Goal: Task Accomplishment & Management: Manage account settings

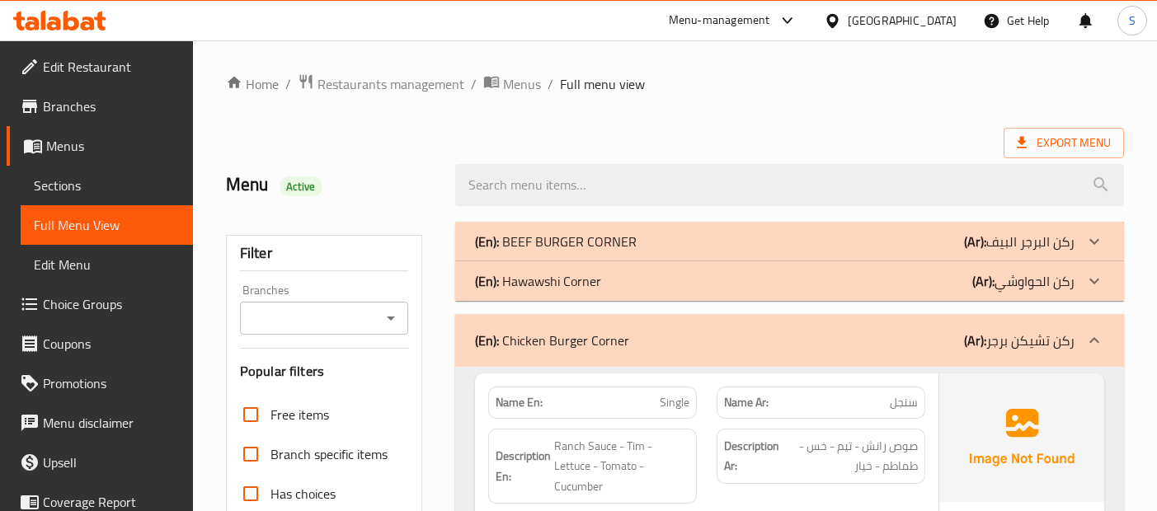
scroll to position [13344, 0]
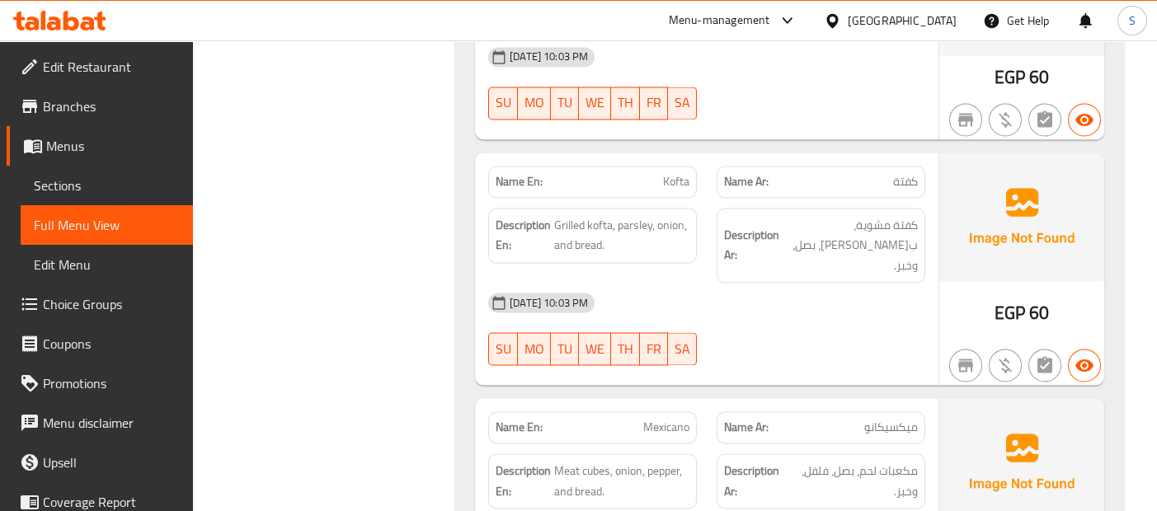
scroll to position [14297, 0]
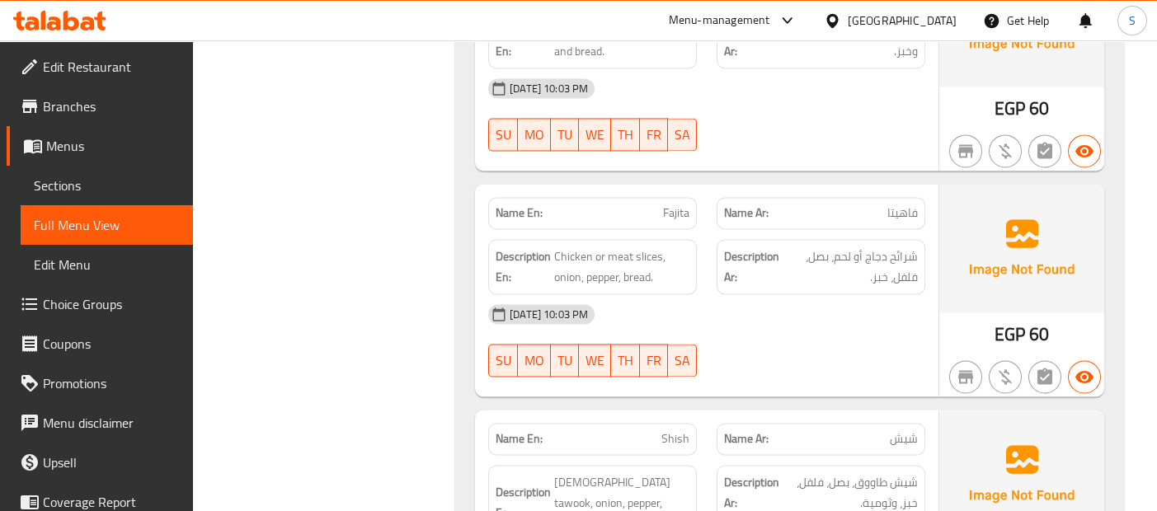
scroll to position [14737, 0]
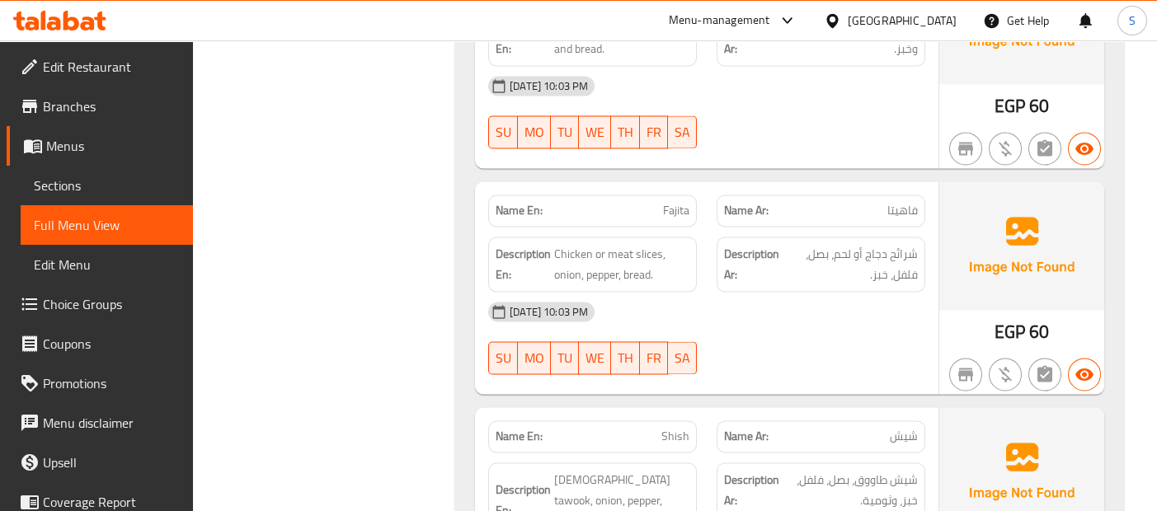
copy span "Fajita"
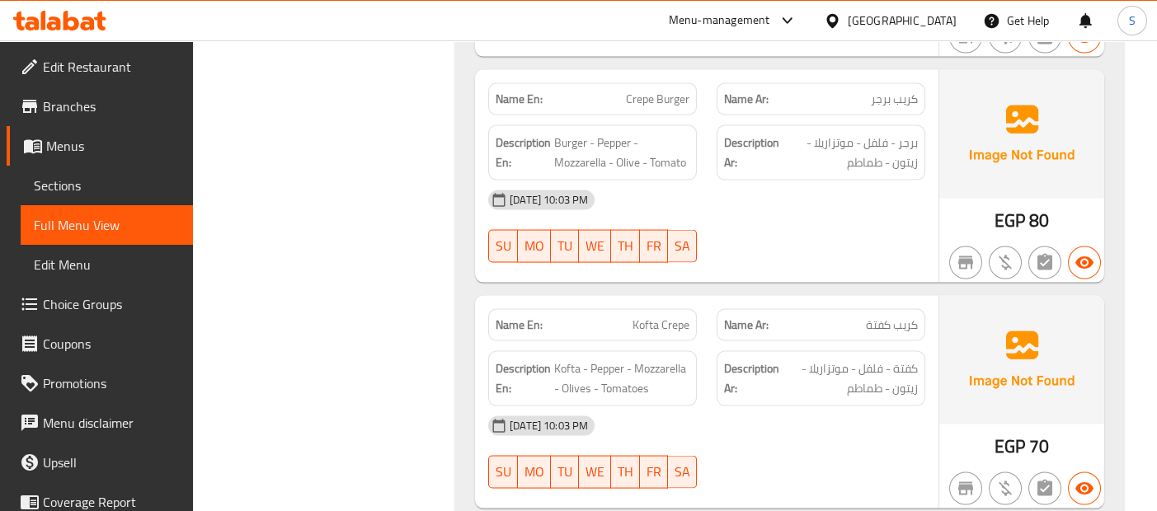
scroll to position [17369, 0]
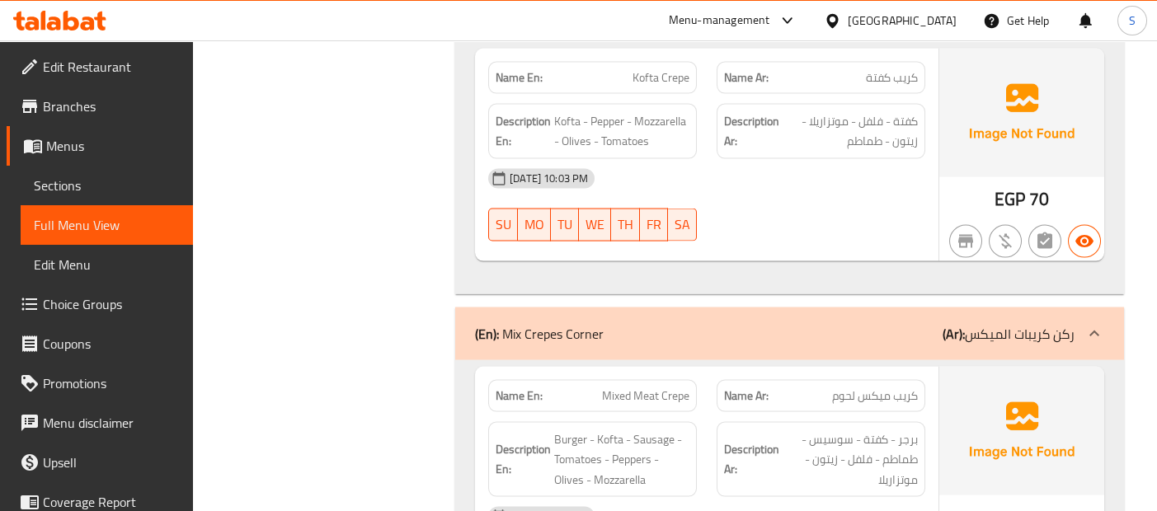
scroll to position [17625, 0]
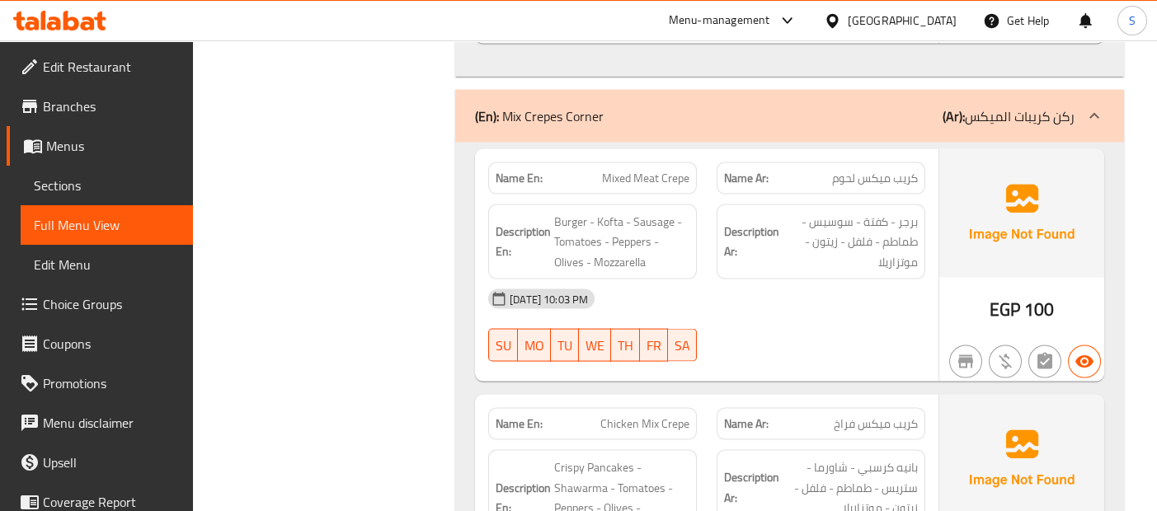
scroll to position [17809, 0]
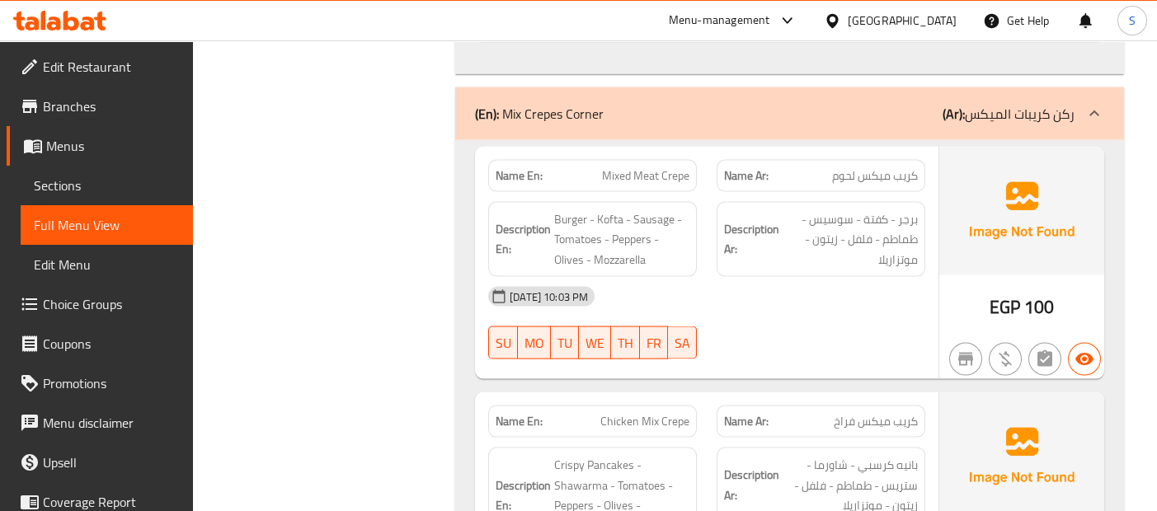
copy span "Chicken Mix Crepe"
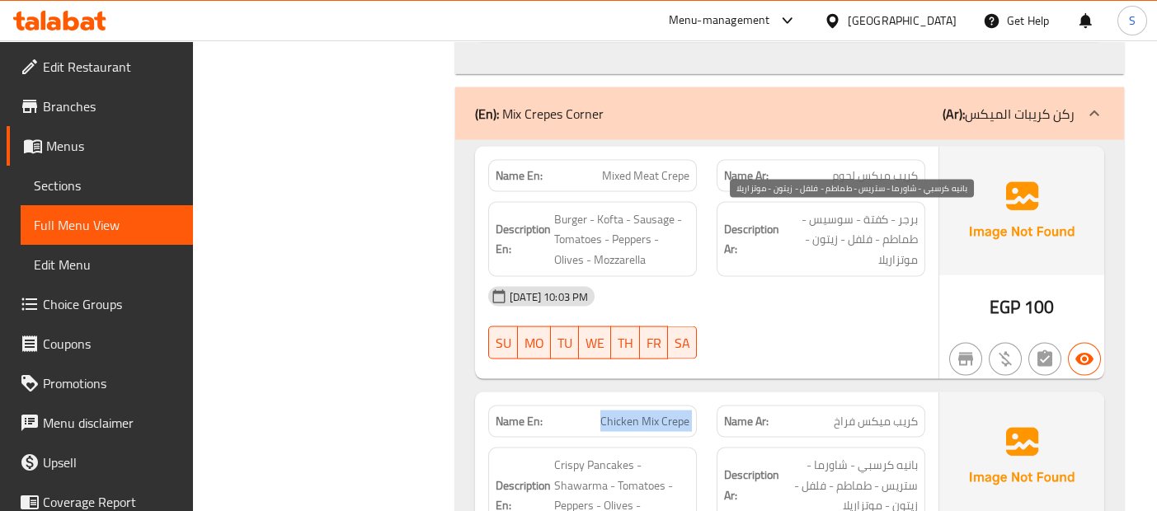
click at [857, 455] on span "بانيه كرسبي - شاورما - ستريس - طماطم - فلفل - زيتون - موتزاريلا" at bounding box center [849, 485] width 135 height 61
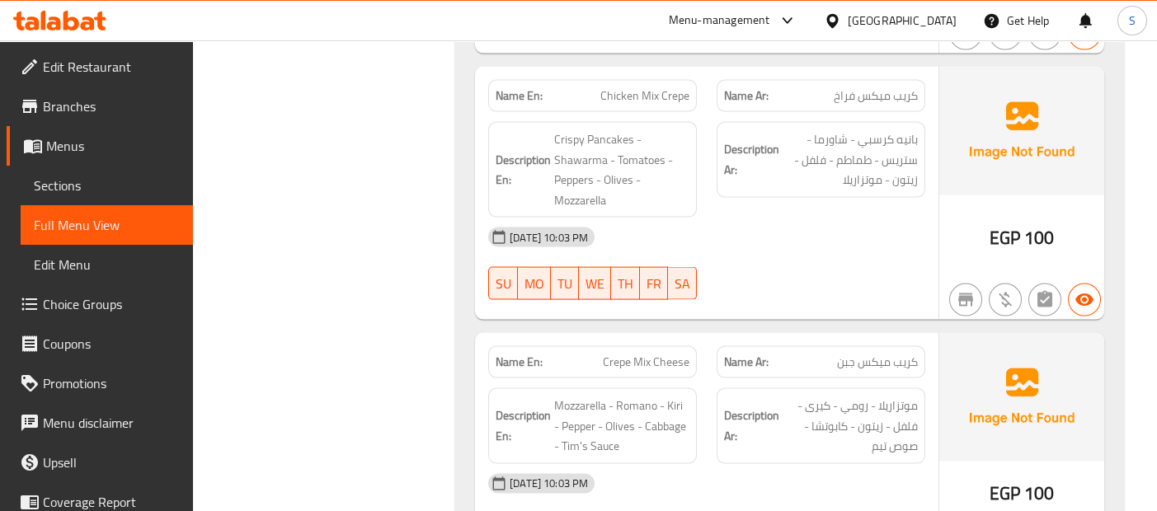
scroll to position [18139, 0]
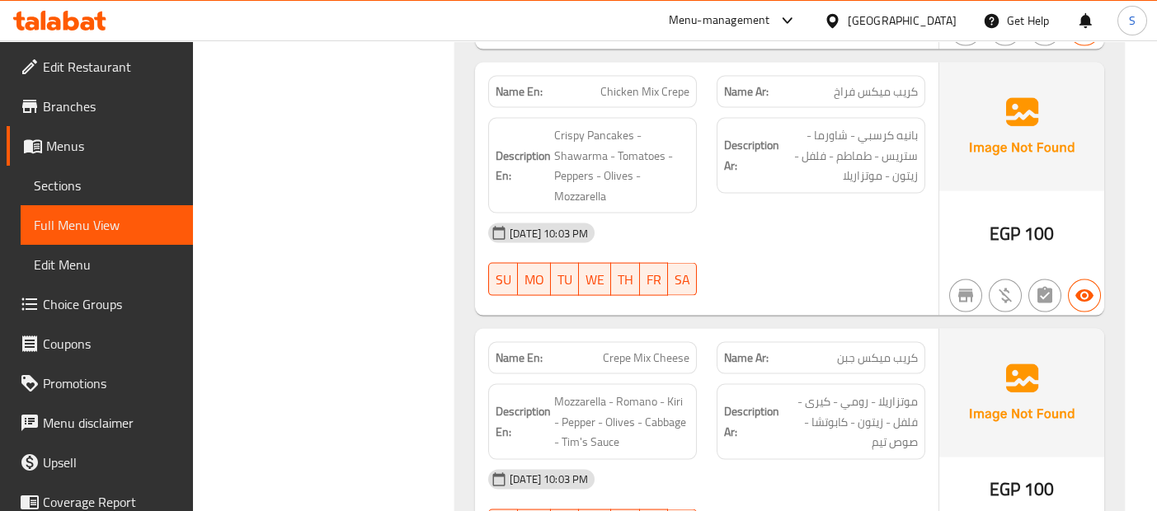
copy span "Crepe Mix Cheese"
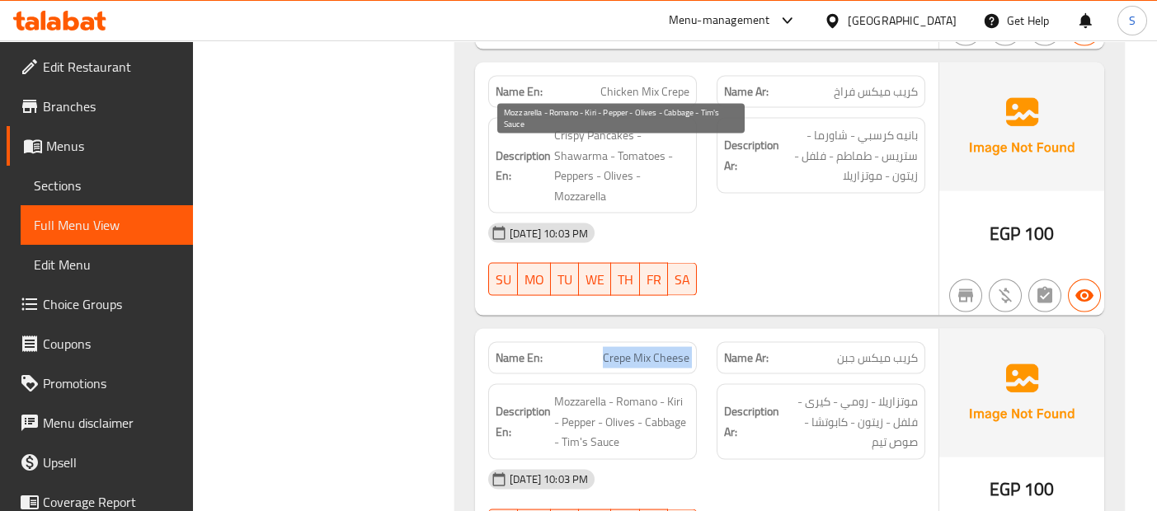
click at [613, 392] on span "Mozzarella - Romano - Kiri - Pepper - Olives - Cabbage - Tim's Sauce" at bounding box center [621, 422] width 135 height 61
click at [624, 392] on span "Mozzarella - Romano - Kiri - Pepper - Olives - Cabbage - Tim's Sauce" at bounding box center [621, 422] width 135 height 61
copy span "Romano"
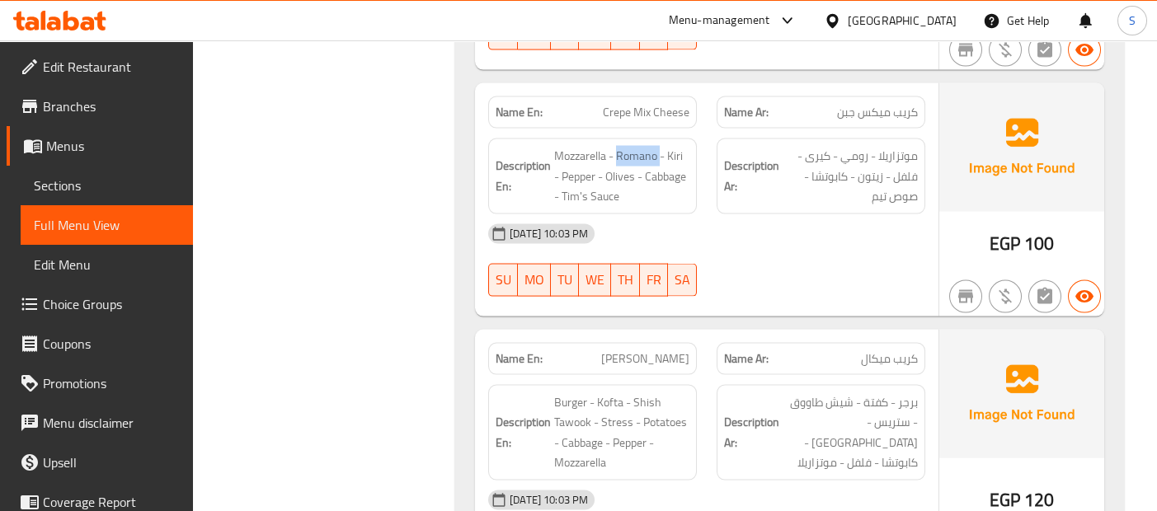
scroll to position [18428, 0]
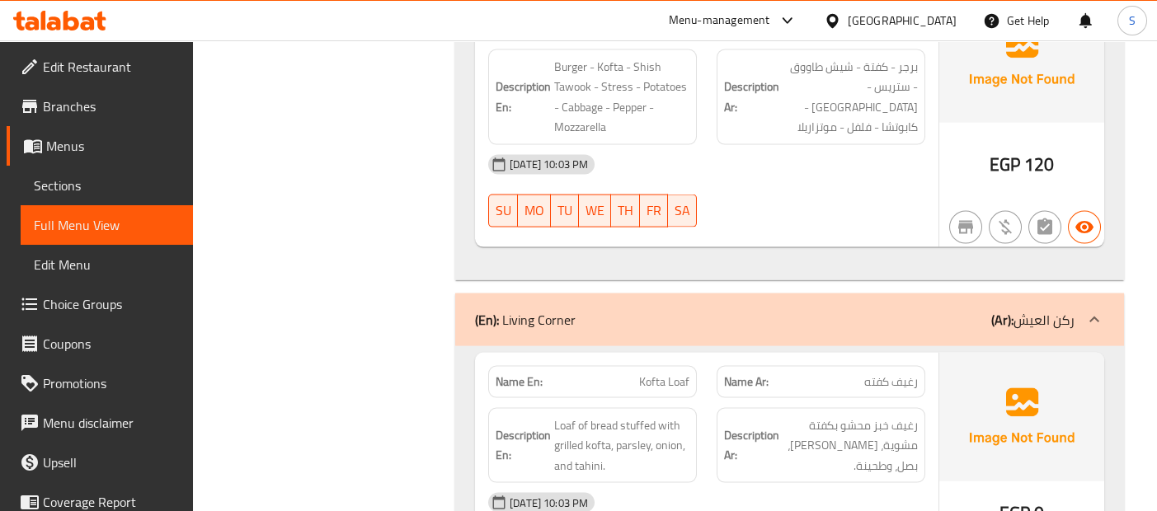
scroll to position [18722, 0]
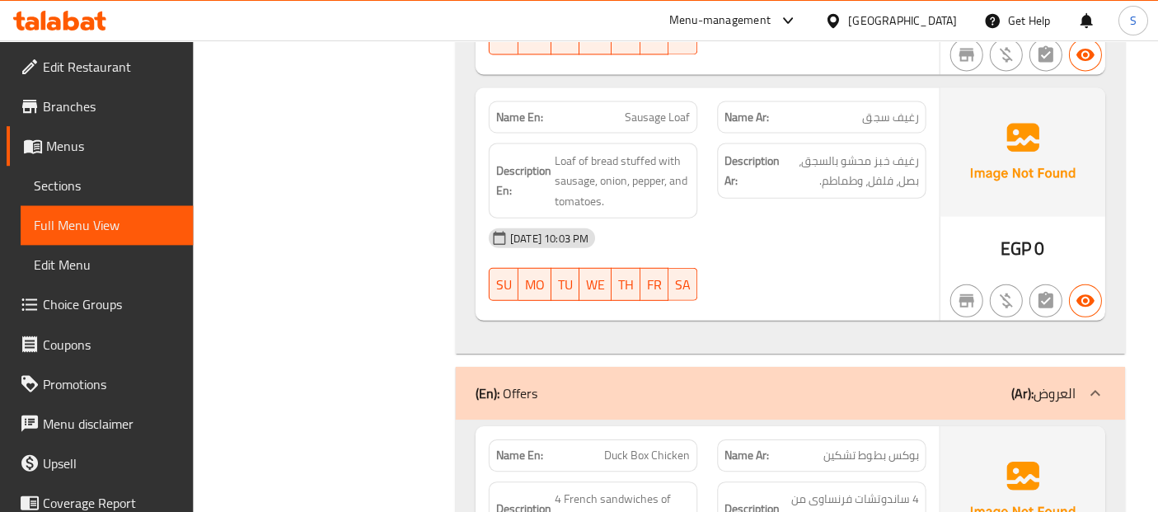
scroll to position [19485, 0]
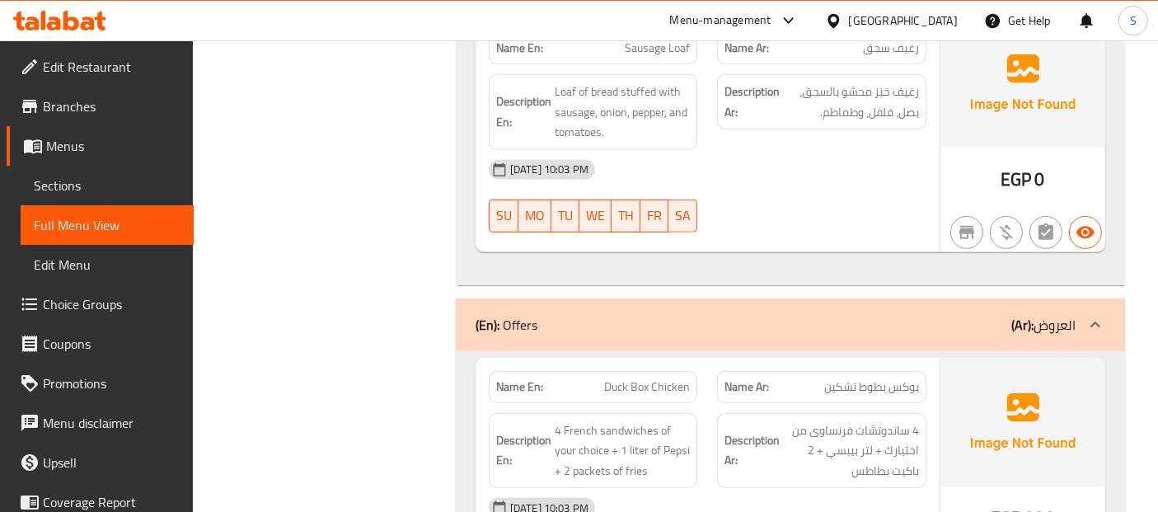
click at [66, 187] on span "Sections" at bounding box center [107, 186] width 147 height 20
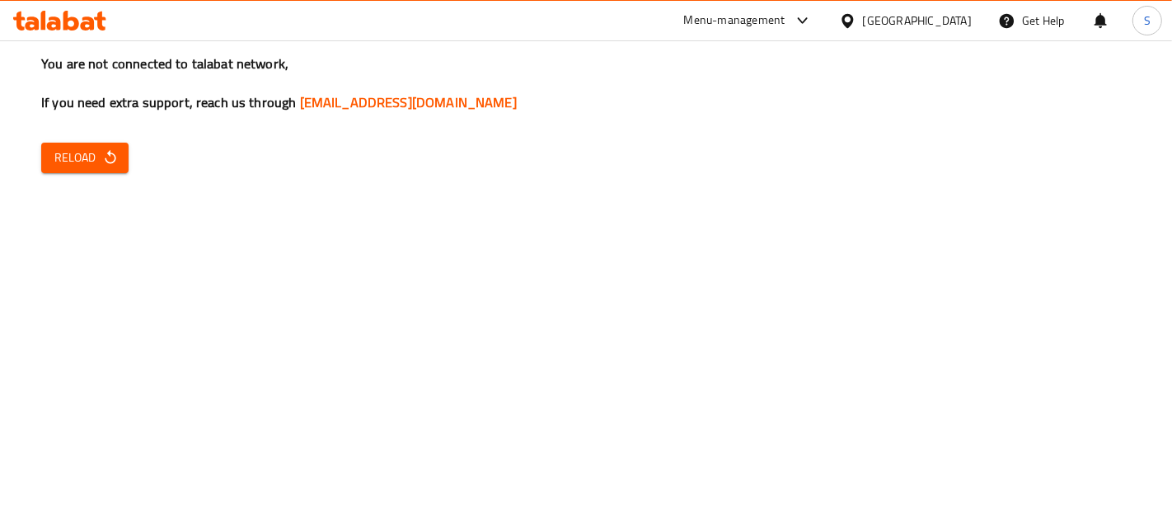
click at [87, 231] on div "You are not connected to talabat network, If you need extra support, reach us t…" at bounding box center [586, 256] width 1172 height 512
click at [95, 168] on button "Reload" at bounding box center [84, 158] width 87 height 31
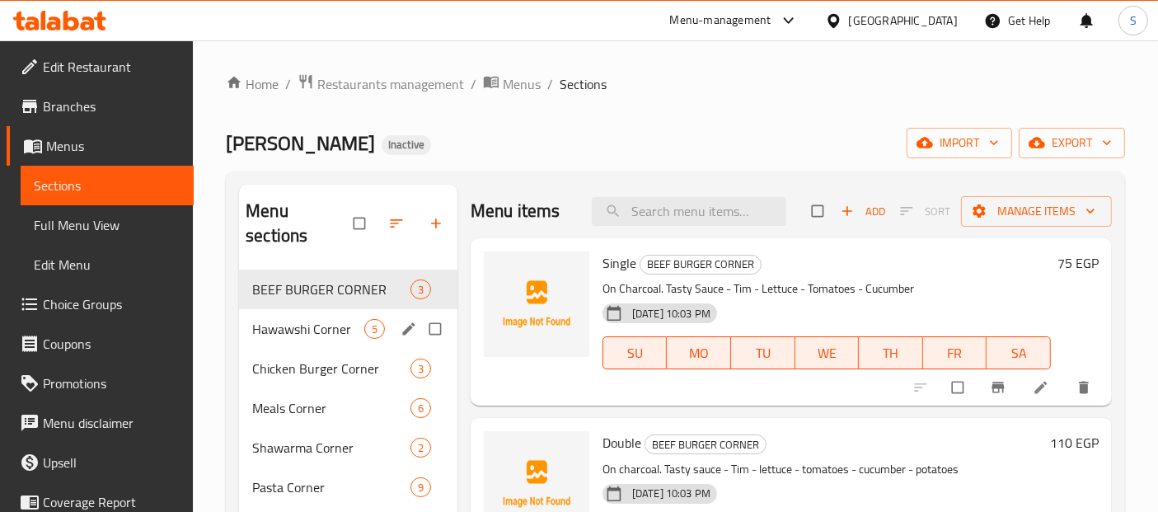
scroll to position [378, 0]
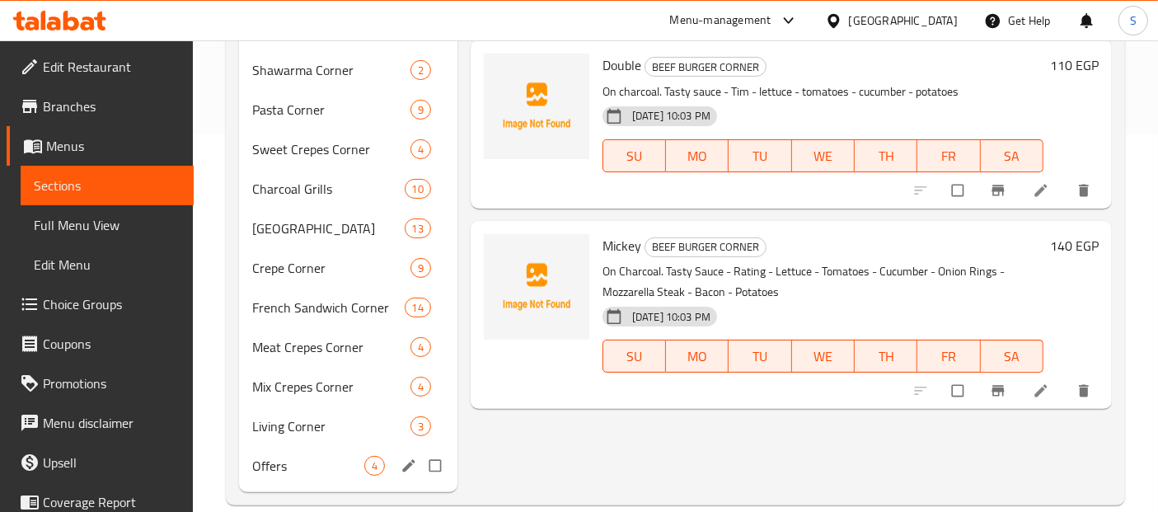
click at [444, 450] on input "Menu sections" at bounding box center [437, 465] width 35 height 31
checkbox input "true"
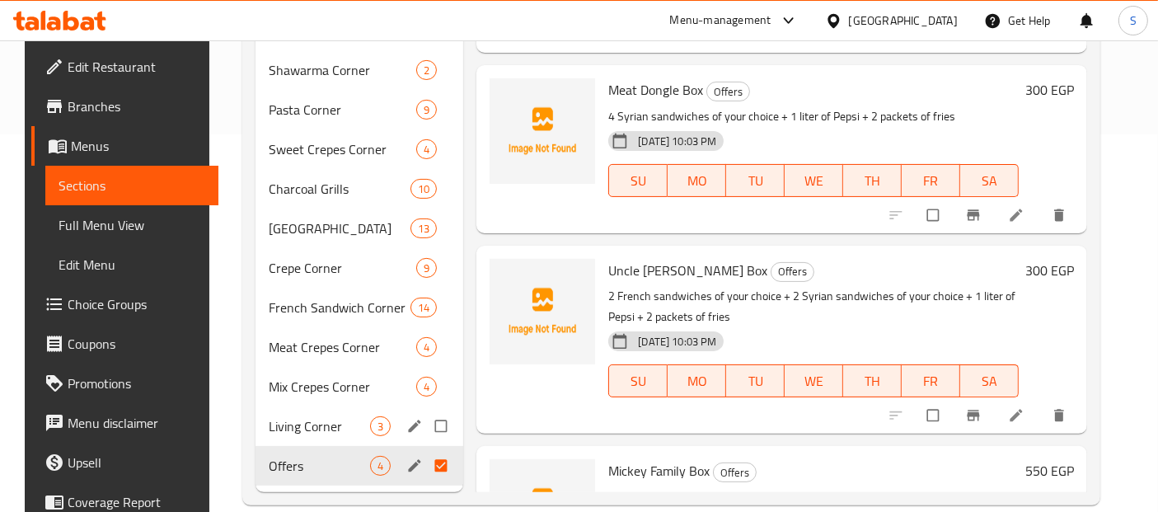
click at [440, 424] on input "Menu sections" at bounding box center [442, 426] width 35 height 31
checkbox input "true"
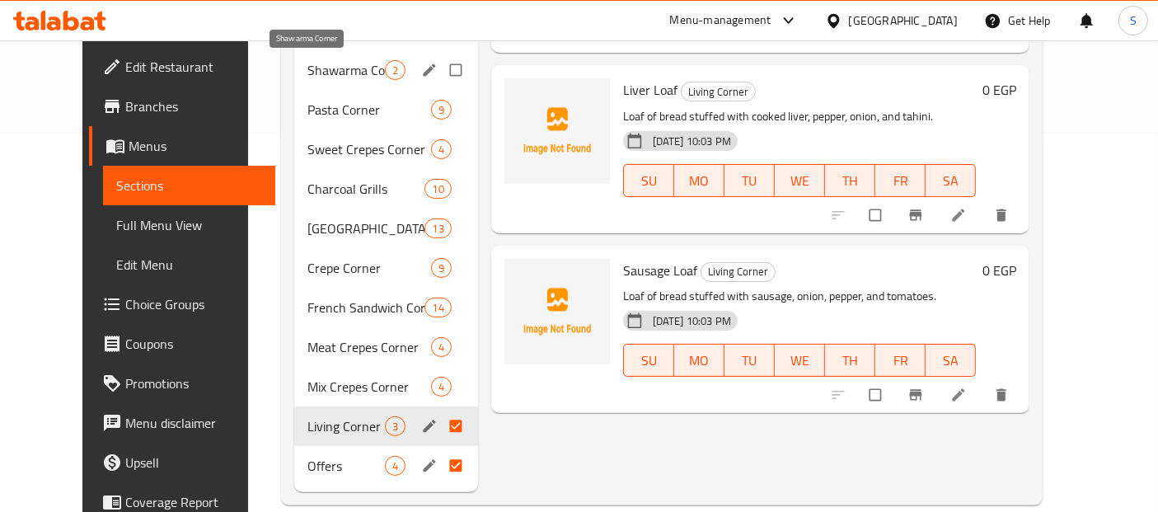
click at [308, 78] on span "Shawarma Corner" at bounding box center [347, 70] width 78 height 20
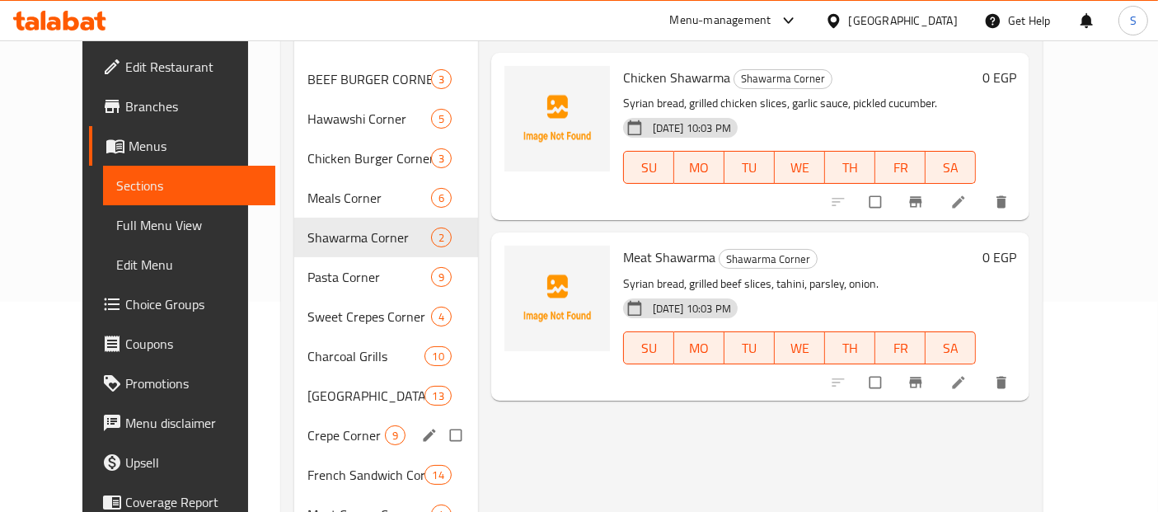
scroll to position [214, 0]
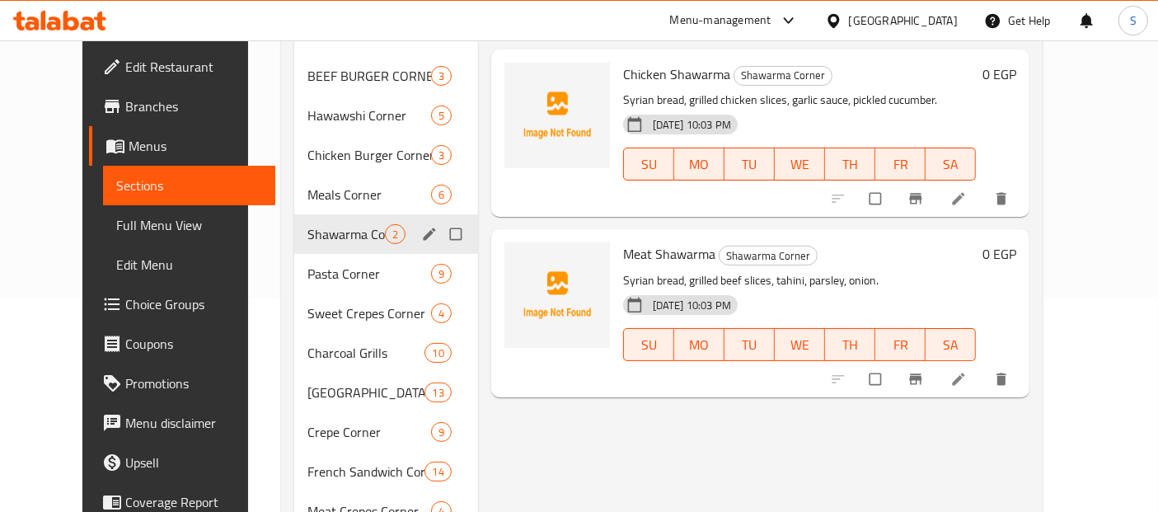
click at [441, 239] on input "Menu sections" at bounding box center [457, 233] width 35 height 31
checkbox input "true"
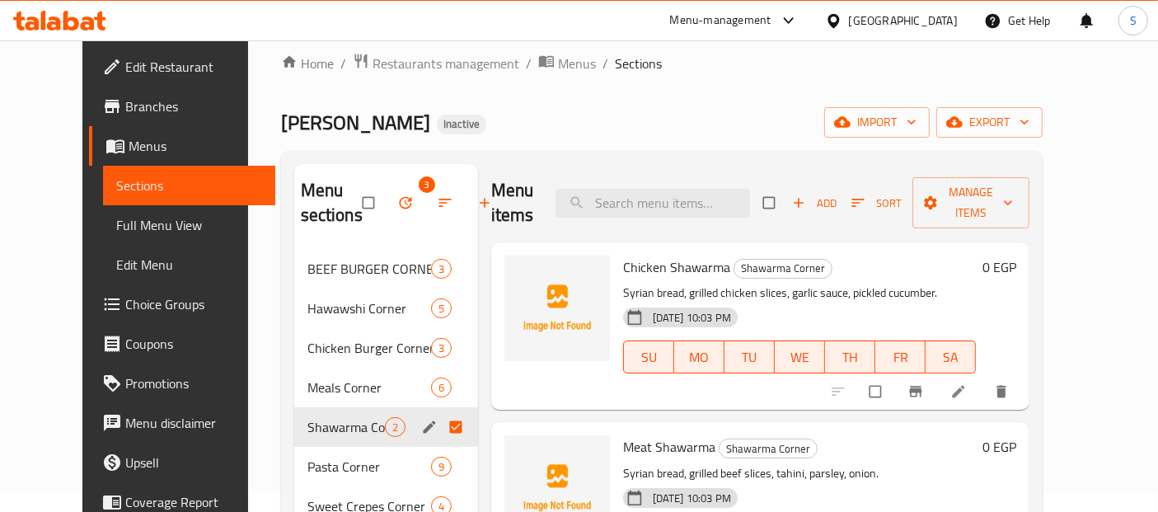
scroll to position [0, 0]
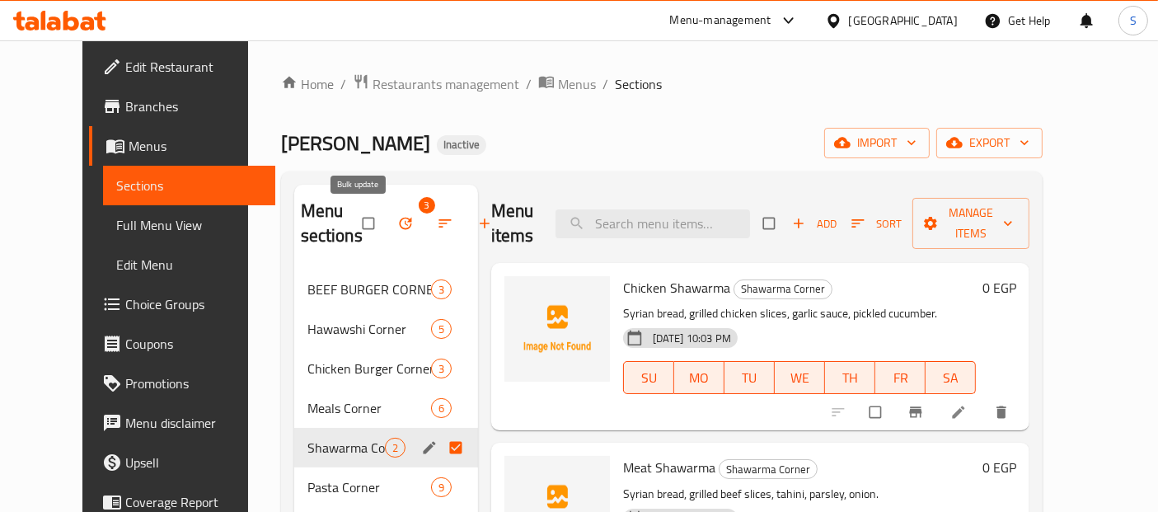
click at [399, 218] on icon "button" at bounding box center [405, 224] width 12 height 12
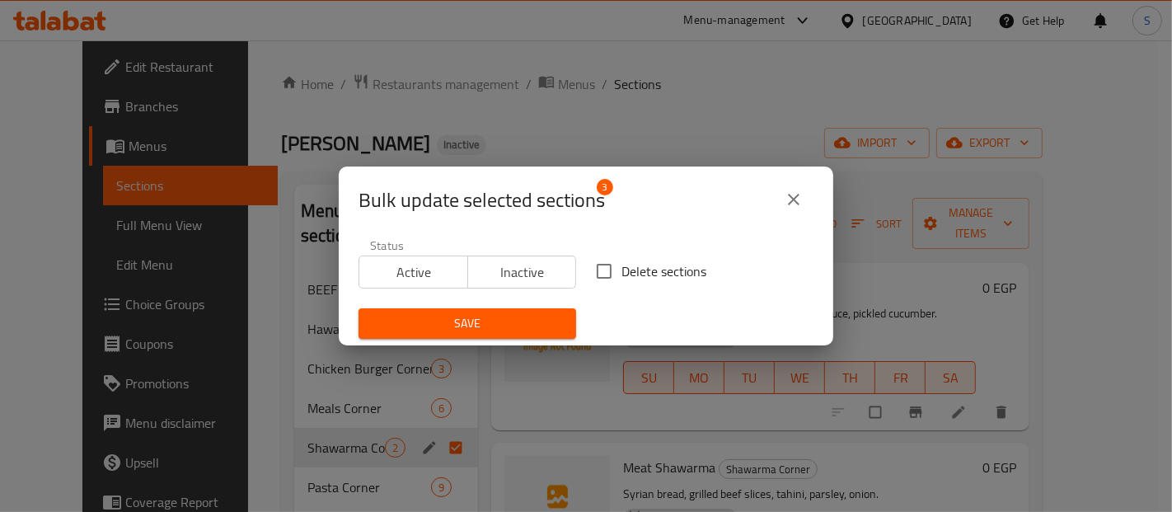
click at [636, 268] on span "Delete sections" at bounding box center [664, 271] width 85 height 20
click at [622, 268] on input "Delete sections" at bounding box center [604, 271] width 35 height 35
checkbox input "true"
click at [529, 328] on span "Save" at bounding box center [467, 323] width 191 height 21
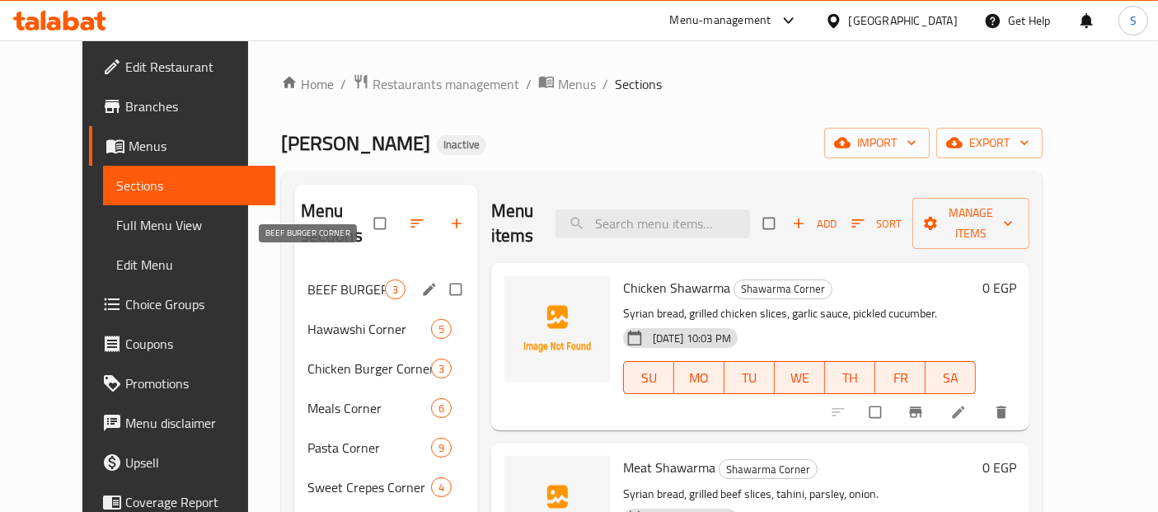
click at [346, 280] on span "BEEF BURGER CORNER" at bounding box center [347, 290] width 78 height 20
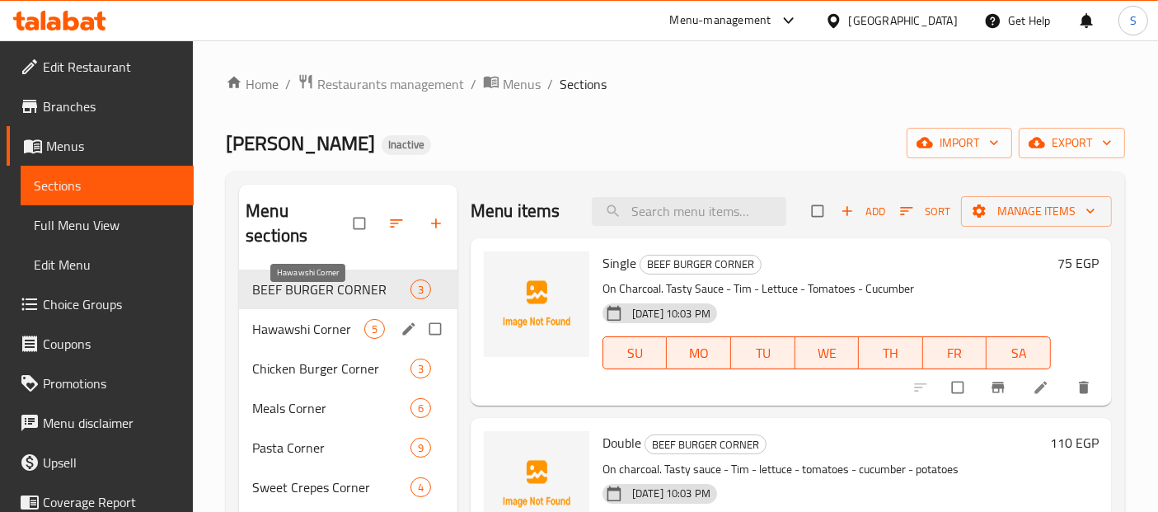
click at [297, 319] on span "Hawawshi Corner" at bounding box center [308, 329] width 112 height 20
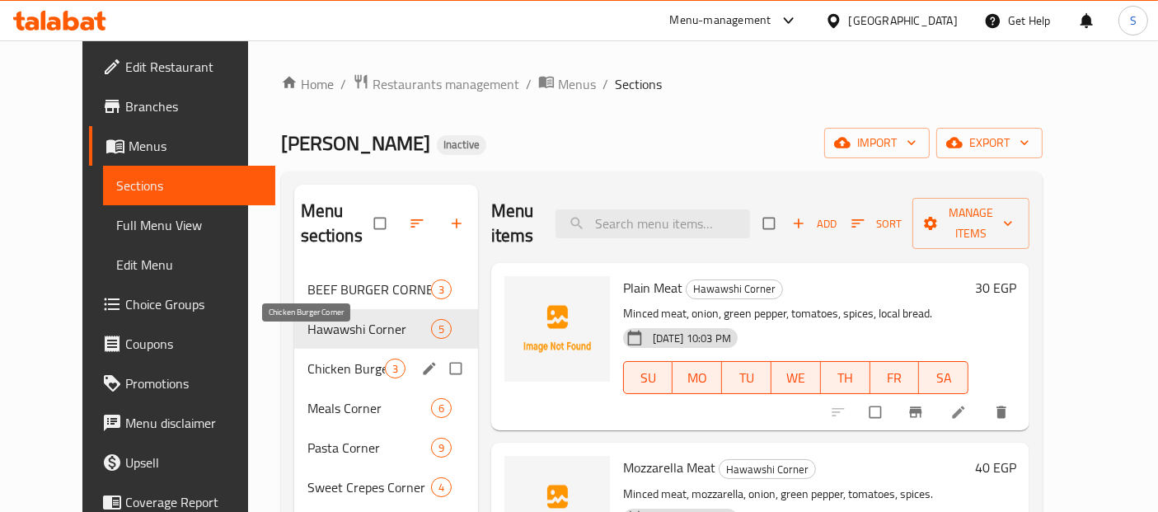
click at [308, 359] on span "Chicken Burger Corner" at bounding box center [347, 369] width 78 height 20
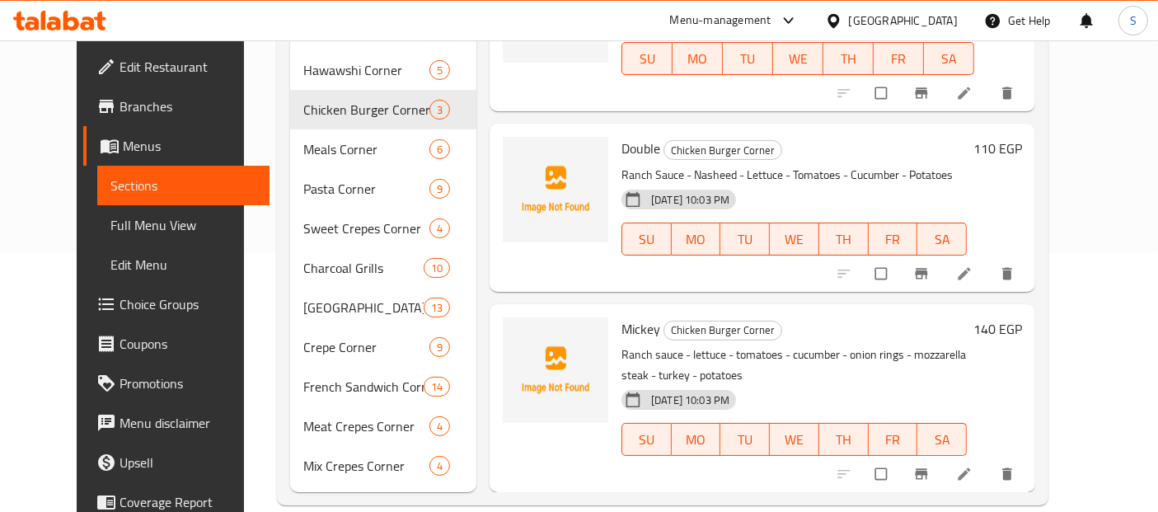
scroll to position [259, 0]
click at [817, 247] on div "Double Chicken Burger Corner Ranch Sauce - Nasheed - Lettuce - Tomatoes - Cucum…" at bounding box center [794, 207] width 359 height 154
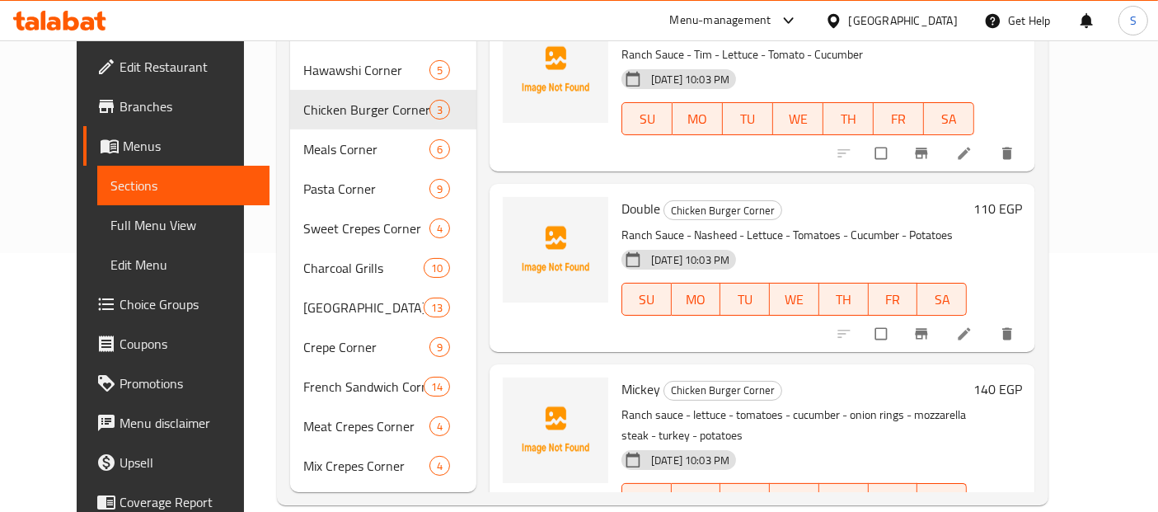
scroll to position [0, 0]
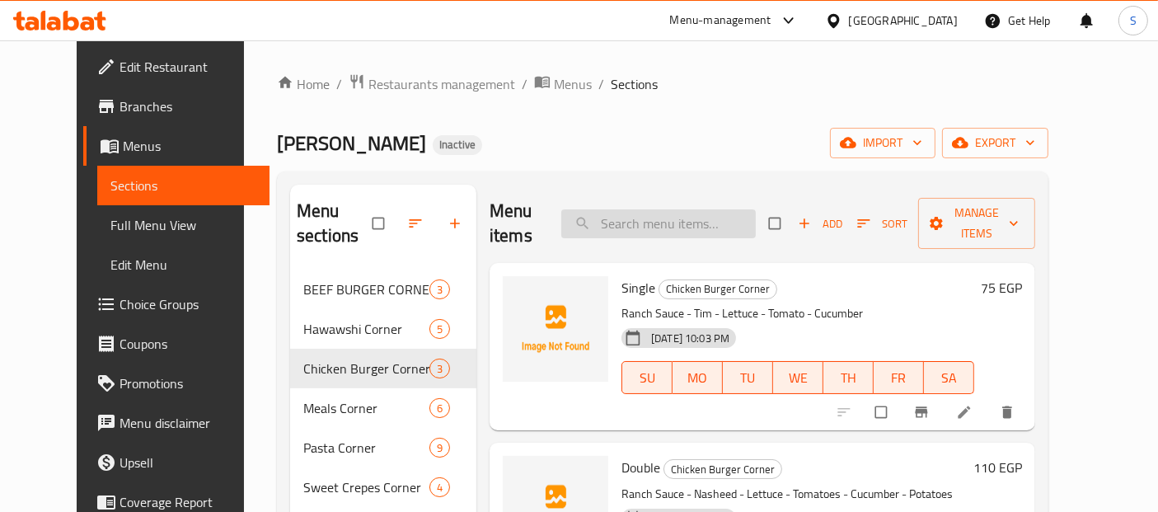
click at [717, 217] on input "search" at bounding box center [658, 223] width 195 height 29
paste input "Battered + Rice + Potatoes"
type input "Battered + Rice + Potatoes"
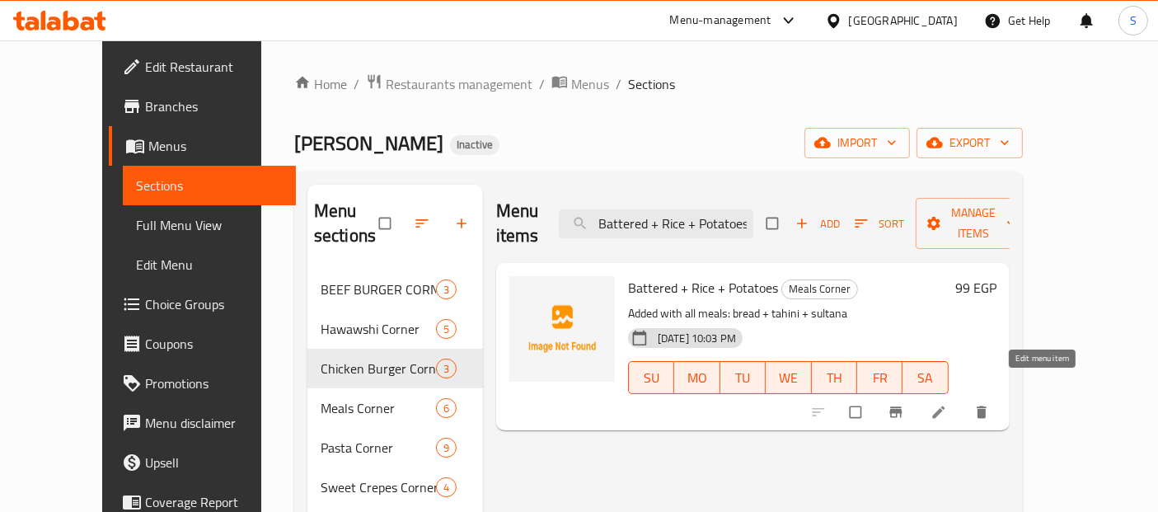
click at [945, 406] on icon at bounding box center [939, 412] width 12 height 12
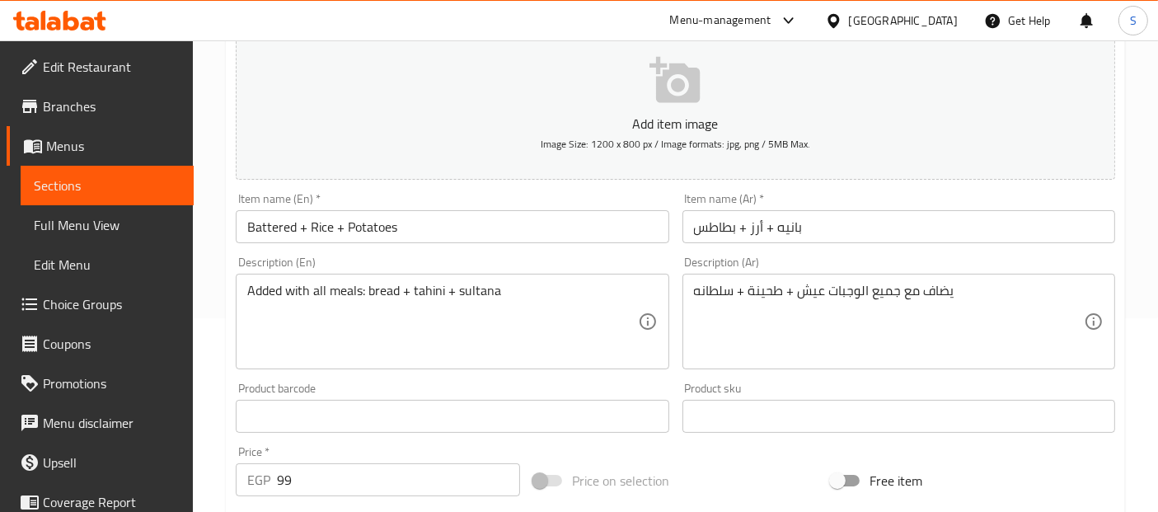
scroll to position [198, 0]
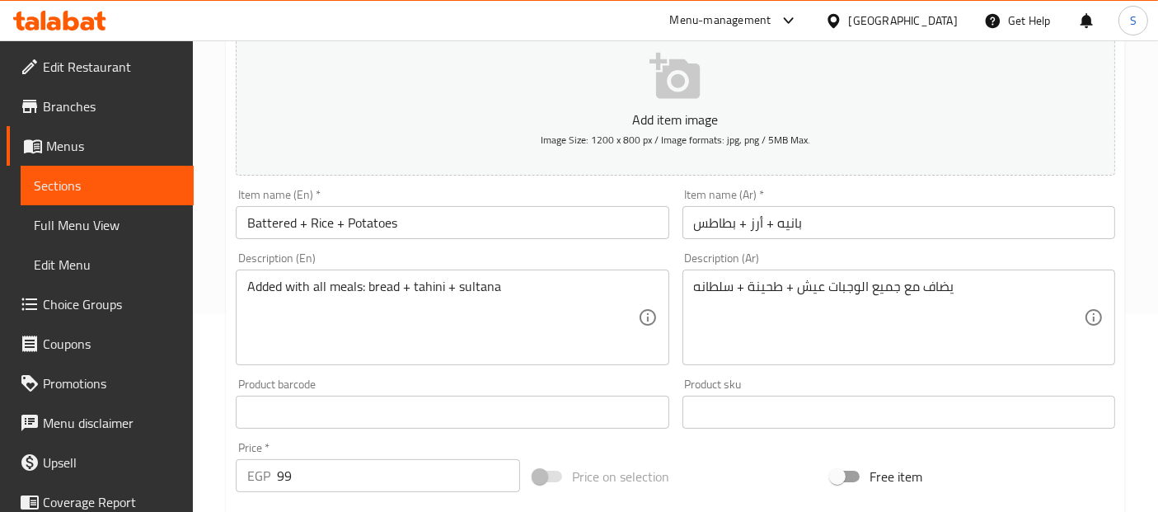
click at [792, 220] on input "بانيه + أرز + بطاطس" at bounding box center [899, 222] width 433 height 33
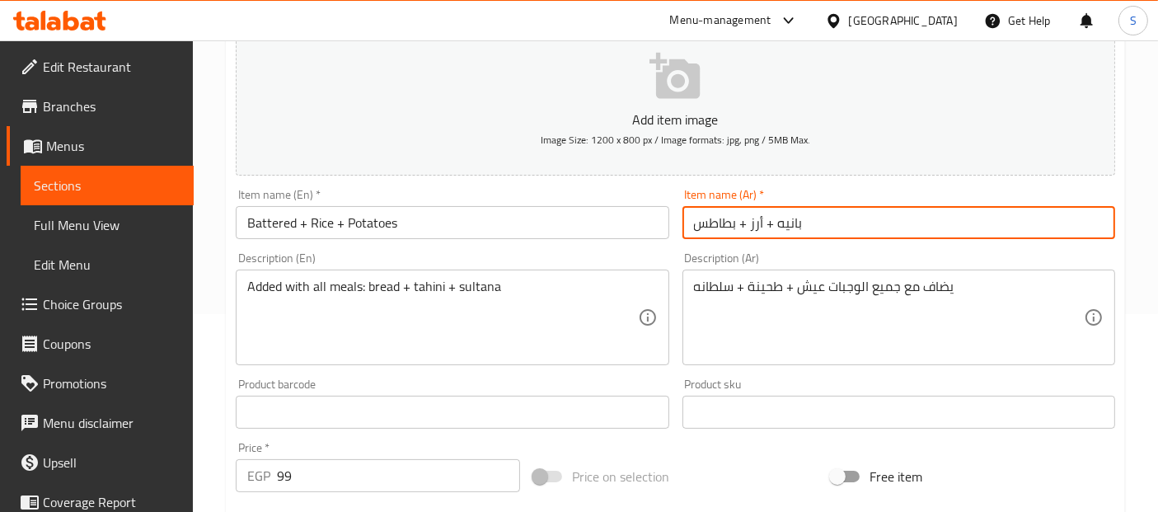
click at [129, 187] on span "Sections" at bounding box center [107, 186] width 147 height 20
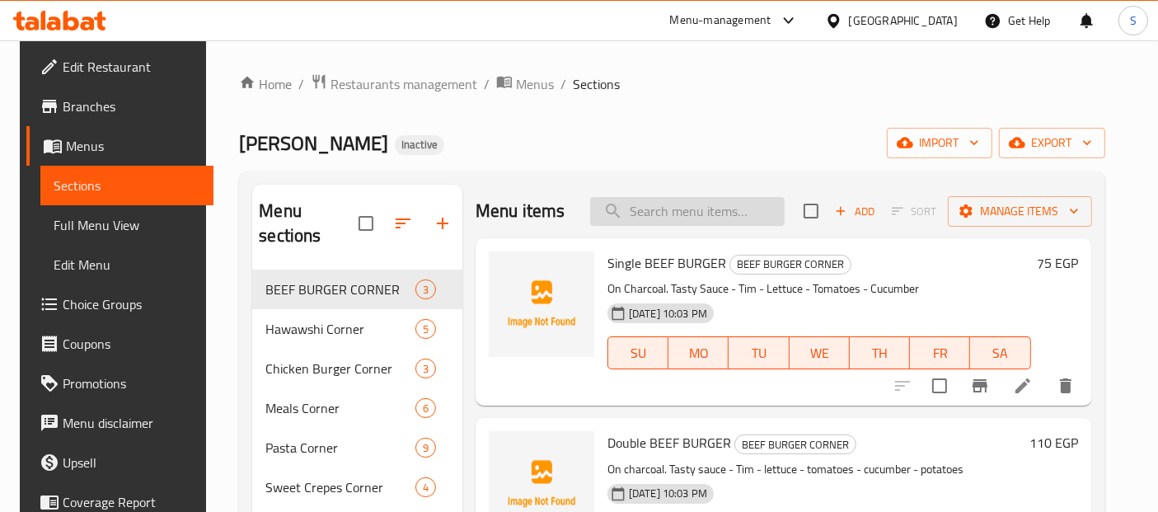
click at [670, 204] on input "search" at bounding box center [687, 211] width 195 height 29
paste input "Super Crunchy Crepe"
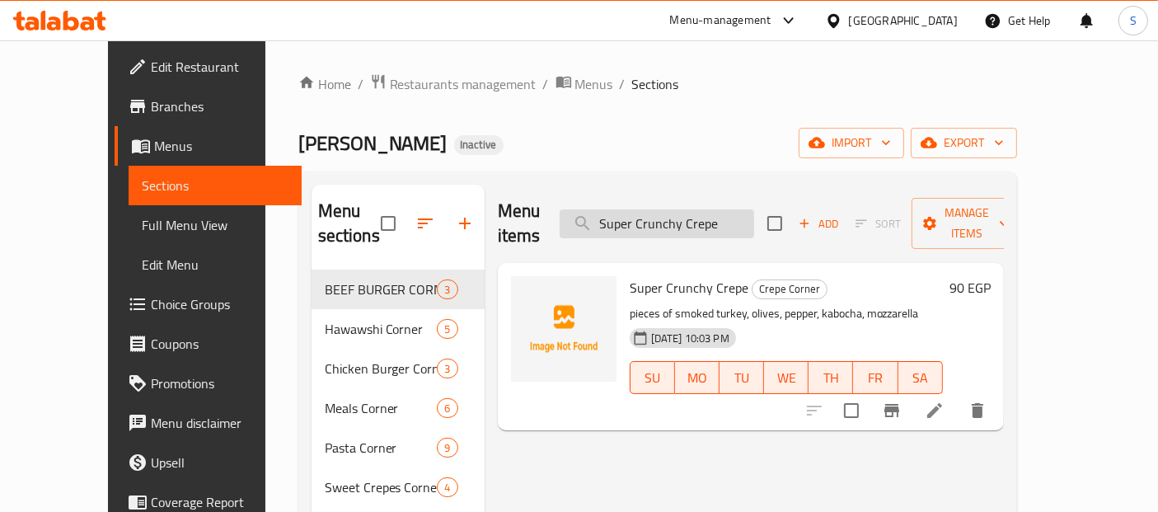
click at [715, 209] on input "Super Crunchy Crepe" at bounding box center [657, 223] width 195 height 29
paste input "Mixed Breast + 1/4 Kofta"
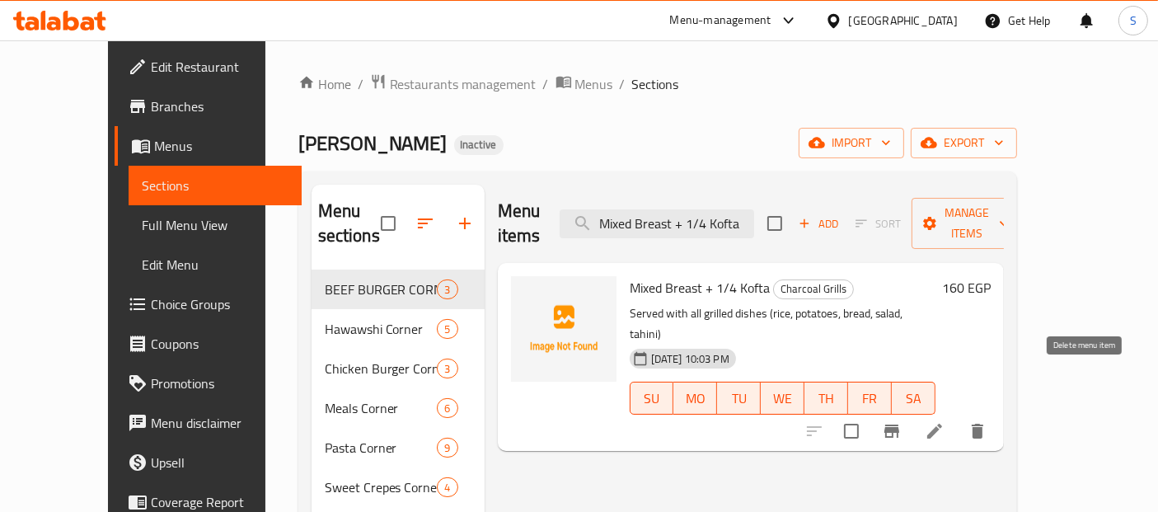
click at [984, 424] on icon "delete" at bounding box center [978, 431] width 12 height 15
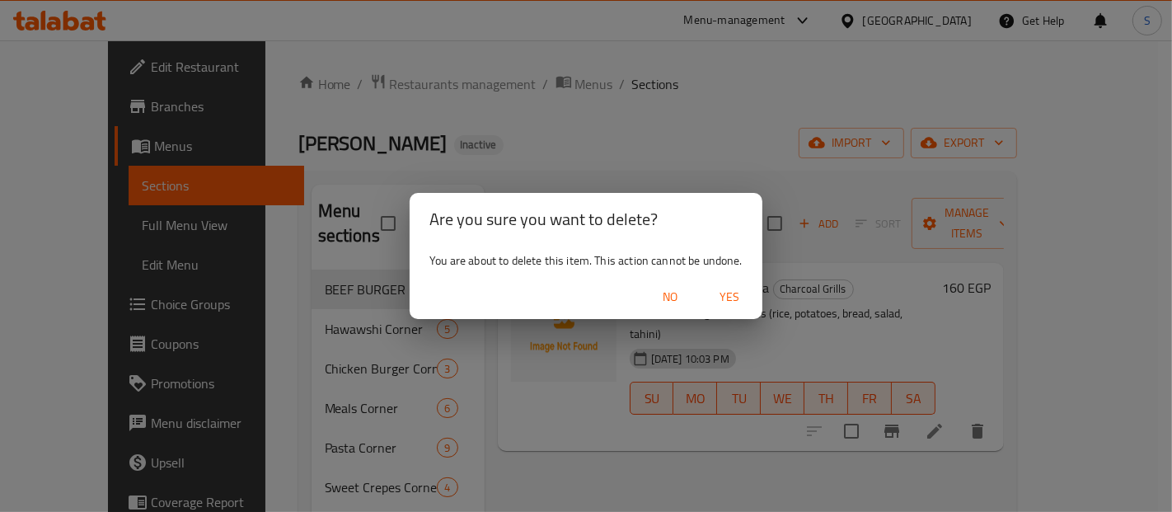
click at [733, 300] on span "Yes" at bounding box center [730, 297] width 40 height 21
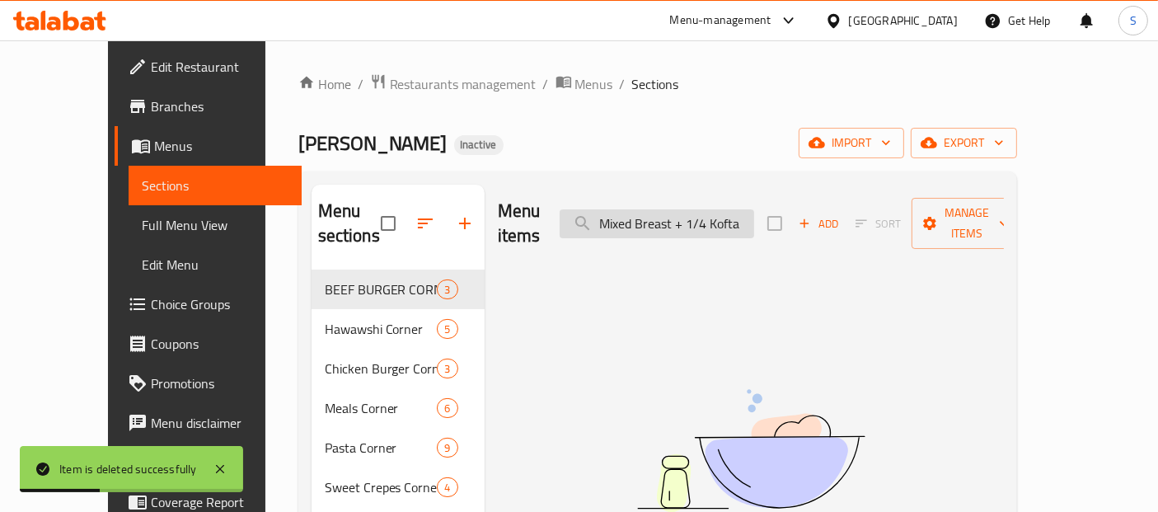
click at [692, 217] on input "Mixed Breast + 1/4 Kofta" at bounding box center [657, 223] width 195 height 29
paste input "Work + Price of"
type input "Mixed Work + Price of Kofta"
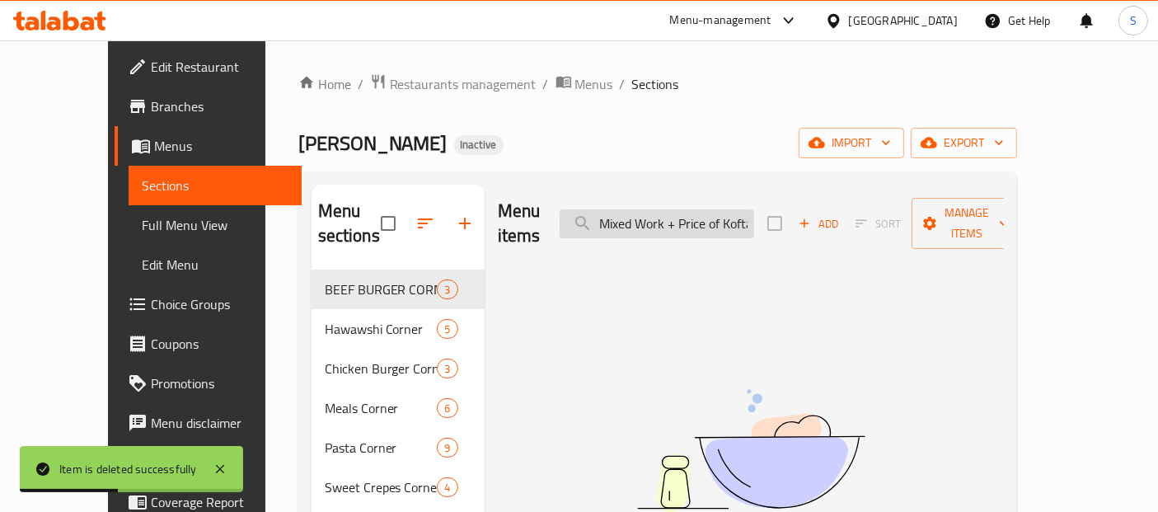
scroll to position [0, 5]
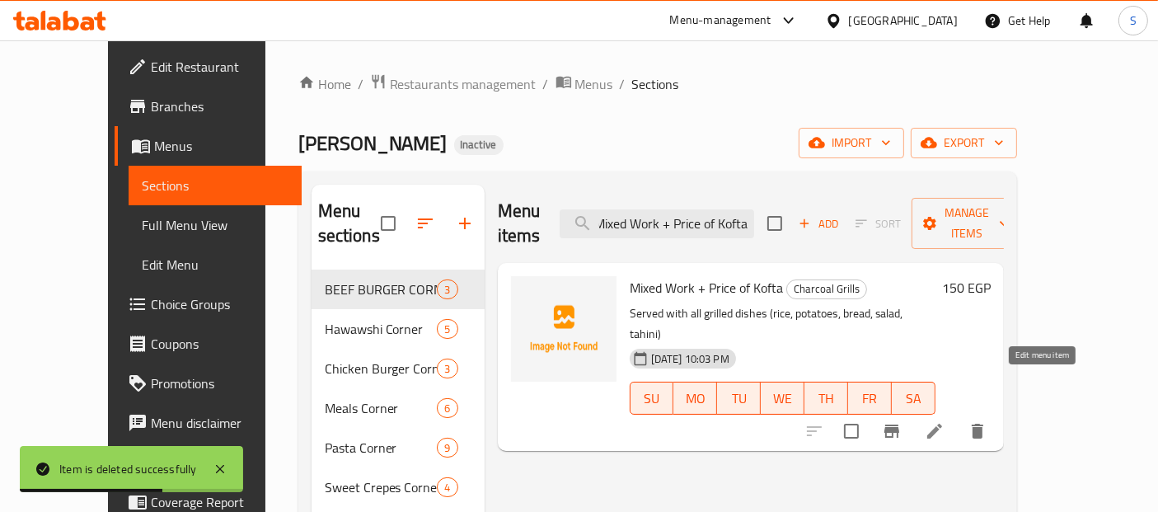
click at [942, 424] on icon at bounding box center [935, 431] width 15 height 15
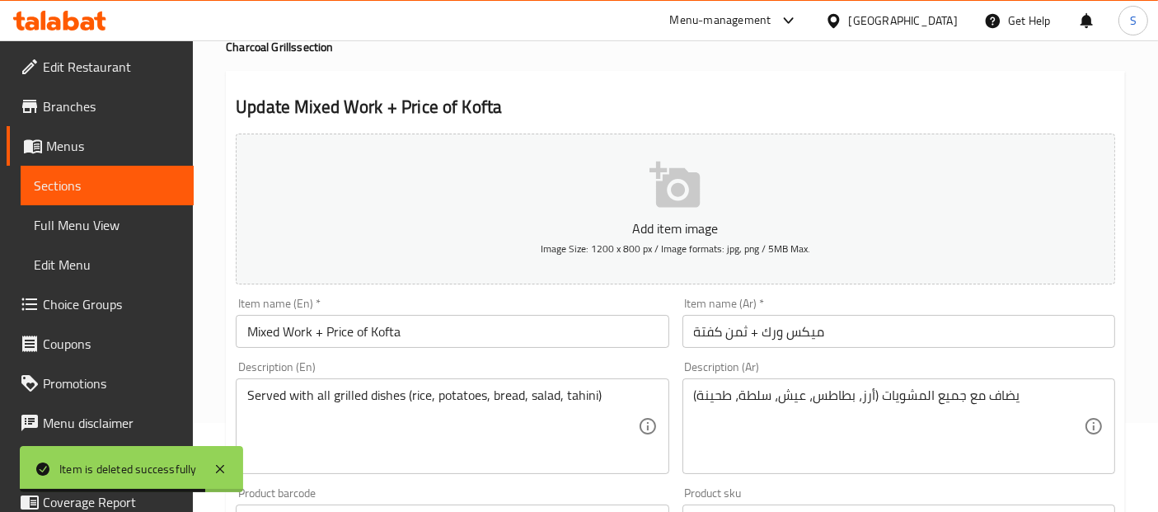
scroll to position [106, 0]
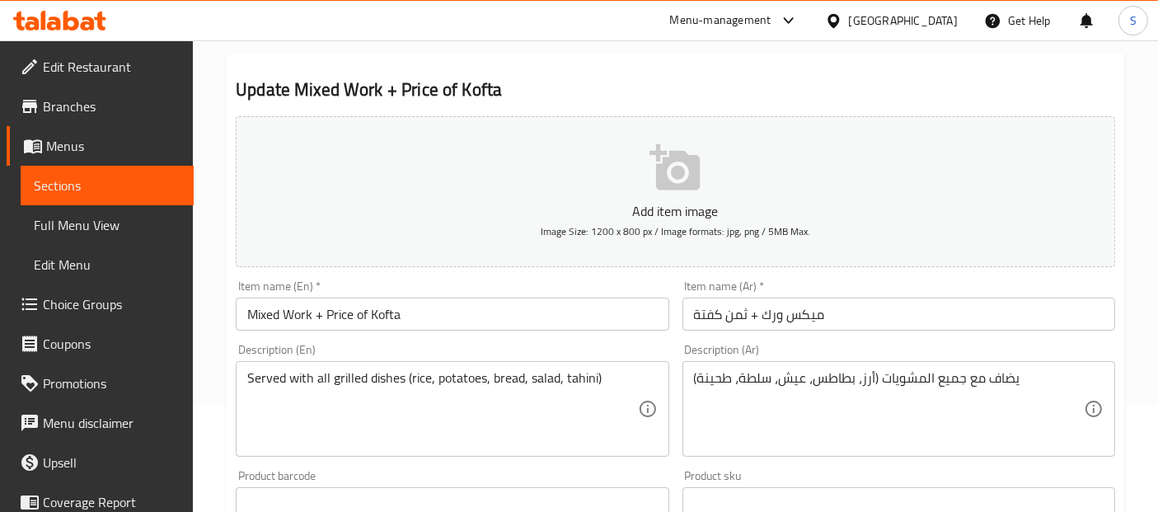
click at [848, 308] on input "ميكس ورك + ثمن كفتة" at bounding box center [899, 314] width 433 height 33
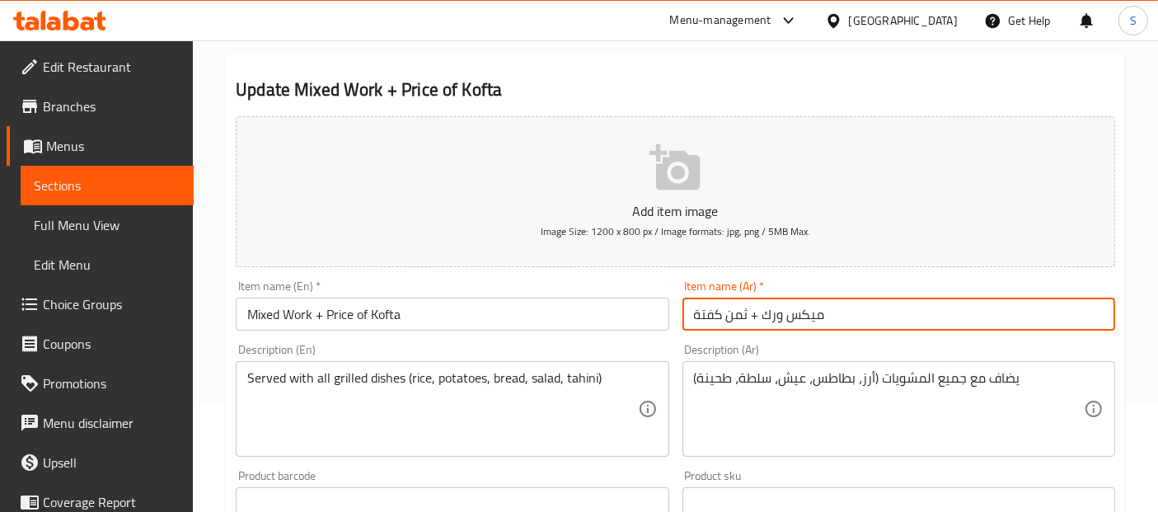
click at [848, 308] on input "ميكس ورك + ثمن كفتة" at bounding box center [899, 314] width 433 height 33
click at [478, 303] on input "Mixed Work + Price of Kofta" at bounding box center [452, 314] width 433 height 33
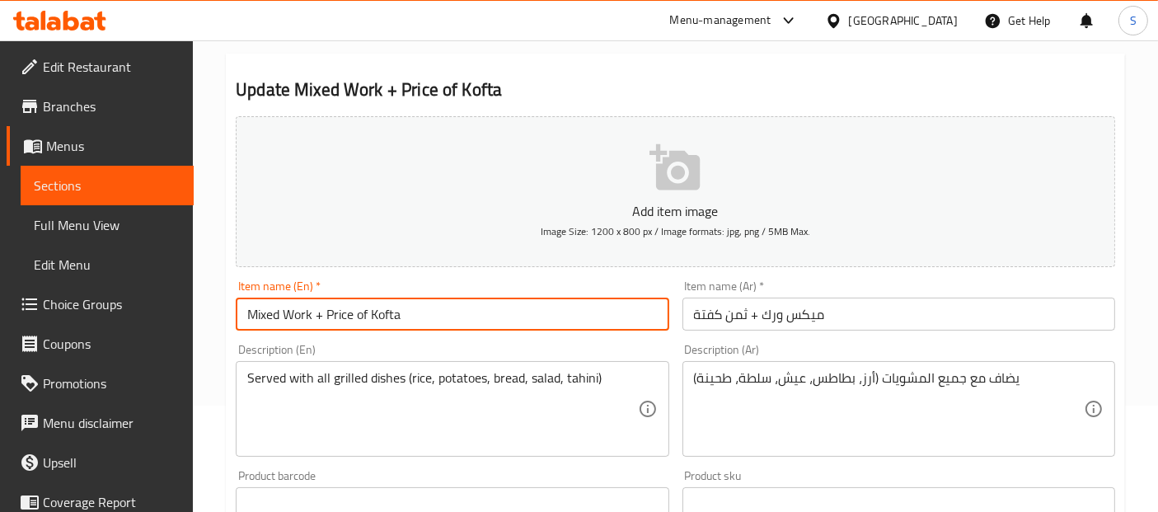
click at [478, 303] on input "Mixed Work + Price of Kofta" at bounding box center [452, 314] width 433 height 33
paste input "chicken thigh + 1/8 k"
click at [298, 313] on input "Mixed chicken thigh + 1/8 kofta" at bounding box center [452, 314] width 433 height 33
click at [393, 303] on input "Mixed thigh + 1/8 kofta" at bounding box center [452, 314] width 433 height 33
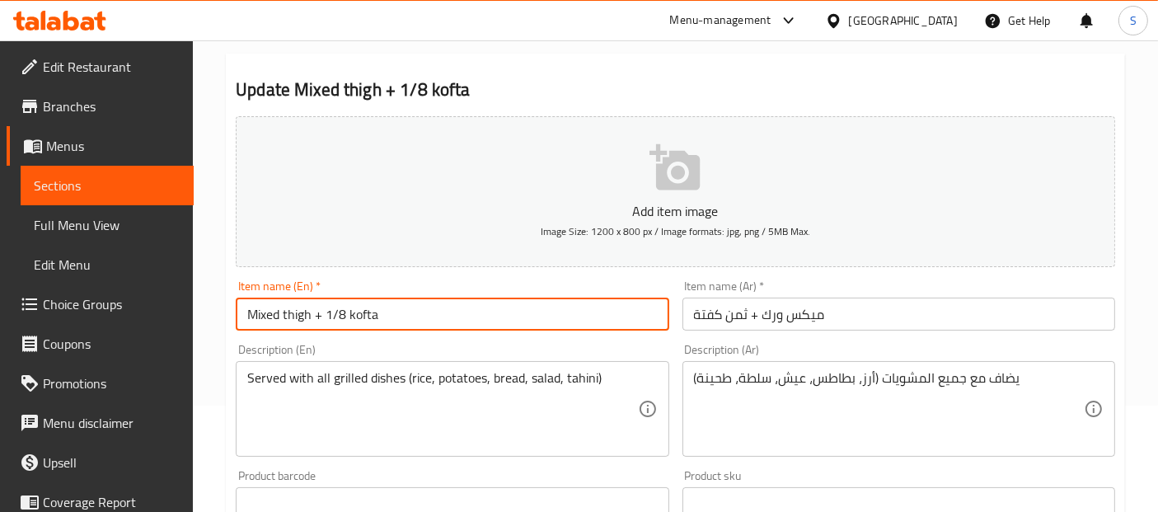
type input "Mixed thigh + 1/8 kofta"
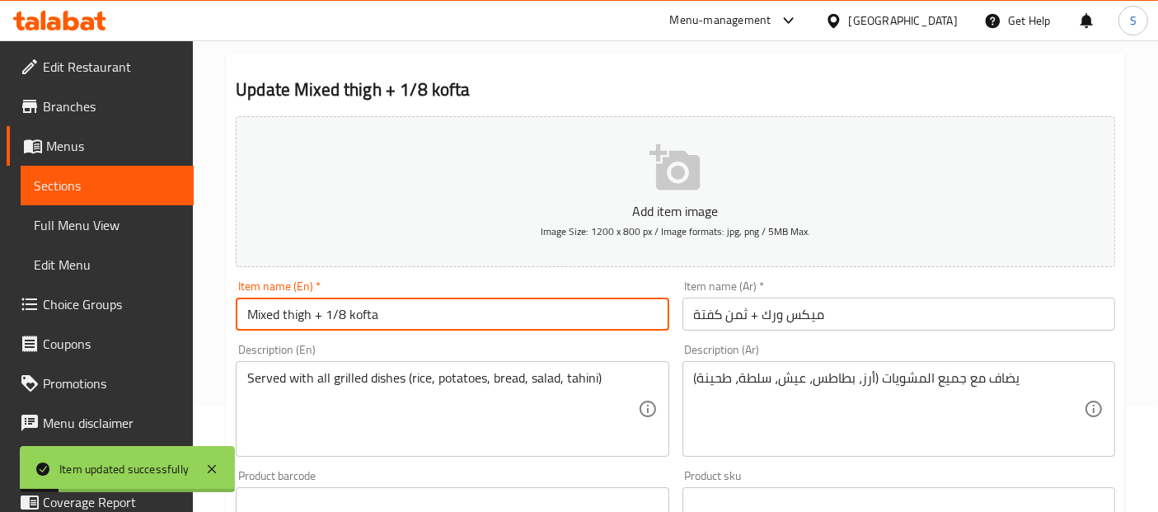
click at [144, 181] on span "Sections" at bounding box center [107, 186] width 147 height 20
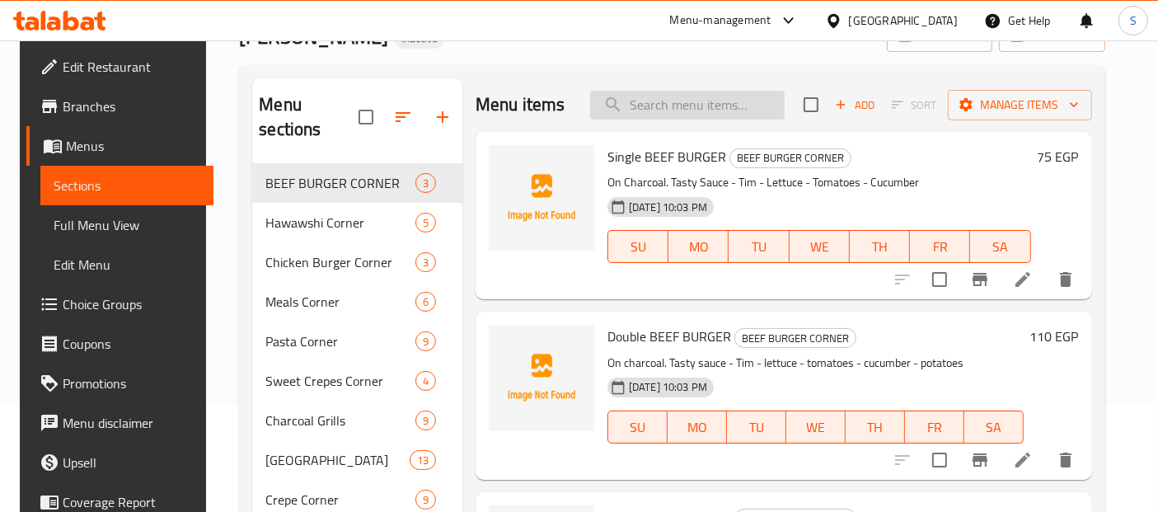
click at [737, 101] on input "search" at bounding box center [687, 105] width 195 height 29
paste input "Crispy Paneer Crepe"
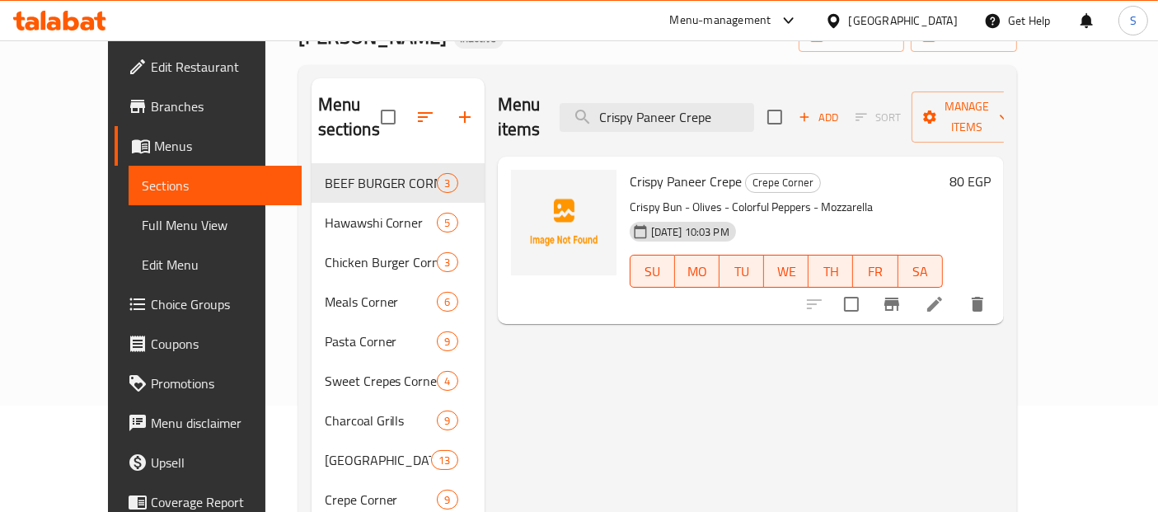
click at [692, 197] on p "Crispy Bun - Olives - Colorful Peppers - Mozzarella" at bounding box center [786, 207] width 313 height 21
click at [690, 169] on span "Crispy Paneer Crepe" at bounding box center [686, 181] width 112 height 25
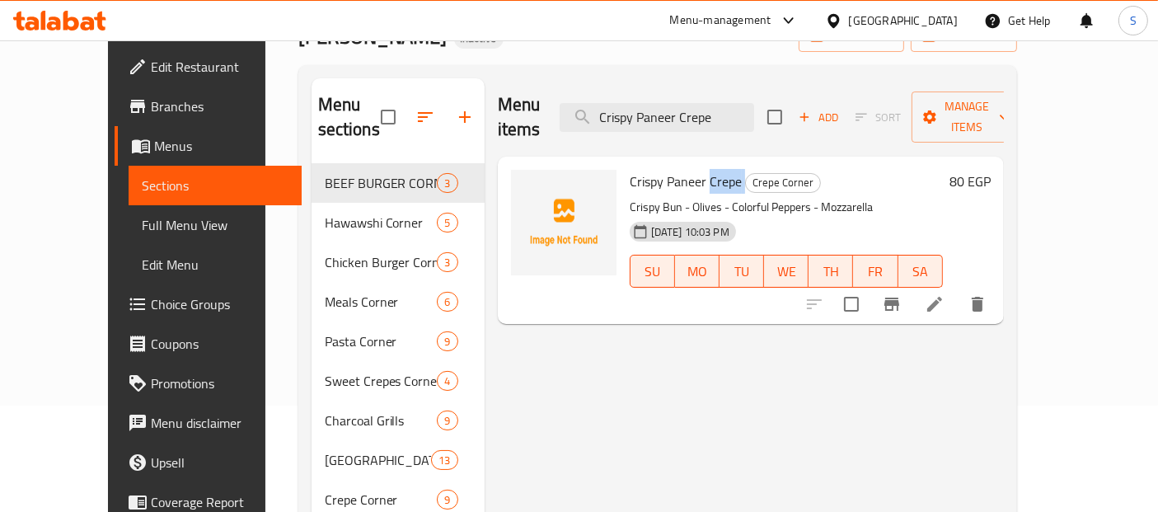
click at [690, 169] on span "Crispy Paneer Crepe" at bounding box center [686, 181] width 112 height 25
copy h6 "Crispy Paneer Crepe"
click at [684, 111] on div "Menu items Crispy Paneer Crepe Add Sort Manage items" at bounding box center [751, 117] width 506 height 78
click at [684, 111] on input "Crispy Paneer Crepe" at bounding box center [657, 117] width 195 height 29
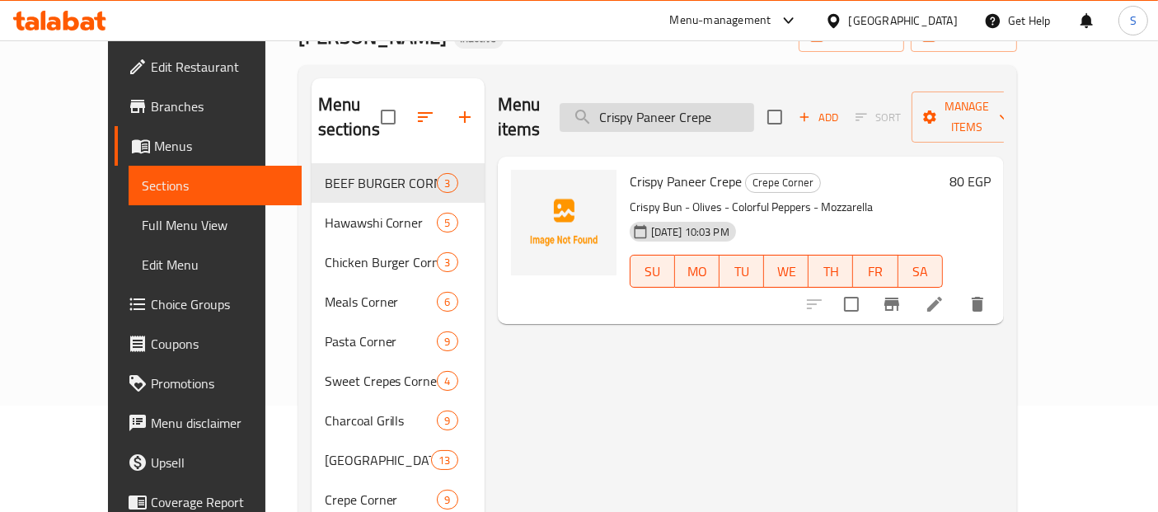
click at [684, 111] on input "Crispy Paneer Crepe" at bounding box center [657, 117] width 195 height 29
paste input "hicken Mix"
type input "Chicken Mix Crepe"
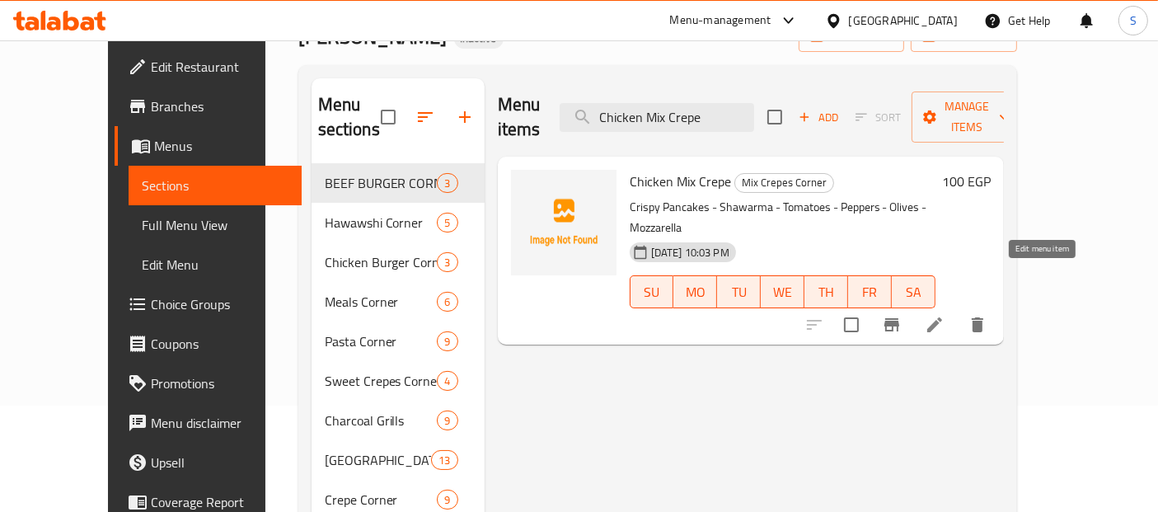
click at [945, 315] on icon at bounding box center [935, 325] width 20 height 20
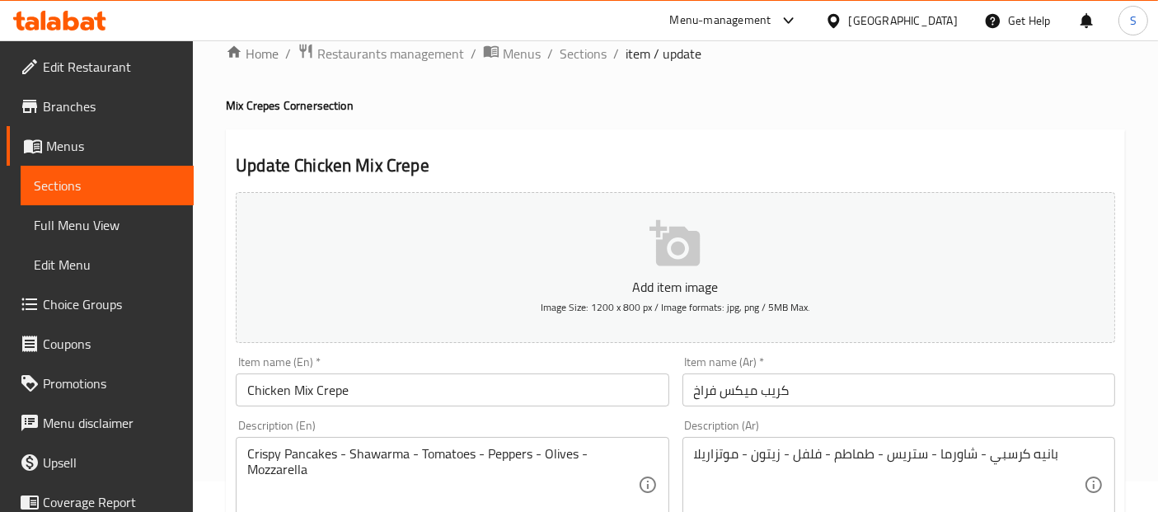
scroll to position [122, 0]
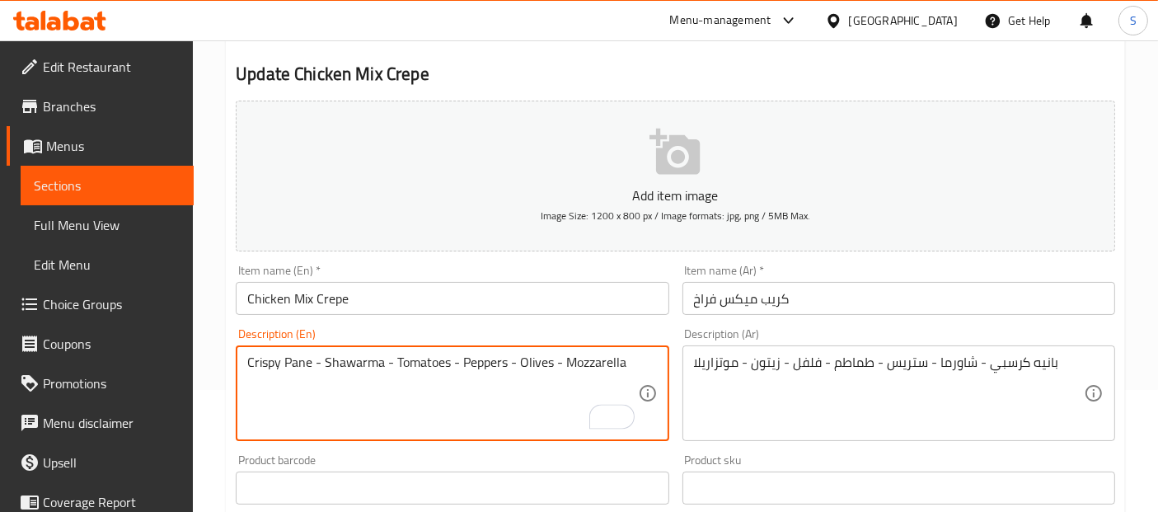
type textarea "Crispy Pane - Shawarma - Tomatoes - Peppers - Olives - Mozzarella"
click at [366, 303] on input "Chicken Mix Crepe" at bounding box center [452, 298] width 433 height 33
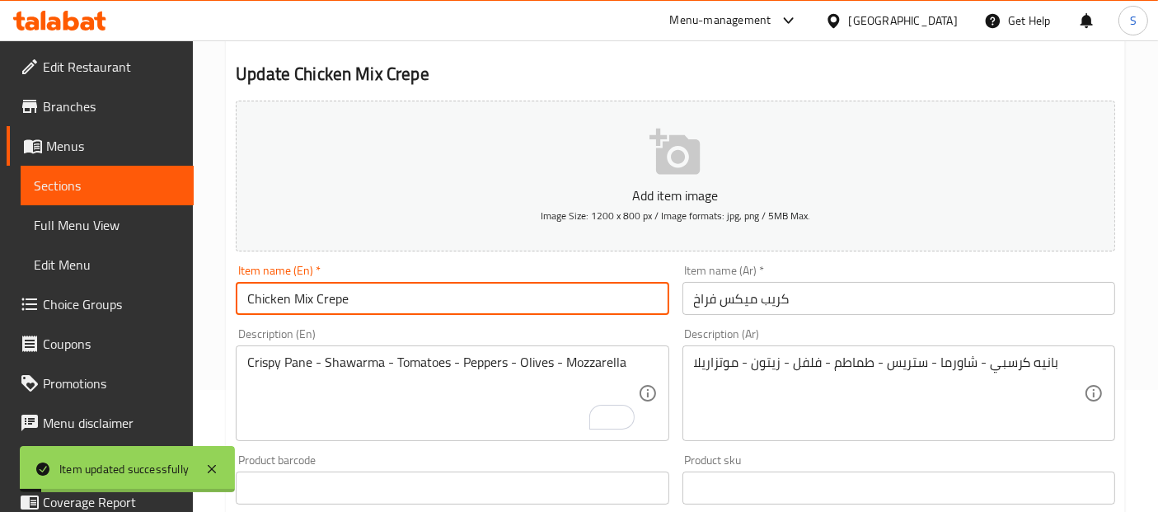
click at [126, 187] on span "Sections" at bounding box center [107, 186] width 147 height 20
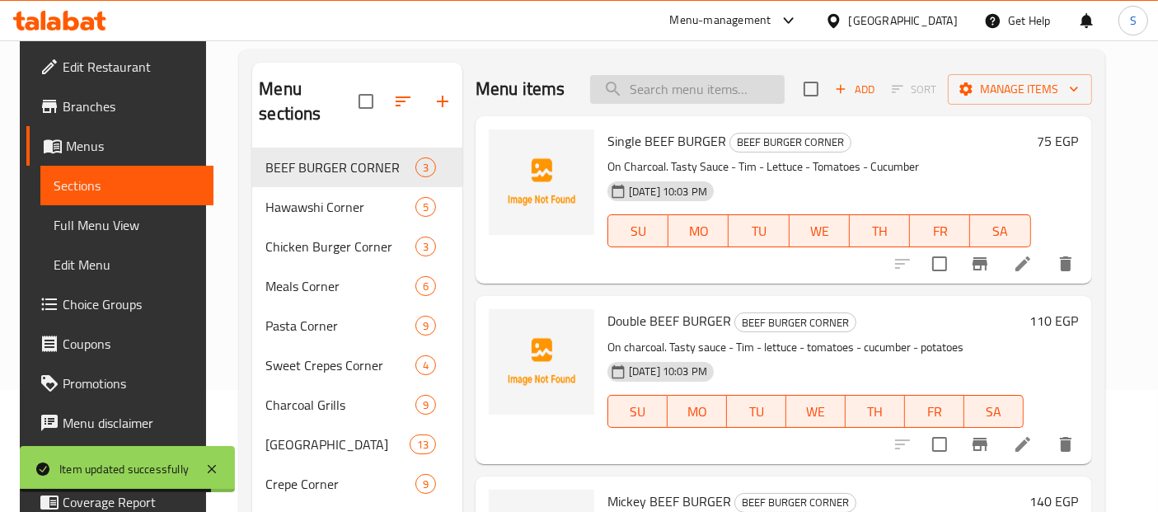
click at [679, 86] on input "search" at bounding box center [687, 89] width 195 height 29
paste input "Crispy Paneer Crepe"
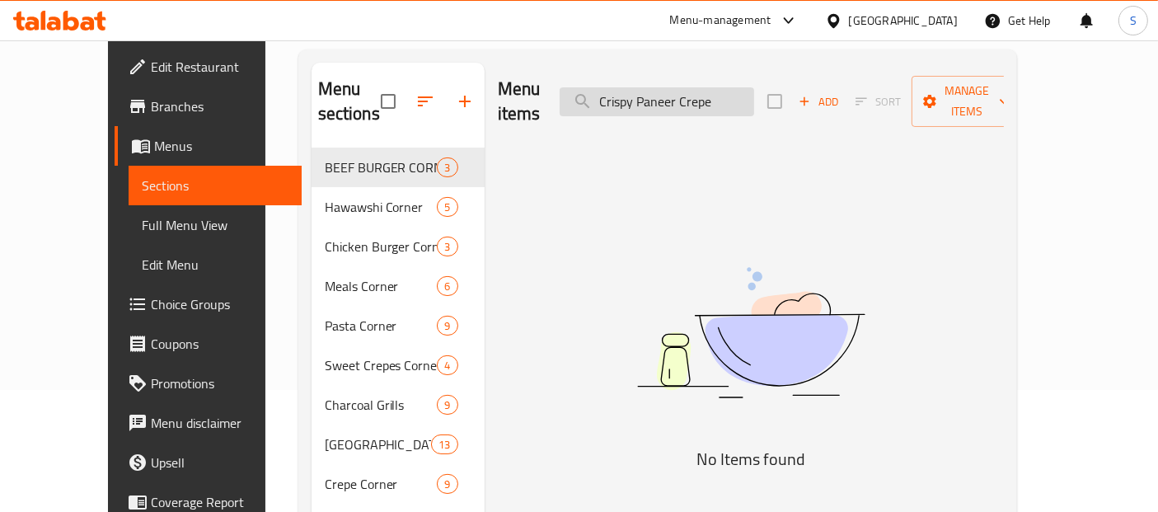
click at [712, 87] on input "Crispy Paneer Crepe" at bounding box center [657, 101] width 195 height 29
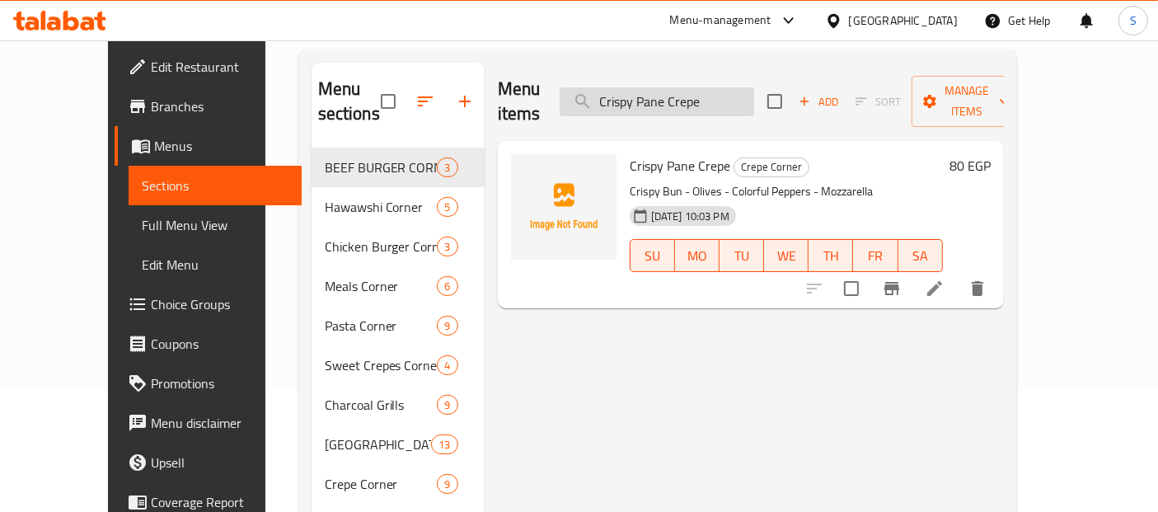
click at [754, 87] on input "Crispy Pane Crepe" at bounding box center [657, 101] width 195 height 29
paste input "Syrian Sandwich Corner"
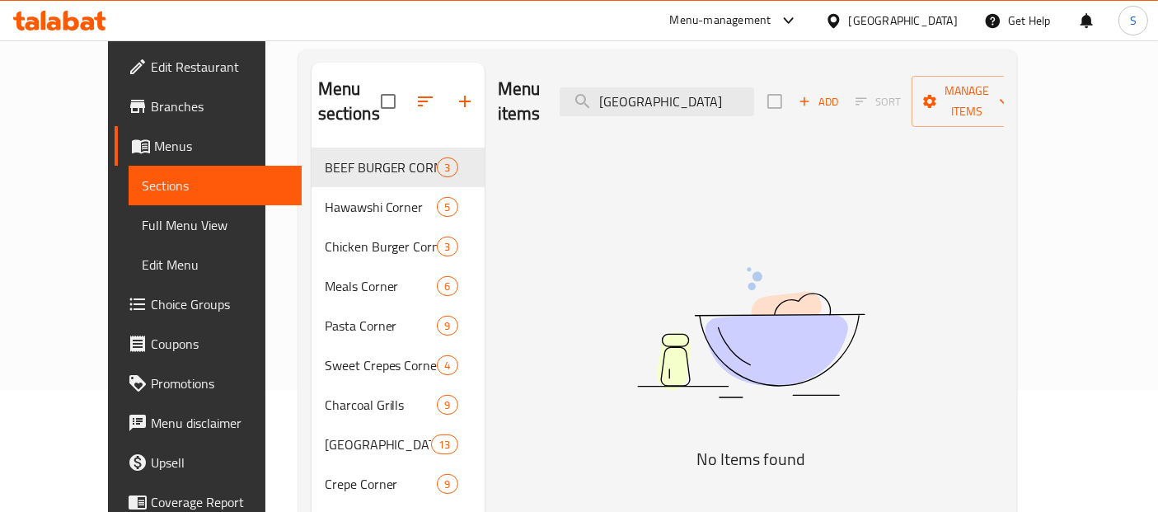
click at [518, 297] on div "Menu items Syrian Sandwich Corner Add Sort Manage items No Items found" at bounding box center [744, 346] width 519 height 566
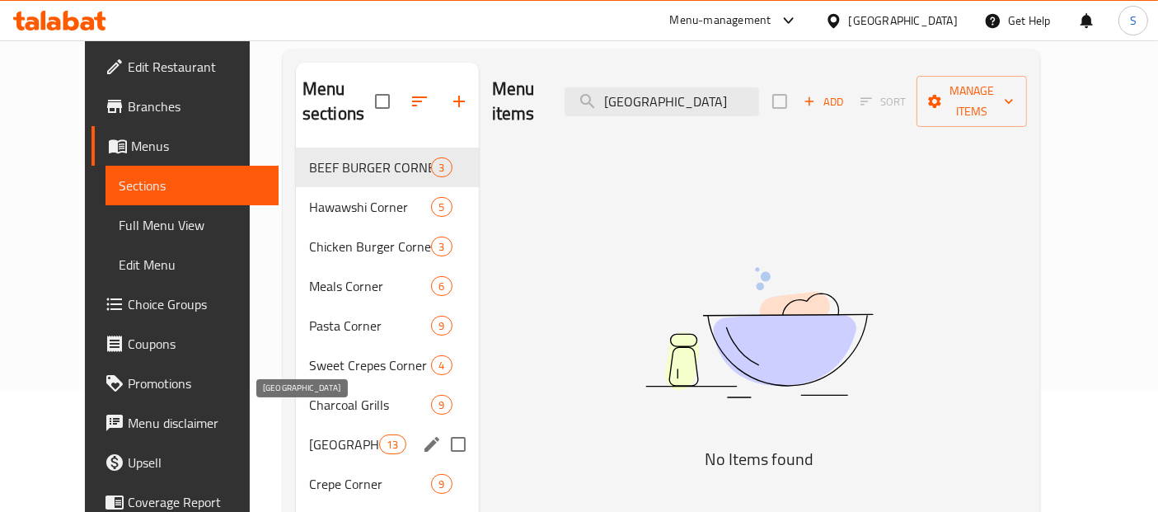
click at [322, 435] on span "Syrian Sandwich Corner" at bounding box center [344, 445] width 70 height 20
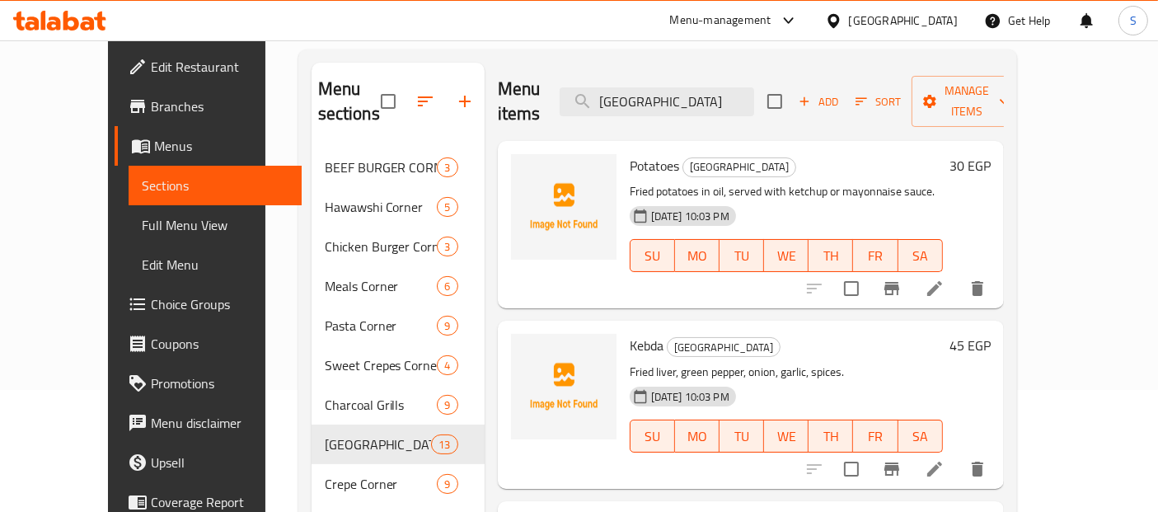
click at [694, 103] on div "Menu items Syrian Sandwich Corner Add Sort Manage items" at bounding box center [751, 102] width 506 height 78
click at [703, 92] on input "Syrian Sandwich Corner" at bounding box center [657, 101] width 195 height 29
paste input "Fajita"
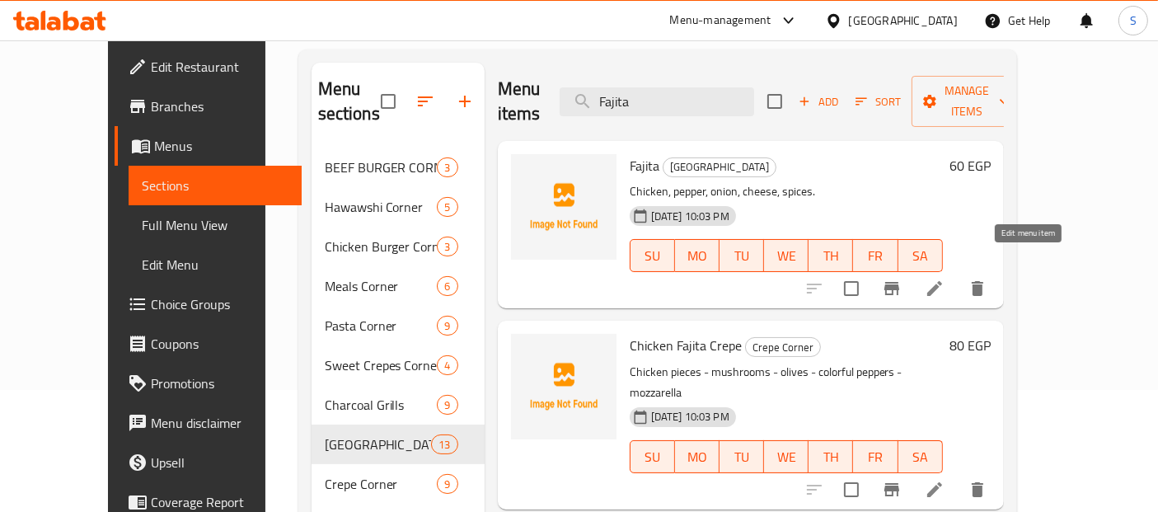
type input "Fajita"
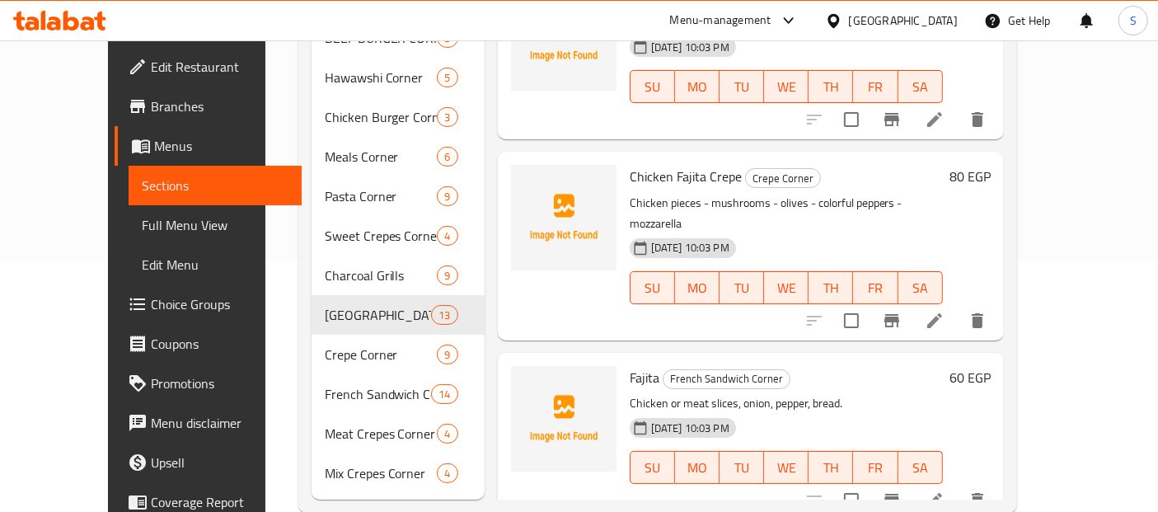
scroll to position [259, 0]
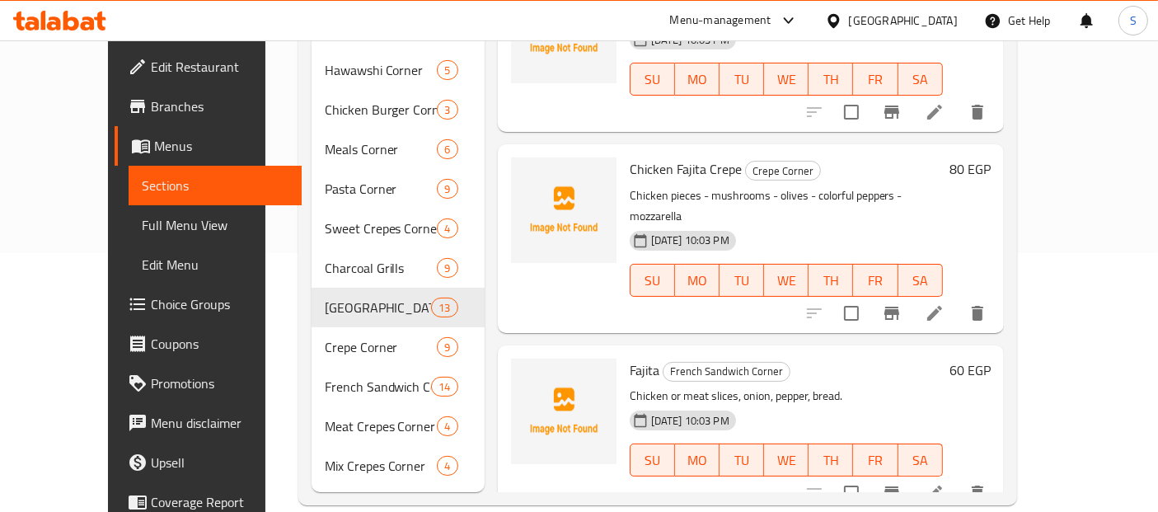
click at [142, 217] on span "Full Menu View" at bounding box center [215, 225] width 147 height 20
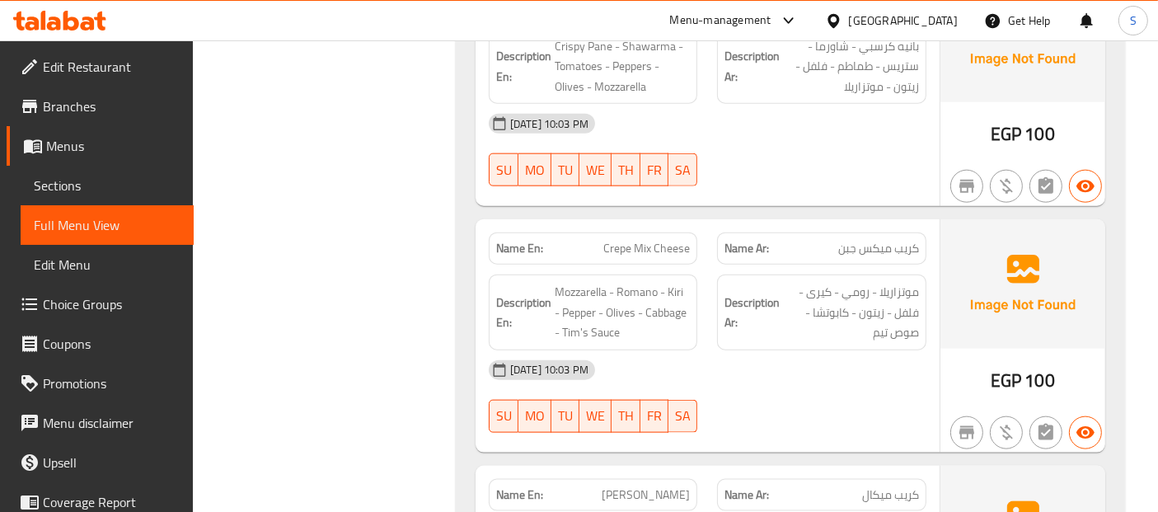
scroll to position [20737, 0]
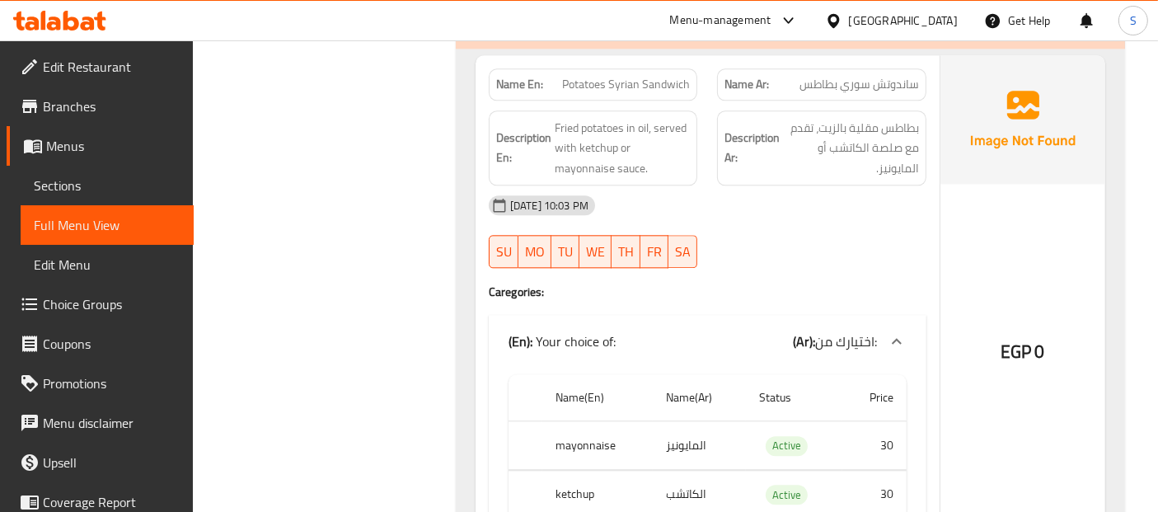
scroll to position [10194, 0]
click at [115, 185] on span "Sections" at bounding box center [107, 186] width 147 height 20
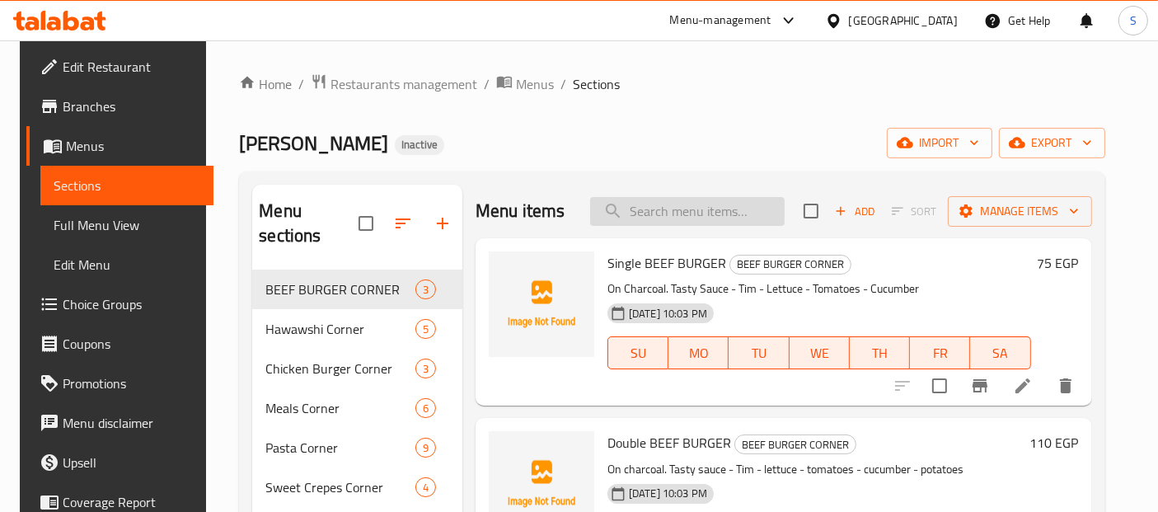
click at [705, 210] on input "search" at bounding box center [687, 211] width 195 height 29
paste input "Mickey Mouse Date Bow"
type input "Mickey Mouse Date Bow"
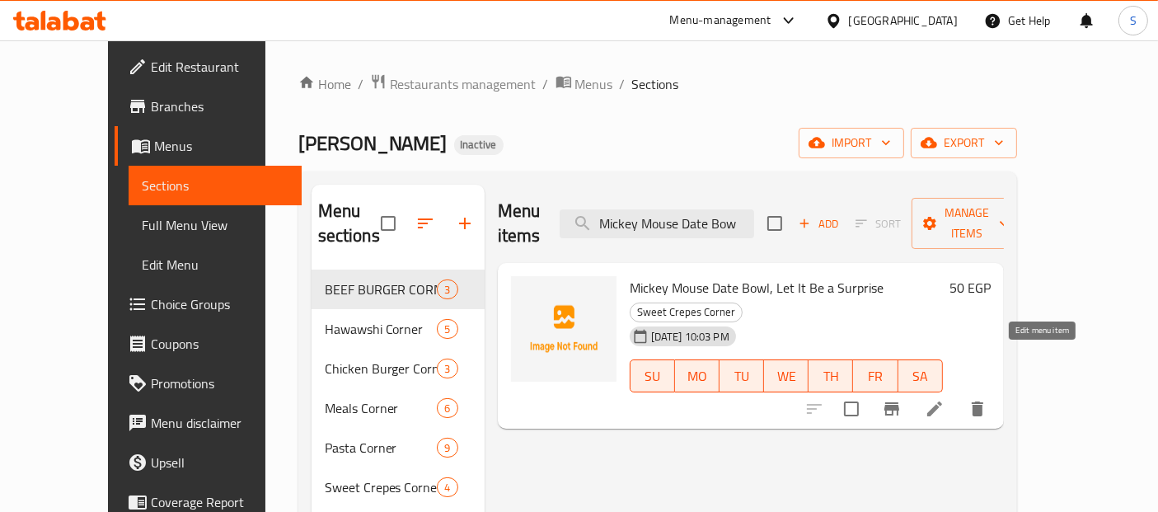
click at [945, 399] on icon at bounding box center [935, 409] width 20 height 20
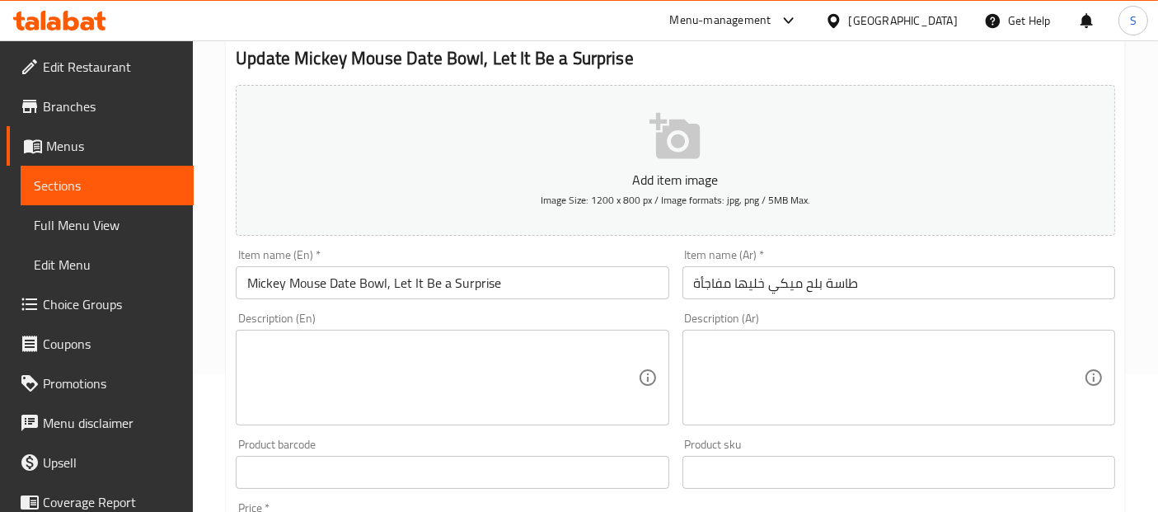
scroll to position [153, 0]
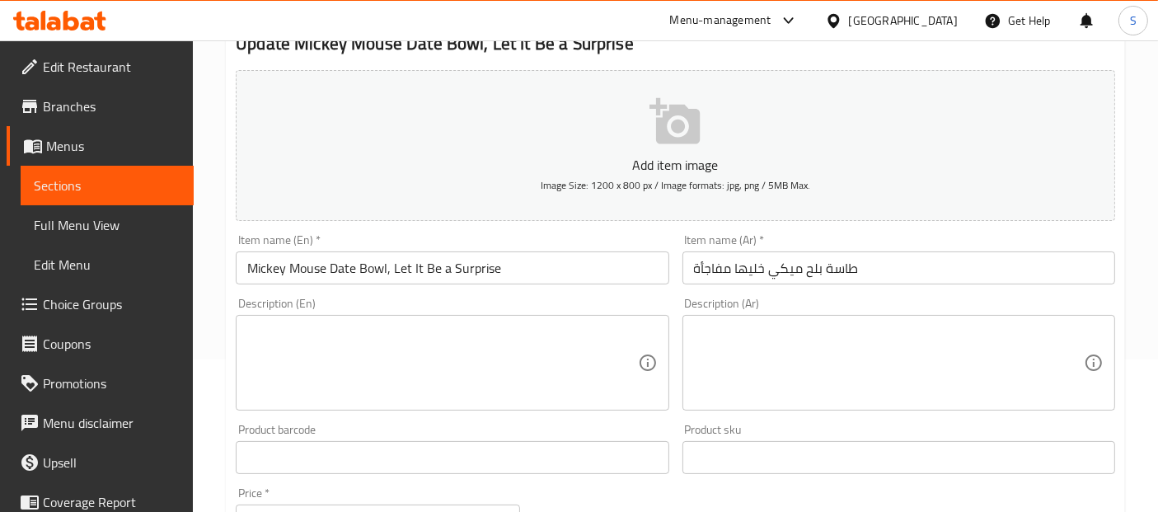
click at [768, 270] on input "طاسة بلح ميكي خليها مفاجأة" at bounding box center [899, 267] width 433 height 33
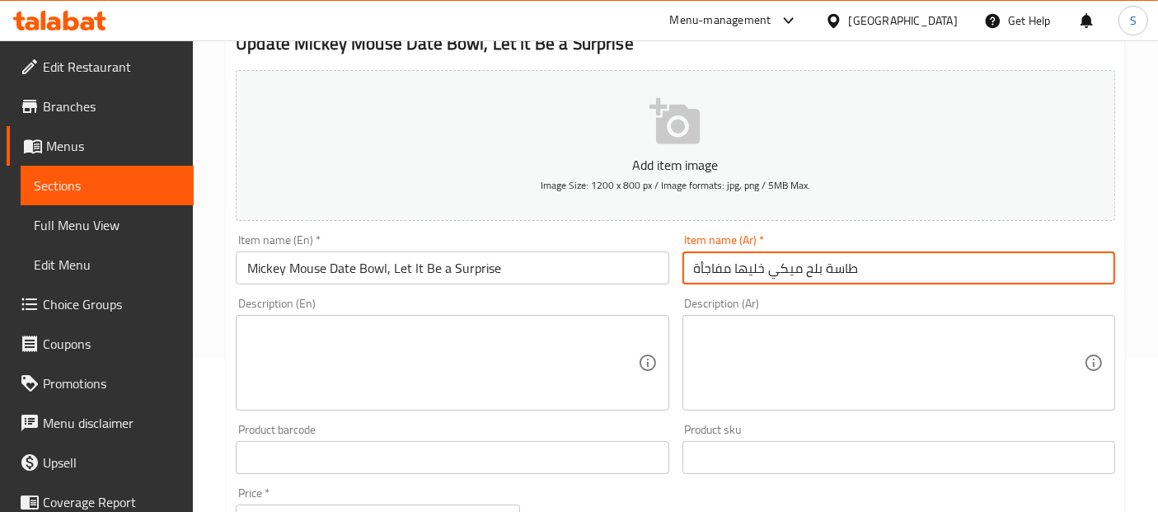
drag, startPoint x: 763, startPoint y: 267, endPoint x: 683, endPoint y: 267, distance: 80.0
click at [683, 267] on input "طاسة بلح ميكي خليها مفاجأة" at bounding box center [899, 267] width 433 height 33
type input "طاسة بلح ميكي"
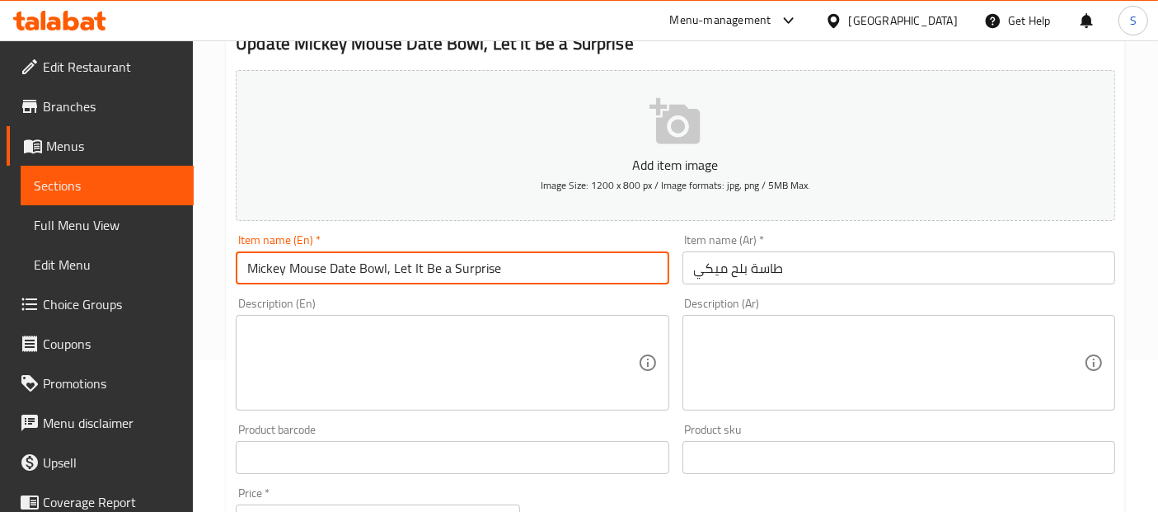
drag, startPoint x: 388, startPoint y: 267, endPoint x: 506, endPoint y: 261, distance: 118.0
click at [506, 261] on input "Mickey Mouse Date Bowl, Let It Be a Surprise" at bounding box center [452, 267] width 433 height 33
click at [506, 261] on input "Mickey Mouse Date Bowl" at bounding box center [452, 267] width 433 height 33
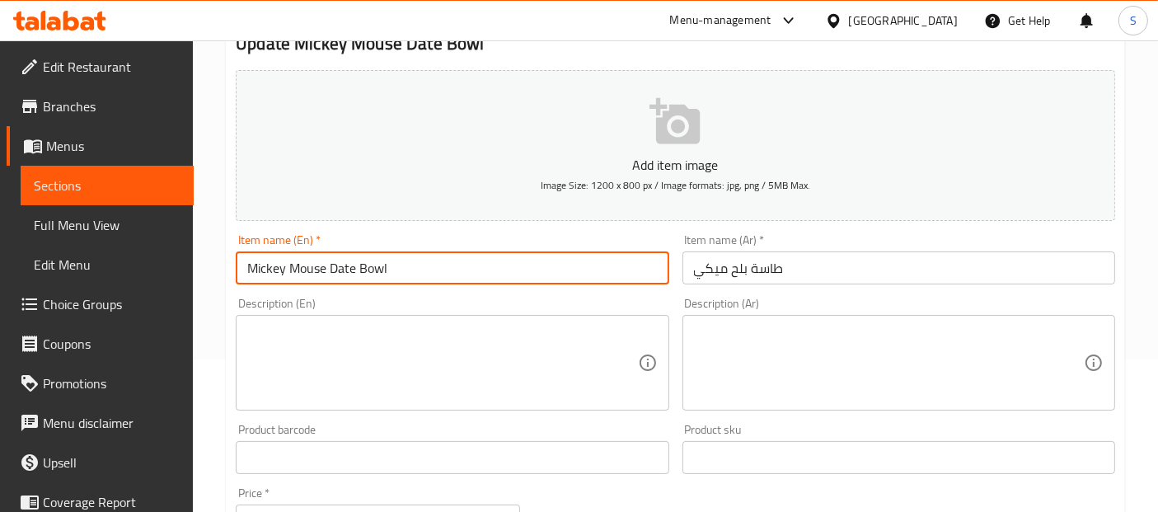
type input "Mickey Mouse Date Bowl"
click at [781, 270] on input "طاسة بلح ميكي" at bounding box center [899, 267] width 433 height 33
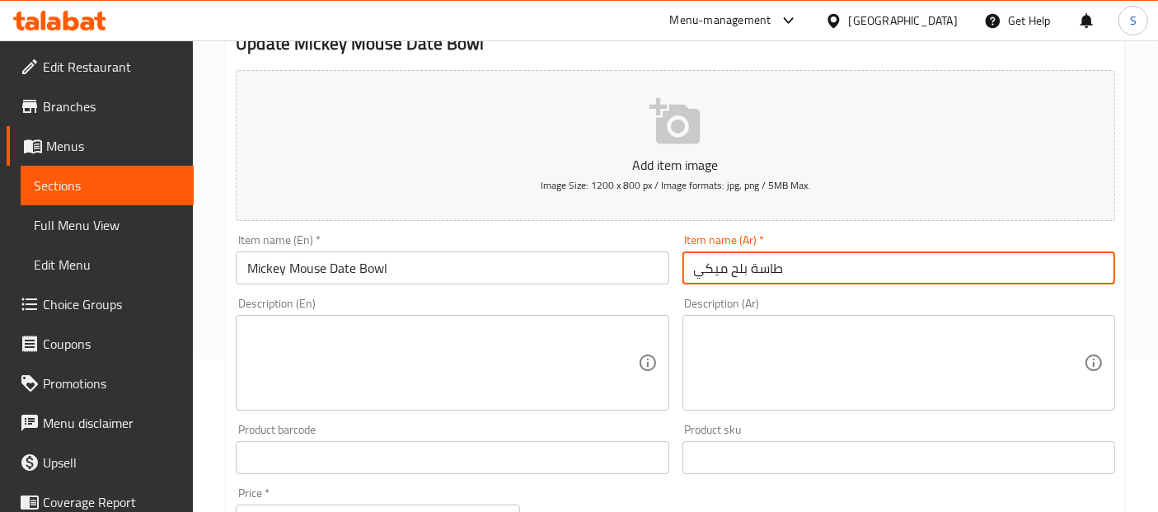
click at [781, 270] on input "طاسة بلح ميكي" at bounding box center [899, 267] width 433 height 33
paste input "وعاء تمر ميكي ماوس"
click at [806, 265] on input "وعاء تمر ميكي ماوس" at bounding box center [899, 267] width 433 height 33
type input "وعاء تمر ميكي ماوس"
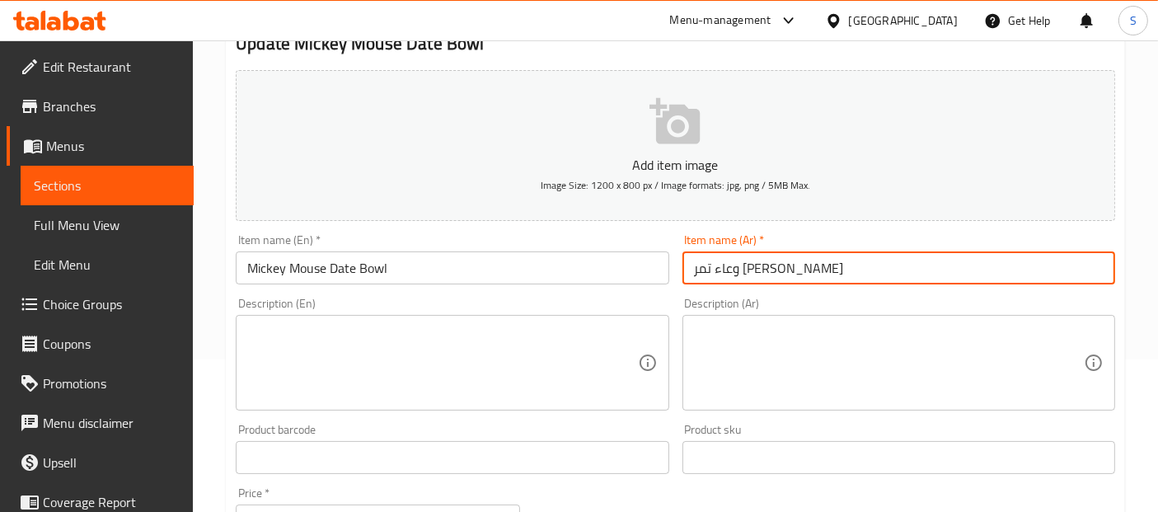
click at [637, 272] on input "Mickey Mouse Date Bowl" at bounding box center [452, 267] width 433 height 33
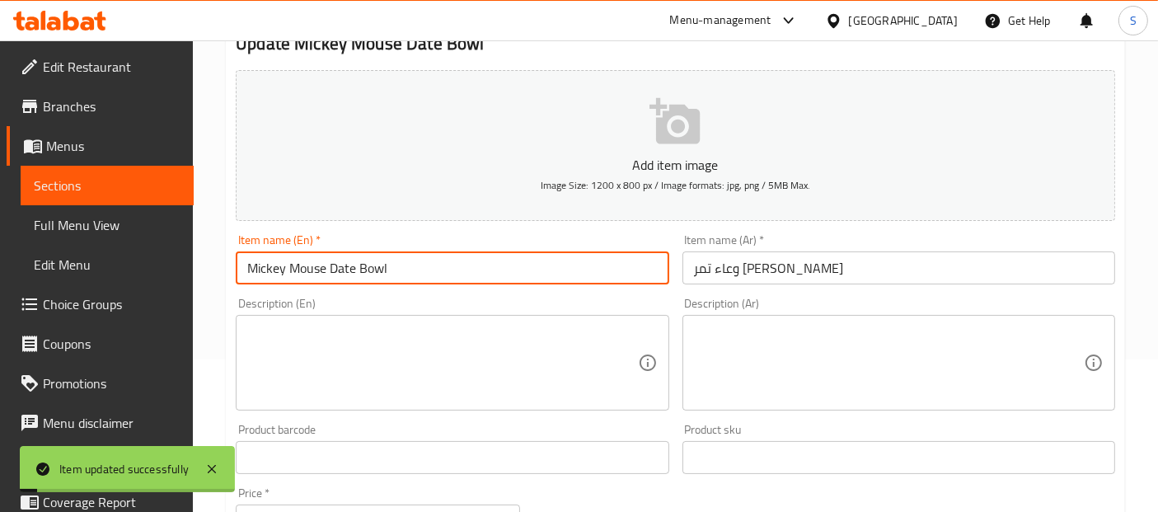
click at [119, 176] on span "Sections" at bounding box center [107, 186] width 147 height 20
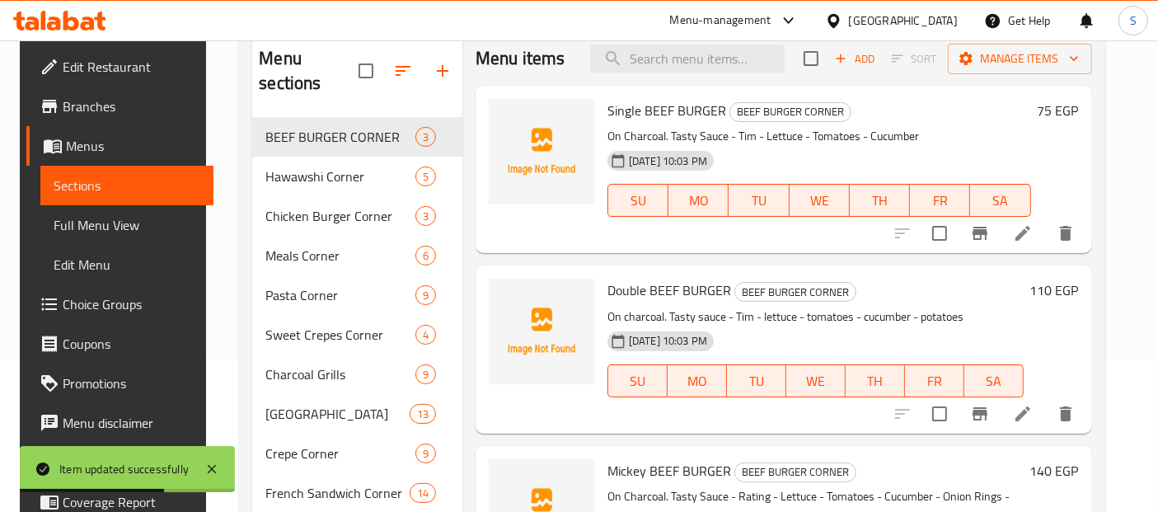
click at [746, 229] on div "12-08-2025 10:03 PM SU MO TU WE TH FR SA" at bounding box center [819, 188] width 437 height 89
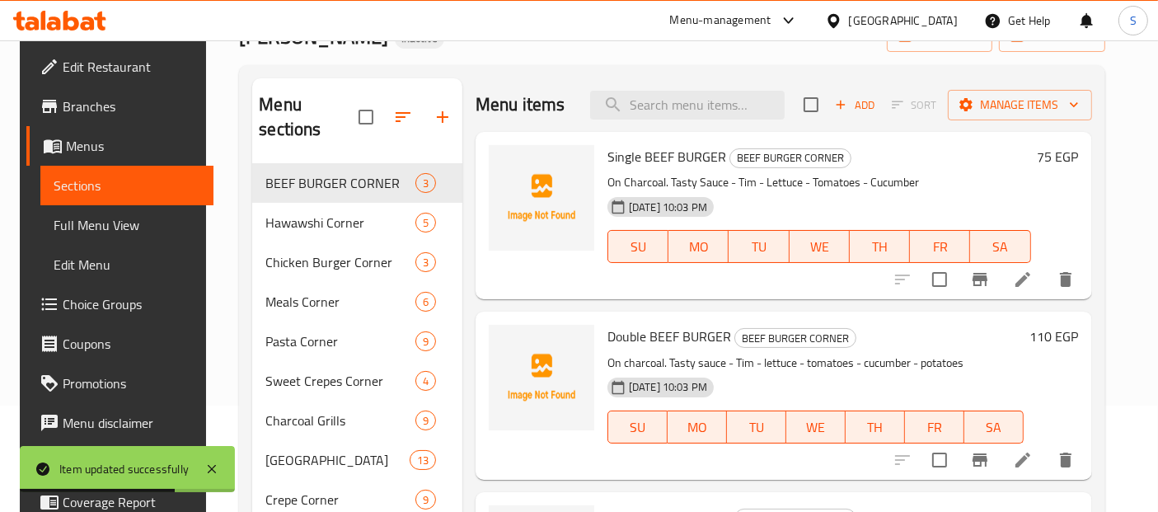
scroll to position [92, 0]
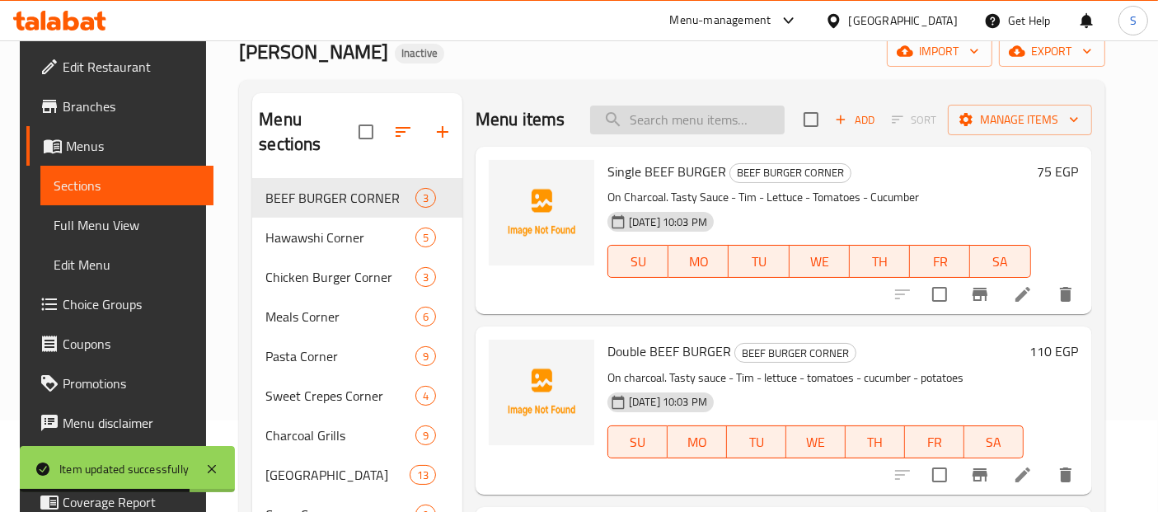
click at [696, 125] on input "search" at bounding box center [687, 120] width 195 height 29
paste input "Fresh Baniye"
type input "Fresh Baniye"
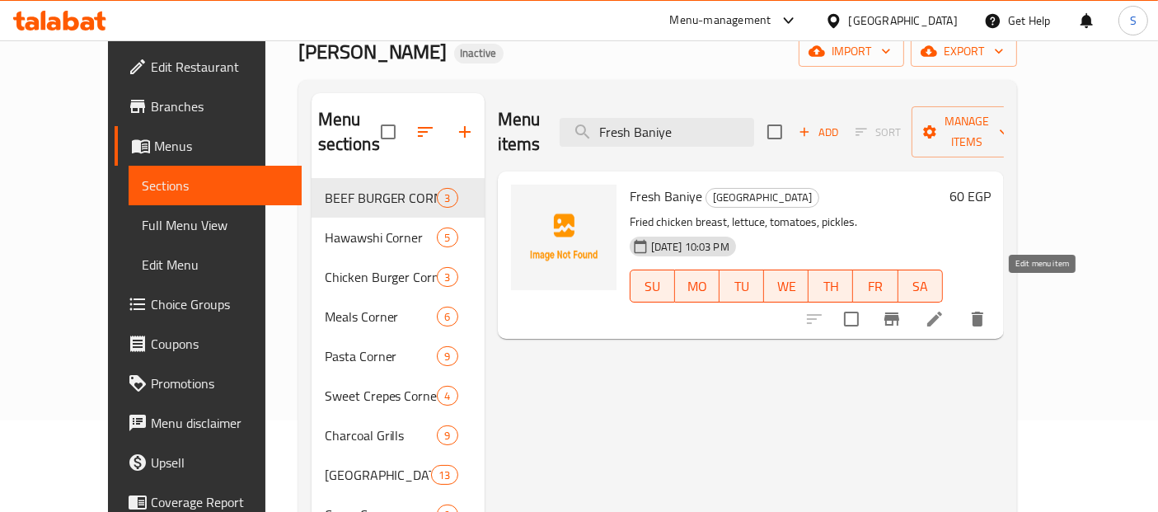
click at [945, 309] on icon at bounding box center [935, 319] width 20 height 20
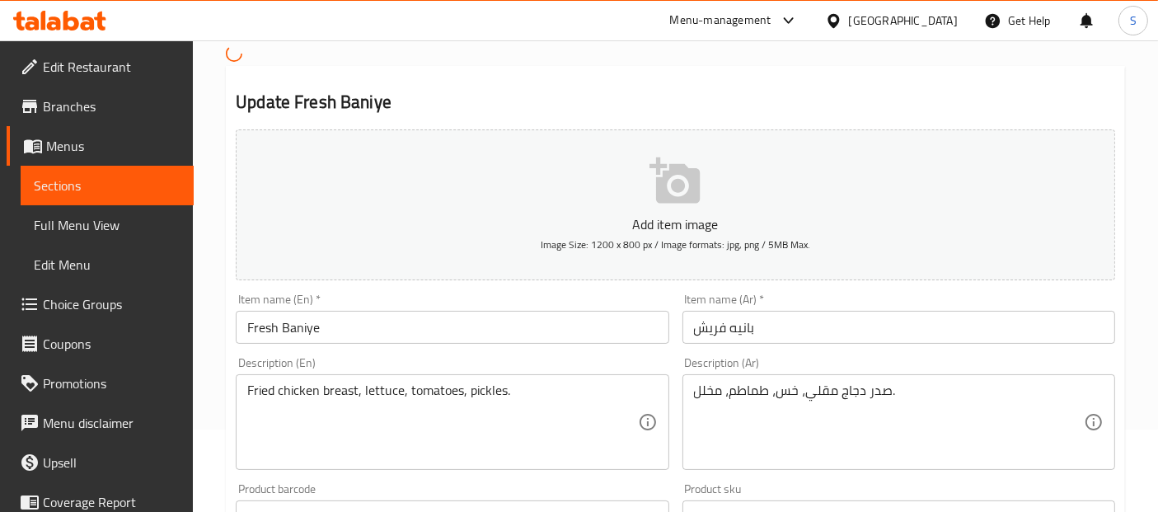
scroll to position [106, 0]
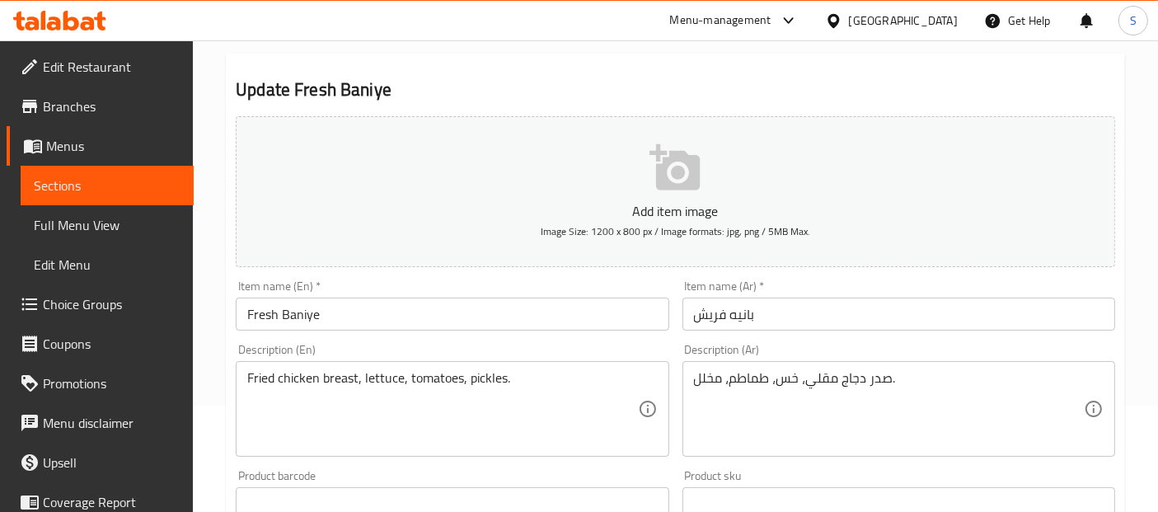
click at [575, 322] on input "Fresh Baniye" at bounding box center [452, 314] width 433 height 33
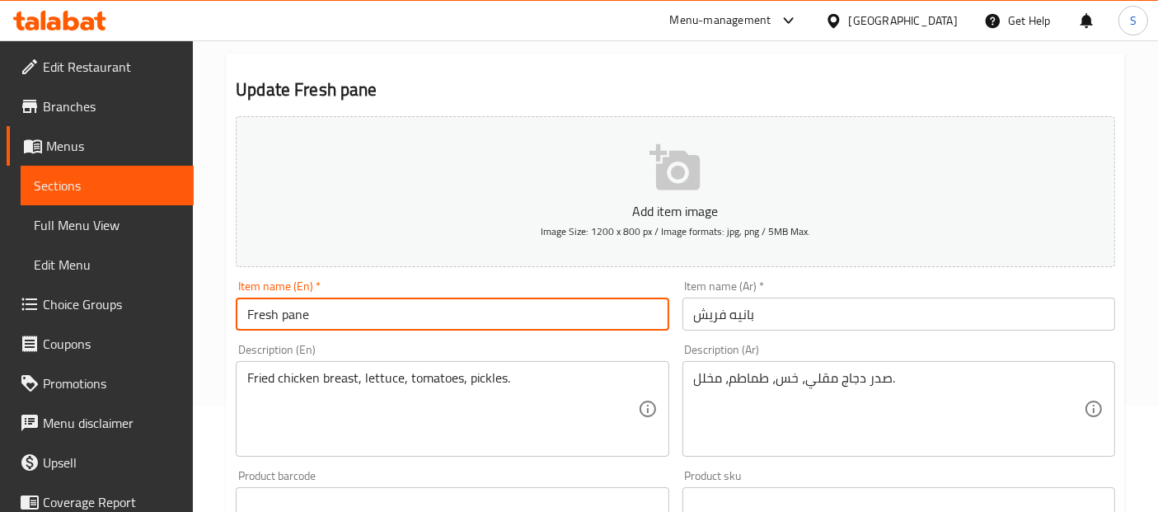
type input "Fresh pane"
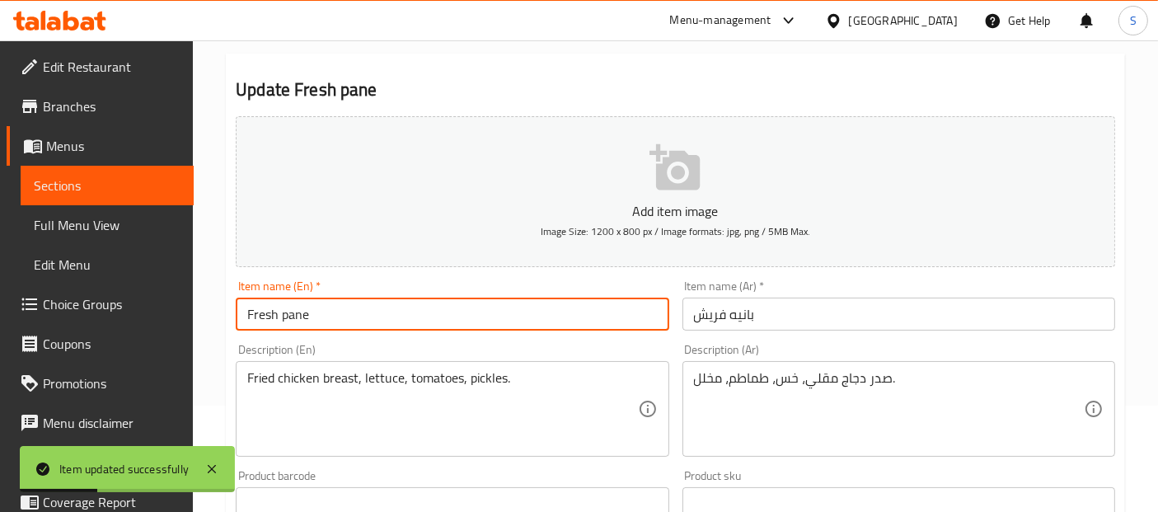
click at [79, 176] on span "Sections" at bounding box center [107, 186] width 147 height 20
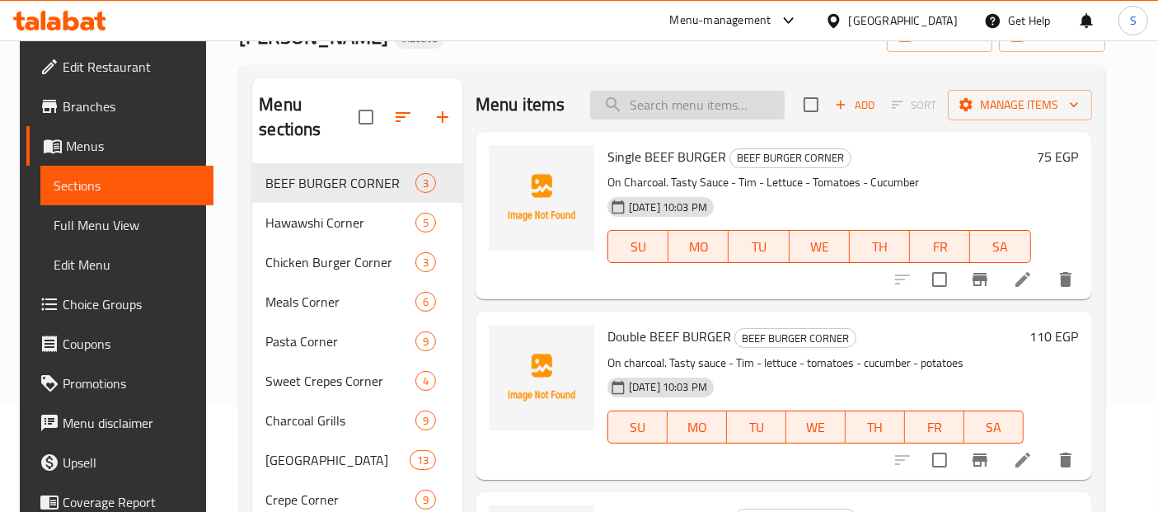
click at [688, 112] on input "search" at bounding box center [687, 105] width 195 height 29
paste input "Fresh Panini Crepe"
type input "Fresh Panini Crepe"
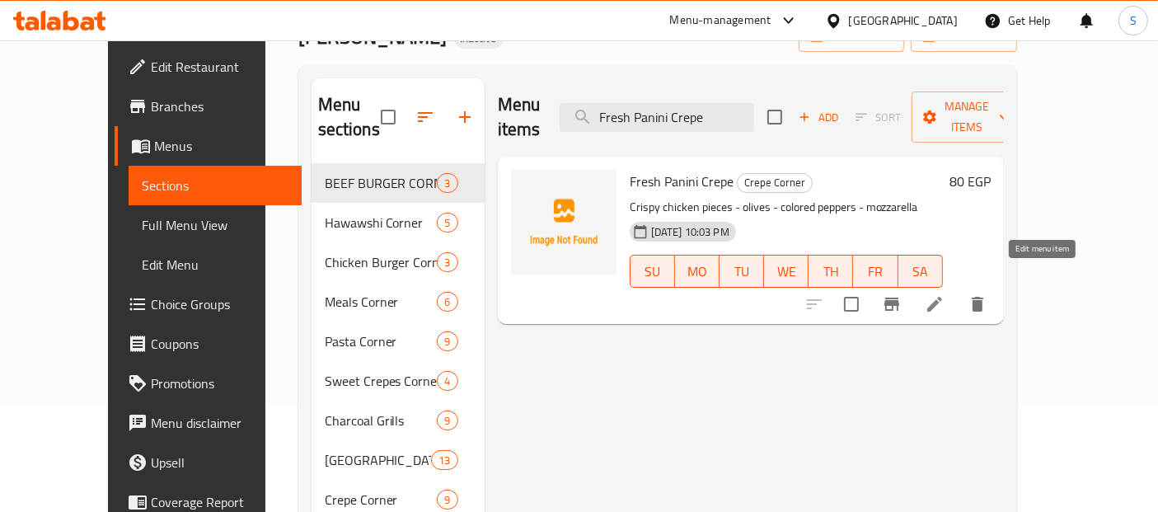
click at [945, 294] on icon at bounding box center [935, 304] width 20 height 20
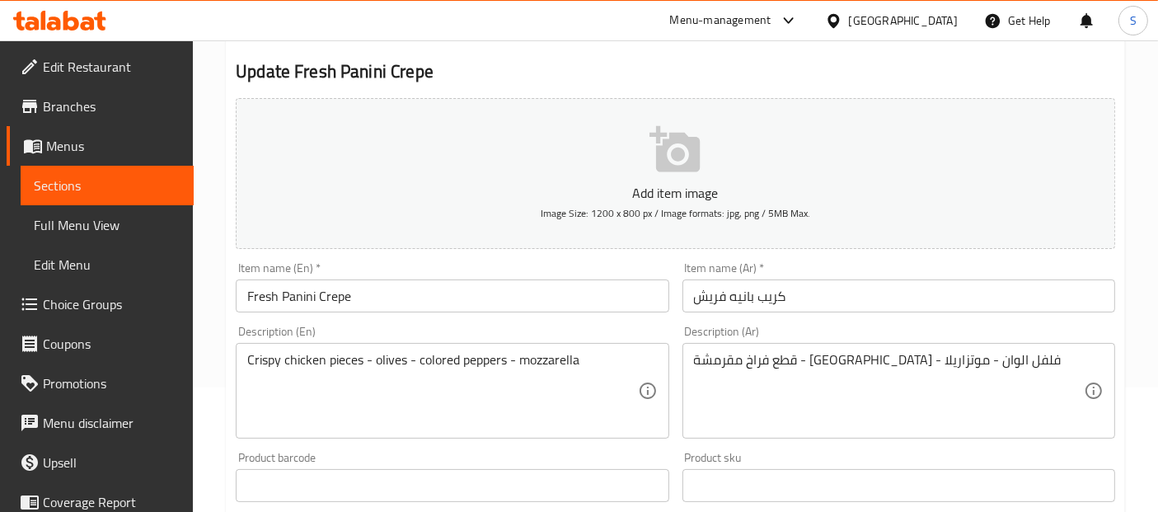
scroll to position [153, 0]
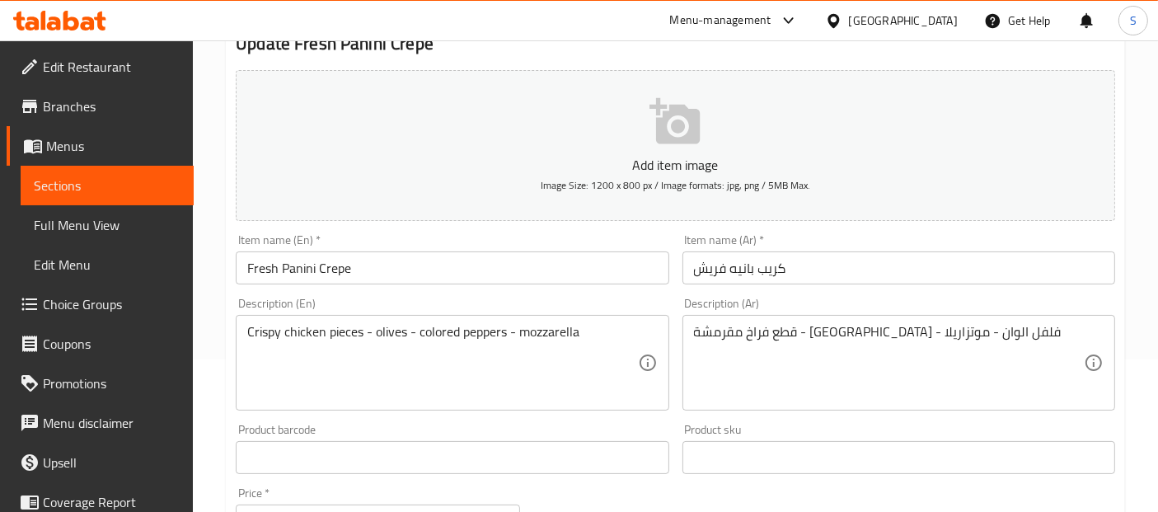
click at [317, 263] on input "Fresh Panini Crepe" at bounding box center [452, 267] width 433 height 33
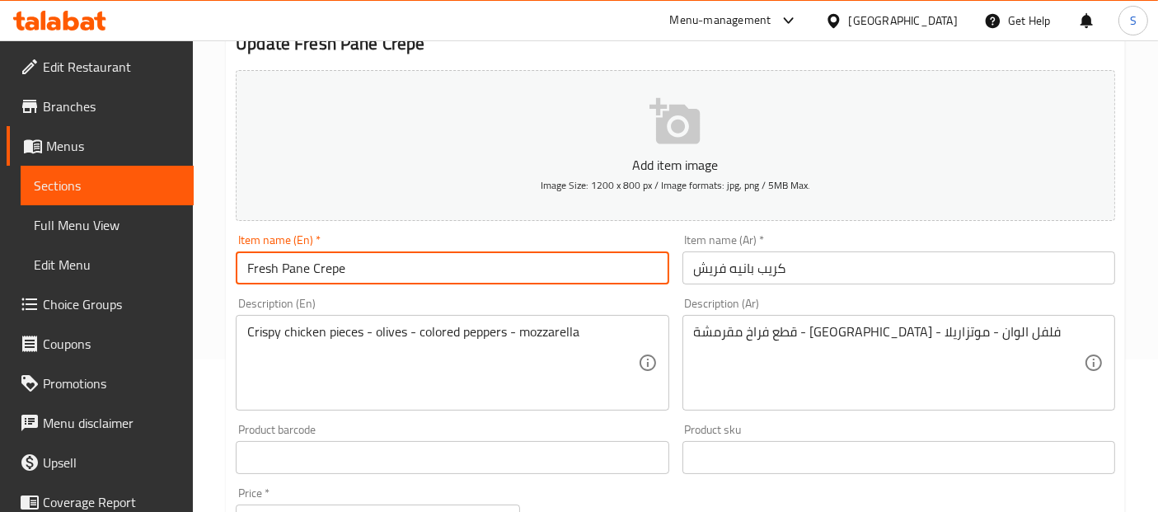
type input "Fresh Pane Crepe"
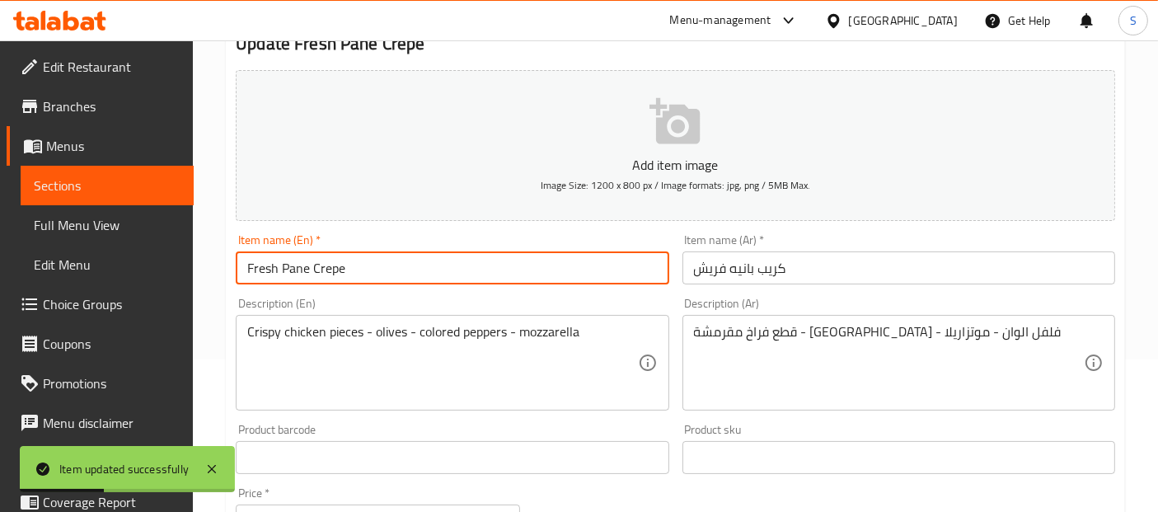
click at [114, 183] on span "Sections" at bounding box center [107, 186] width 147 height 20
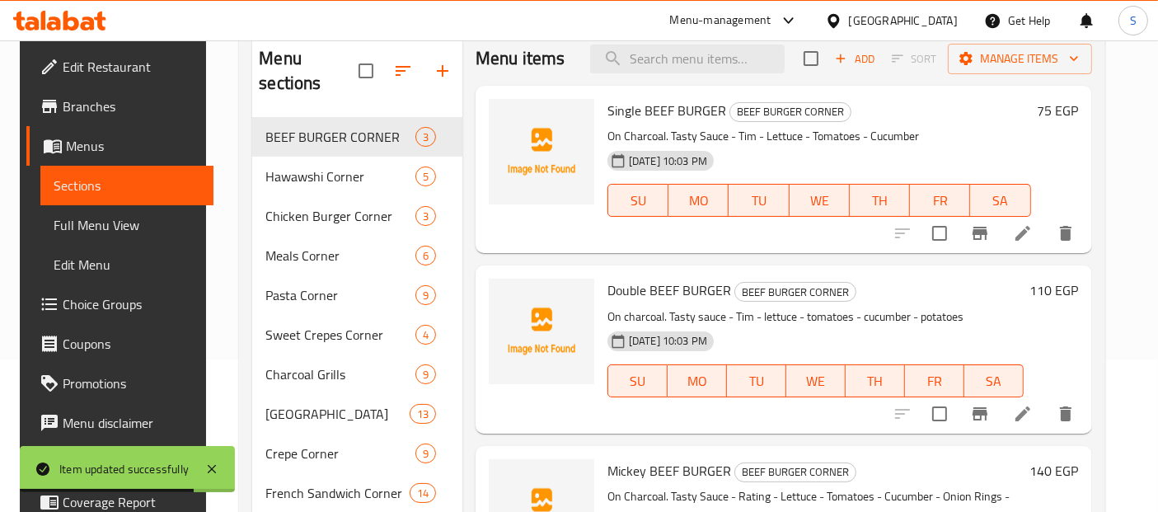
click at [730, 237] on div "Single BEEF BURGER BEEF BURGER CORNER On Charcoal. Tasty Sauce - Tim - Lettuce …" at bounding box center [819, 169] width 437 height 154
click at [680, 56] on input "search" at bounding box center [687, 59] width 195 height 29
paste input "Romano"
type input "Romano"
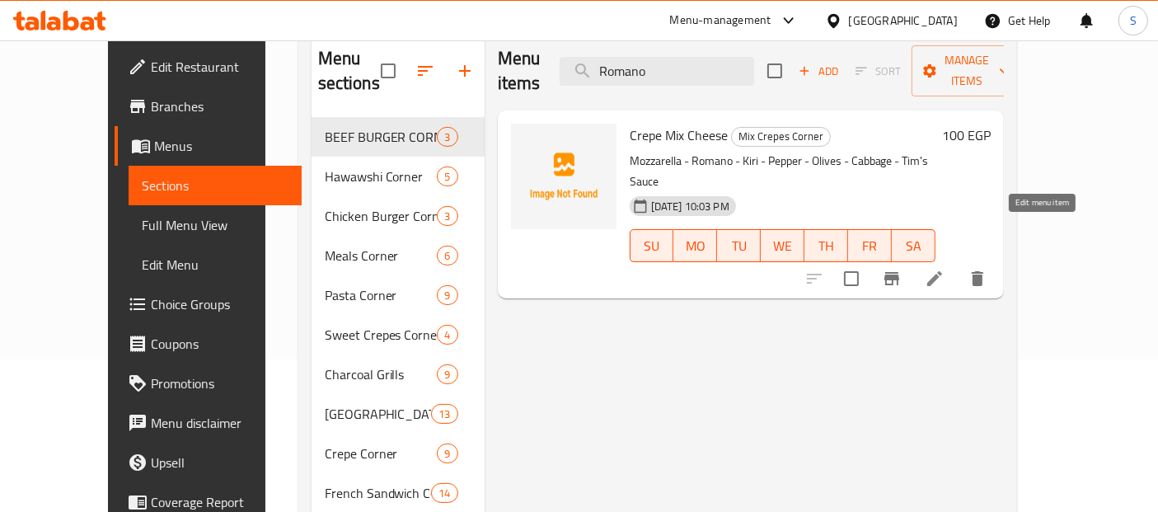
click at [945, 269] on icon at bounding box center [935, 279] width 20 height 20
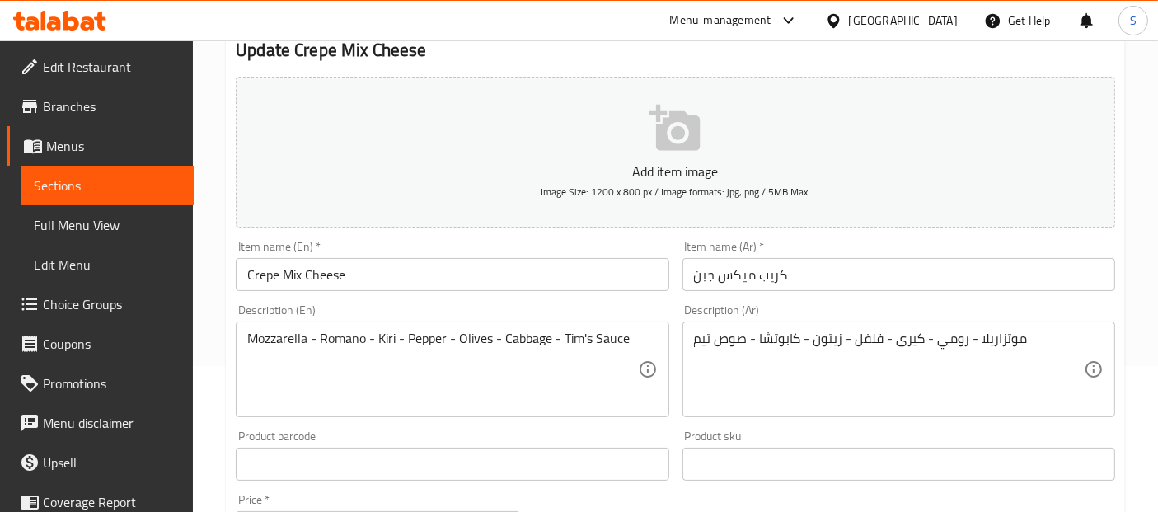
scroll to position [153, 0]
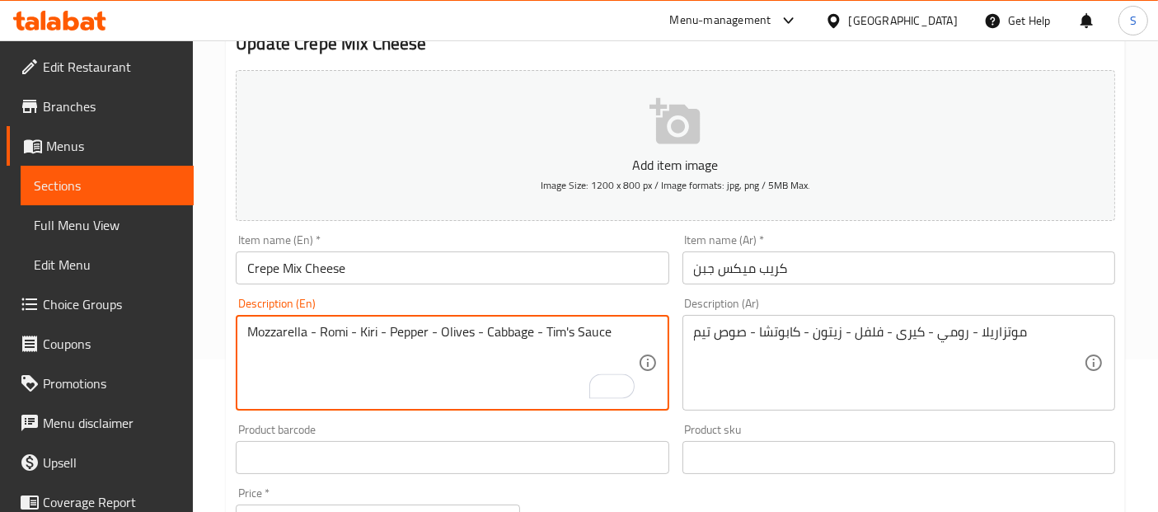
type textarea "Mozzarella - Romi - Kiri - Pepper - Olives - Cabbage - Tim's Sauce"
click at [394, 267] on input "Crepe Mix Cheese" at bounding box center [452, 267] width 433 height 33
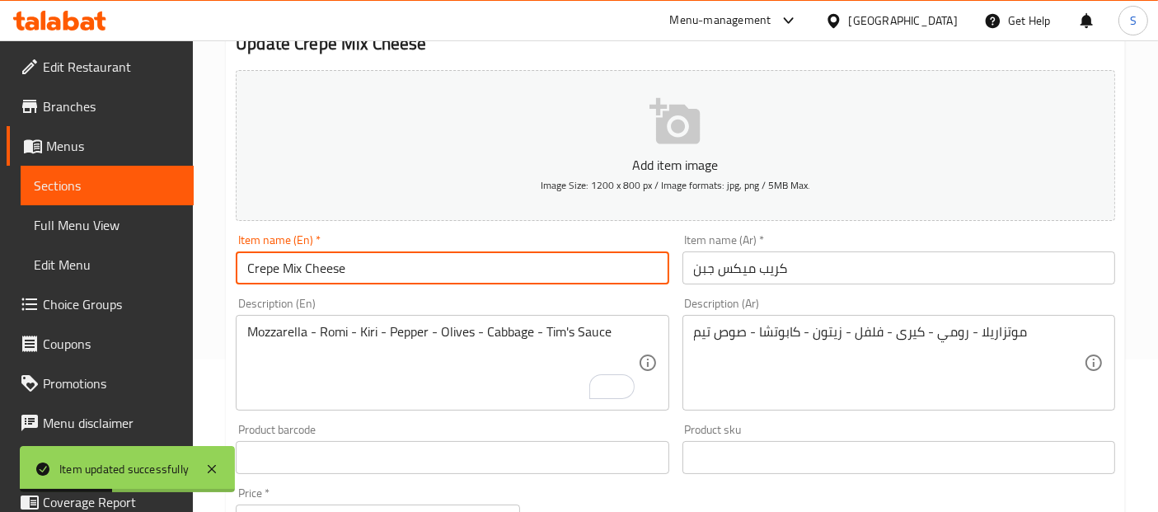
click at [75, 193] on span "Sections" at bounding box center [107, 186] width 147 height 20
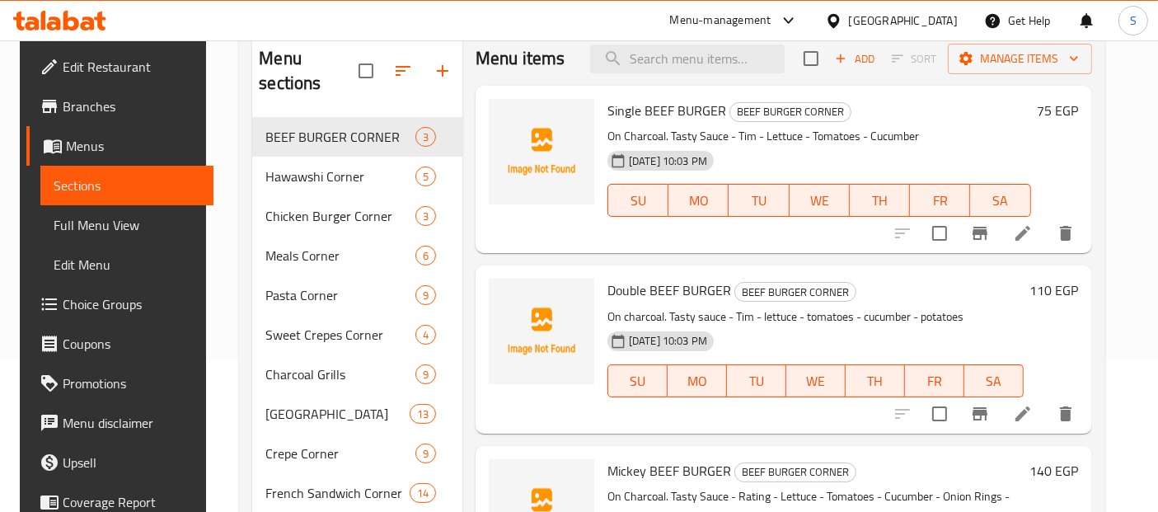
click at [744, 240] on div "Single BEEF BURGER BEEF BURGER CORNER On Charcoal. Tasty Sauce - Tim - Lettuce …" at bounding box center [819, 169] width 437 height 154
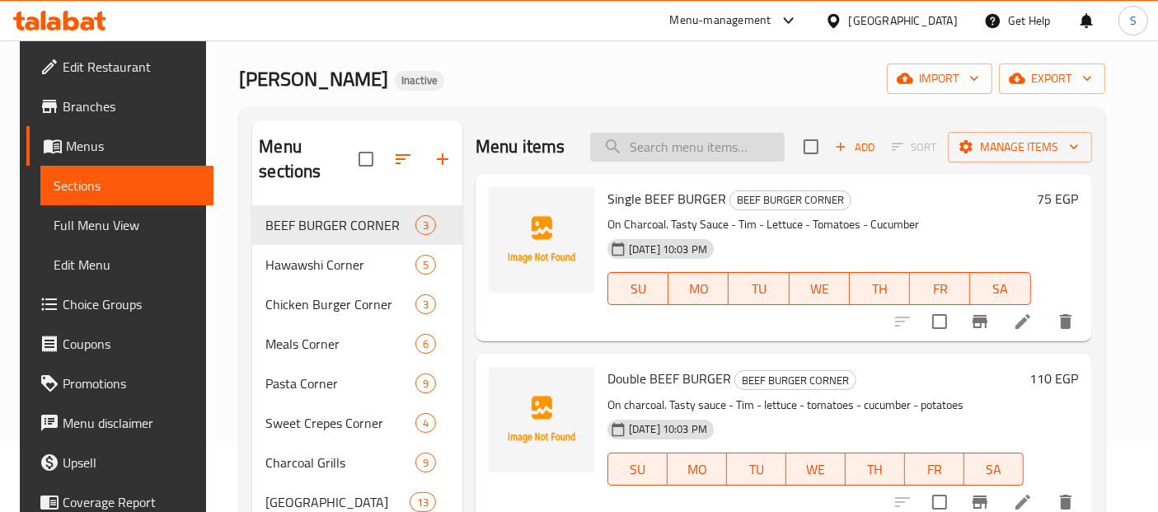
scroll to position [61, 0]
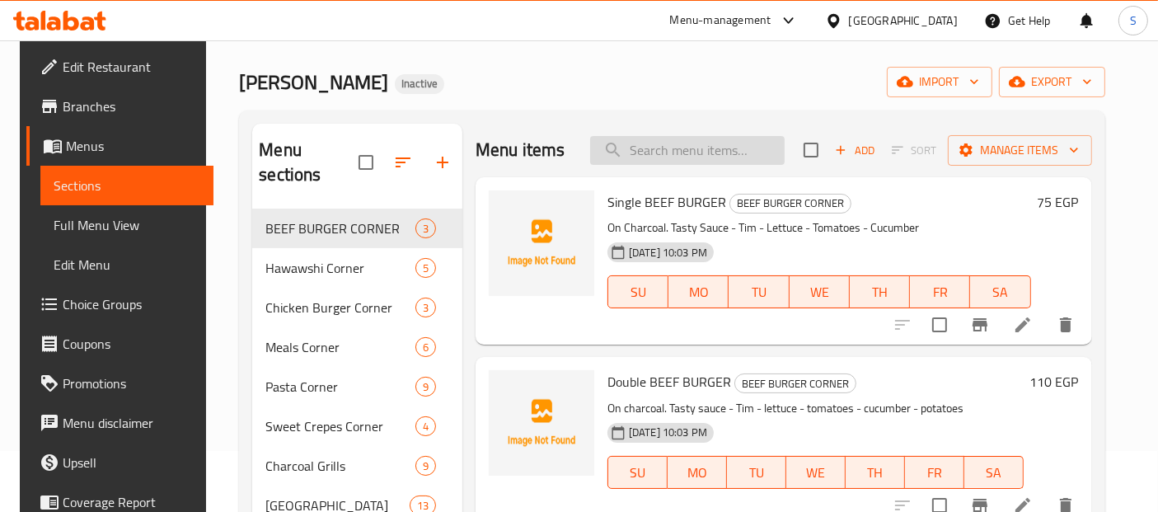
click at [715, 152] on input "search" at bounding box center [687, 150] width 195 height 29
paste input "Chicken Mix Crepe"
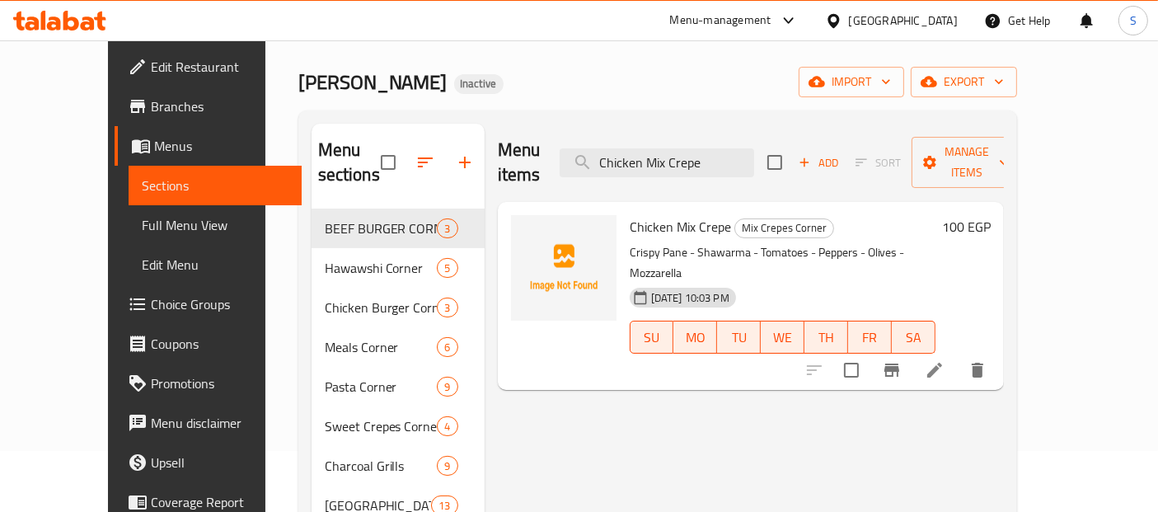
type input "Chicken Mix Crepe"
click at [151, 61] on span "Edit Restaurant" at bounding box center [220, 67] width 138 height 20
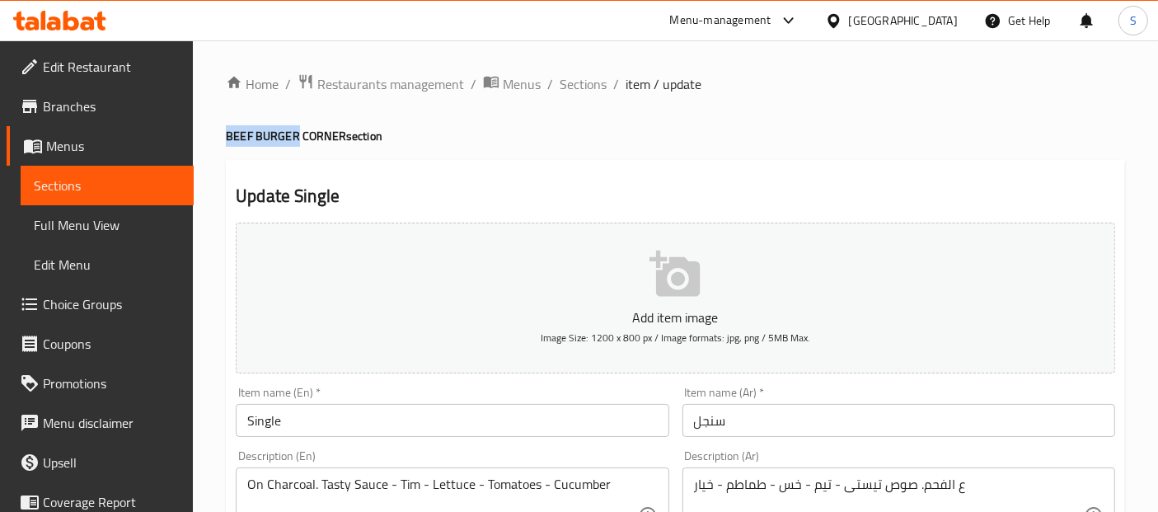
drag, startPoint x: 295, startPoint y: 133, endPoint x: 219, endPoint y: 128, distance: 76.0
click at [326, 420] on input "Single" at bounding box center [452, 420] width 433 height 33
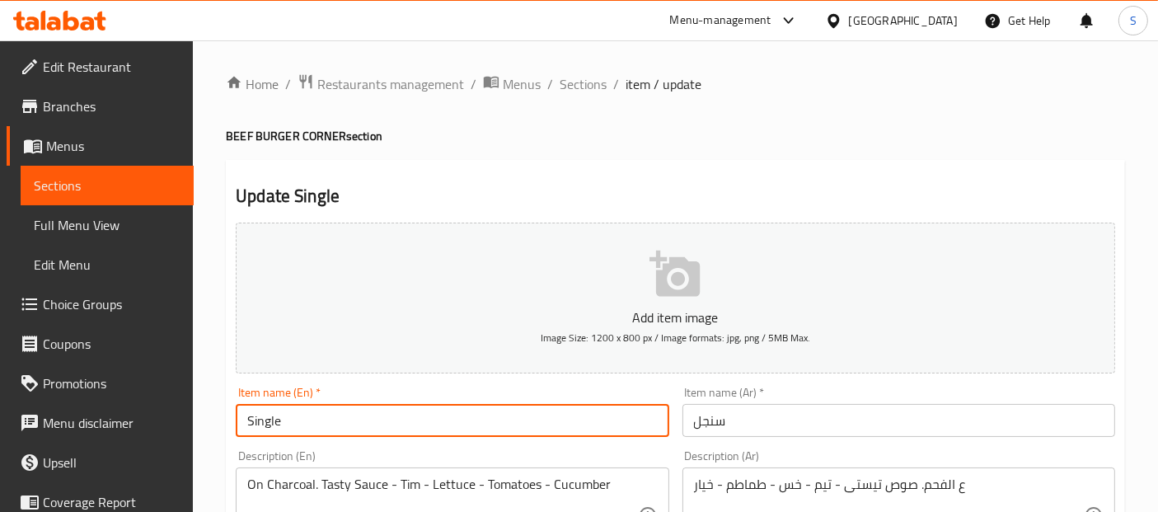
paste input "BEEF BURGER"
type input "Single BEEF BURGER"
click at [683, 418] on input "سنجل" at bounding box center [899, 420] width 433 height 33
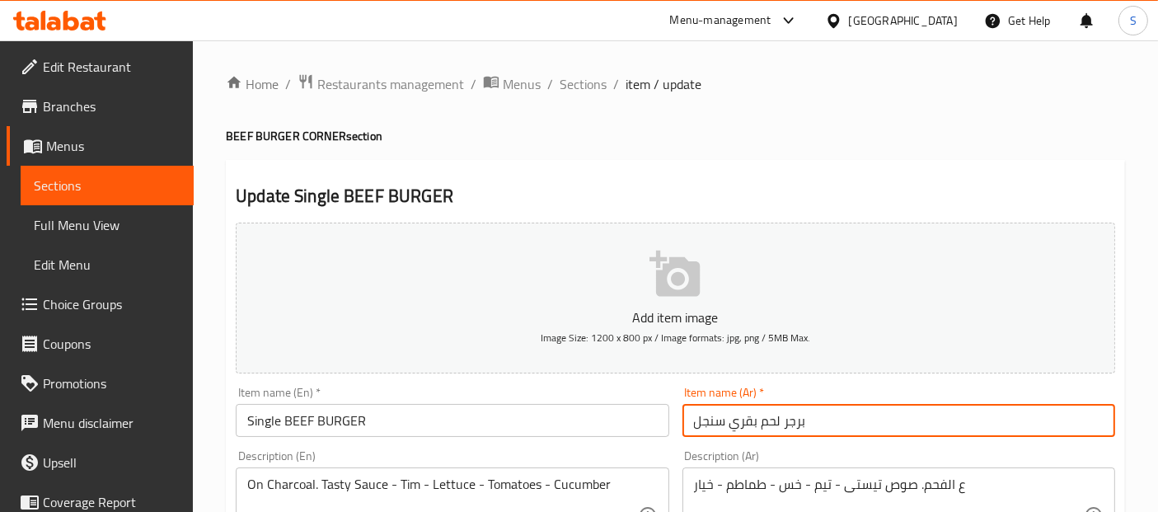
type input "برجر لحم بقري سنجل"
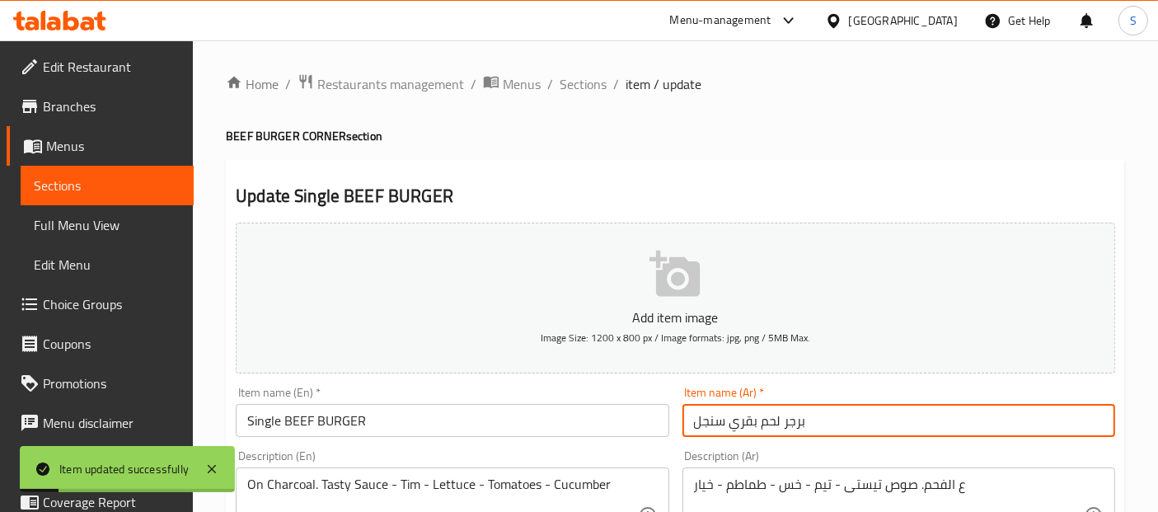
drag, startPoint x: 727, startPoint y: 422, endPoint x: 825, endPoint y: 425, distance: 98.1
click at [825, 425] on input "برجر لحم بقري سنجل" at bounding box center [899, 420] width 433 height 33
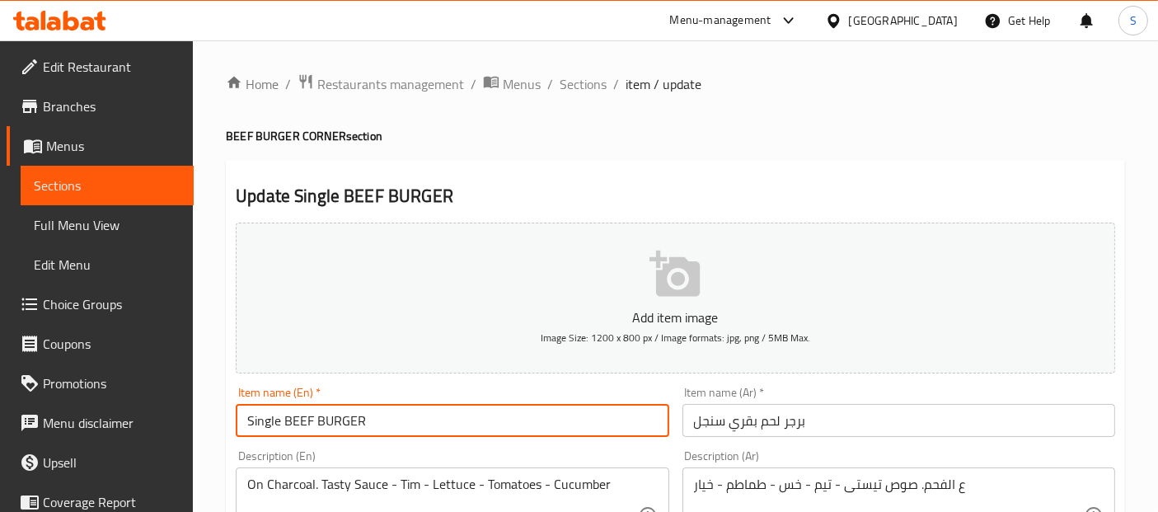
drag, startPoint x: 283, startPoint y: 420, endPoint x: 375, endPoint y: 416, distance: 92.5
click at [375, 416] on input "Single BEEF BURGER" at bounding box center [452, 420] width 433 height 33
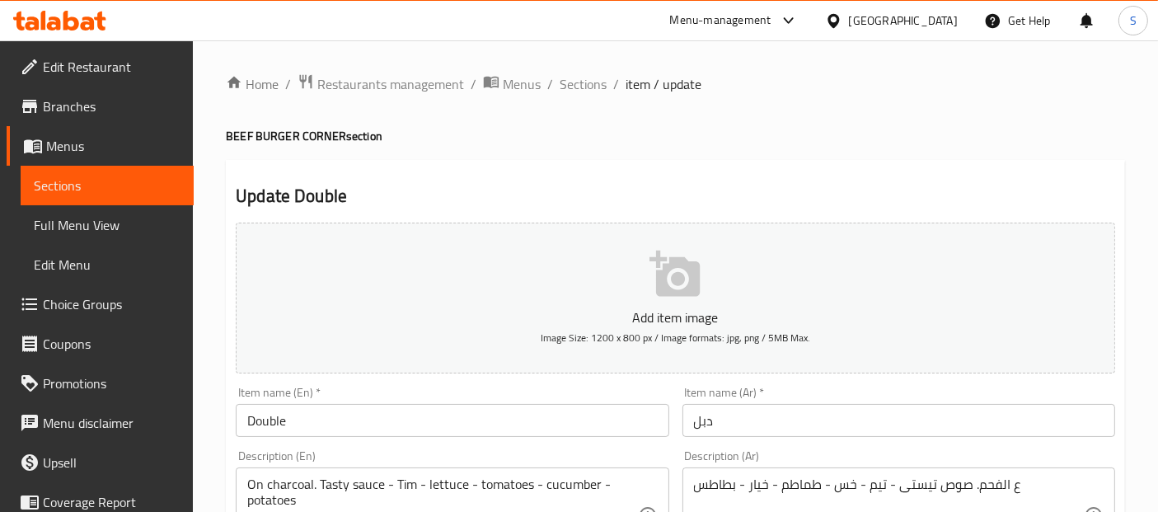
click at [782, 422] on input "دبل" at bounding box center [899, 420] width 433 height 33
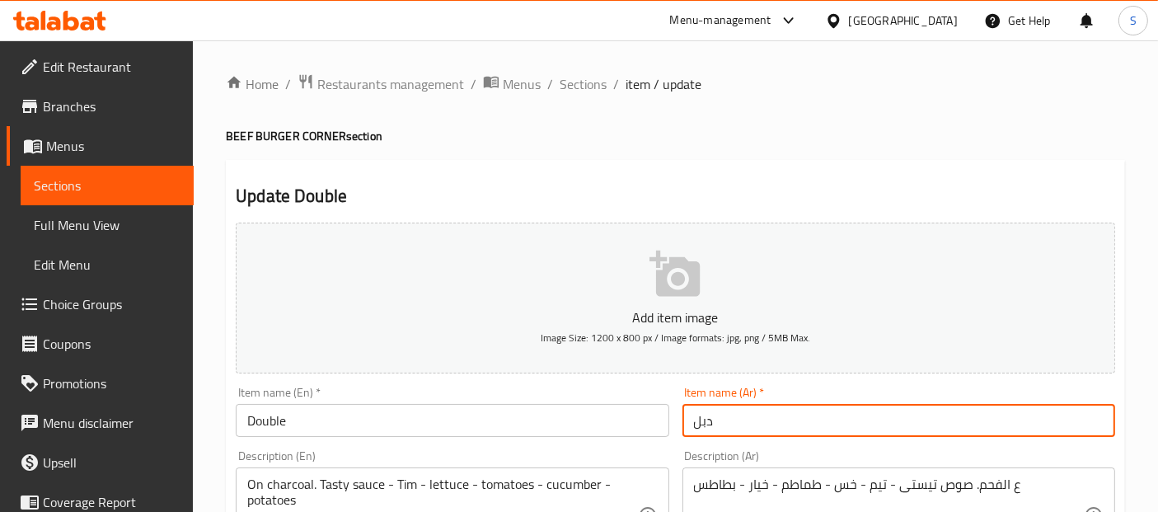
paste input "برجر لحم بقري"
click at [693, 420] on input "دبل" at bounding box center [899, 420] width 433 height 33
paste input "برجر لحم بقري"
type input "برجر لحم بقري دبل"
click at [505, 426] on input "Double" at bounding box center [452, 420] width 433 height 33
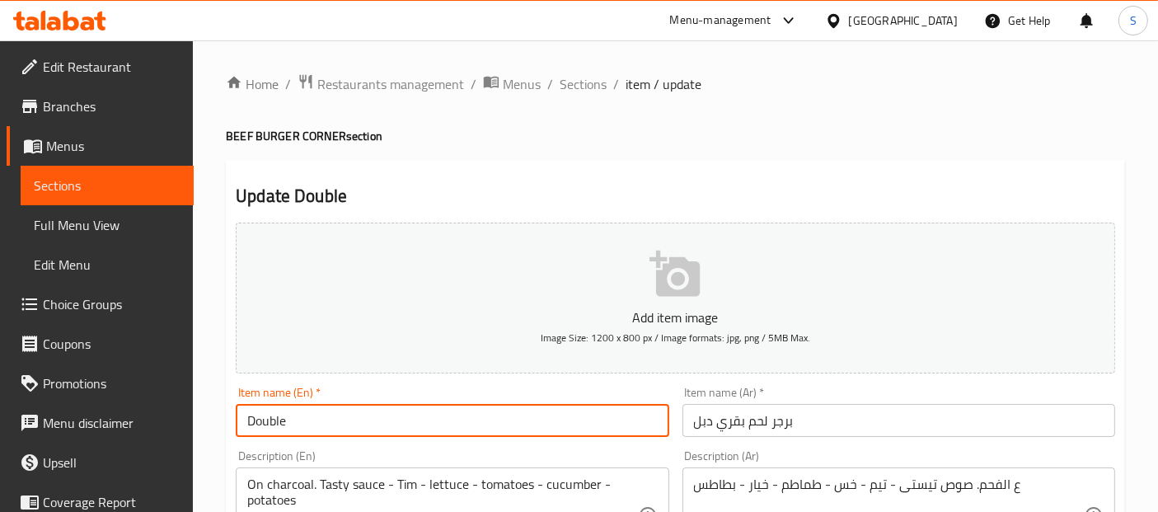
paste input "BEEF BURGER"
type input "Double BEEF BURGER"
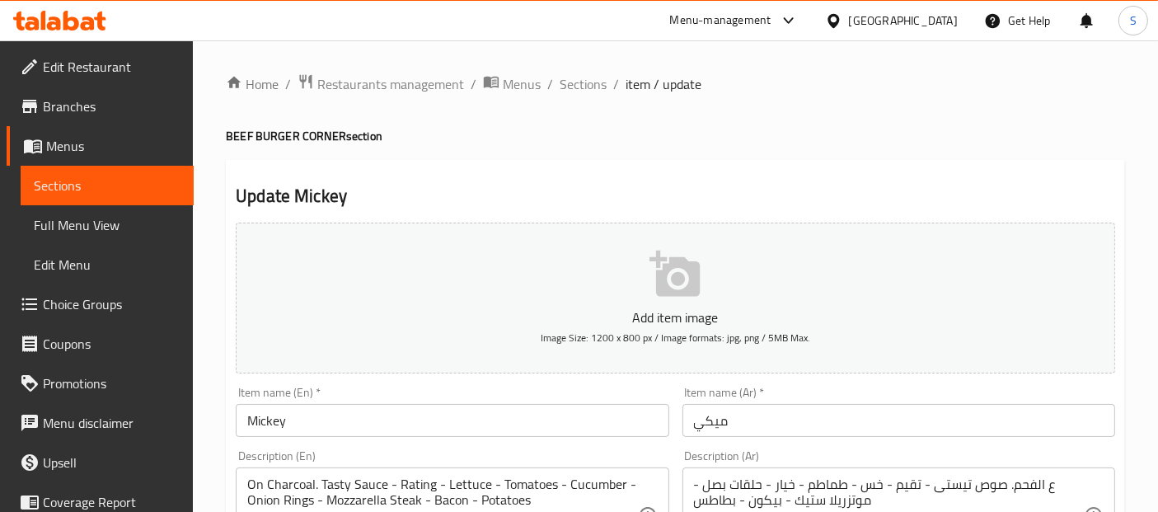
click at [693, 420] on input "ميكي" at bounding box center [899, 420] width 433 height 33
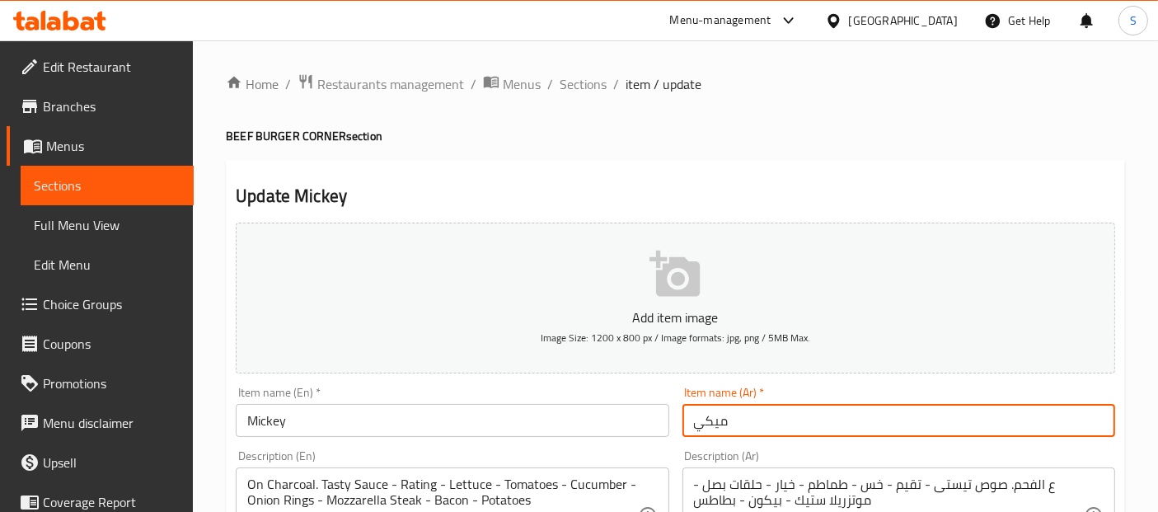
paste input "برجر لحم بقري"
type input "برجر لحم بقري ميكي"
click at [471, 431] on input "Mickey" at bounding box center [452, 420] width 433 height 33
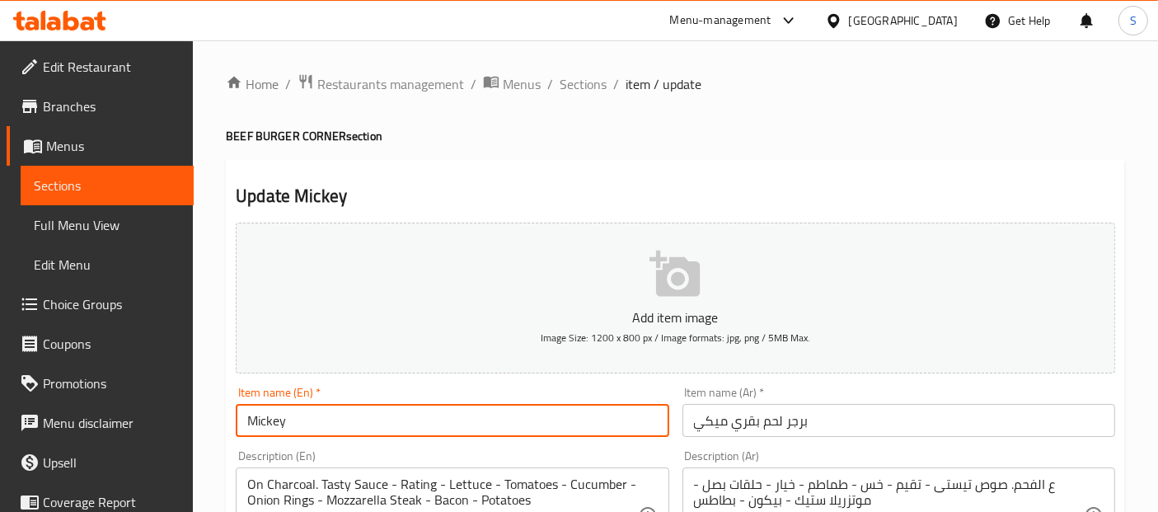
paste input "BEEF BURGER"
type input "Mickey BEEF BURGER"
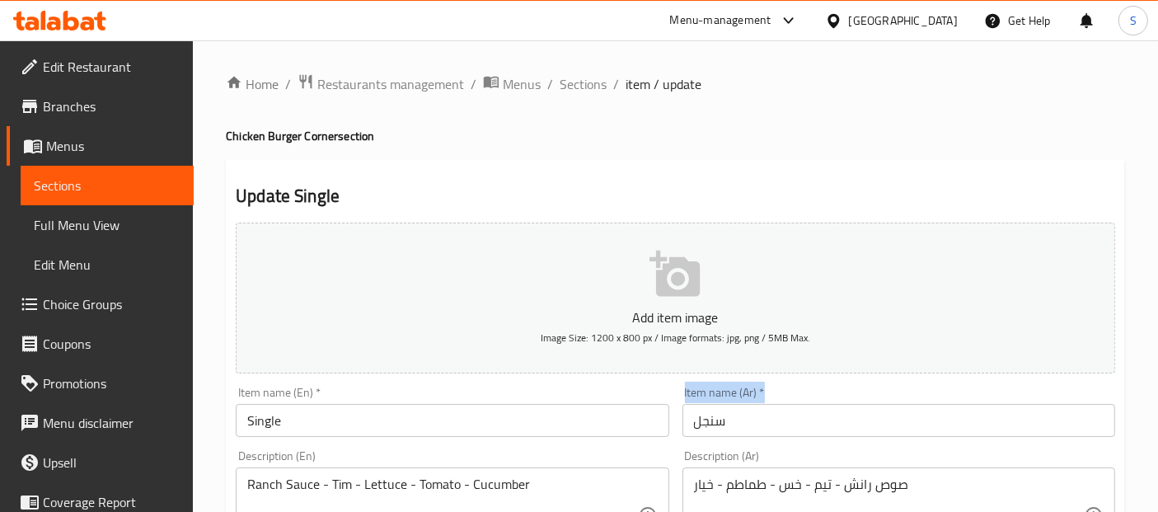
drag, startPoint x: 680, startPoint y: 420, endPoint x: 693, endPoint y: 422, distance: 13.4
click at [693, 422] on div "Item name (Ar)   * سنجل Item name (Ar) *" at bounding box center [899, 411] width 446 height 63
click at [693, 422] on input "سنجل" at bounding box center [899, 420] width 433 height 33
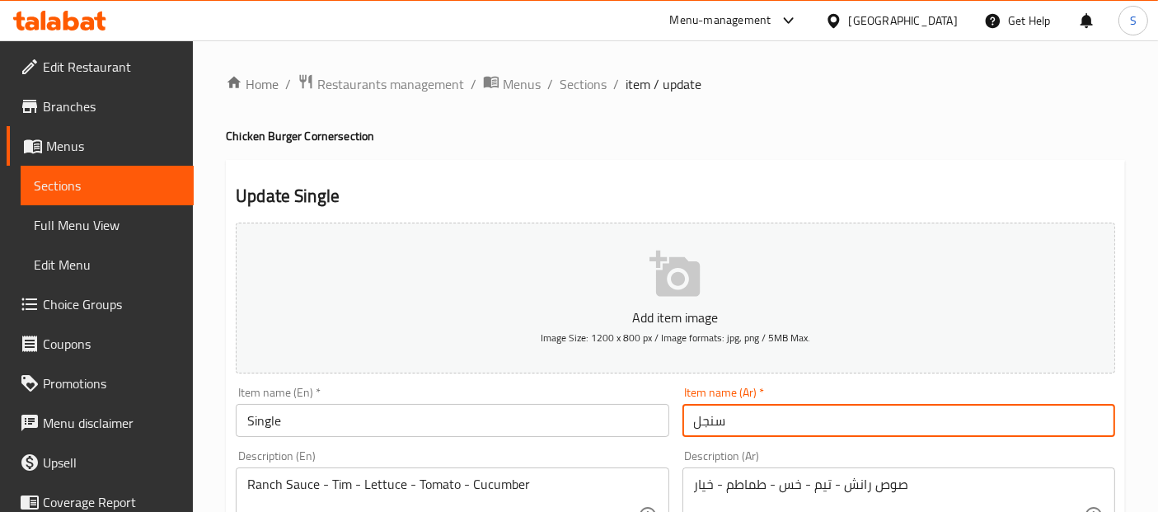
paste input "برجر لحم بقري"
drag, startPoint x: 751, startPoint y: 422, endPoint x: 776, endPoint y: 423, distance: 24.7
click at [776, 423] on input "برجر لحم بقري سنجل" at bounding box center [899, 420] width 433 height 33
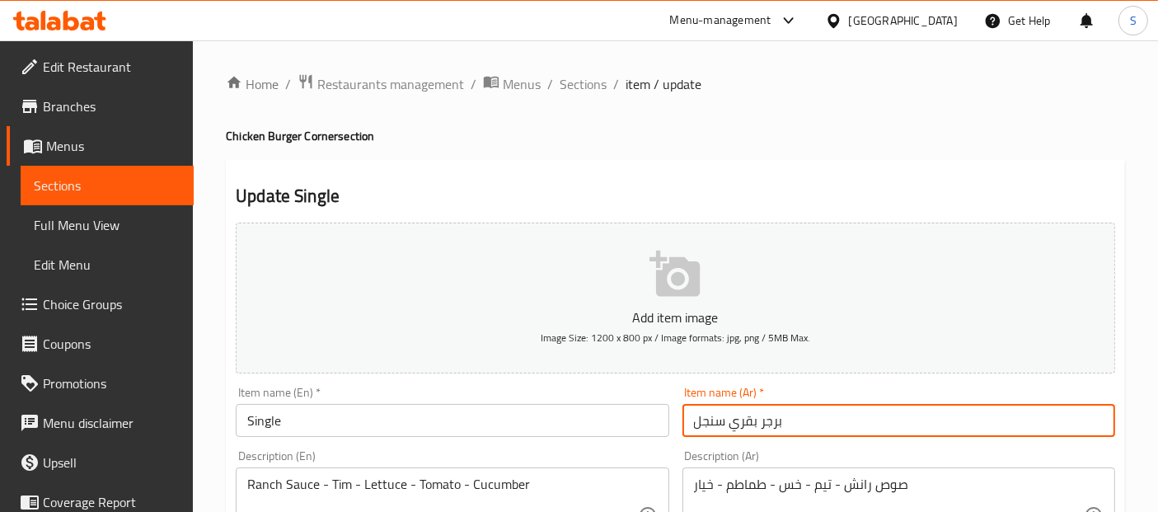
click at [742, 417] on input "برجر بقري سنجل" at bounding box center [899, 420] width 433 height 33
type input "برجر دجاج سنجل"
click at [618, 430] on input "Single" at bounding box center [452, 420] width 433 height 33
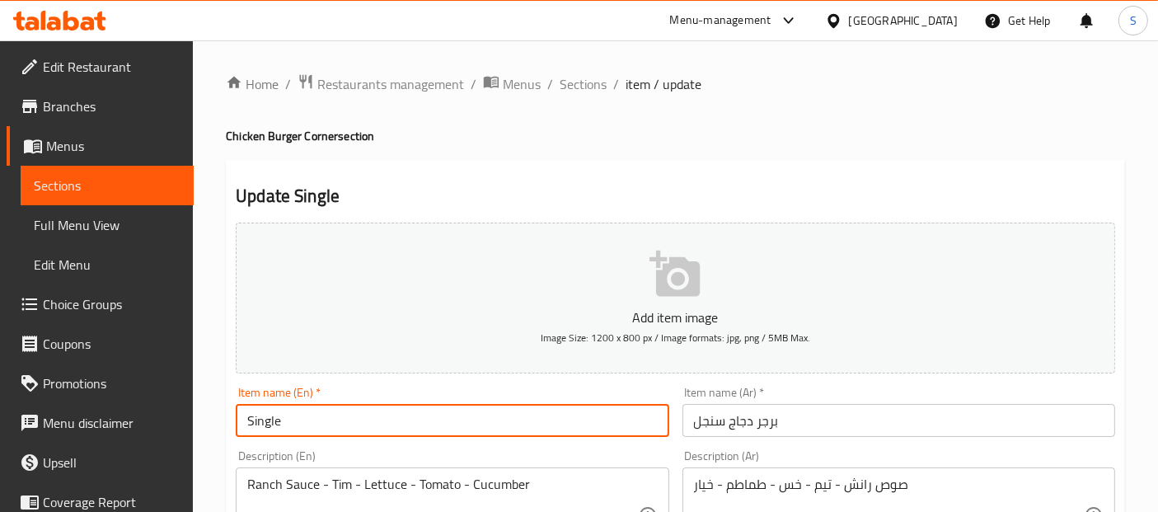
paste input "Chicken Burger"
type input "Single Chicken Burger"
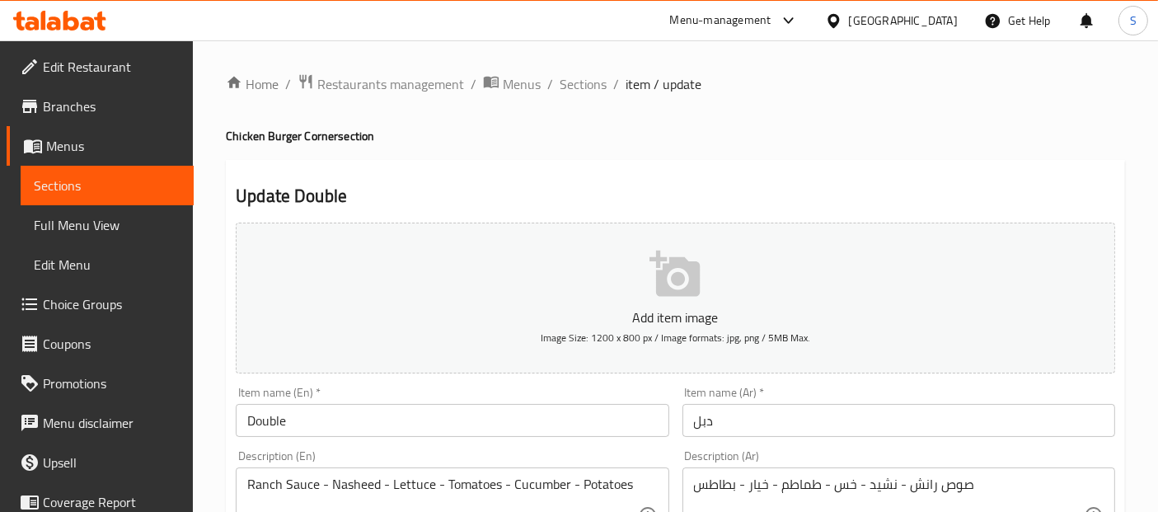
click at [687, 425] on input "دبل" at bounding box center [899, 420] width 433 height 33
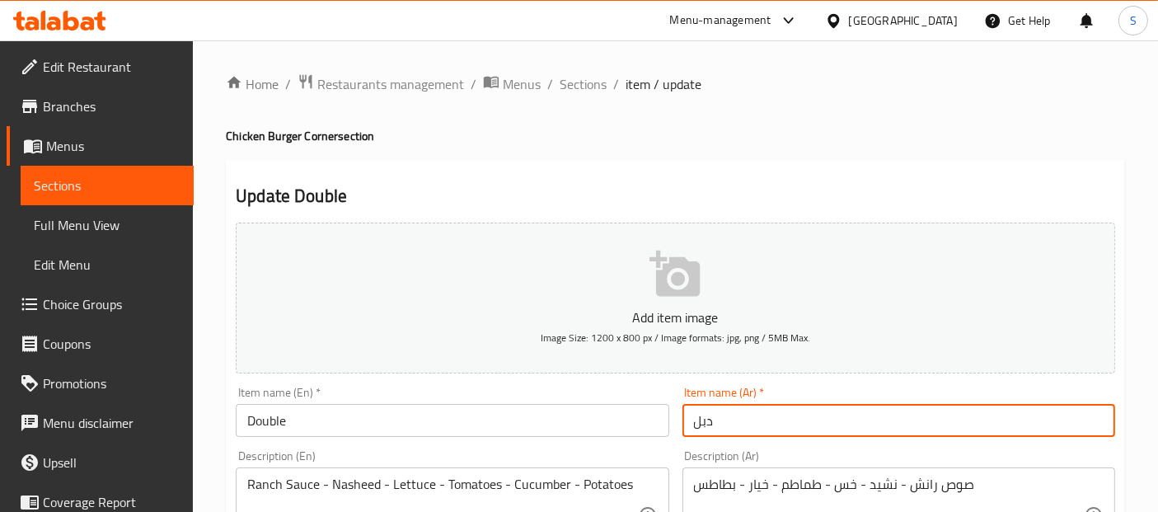
paste input "برجر لحم بقري"
type input "برجر لحم بقري دبل"
click at [524, 425] on input "Double" at bounding box center [452, 420] width 433 height 33
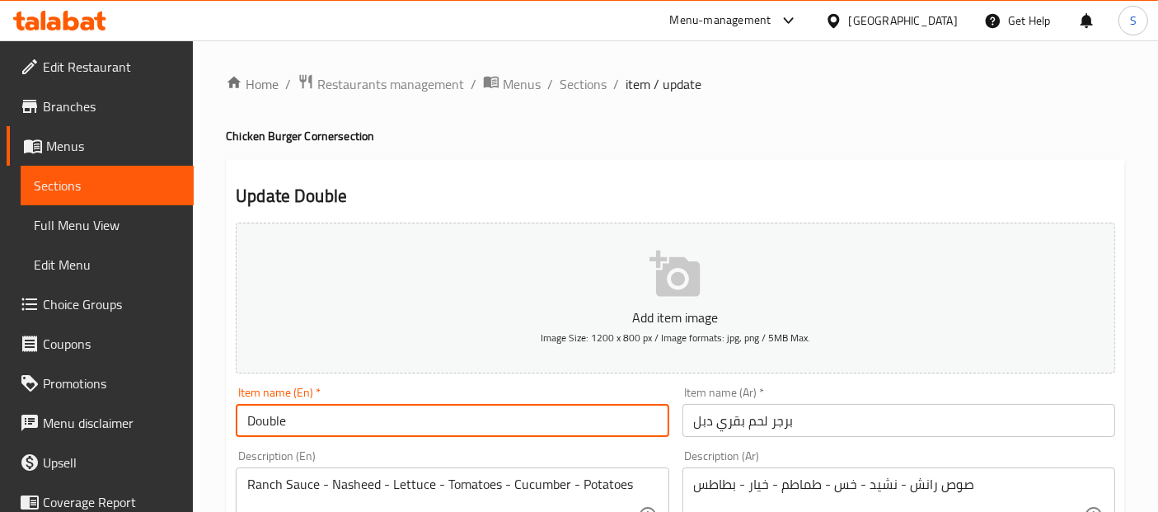
paste input "Chicken Burger"
type input "Double Chicken Burger"
click at [731, 419] on input "برجر لحم بقري دبل" at bounding box center [899, 420] width 433 height 33
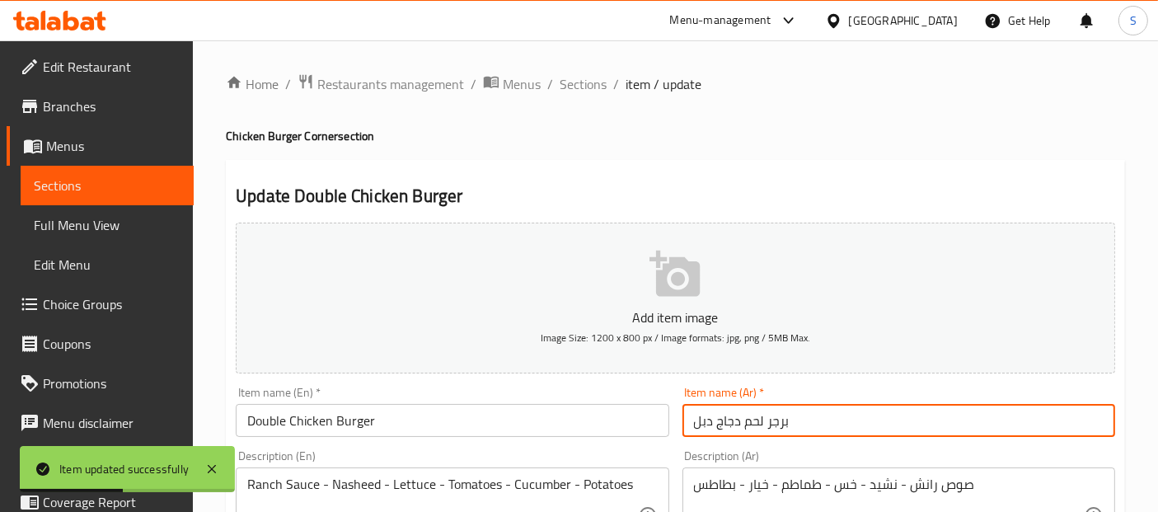
click at [757, 416] on input "برجر لحم دجاج دبل" at bounding box center [899, 420] width 433 height 33
type input "برجر دجاج دبل"
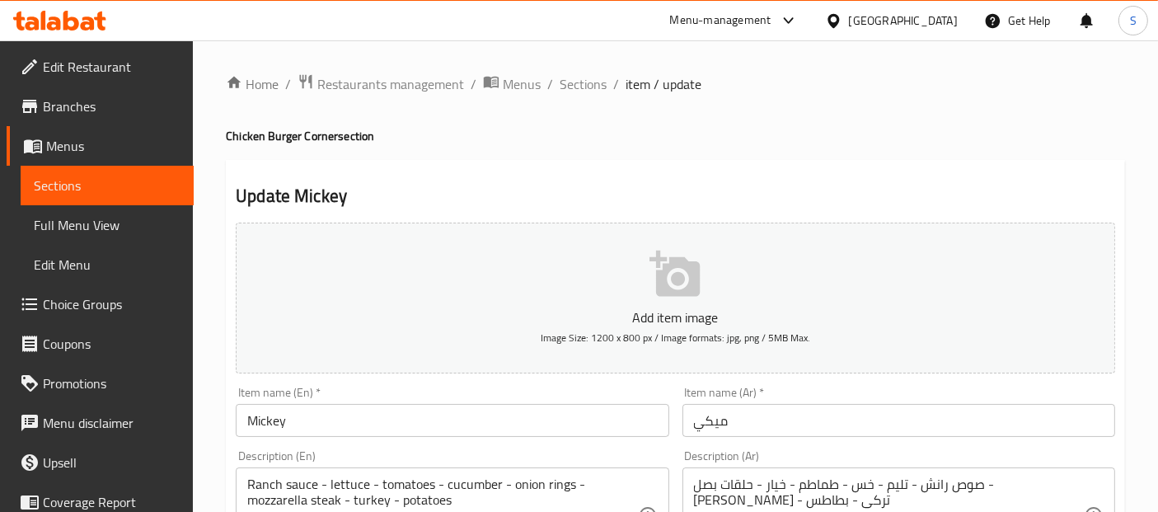
click at [688, 424] on input "ميكي" at bounding box center [899, 420] width 433 height 33
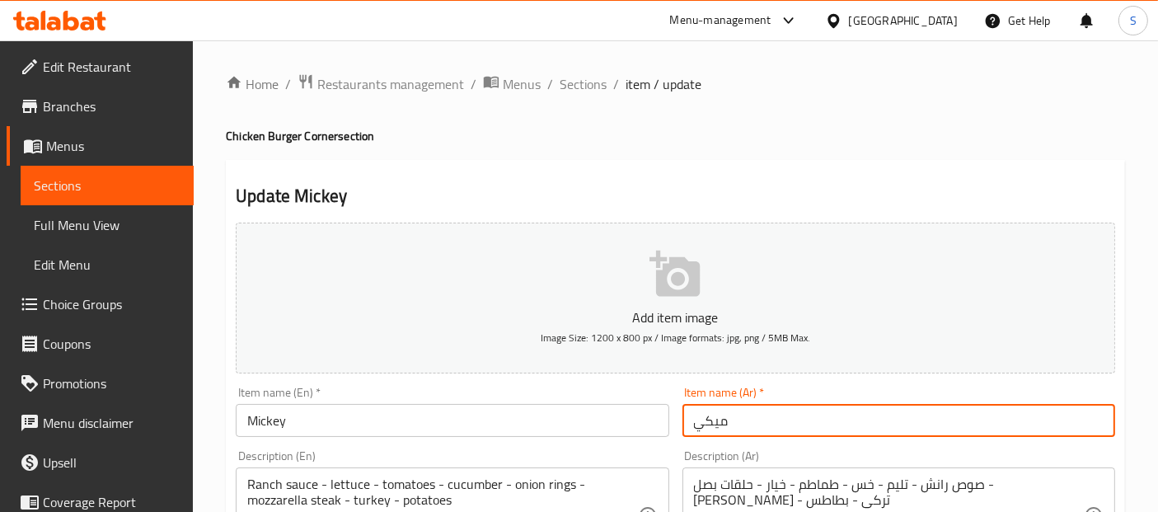
paste input "برجر لحم بقري"
click at [745, 418] on input "برجر لحم بقري ميكي" at bounding box center [899, 420] width 433 height 33
click at [745, 420] on input "برجر لحم دجاج ميكي" at bounding box center [899, 420] width 433 height 33
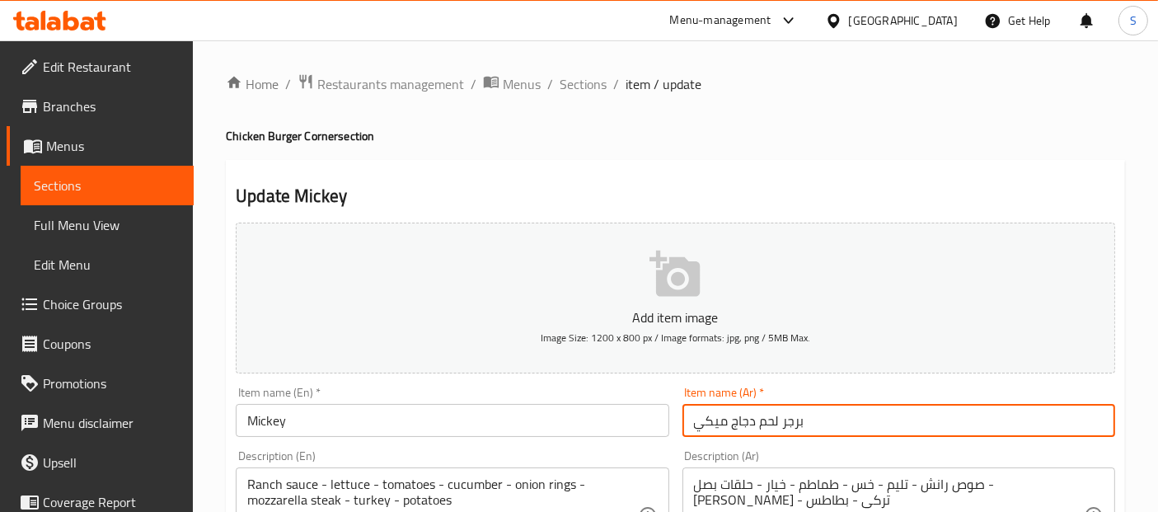
type input "برجر لحم دجاج ميكي"
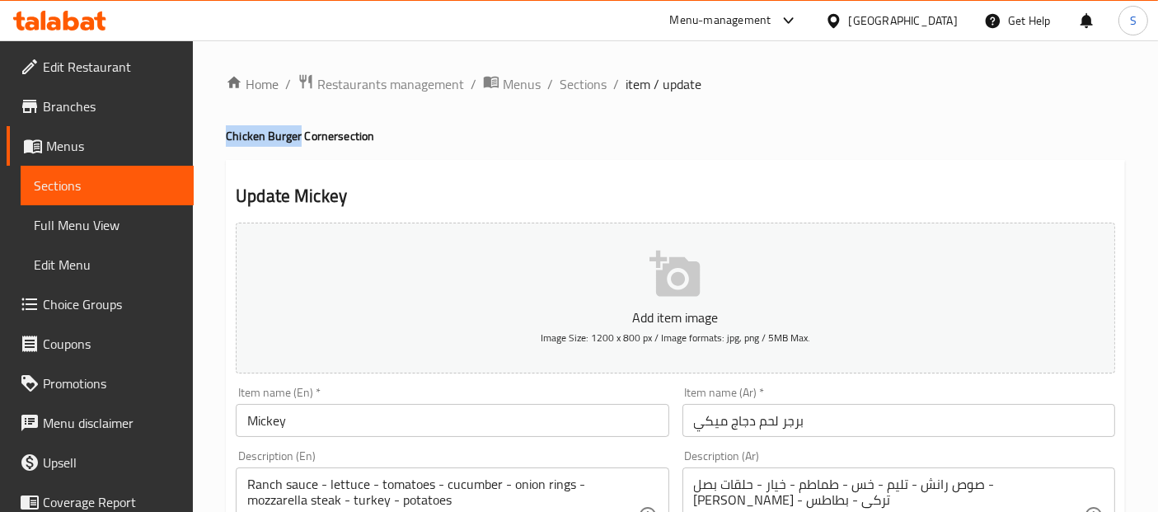
drag, startPoint x: 298, startPoint y: 134, endPoint x: 214, endPoint y: 130, distance: 85.0
click at [383, 414] on input "Mickey" at bounding box center [452, 420] width 433 height 33
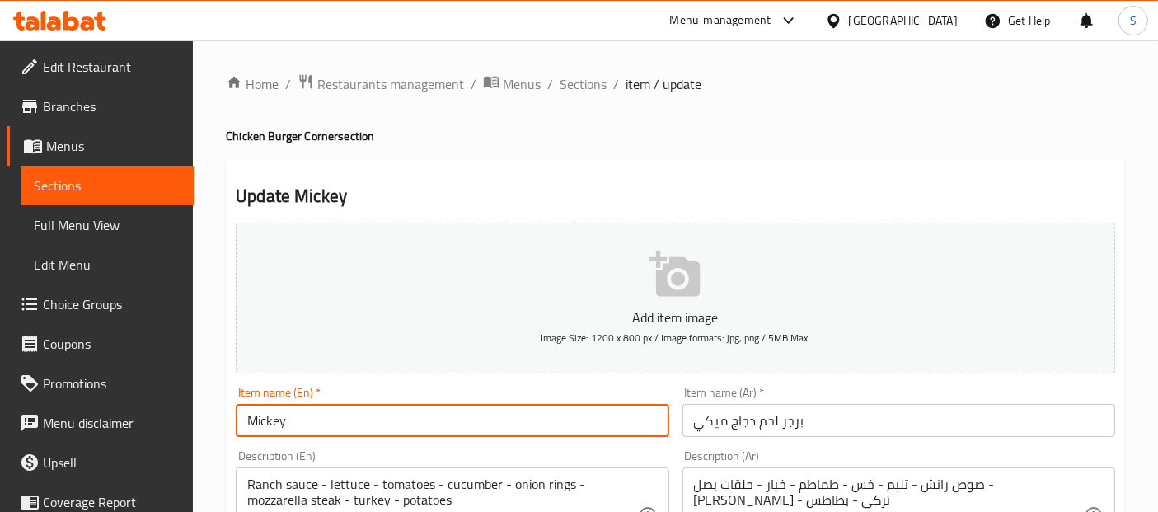
paste input "Chicken Burger"
type input "Mickey Chicken Burger"
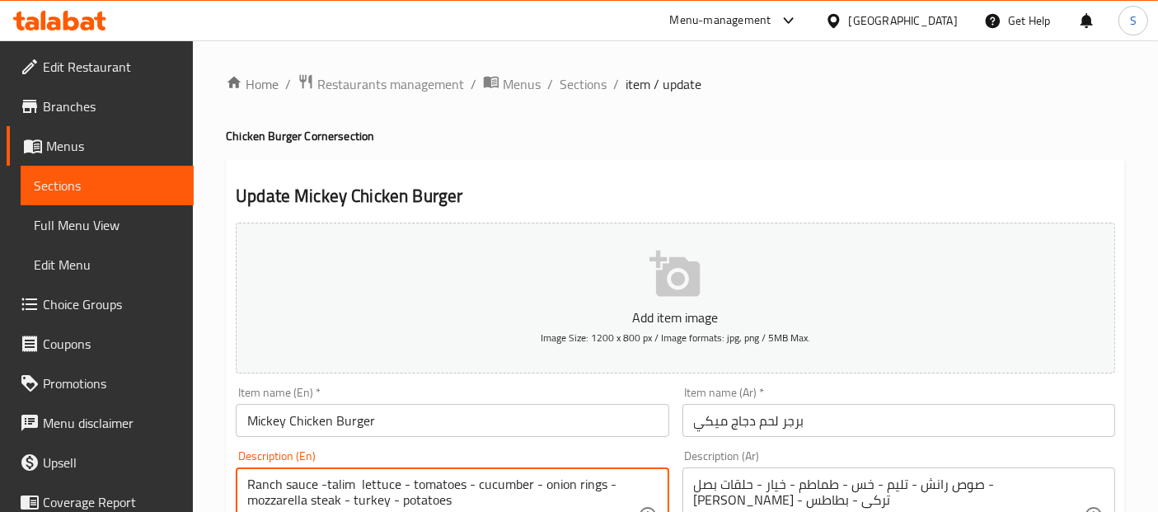
type textarea "Ranch sauce -talim lettuce - tomatoes - cucumber - onion rings - mozzarella ste…"
click at [391, 411] on input "Mickey Chicken Burger" at bounding box center [452, 420] width 433 height 33
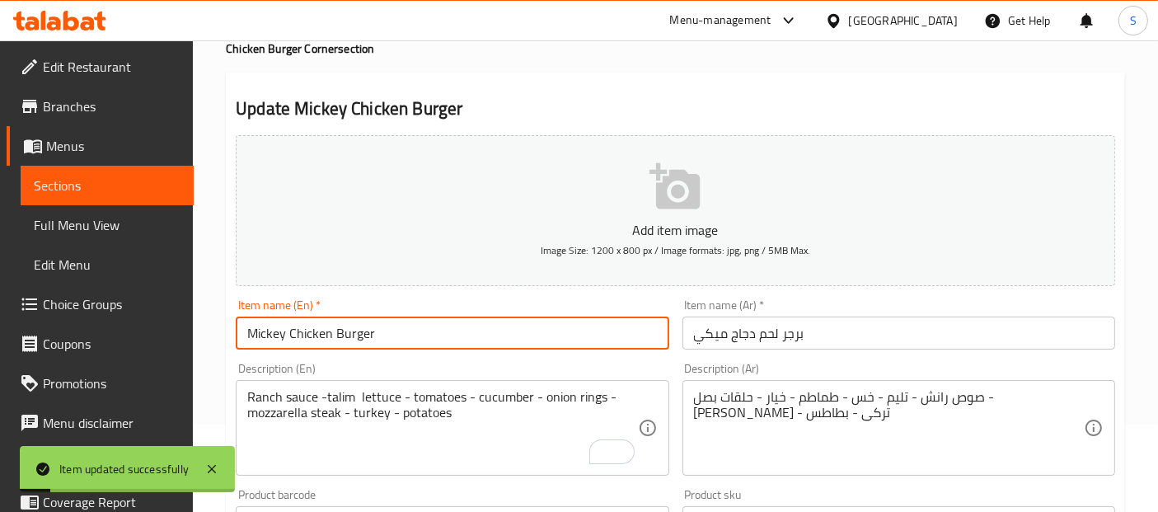
scroll to position [106, 0]
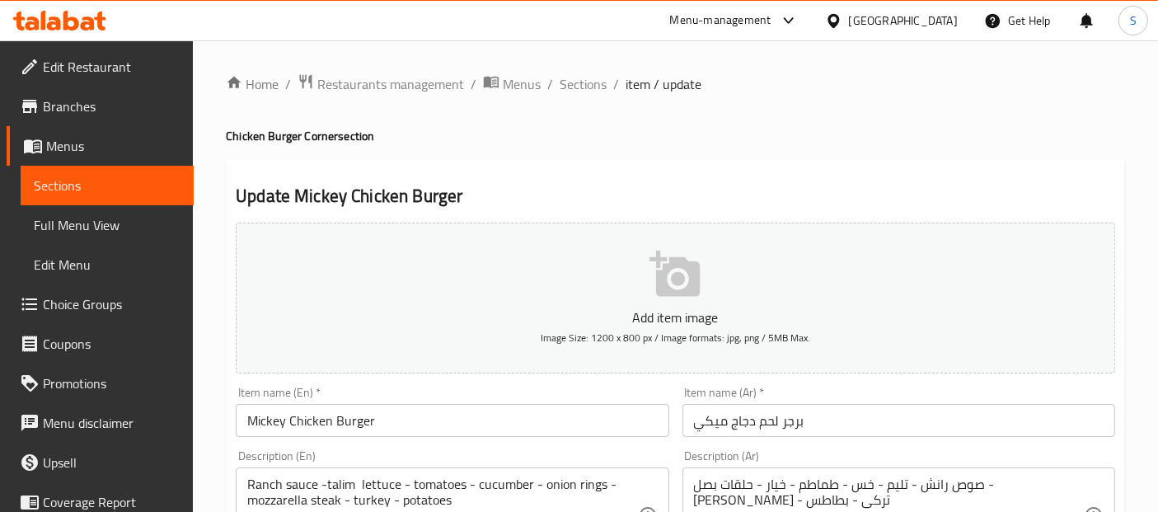
click at [770, 418] on input "برجر لحم دجاج ميكي" at bounding box center [899, 420] width 433 height 33
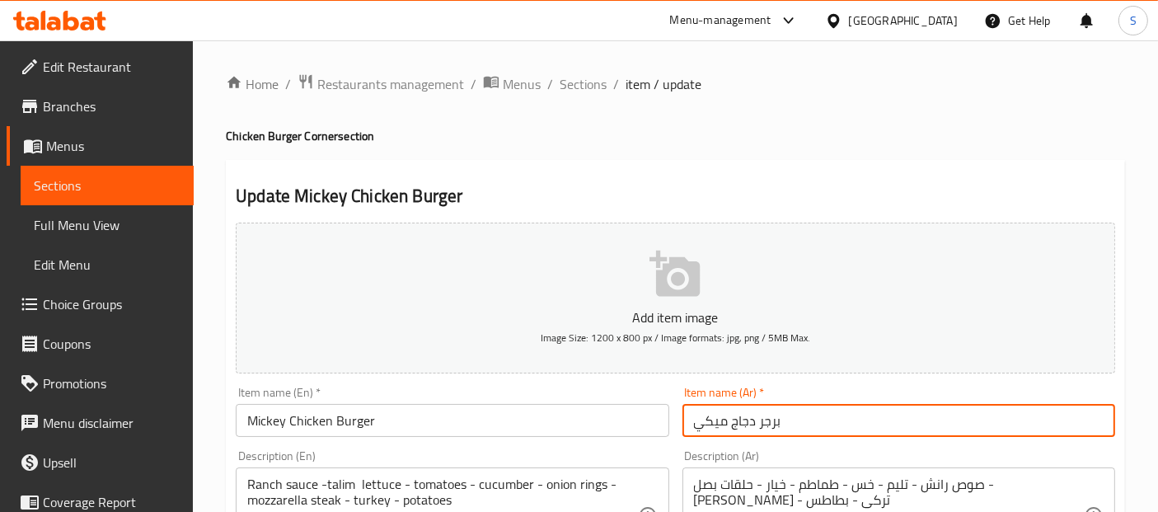
type input "برجر دجاج ميكي"
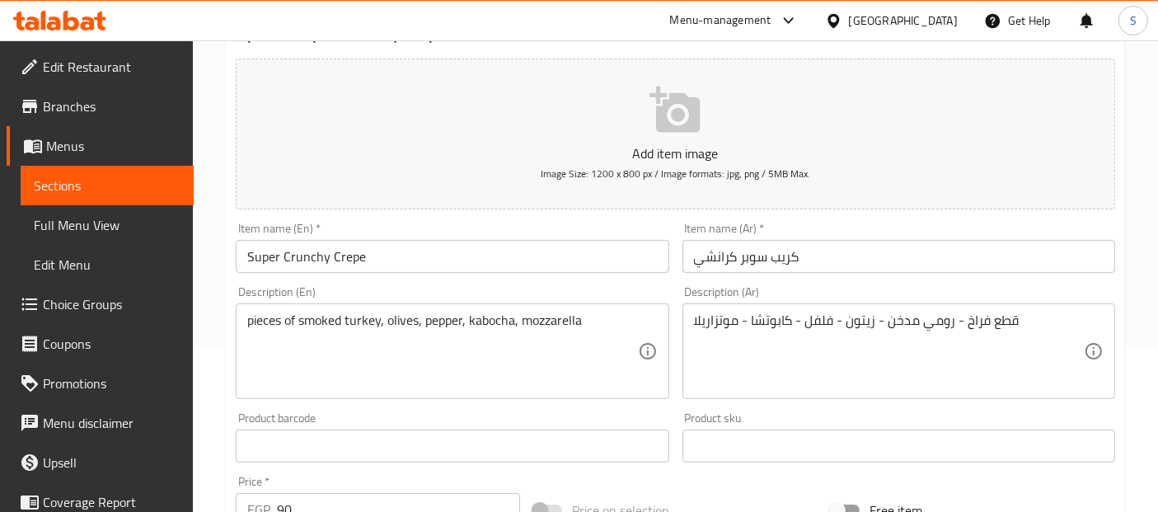
scroll to position [167, 0]
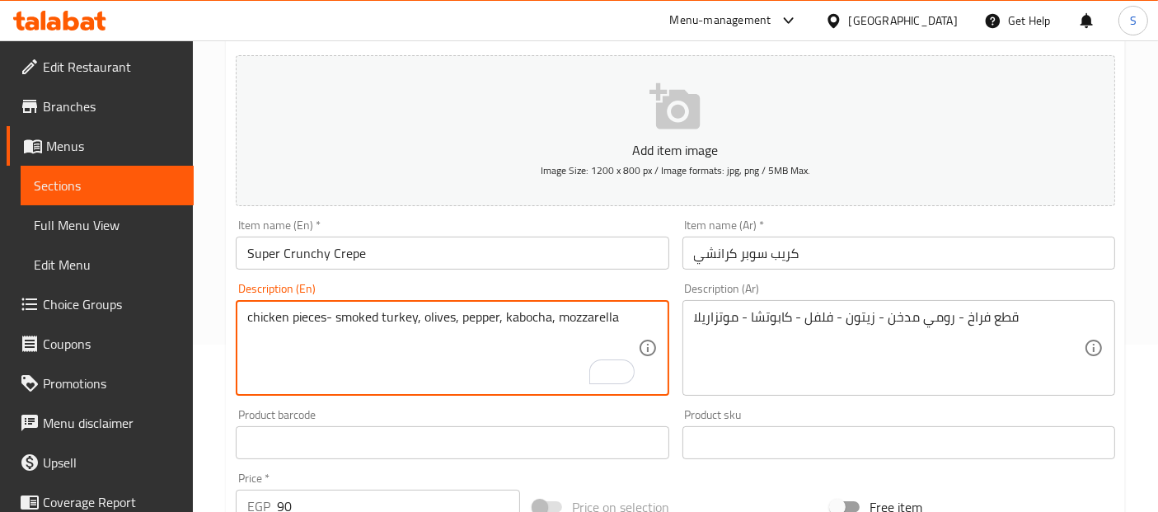
type textarea "chicken pieces- smoked turkey, olives, pepper, kabocha, mozzarella"
click at [486, 263] on input "Super Crunchy Crepe" at bounding box center [452, 253] width 433 height 33
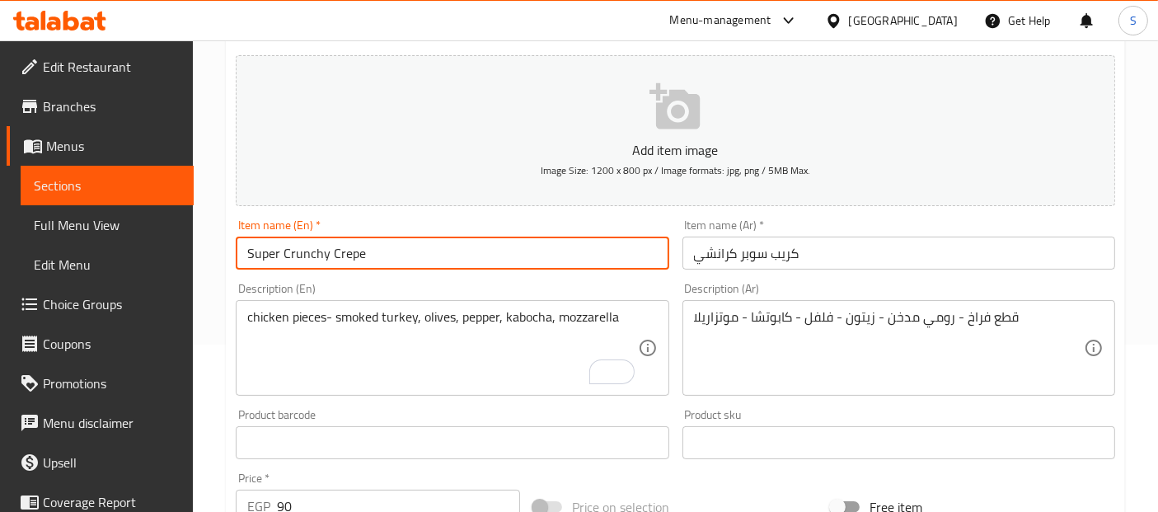
click at [525, 306] on div "chicken pieces- smoked turkey, olives, pepper, kabocha, mozzarella Description …" at bounding box center [452, 348] width 433 height 96
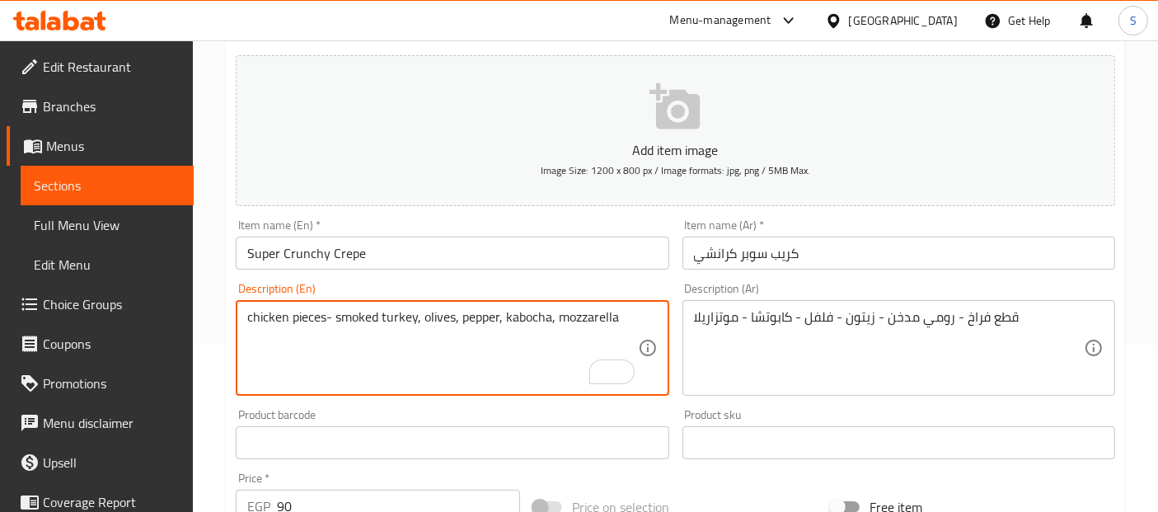
click at [525, 318] on textarea "chicken pieces- smoked turkey, olives, pepper, kabocha, mozzarella" at bounding box center [442, 348] width 390 height 78
click at [559, 251] on input "Super Crunchy Crepe" at bounding box center [452, 253] width 433 height 33
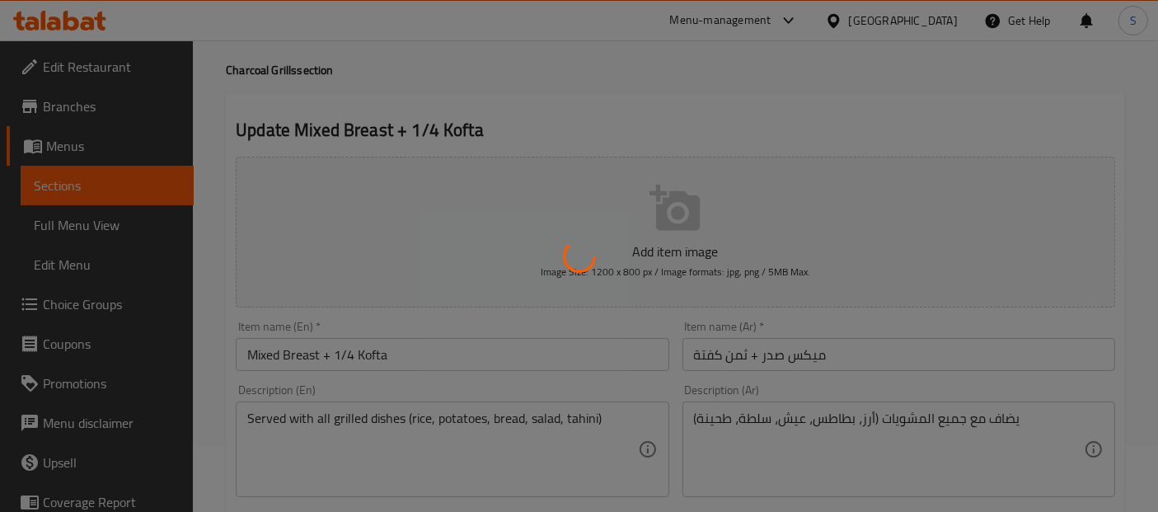
scroll to position [122, 0]
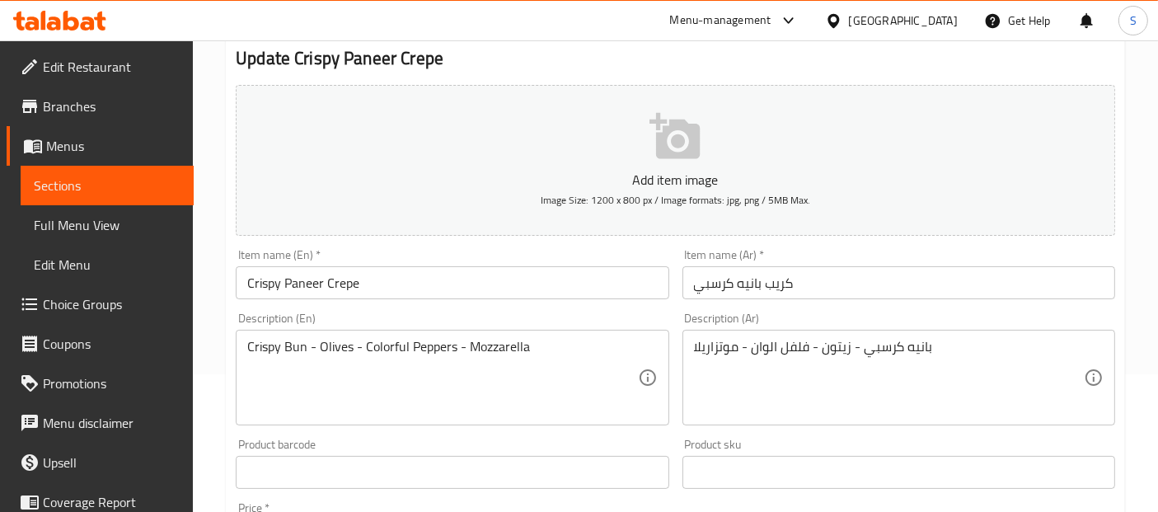
scroll to position [153, 0]
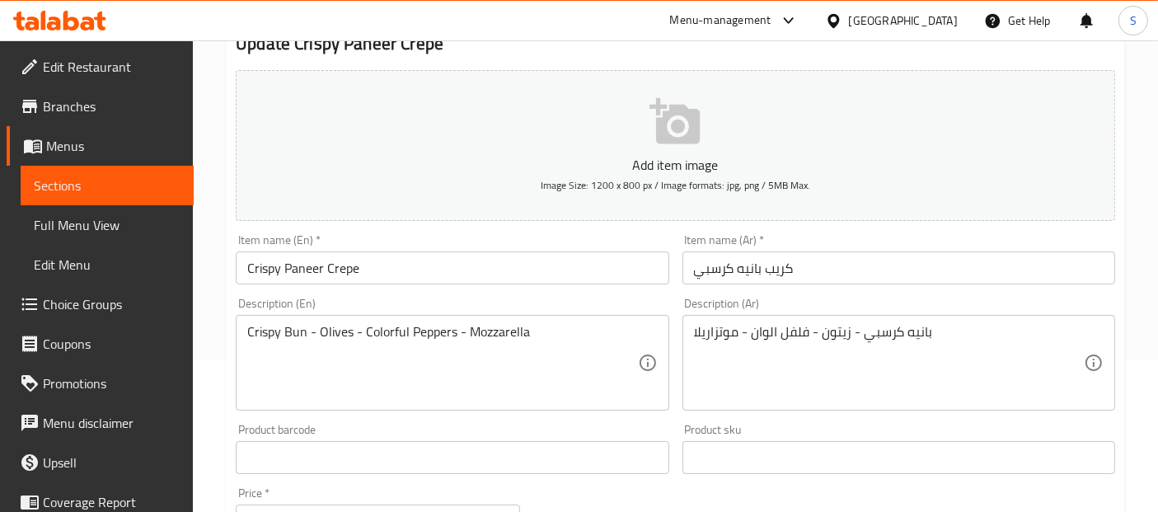
click at [322, 265] on input "Crispy Paneer Crepe" at bounding box center [452, 267] width 433 height 33
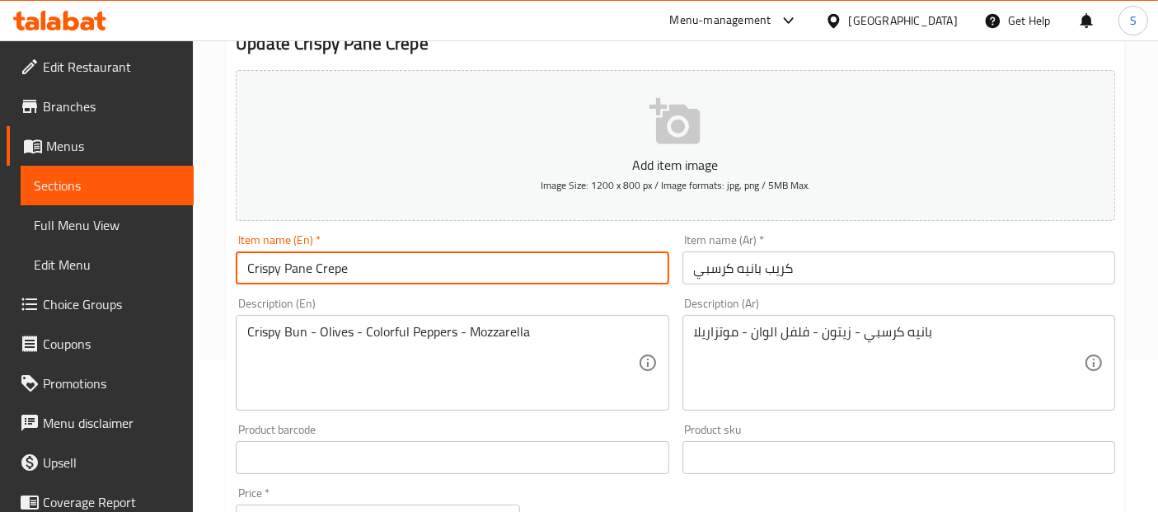
type input "Crispy Pane Crepe"
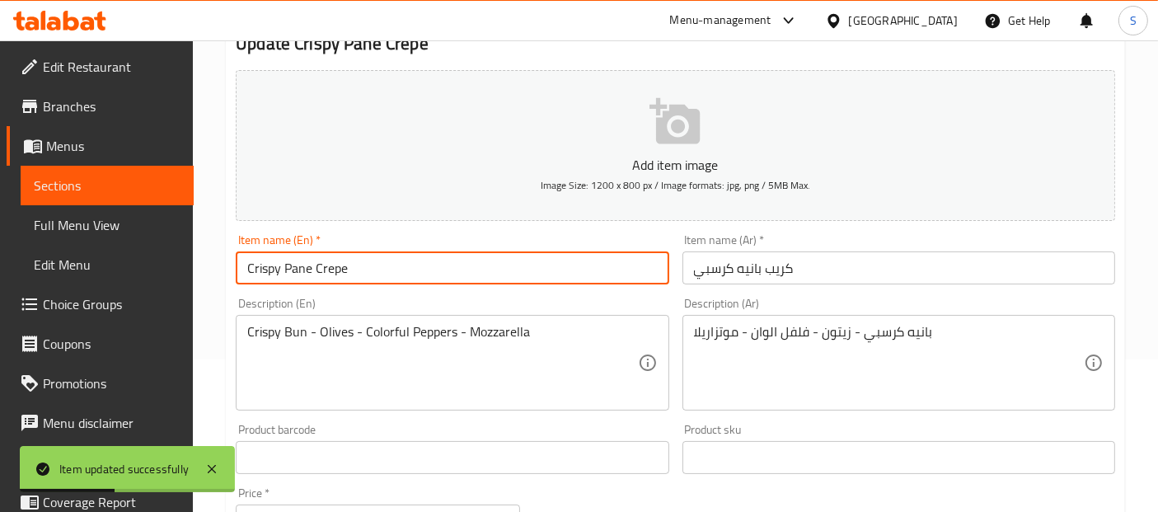
click at [301, 264] on input "Crispy Pane Crepe" at bounding box center [452, 267] width 433 height 33
click at [289, 337] on textarea "Crispy Bun - Olives - Colorful Peppers - Mozzarella" at bounding box center [442, 363] width 390 height 78
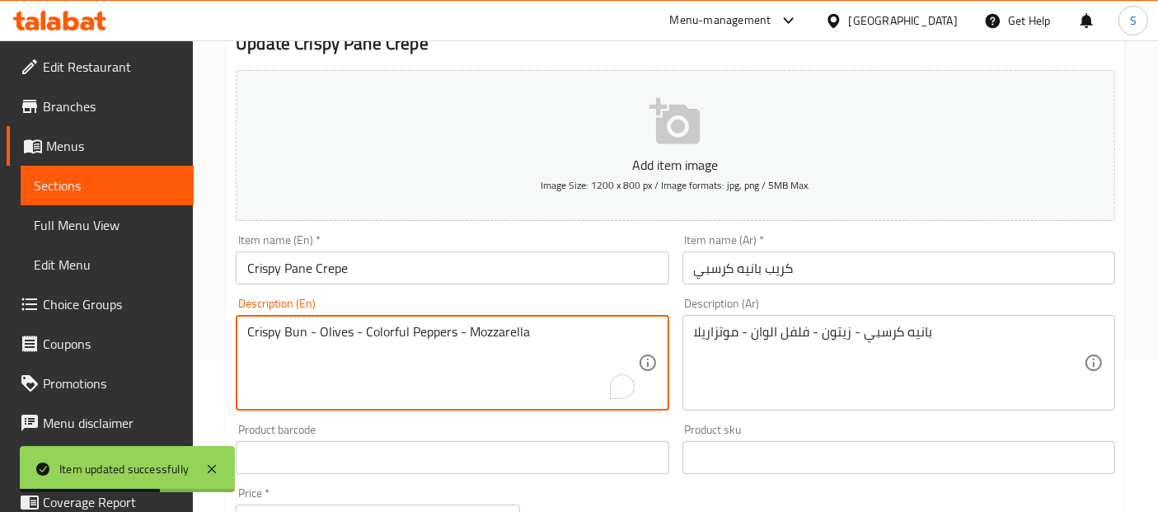
paste textarea "Pane"
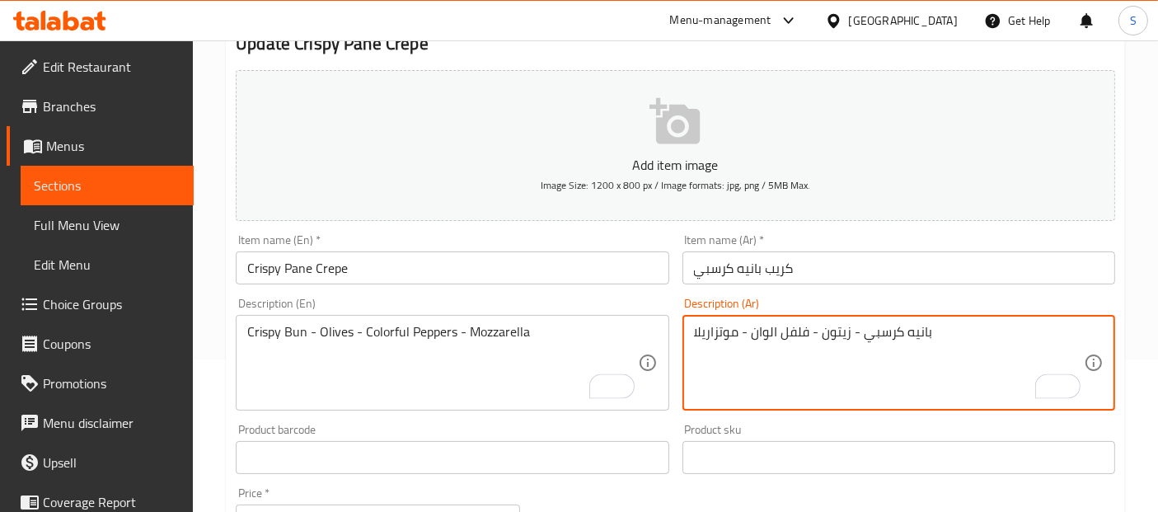
click at [853, 327] on textarea "بانيه كرسبي - زيتون - فلفل الوان - موتزاريلا" at bounding box center [889, 363] width 390 height 78
click at [289, 260] on input "Crispy Pane Crepe" at bounding box center [452, 267] width 433 height 33
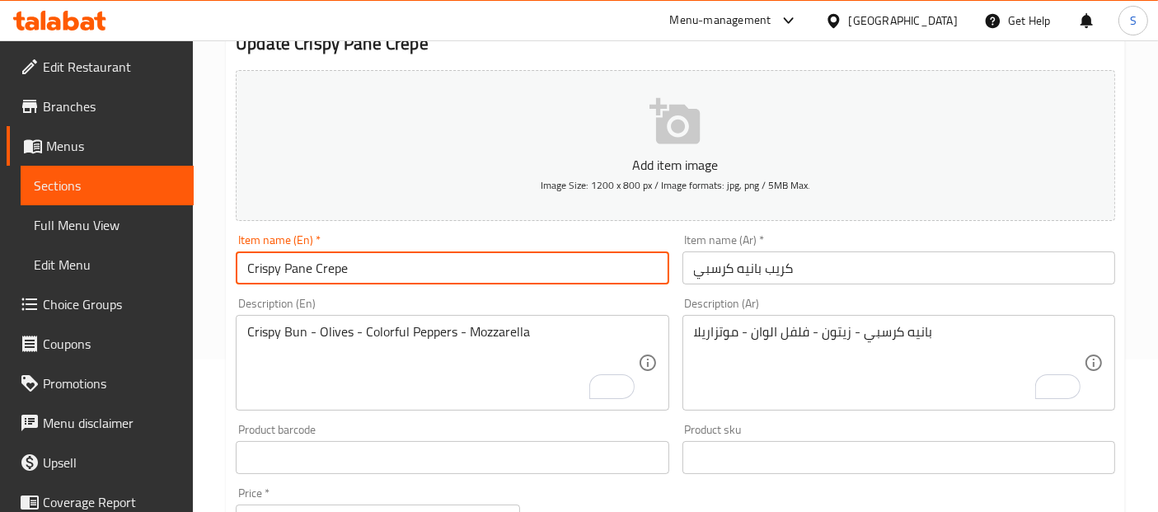
click at [292, 345] on textarea "Crispy Bun - Olives - Colorful Peppers - Mozzarella" at bounding box center [442, 363] width 390 height 78
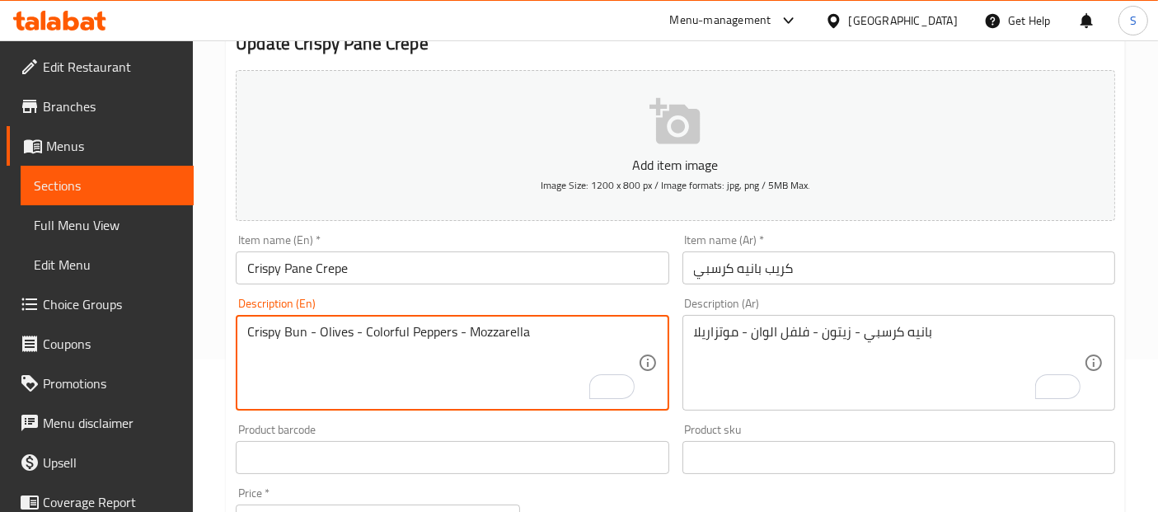
paste textarea "Pane"
type textarea "Crispy Pane - Olives - Colorful Peppers - Mozzarella"
click at [358, 276] on input "Crispy Pane Crepe" at bounding box center [452, 267] width 433 height 33
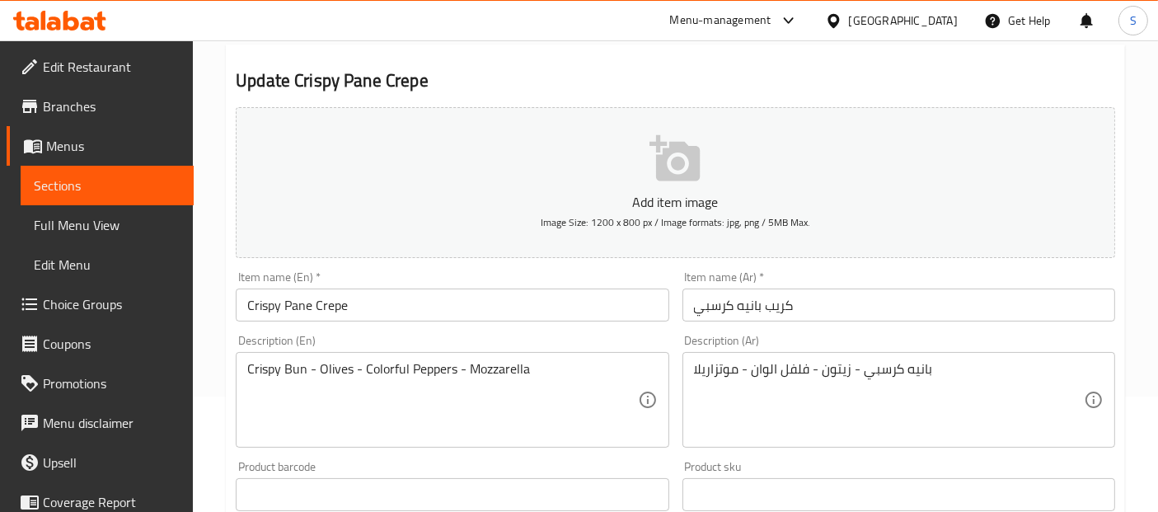
scroll to position [137, 0]
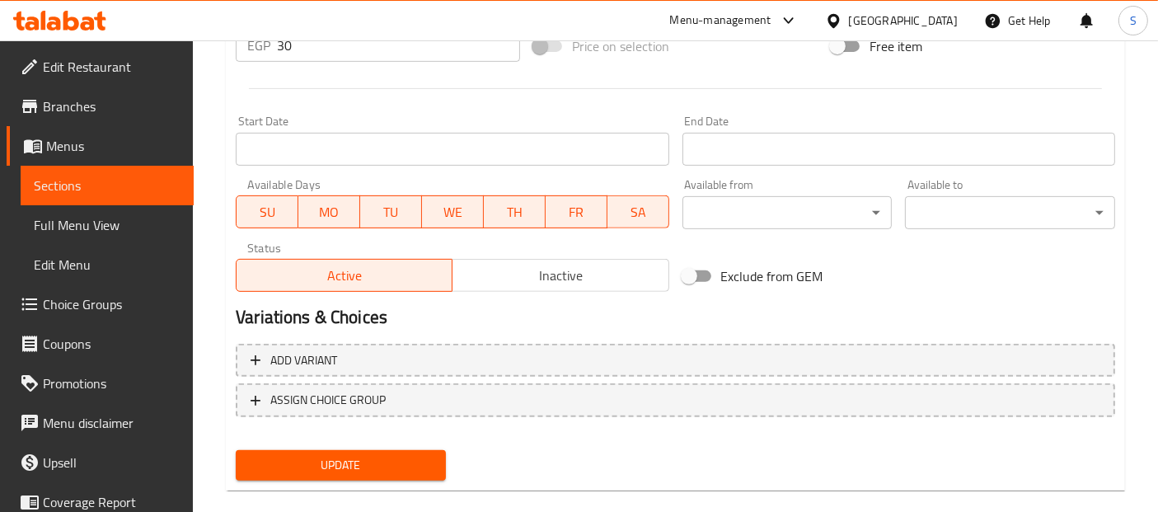
scroll to position [650, 0]
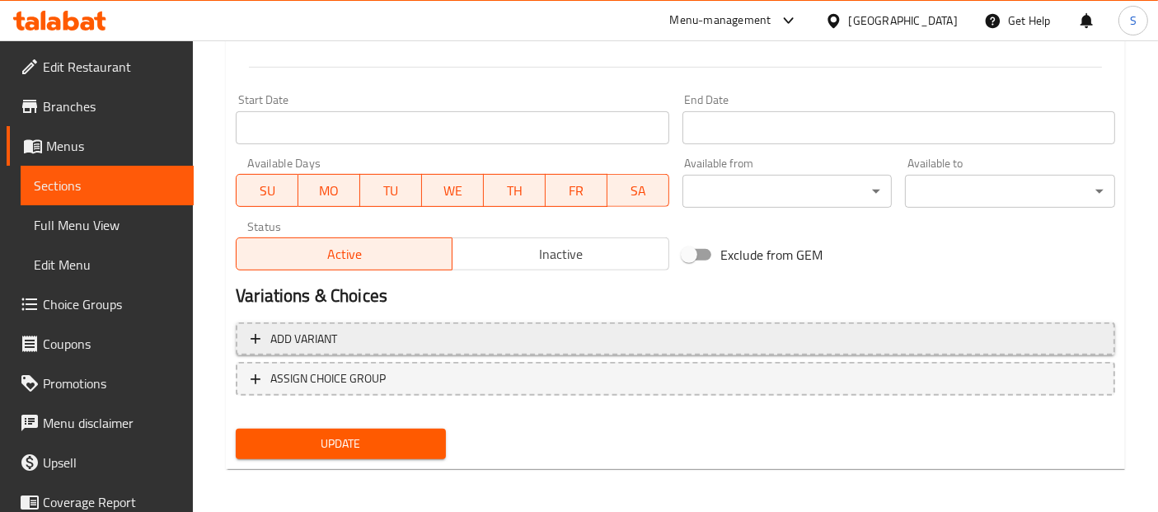
click at [525, 334] on span "Add variant" at bounding box center [676, 339] width 850 height 21
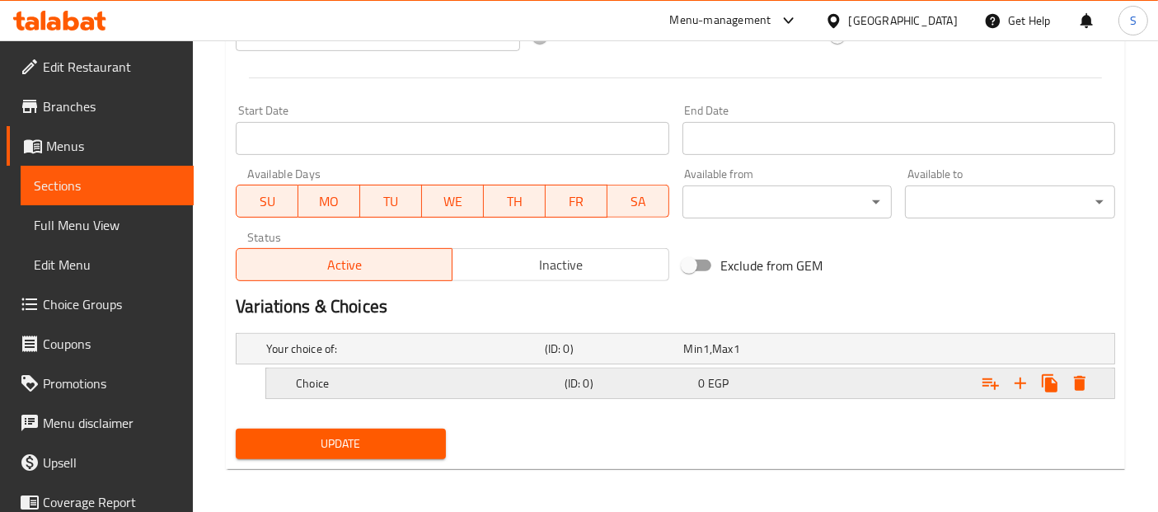
click at [482, 357] on h5 "Choice" at bounding box center [402, 349] width 272 height 16
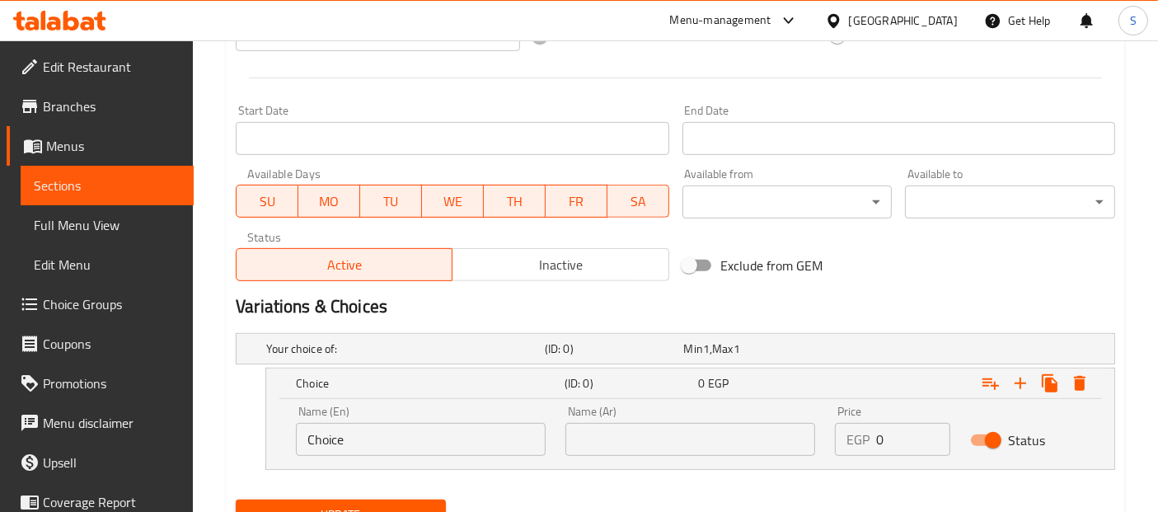
click at [502, 439] on input "Choice" at bounding box center [421, 439] width 250 height 33
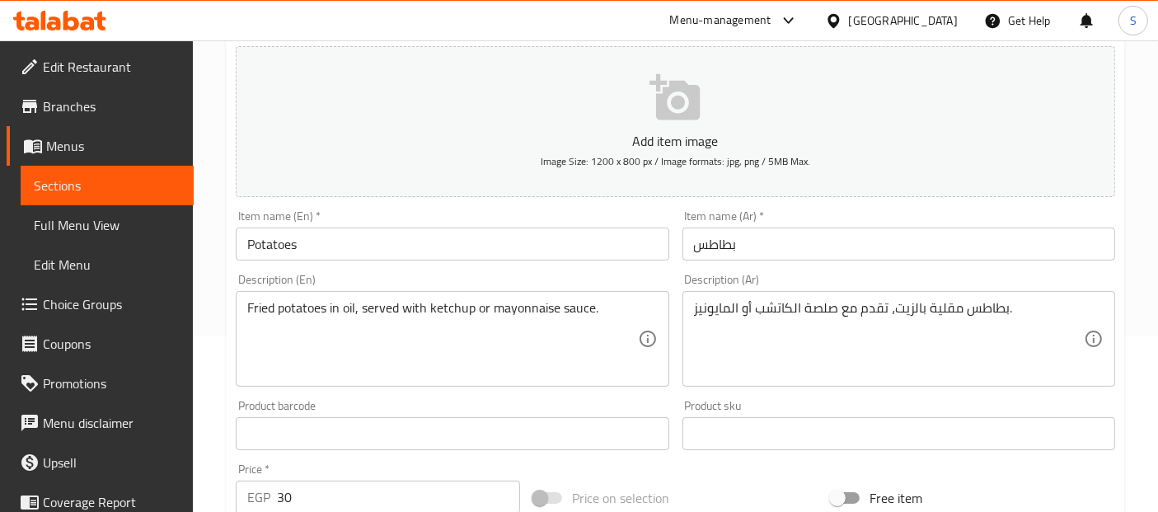
scroll to position [0, 0]
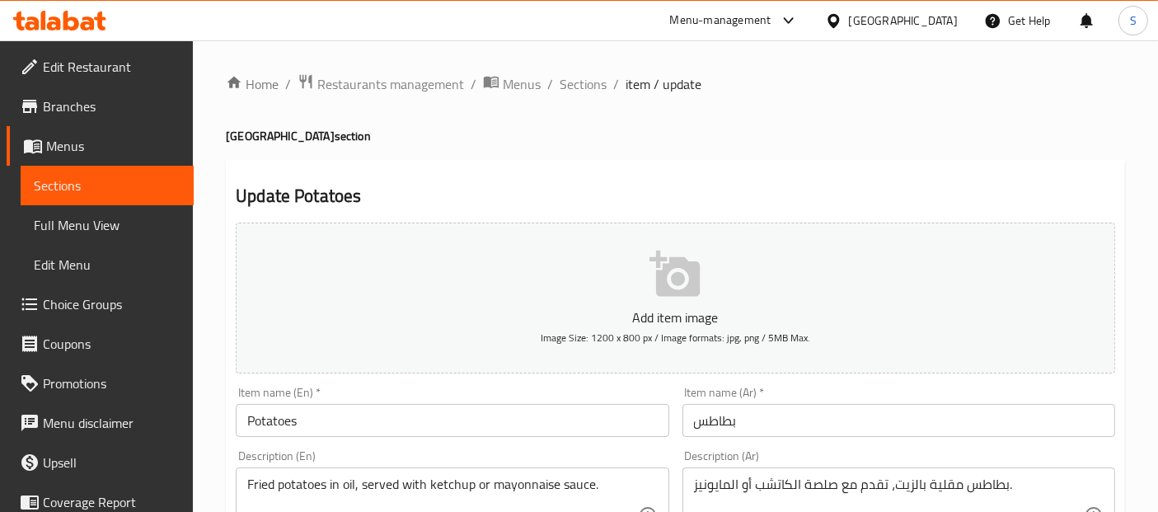
click at [520, 485] on textarea "Fried potatoes in oil, served with ketchup or mayonnaise sauce." at bounding box center [442, 516] width 390 height 78
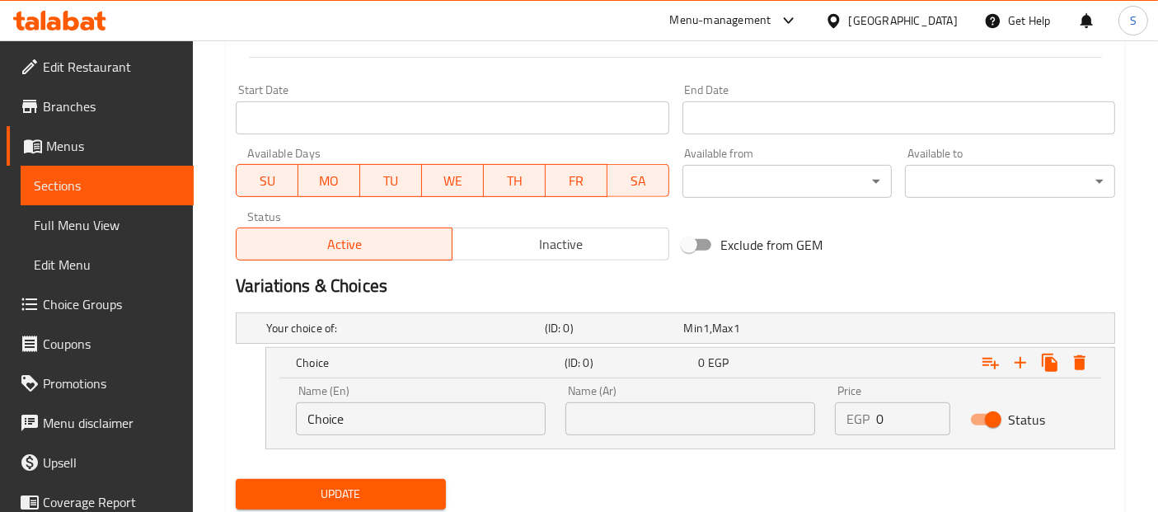
scroll to position [710, 0]
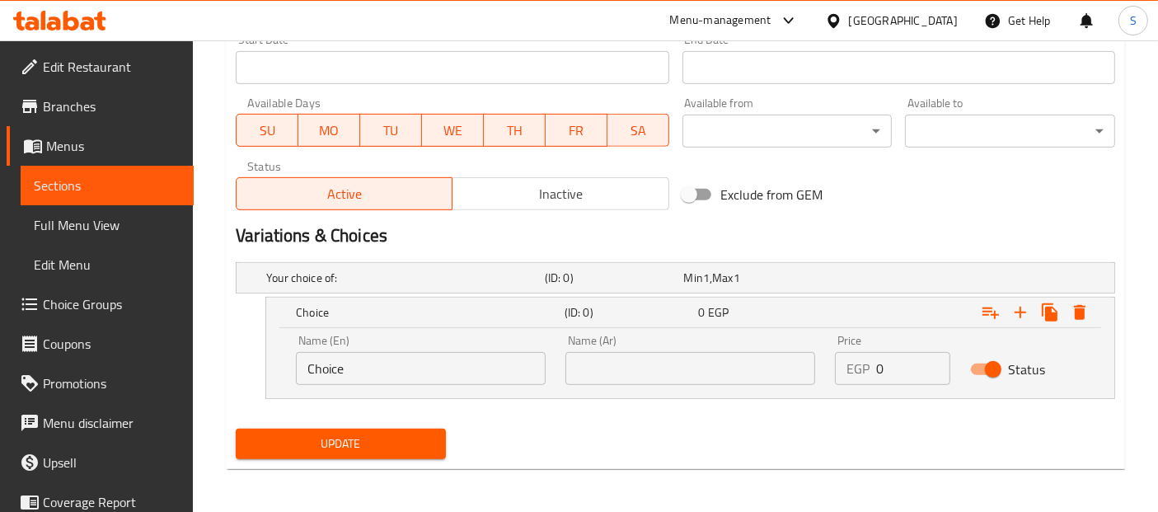
drag, startPoint x: 480, startPoint y: 386, endPoint x: 488, endPoint y: 367, distance: 20.7
click at [488, 367] on div "Name (En) Choice Name (En)" at bounding box center [421, 360] width 270 height 70
click at [488, 367] on input "Choice" at bounding box center [421, 368] width 250 height 33
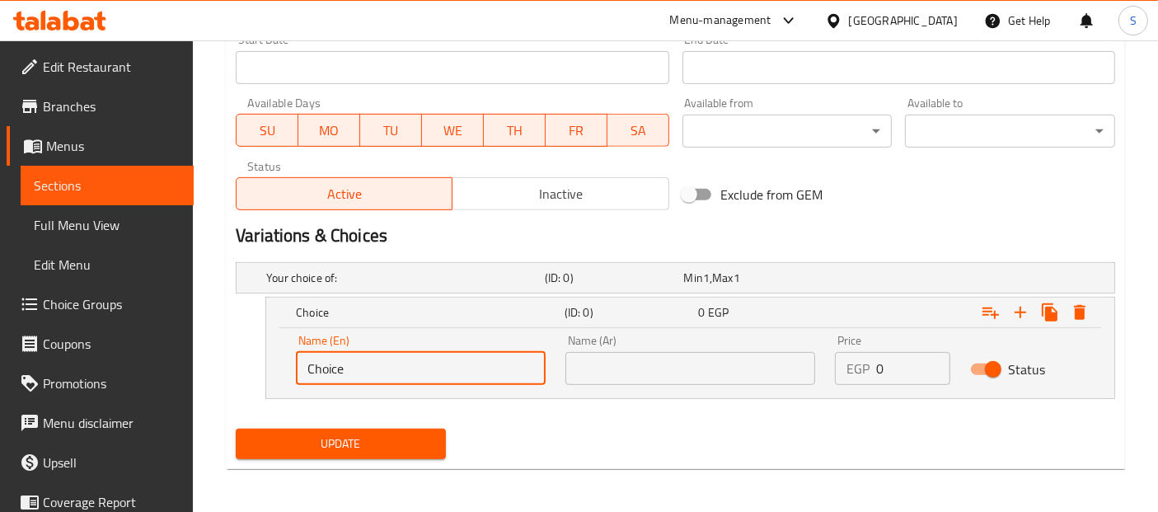
paste input "mayonnaise"
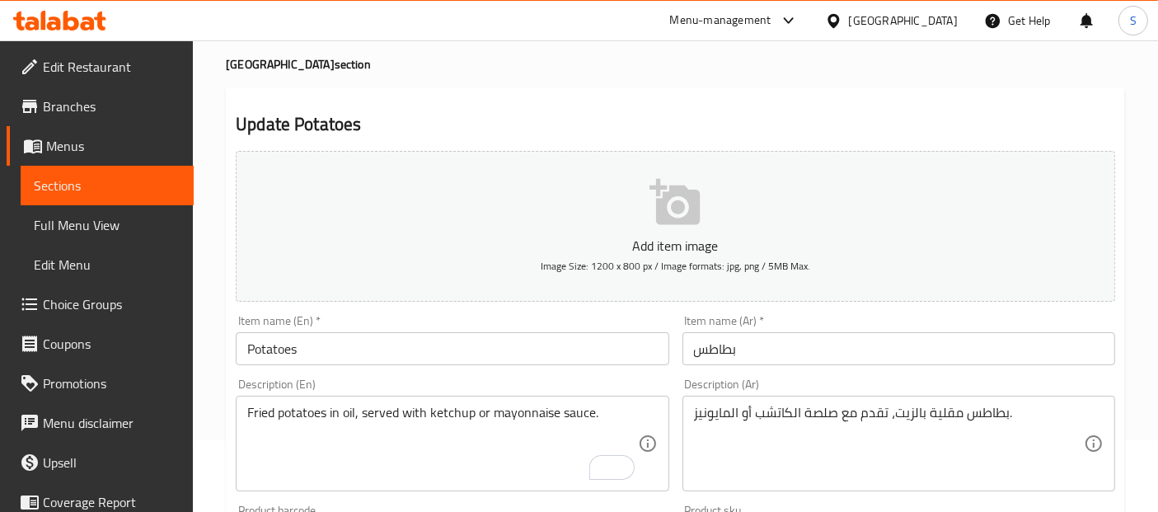
scroll to position [0, 0]
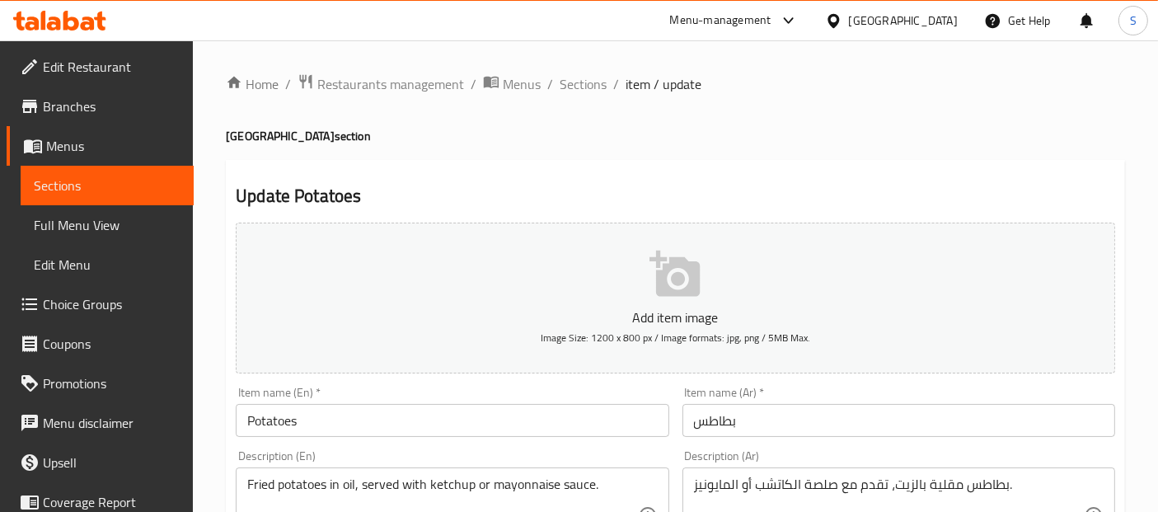
type input "mayonnaise"
click at [723, 477] on textarea "بطاطس مقلية بالزيت، تقدم مع صلصة الكاتشب أو المايونيز." at bounding box center [889, 516] width 390 height 78
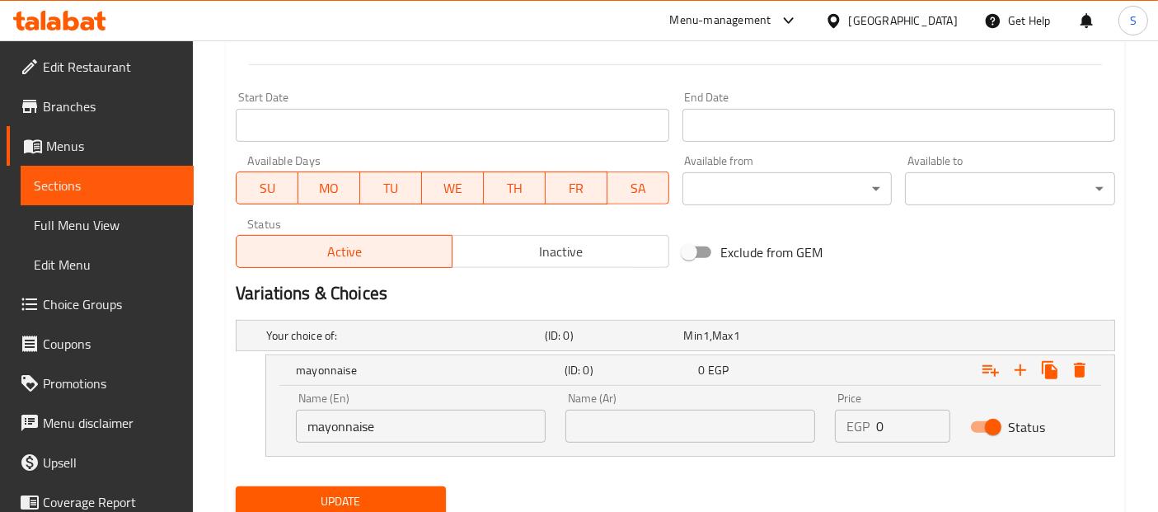
scroll to position [656, 0]
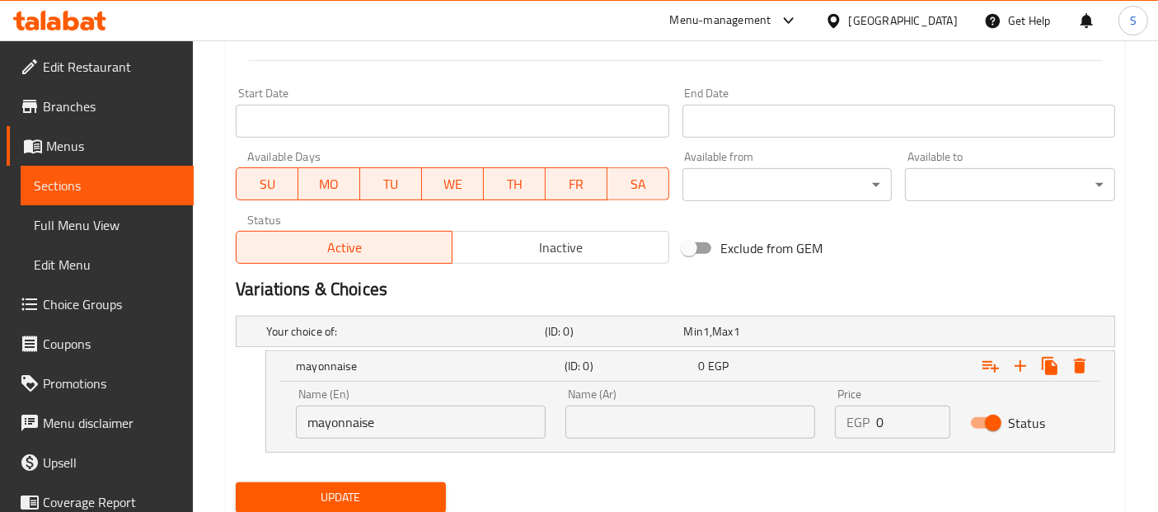
click at [697, 430] on input "text" at bounding box center [691, 422] width 250 height 33
paste input "المايونيز"
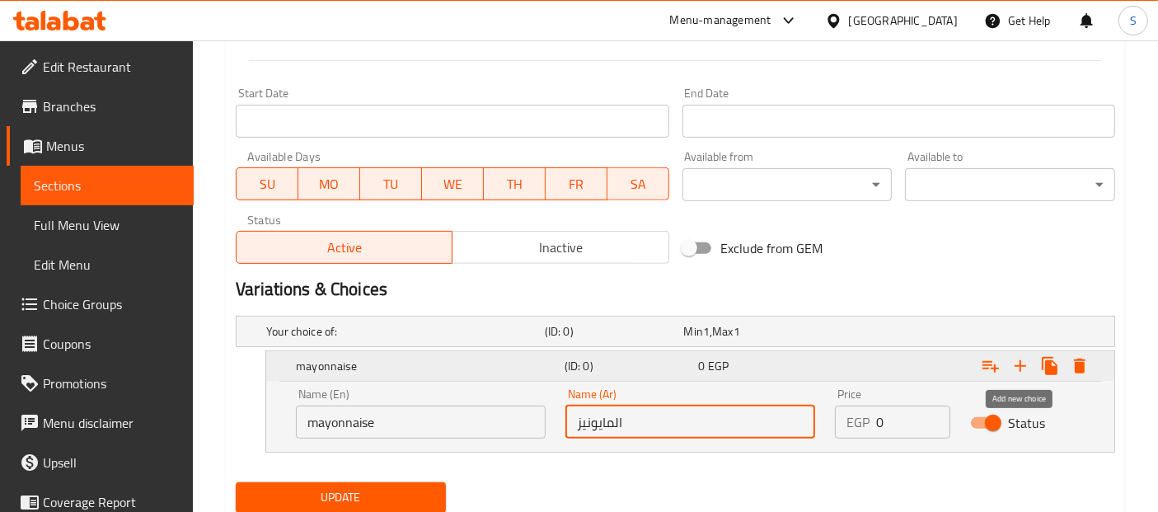
type input "المايونيز"
click at [1014, 364] on icon "Expand" at bounding box center [1021, 366] width 20 height 20
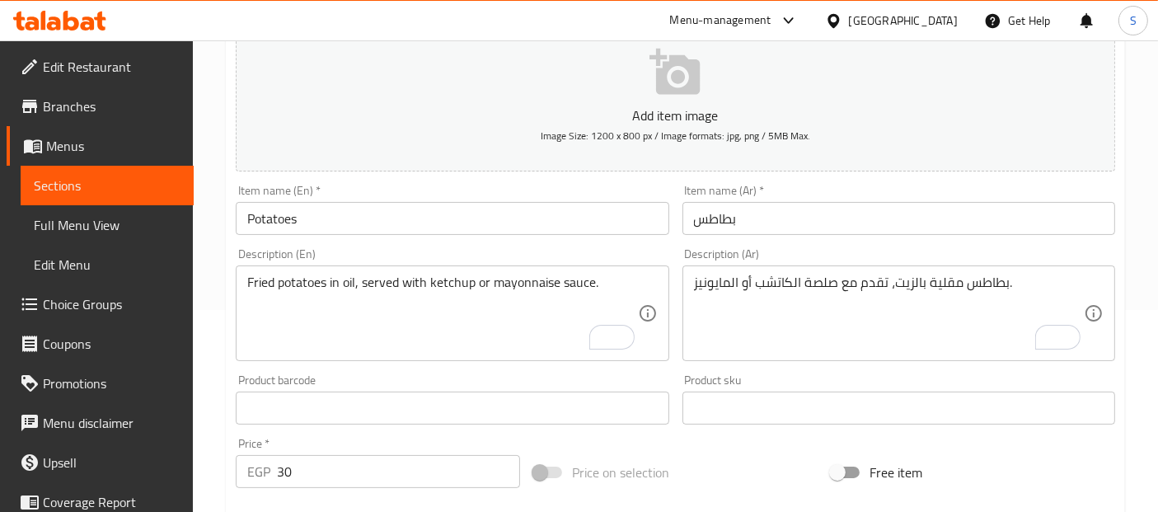
scroll to position [214, 0]
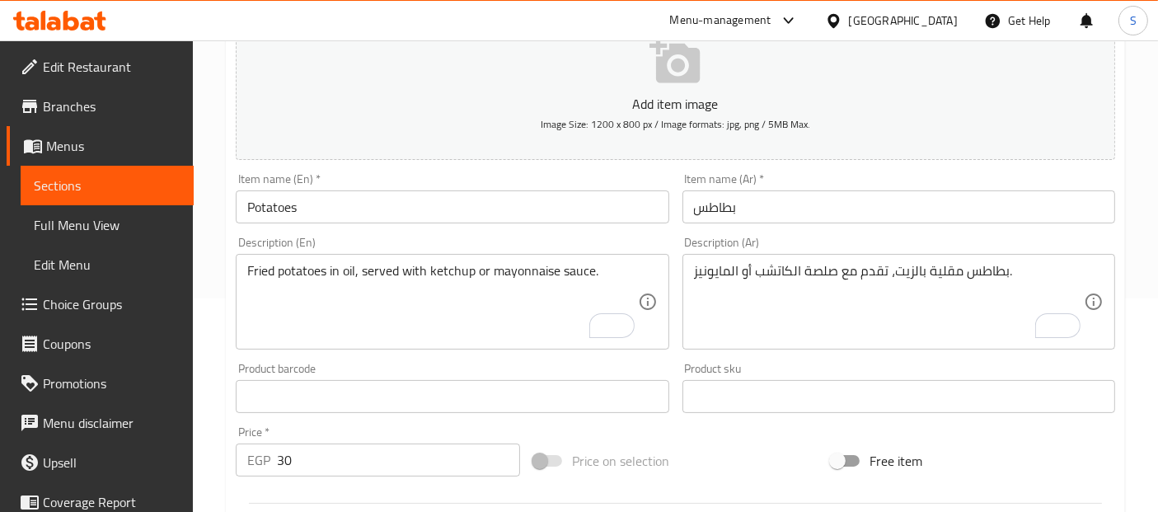
click at [462, 270] on textarea "Fried potatoes in oil, served with ketchup or mayonnaise sauce." at bounding box center [442, 302] width 390 height 78
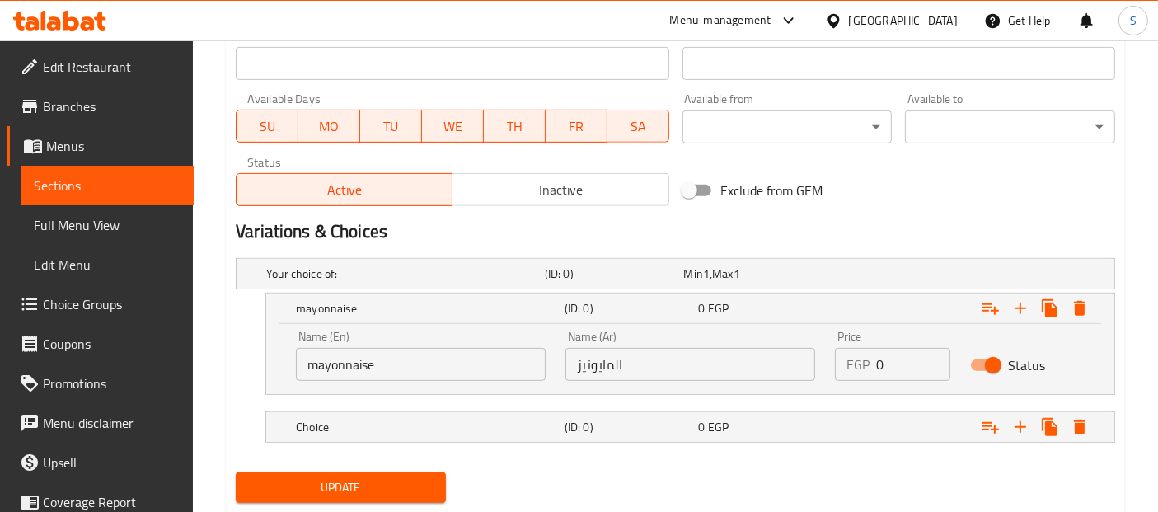
scroll to position [757, 0]
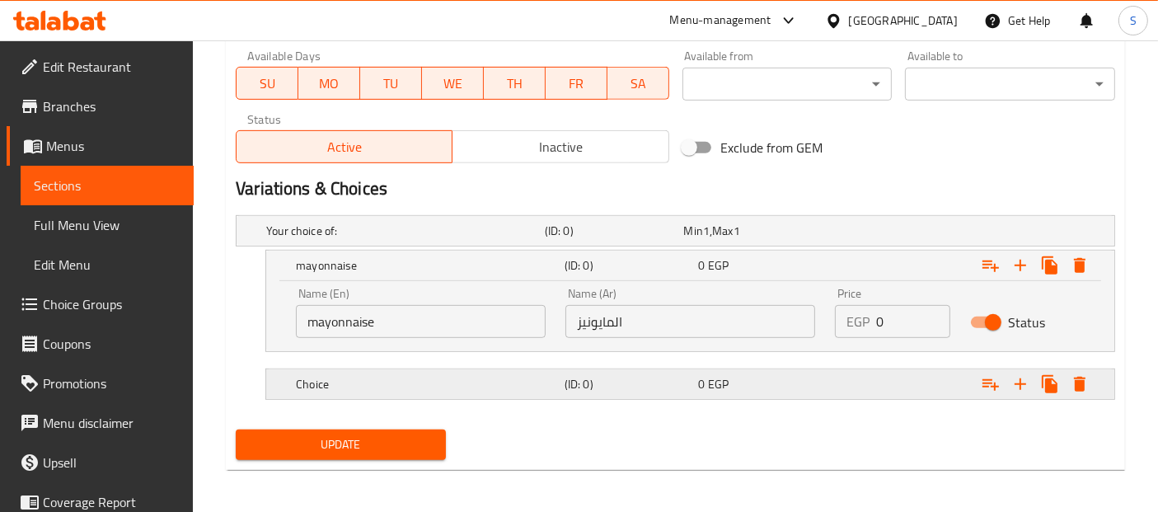
click at [421, 239] on h5 "Choice" at bounding box center [402, 231] width 272 height 16
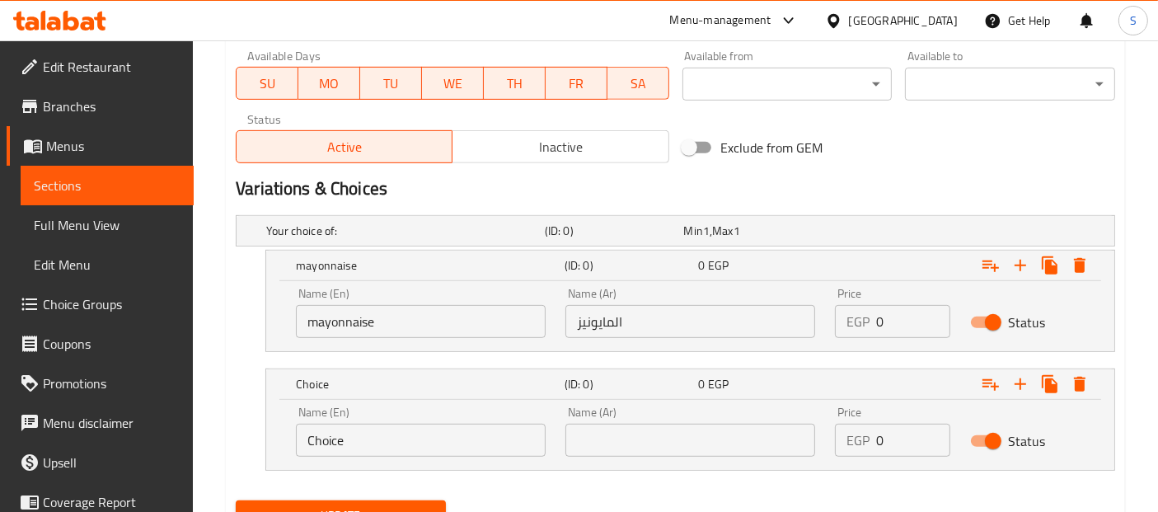
click at [373, 437] on input "Choice" at bounding box center [421, 440] width 250 height 33
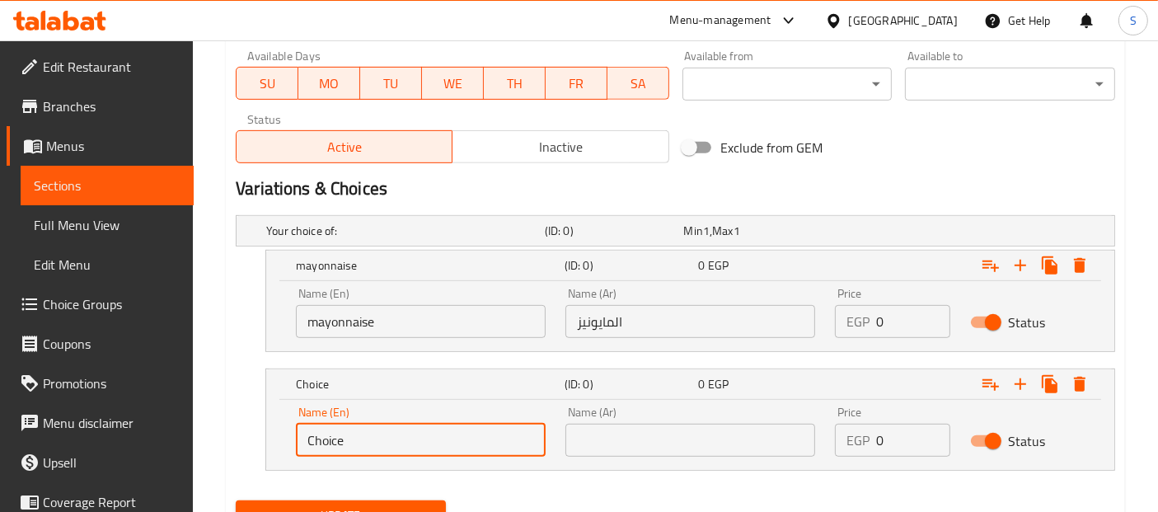
click at [373, 437] on input "Choice" at bounding box center [421, 440] width 250 height 33
paste input "ketchup"
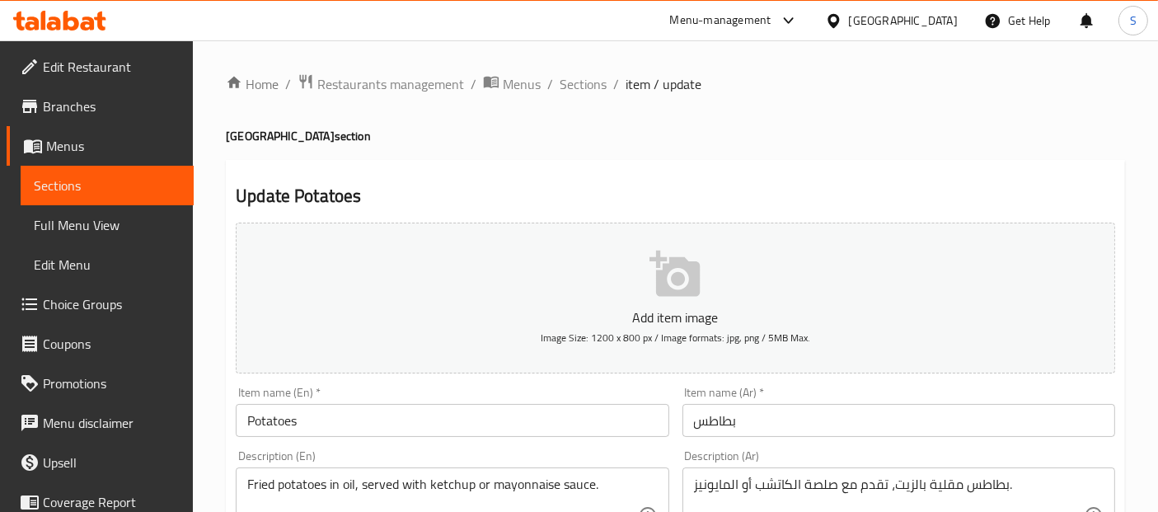
type input "ketchup"
click at [787, 485] on textarea "بطاطس مقلية بالزيت، تقدم مع صلصة الكاتشب أو المايونيز." at bounding box center [889, 516] width 390 height 78
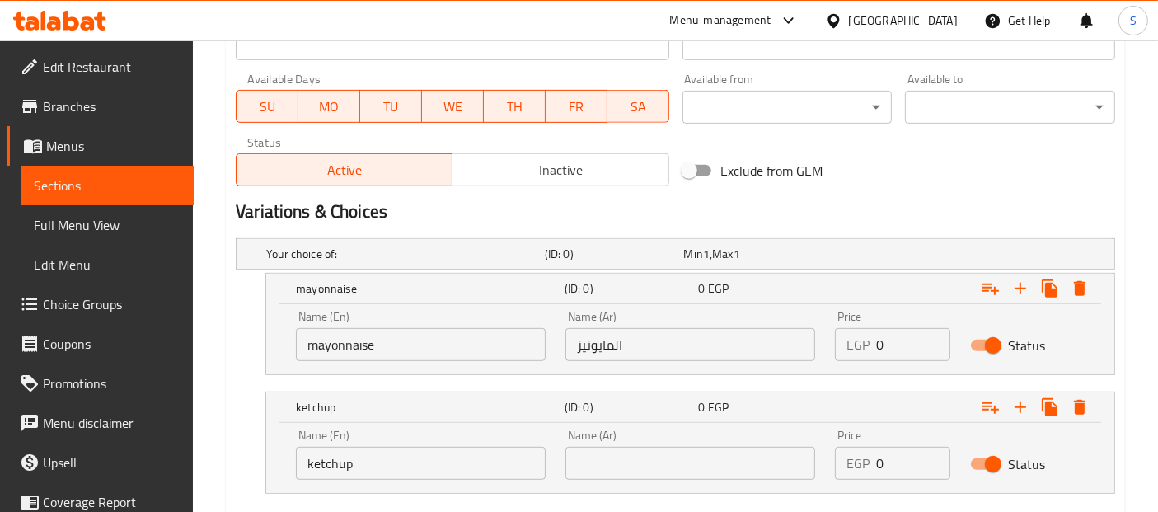
scroll to position [809, 0]
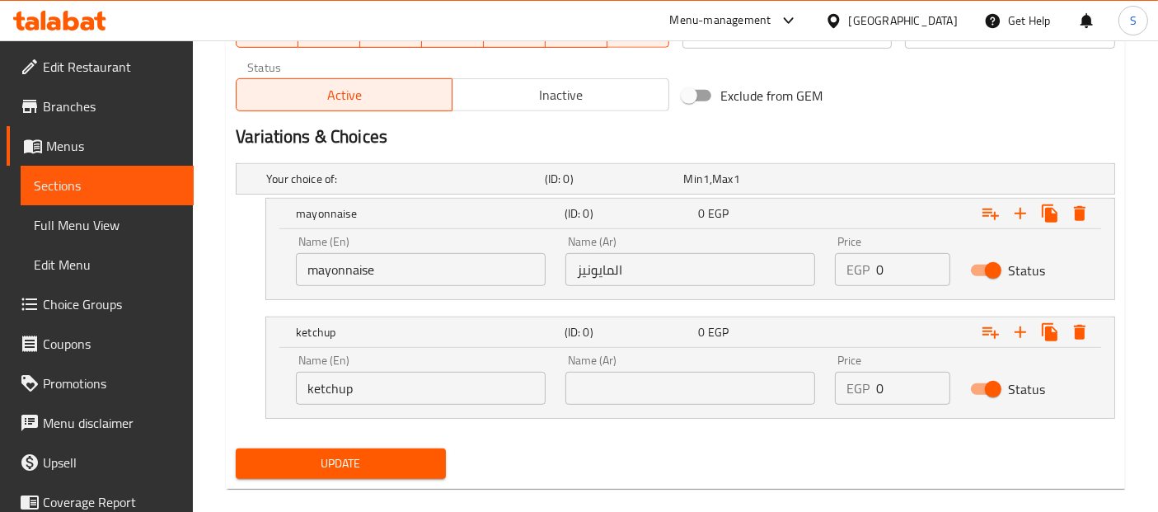
click at [716, 395] on input "text" at bounding box center [691, 388] width 250 height 33
paste input "الكاتشب"
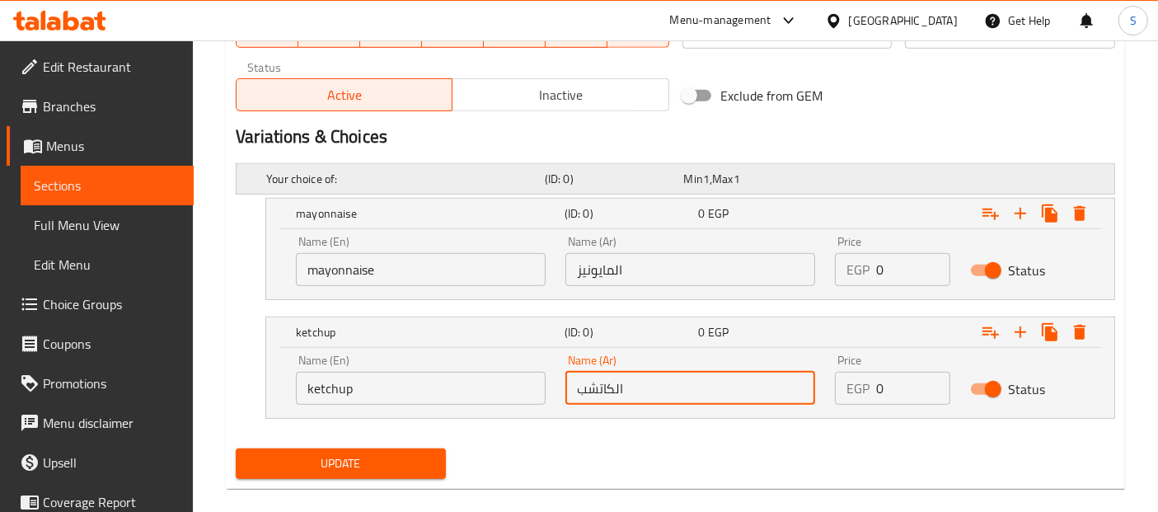
type input "الكاتشب"
click at [447, 178] on h5 "Your choice of:" at bounding box center [402, 179] width 272 height 16
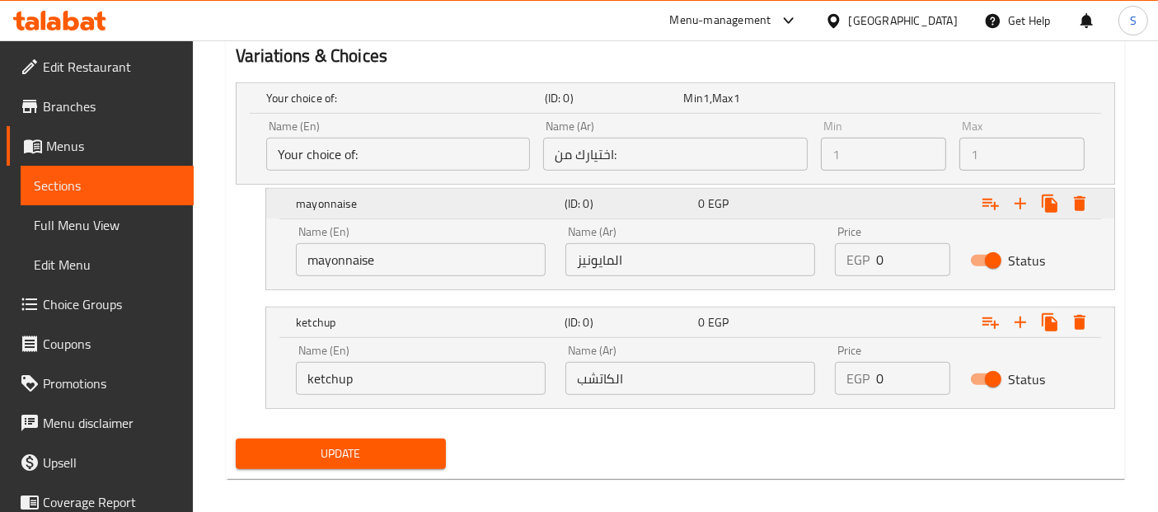
scroll to position [899, 0]
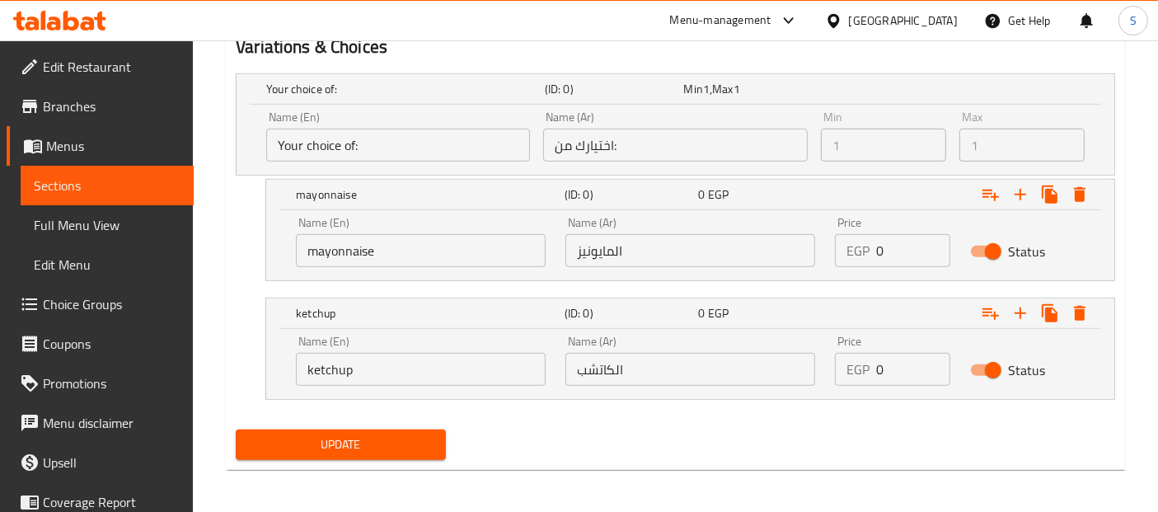
click at [393, 446] on span "Update" at bounding box center [341, 445] width 184 height 21
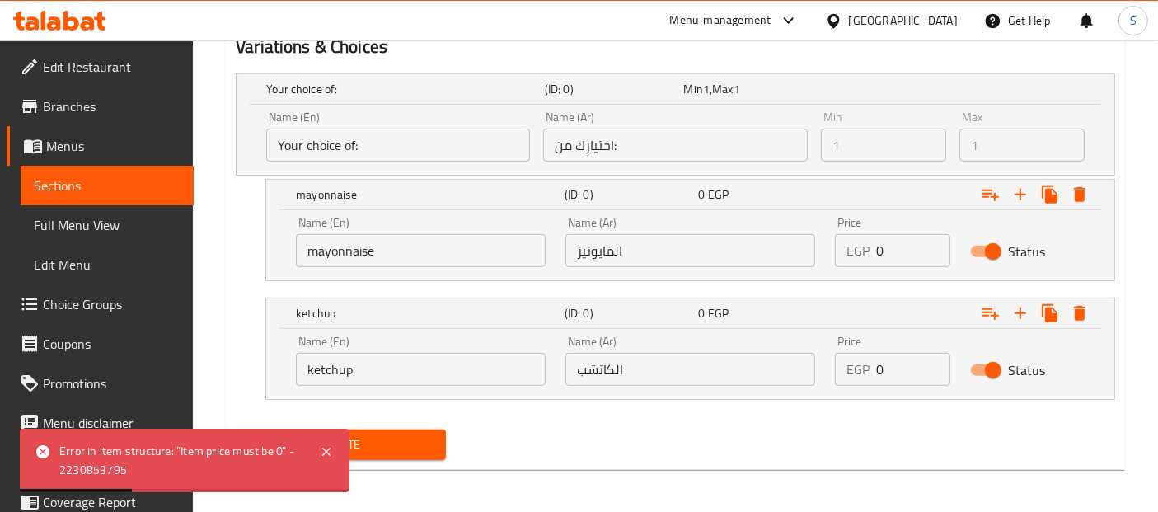
click at [877, 366] on input "0" at bounding box center [912, 369] width 73 height 33
type input "30"
click at [872, 257] on div "EGP 0 Price" at bounding box center [892, 250] width 115 height 33
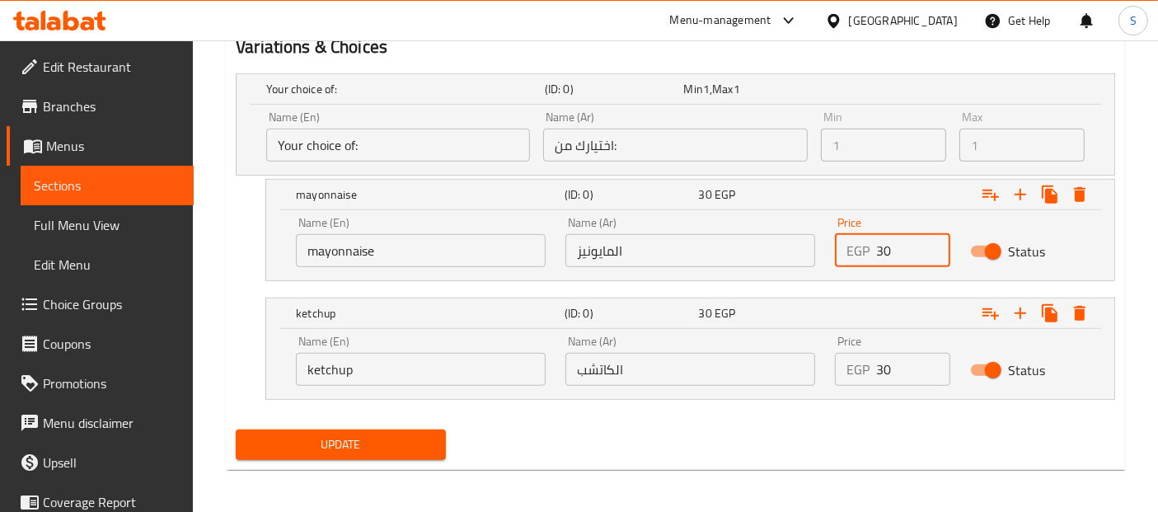
type input "30"
click at [653, 432] on div "Update" at bounding box center [675, 445] width 893 height 44
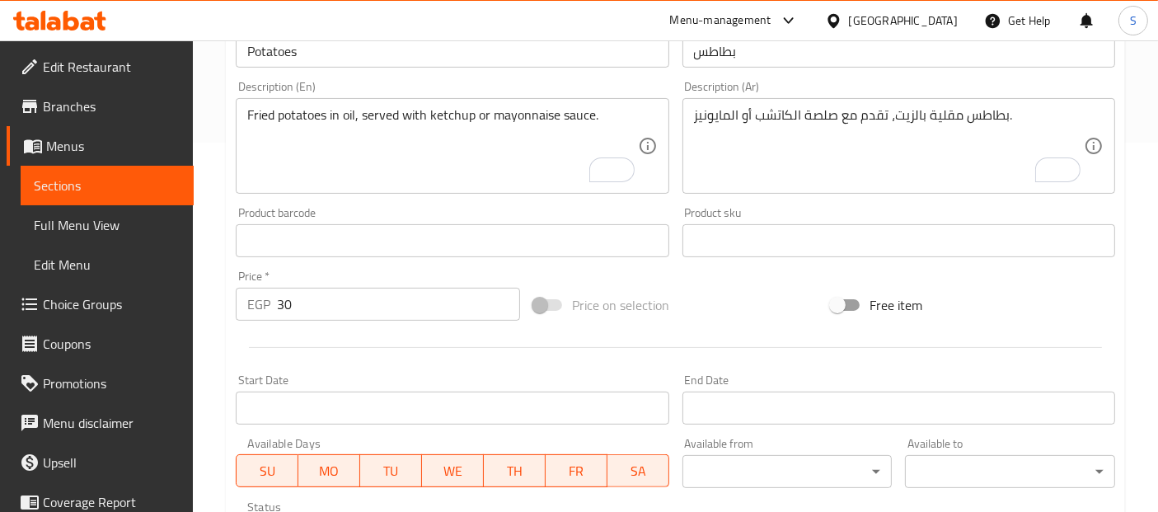
scroll to position [517, 0]
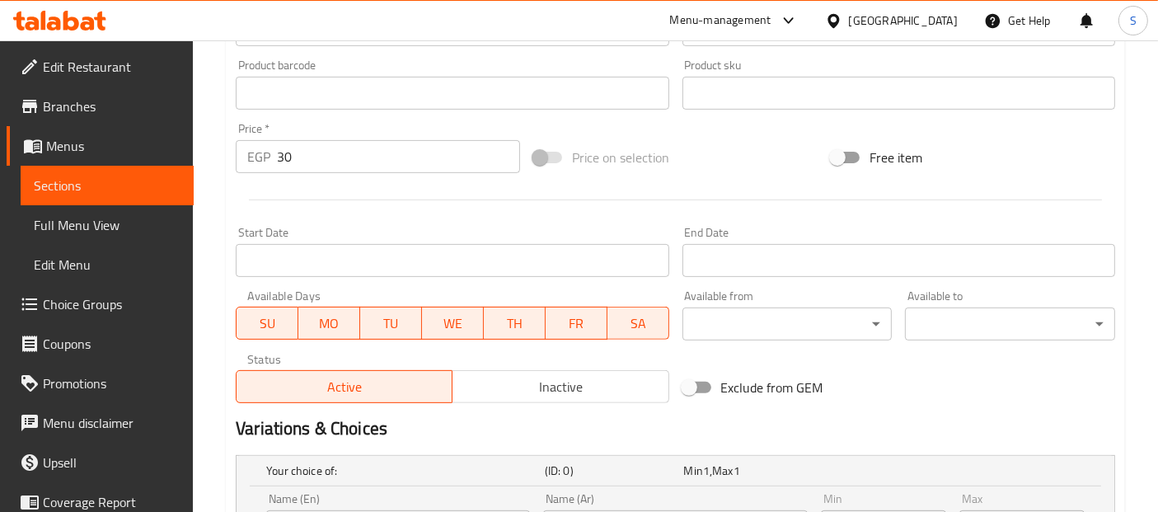
click at [396, 162] on input "30" at bounding box center [398, 156] width 243 height 33
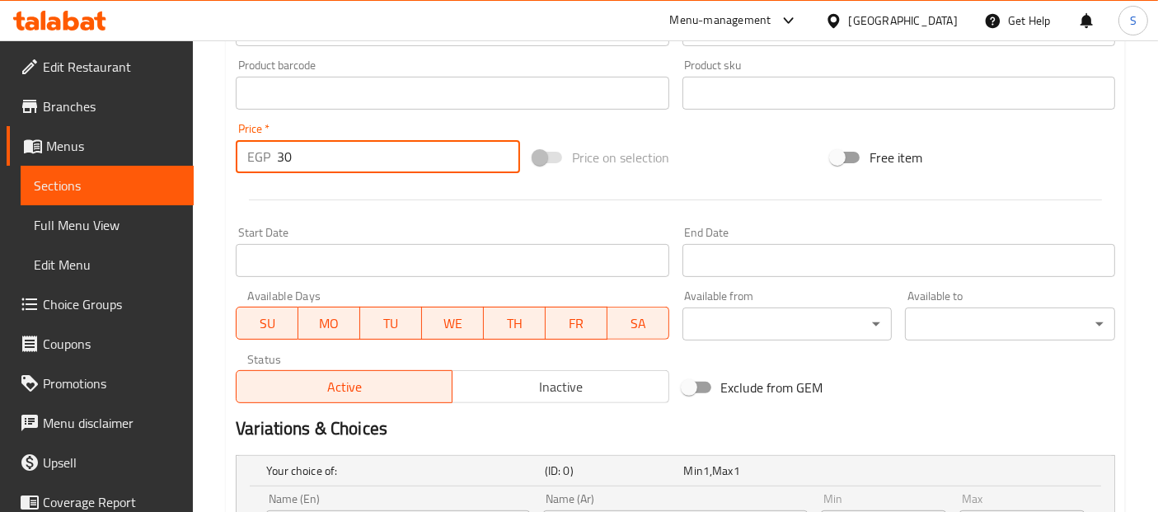
click at [396, 162] on input "30" at bounding box center [398, 156] width 243 height 33
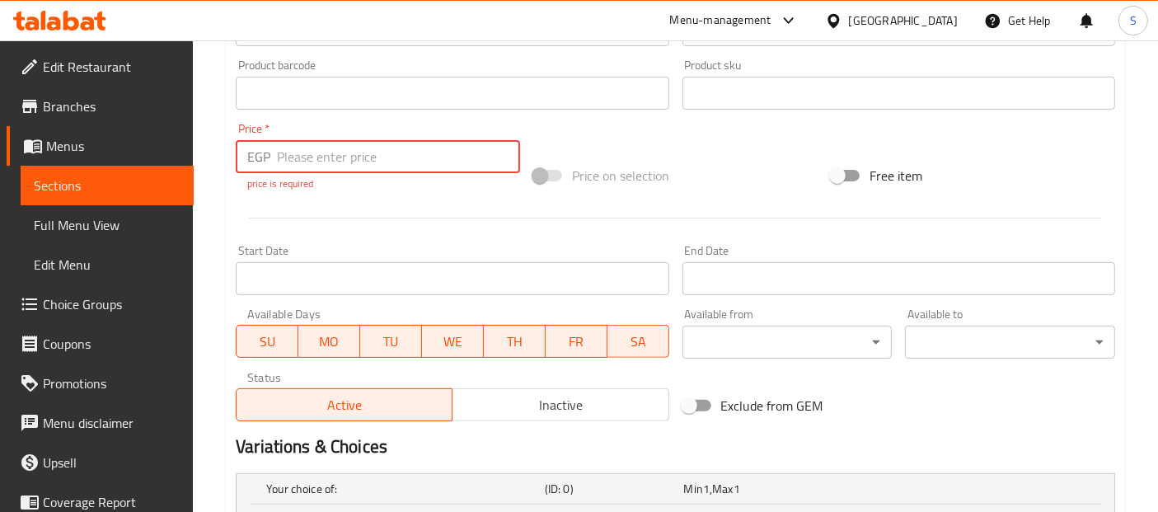
click at [398, 211] on div at bounding box center [675, 218] width 893 height 40
click at [539, 183] on span at bounding box center [548, 175] width 48 height 31
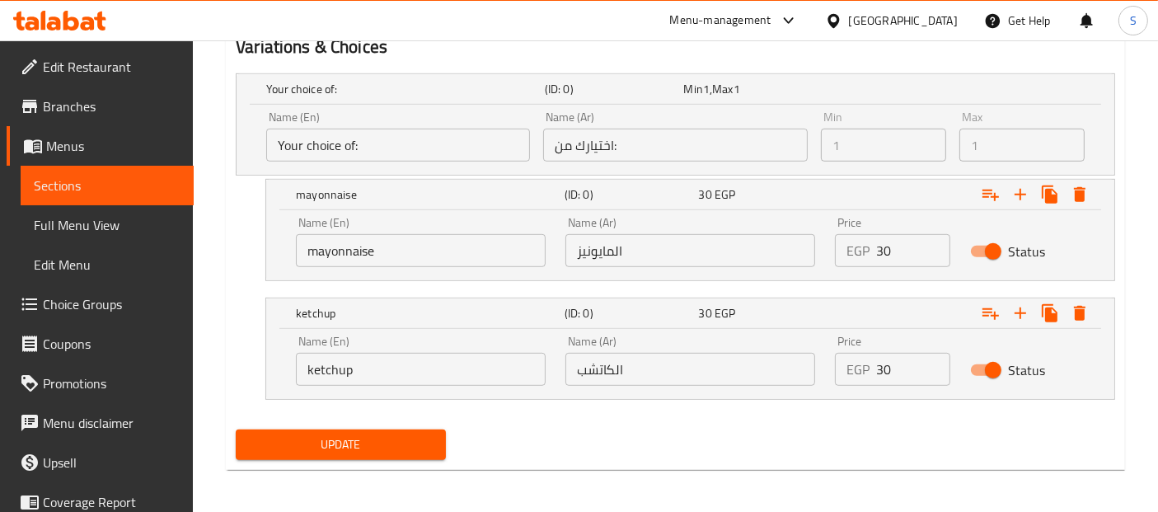
click at [390, 435] on span "Update" at bounding box center [341, 445] width 184 height 21
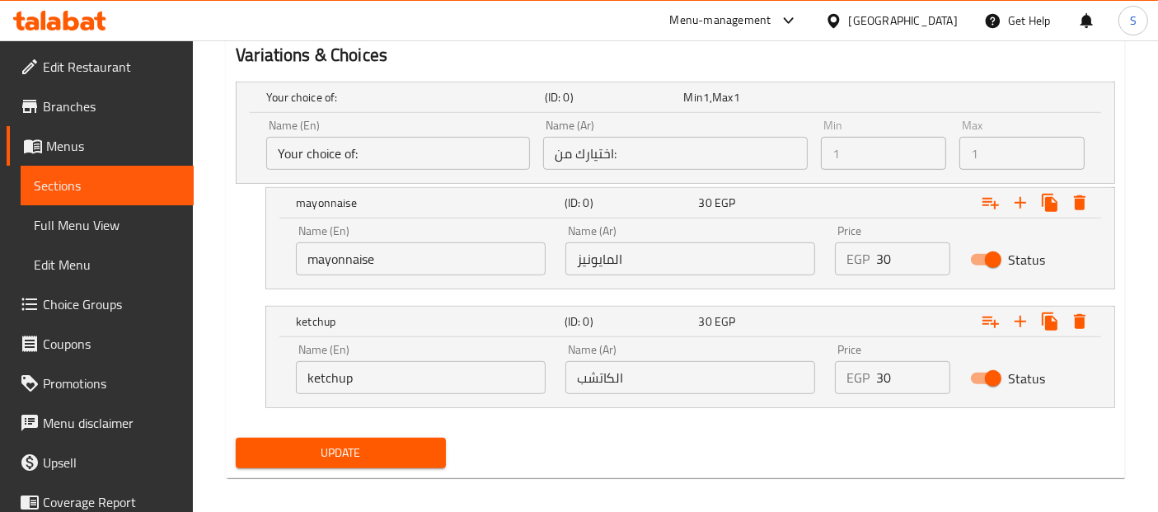
scroll to position [899, 0]
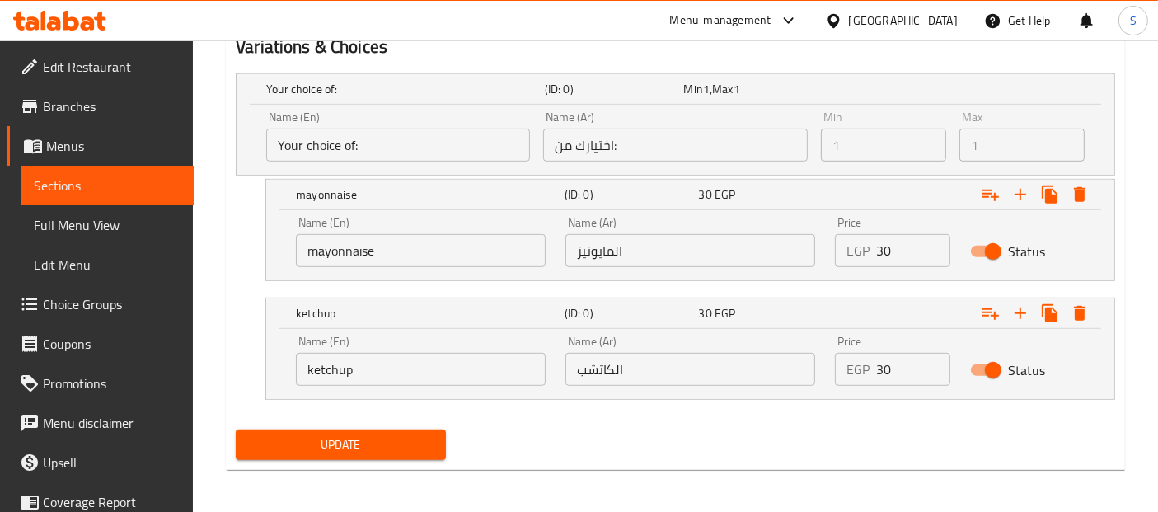
type input "0"
click at [396, 439] on span "Update" at bounding box center [341, 445] width 184 height 21
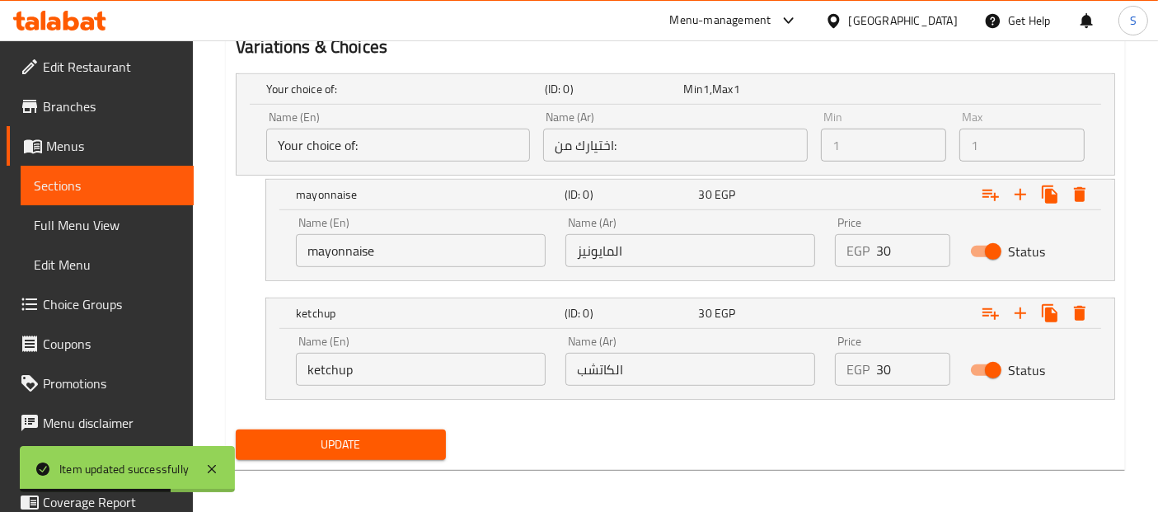
scroll to position [0, 0]
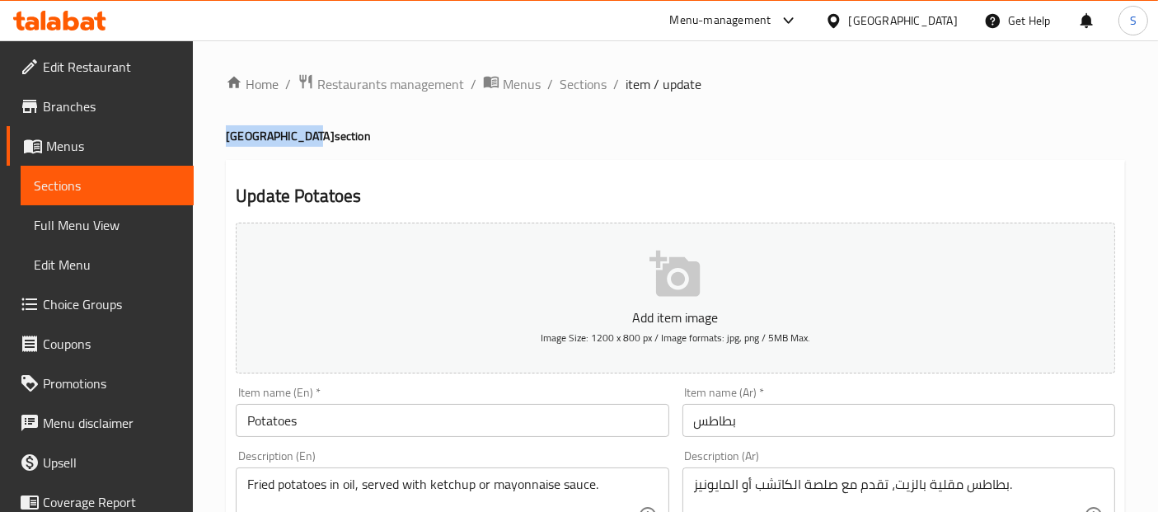
drag, startPoint x: 223, startPoint y: 134, endPoint x: 304, endPoint y: 134, distance: 80.8
copy h4 "Syrian Sandwich"
click at [415, 427] on input "Potatoes" at bounding box center [452, 420] width 433 height 33
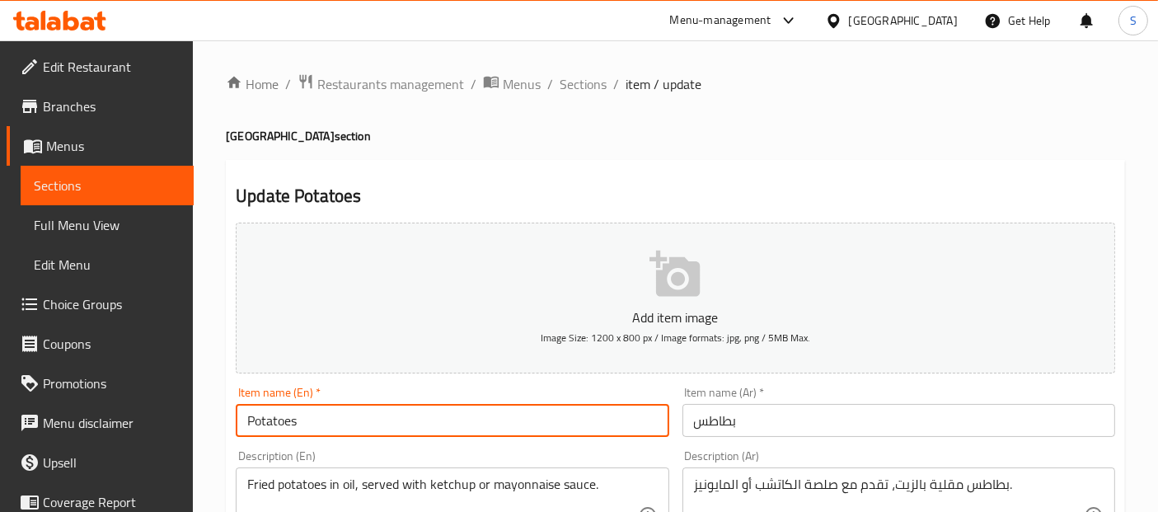
paste input "Syrian Sandwich"
click at [294, 413] on input "PotatoesSyrian Sandwich" at bounding box center [452, 420] width 433 height 33
type input "Potatoes Syrian Sandwich"
click at [687, 419] on input "بطاطس" at bounding box center [899, 420] width 433 height 33
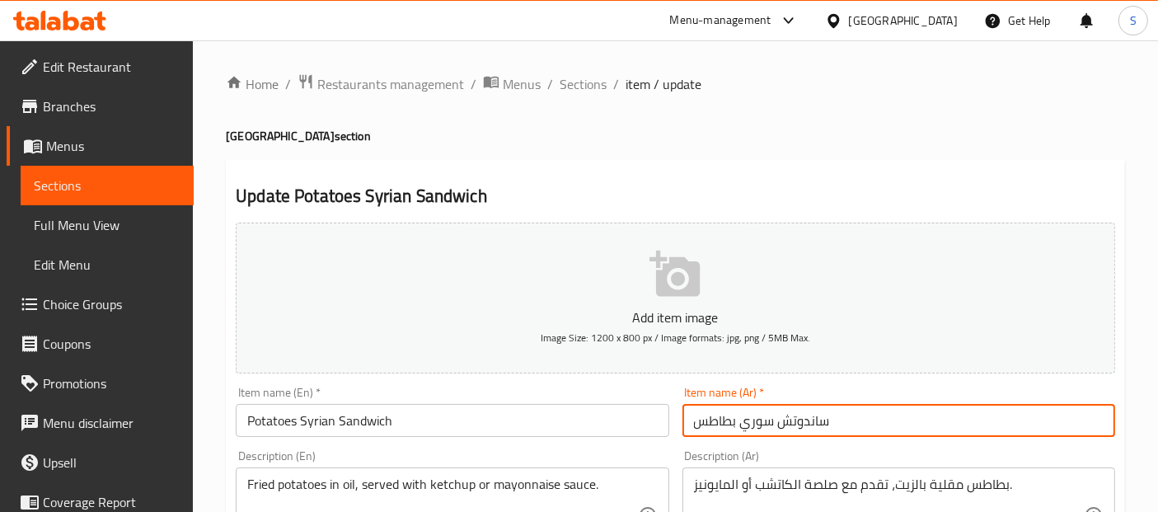
type input "ساندوتش سوري بطاطس"
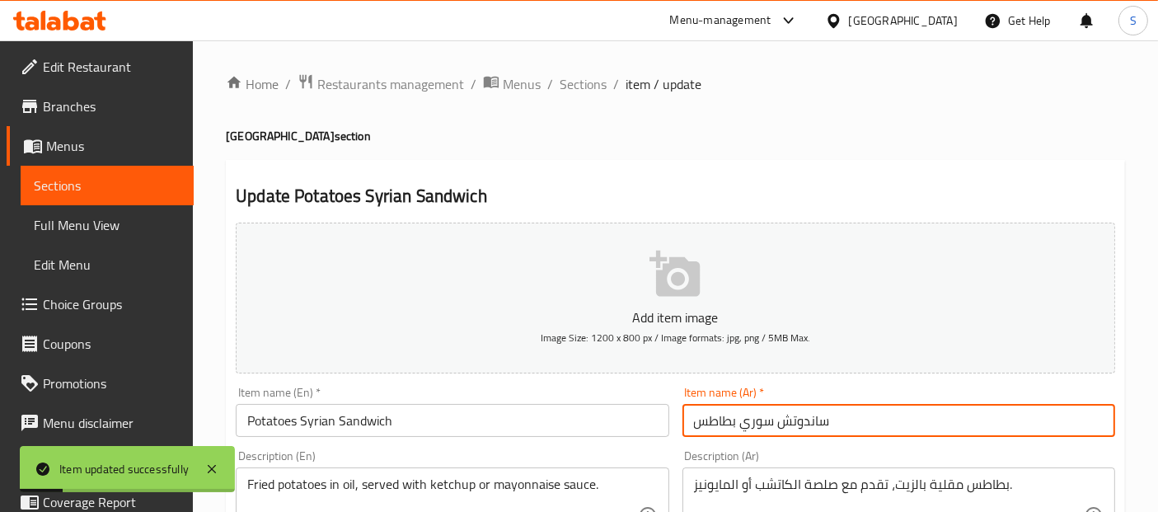
drag, startPoint x: 739, startPoint y: 425, endPoint x: 843, endPoint y: 415, distance: 104.4
click at [843, 415] on input "ساندوتش سوري بطاطس" at bounding box center [899, 420] width 433 height 33
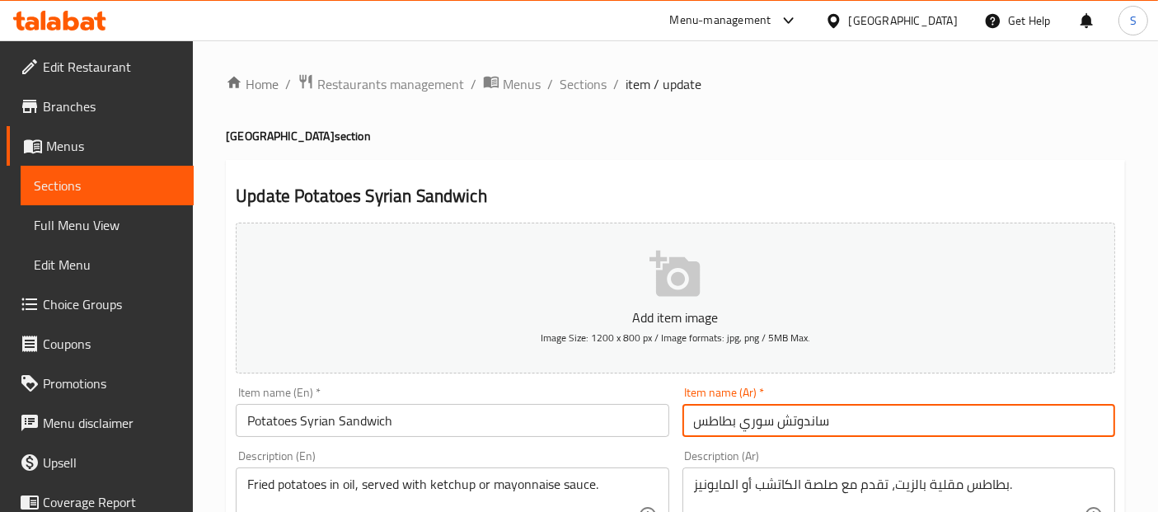
click at [513, 425] on input "Potatoes Syrian Sandwich" at bounding box center [452, 420] width 433 height 33
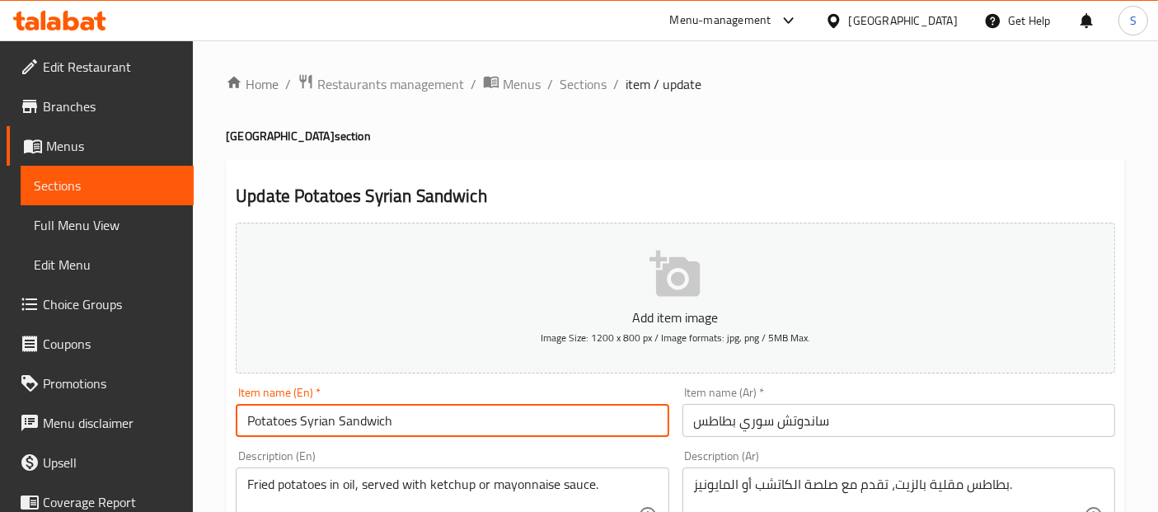
click at [513, 425] on input "Potatoes Syrian Sandwich" at bounding box center [452, 420] width 433 height 33
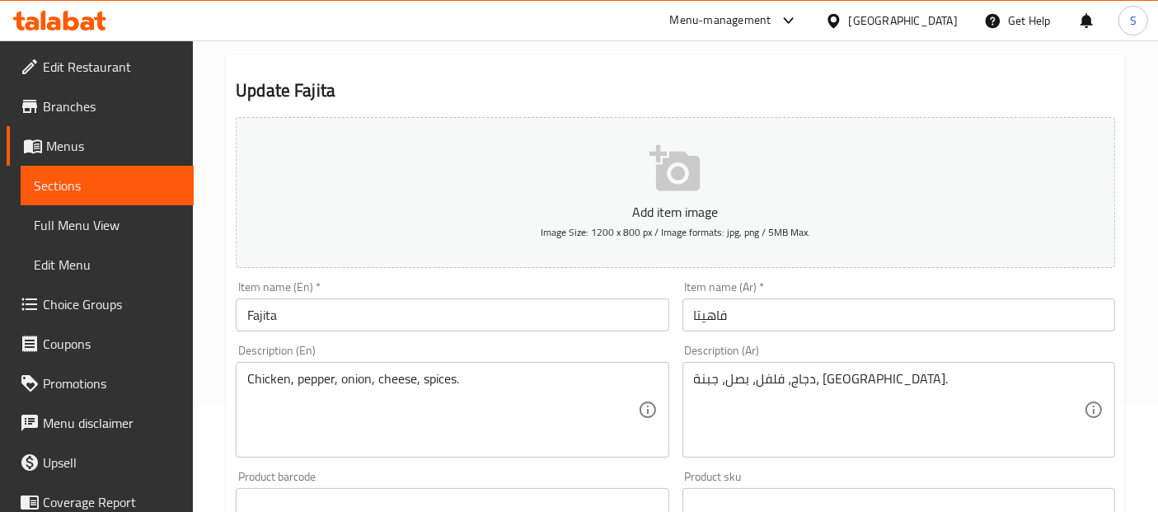
scroll to position [106, 0]
click at [788, 302] on input "فاهيتا" at bounding box center [899, 314] width 433 height 33
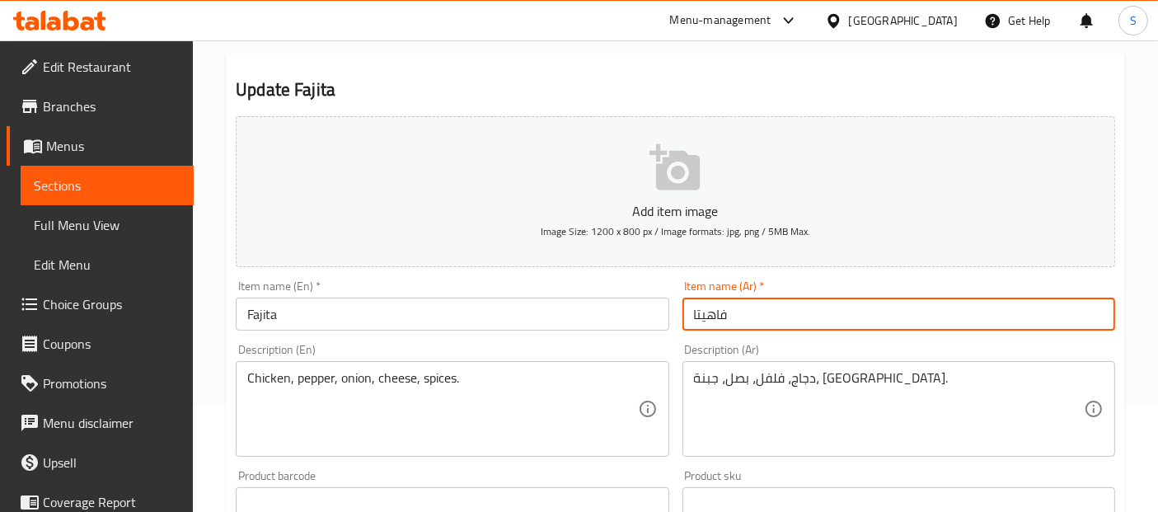
paste input "ساندوتش سوري"
click at [690, 317] on input "فاهيتا" at bounding box center [899, 314] width 433 height 33
paste input "ساندوتش سوري"
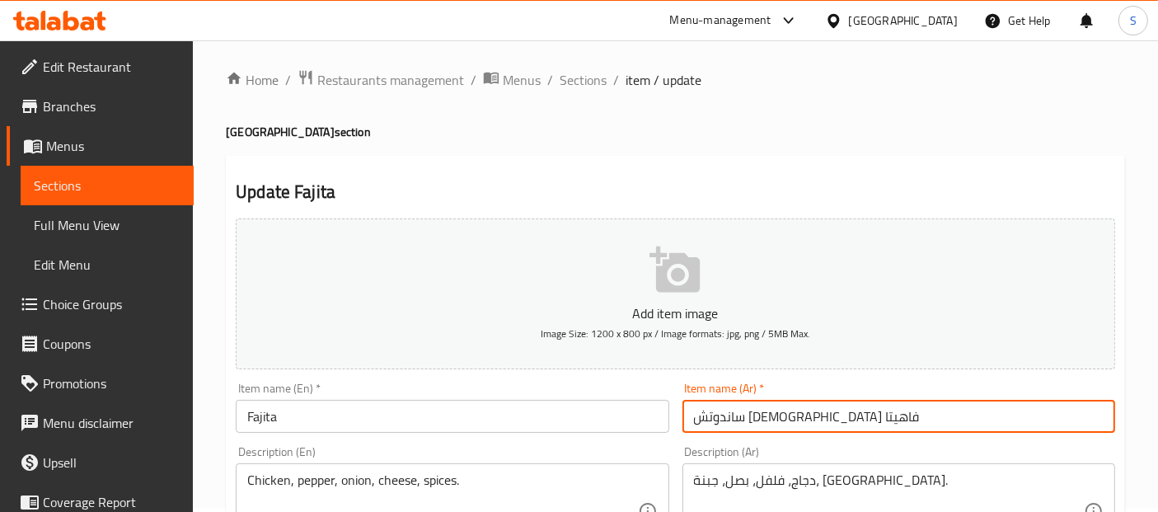
scroll to position [0, 0]
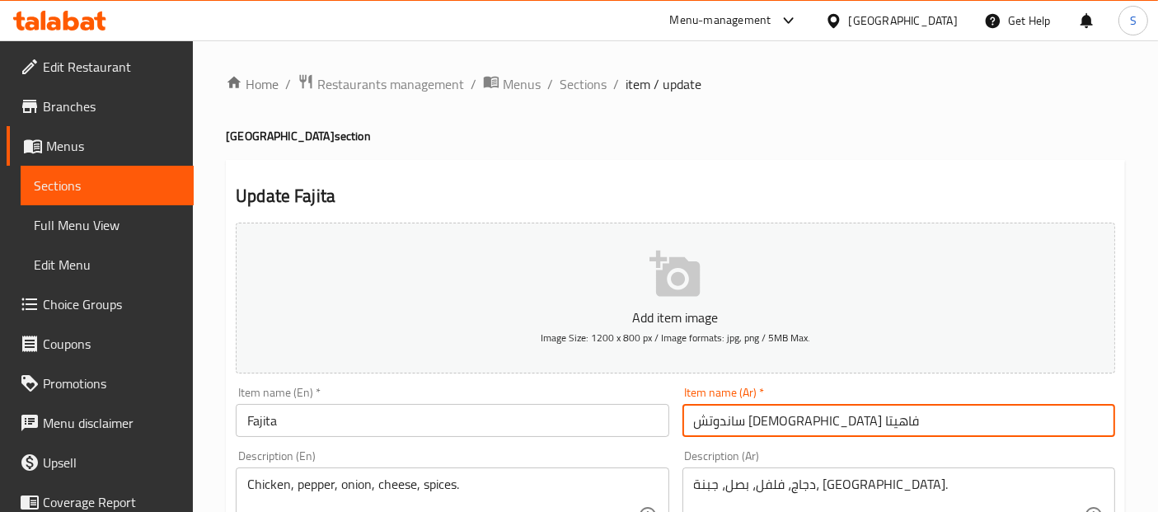
type input "ساندوتش [DEMOGRAPHIC_DATA] فاهيتا"
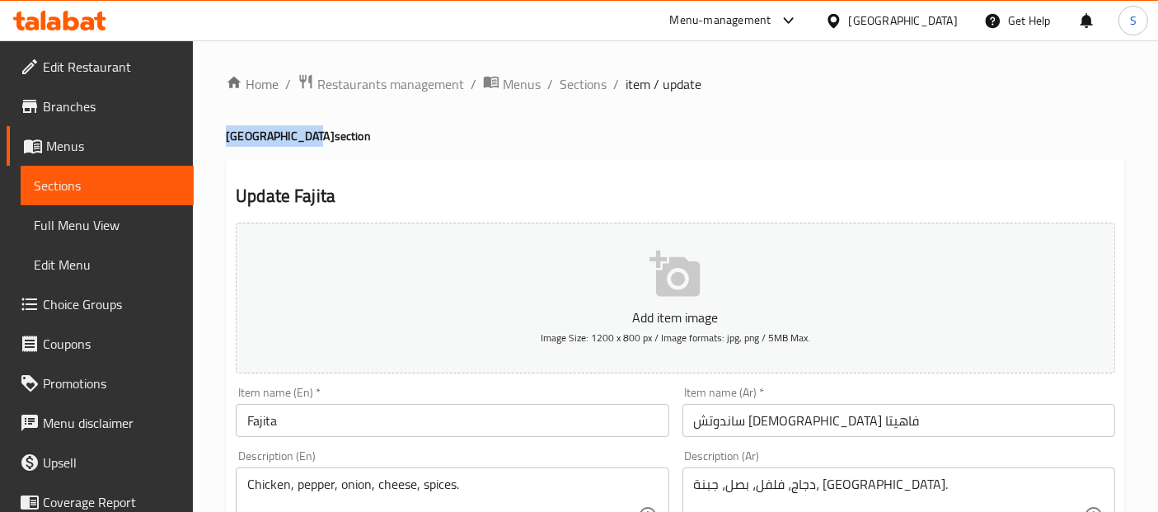
drag, startPoint x: 307, startPoint y: 125, endPoint x: 224, endPoint y: 126, distance: 82.5
copy h4 "Syrian Sandwich"
click at [322, 414] on input "Fajita" at bounding box center [452, 420] width 433 height 33
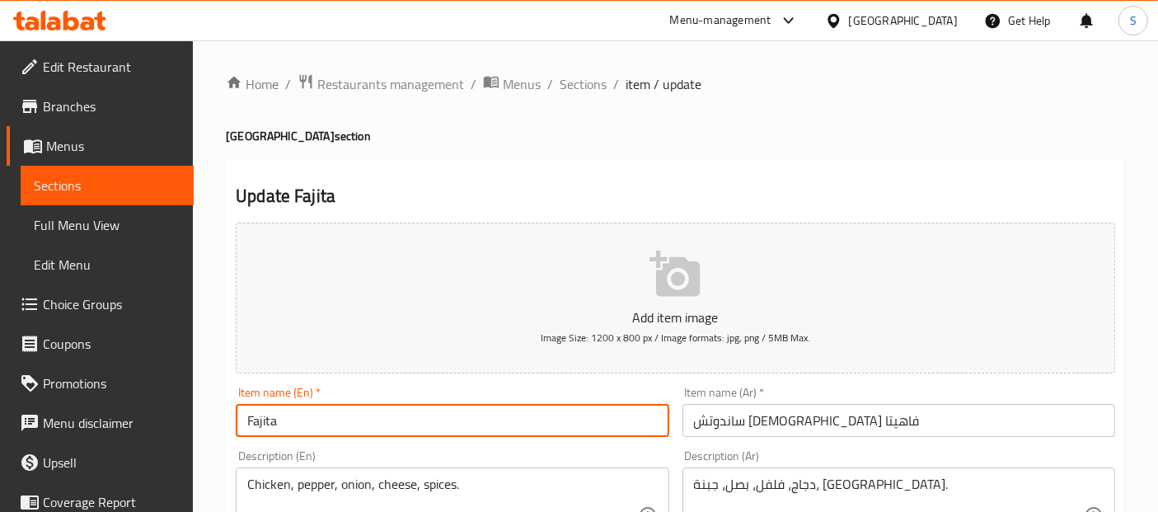
paste input "Syrian Sandwich"
type input "Fajita Syrian Sandwich"
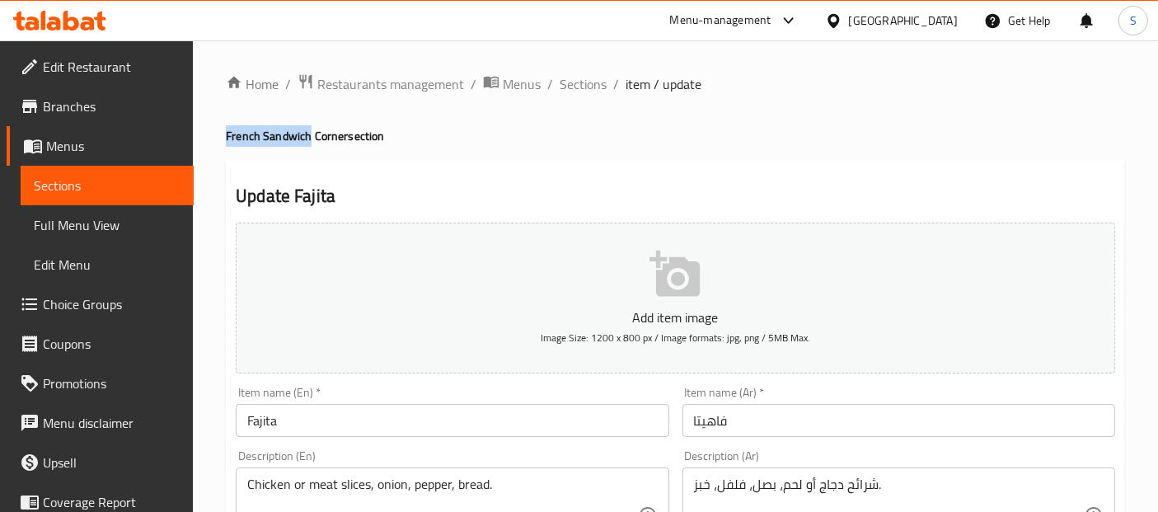
drag, startPoint x: 308, startPoint y: 132, endPoint x: 223, endPoint y: 134, distance: 84.9
click at [357, 429] on input "Fajita" at bounding box center [452, 420] width 433 height 33
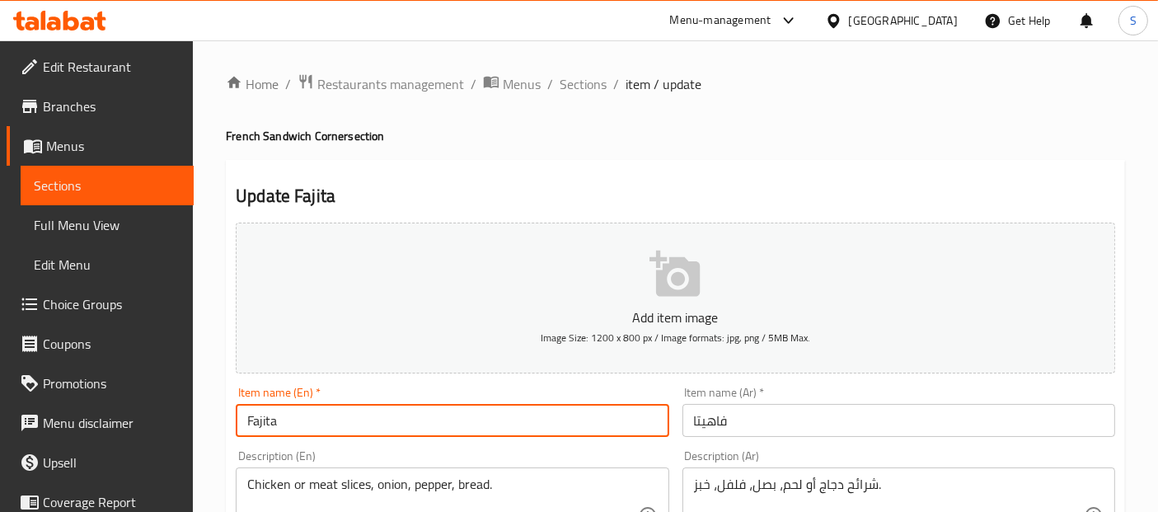
paste input "French Sandwich"
type input "Fajita French Sandwich"
click at [758, 423] on input "فاهيتا" at bounding box center [899, 420] width 433 height 33
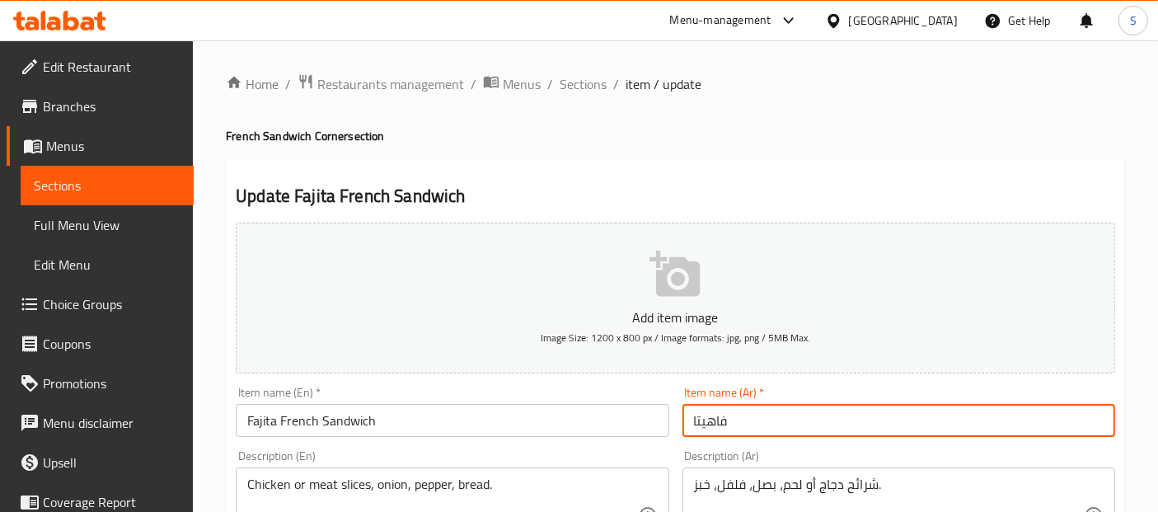
click at [691, 418] on input "فاهيتا" at bounding box center [899, 420] width 433 height 33
type input "ساندوتش [DEMOGRAPHIC_DATA] فاهيتا"
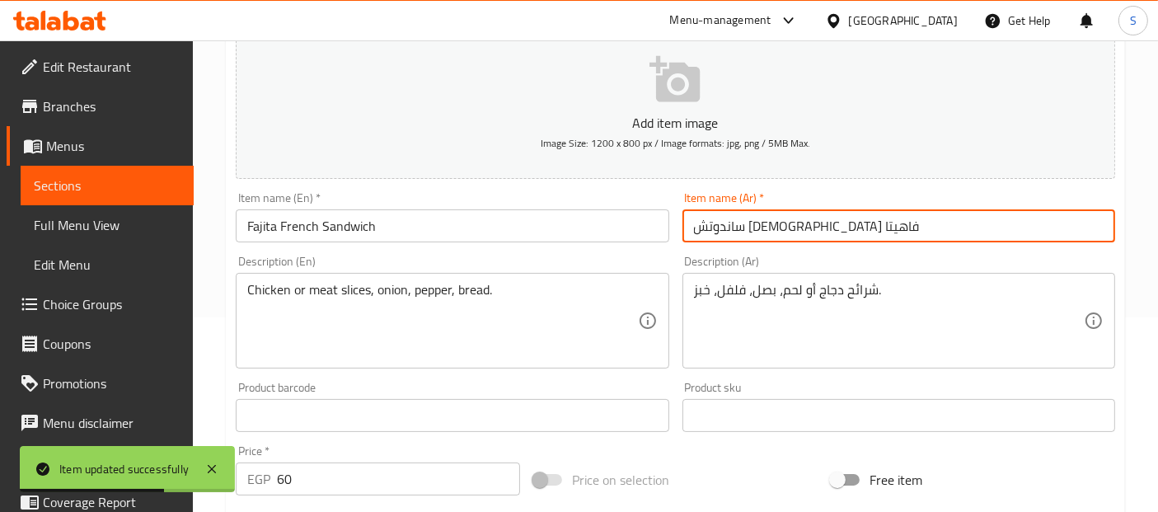
scroll to position [198, 0]
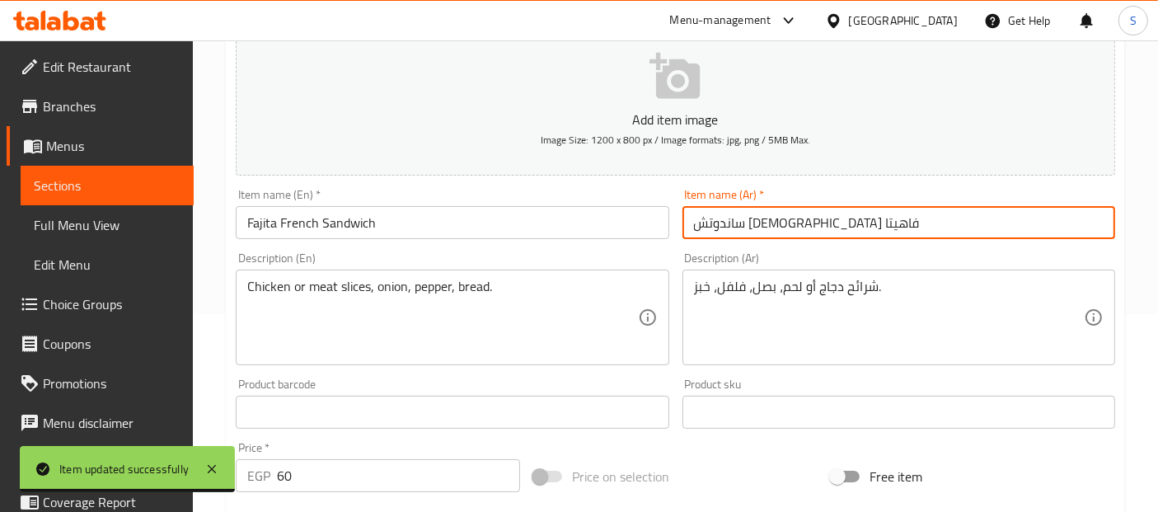
click at [275, 281] on textarea "Chicken or meat slices, onion, pepper, bread." at bounding box center [442, 318] width 390 height 78
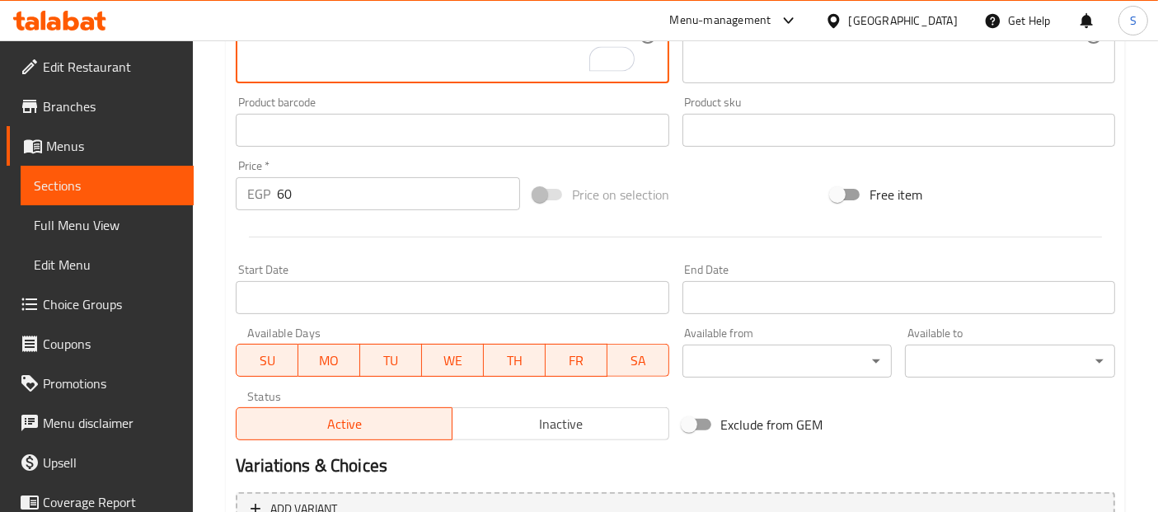
scroll to position [650, 0]
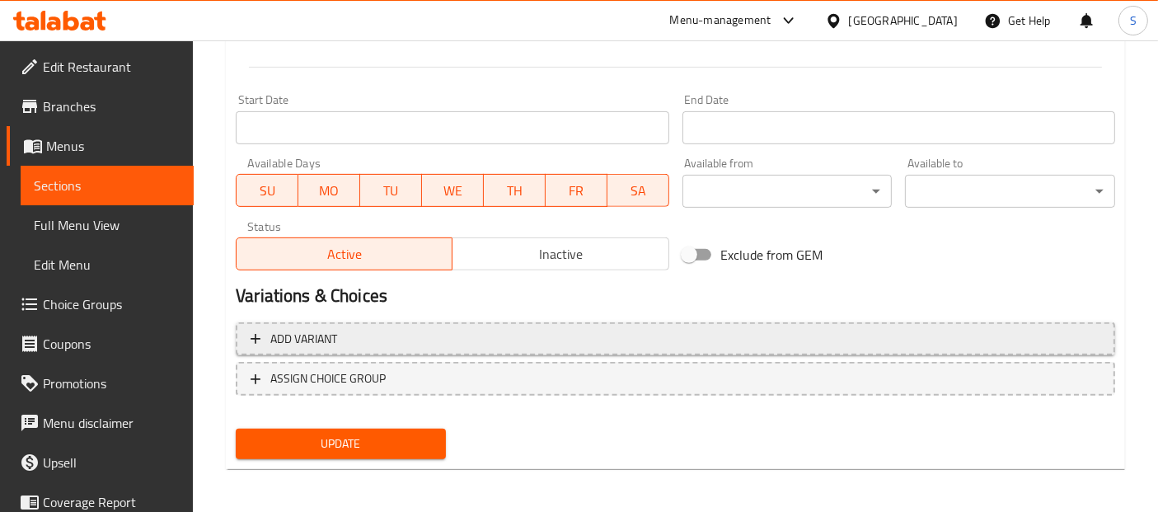
click at [317, 335] on span "Add variant" at bounding box center [303, 339] width 67 height 21
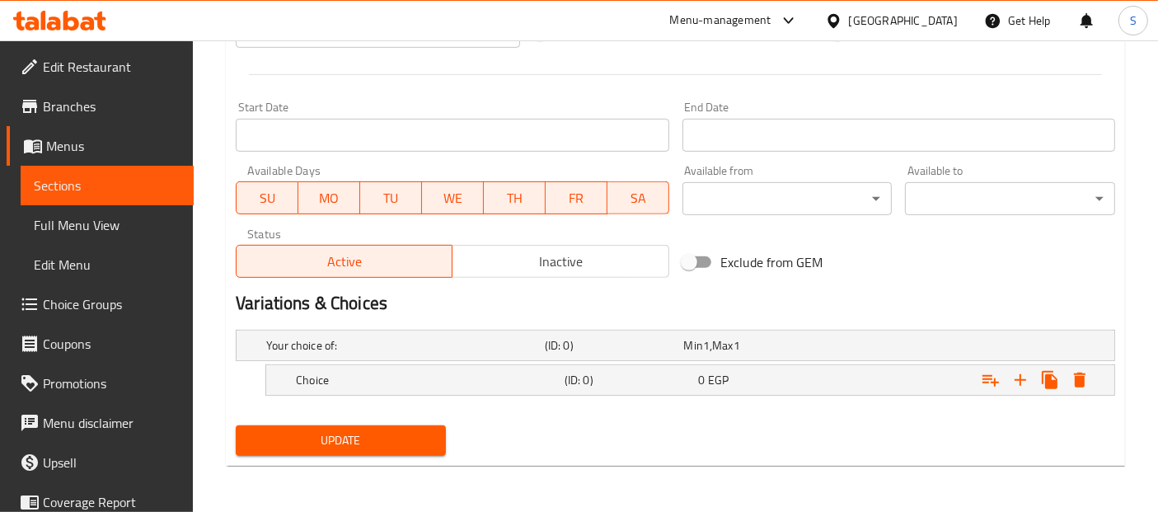
scroll to position [639, 0]
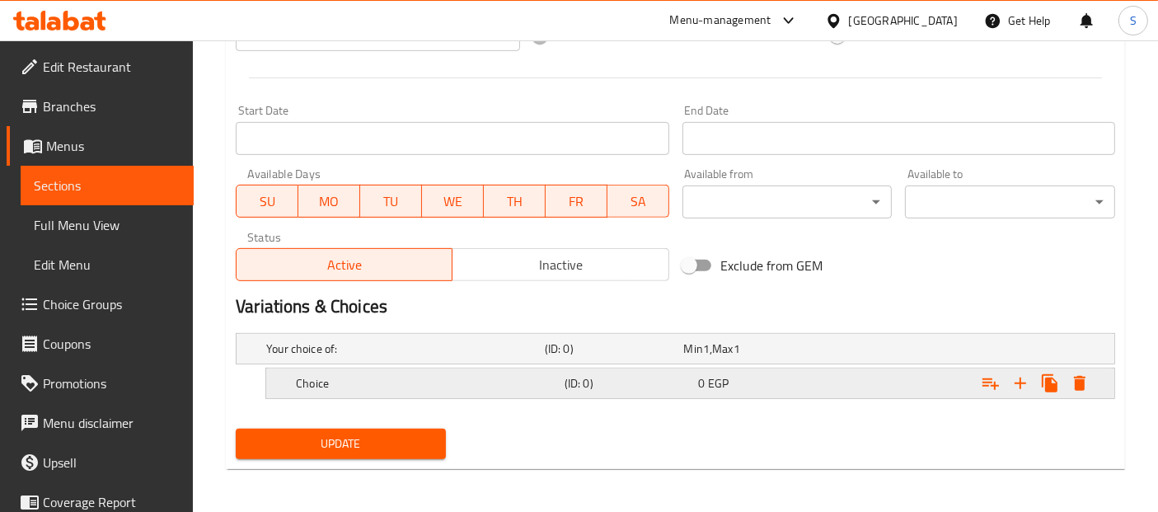
click at [388, 367] on div "Choice (ID: 0) 0 EGP" at bounding box center [680, 349] width 835 height 36
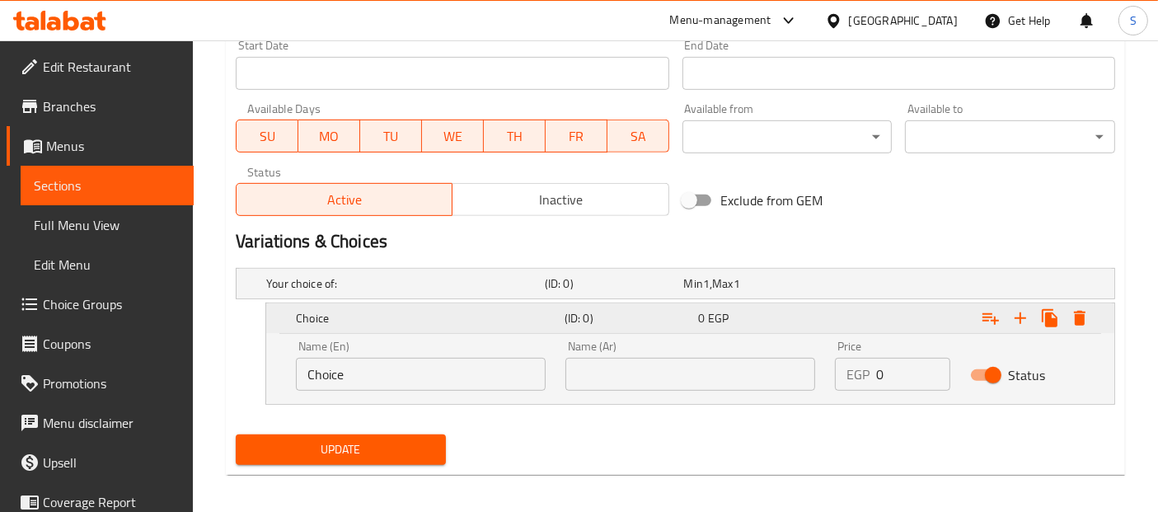
scroll to position [710, 0]
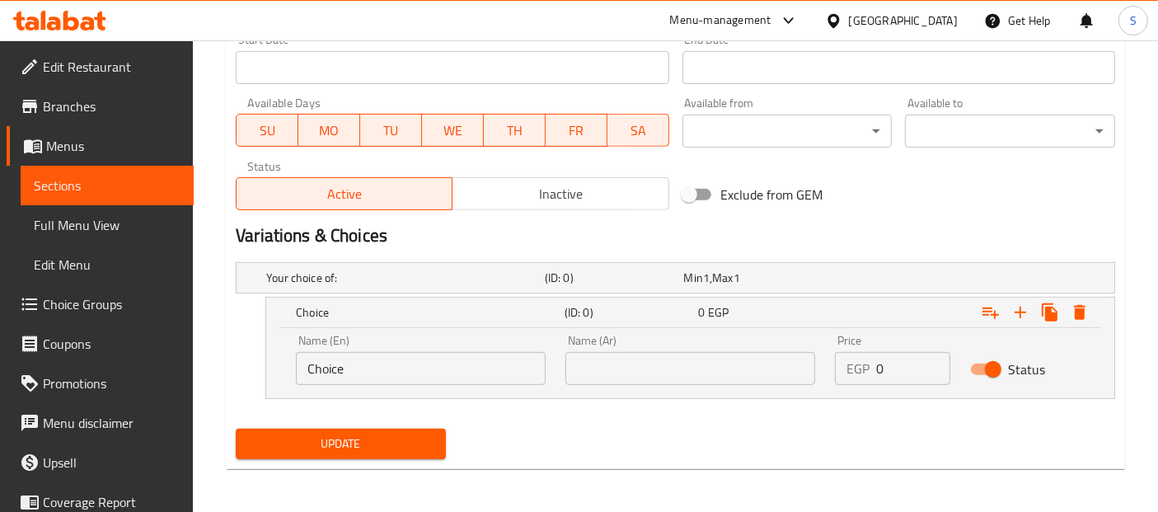
click at [387, 373] on input "Choice" at bounding box center [421, 368] width 250 height 33
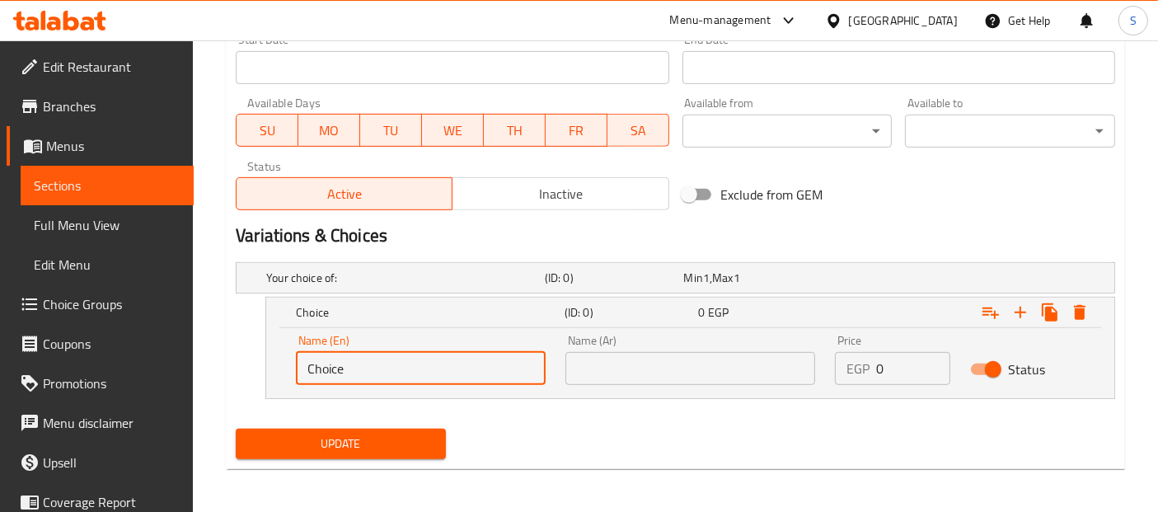
click at [387, 373] on input "Choice" at bounding box center [421, 368] width 250 height 33
paste input "icken"
type input "Chicken"
click at [756, 376] on input "text" at bounding box center [691, 368] width 250 height 33
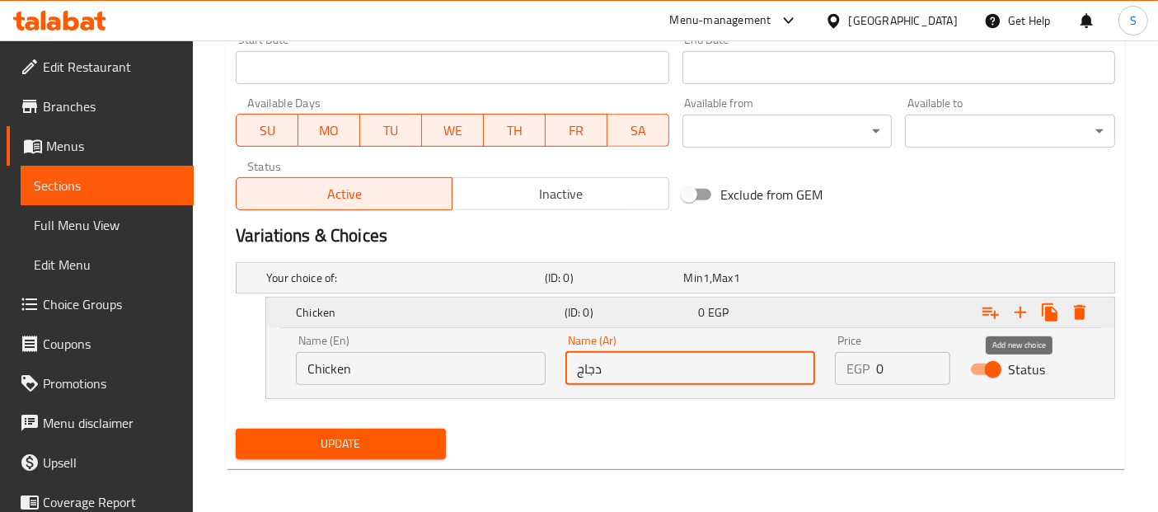
type input "دجاج"
click at [1011, 312] on icon "Expand" at bounding box center [1021, 313] width 20 height 20
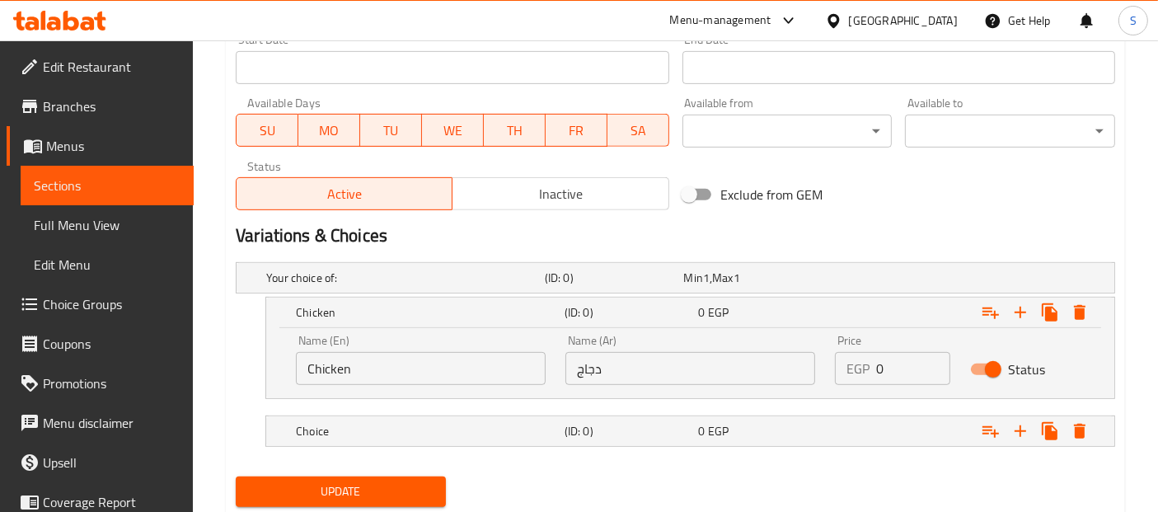
click at [904, 364] on input "0" at bounding box center [912, 368] width 73 height 33
type input "60"
click at [454, 286] on h5 "Choice" at bounding box center [402, 278] width 272 height 16
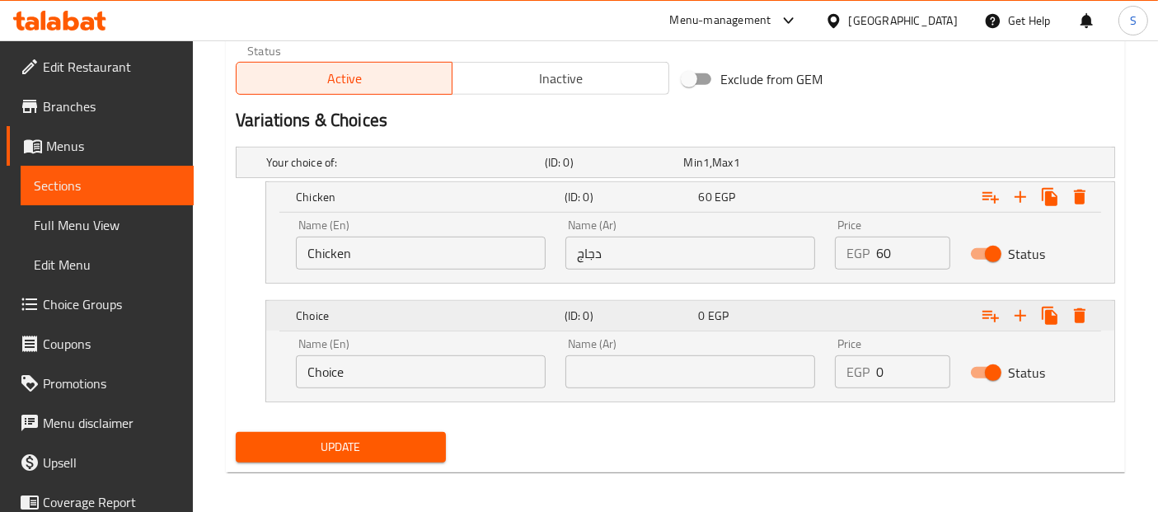
scroll to position [828, 0]
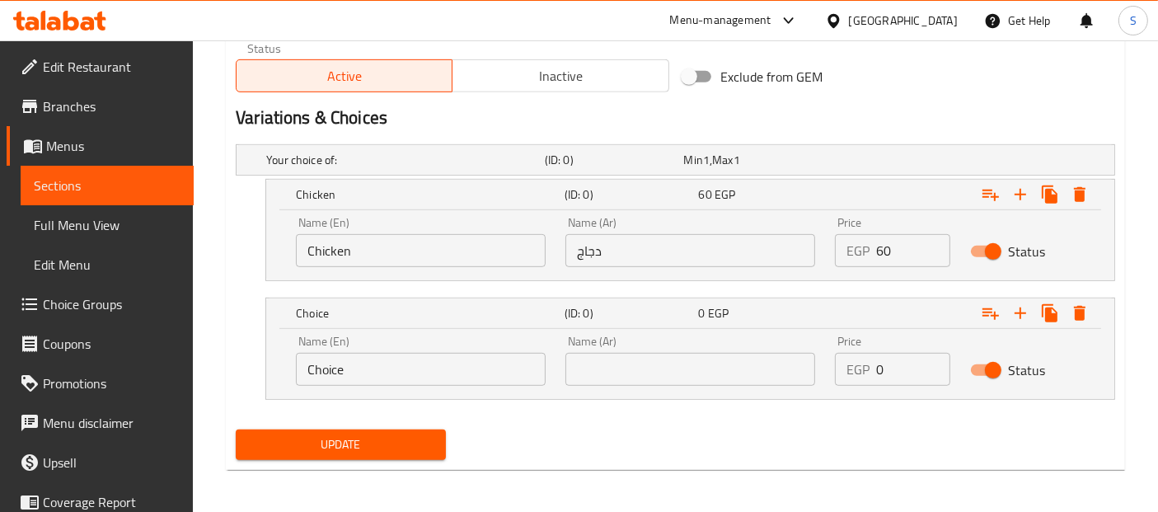
click at [443, 373] on input "Choice" at bounding box center [421, 369] width 250 height 33
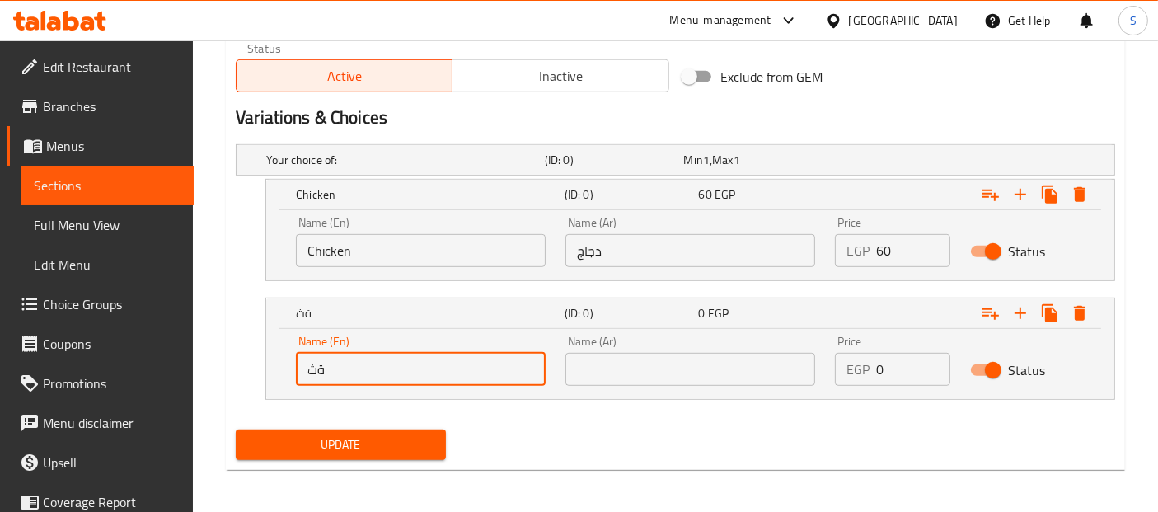
type input "ة"
type input "لحم"
click at [515, 375] on input "لحم" at bounding box center [421, 369] width 250 height 33
click at [515, 375] on input "text" at bounding box center [421, 369] width 250 height 33
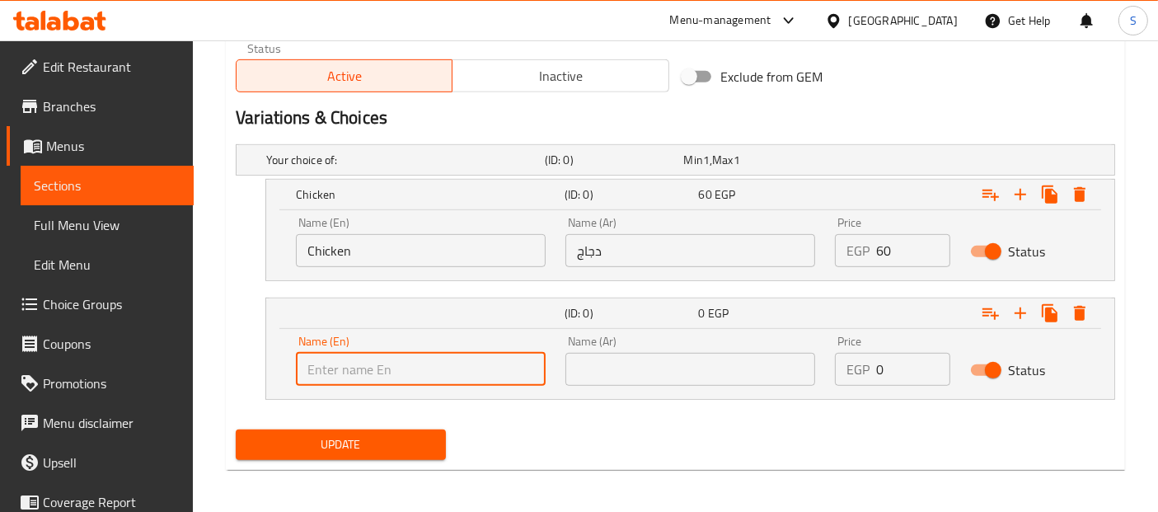
click at [594, 382] on input "text" at bounding box center [691, 369] width 250 height 33
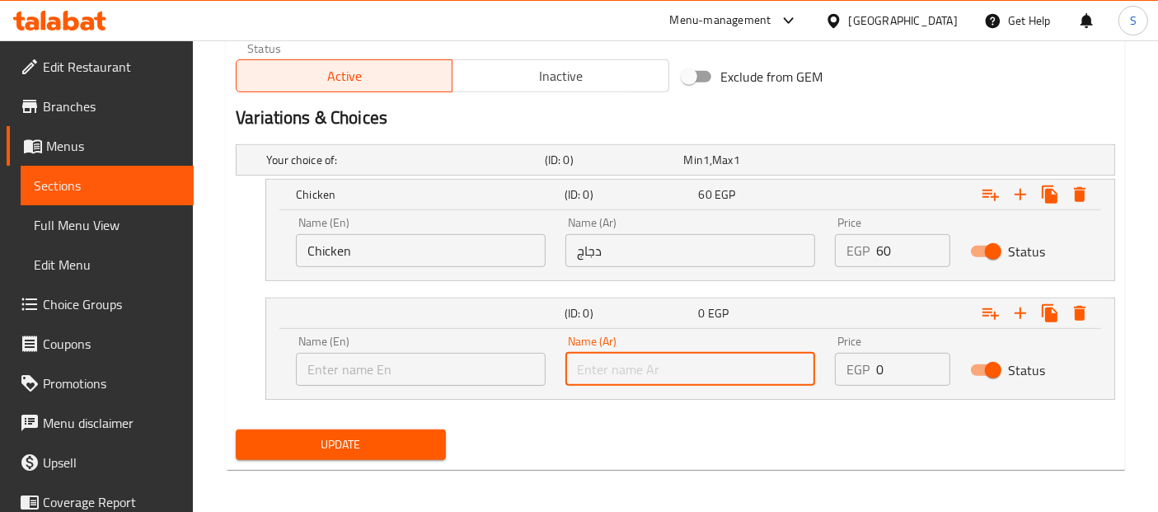
paste input "لحم"
type input "لحم"
click at [871, 359] on div "EGP 0 Price" at bounding box center [892, 369] width 115 height 33
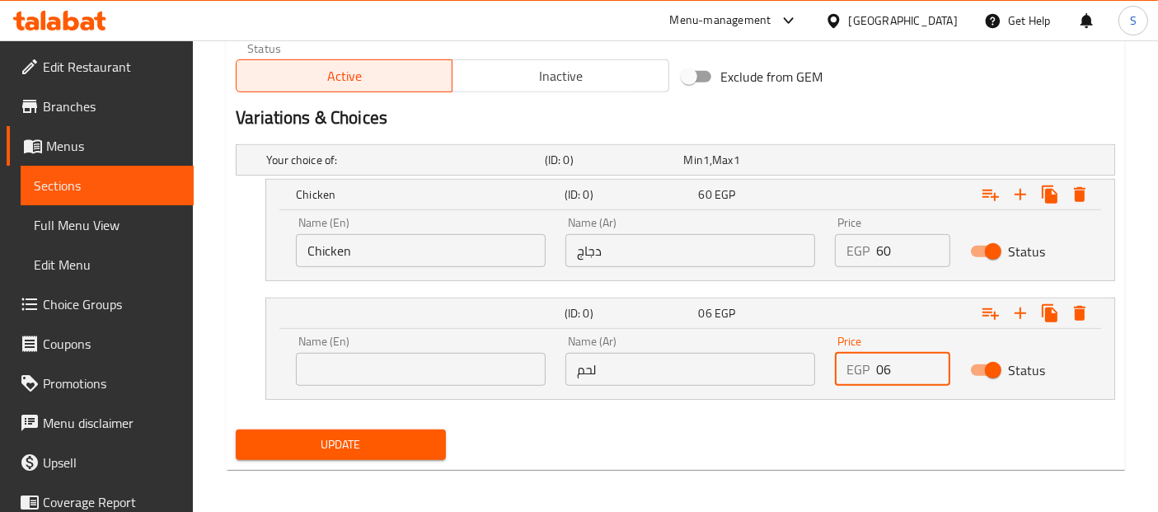
click at [883, 369] on input "06" at bounding box center [912, 369] width 73 height 33
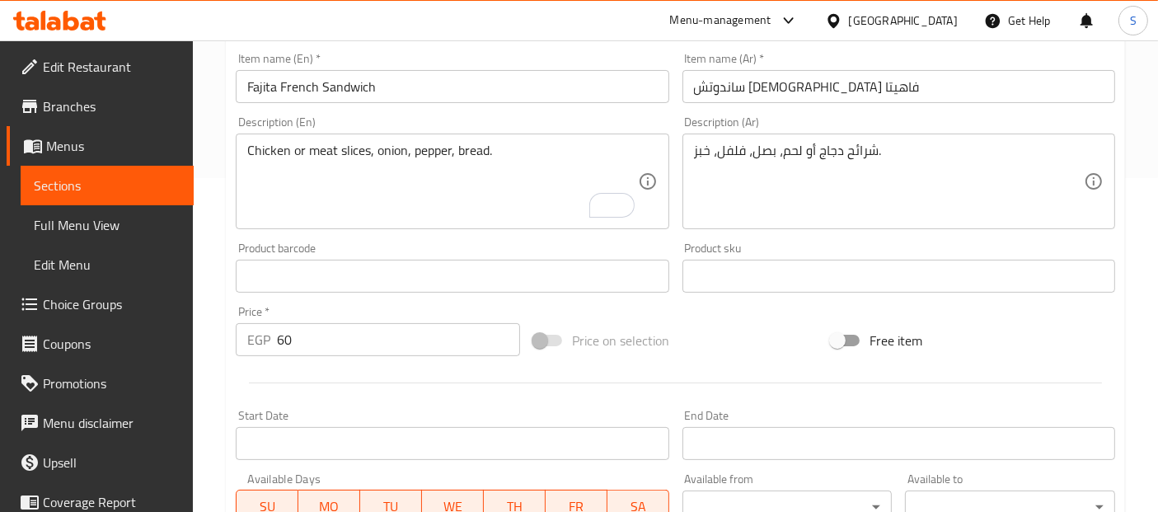
scroll to position [336, 0]
type input "76"
click at [330, 334] on input "60" at bounding box center [398, 338] width 243 height 33
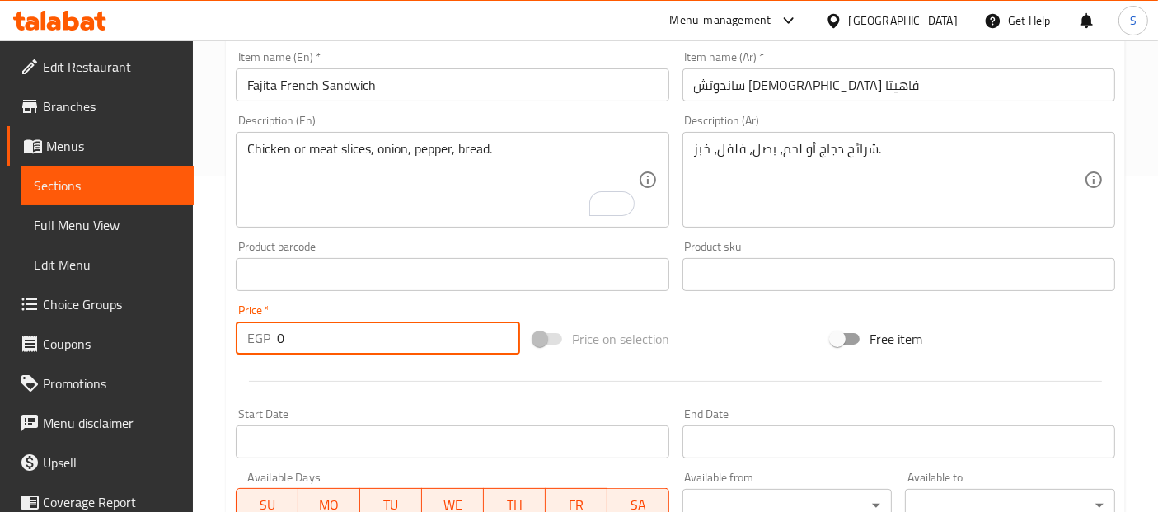
type input "0"
click at [317, 143] on textarea "Chicken or meat slices, onion, pepper, bread." at bounding box center [442, 180] width 390 height 78
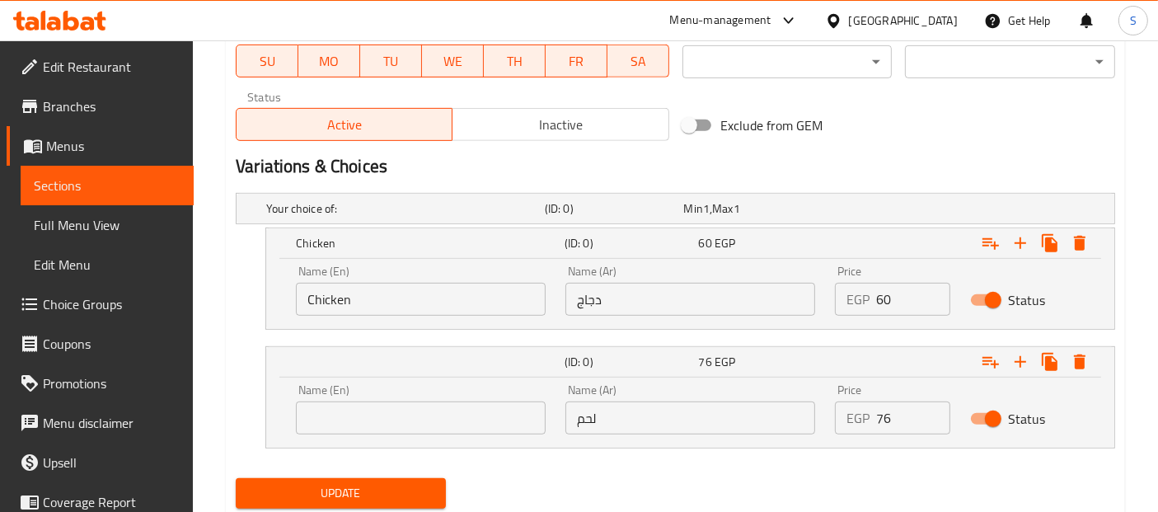
scroll to position [828, 0]
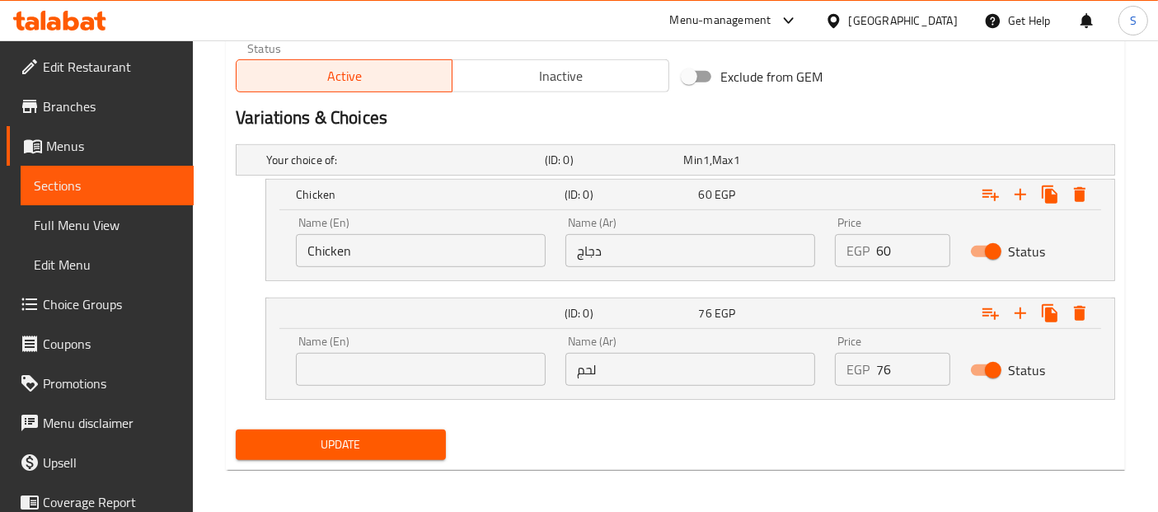
click at [363, 376] on input "text" at bounding box center [421, 369] width 250 height 33
paste input "meat"
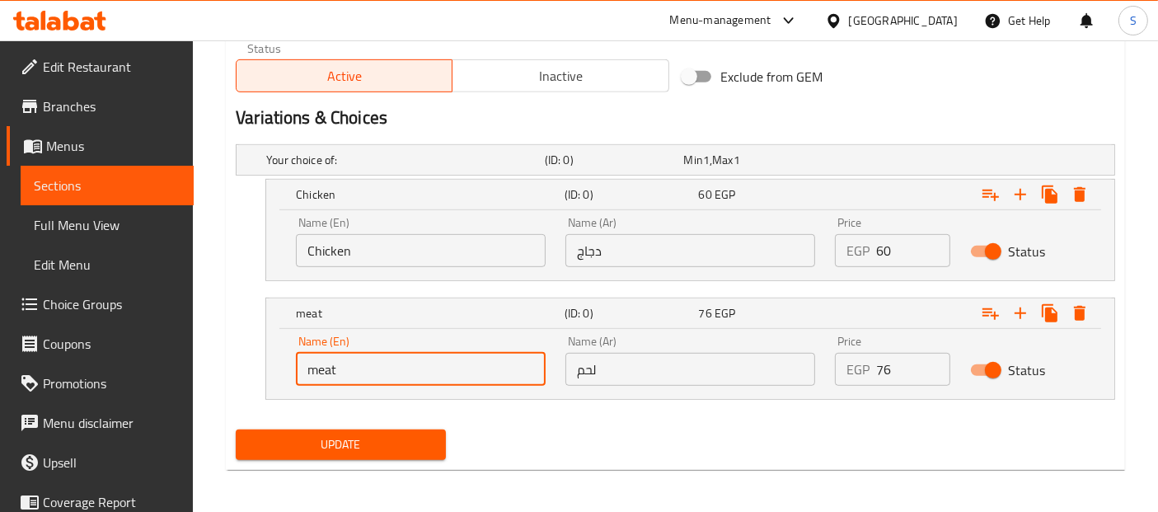
type input "meat"
click at [881, 361] on input "76" at bounding box center [912, 369] width 73 height 33
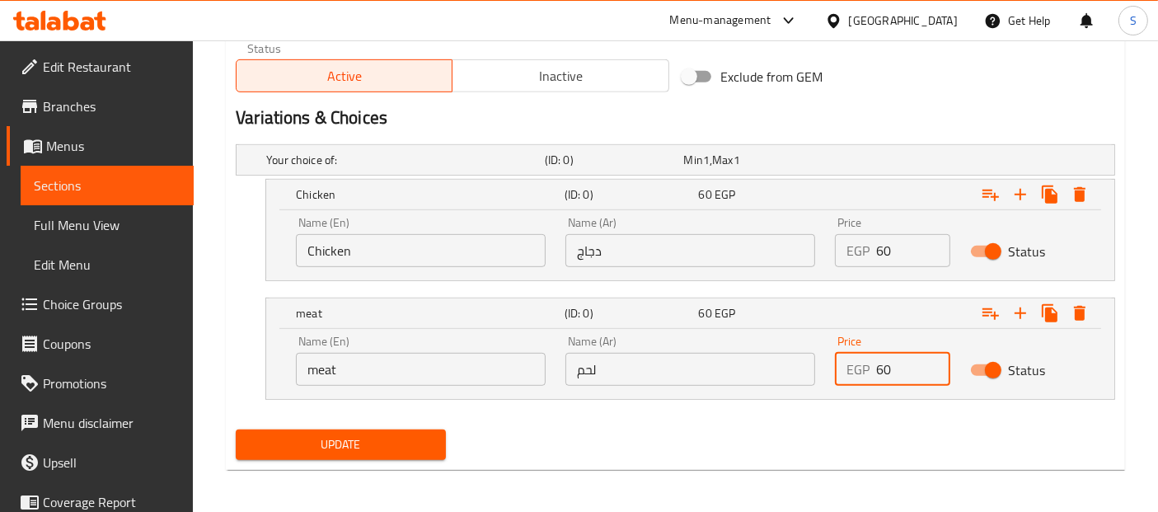
type input "60"
click at [416, 436] on span "Update" at bounding box center [341, 445] width 184 height 21
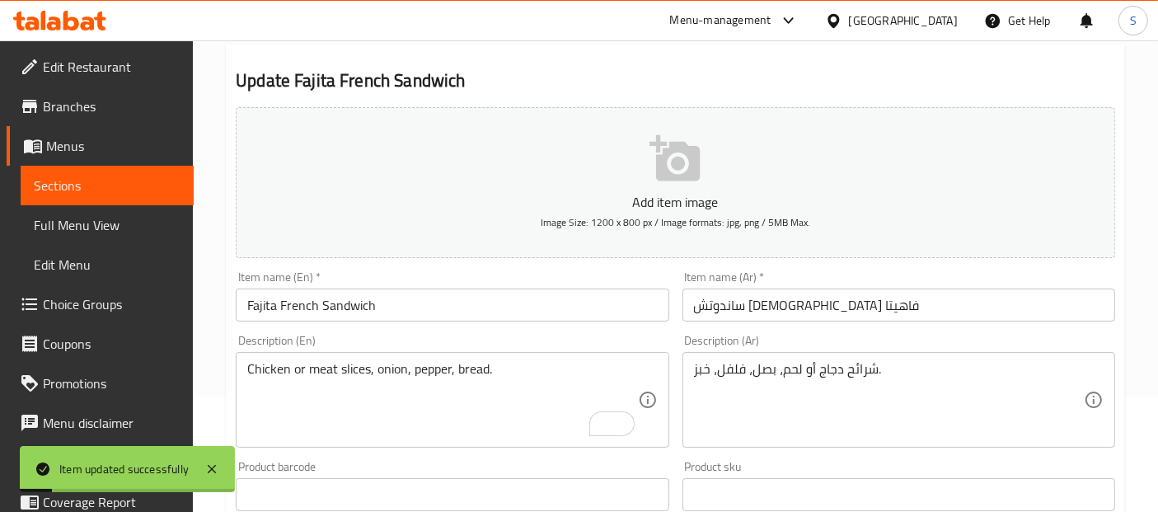
scroll to position [110, 0]
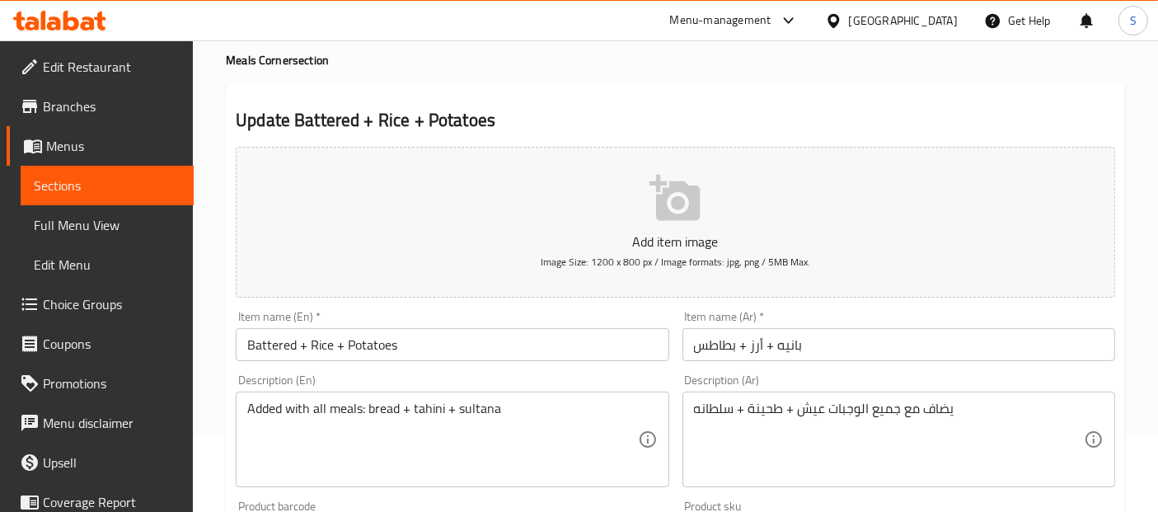
scroll to position [92, 0]
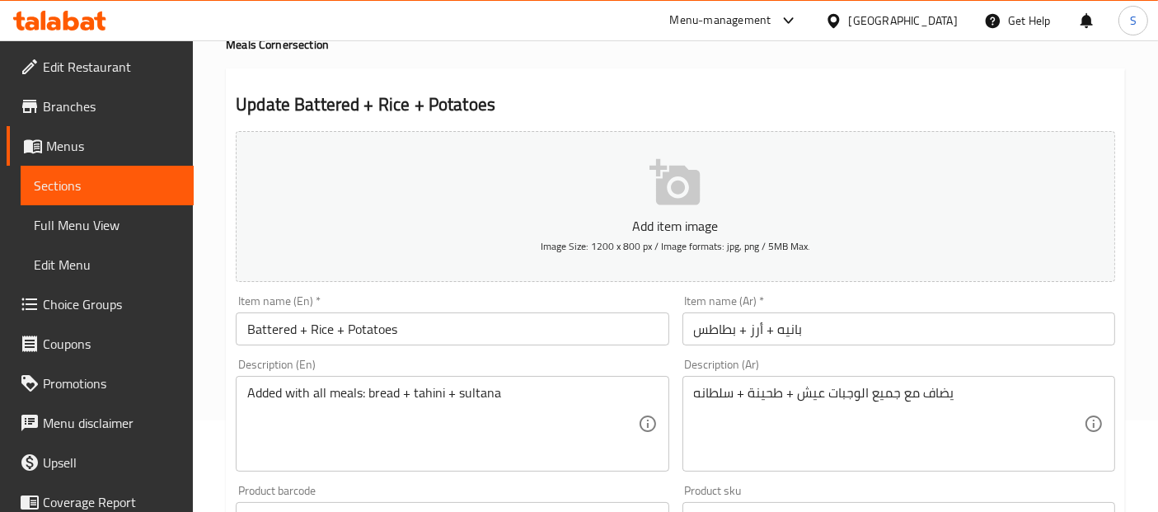
click at [265, 330] on input "Battered + Rice + Potatoes" at bounding box center [452, 328] width 433 height 33
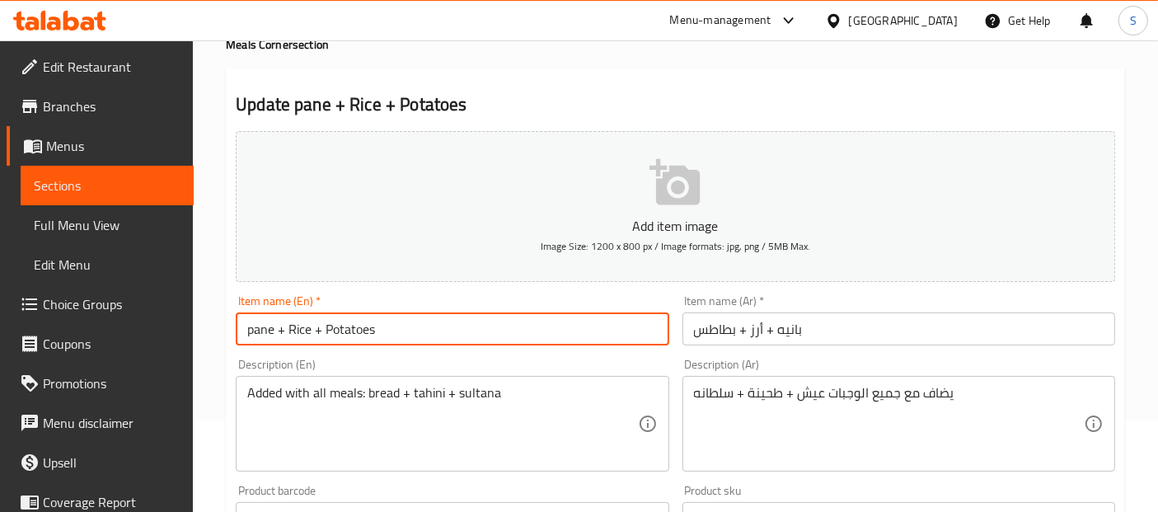
type input "pane + Rice + Potatoes"
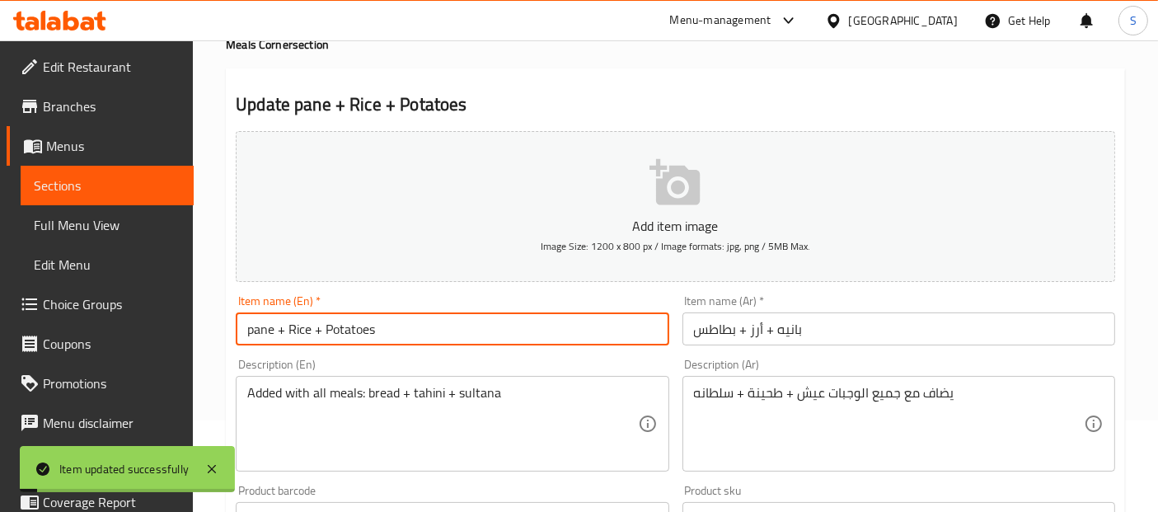
click at [64, 190] on span "Sections" at bounding box center [107, 186] width 147 height 20
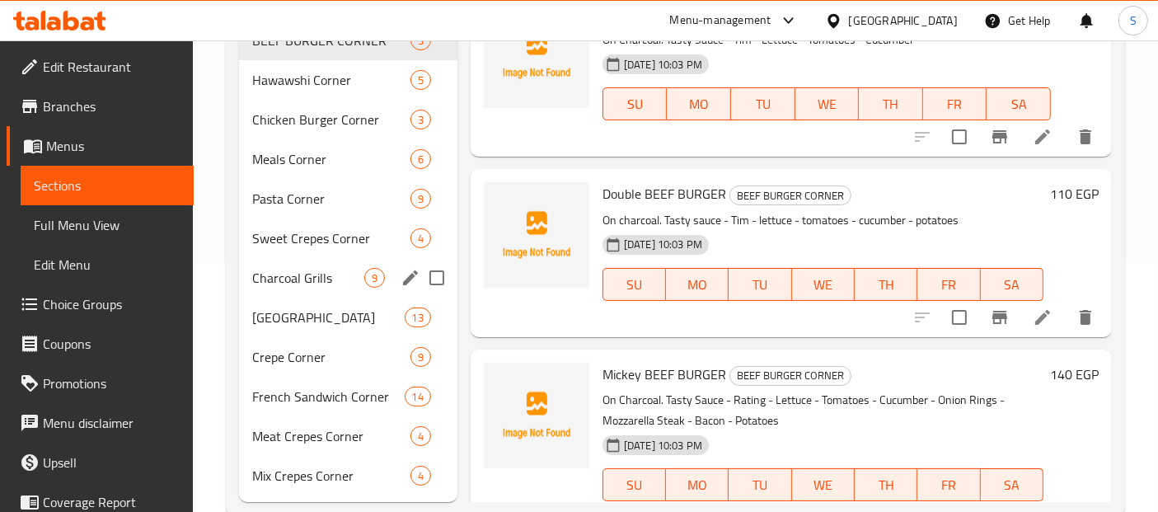
scroll to position [259, 0]
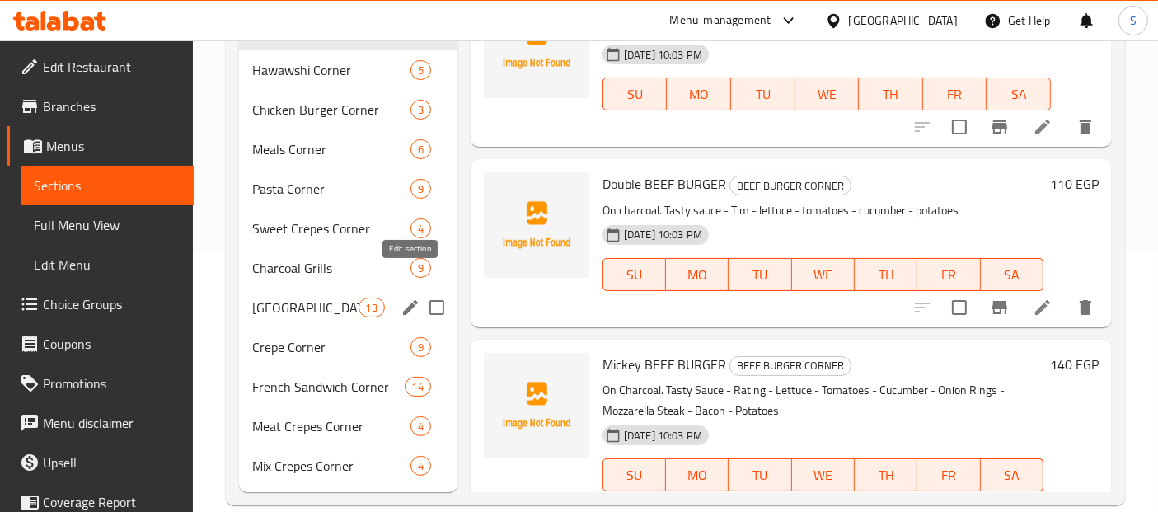
click at [317, 298] on span "[GEOGRAPHIC_DATA]" at bounding box center [305, 308] width 106 height 20
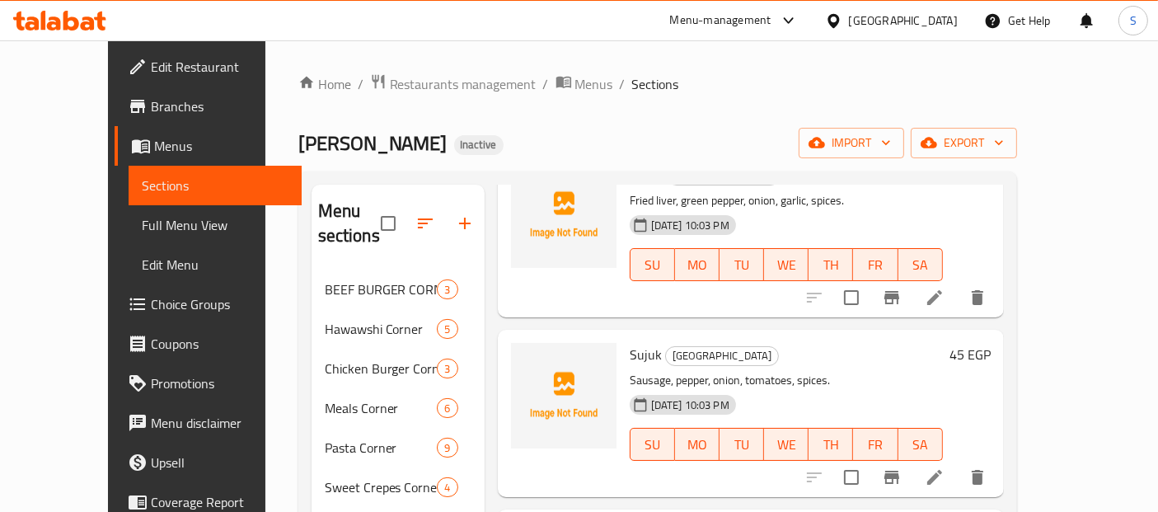
scroll to position [289, 0]
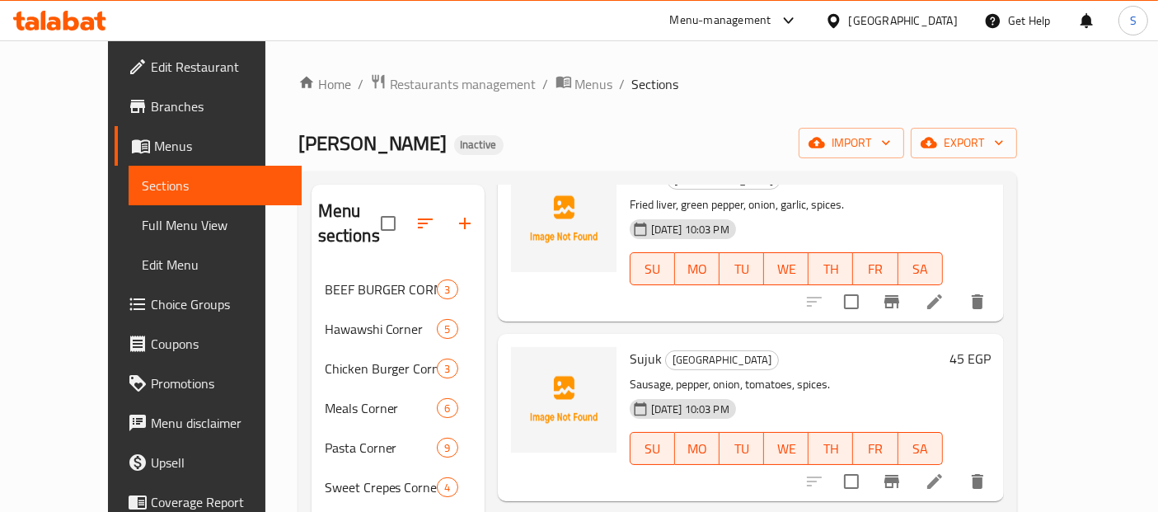
click at [630, 346] on span "Sujuk" at bounding box center [646, 358] width 32 height 25
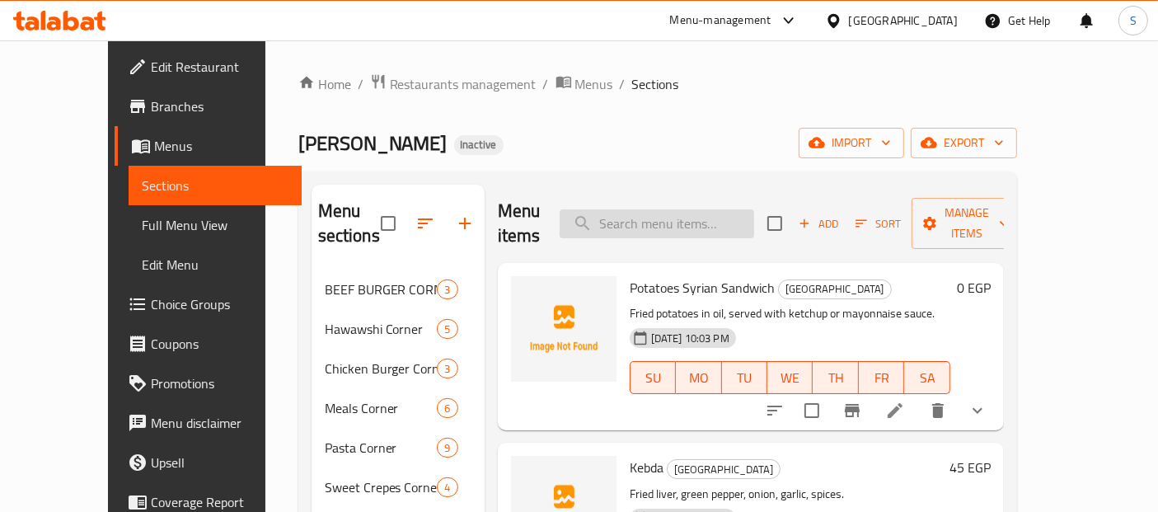
click at [704, 221] on input "search" at bounding box center [657, 223] width 195 height 29
paste input "Sujuk"
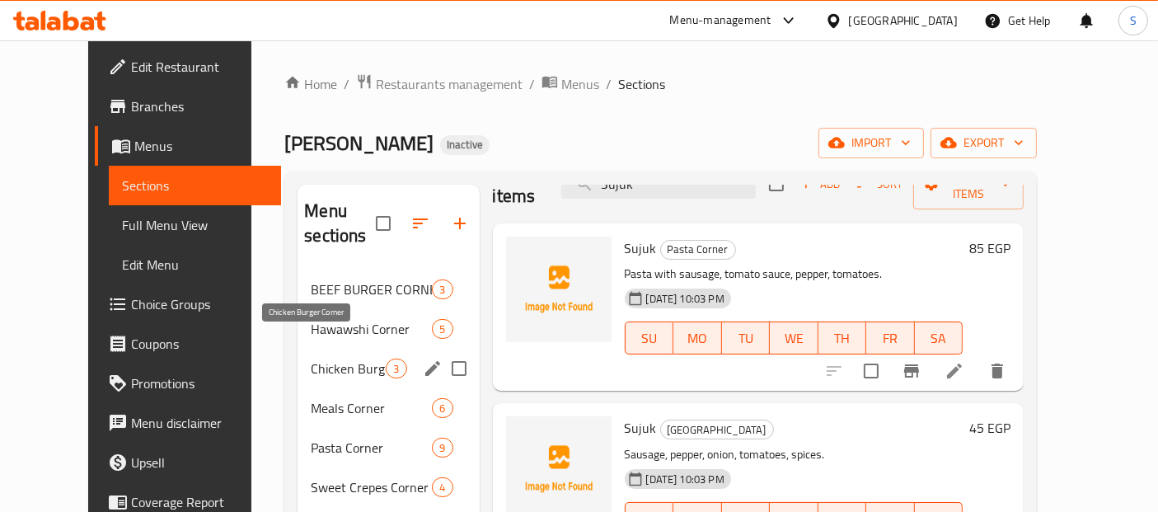
scroll to position [259, 0]
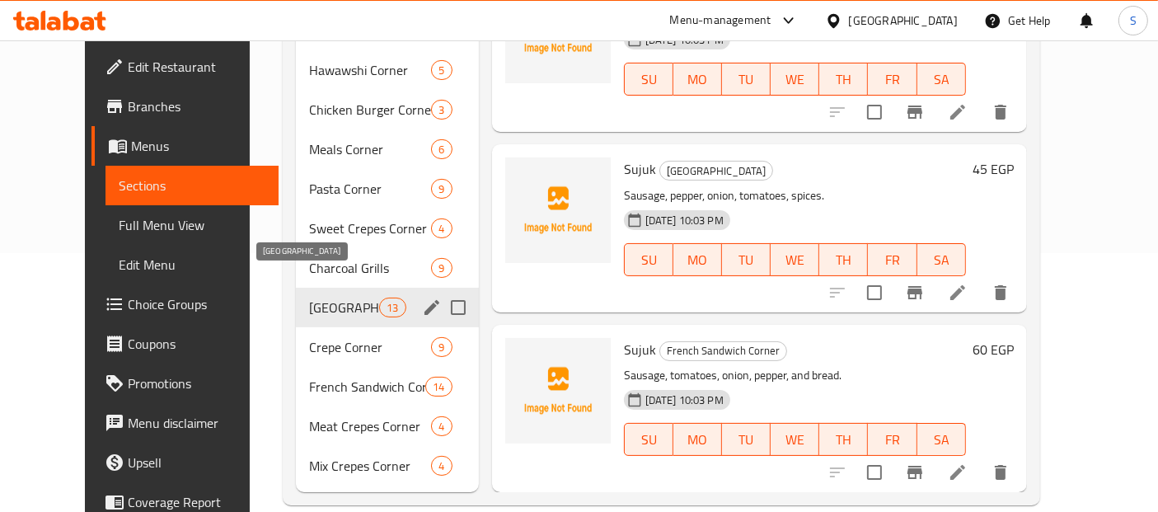
type input "Sujuk"
click at [309, 298] on span "[GEOGRAPHIC_DATA]" at bounding box center [344, 308] width 70 height 20
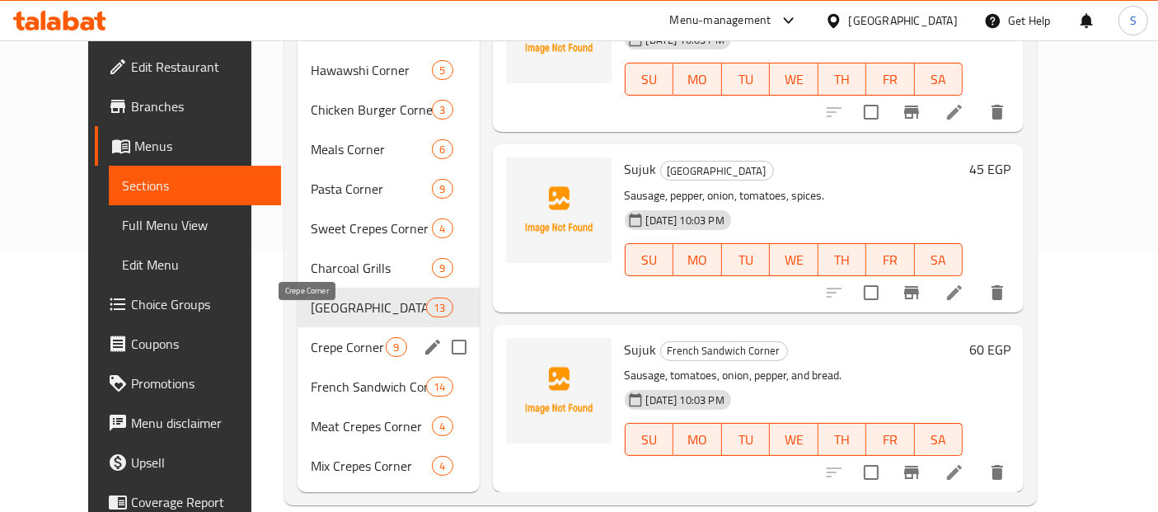
click at [312, 337] on span "Crepe Corner" at bounding box center [348, 347] width 75 height 20
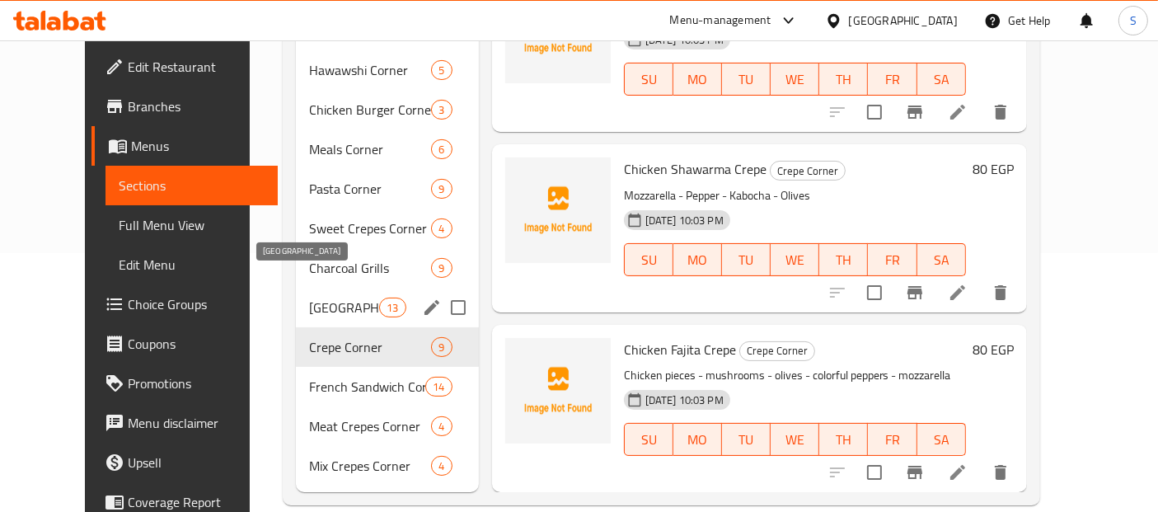
click at [327, 298] on span "[GEOGRAPHIC_DATA]" at bounding box center [344, 308] width 70 height 20
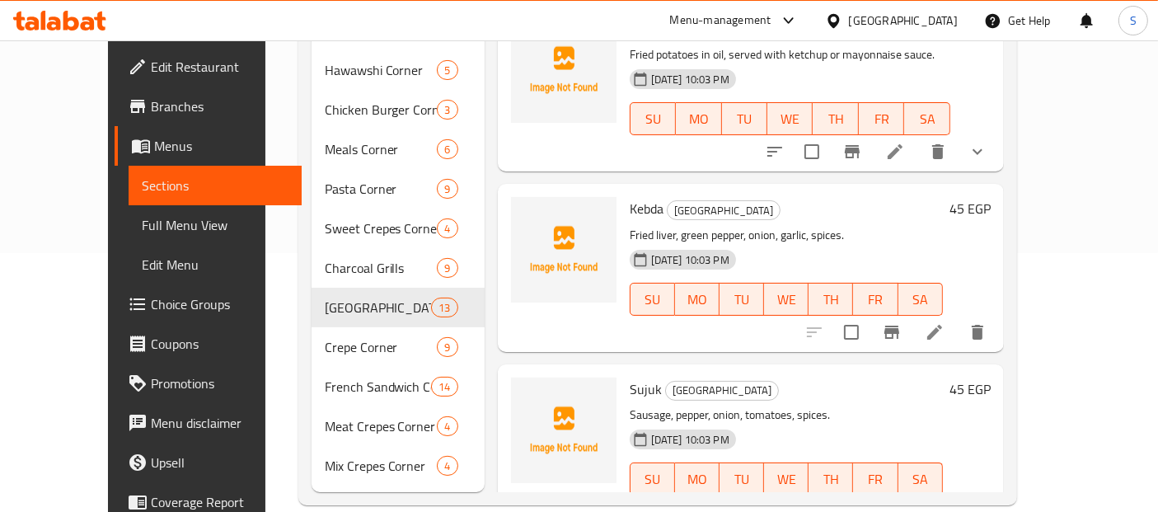
click at [943, 378] on h6 "Sujuk Syrian Sandwich Corner" at bounding box center [786, 389] width 313 height 23
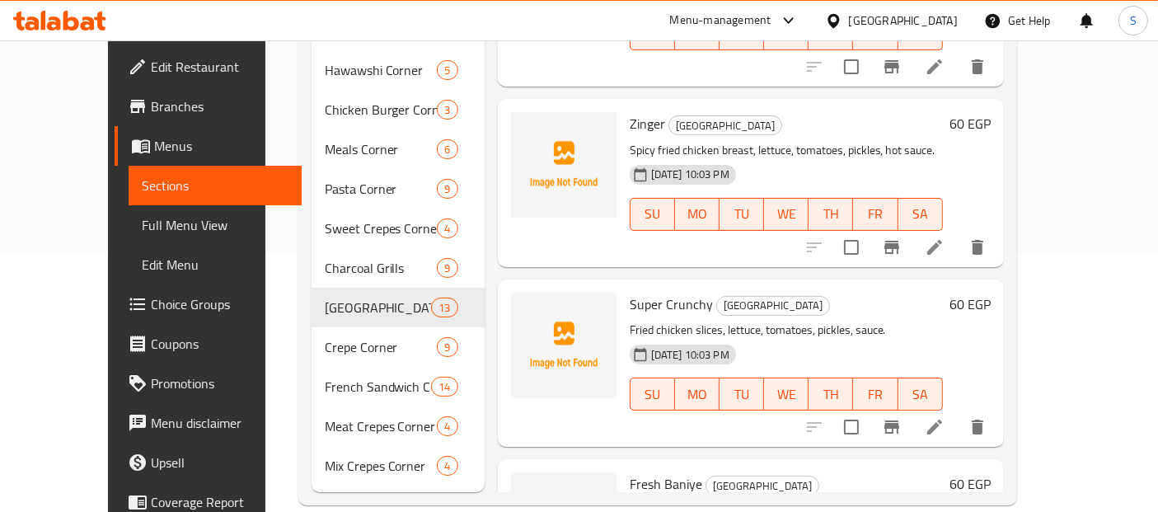
scroll to position [1542, 0]
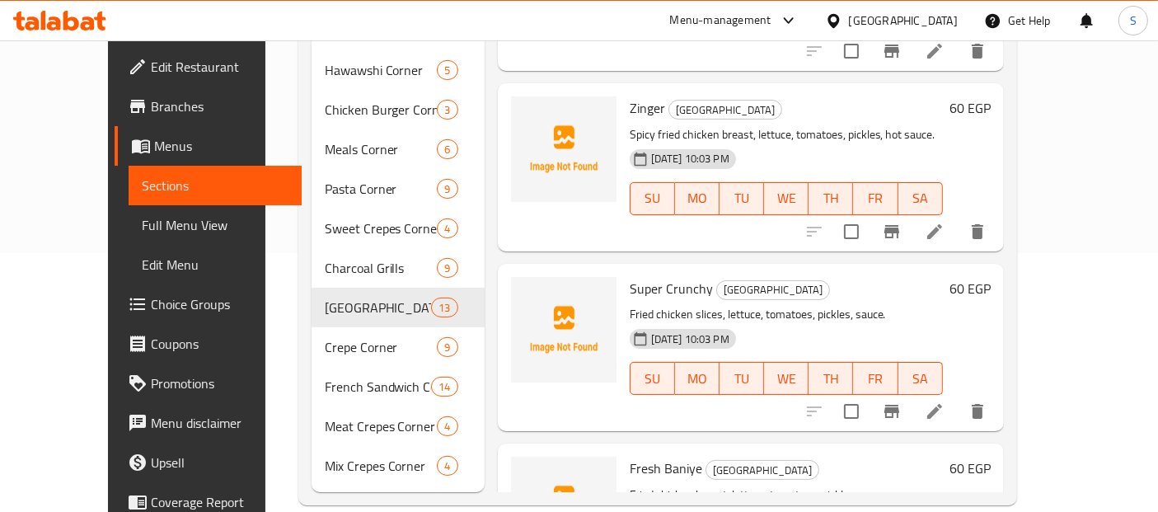
click at [958, 397] on li at bounding box center [935, 412] width 46 height 30
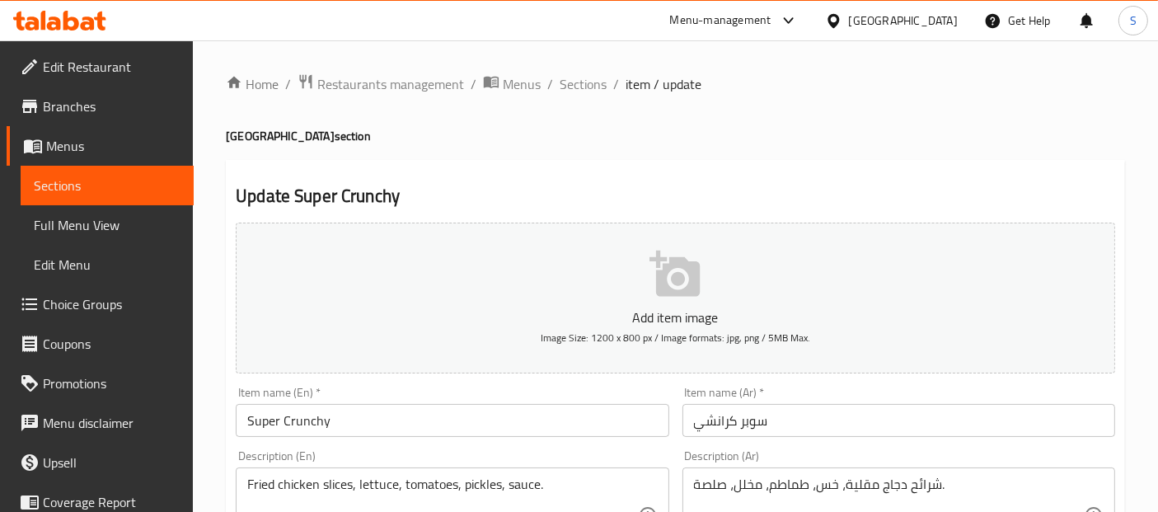
click at [298, 131] on h4 "Syrian Sandwich Corner section" at bounding box center [676, 136] width 900 height 16
click at [304, 134] on h4 "Syrian Sandwich Corner section" at bounding box center [676, 136] width 900 height 16
drag, startPoint x: 308, startPoint y: 141, endPoint x: 216, endPoint y: 136, distance: 91.7
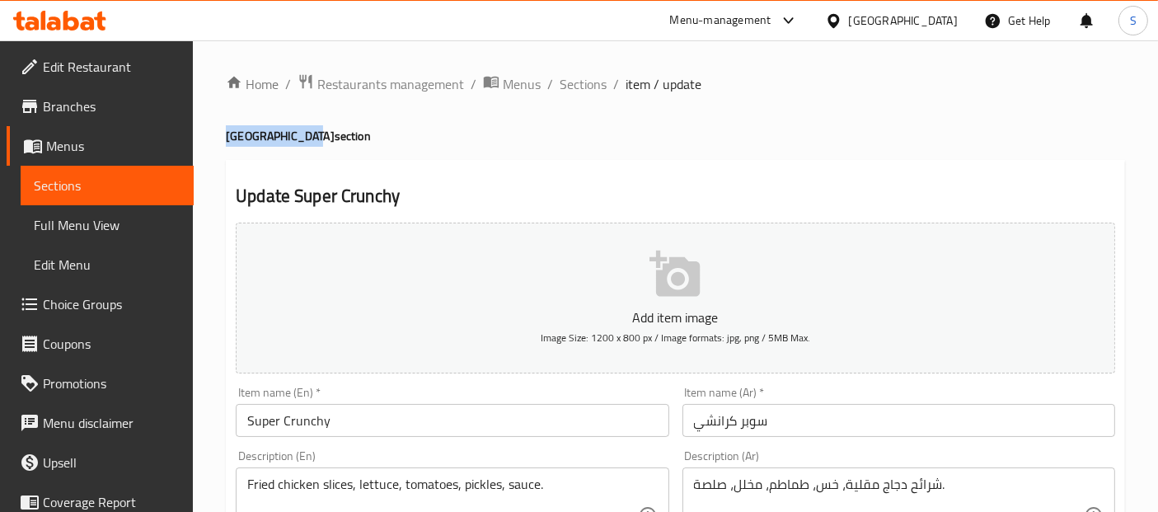
copy h4 "Syrian Sandwich"
click at [388, 411] on input "Super Crunchy" at bounding box center [452, 420] width 433 height 33
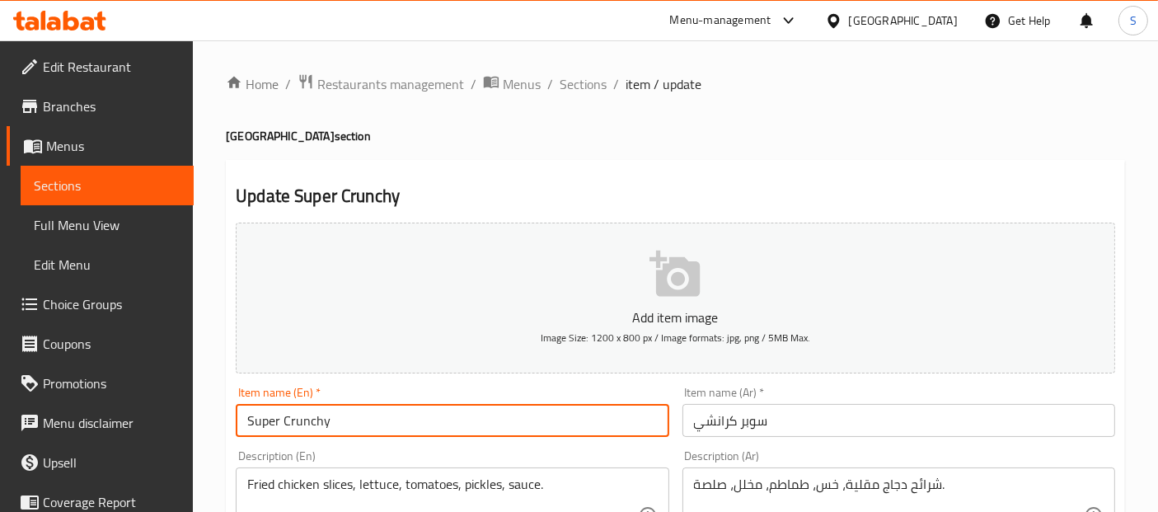
paste input "Syrian Sandwich"
type input "Super Crunchy Syrian Sandwich"
click at [691, 424] on input "سوبر كرانشي" at bounding box center [899, 420] width 433 height 33
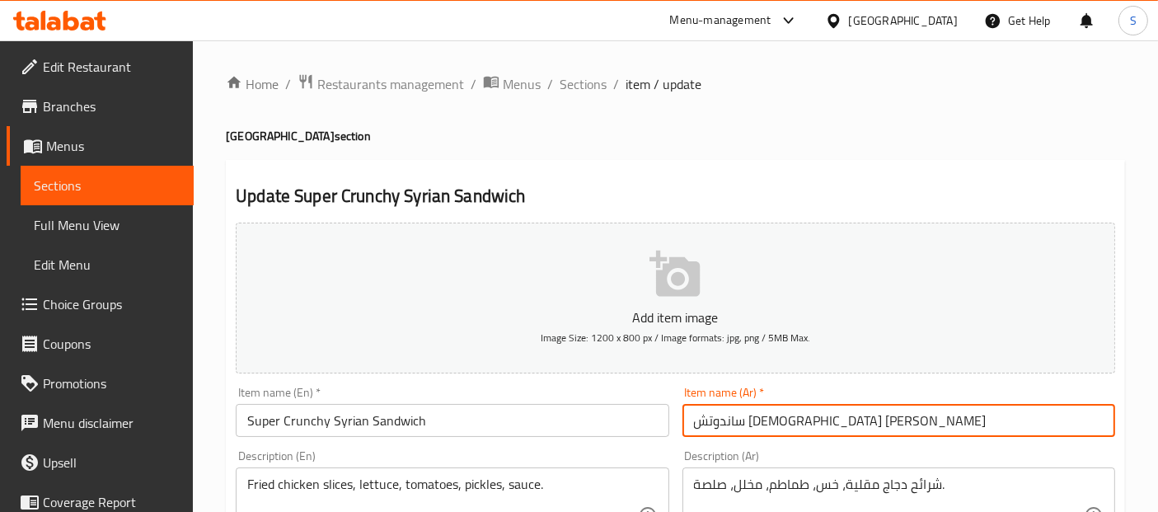
click at [772, 422] on input "ساندوتش [DEMOGRAPHIC_DATA] [PERSON_NAME]" at bounding box center [899, 420] width 433 height 33
click at [881, 414] on input "ساندوتش [DEMOGRAPHIC_DATA] [PERSON_NAME]" at bounding box center [899, 420] width 433 height 33
click at [843, 420] on input "ساندوتش [DEMOGRAPHIC_DATA] [PERSON_NAME]" at bounding box center [899, 420] width 433 height 33
drag, startPoint x: 884, startPoint y: 410, endPoint x: 772, endPoint y: 420, distance: 112.6
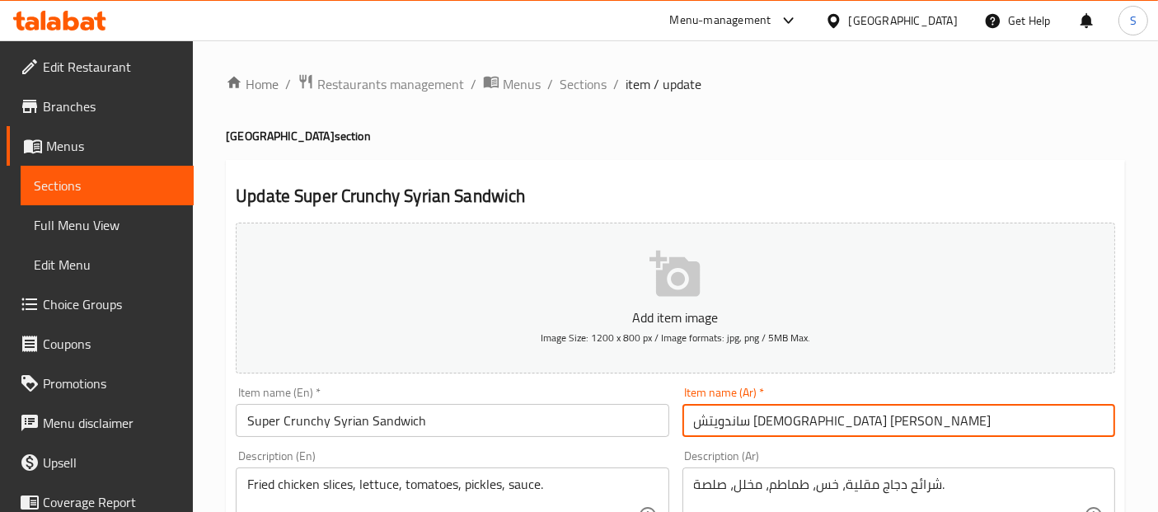
click at [772, 420] on input "ساندويتش [DEMOGRAPHIC_DATA] [PERSON_NAME]" at bounding box center [899, 420] width 433 height 33
type input "ساندويتش [DEMOGRAPHIC_DATA] [PERSON_NAME]"
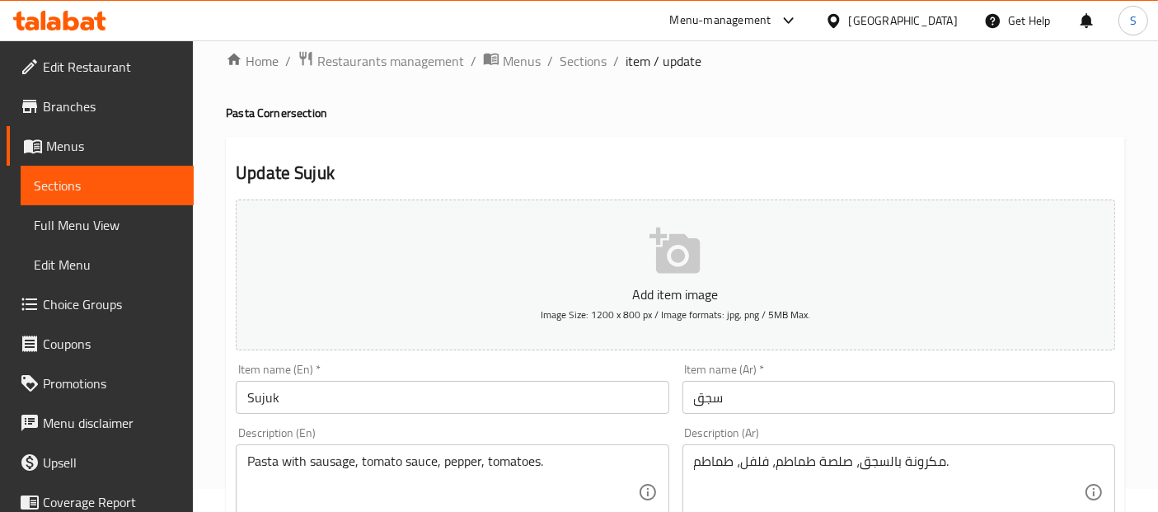
scroll to position [45, 0]
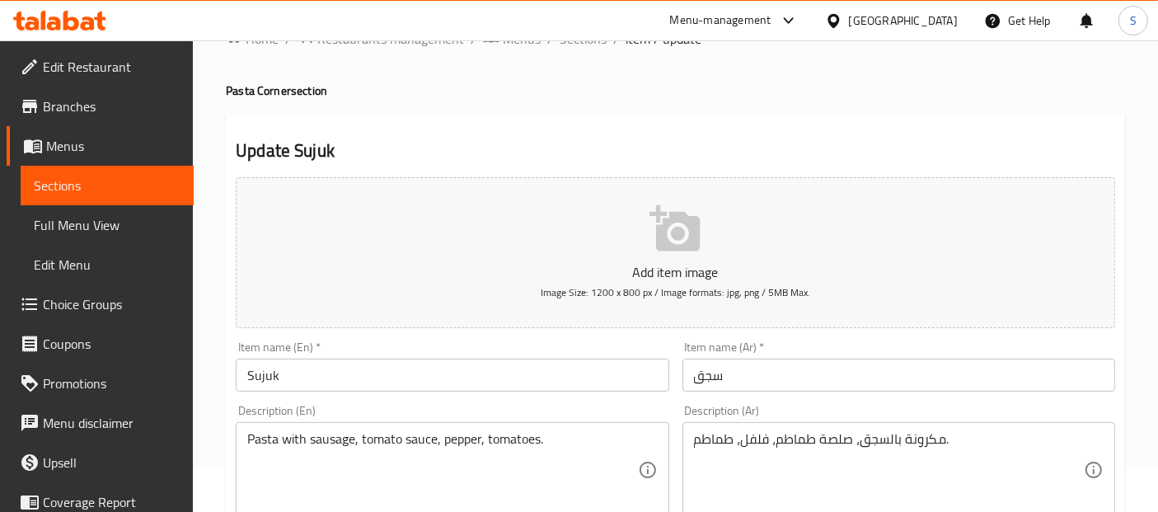
click at [382, 381] on input "Sujuk" at bounding box center [452, 375] width 433 height 33
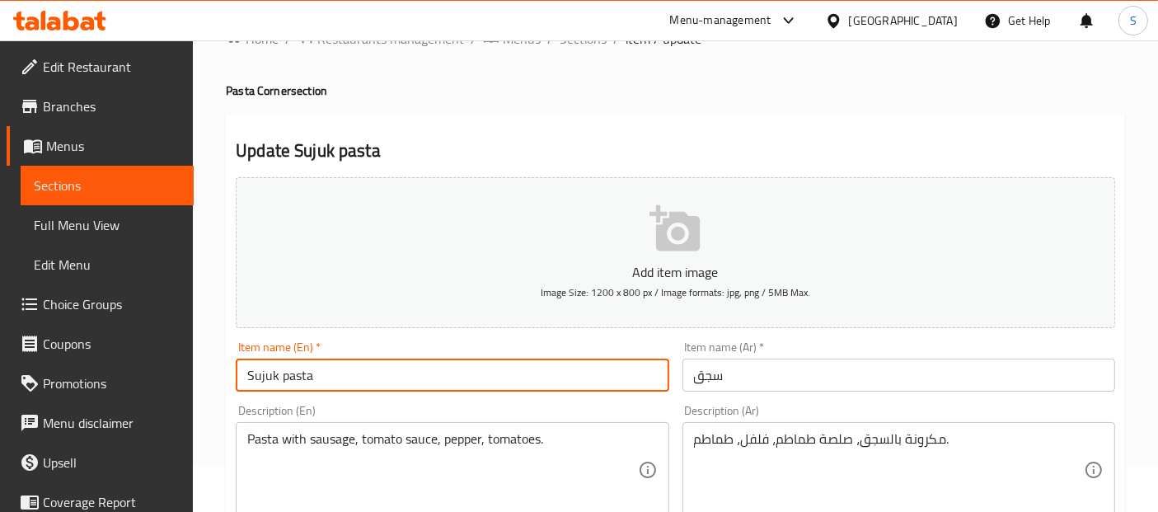
type input "Sujuk pasta"
click at [692, 379] on input "سجق" at bounding box center [899, 375] width 433 height 33
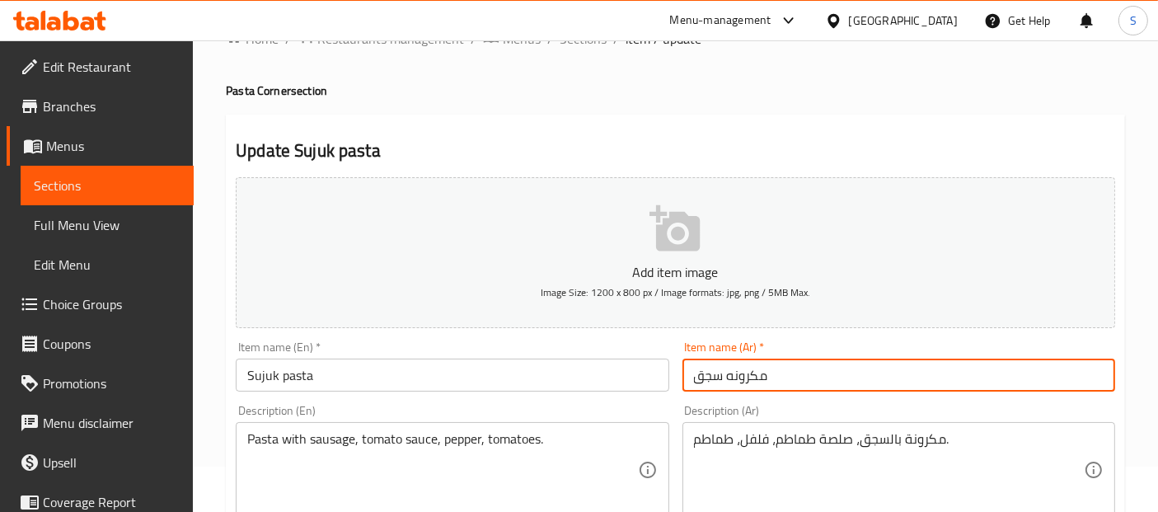
type input "مكرونه سجق"
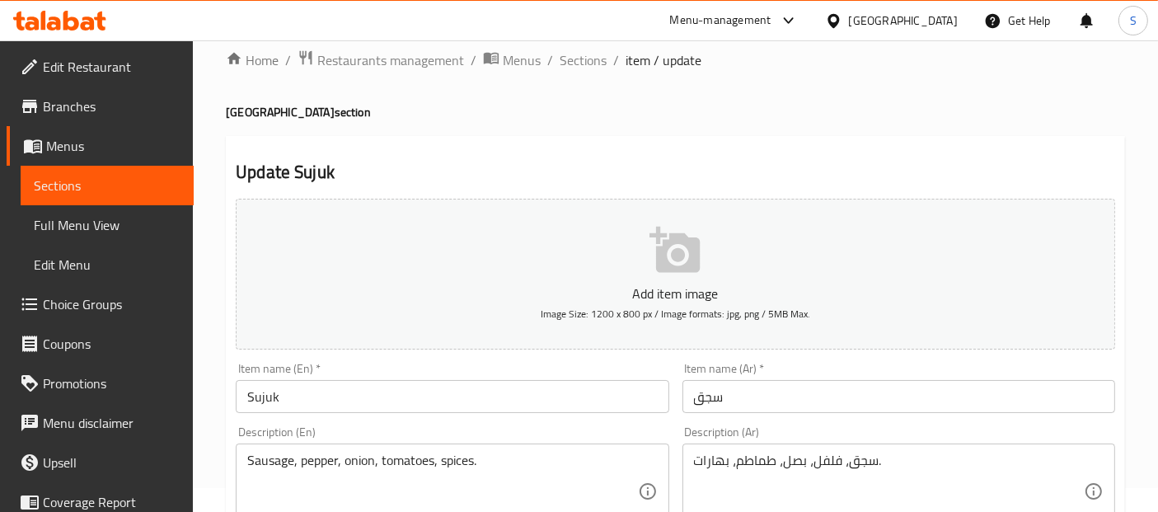
scroll to position [76, 0]
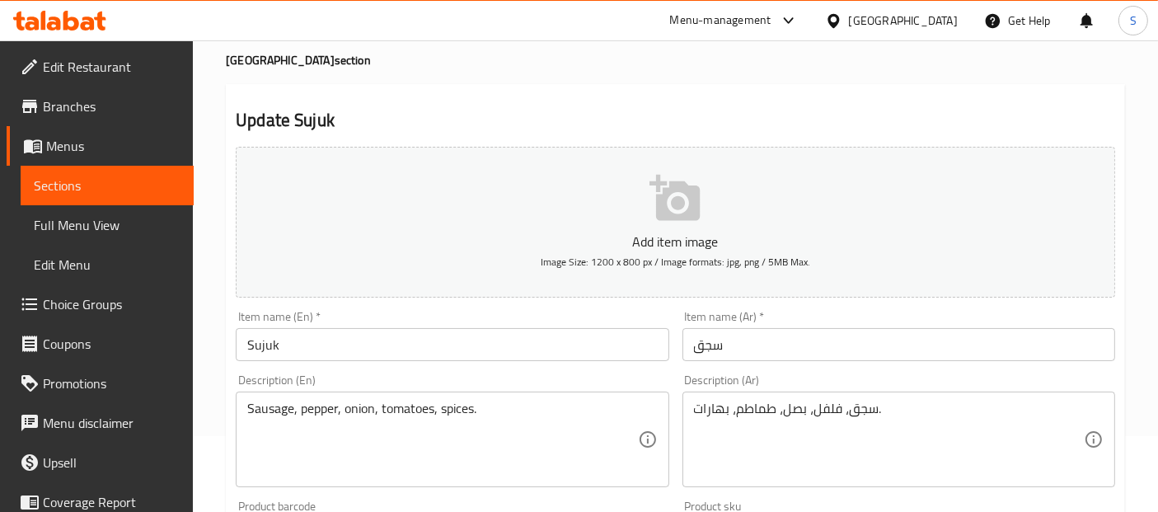
click at [507, 346] on input "Sujuk" at bounding box center [452, 344] width 433 height 33
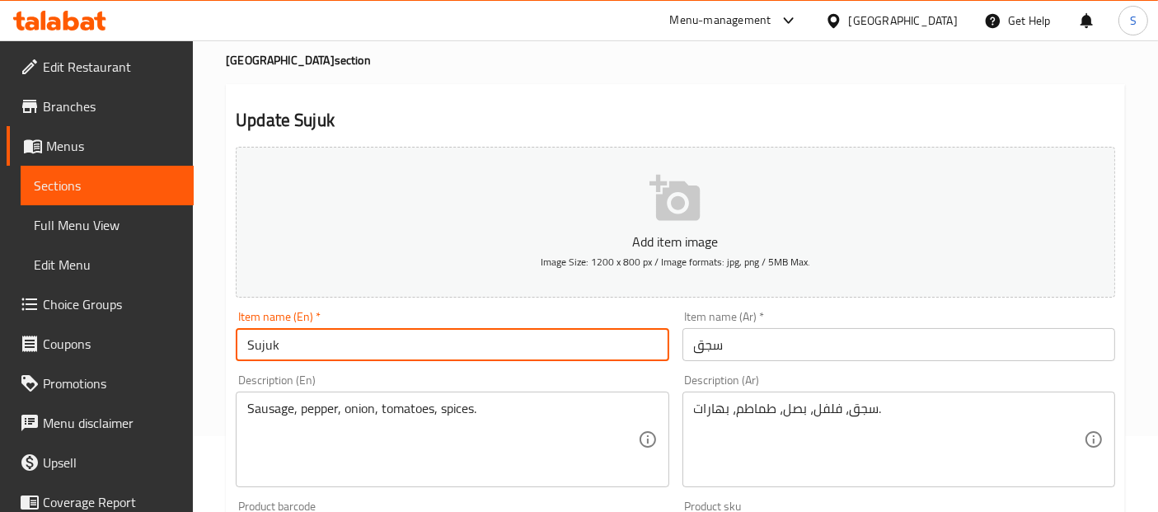
paste input "Syrian Sandwich"
type input "Sujuk Syrian Sandwich"
click at [696, 345] on input "سجق" at bounding box center [899, 344] width 433 height 33
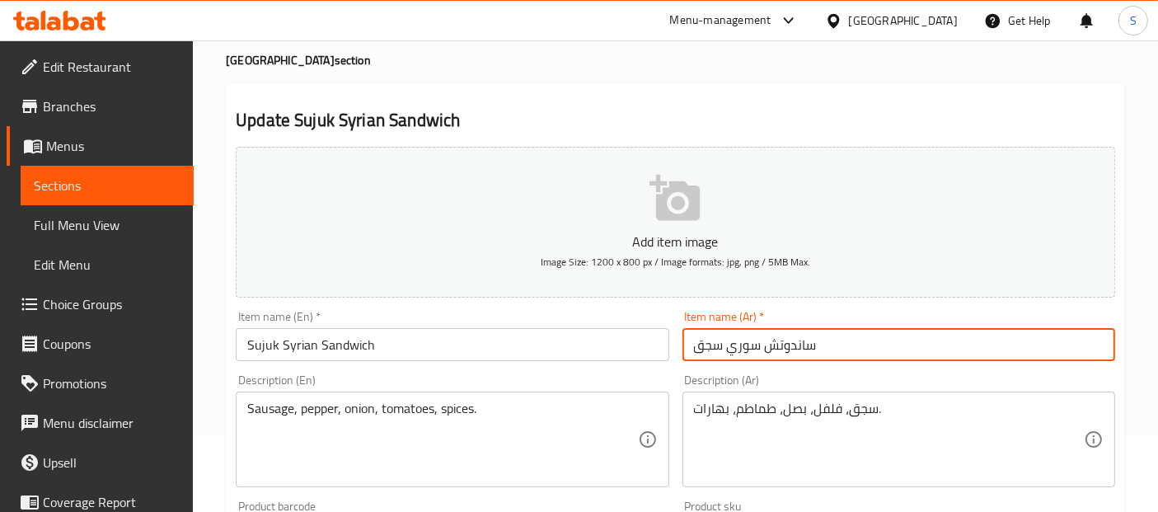
type input "ساندوتش سوري سجق"
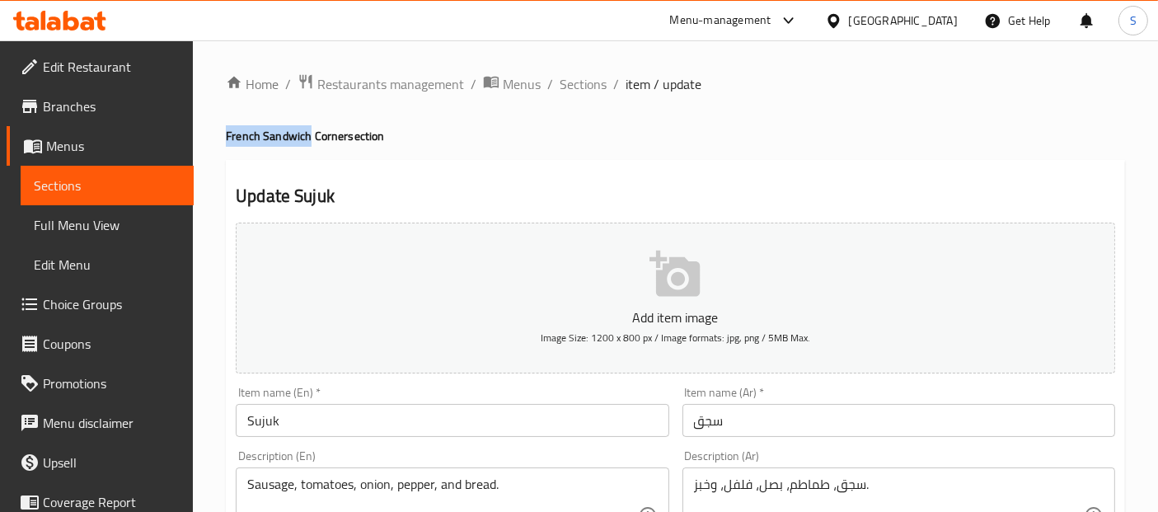
drag, startPoint x: 307, startPoint y: 135, endPoint x: 221, endPoint y: 139, distance: 85.8
click at [386, 422] on input "Sujuk" at bounding box center [452, 420] width 433 height 33
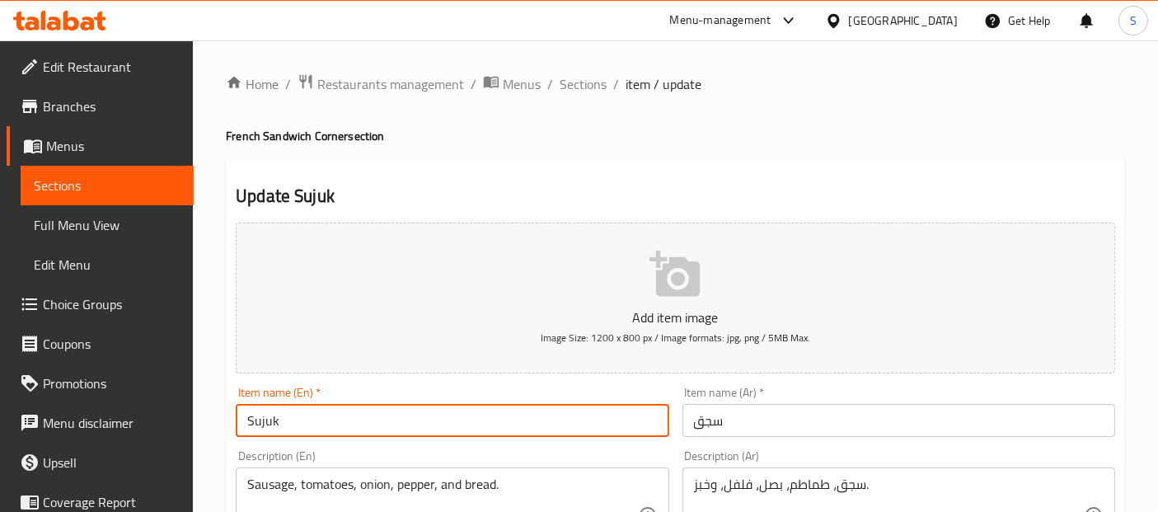
paste input "French Sandwich"
type input "Sujuk French Sandwich"
click at [689, 411] on input "سجق" at bounding box center [899, 420] width 433 height 33
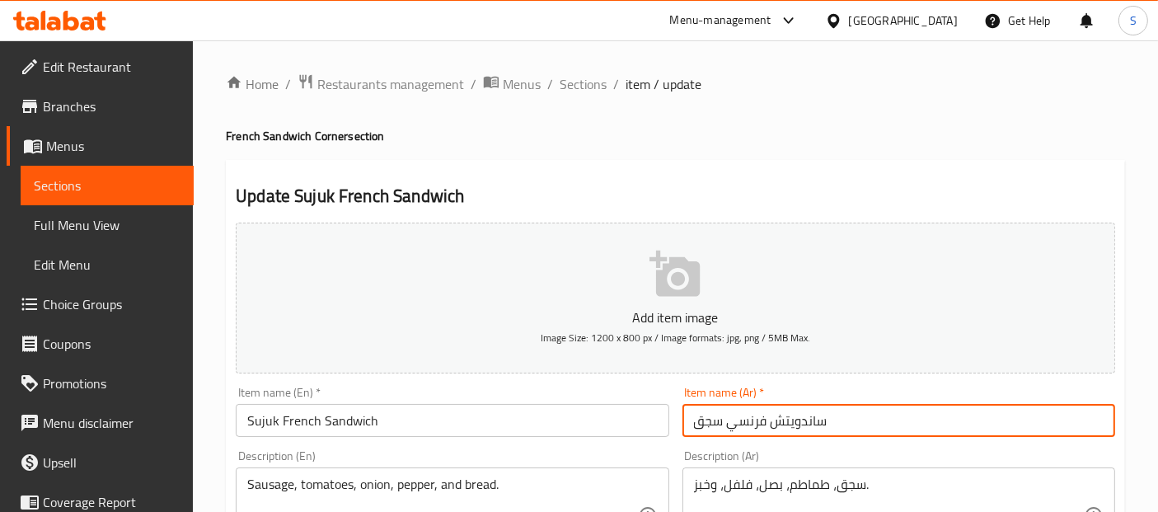
type input "ساندويتش فرنسي سجق"
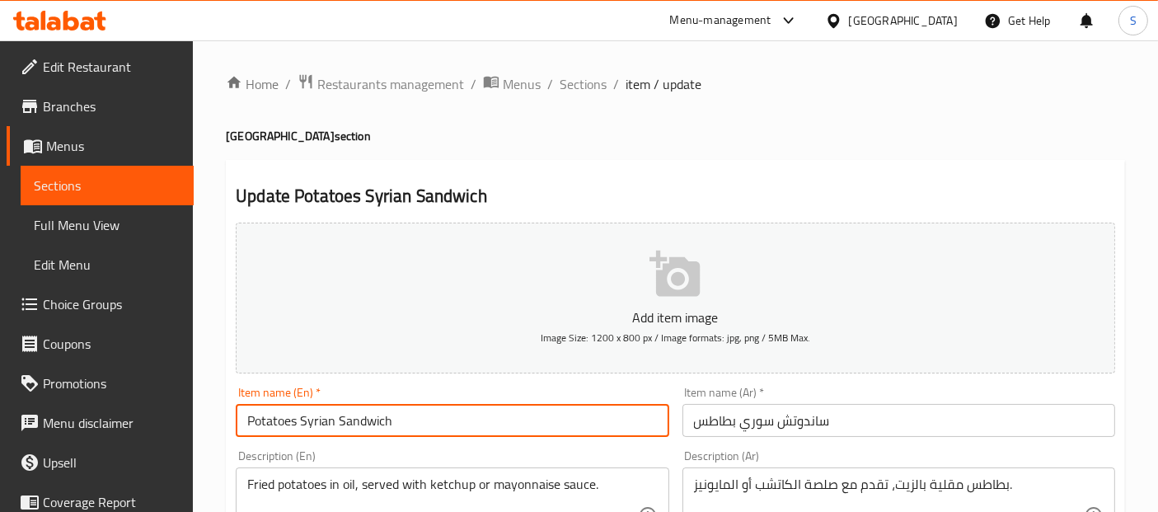
drag, startPoint x: 301, startPoint y: 416, endPoint x: 409, endPoint y: 418, distance: 108.0
click at [409, 418] on input "Potatoes Syrian Sandwich" at bounding box center [452, 420] width 433 height 33
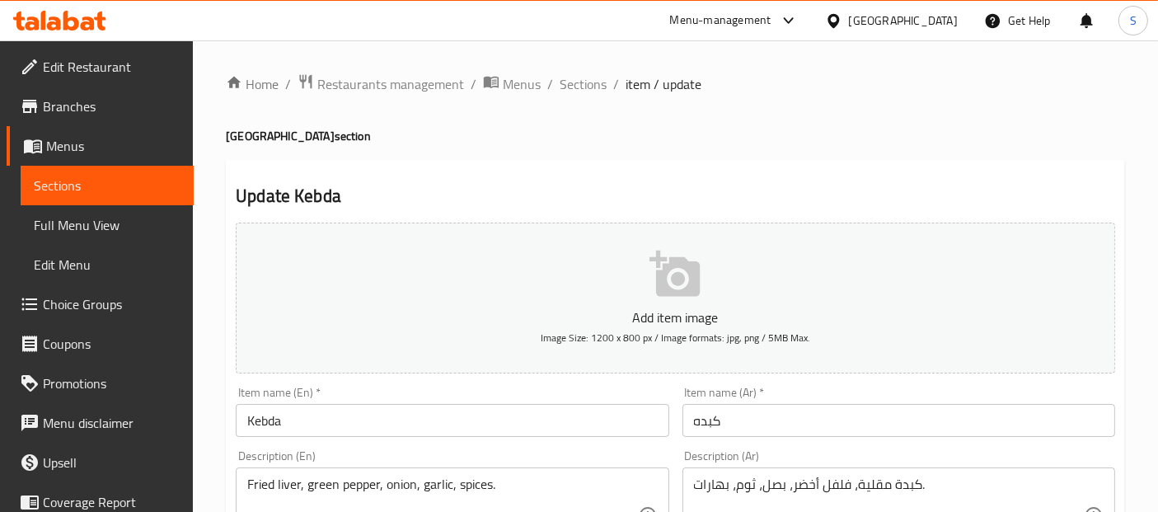
click at [441, 421] on input "Kebda" at bounding box center [452, 420] width 433 height 33
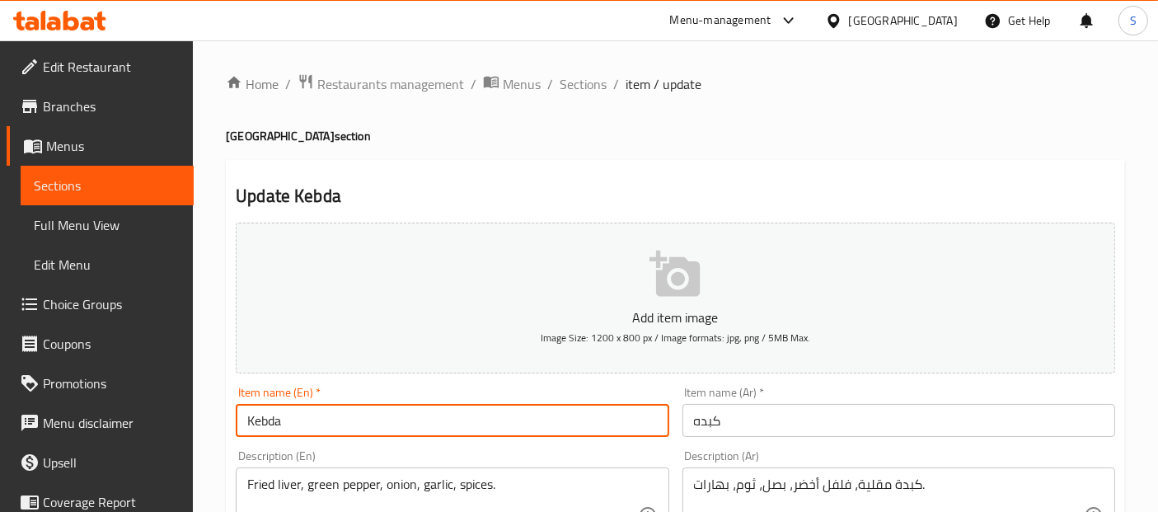
paste input "Syrian Sandwich"
type input "Kebda Syrian Sandwich"
click at [685, 419] on input "كبده" at bounding box center [899, 420] width 433 height 33
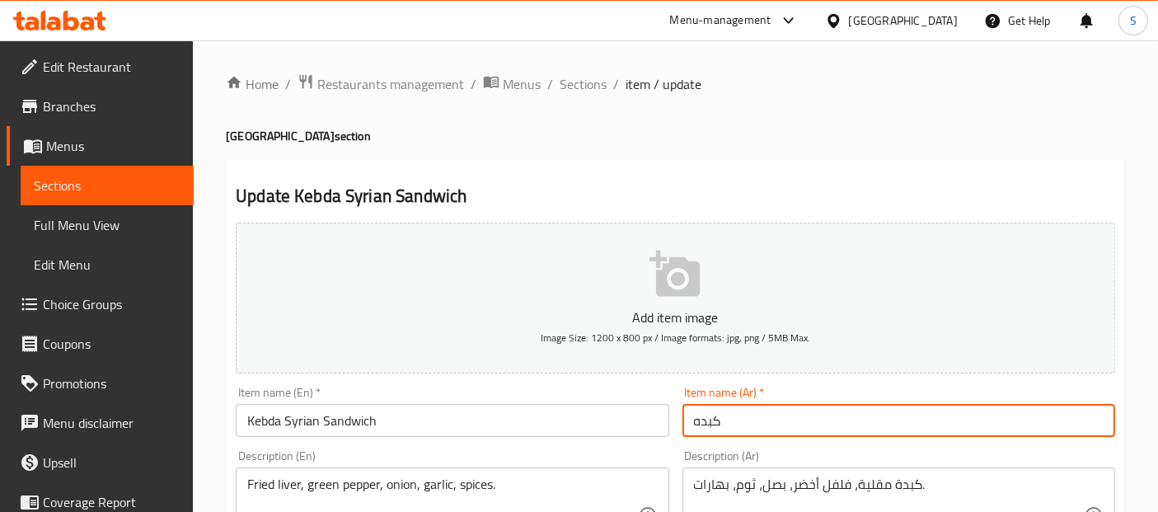
paste input "ساندويتش سوري"
type input "ساندويتش سوري كبده"
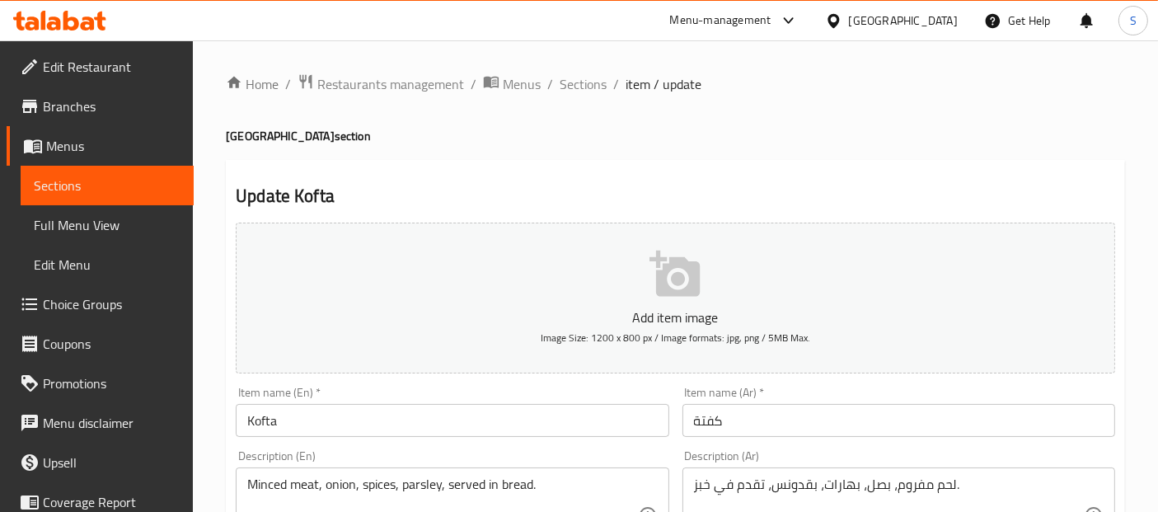
click at [519, 423] on input "Kofta" at bounding box center [452, 420] width 433 height 33
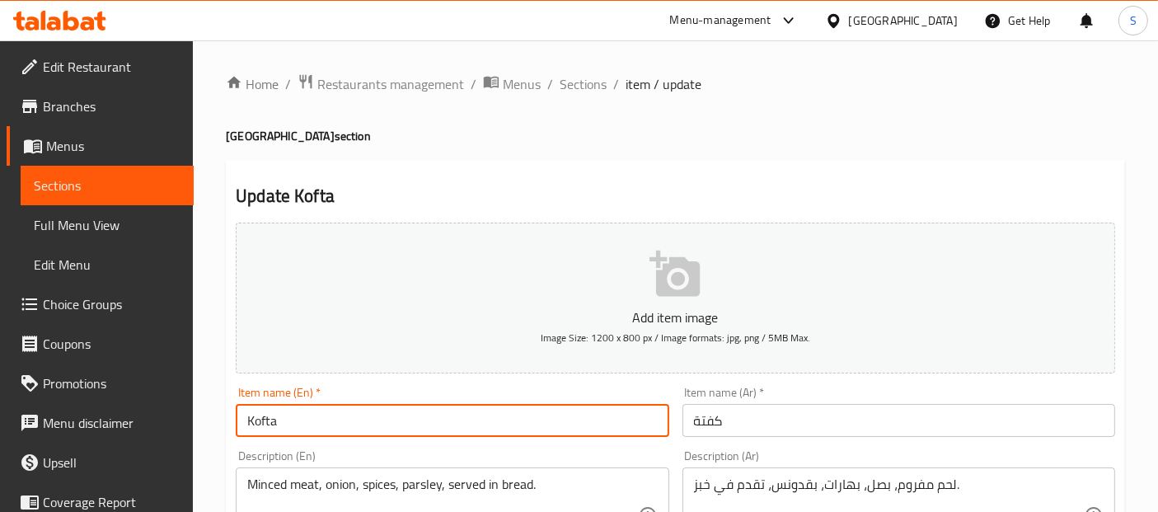
paste input "Syrian Sandwich"
type input "Kofta Syrian Sandwich"
click at [692, 418] on input "كفتة" at bounding box center [899, 420] width 433 height 33
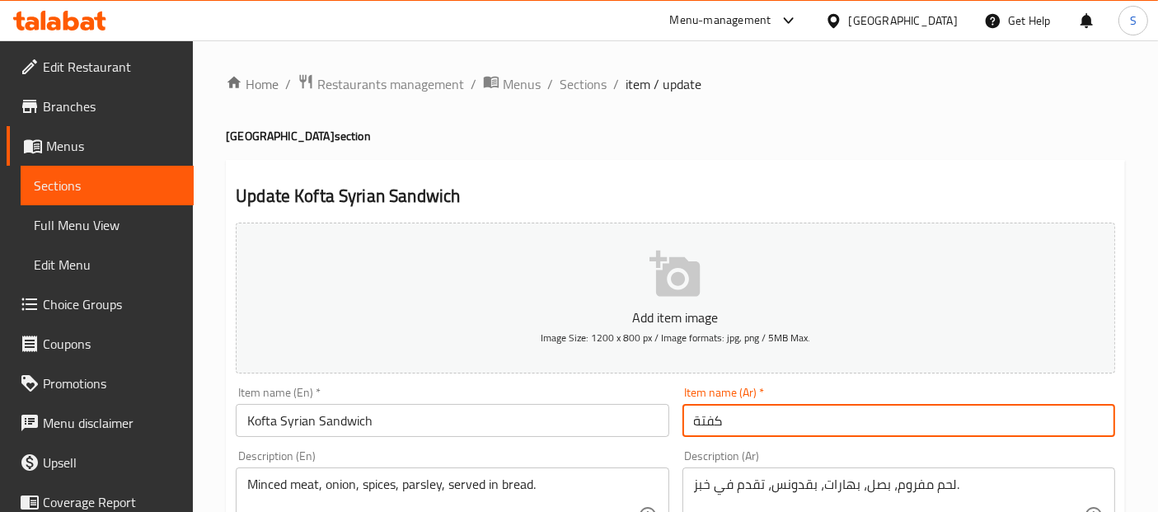
paste input "ساندويتش سوري"
type input "ساندويتش سوري كفتة"
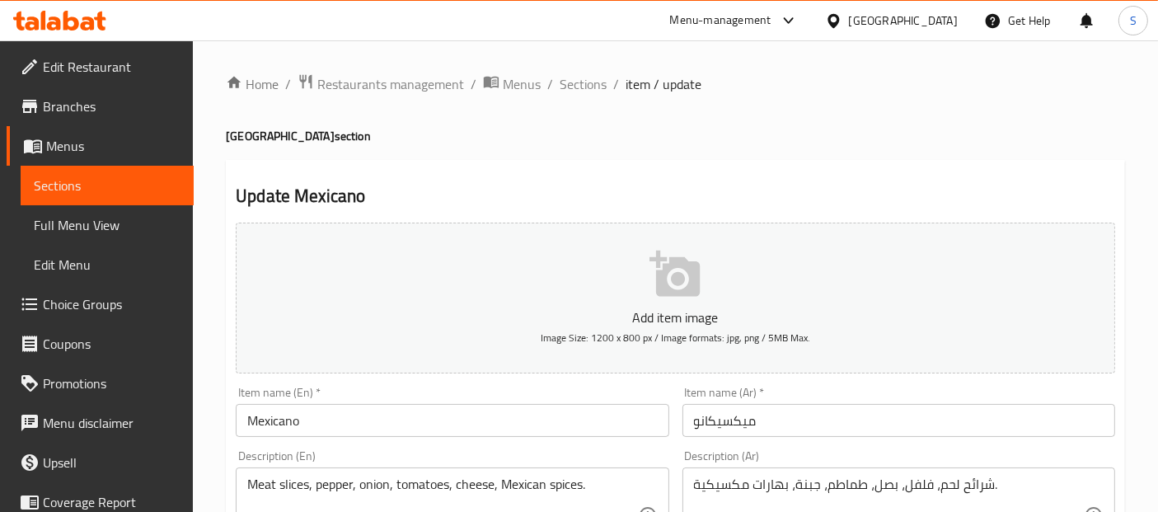
click at [453, 410] on input "Mexicano" at bounding box center [452, 420] width 433 height 33
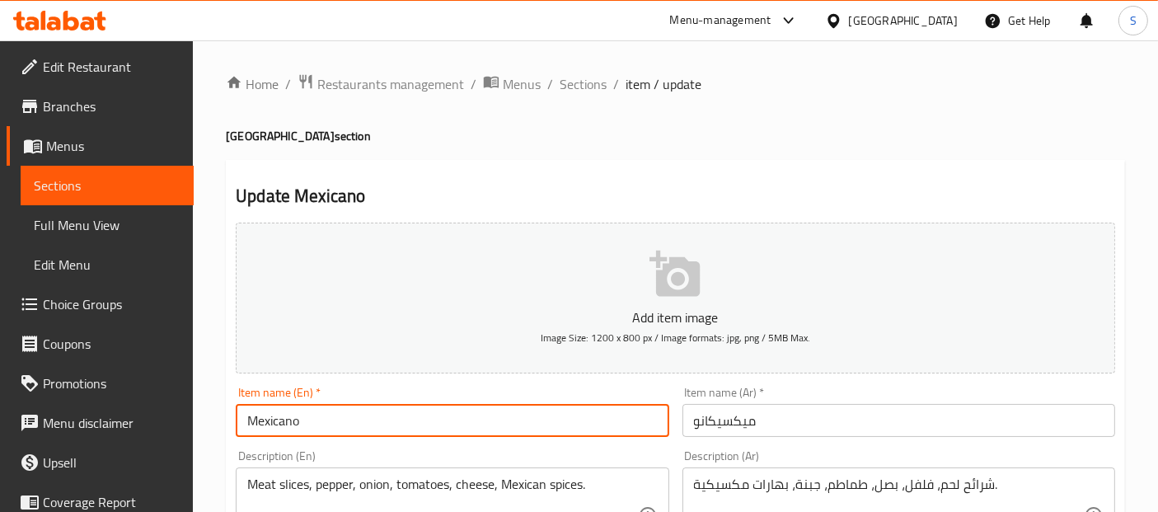
paste input "Syrian Sandwich"
type input "Mexicano Syrian Sandwich"
click at [696, 432] on input "ميكسيكانو" at bounding box center [899, 420] width 433 height 33
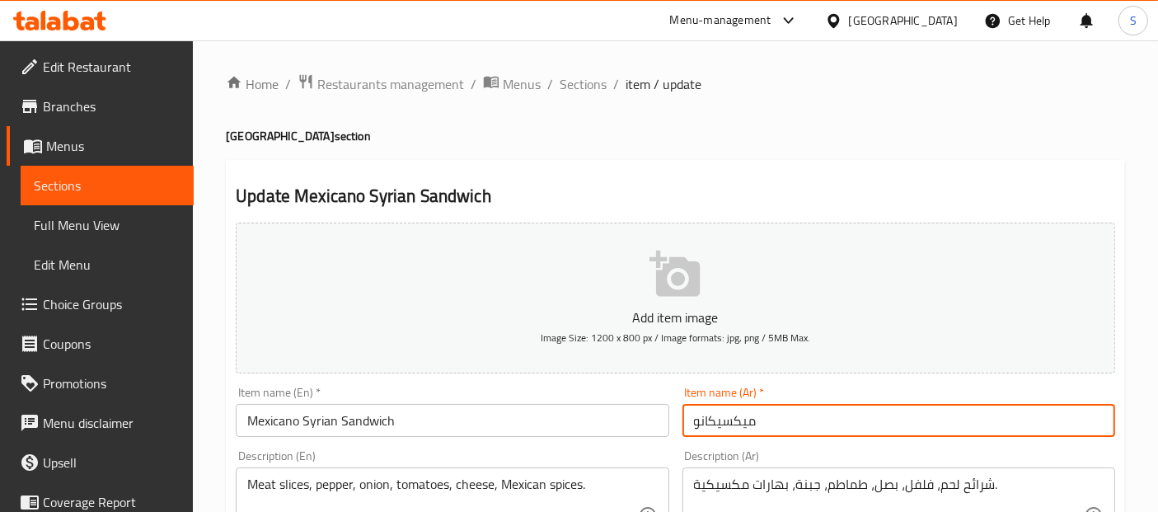
paste input "ساندويتش سوري"
type input "ساندويتش سوري ميكسيكانو"
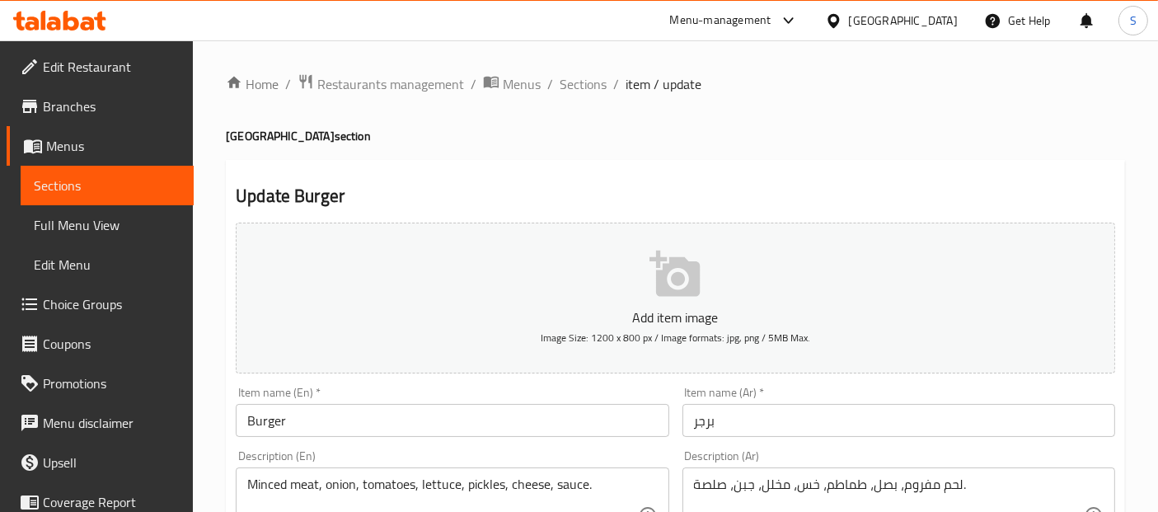
click at [550, 431] on input "Burger" at bounding box center [452, 420] width 433 height 33
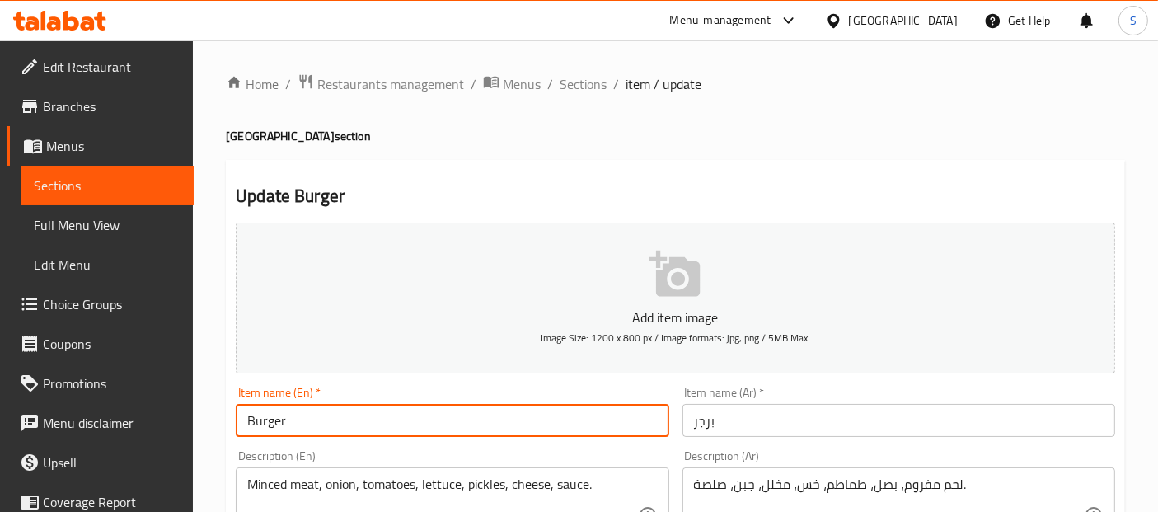
paste input "Syrian Sandwich"
type input "Burger Syrian Sandwich"
click at [688, 428] on input "برجر" at bounding box center [899, 420] width 433 height 33
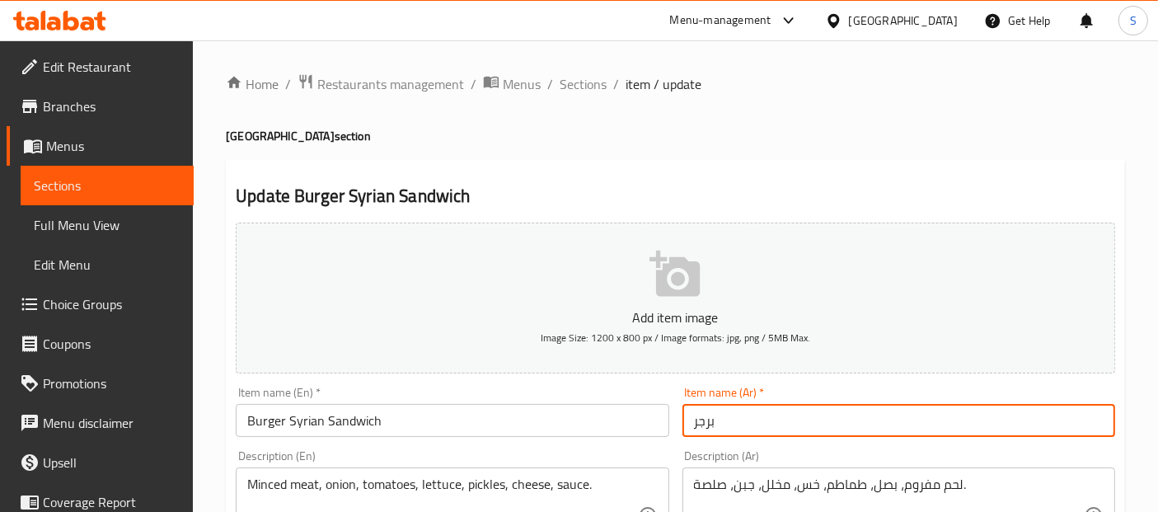
paste input "ساندويتش سوري"
type input "ساندويتش سوري برجر"
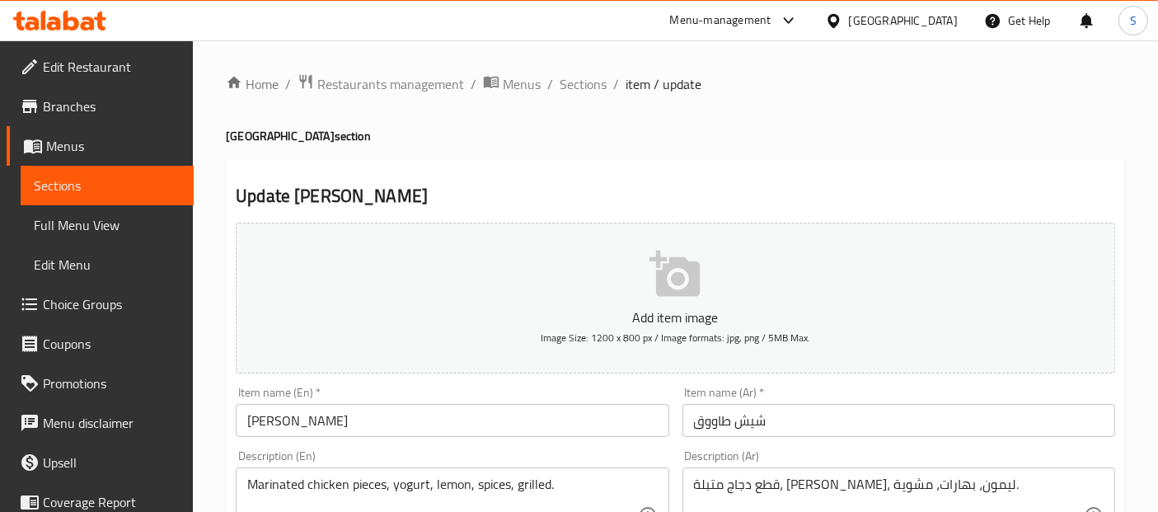
click at [536, 418] on input "[PERSON_NAME]" at bounding box center [452, 420] width 433 height 33
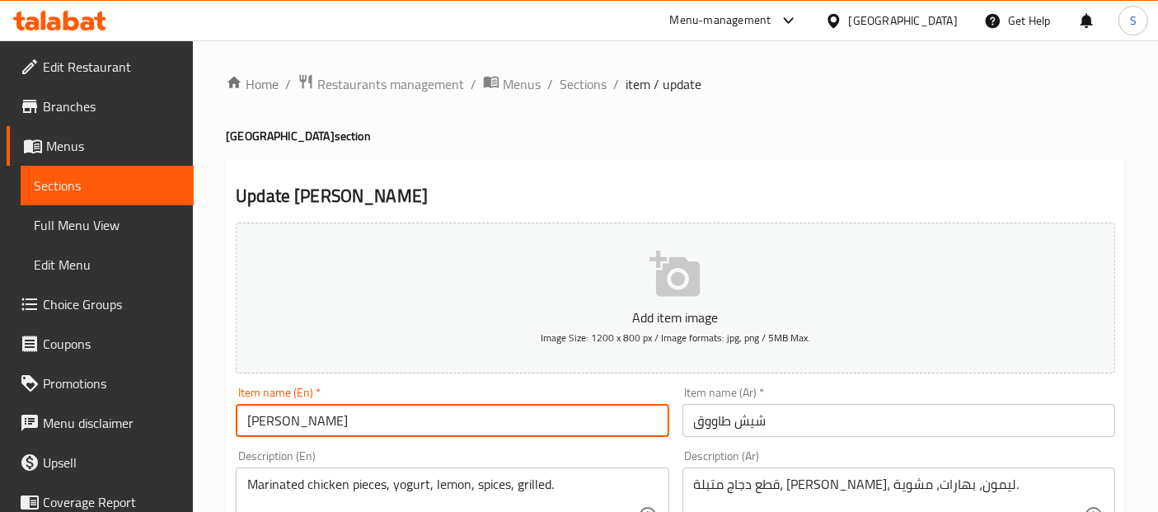
paste input "Syrian Sandwich"
type input "[PERSON_NAME] Syrian Sandwich"
click at [694, 420] on input "شيش طاووق" at bounding box center [899, 420] width 433 height 33
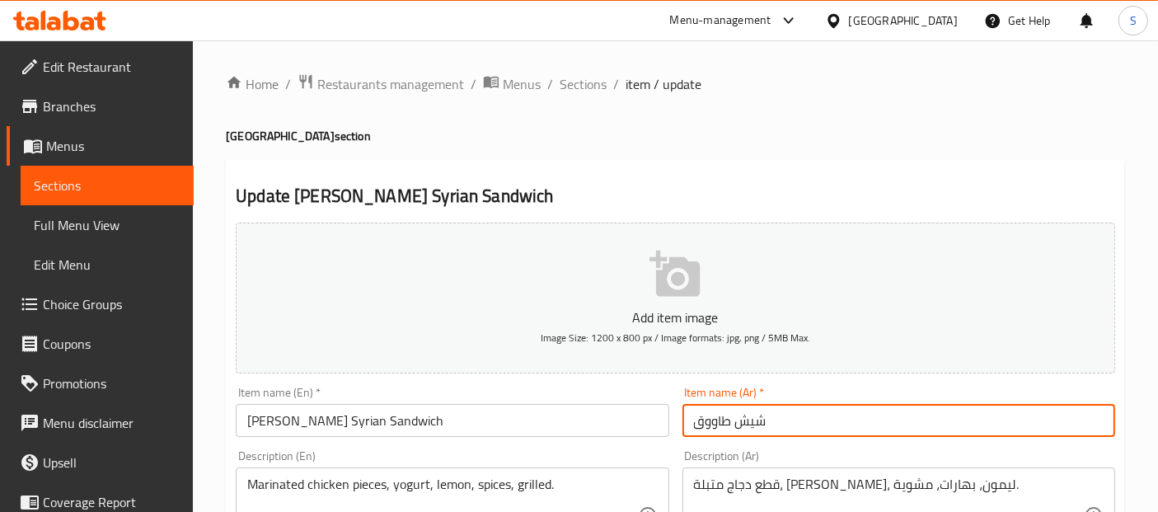
paste input "ساندويتش سوري"
type input "ساندويتش سوري شيش طاووق"
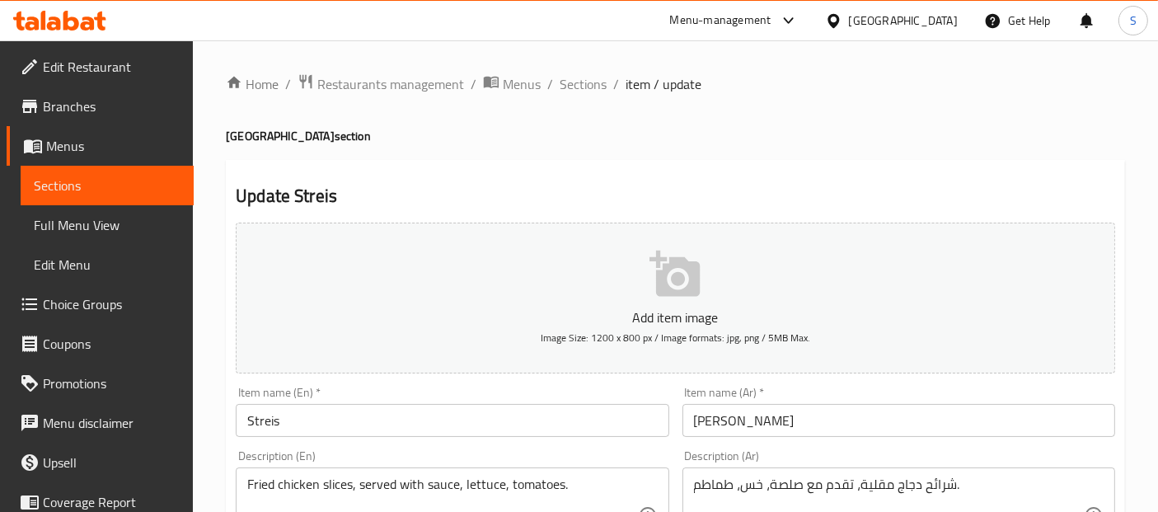
drag, startPoint x: 482, startPoint y: 439, endPoint x: 494, endPoint y: 422, distance: 21.3
click at [494, 422] on div "Item name (En)   * Streis Item name (En) *" at bounding box center [452, 411] width 446 height 63
click at [494, 422] on input "Streis" at bounding box center [452, 420] width 433 height 33
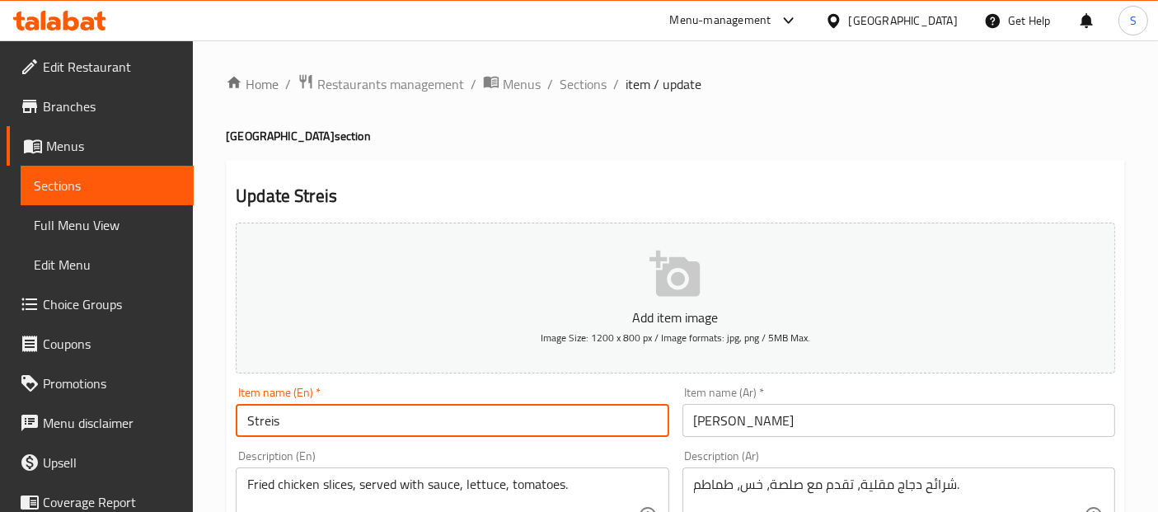
paste input "Syrian Sandwich"
type input "Streis Syrian Sandwich"
click at [694, 420] on input "[PERSON_NAME]" at bounding box center [899, 420] width 433 height 33
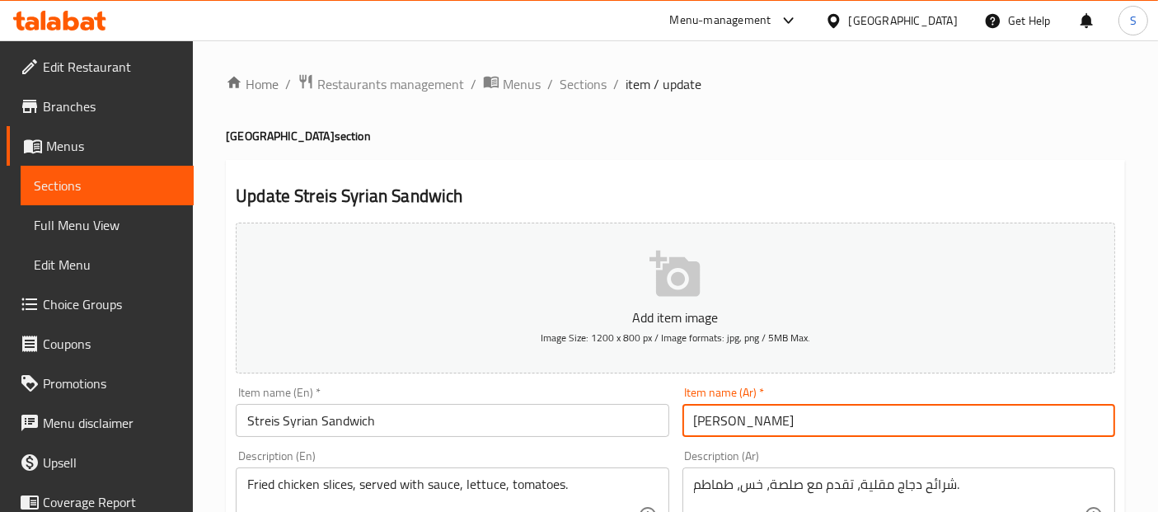
paste input "ساندويتش سوري"
click at [708, 421] on input "ساندويتش سوري ستريس" at bounding box center [899, 420] width 433 height 33
click at [708, 421] on input "ساندويتش سوري ستربس" at bounding box center [899, 420] width 433 height 33
type input "ساندويتش سوري ستربس"
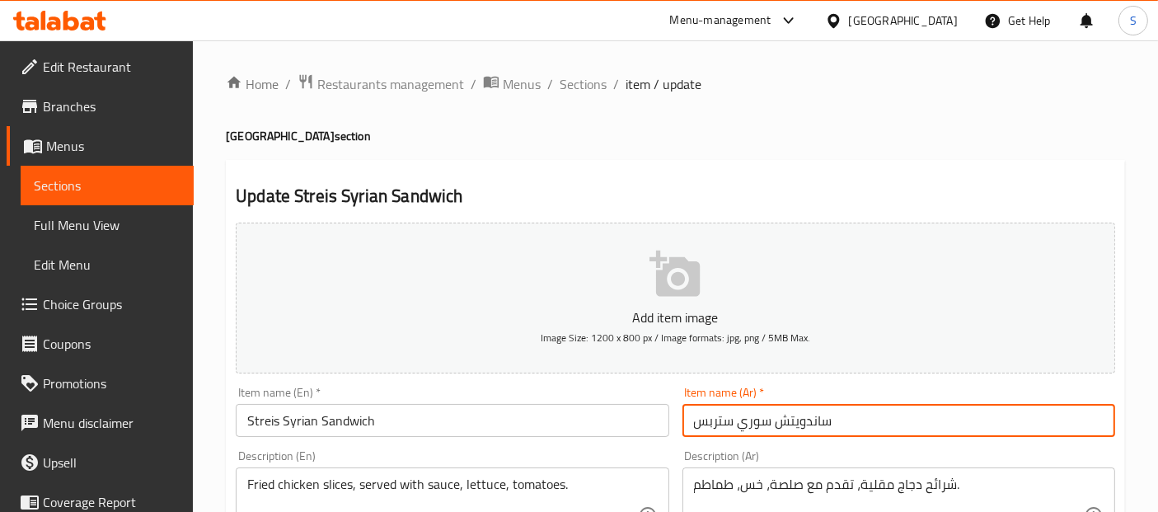
click at [271, 422] on input "Streis Syrian Sandwich" at bounding box center [452, 420] width 433 height 33
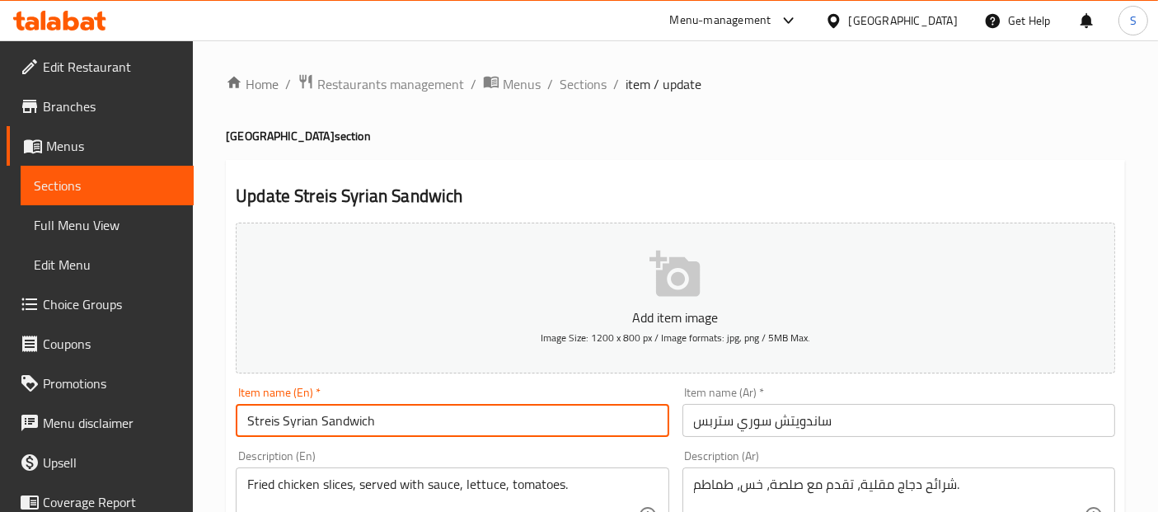
paste input "ips"
type input "Strips Syrian Sandwich"
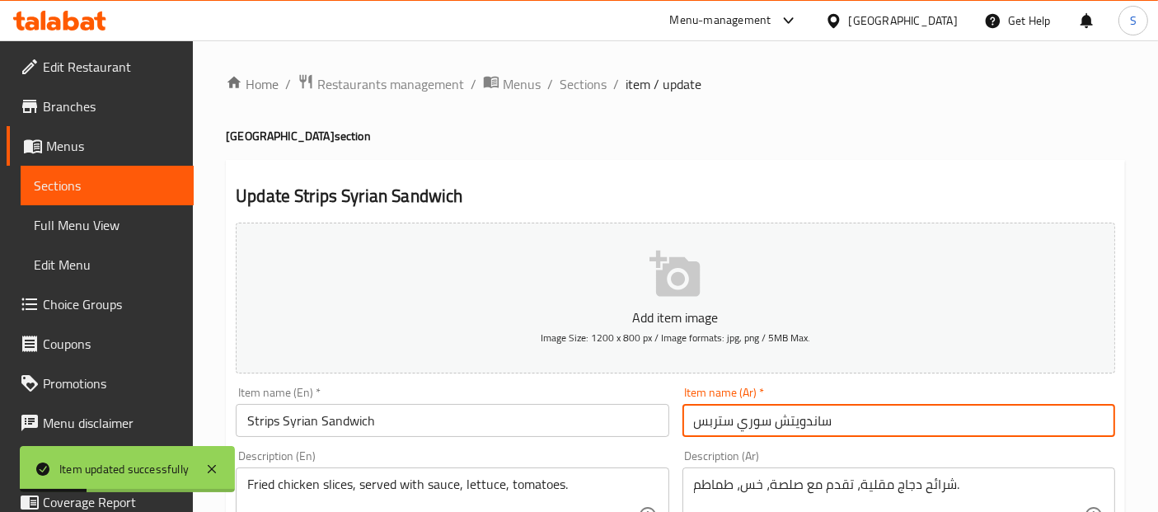
drag, startPoint x: 845, startPoint y: 411, endPoint x: 740, endPoint y: 428, distance: 106.8
click at [740, 428] on input "ساندويتش سوري ستربس" at bounding box center [899, 420] width 433 height 33
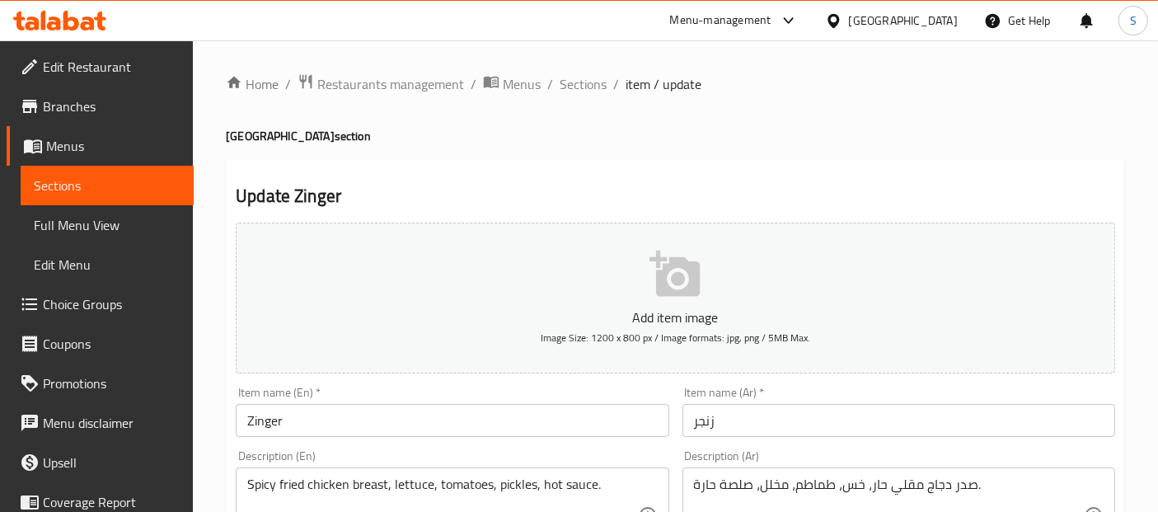
click at [492, 420] on input "Zinger" at bounding box center [452, 420] width 433 height 33
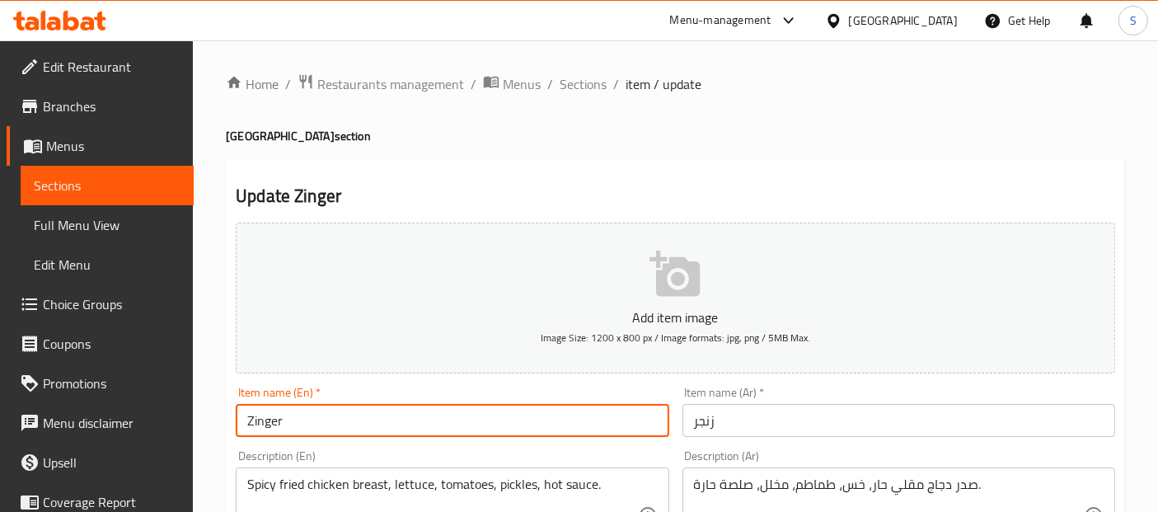
paste input "Syrian Sandwich"
type input "Zinger Syrian Sandwich"
click at [693, 424] on input "زنجر" at bounding box center [899, 420] width 433 height 33
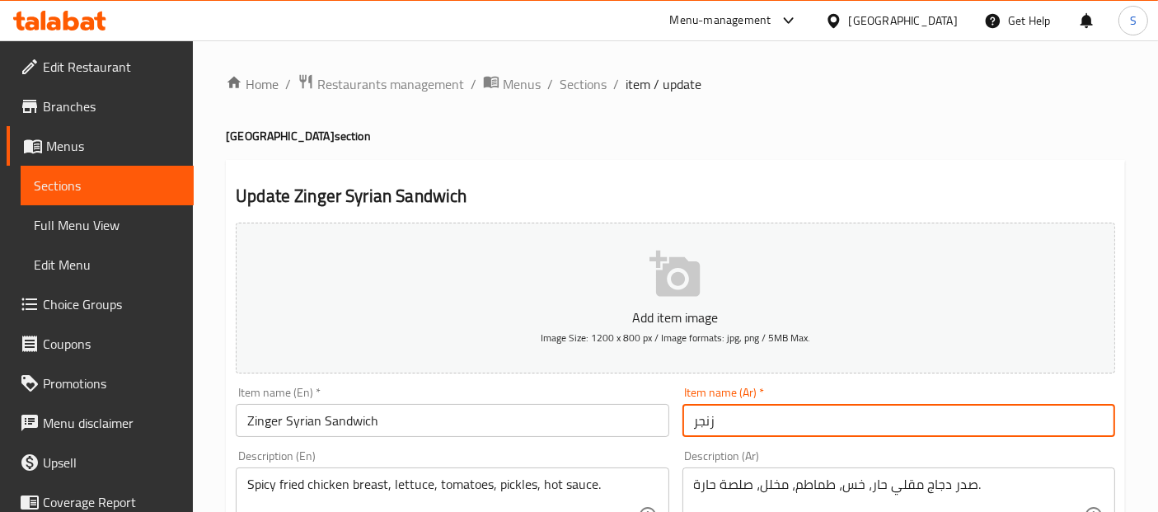
click at [693, 424] on input "زنجر" at bounding box center [899, 420] width 433 height 33
paste input "ساندويتش سوري"
type input "ساندويتش سوري زنجر"
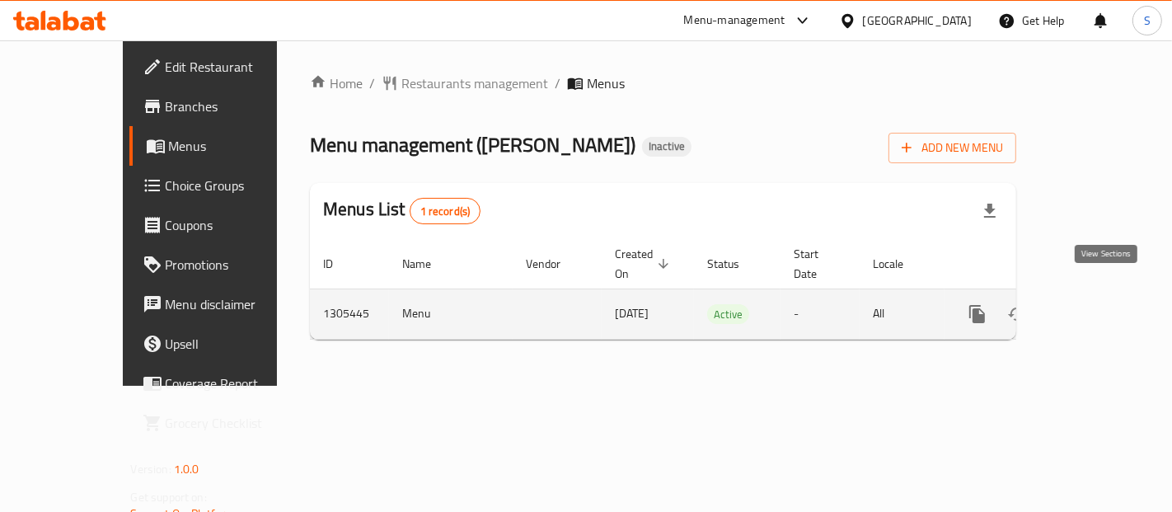
click at [1102, 304] on icon "enhanced table" at bounding box center [1097, 314] width 20 height 20
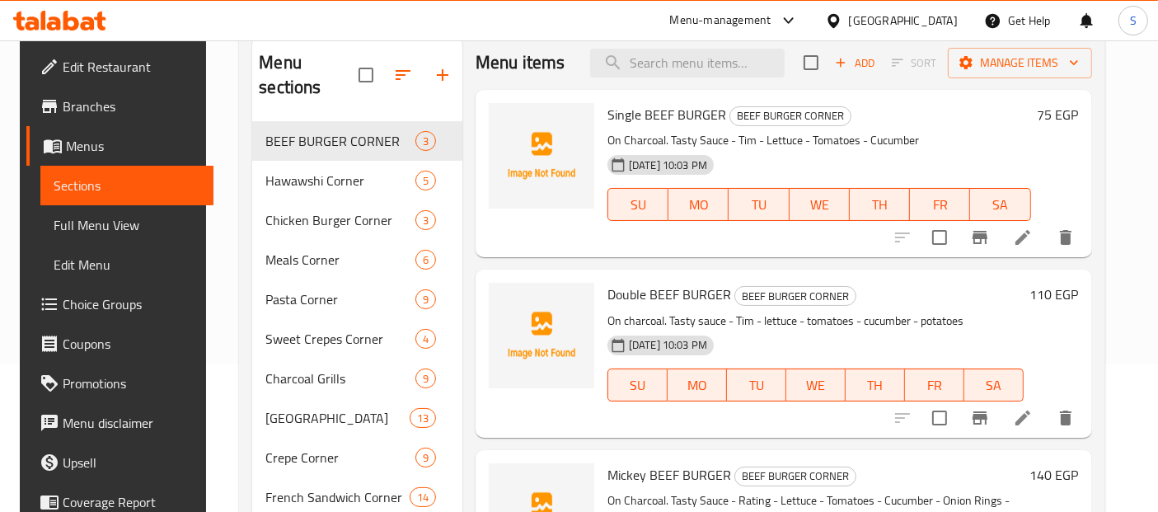
scroll to position [153, 0]
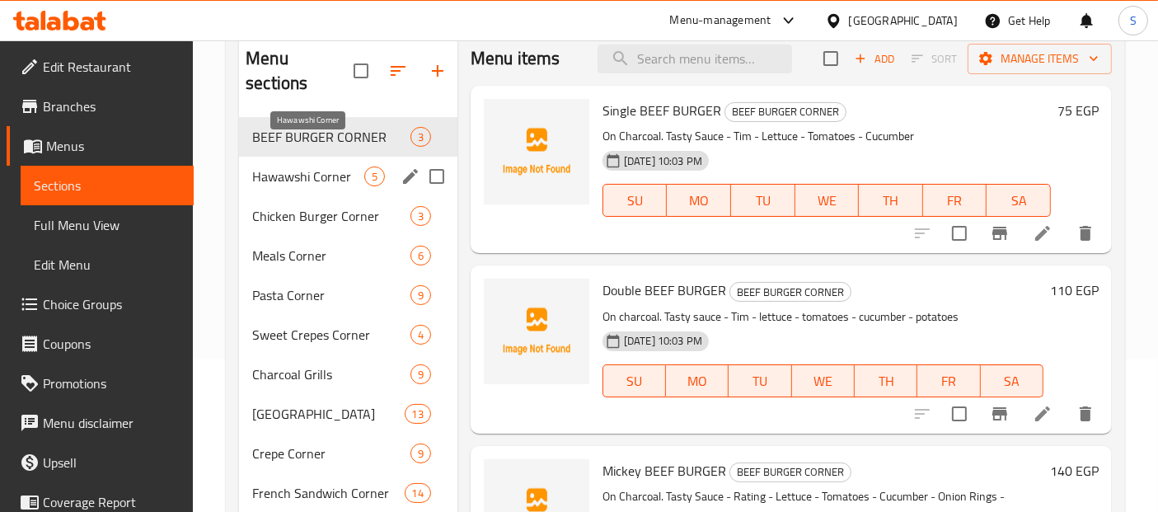
click at [324, 167] on span "Hawawshi Corner" at bounding box center [308, 177] width 112 height 20
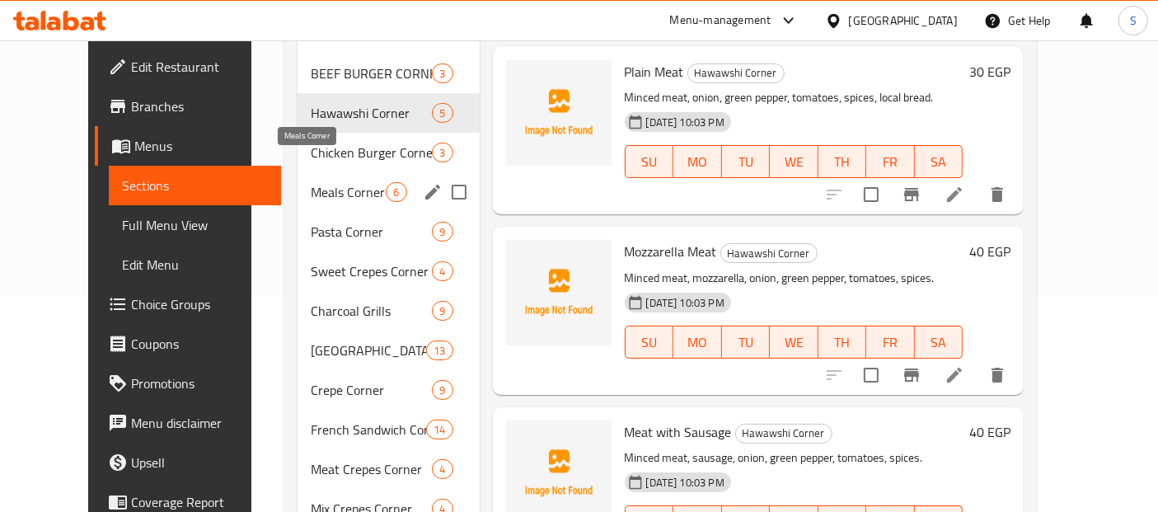
scroll to position [228, 0]
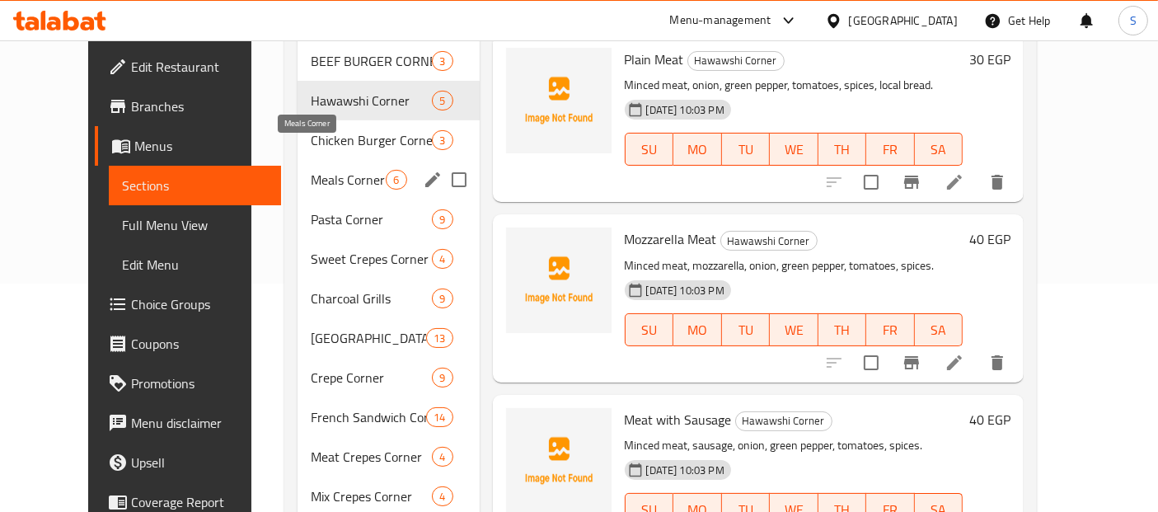
click at [317, 170] on span "Meals Corner" at bounding box center [348, 180] width 75 height 20
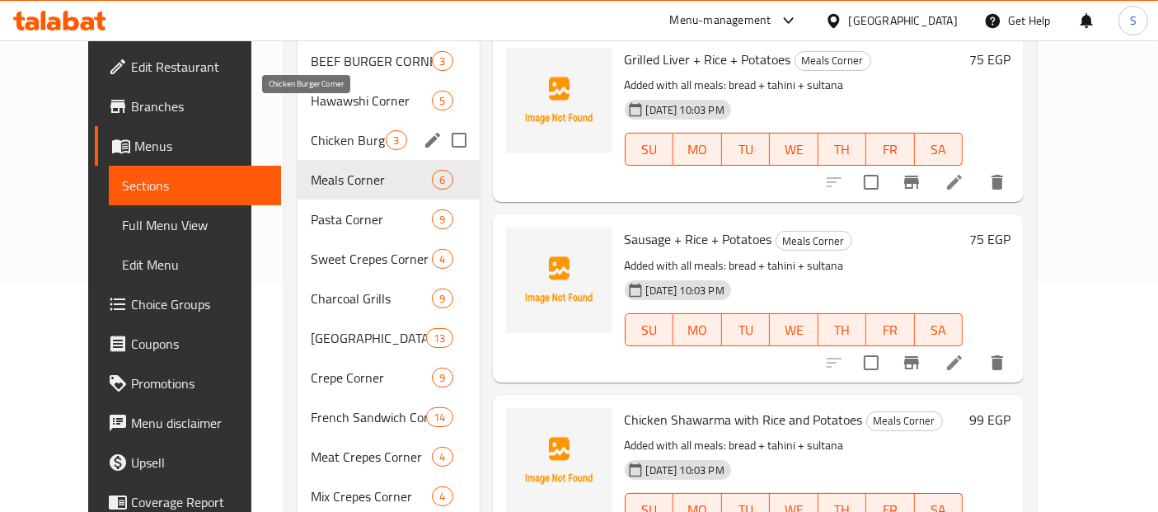
click at [325, 130] on span "Chicken Burger Corner" at bounding box center [348, 140] width 75 height 20
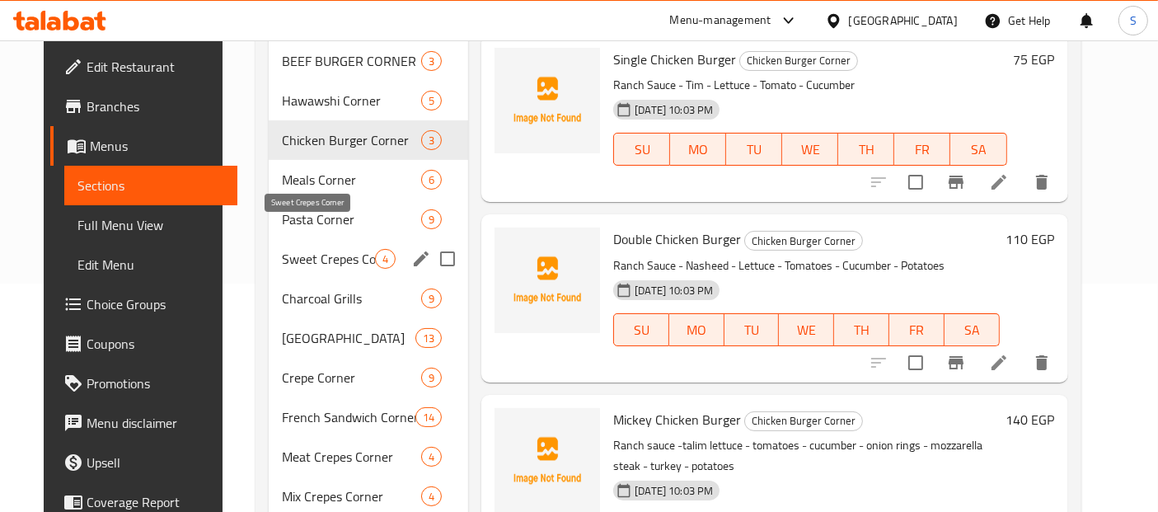
click at [309, 249] on span "Sweet Crepes Corner" at bounding box center [328, 259] width 93 height 20
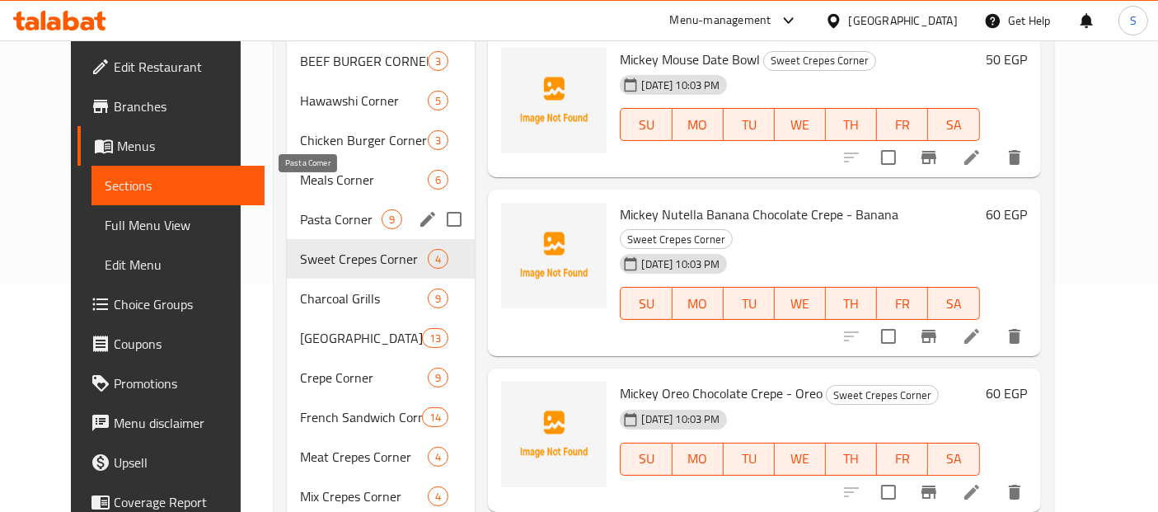
click at [314, 209] on span "Pasta Corner" at bounding box center [341, 219] width 82 height 20
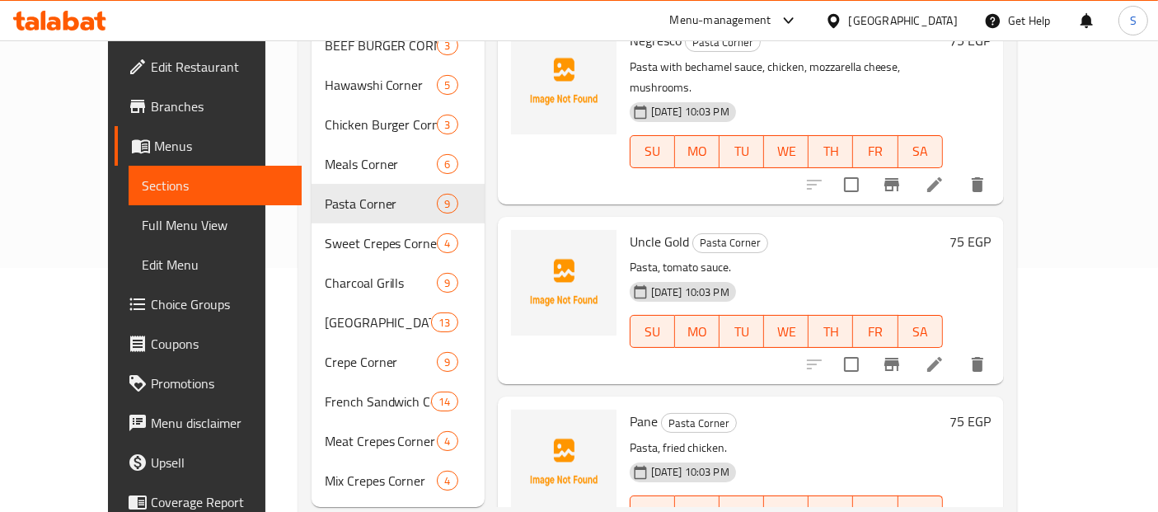
scroll to position [947, 0]
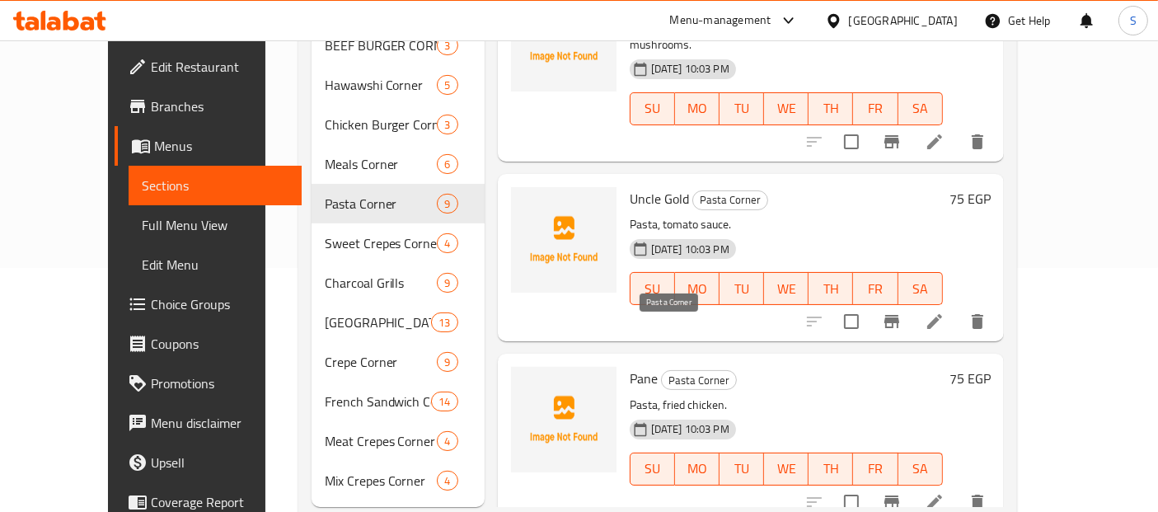
click at [662, 371] on span "Pasta Corner" at bounding box center [699, 380] width 74 height 19
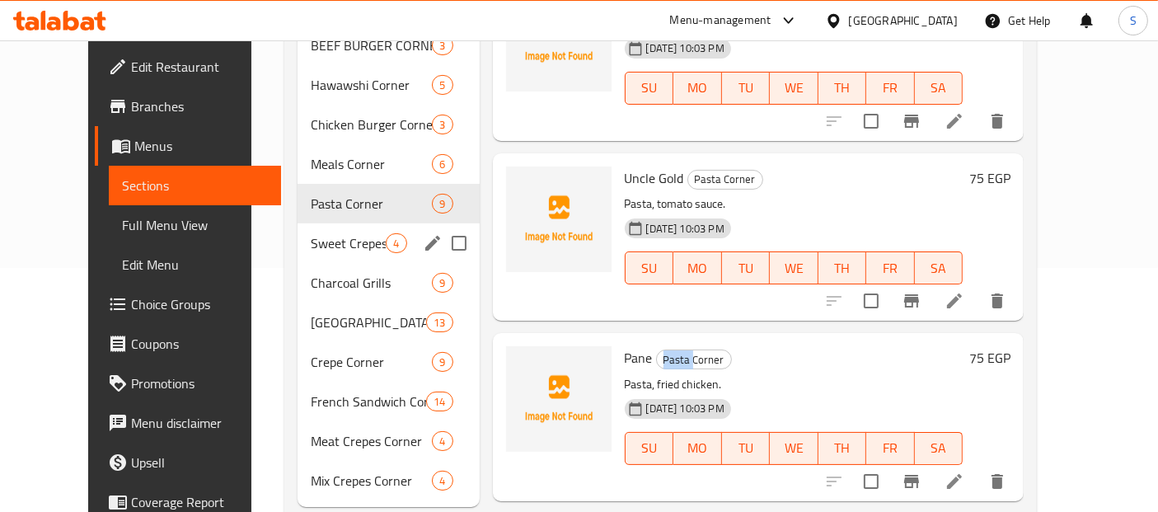
click at [298, 223] on div "Sweet Crepes Corner 4" at bounding box center [388, 243] width 181 height 40
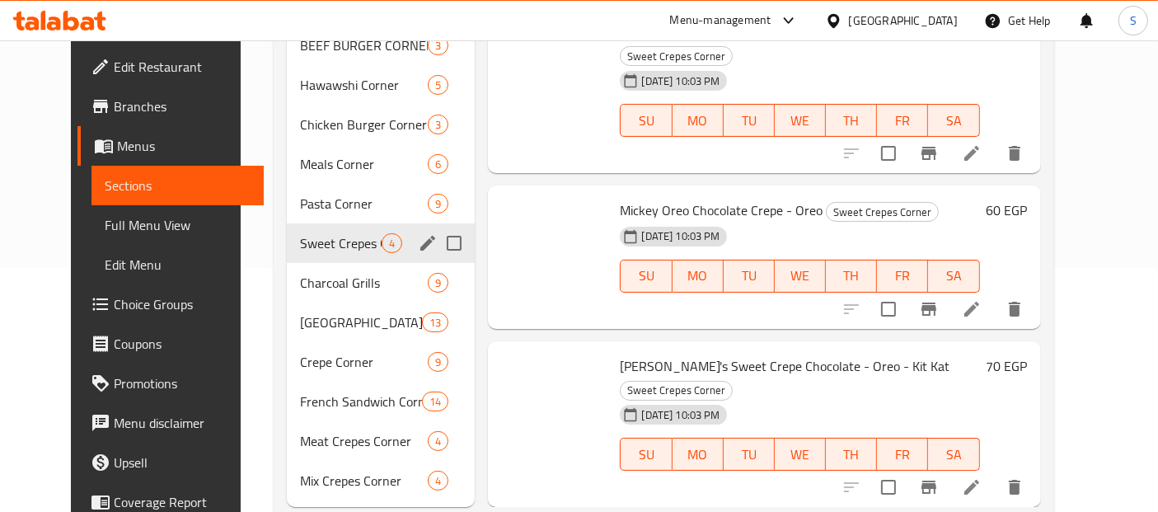
scroll to position [121, 0]
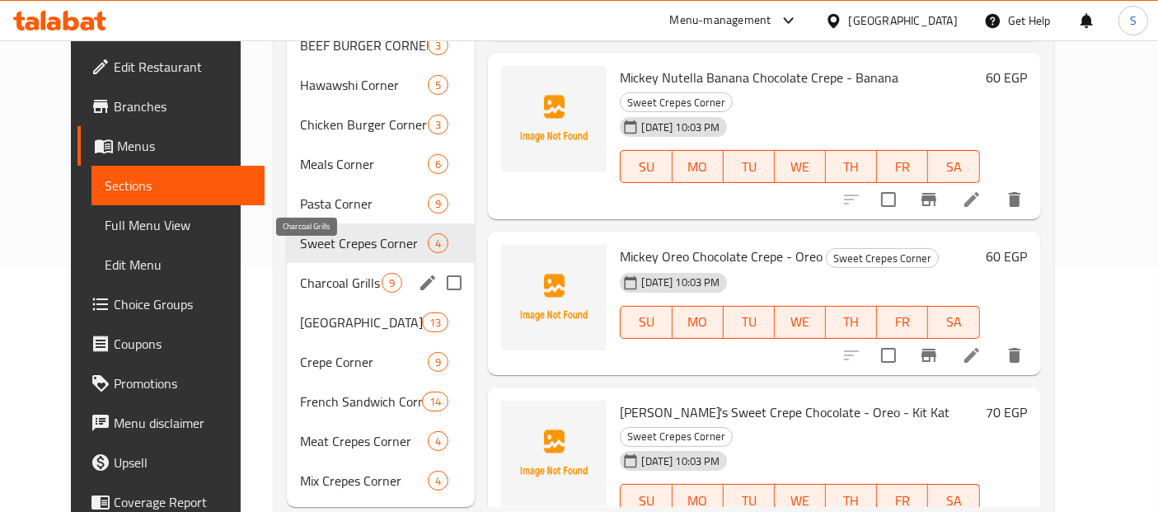
click at [300, 273] on span "Charcoal Grills" at bounding box center [341, 283] width 82 height 20
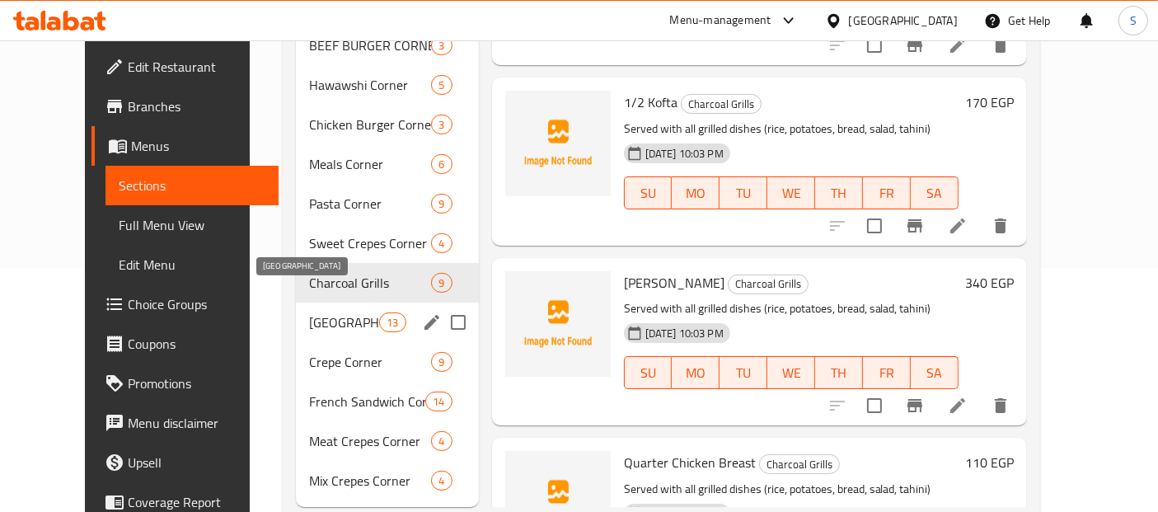
click at [309, 312] on span "Syrian Sandwich Corner" at bounding box center [344, 322] width 70 height 20
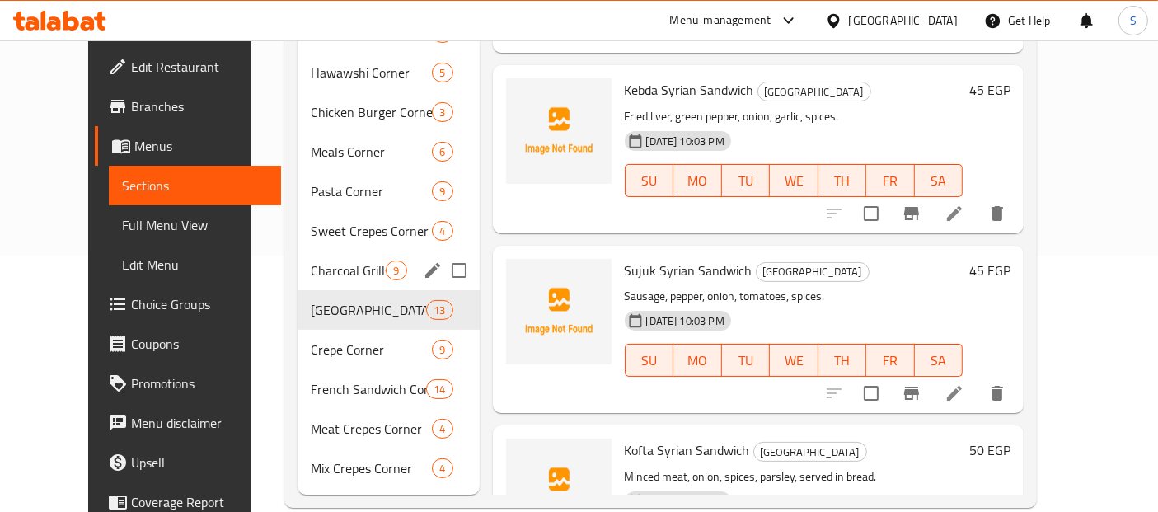
scroll to position [259, 0]
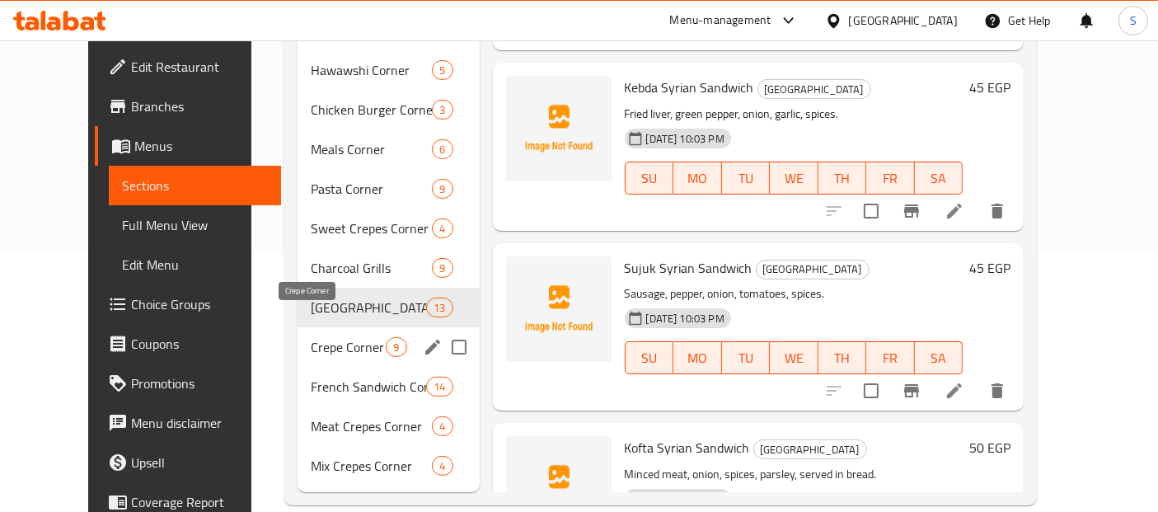
click at [311, 337] on span "Crepe Corner" at bounding box center [348, 347] width 75 height 20
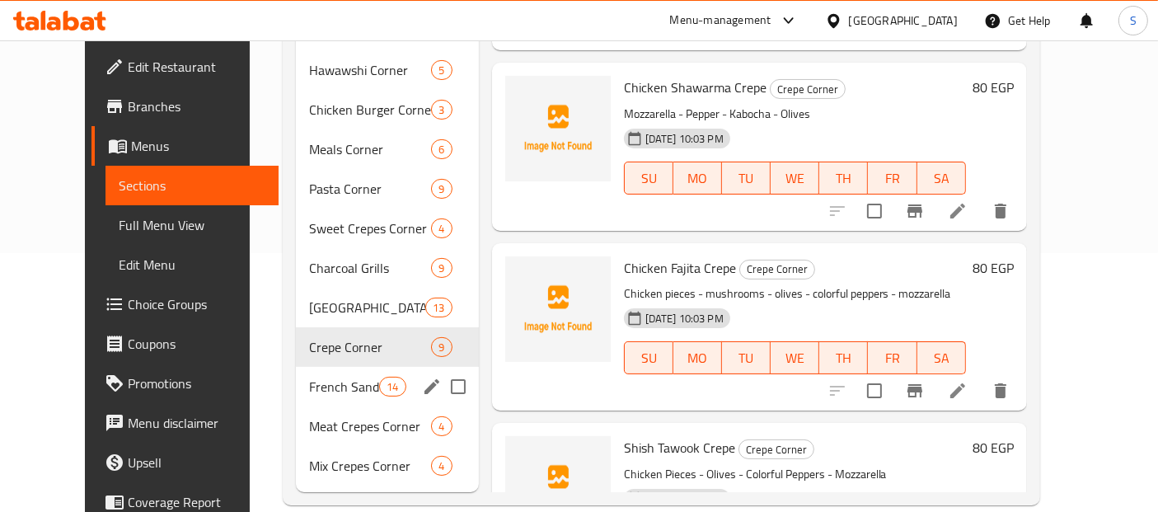
click at [296, 373] on div "French Sandwich Corner 14" at bounding box center [387, 387] width 183 height 40
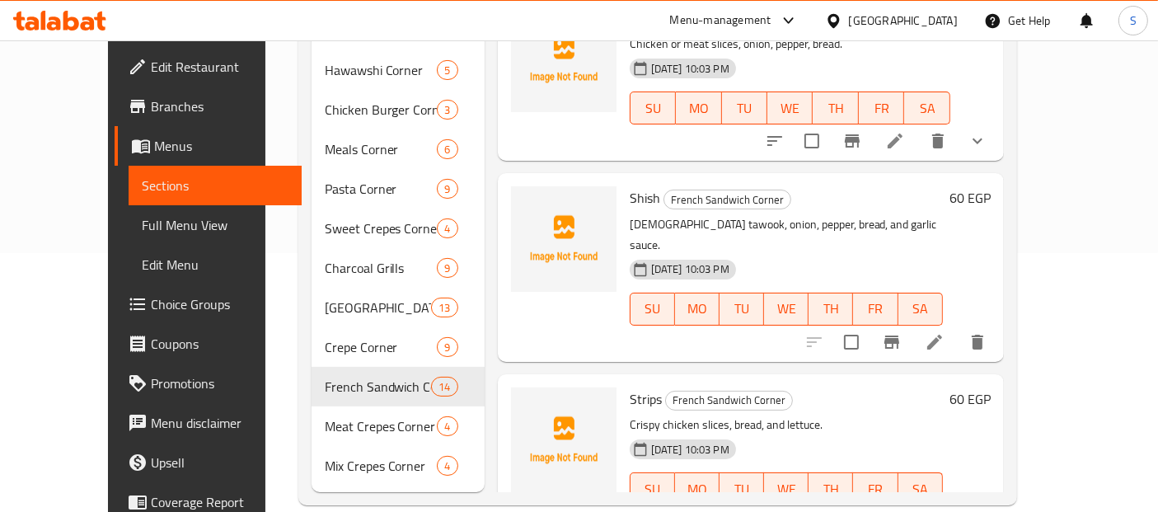
scroll to position [1129, 0]
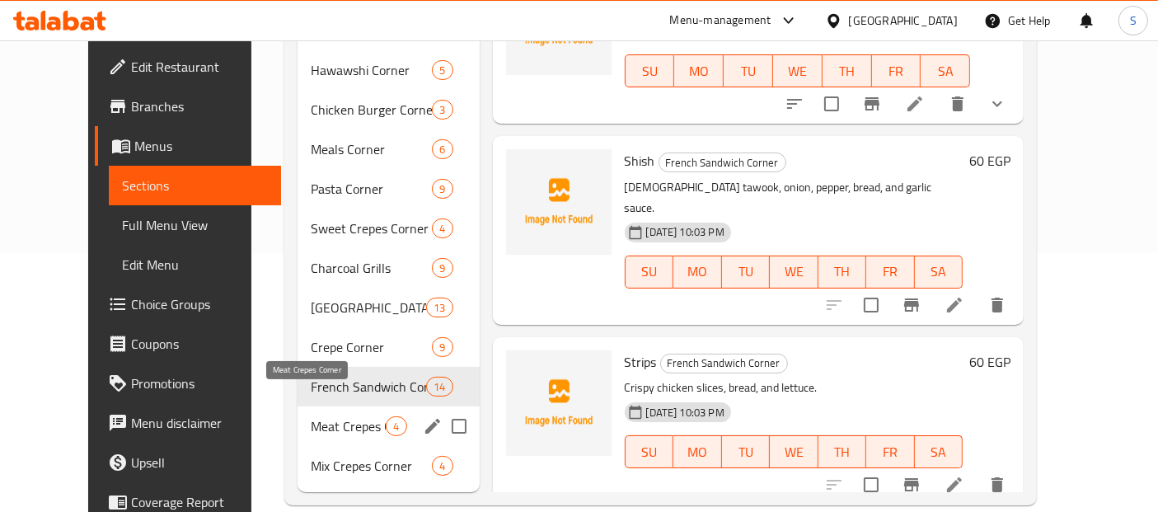
click at [311, 416] on span "Meat Crepes Corner" at bounding box center [348, 426] width 75 height 20
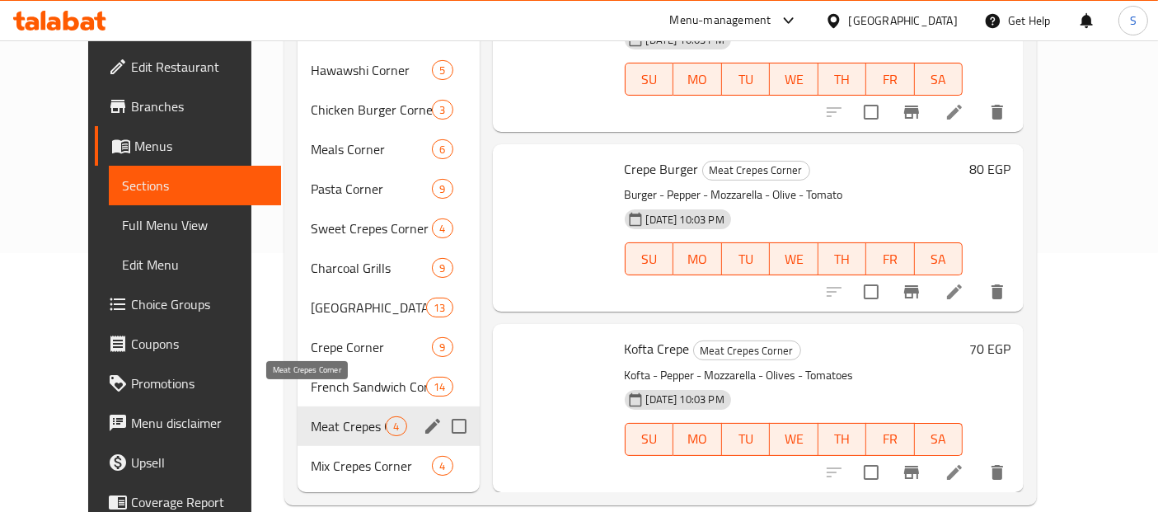
scroll to position [220, 0]
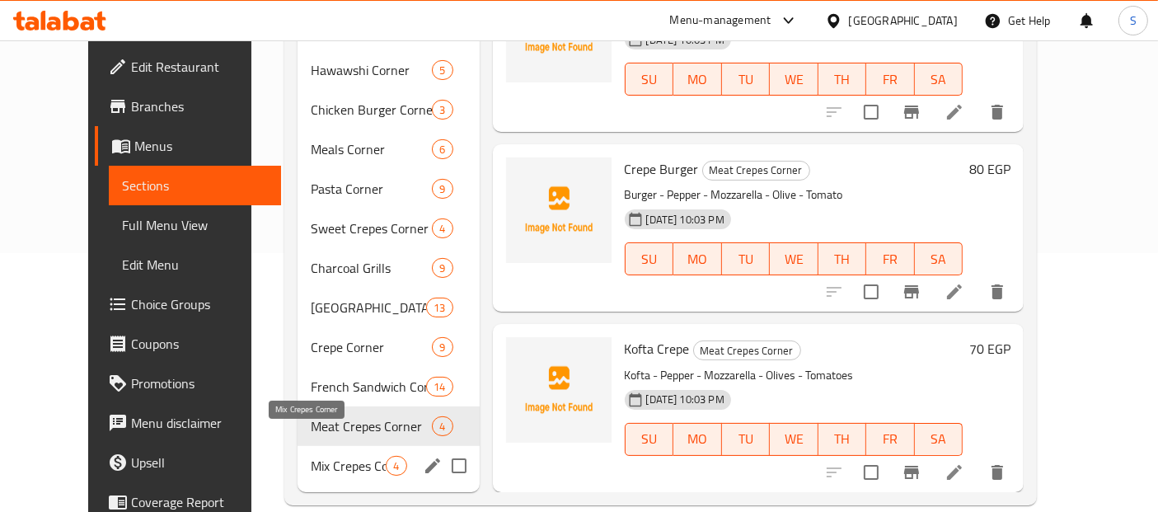
click at [311, 456] on span "Mix Crepes Corner" at bounding box center [348, 466] width 75 height 20
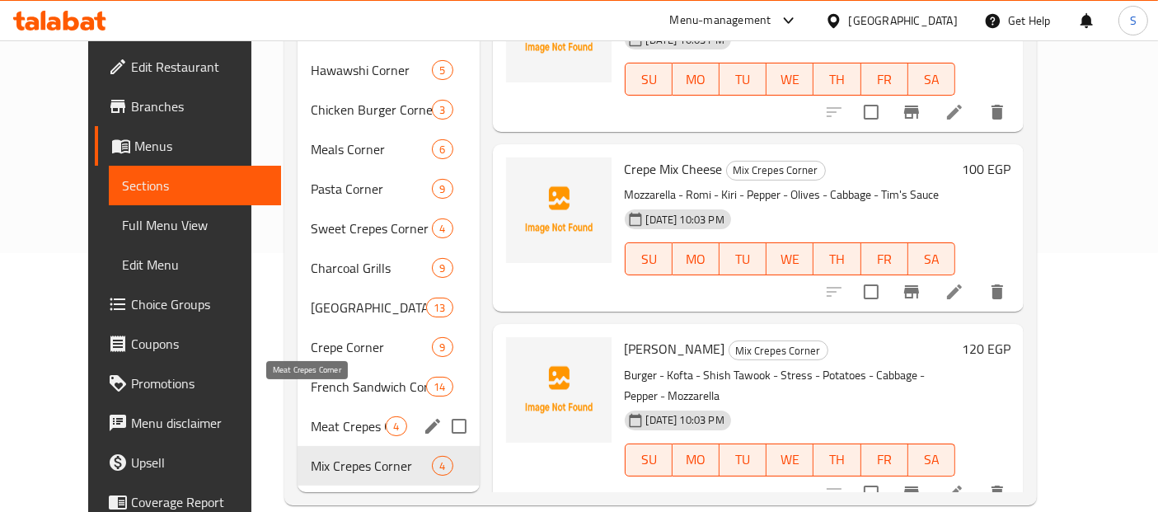
click at [311, 416] on span "Meat Crepes Corner" at bounding box center [348, 426] width 75 height 20
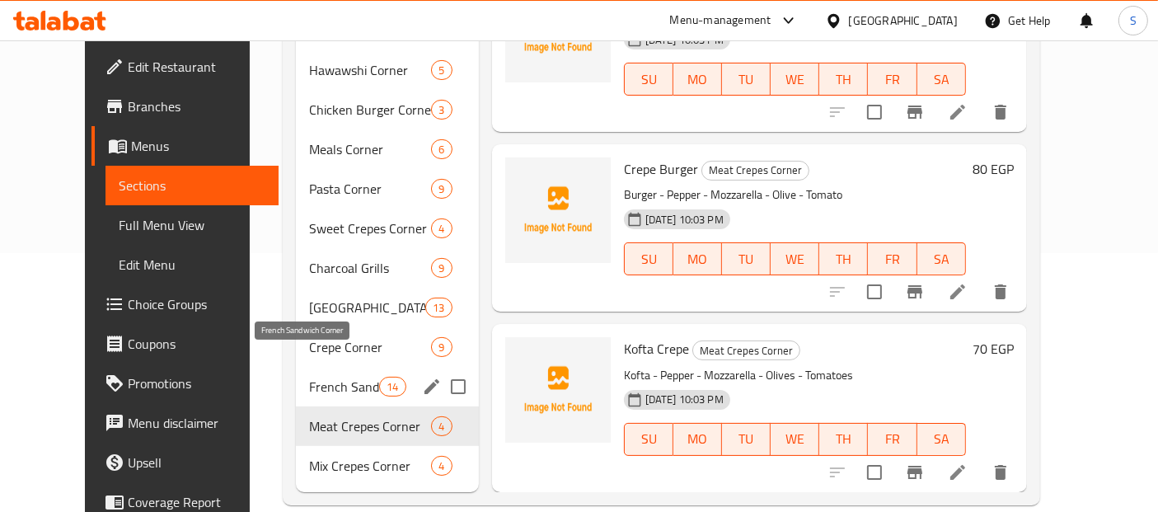
click at [309, 377] on span "French Sandwich Corner" at bounding box center [344, 387] width 70 height 20
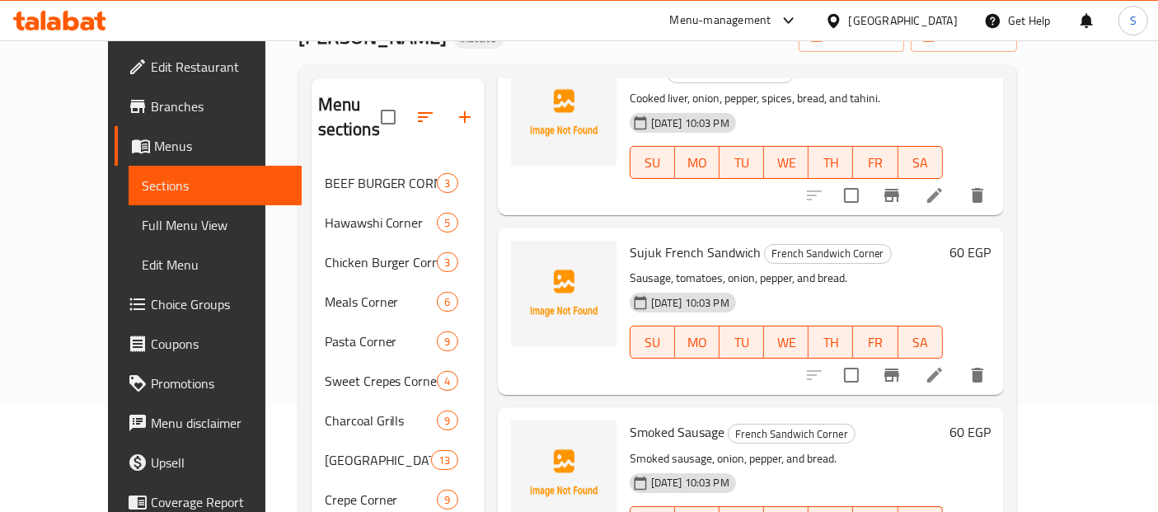
scroll to position [289, 0]
drag, startPoint x: 1024, startPoint y: 157, endPoint x: 1031, endPoint y: 175, distance: 18.8
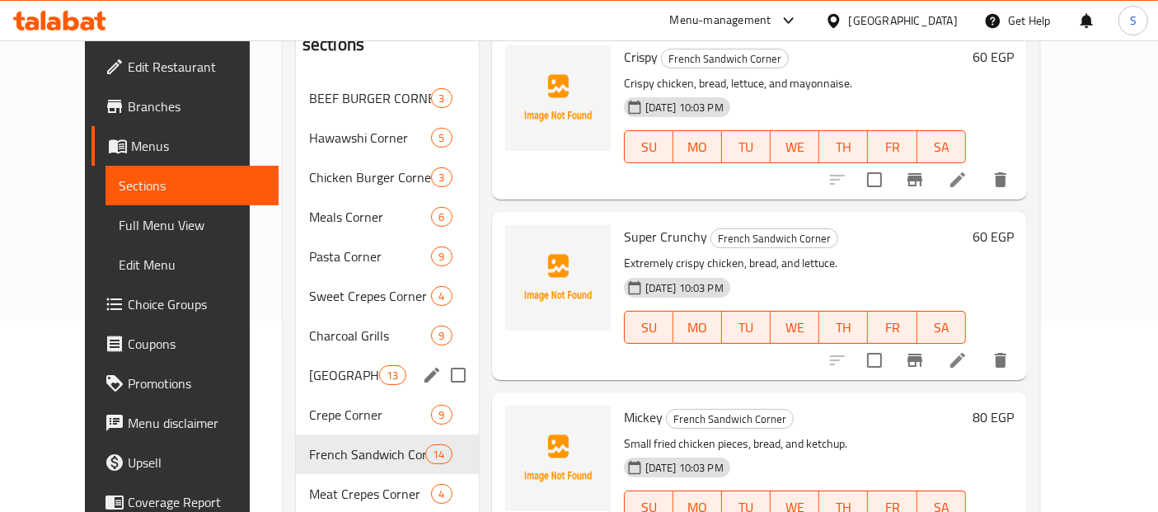
scroll to position [259, 0]
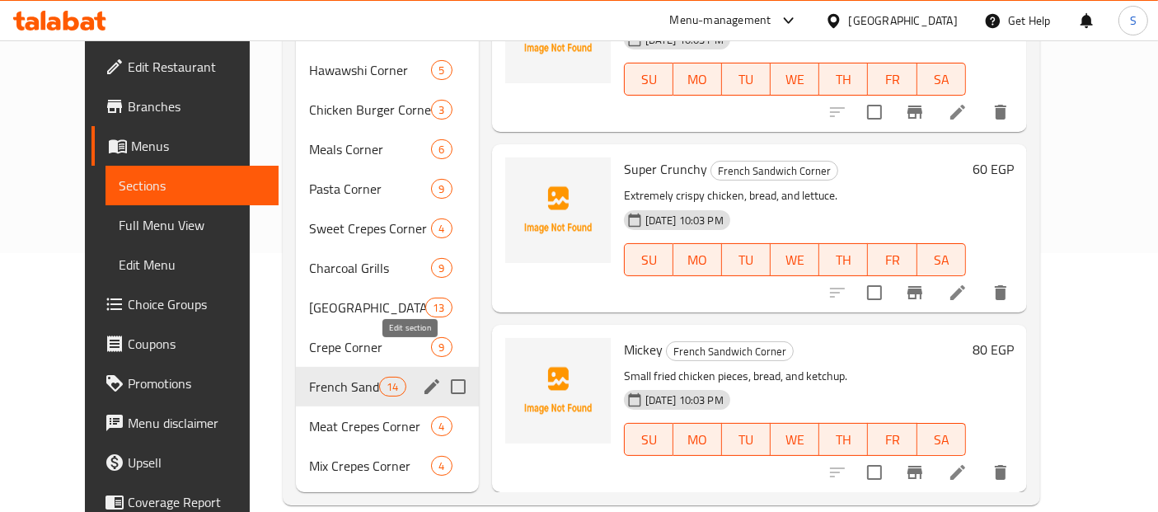
click at [425, 379] on icon "edit" at bounding box center [432, 386] width 15 height 15
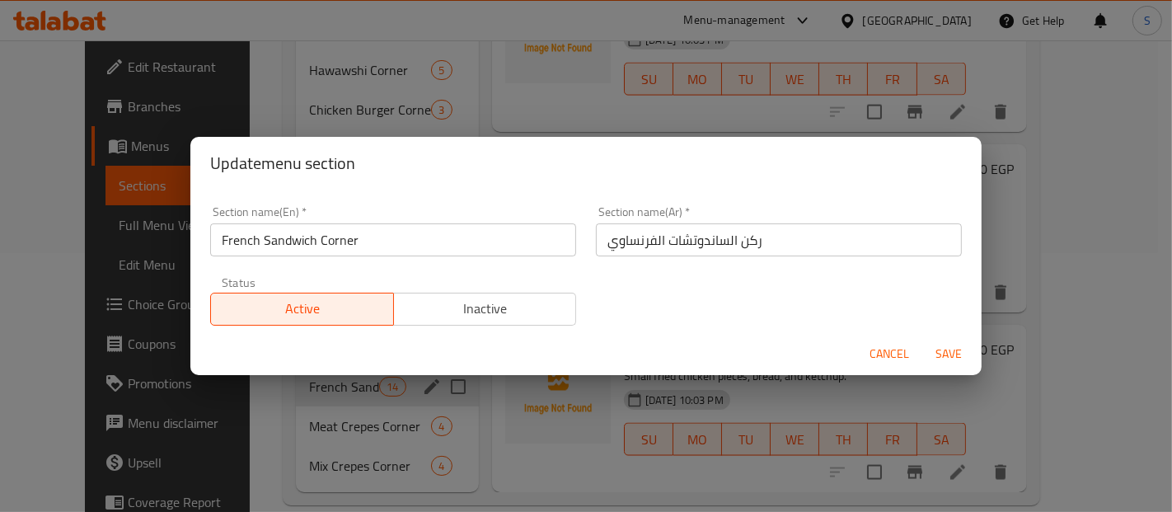
click at [612, 239] on input "ركن الساندوتشات الفرنساوي" at bounding box center [779, 239] width 366 height 33
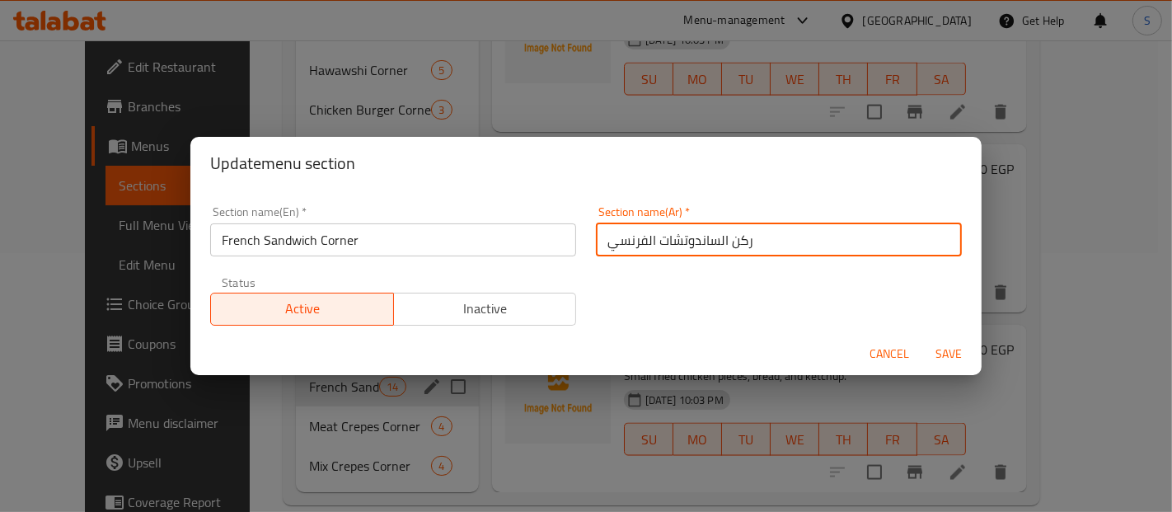
type input "ركن الساندوتشات الفرنسي"
click at [923, 339] on button "Save" at bounding box center [949, 354] width 53 height 31
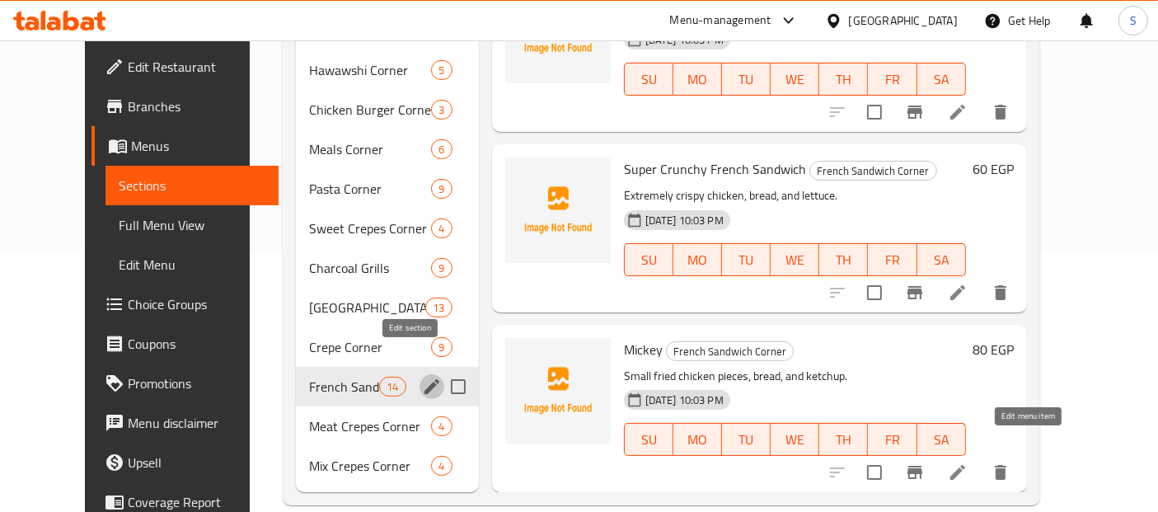
click at [968, 463] on icon at bounding box center [958, 473] width 20 height 20
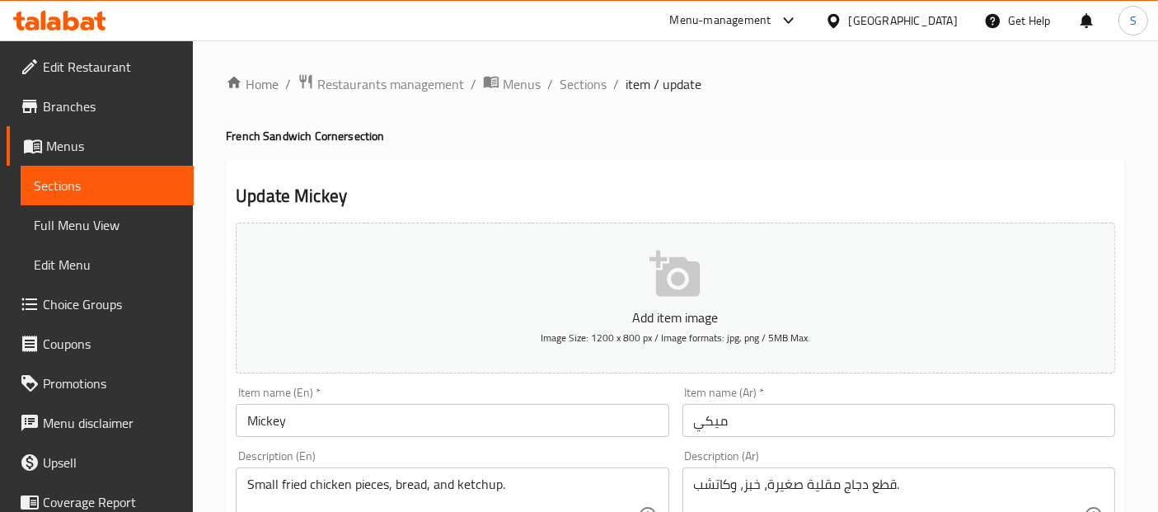
click at [688, 420] on input "ميكي" at bounding box center [899, 420] width 433 height 33
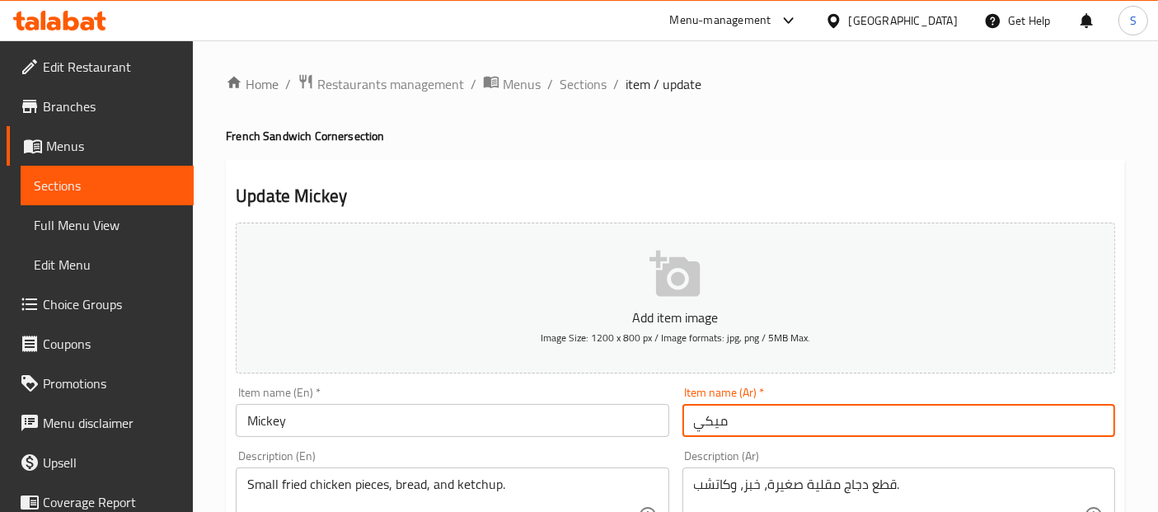
paste input "ساندويتش فرنسي"
type input "ساندويتش فرنسي ميكي"
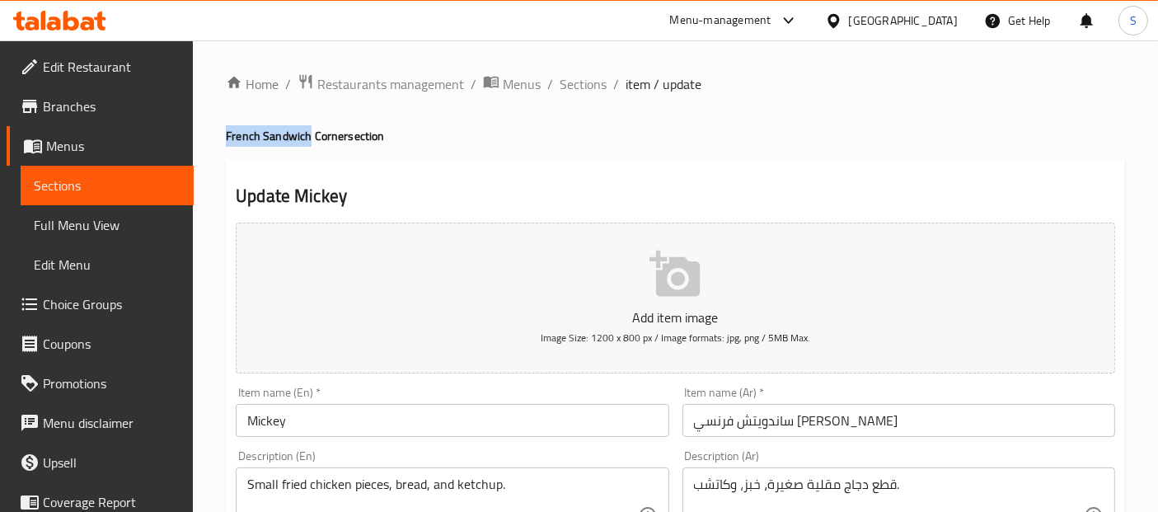
drag, startPoint x: 308, startPoint y: 134, endPoint x: 223, endPoint y: 128, distance: 84.4
copy h4 "French Sandwich"
click at [402, 423] on input "Mickey" at bounding box center [452, 420] width 433 height 33
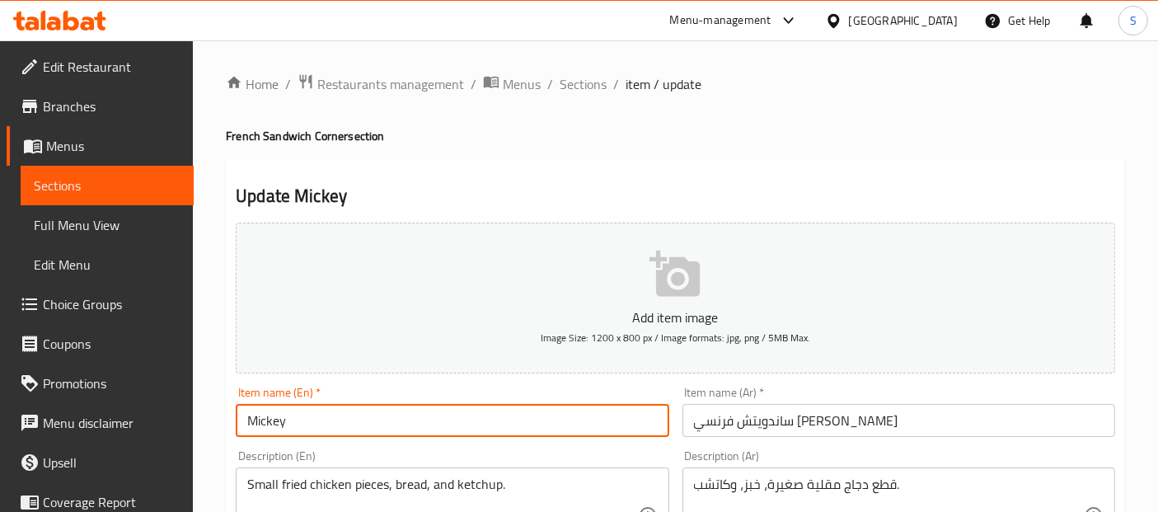
paste input "French Sandwich"
type input "Mickey French Sandwich"
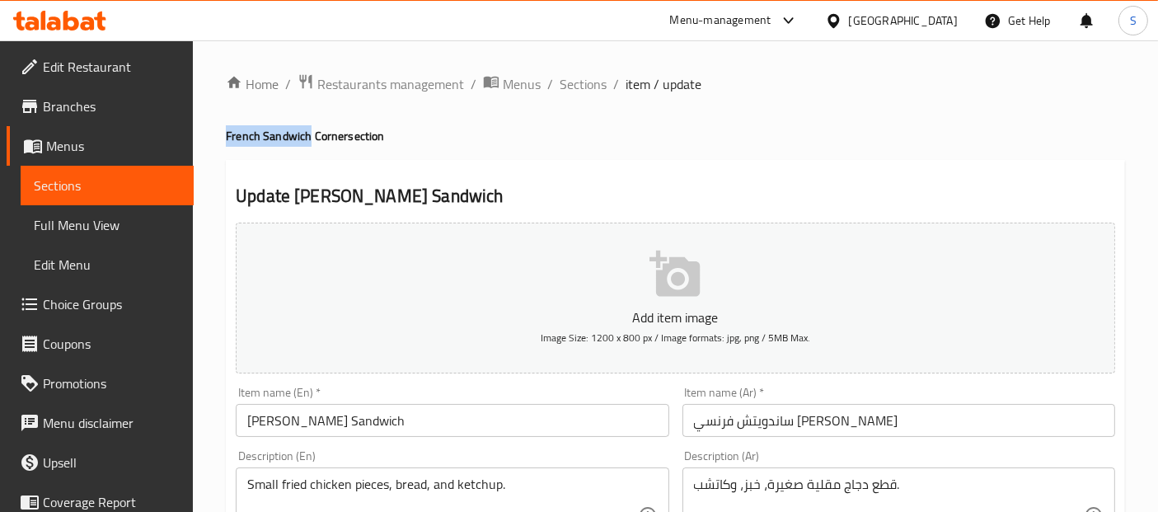
drag, startPoint x: 309, startPoint y: 135, endPoint x: 218, endPoint y: 128, distance: 91.0
copy h4 "French Sandwich"
click at [108, 185] on span "Sections" at bounding box center [107, 186] width 147 height 20
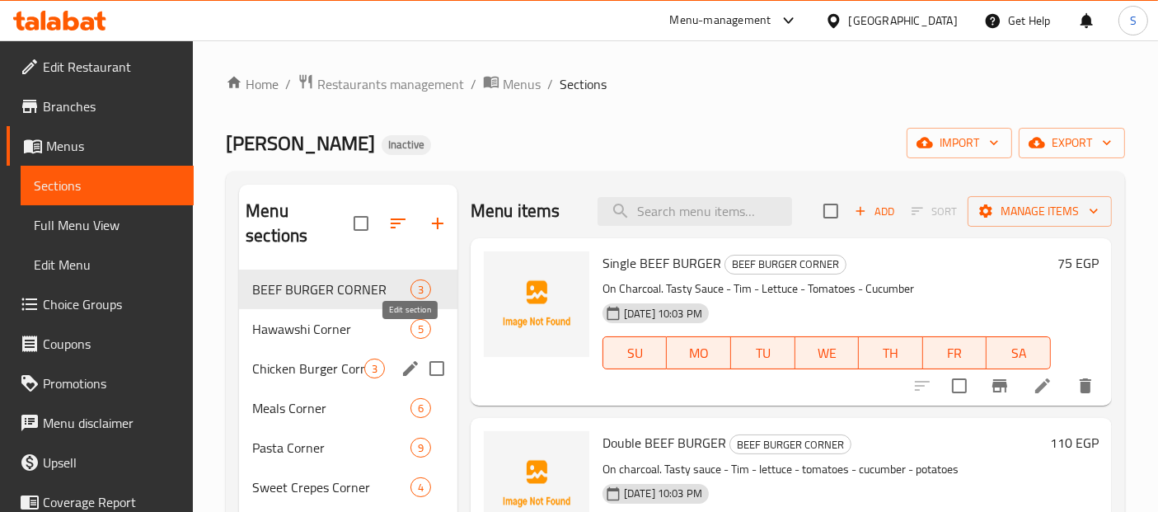
click at [410, 361] on icon "edit" at bounding box center [410, 368] width 15 height 15
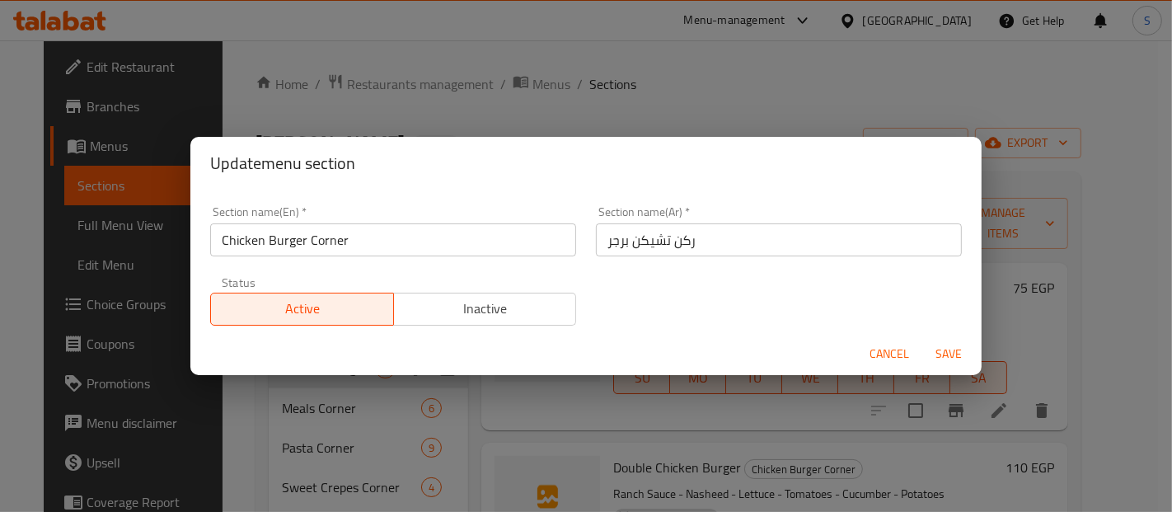
click at [477, 237] on input "Chicken Burger Corner" at bounding box center [393, 239] width 366 height 33
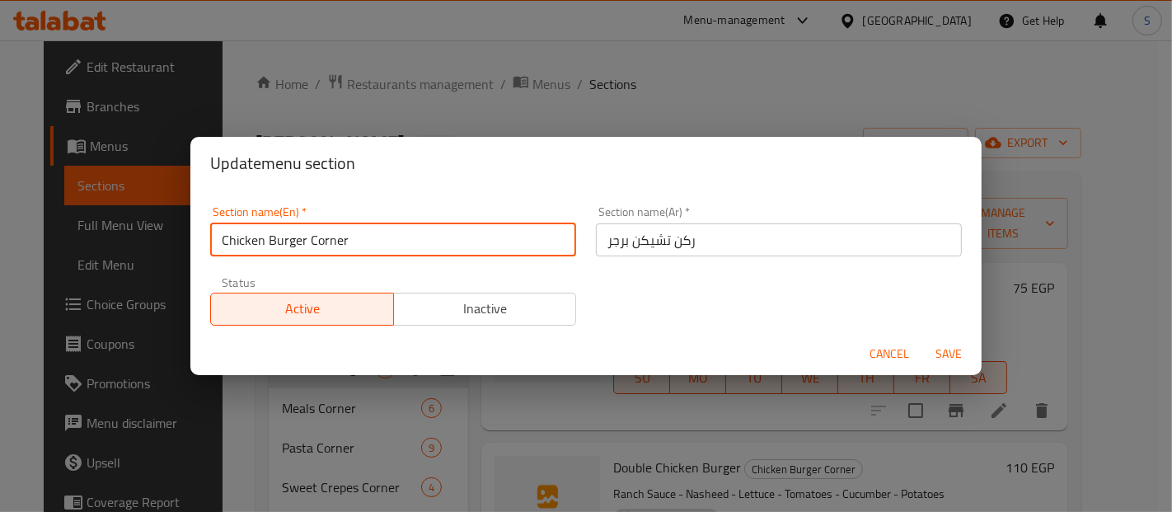
click at [477, 237] on input "Chicken Burger Corner" at bounding box center [393, 239] width 366 height 33
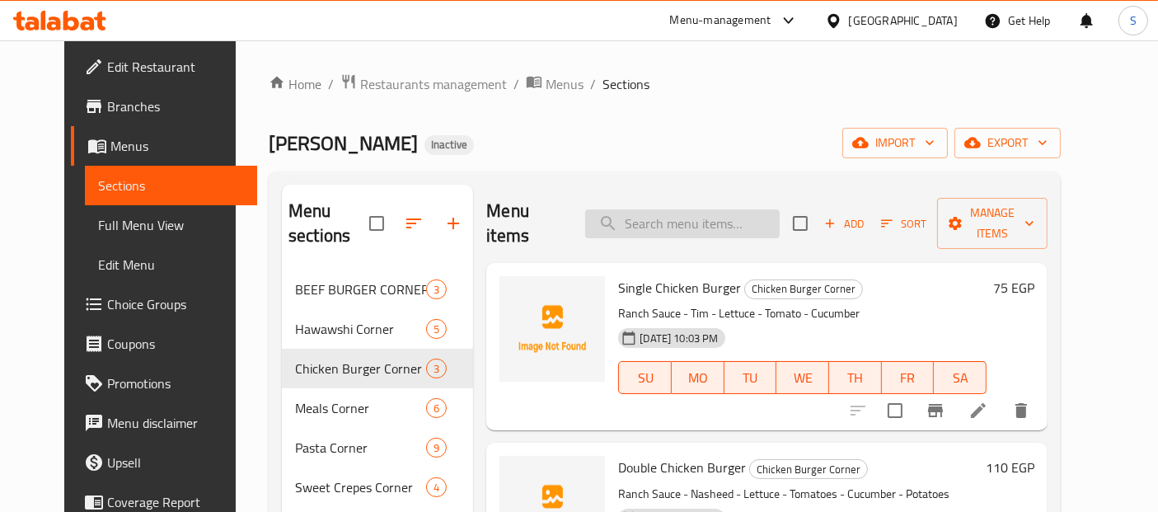
drag, startPoint x: 718, startPoint y: 175, endPoint x: 710, endPoint y: 216, distance: 42.0
click at [710, 216] on div "Menu sections BEEF BURGER CORNER 3 Hawawshi Corner 5 Chicken Burger Corner 3 Me…" at bounding box center [665, 467] width 792 height 593
click at [710, 216] on input "search" at bounding box center [682, 223] width 195 height 29
paste input "Fajita"
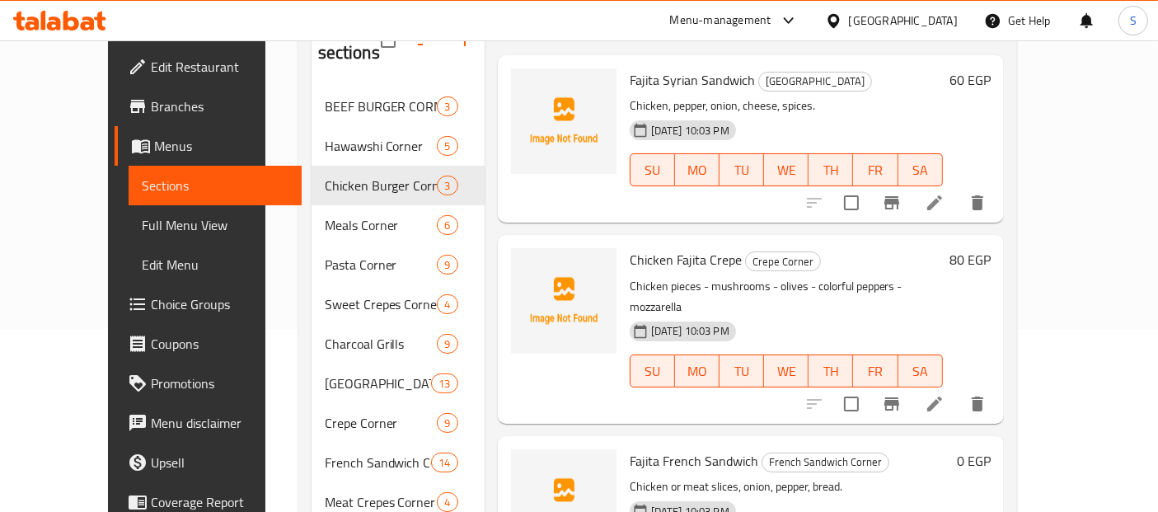
scroll to position [40, 0]
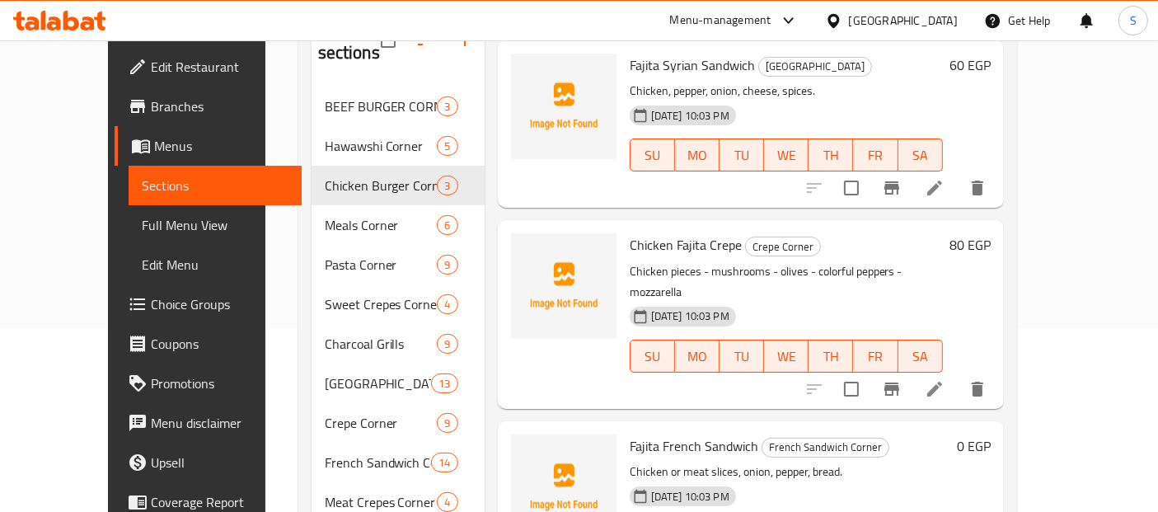
type input "Fajita"
drag, startPoint x: 727, startPoint y: 397, endPoint x: 636, endPoint y: 395, distance: 91.5
click at [636, 434] on span "Fajita French Sandwich" at bounding box center [694, 446] width 129 height 25
copy span "French Sandwich"
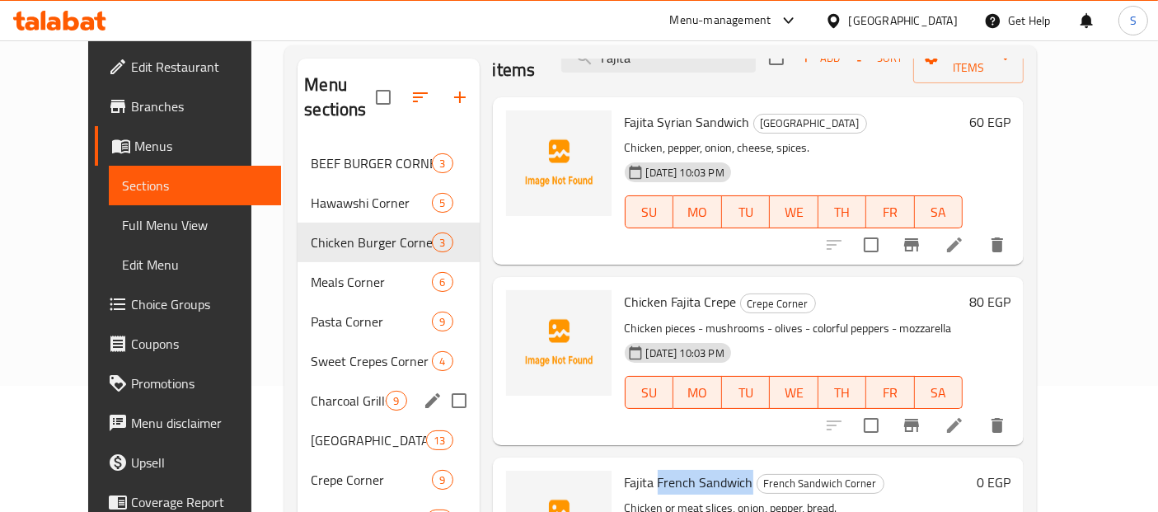
scroll to position [0, 0]
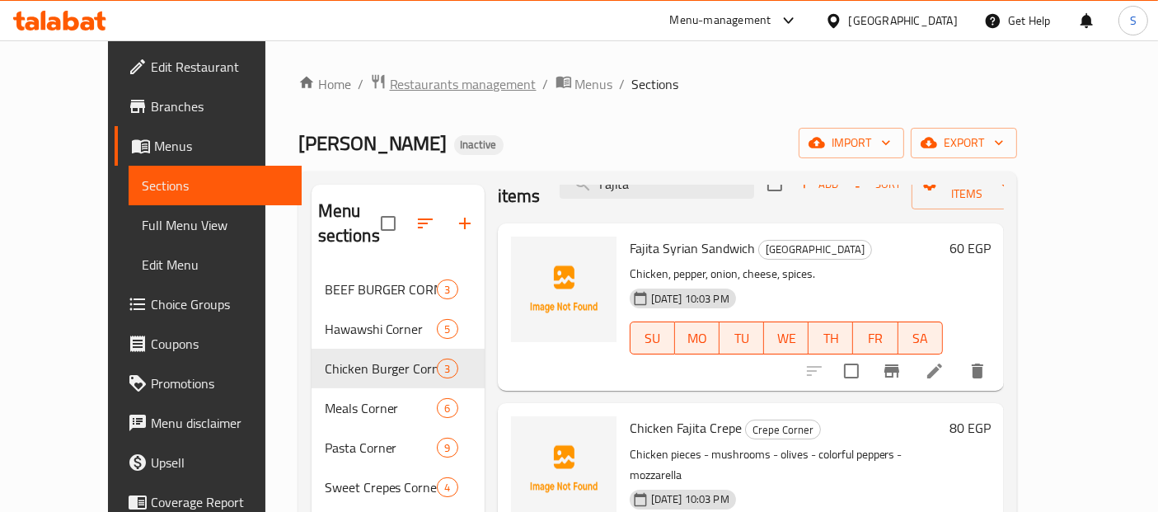
click at [390, 78] on span "Restaurants management" at bounding box center [463, 84] width 147 height 20
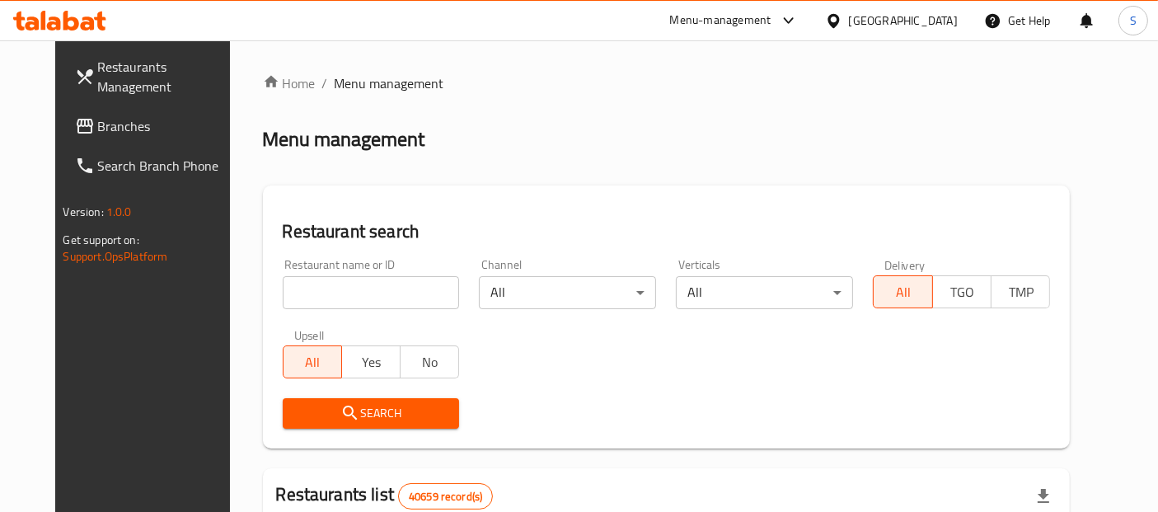
click at [407, 283] on input "search" at bounding box center [371, 292] width 177 height 33
paste input "Juice & Bites"
type input "Juice & Bites"
click button "Search" at bounding box center [371, 413] width 177 height 31
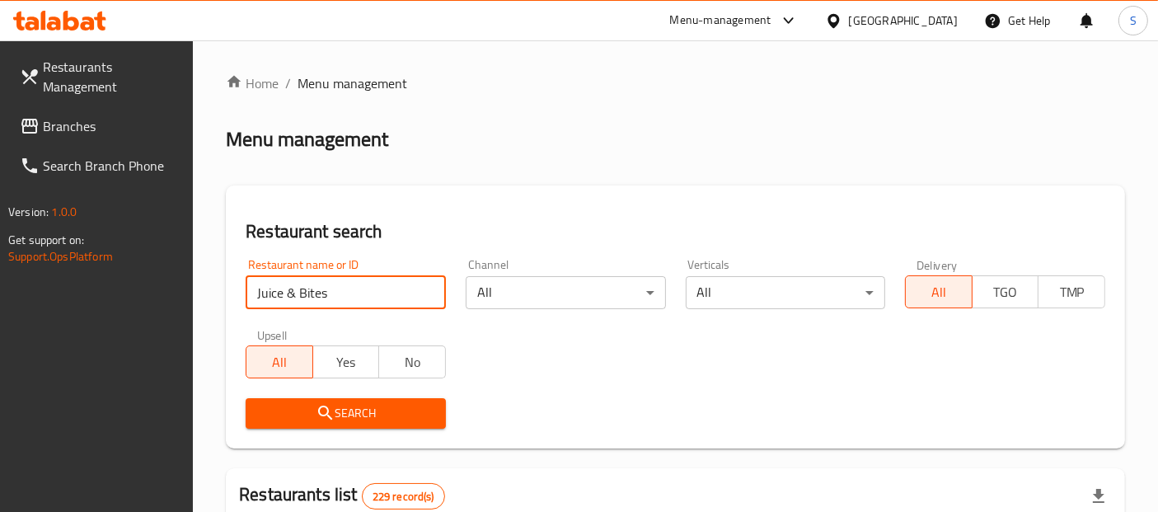
click at [341, 409] on span "Search" at bounding box center [346, 413] width 174 height 21
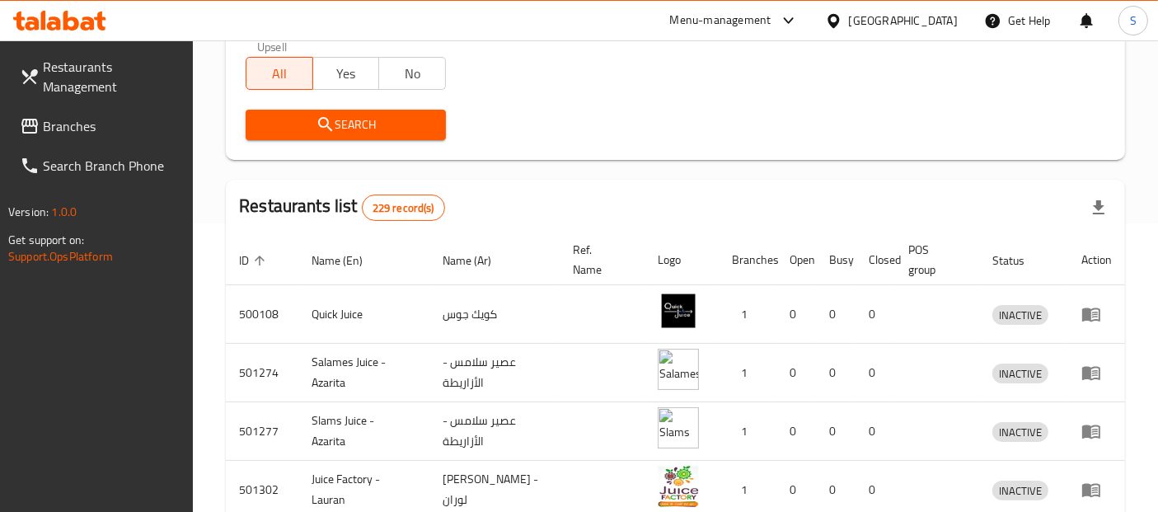
scroll to position [305, 0]
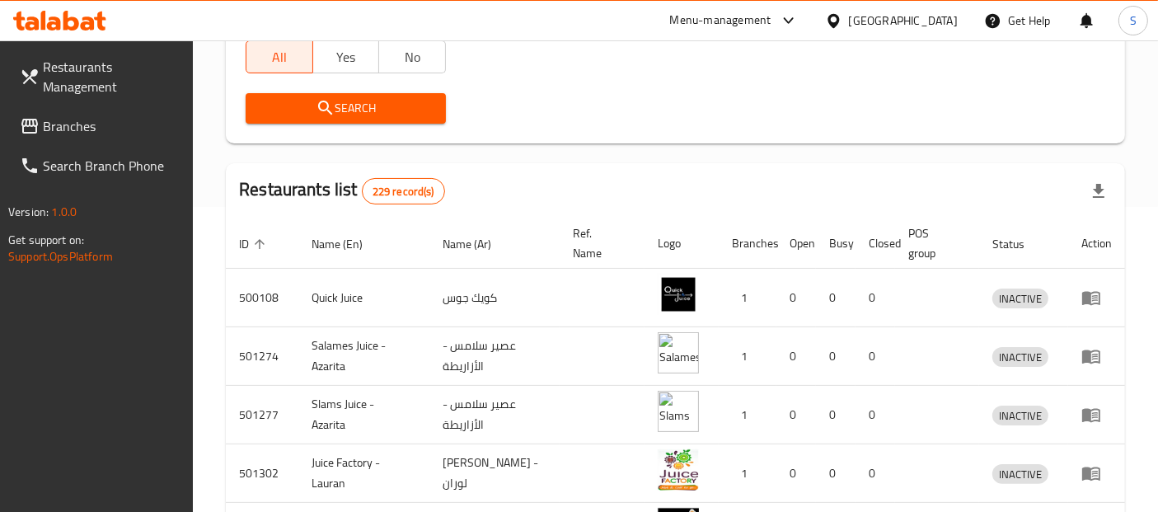
click at [39, 120] on icon at bounding box center [30, 126] width 20 height 20
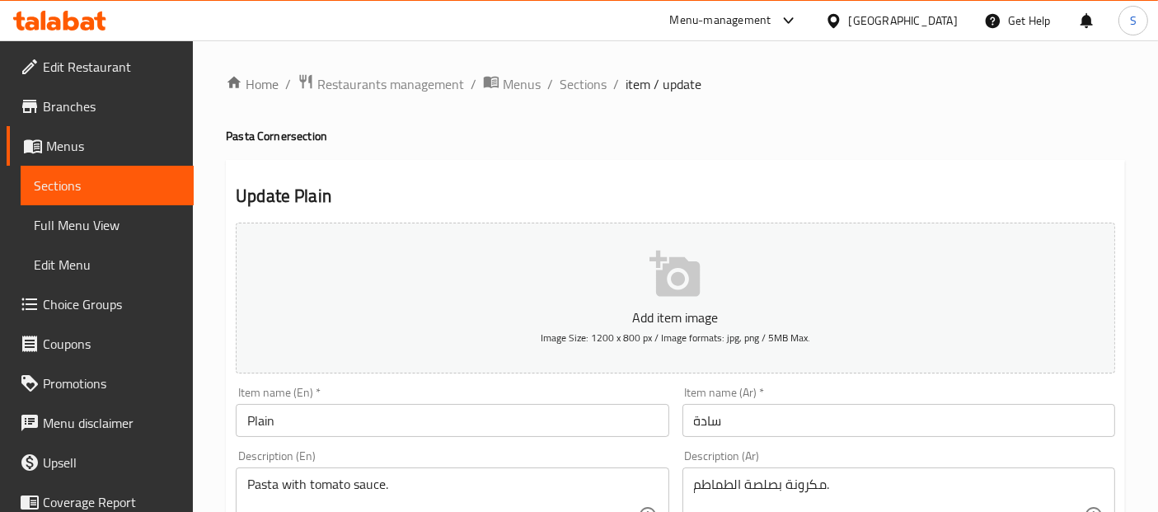
click at [528, 422] on input "Plain" at bounding box center [452, 420] width 433 height 33
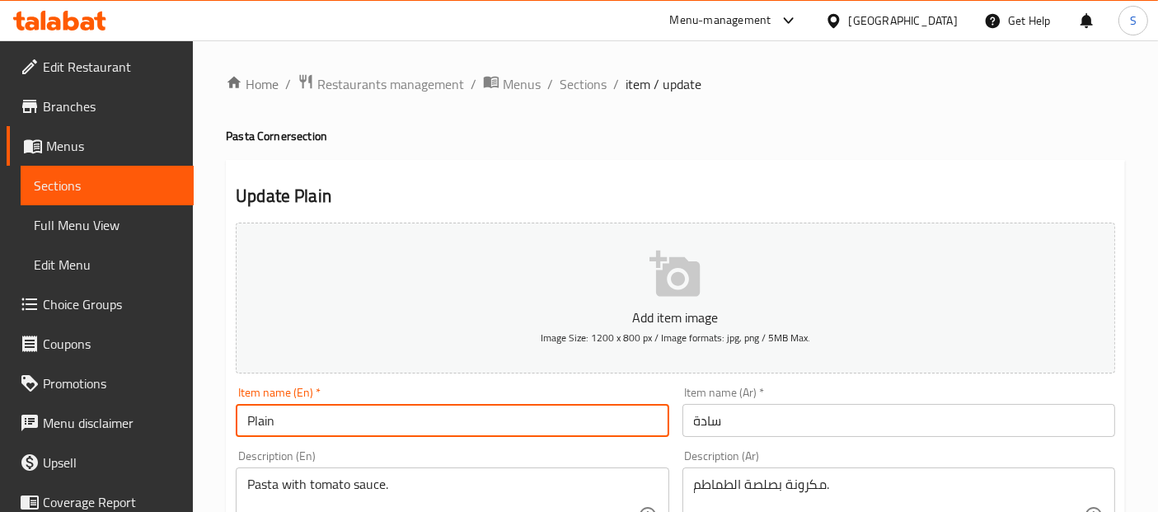
paste input "Pasta"
type input "Plain Pasta"
click at [815, 483] on textarea "مكرونة بصلصة الطماطم." at bounding box center [889, 516] width 390 height 78
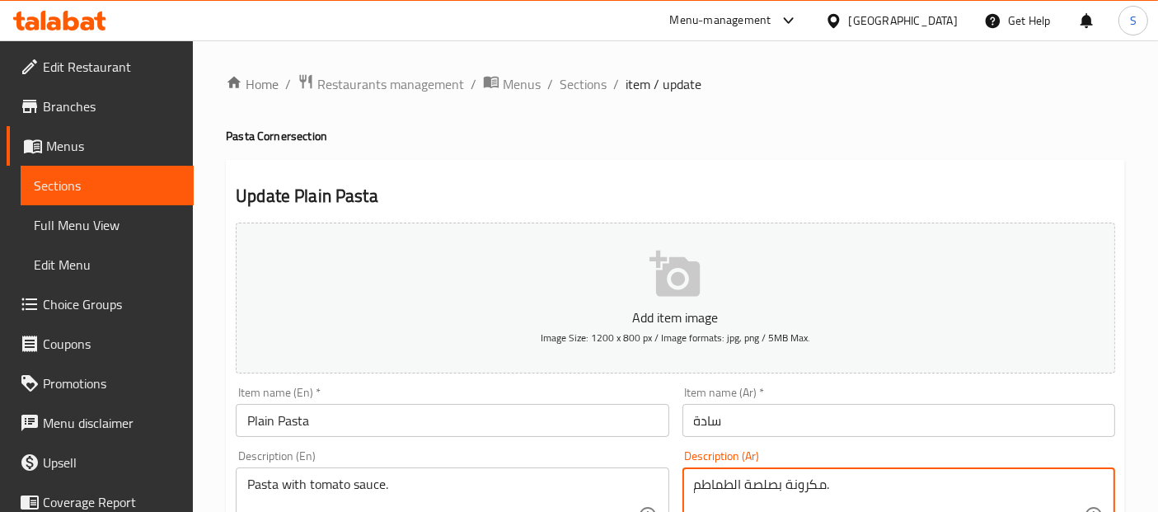
click at [840, 422] on input "سادة" at bounding box center [899, 420] width 433 height 33
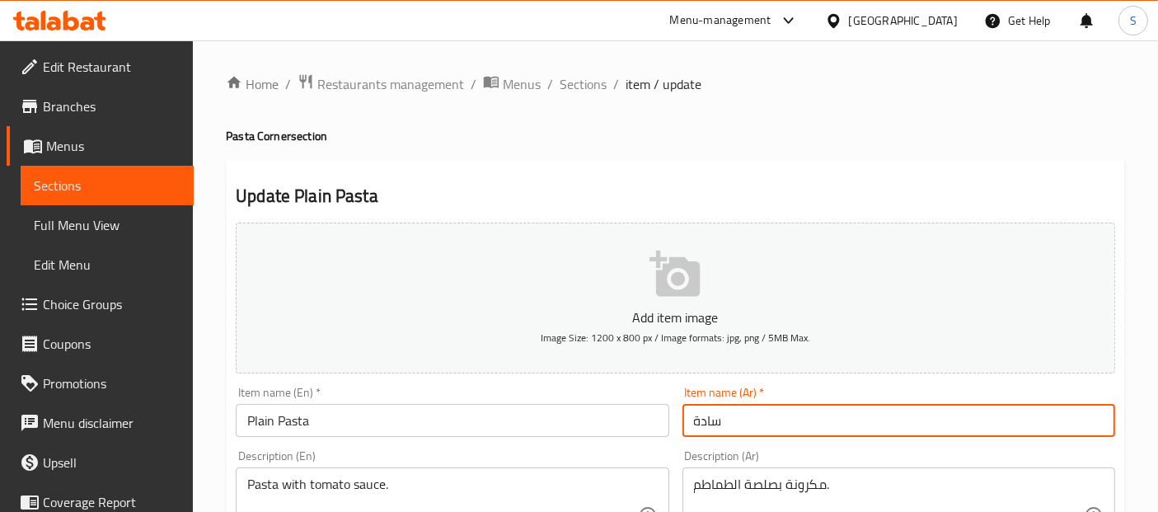
paste input "مكرونة"
click at [693, 416] on input "سادة" at bounding box center [899, 420] width 433 height 33
paste input "مكرونة"
type input "مكرونة سادة"
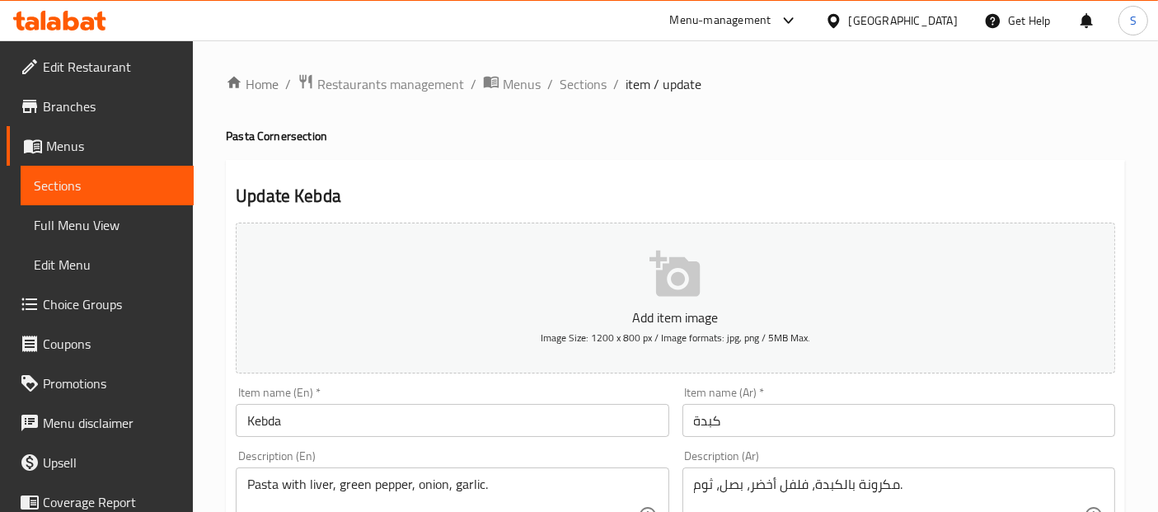
click at [690, 418] on input "كبدة" at bounding box center [899, 420] width 433 height 33
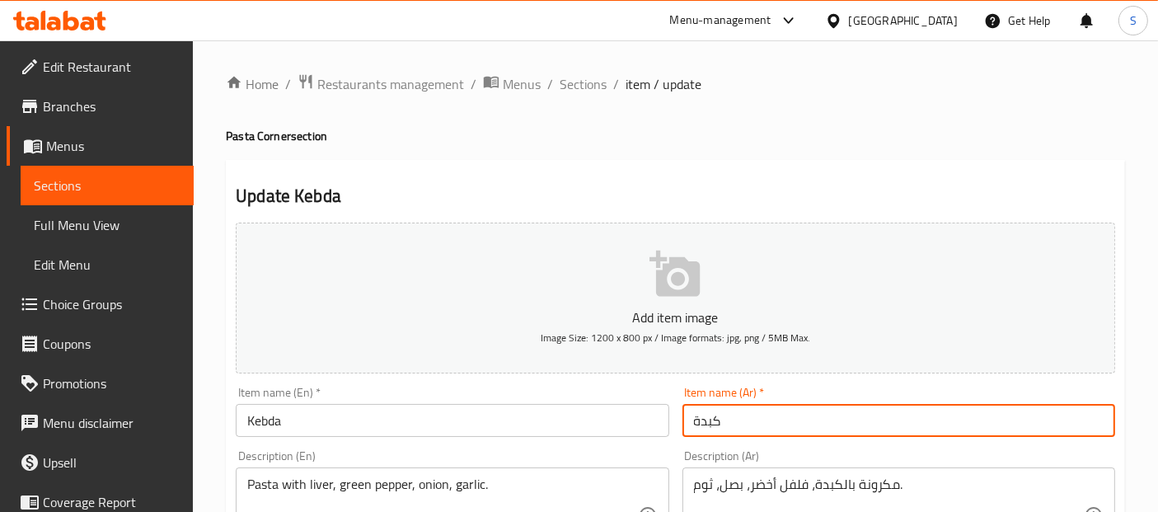
paste input "مكرونة"
type input "مكرونة كبدة"
click at [524, 407] on input "Kebda" at bounding box center [452, 420] width 433 height 33
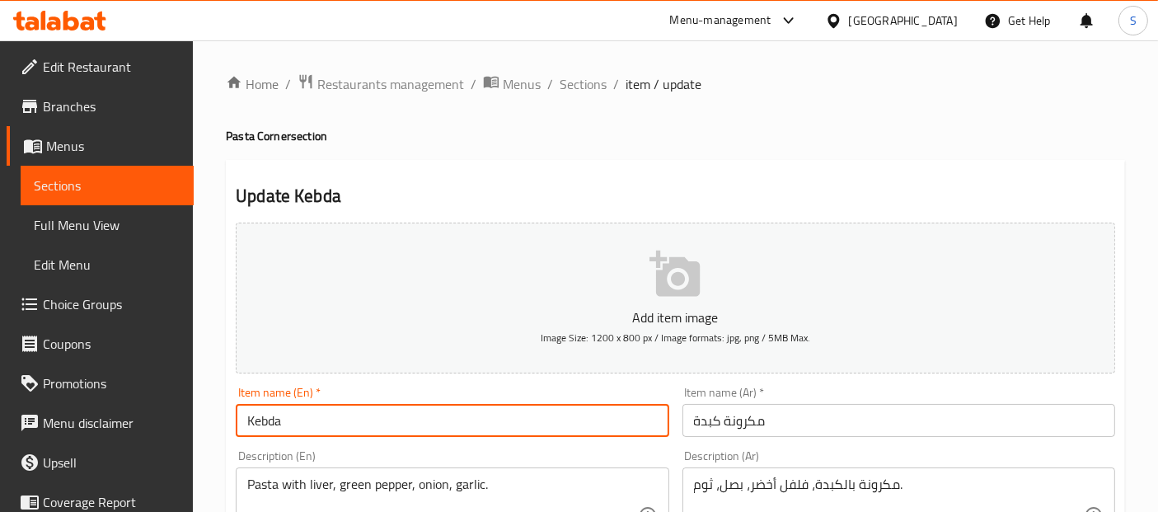
paste input "Pasta"
type input "Kebda Pasta"
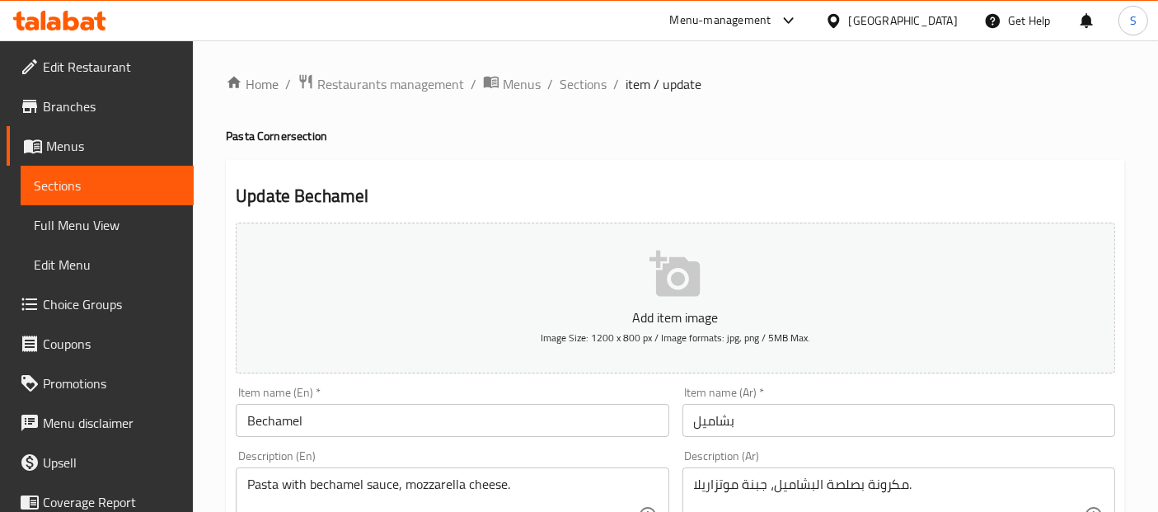
click at [694, 418] on input "بشاميل" at bounding box center [899, 420] width 433 height 33
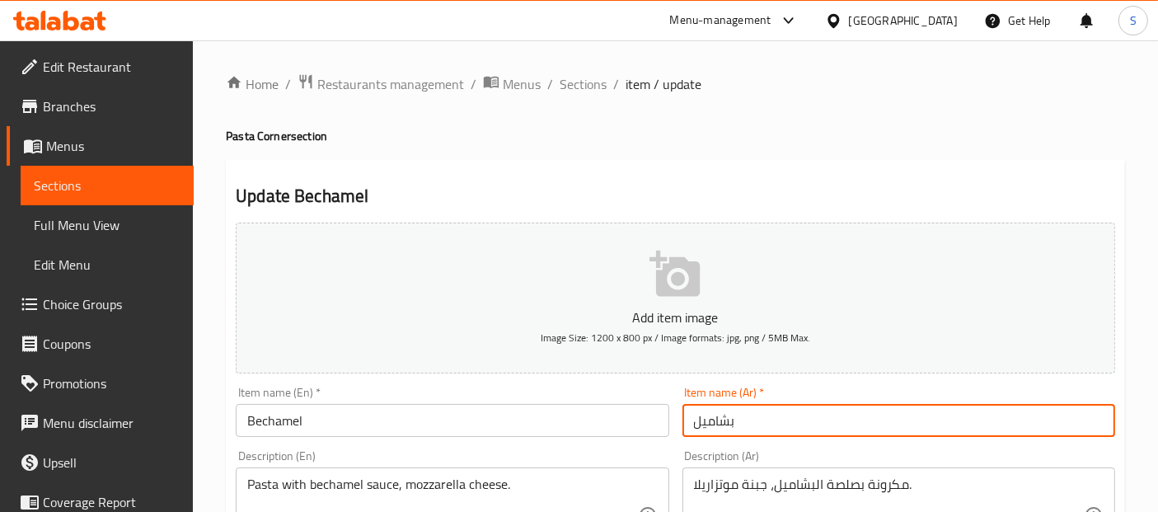
paste input "مكرونة"
type input "مكرونة بشاميل"
click at [505, 427] on input "Bechamel" at bounding box center [452, 420] width 433 height 33
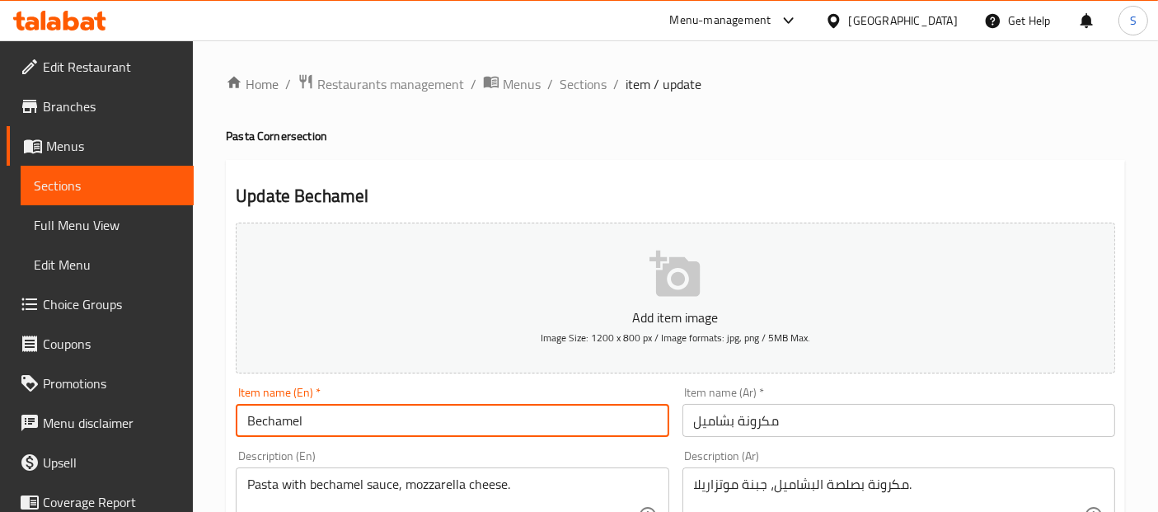
paste input "Pasta"
type input "Bechamel Pasta"
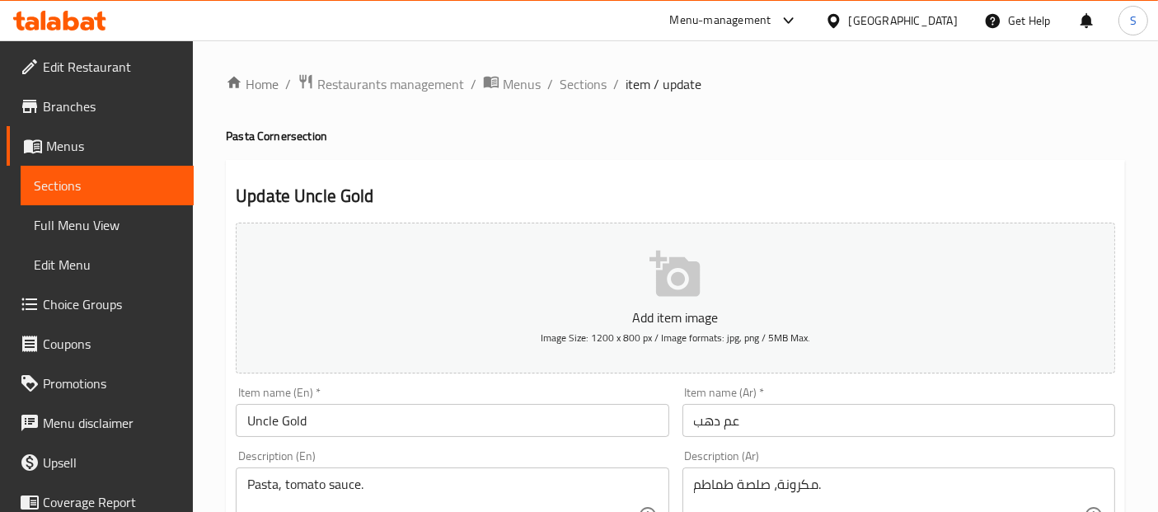
click at [686, 420] on input "عم دهب" at bounding box center [899, 420] width 433 height 33
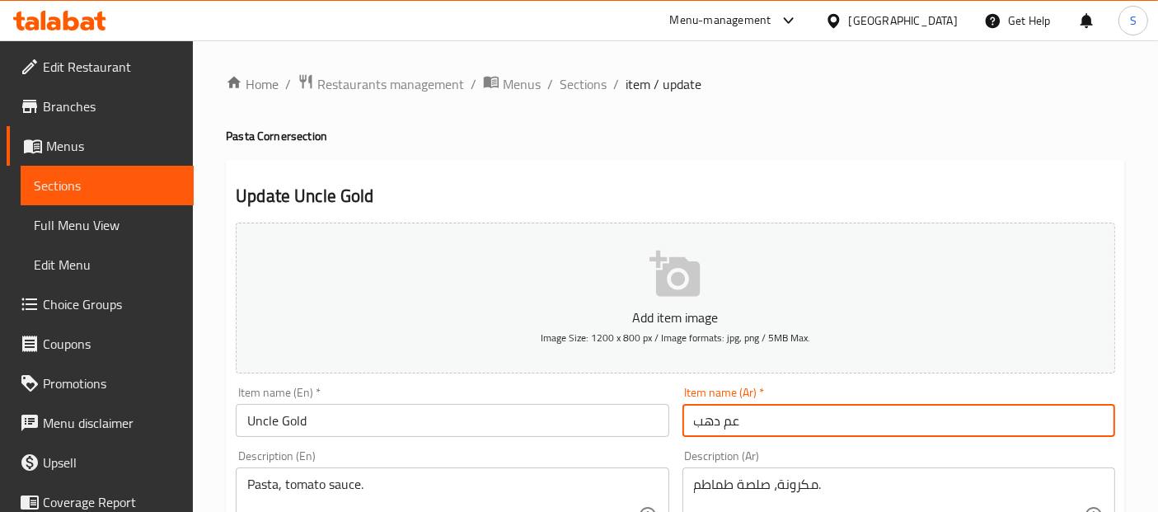
paste input "مكرونة"
type input "مكرونة عم دهب"
click at [443, 421] on input "Uncle Gold" at bounding box center [452, 420] width 433 height 33
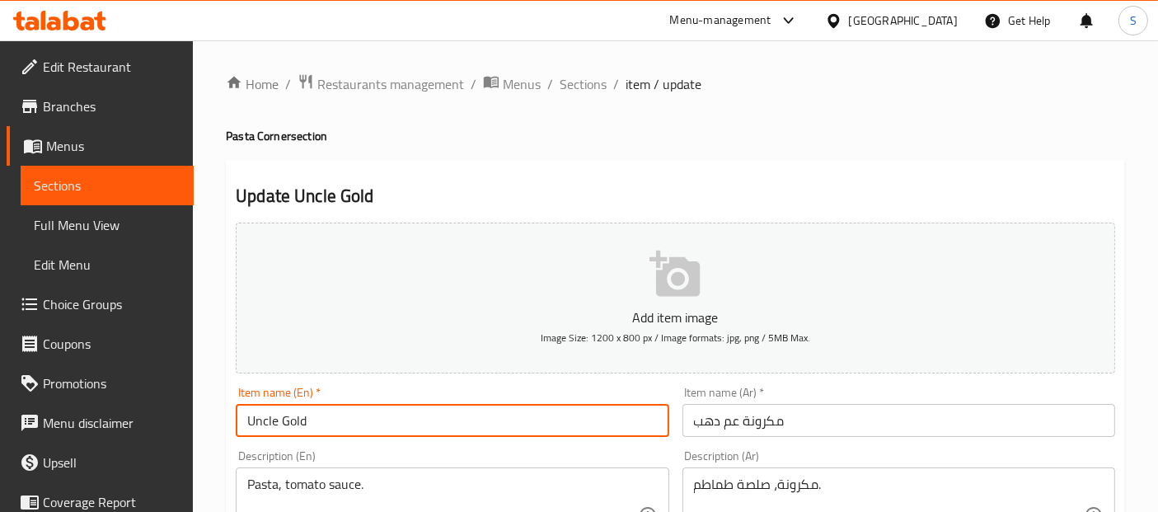
paste input "Pasta"
type input "Uncle Gold Pasta"
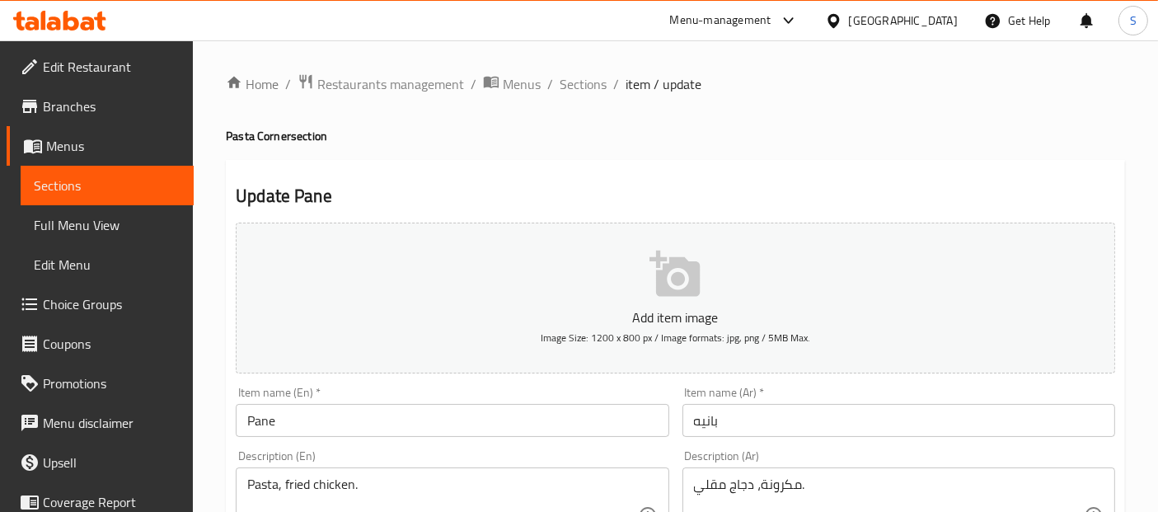
click at [688, 419] on input "بانيه" at bounding box center [899, 420] width 433 height 33
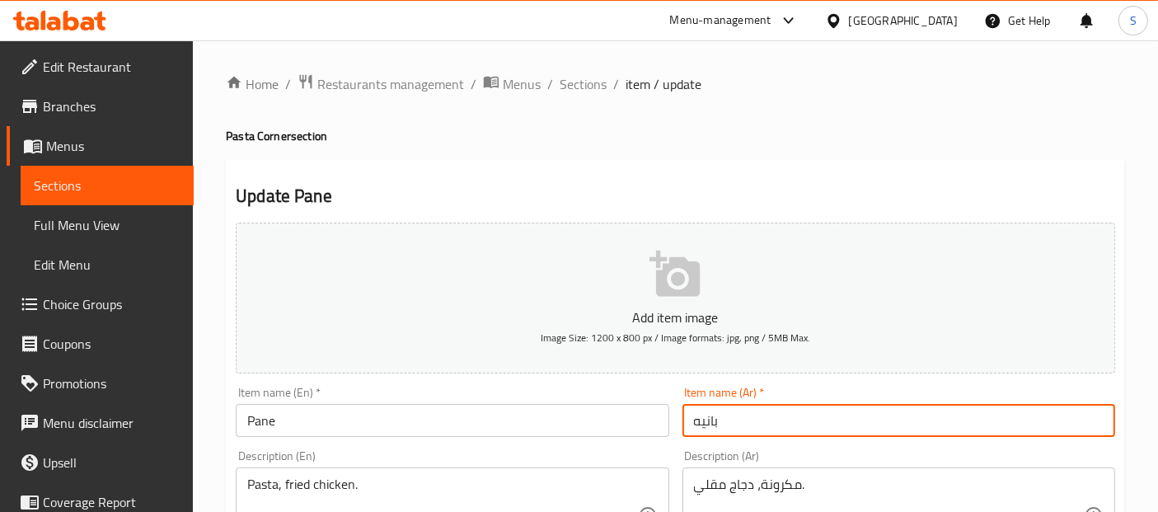
paste input "مكرونة"
type input "مكرونة بانيه"
click at [259, 491] on textarea "Pasta, fried chicken." at bounding box center [442, 516] width 390 height 78
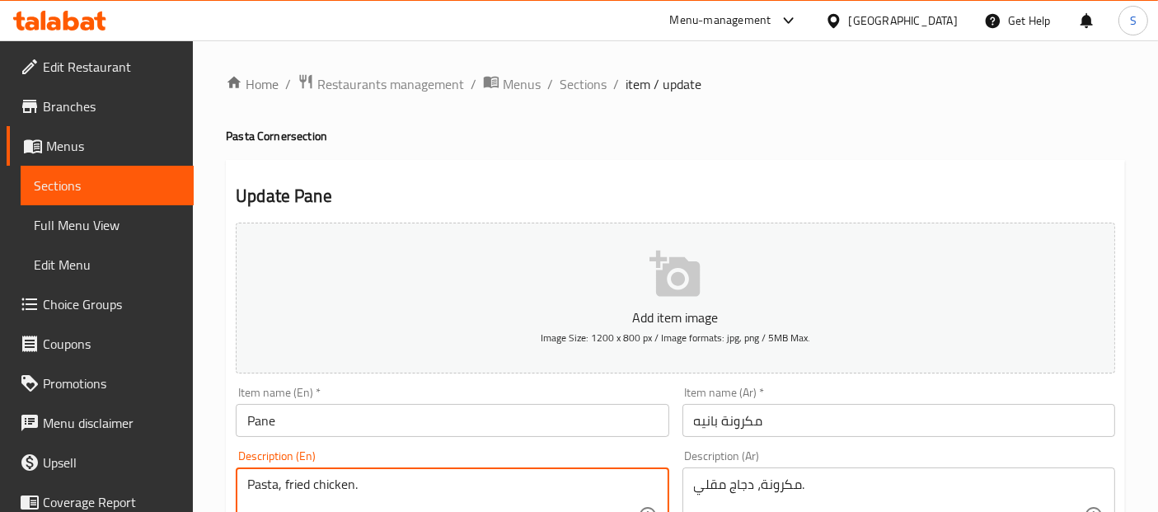
click at [336, 413] on input "Pane" at bounding box center [452, 420] width 433 height 33
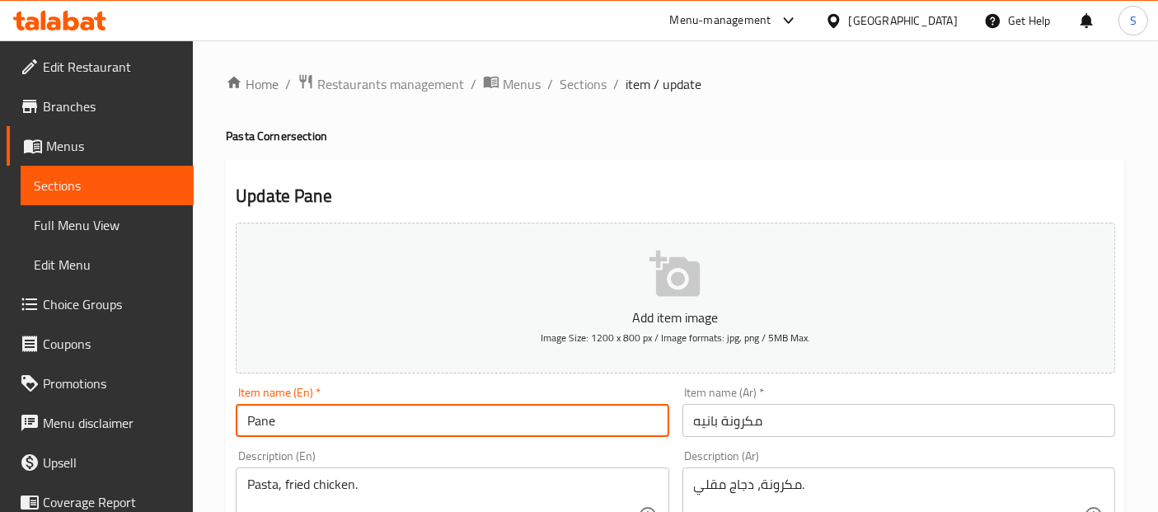
paste input "Pasta"
type input "Pane Pasta"
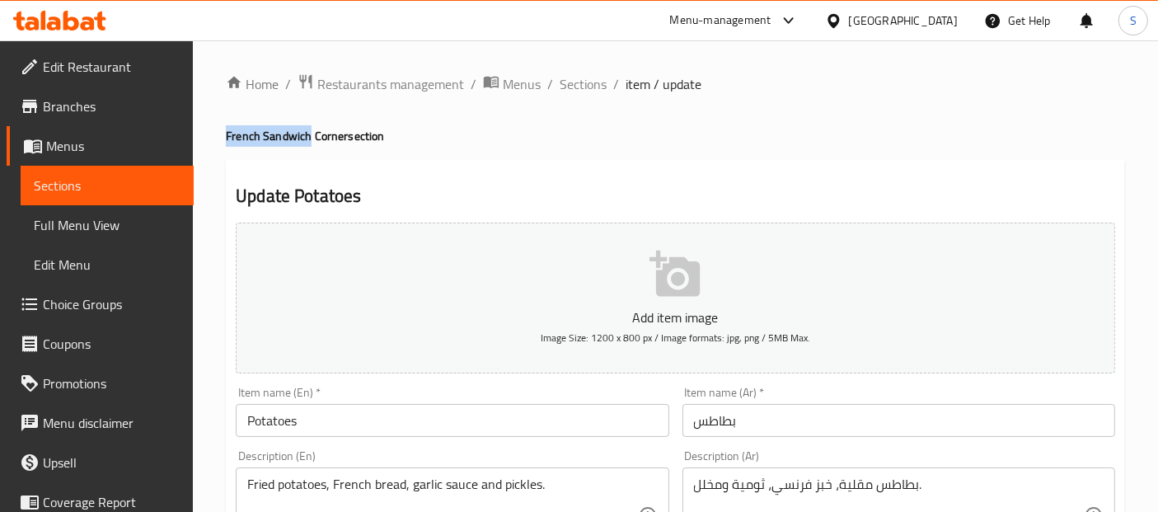
drag, startPoint x: 308, startPoint y: 134, endPoint x: 223, endPoint y: 130, distance: 85.0
click at [386, 425] on input "Potatoes" at bounding box center [452, 420] width 433 height 33
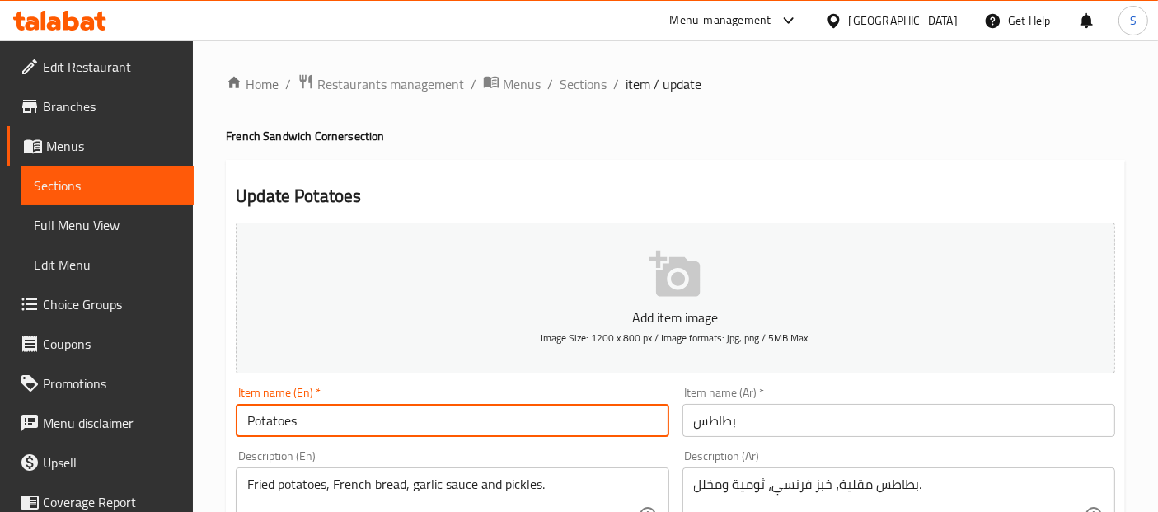
paste input "French Sandwich"
click at [296, 420] on input "PotatoesFrench Sandwich" at bounding box center [452, 420] width 433 height 33
type input "Potatoes French Sandwich"
click at [698, 423] on input "بطاطس" at bounding box center [899, 420] width 433 height 33
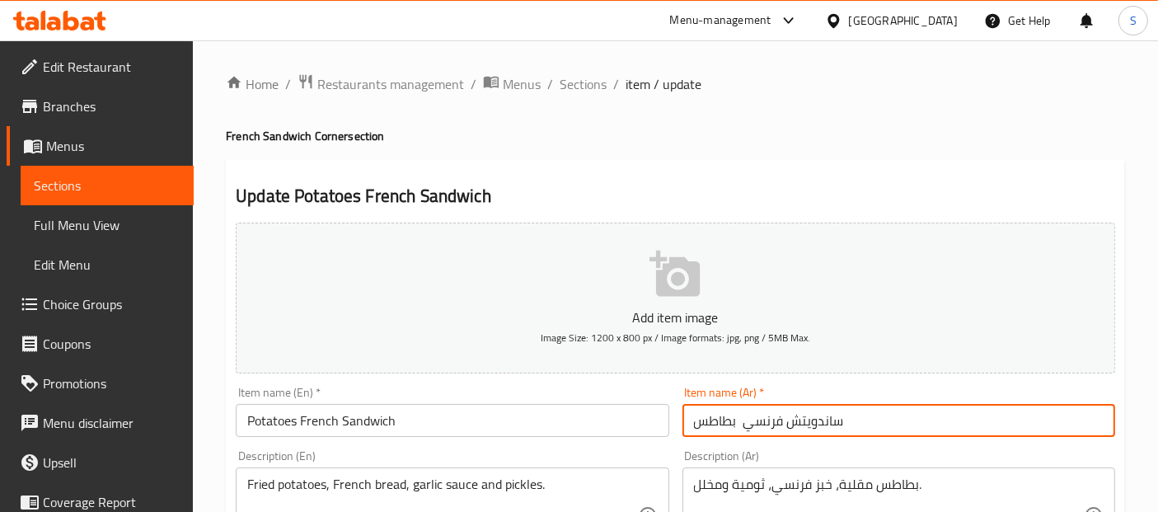
type input "ساندويتش فرنسي بطاطس"
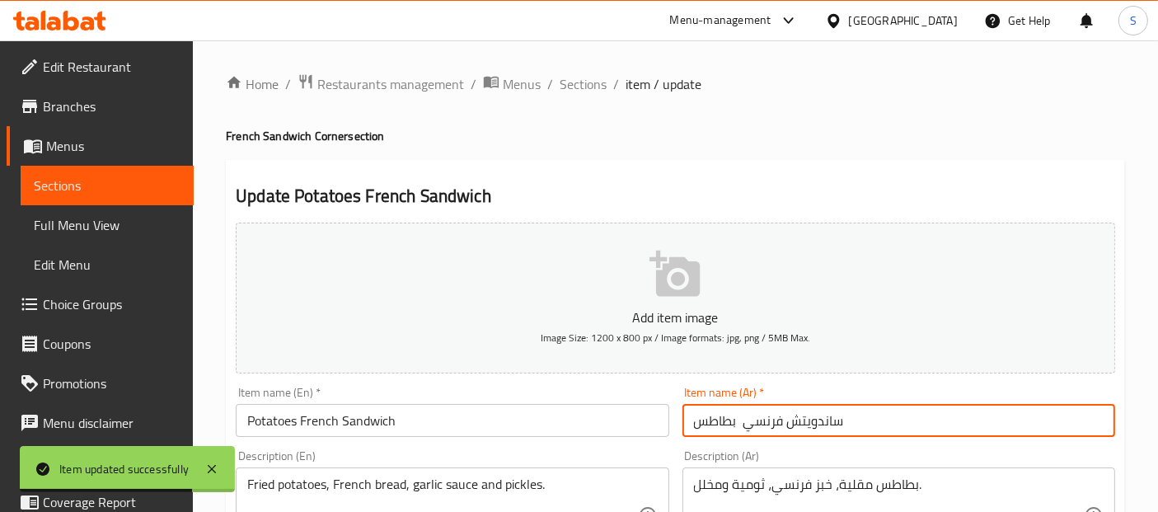
drag, startPoint x: 858, startPoint y: 416, endPoint x: 745, endPoint y: 427, distance: 113.5
click at [745, 427] on input "ساندويتش فرنسي بطاطس" at bounding box center [899, 420] width 433 height 33
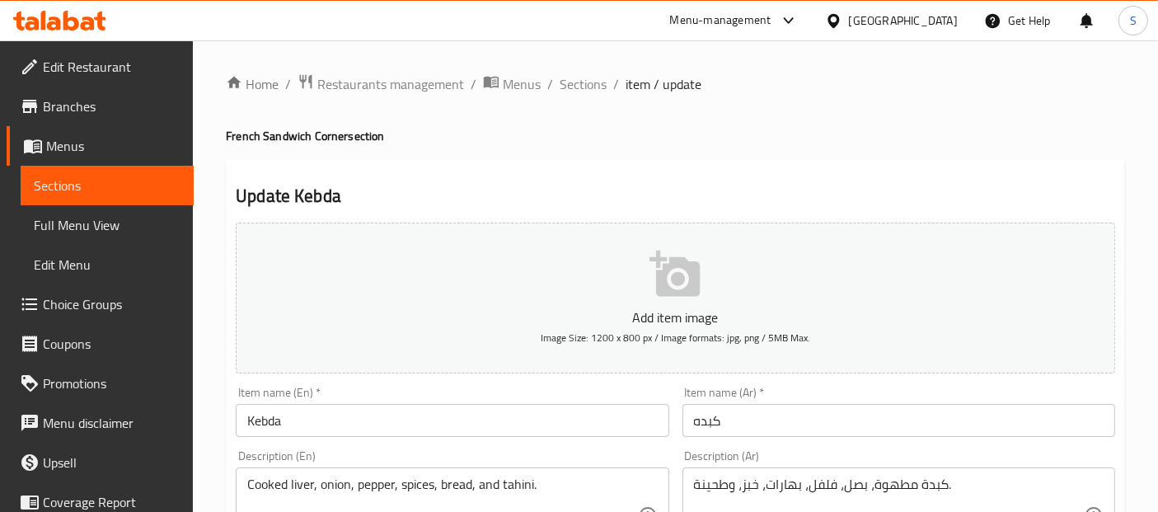
click at [464, 426] on input "Kebda" at bounding box center [452, 420] width 433 height 33
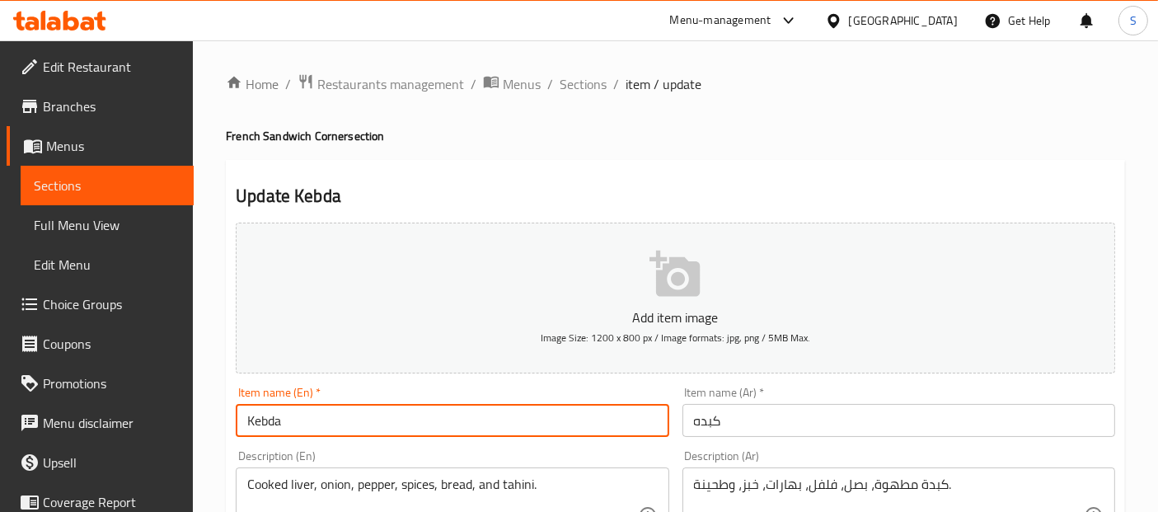
paste input "French Sandwich"
type input "Kebda French Sandwich"
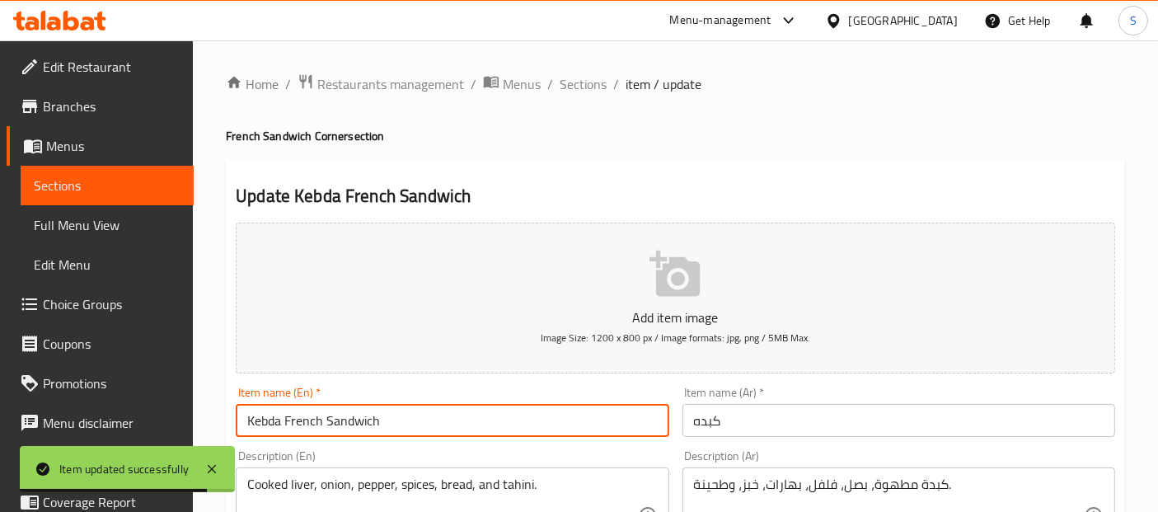
click at [695, 420] on input "كبده" at bounding box center [899, 420] width 433 height 33
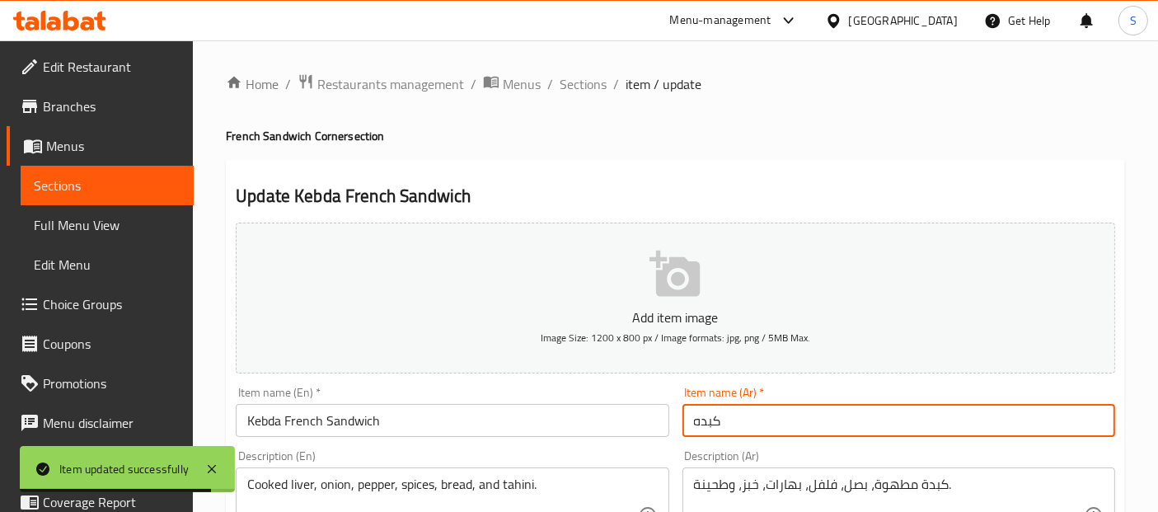
paste input "ساندويتش فرنسي"
type input "ساندويتش فرنسي كبده"
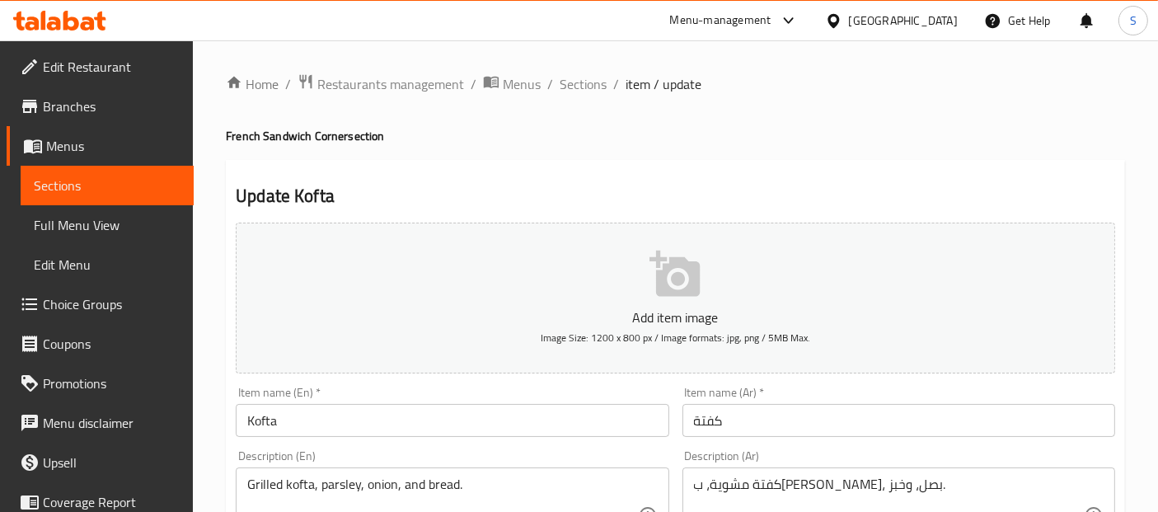
drag, startPoint x: 501, startPoint y: 437, endPoint x: 513, endPoint y: 423, distance: 18.2
click at [513, 423] on div "Item name (En)   * Kofta Item name (En) *" at bounding box center [452, 411] width 446 height 63
click at [513, 423] on input "Kofta" at bounding box center [452, 420] width 433 height 33
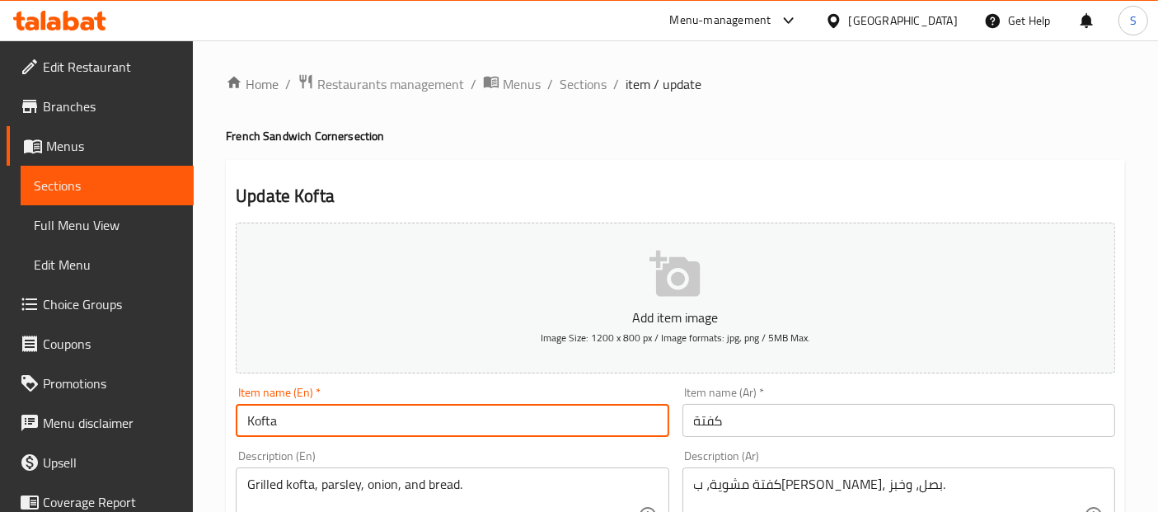
paste input "French Sandwich"
type input "Kofta French Sandwich"
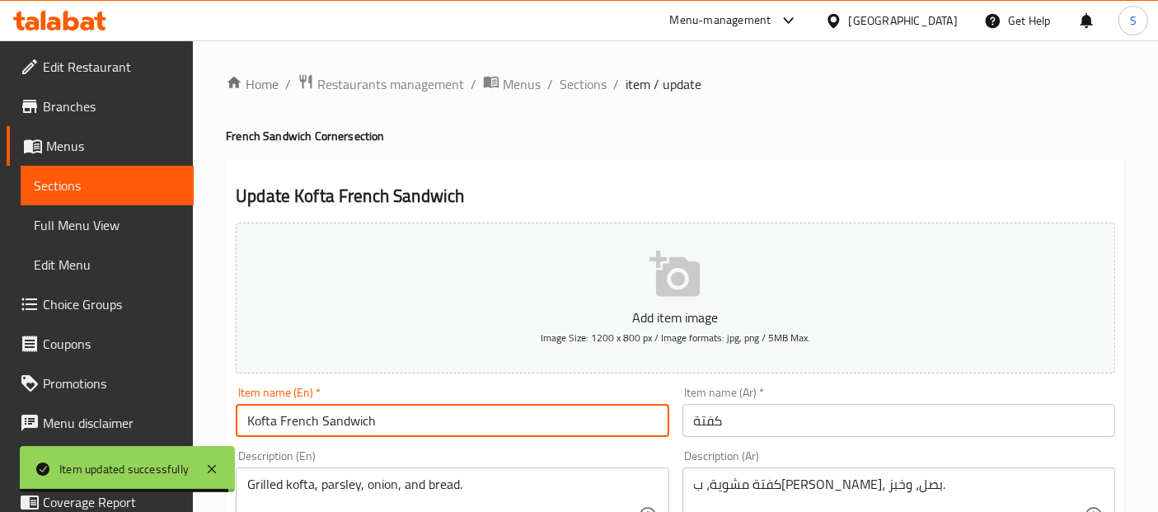
click at [693, 432] on input "كفتة" at bounding box center [899, 420] width 433 height 33
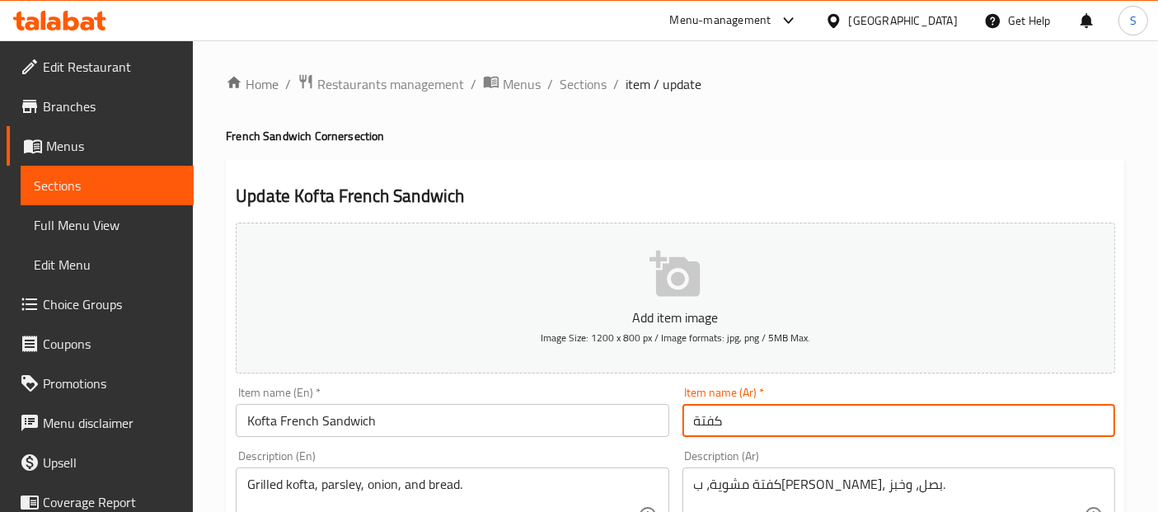
paste input "ساندويتش فرنسي"
type input "ساندويتش فرنسي كفتة"
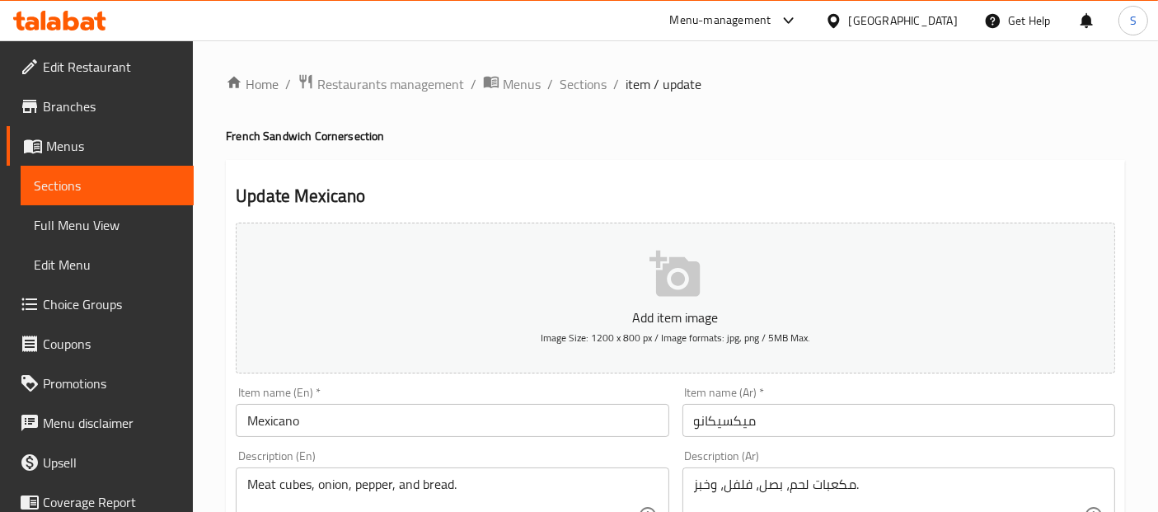
click at [509, 416] on input "Mexicano" at bounding box center [452, 420] width 433 height 33
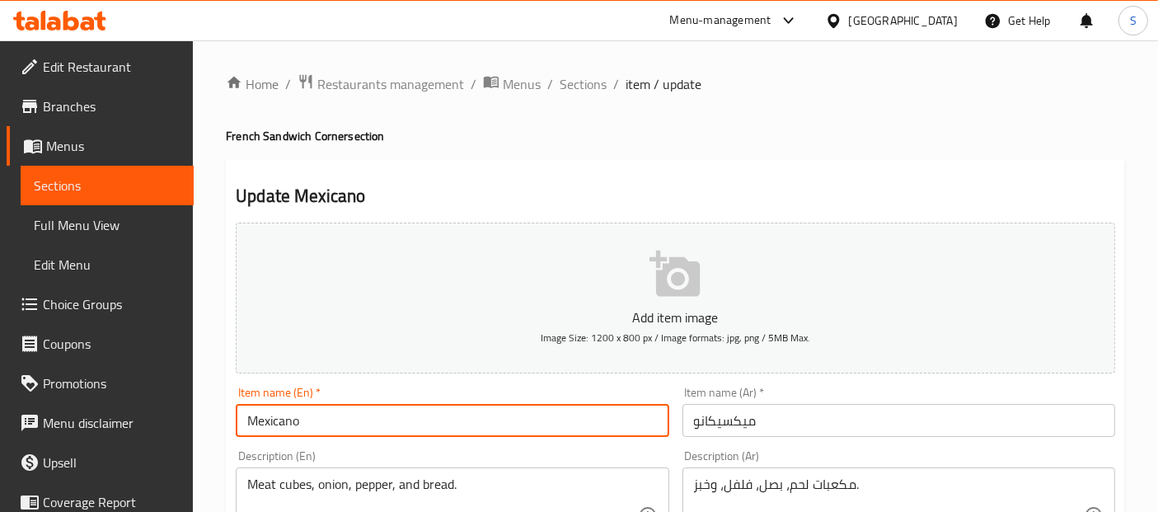
paste input "French Sandwich"
type input "Mexicano French Sandwich"
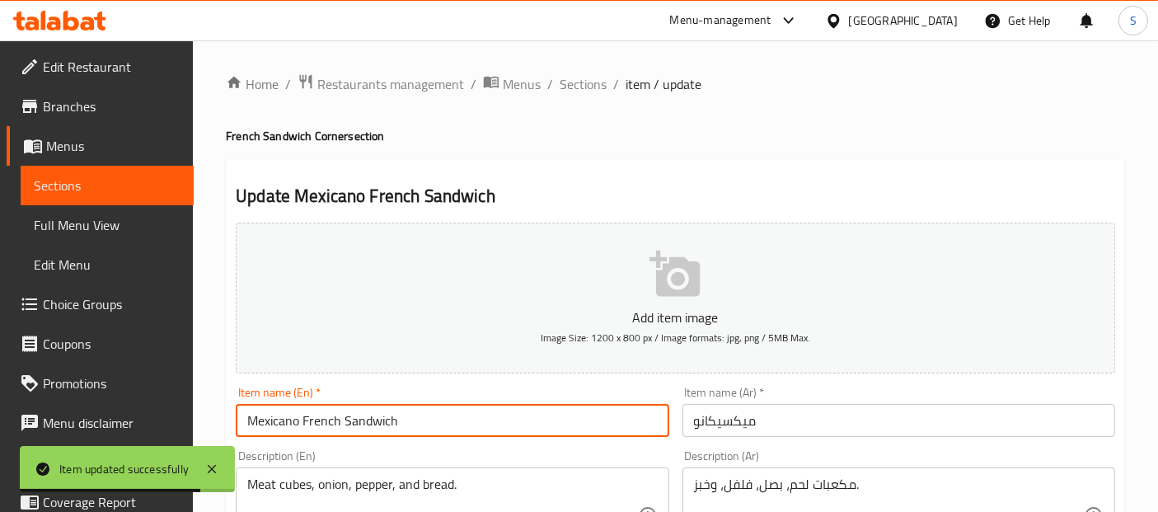
click at [688, 422] on input "ميكسيكانو" at bounding box center [899, 420] width 433 height 33
paste input "ساندويتش فرنسي"
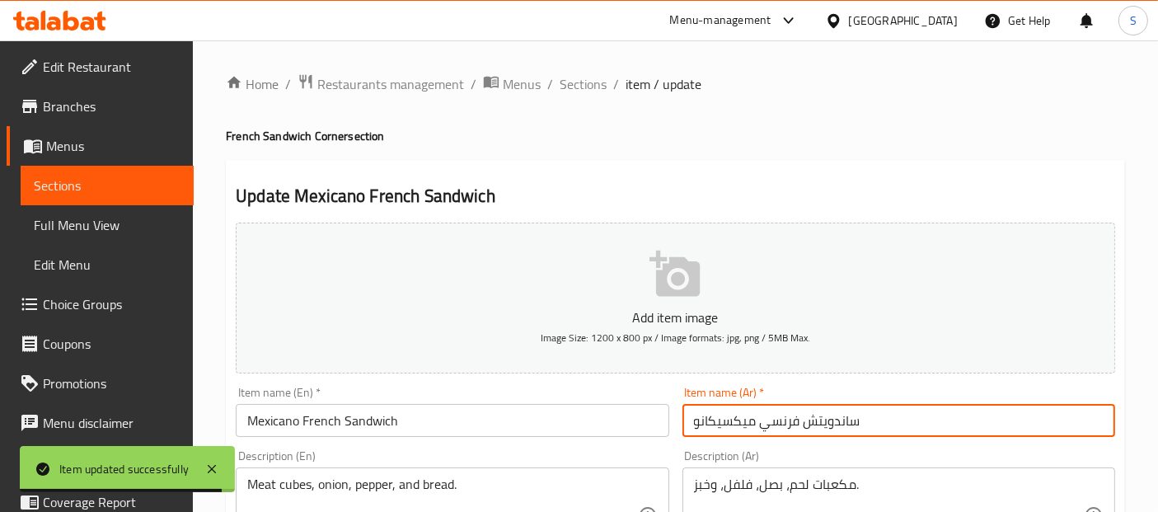
type input "ساندويتش فرنسي ميكسيكانو"
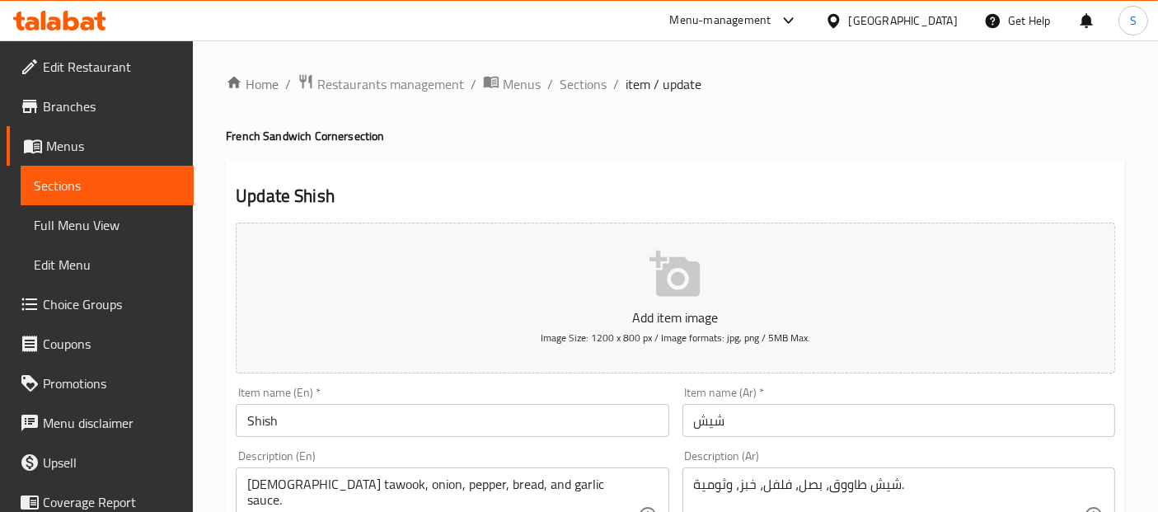
click at [585, 413] on input "Shish" at bounding box center [452, 420] width 433 height 33
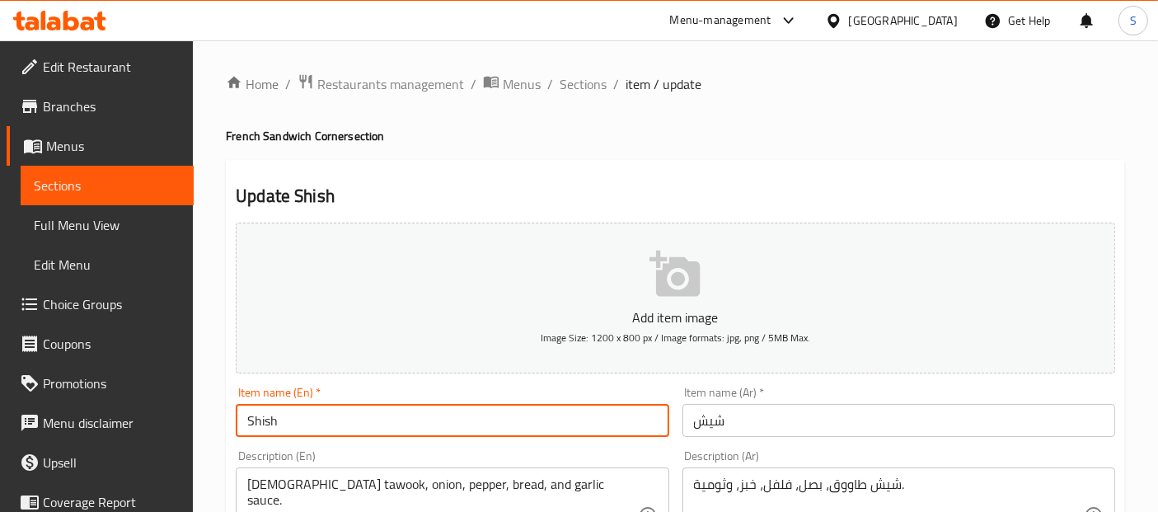
paste input "French Sandwich"
type input "Shish French Sandwich"
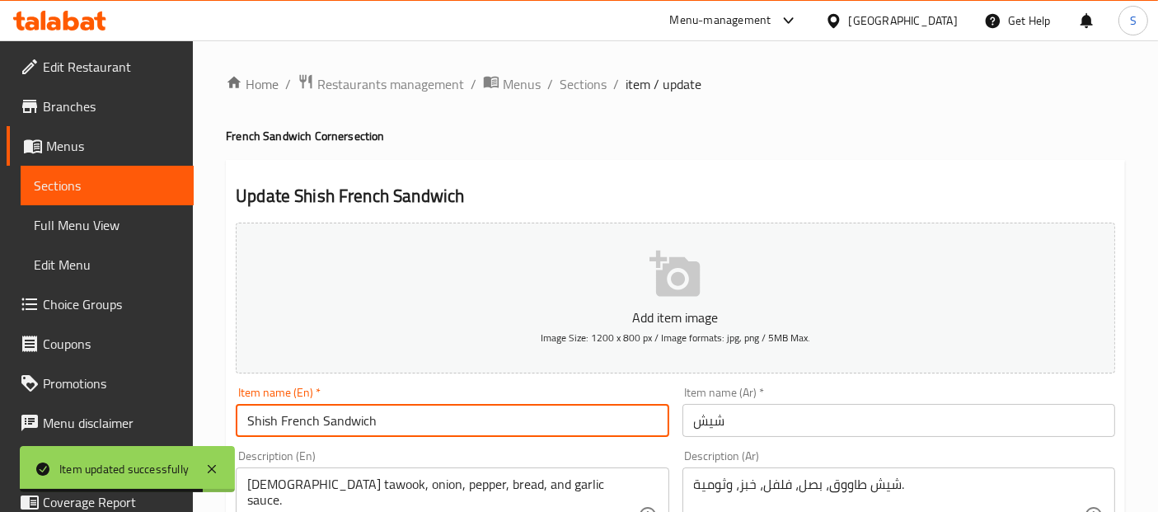
click at [689, 425] on input "شيش" at bounding box center [899, 420] width 433 height 33
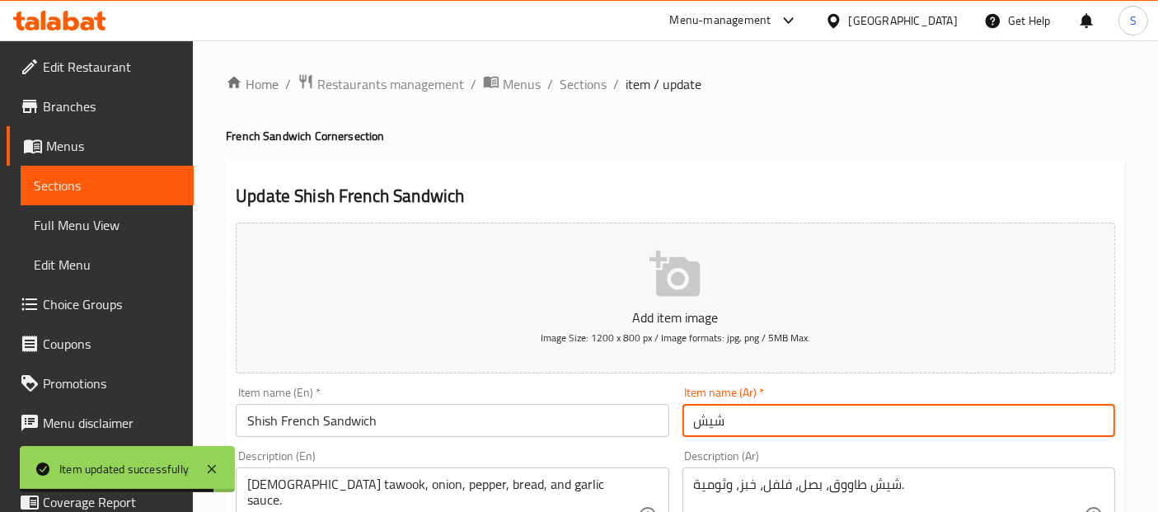
paste input "ساندويتش فرنسي"
type input "ساندويتش فرنسي شيش"
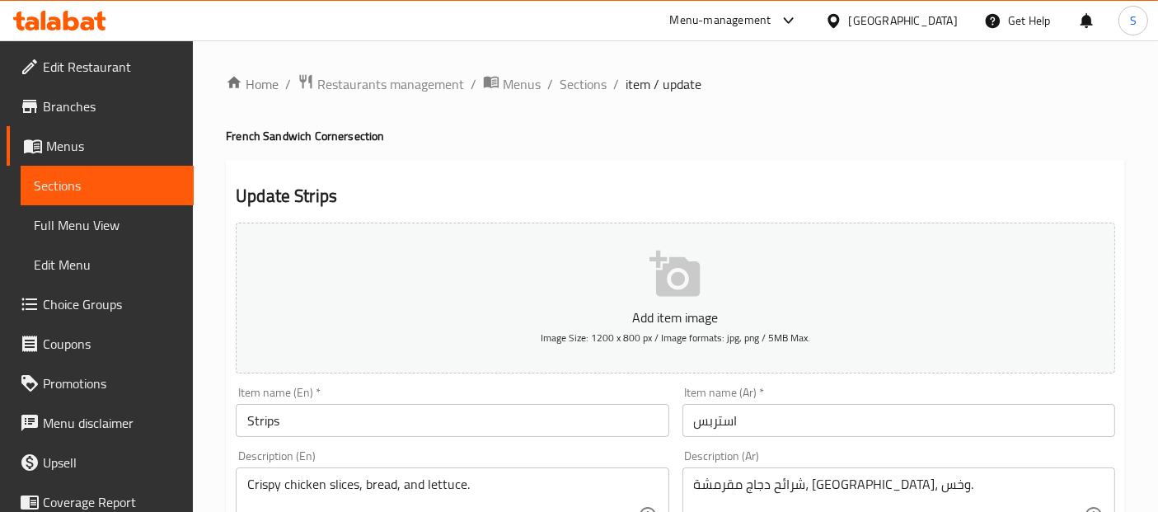
click at [510, 406] on input "Strips" at bounding box center [452, 420] width 433 height 33
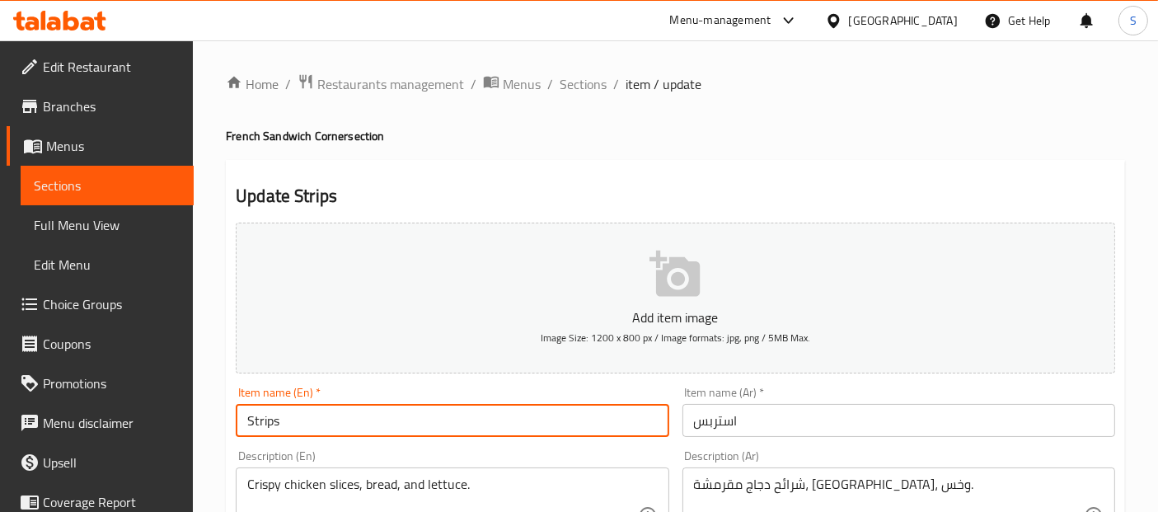
paste input "French Sandwich"
type input "Strips French Sandwich"
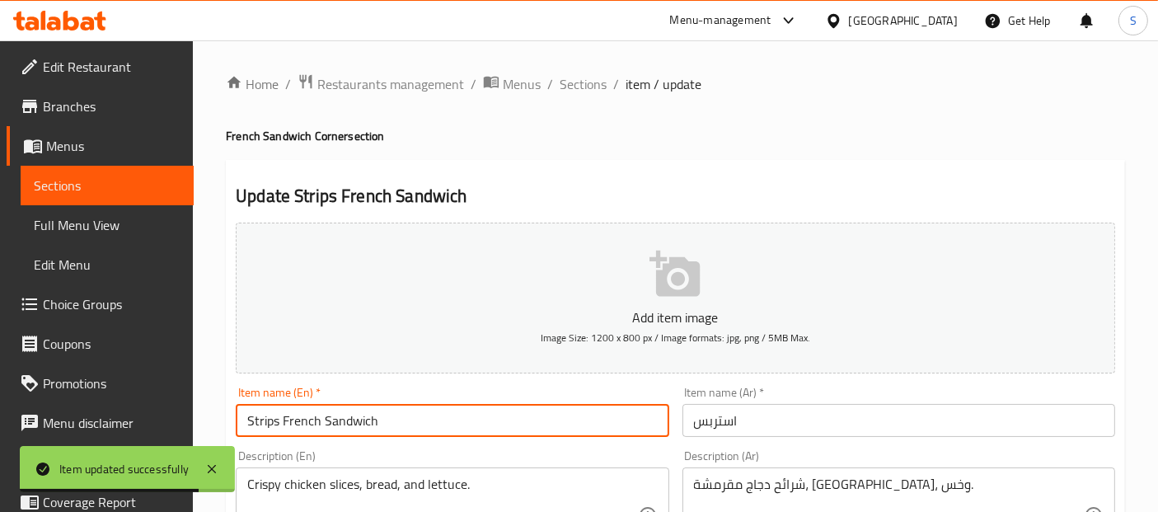
click at [683, 419] on input "استربس" at bounding box center [899, 420] width 433 height 33
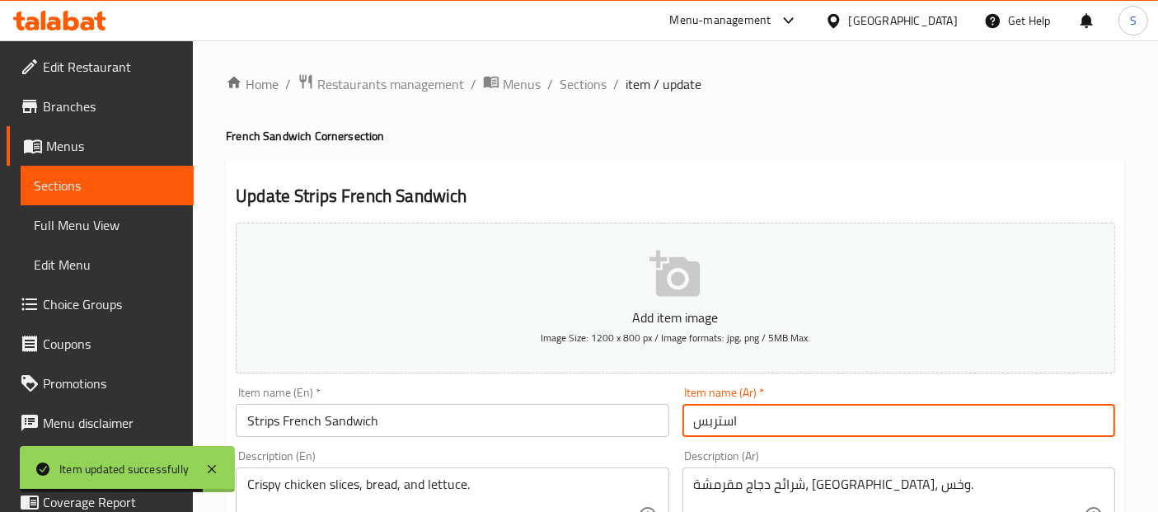
paste input "ساندويتش فرنسي"
type input "ساندويتش فرنسي استربس"
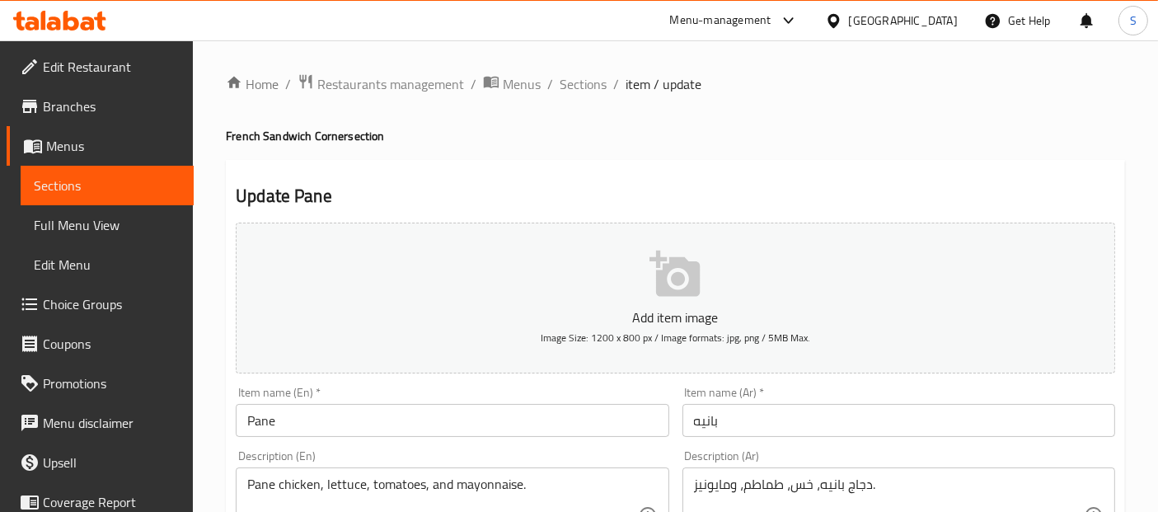
click at [551, 416] on input "Pane" at bounding box center [452, 420] width 433 height 33
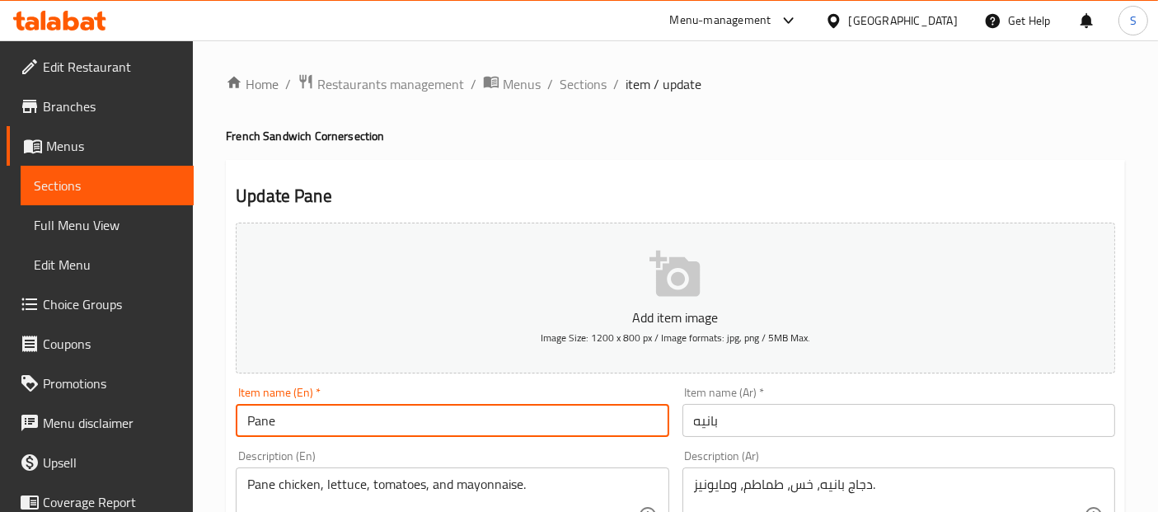
paste input "French Sandwich"
type input "Pane French Sandwich"
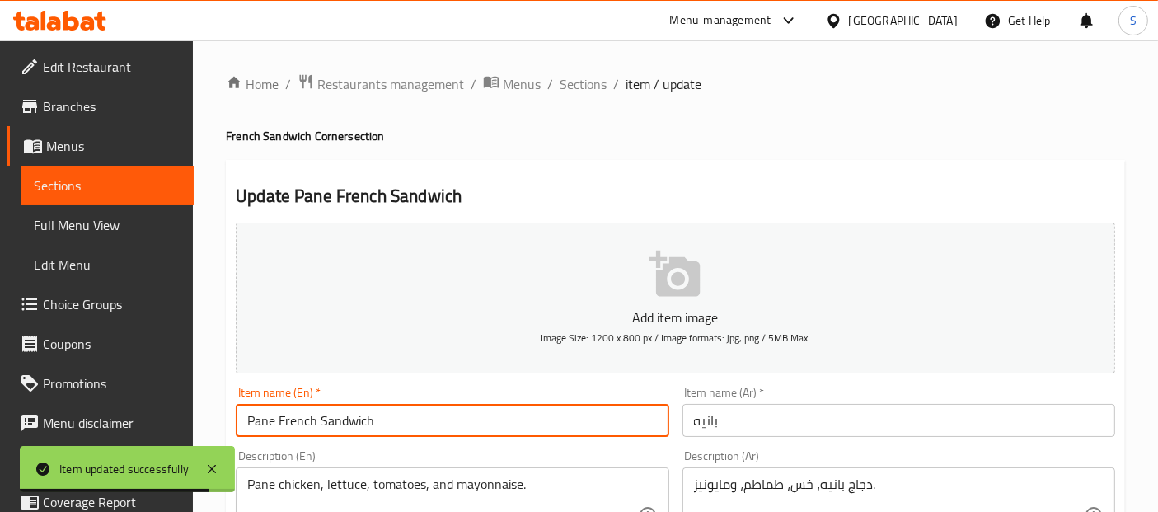
click at [691, 421] on input "بانيه" at bounding box center [899, 420] width 433 height 33
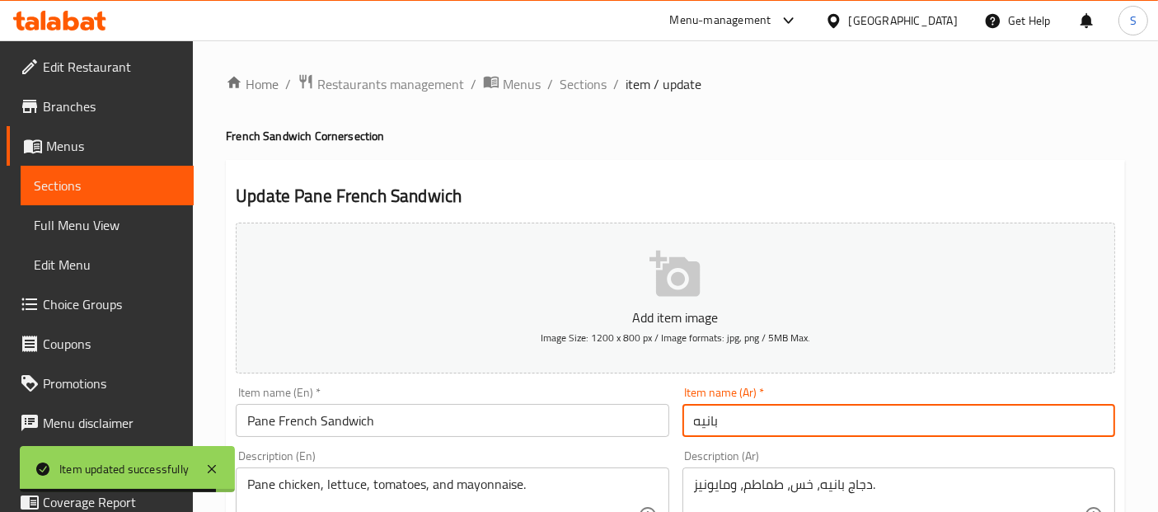
paste input "ساندويتش فرنسي"
type input "ساندويتش فرنسي بانيه"
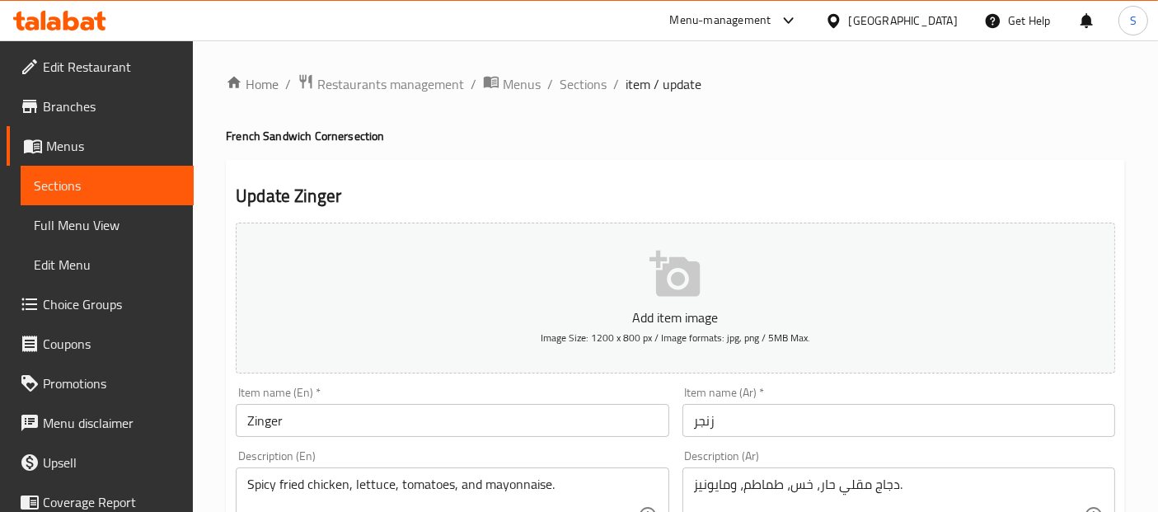
click at [537, 414] on input "Zinger" at bounding box center [452, 420] width 433 height 33
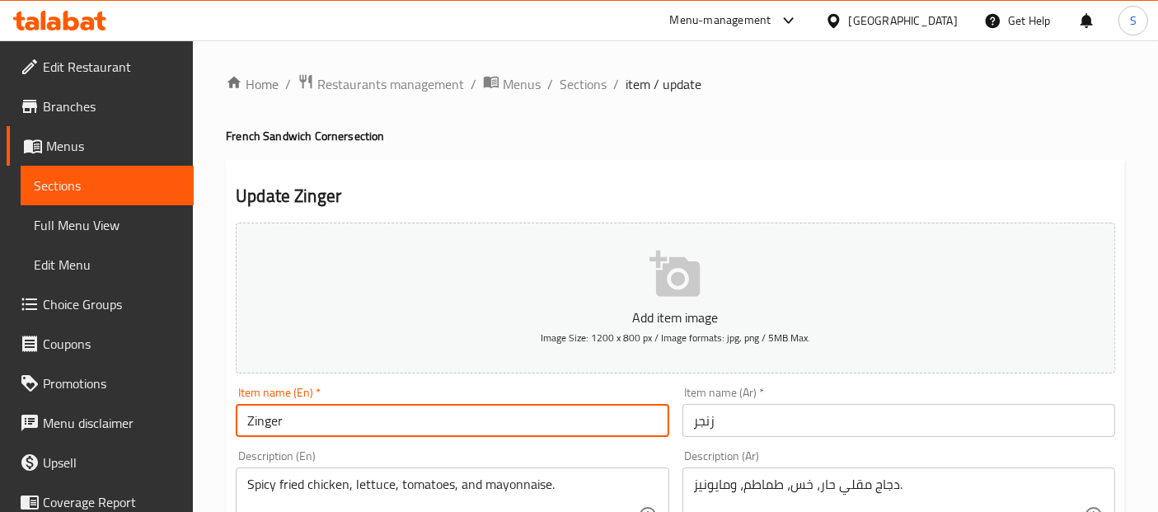
paste input "French Sandwich"
type input "Zinger French Sandwich"
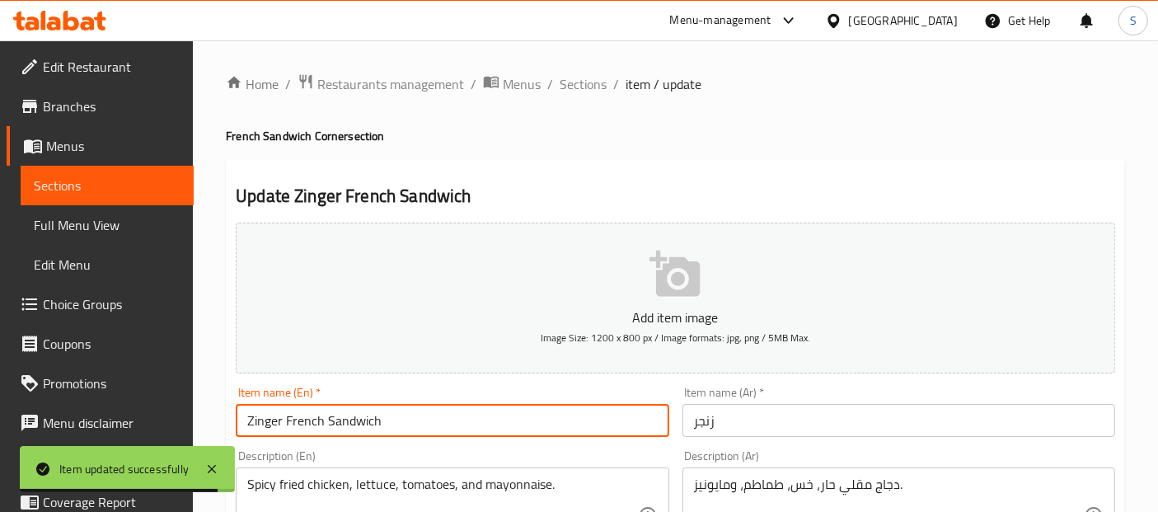
click at [693, 430] on input "زنجر" at bounding box center [899, 420] width 433 height 33
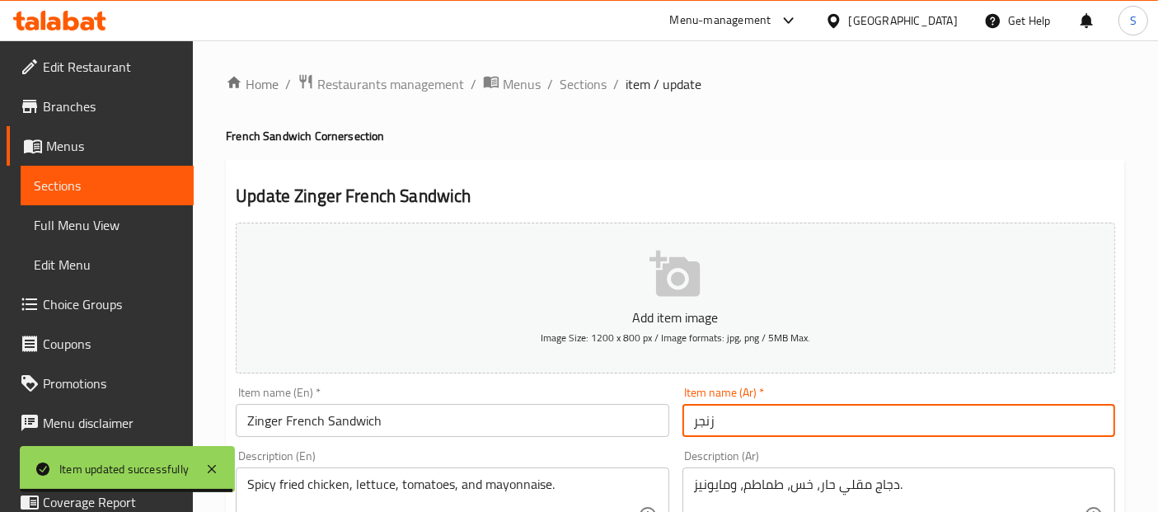
paste input "ساندويتش فرنسي"
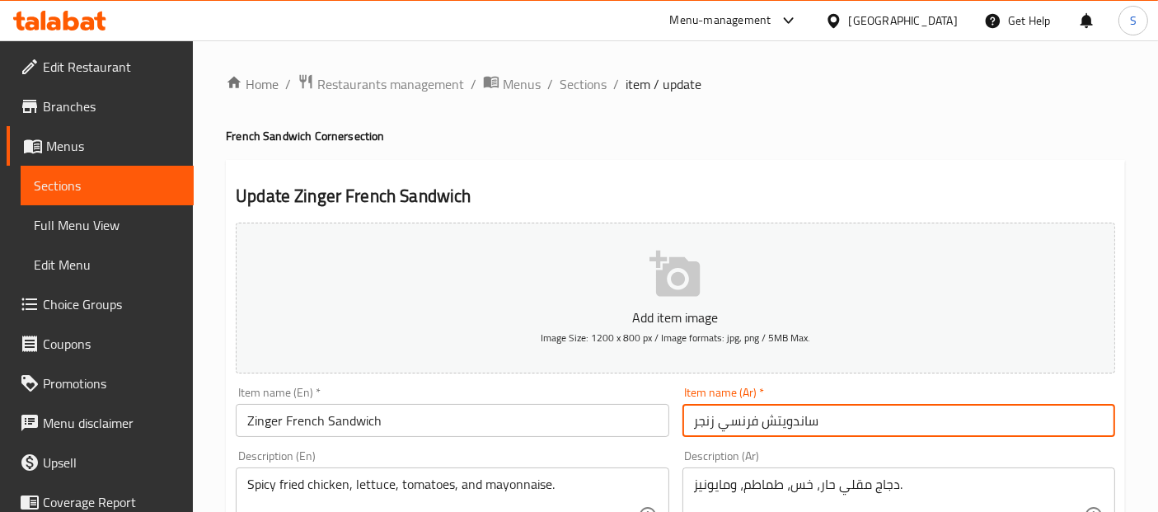
type input "ساندويتش فرنسي زنجر"
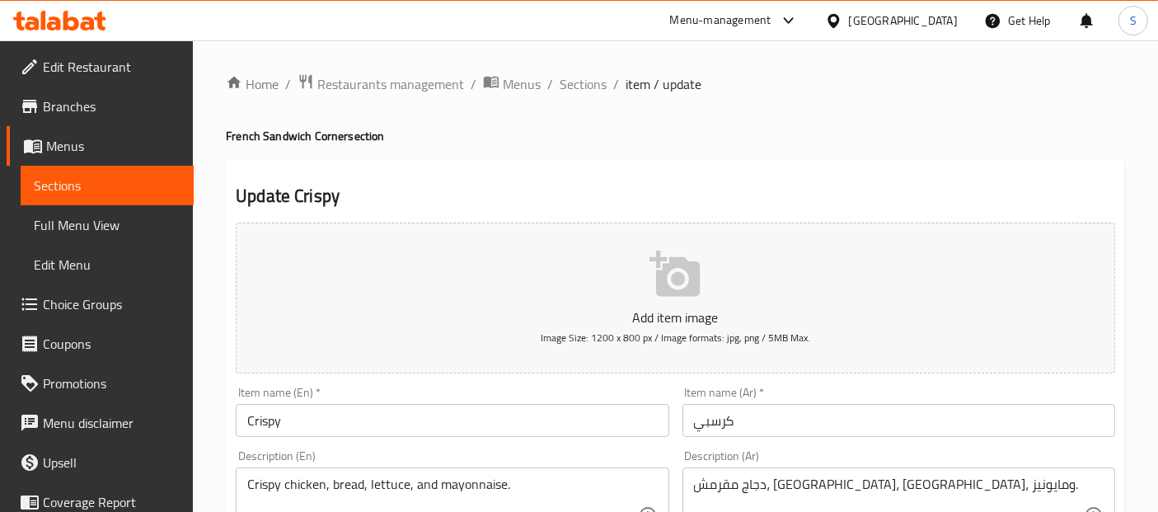
click at [575, 428] on input "Crispy" at bounding box center [452, 420] width 433 height 33
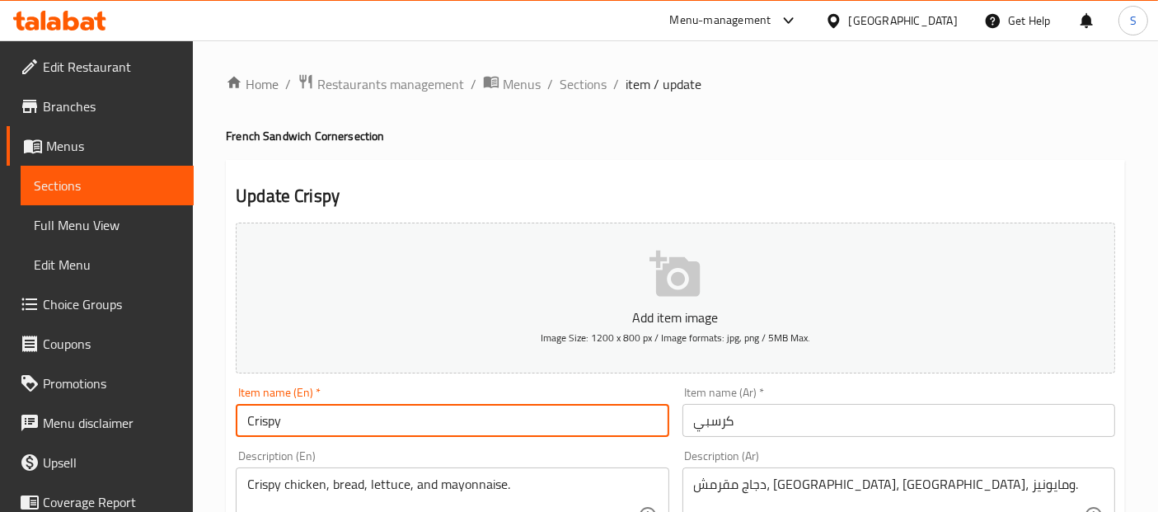
paste input "French Sandwich"
type input "Crispy French Sandwich"
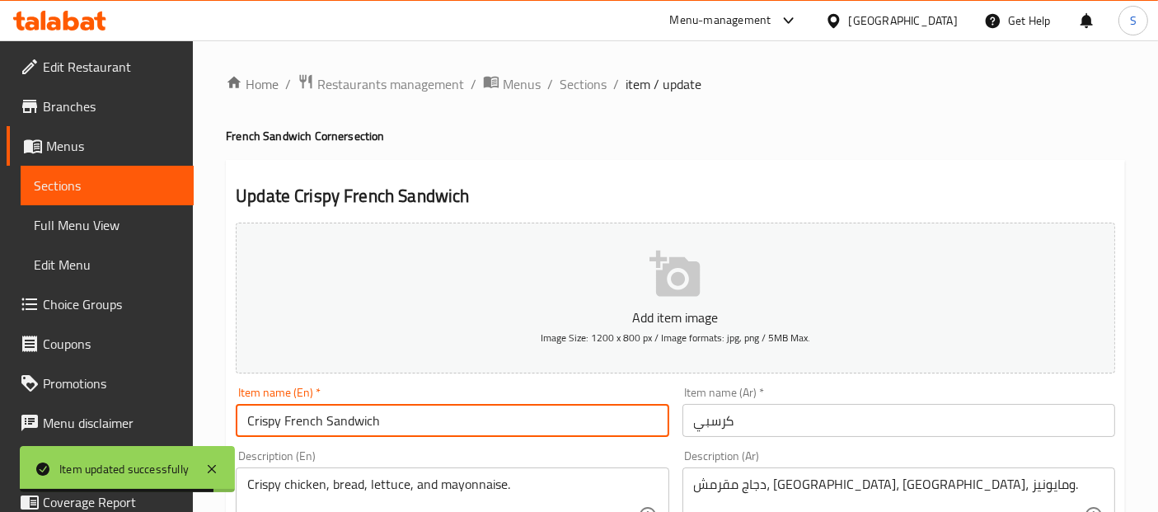
click at [690, 422] on input "كرسبي" at bounding box center [899, 420] width 433 height 33
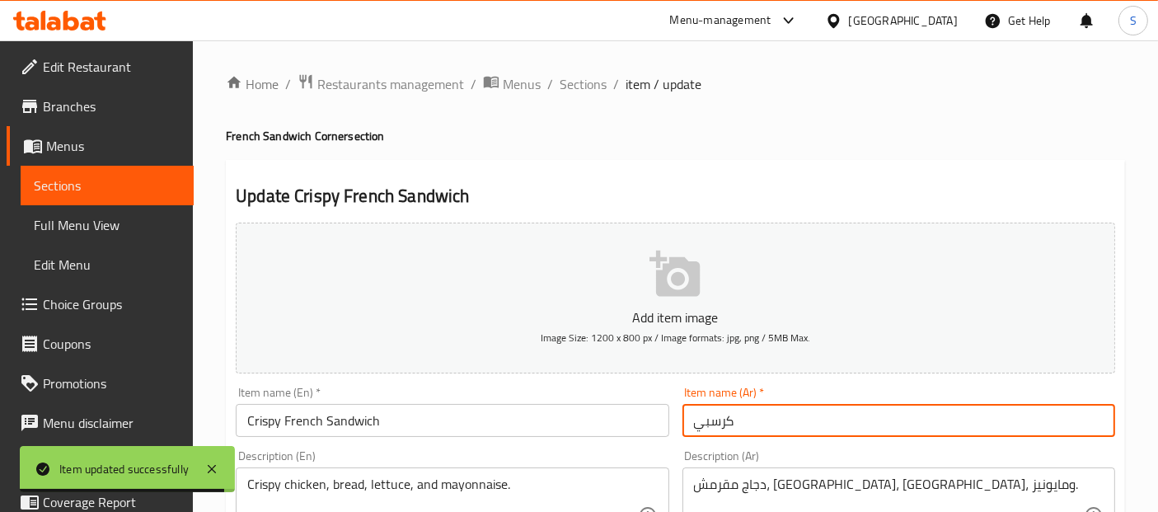
paste input "ساندويتش فرنسي"
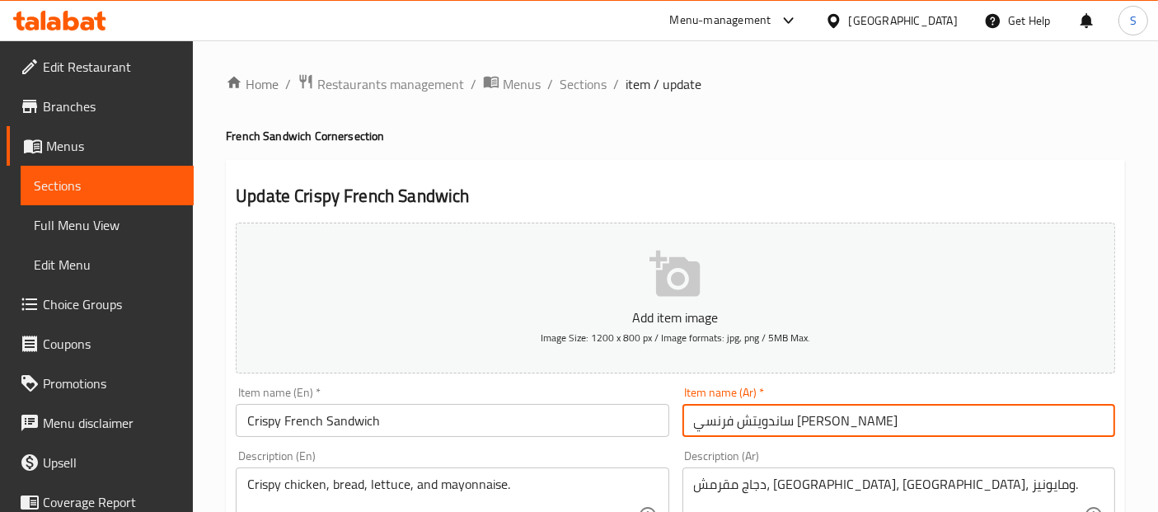
type input "ساندويتش فرنسي كرسبي"
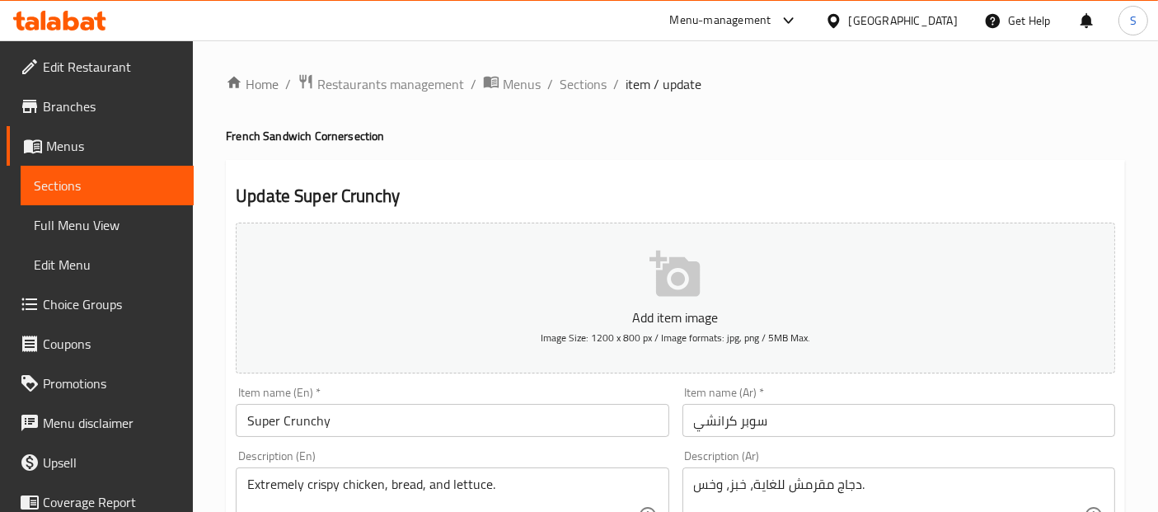
click at [595, 422] on input "Super Crunchy" at bounding box center [452, 420] width 433 height 33
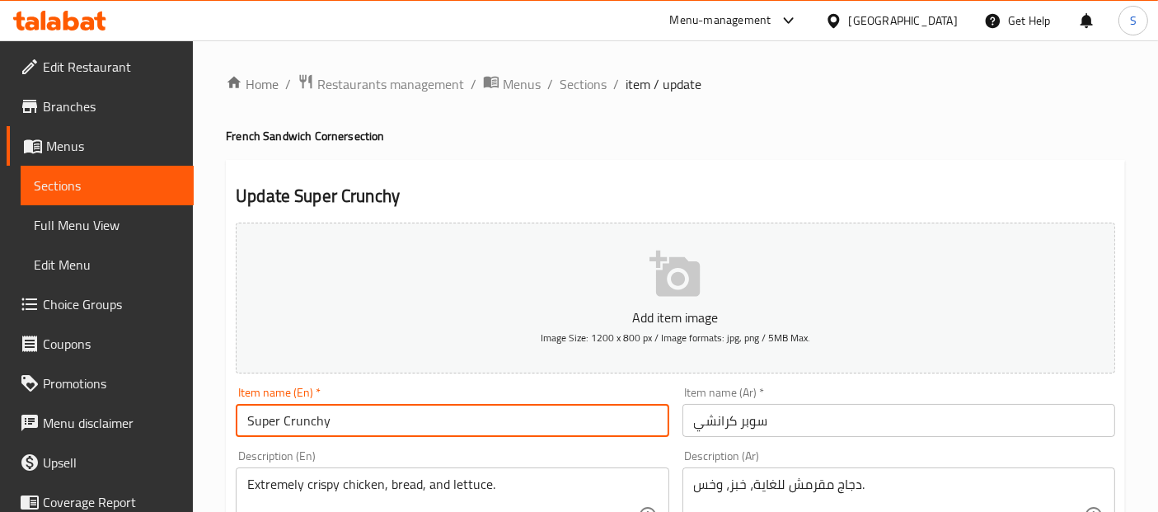
paste input "French Sandwich"
type input "Super Crunchy French Sandwich"
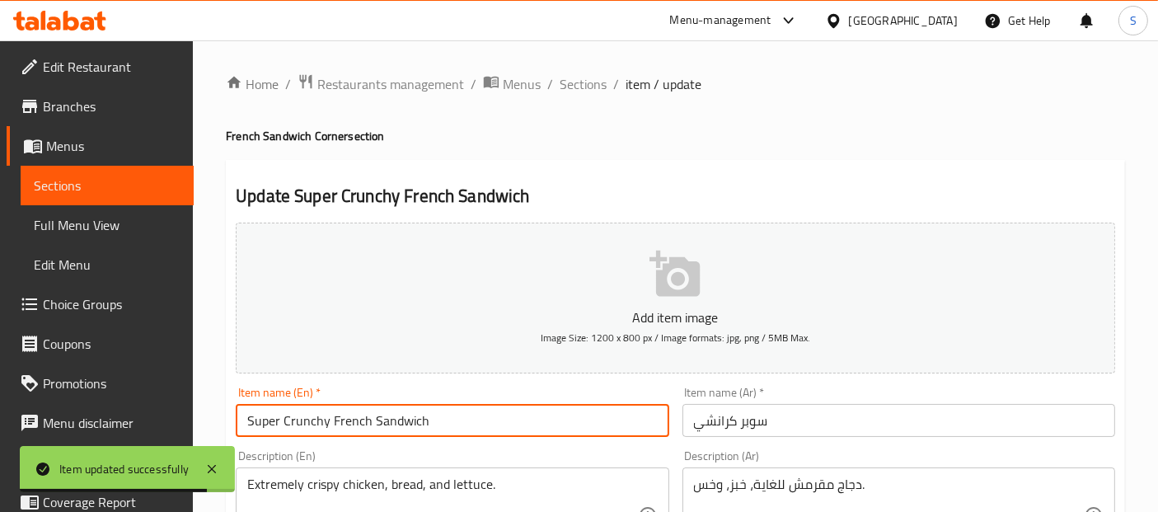
click at [688, 425] on input "سوبر كرانشي" at bounding box center [899, 420] width 433 height 33
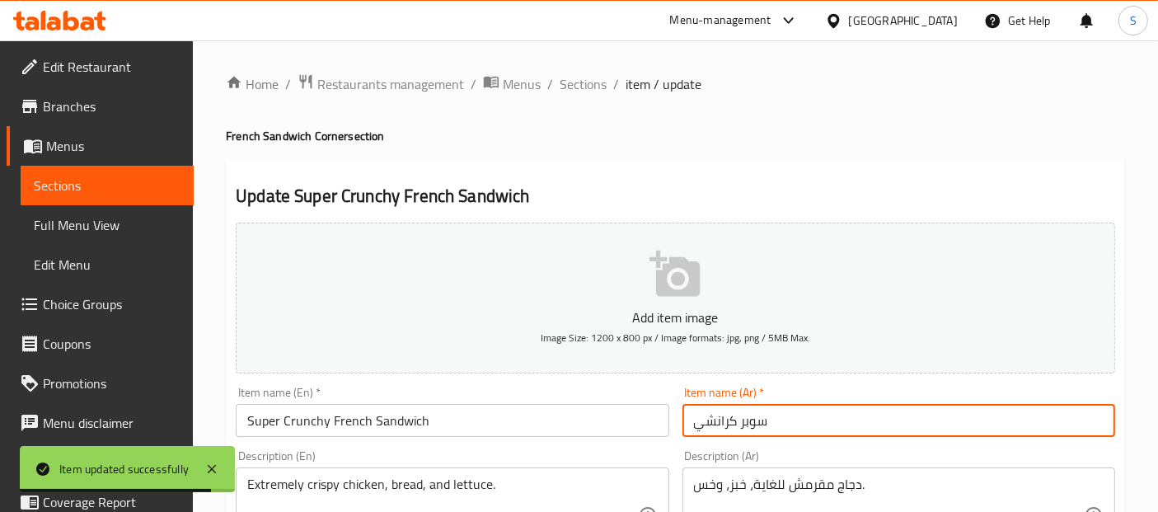
paste input "ساندويتش فرنسي"
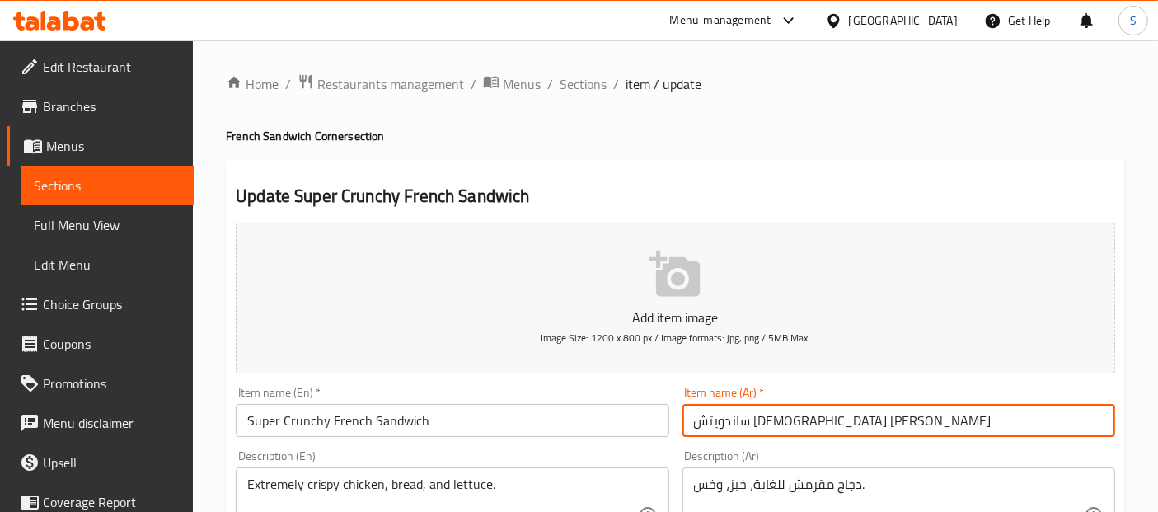
type input "ساندويتش فرنسي سوبر كرانشي"
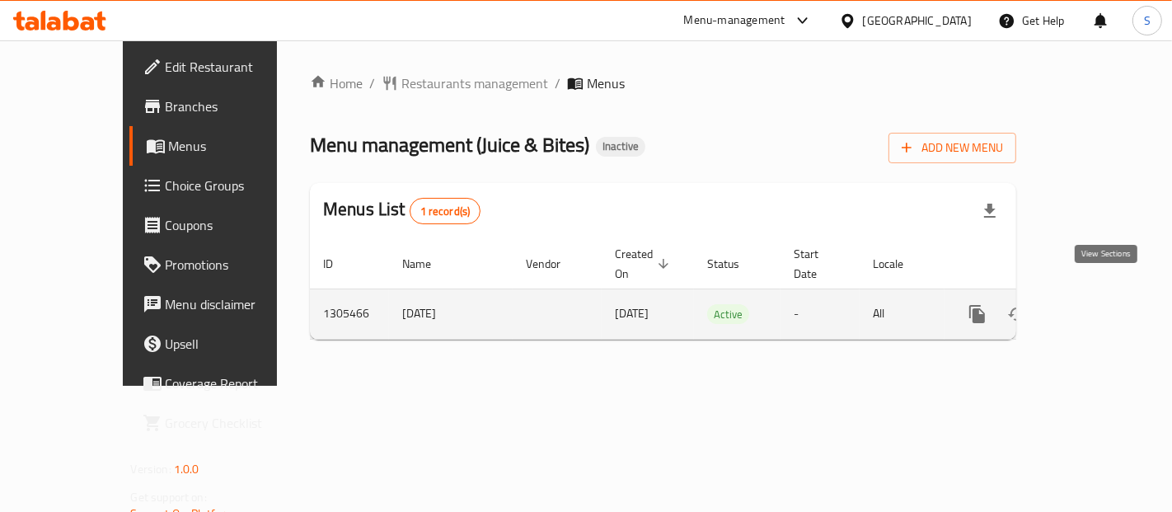
click at [1106, 304] on icon "enhanced table" at bounding box center [1097, 314] width 20 height 20
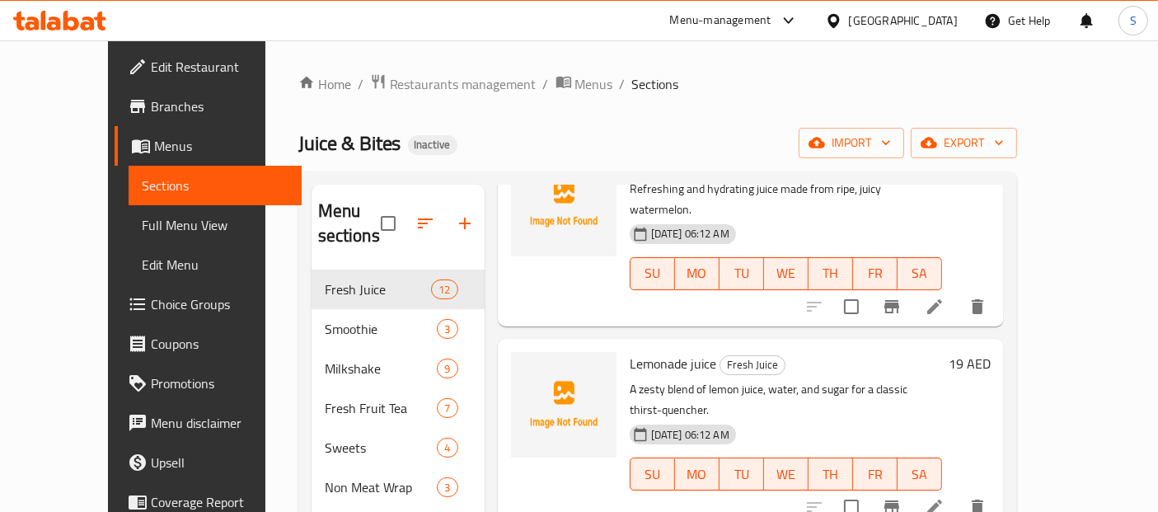
scroll to position [336, 0]
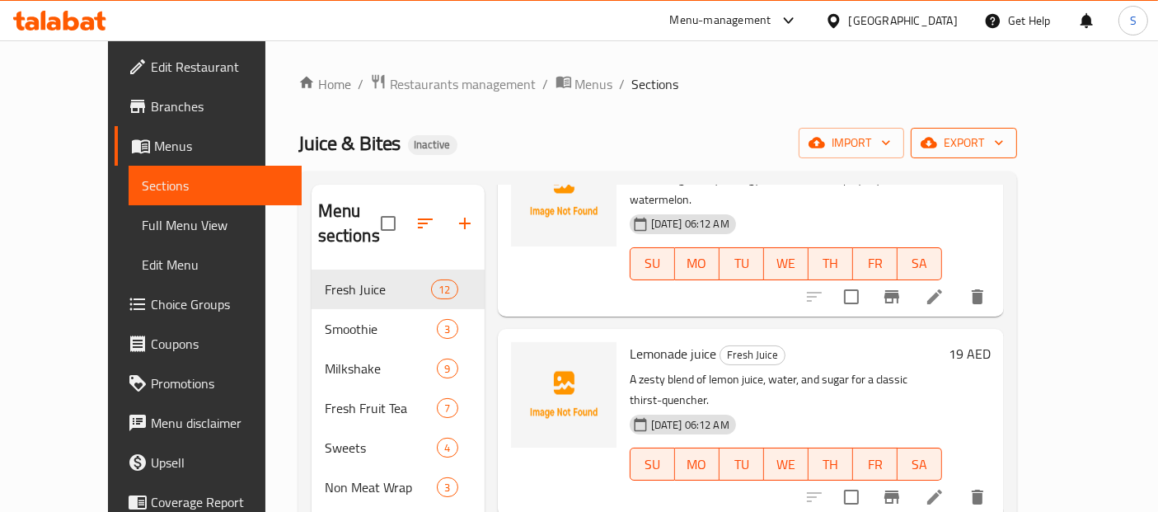
click at [1004, 139] on span "export" at bounding box center [964, 143] width 80 height 21
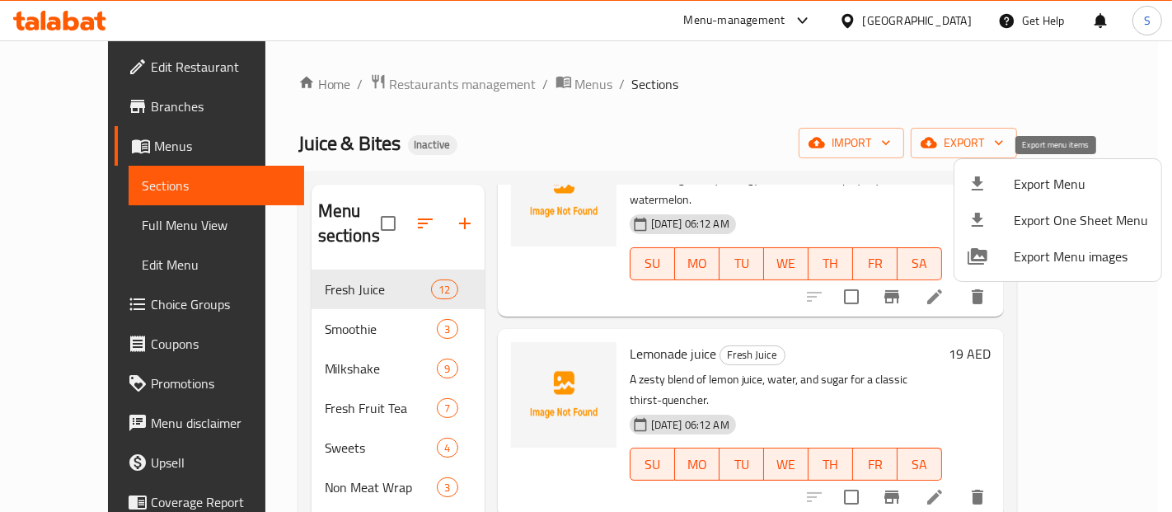
click at [1052, 168] on li "Export Menu" at bounding box center [1058, 184] width 207 height 36
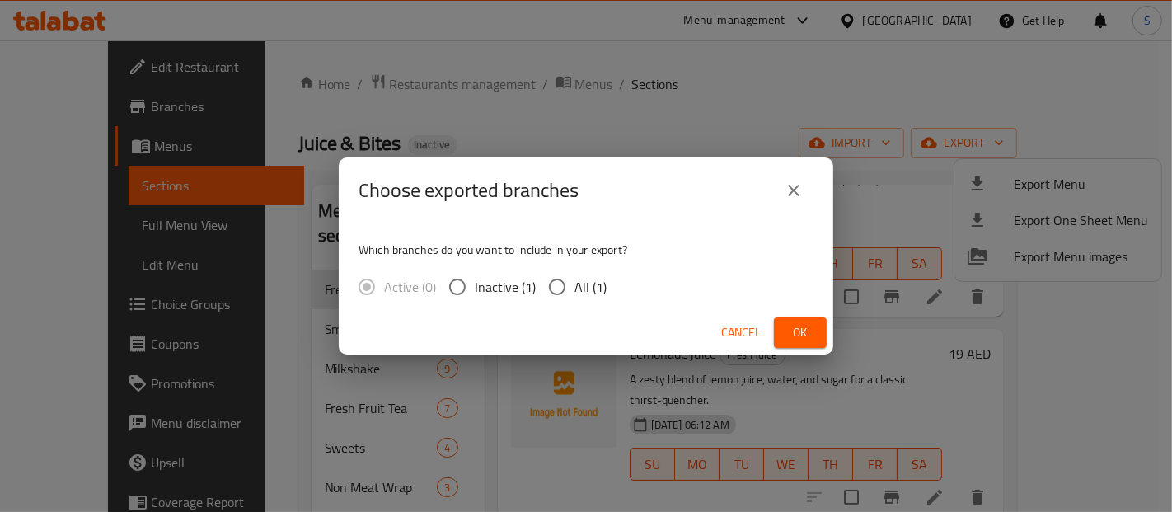
click at [576, 282] on span "All (1)" at bounding box center [591, 287] width 32 height 20
click at [575, 282] on input "All (1)" at bounding box center [557, 287] width 35 height 35
radio input "true"
click at [800, 335] on span "Ok" at bounding box center [800, 332] width 26 height 21
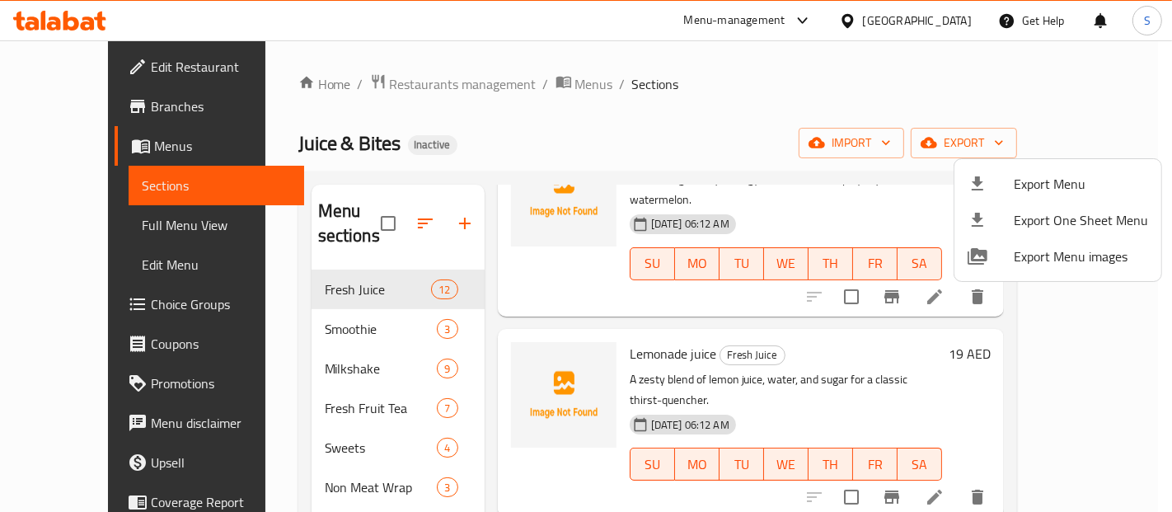
click at [73, 230] on div at bounding box center [586, 256] width 1172 height 512
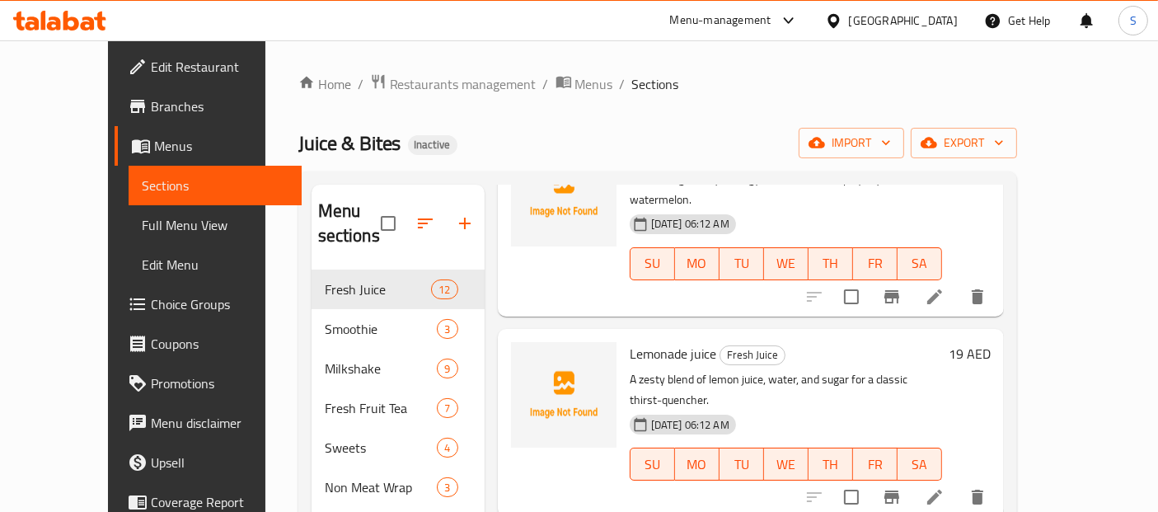
click at [142, 230] on span "Full Menu View" at bounding box center [215, 225] width 147 height 20
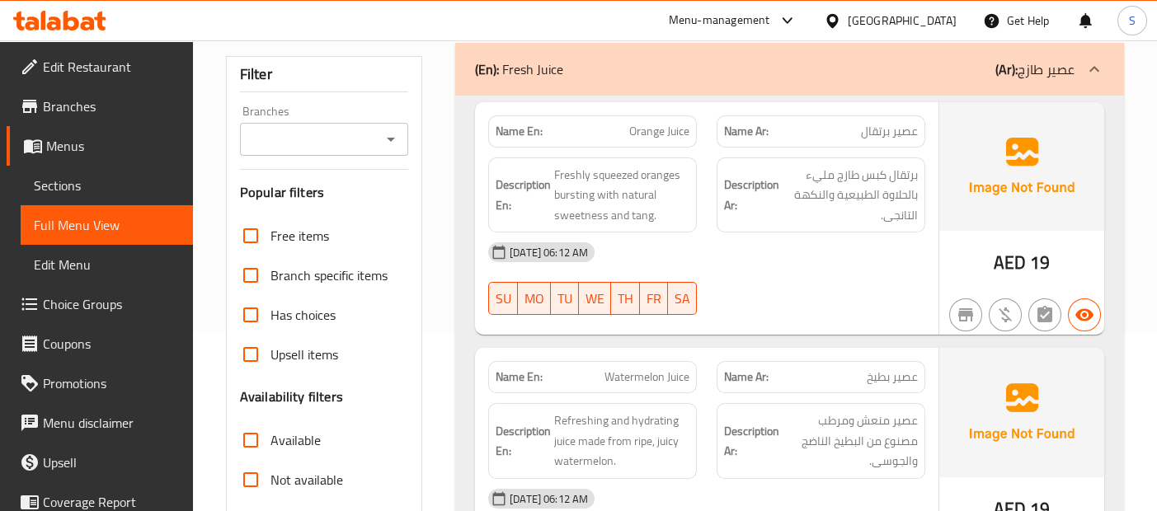
scroll to position [183, 0]
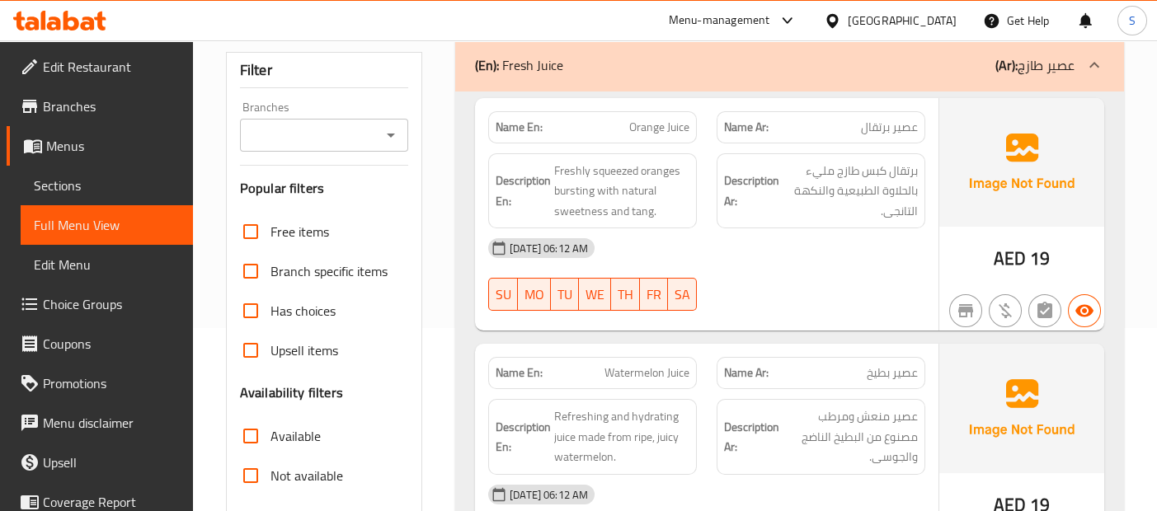
click at [1003, 223] on img at bounding box center [1021, 162] width 165 height 129
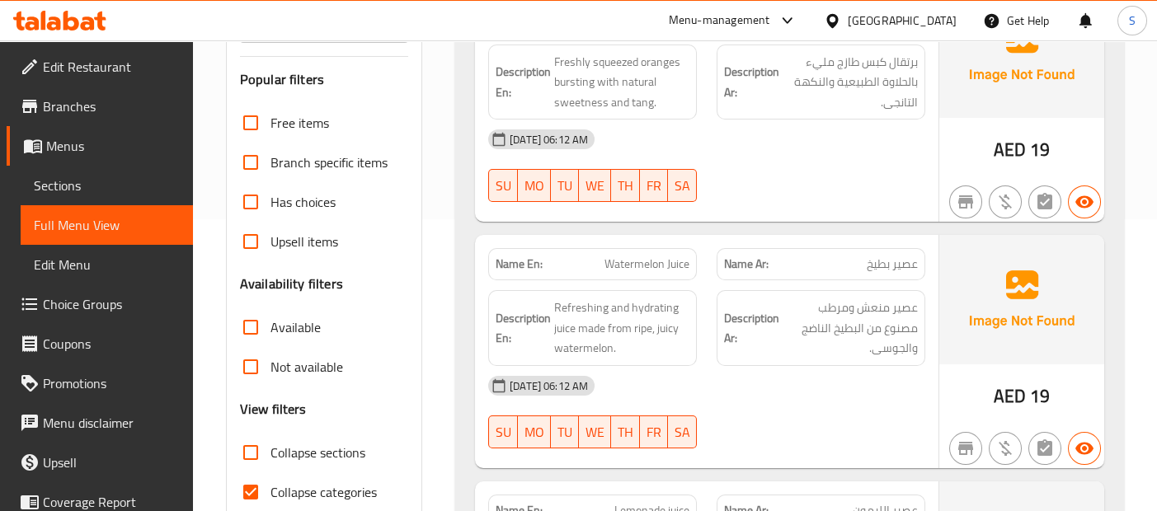
scroll to position [293, 0]
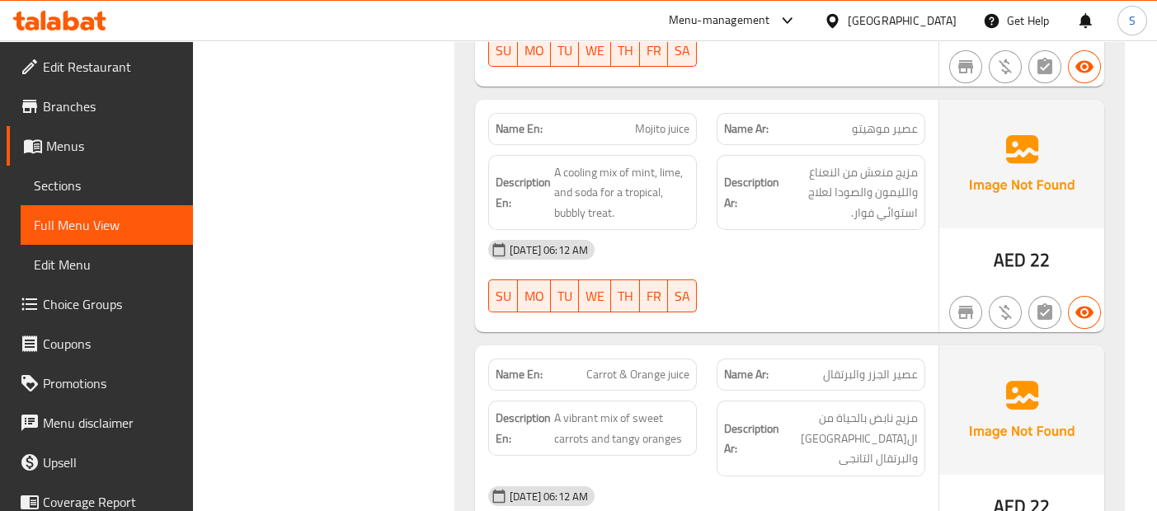
scroll to position [1209, 0]
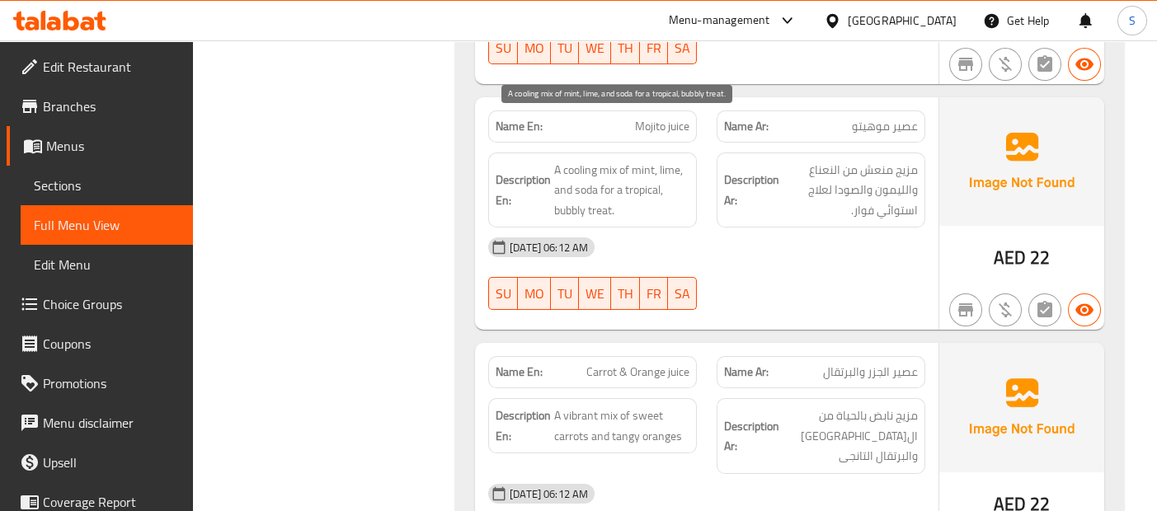
click at [567, 160] on span "A cooling mix of mint, lime, and soda for a tropical, bubbly treat." at bounding box center [621, 190] width 135 height 61
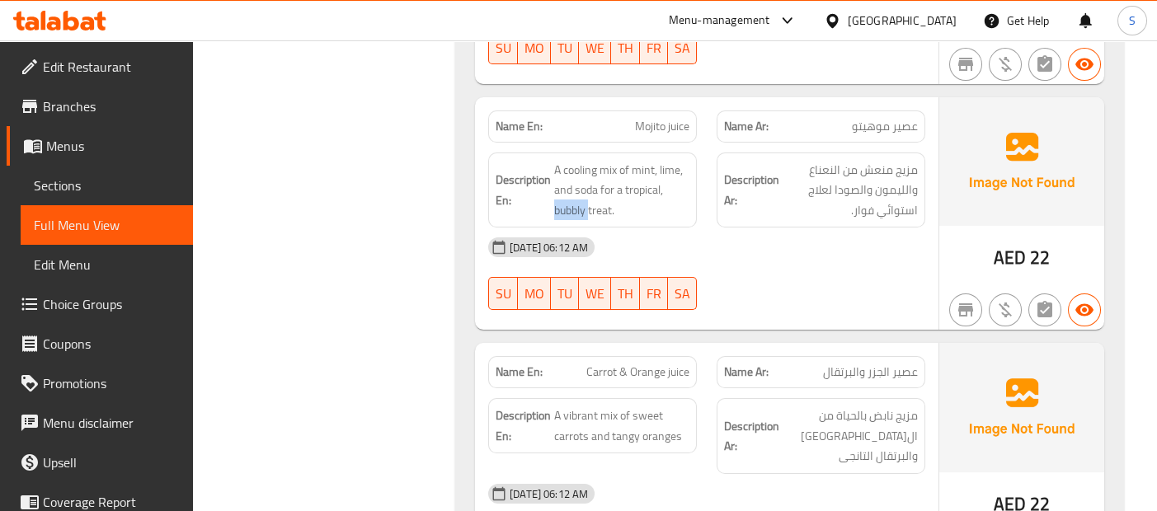
click at [666, 118] on span "Mojito juice" at bounding box center [662, 126] width 54 height 17
copy span "Mojito juice"
click at [924, 234] on div "13-08-2025 06:12 AM SU MO TU WE TH FR SA" at bounding box center [706, 274] width 457 height 92
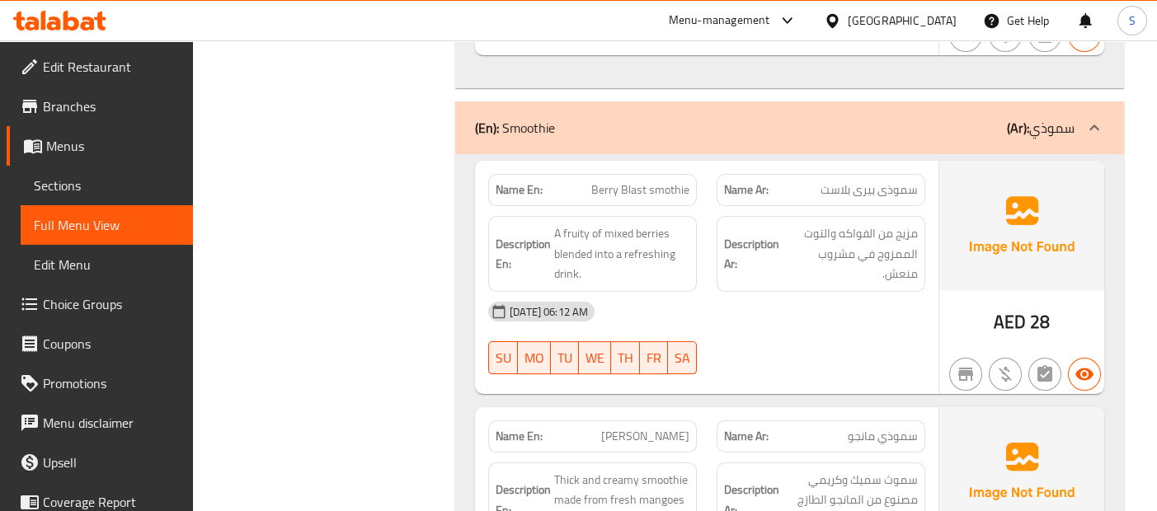
scroll to position [3187, 0]
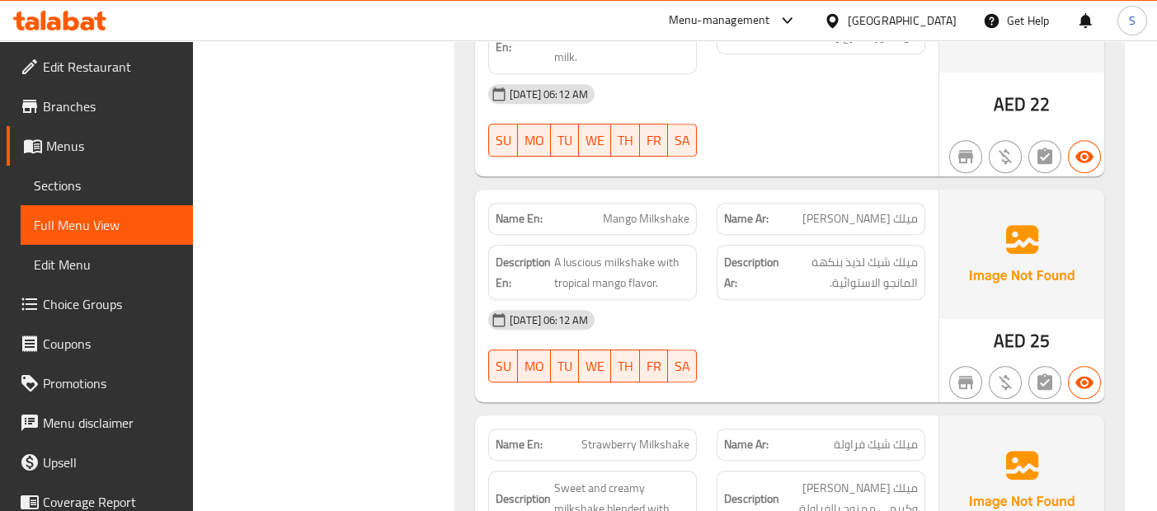
scroll to position [4259, 0]
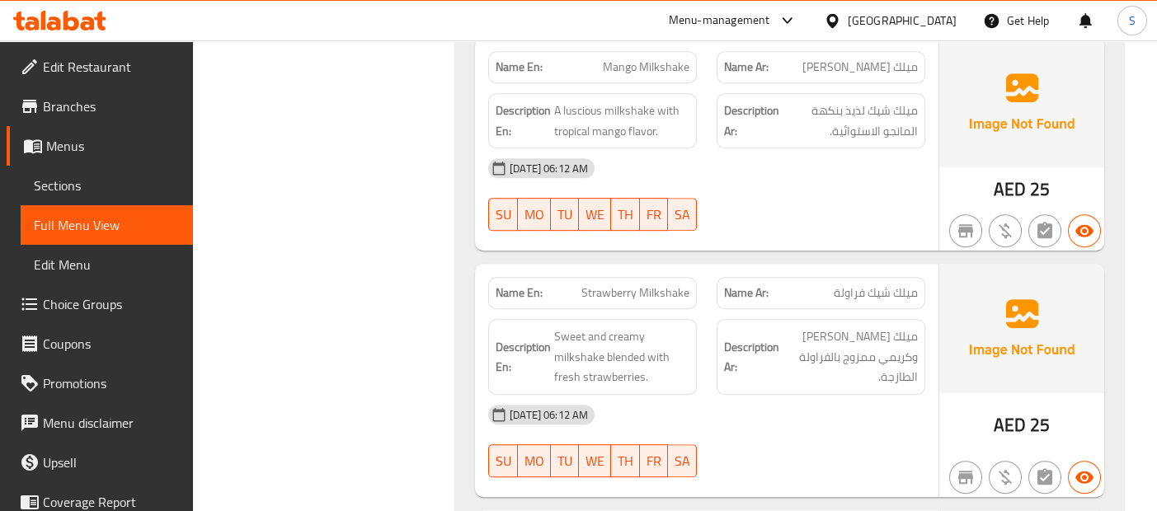
scroll to position [4412, 0]
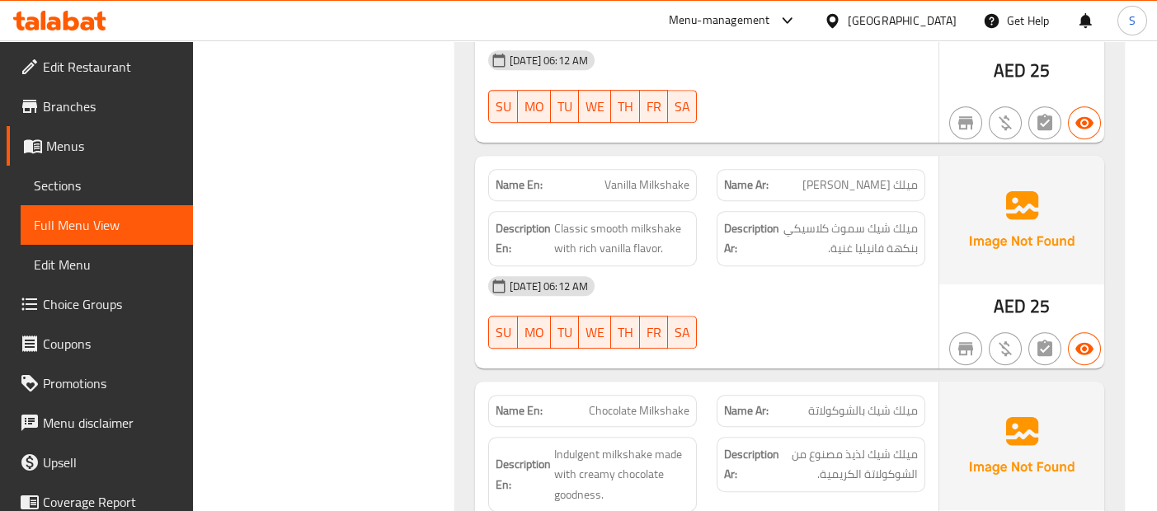
scroll to position [4742, 0]
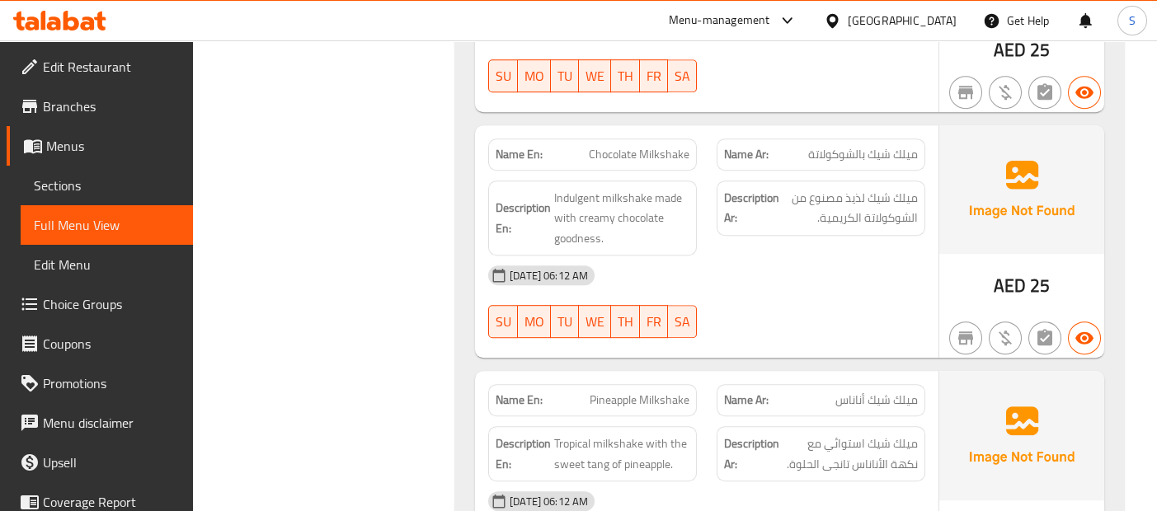
scroll to position [4998, 0]
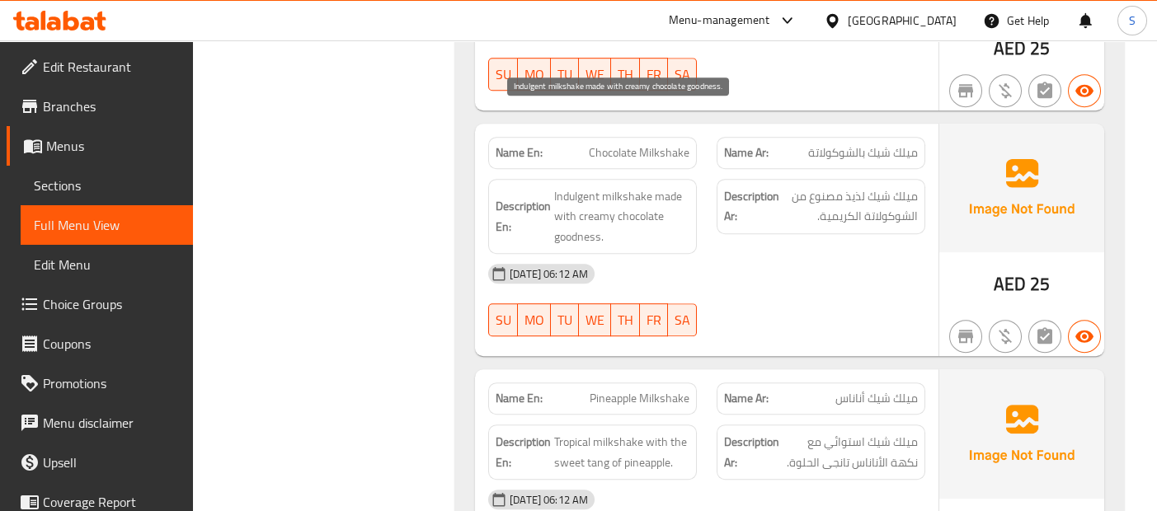
click at [589, 186] on span "Indulgent milkshake made with creamy chocolate goodness." at bounding box center [621, 216] width 135 height 61
copy span "goodness"
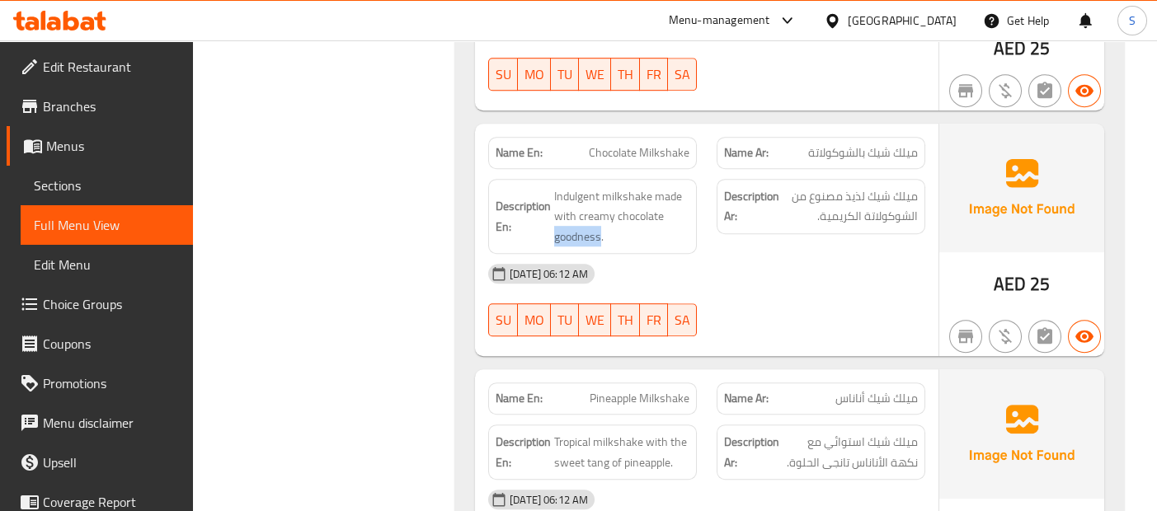
copy span "Chocolate Milkshake"
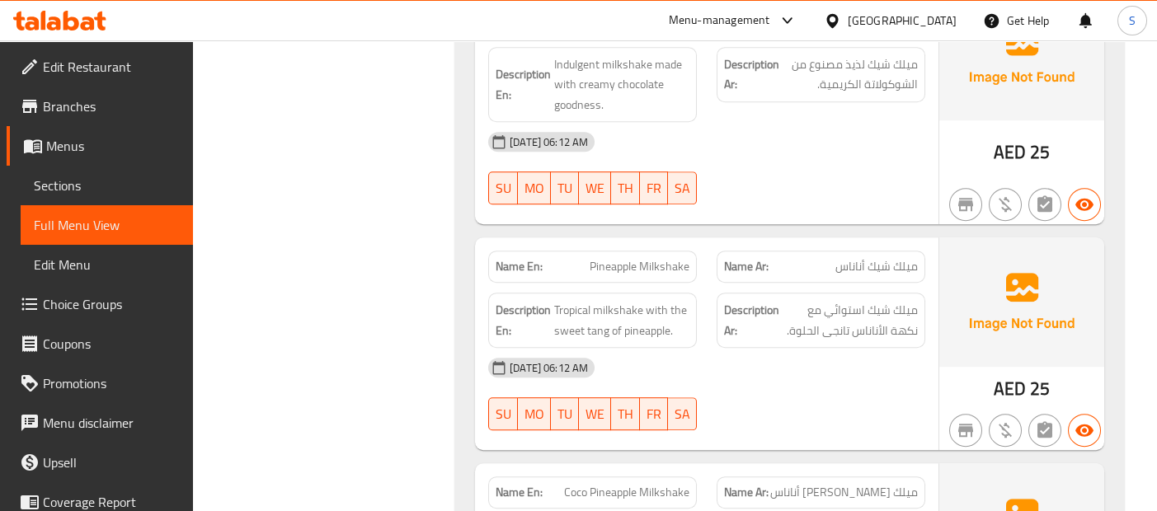
scroll to position [5182, 0]
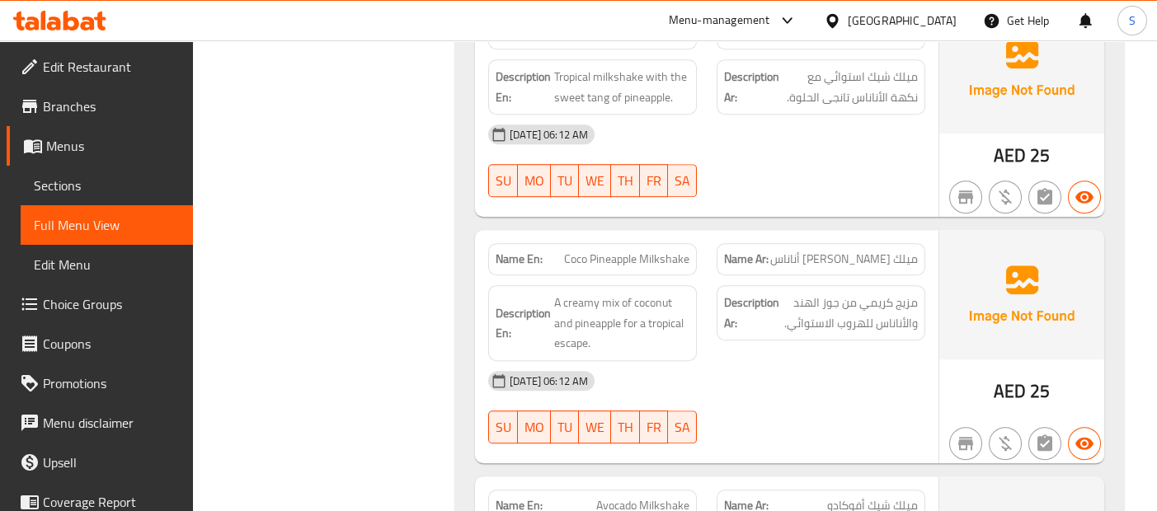
scroll to position [5365, 0]
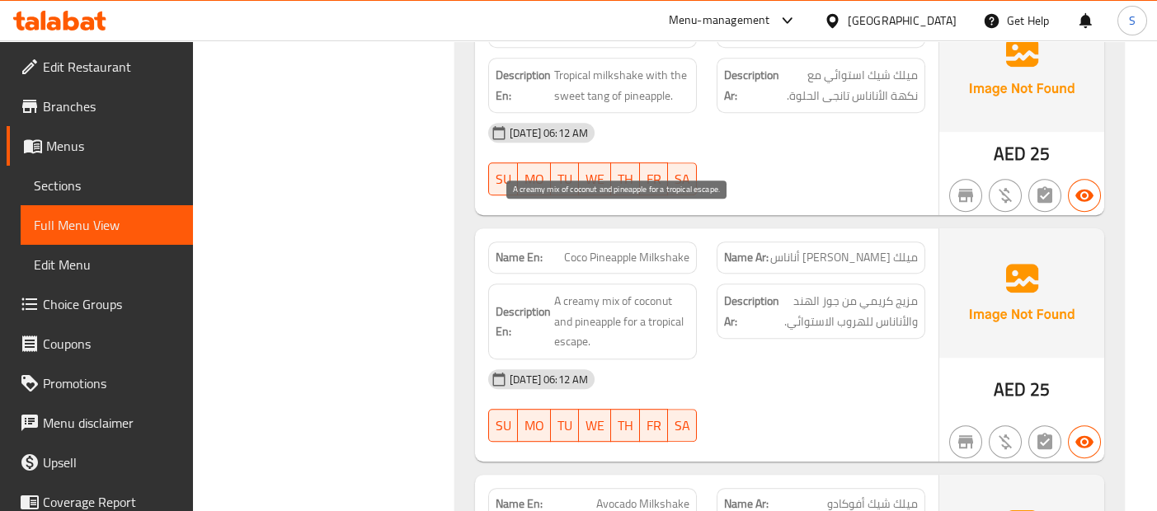
click at [575, 291] on span "A creamy mix of coconut and pineapple for a tropical escape." at bounding box center [621, 321] width 135 height 61
copy span "escape"
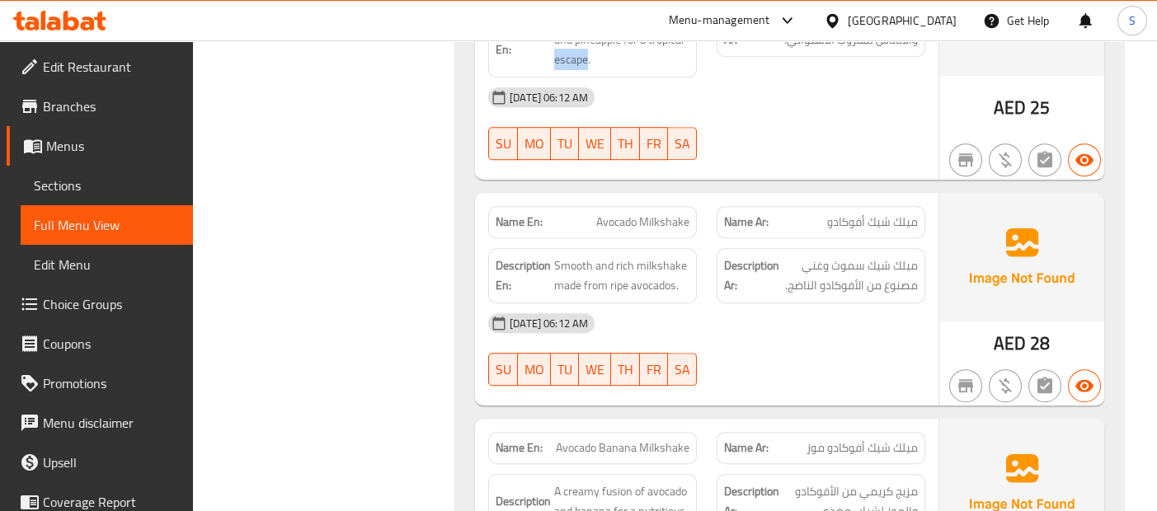
scroll to position [5652, 0]
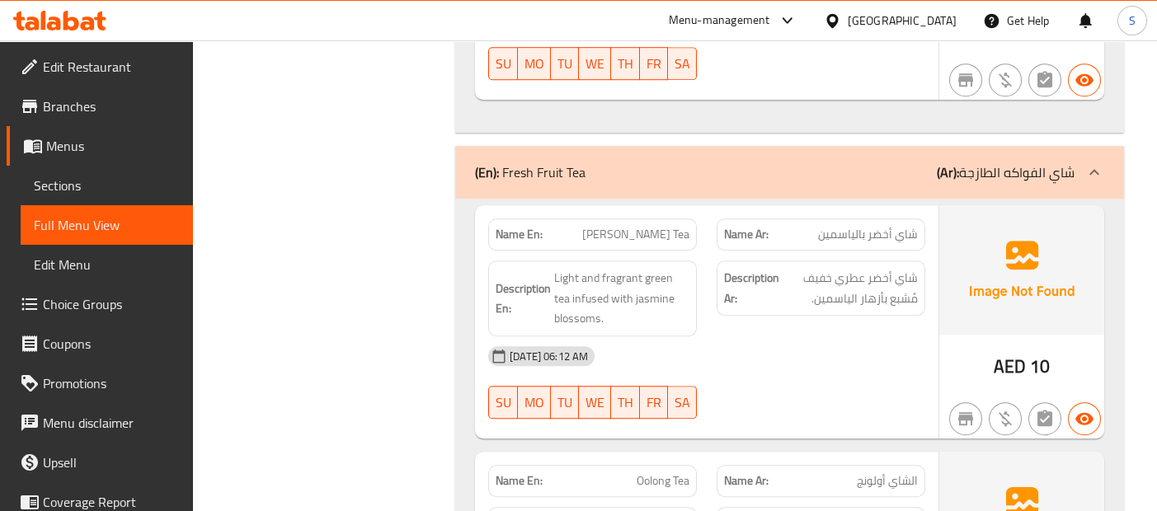
scroll to position [6202, 0]
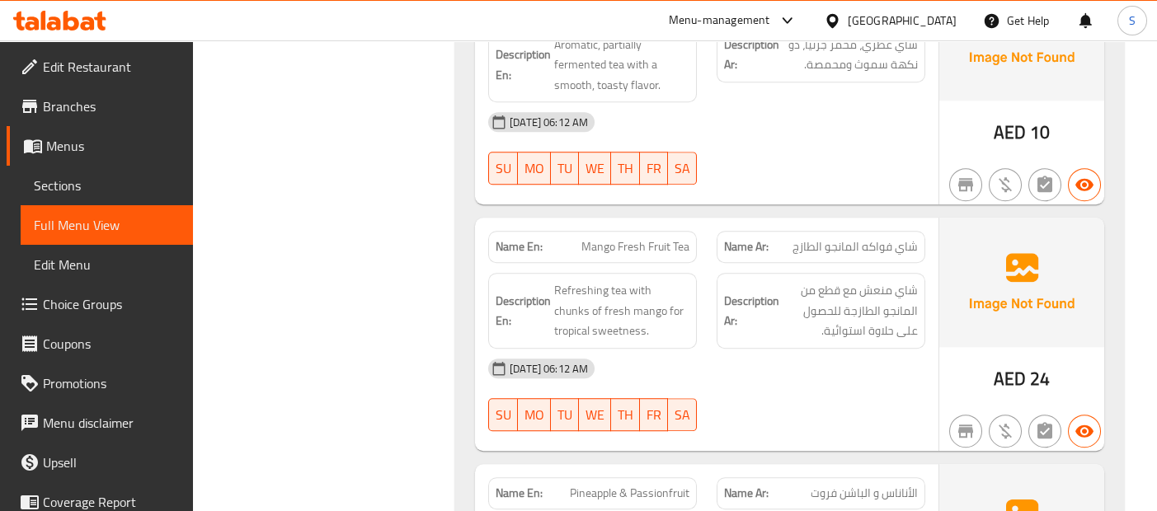
scroll to position [6715, 0]
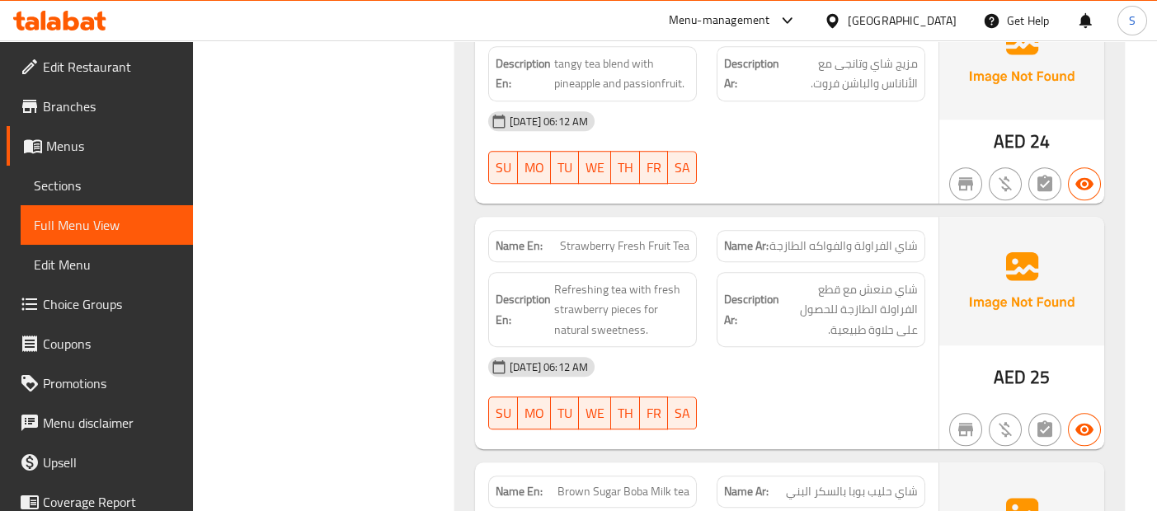
scroll to position [7154, 0]
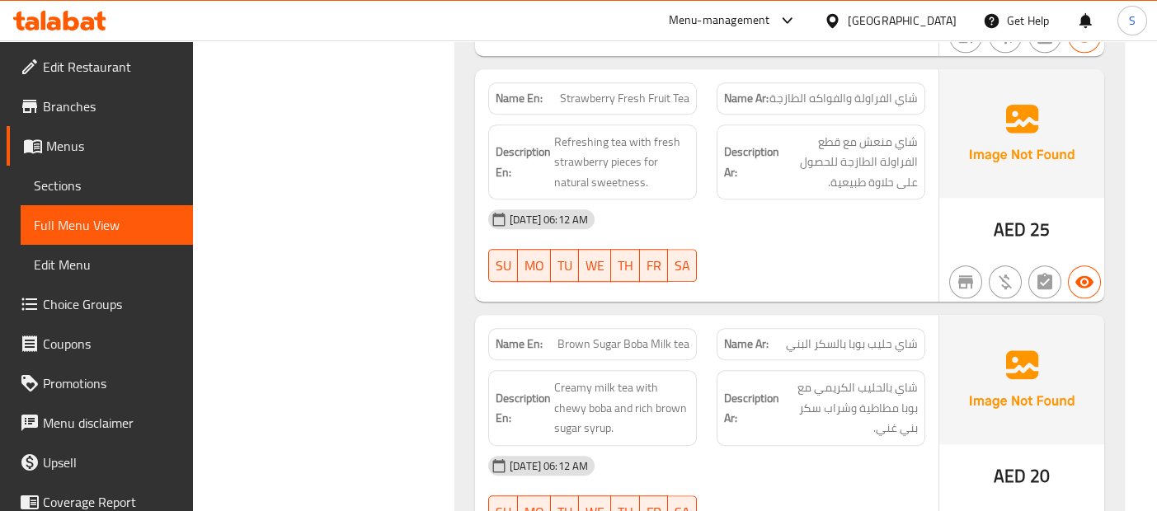
scroll to position [7301, 0]
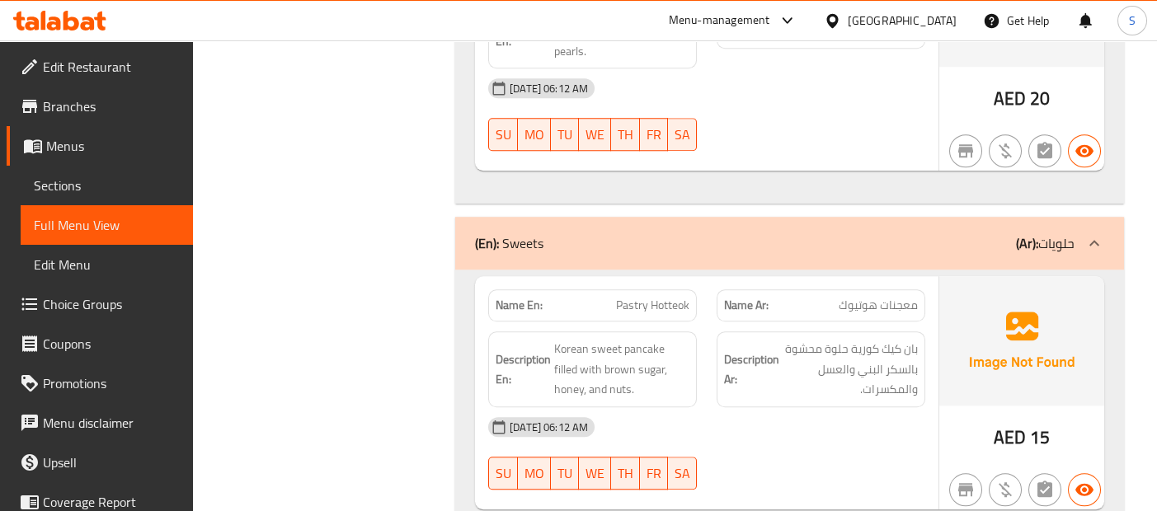
scroll to position [7924, 0]
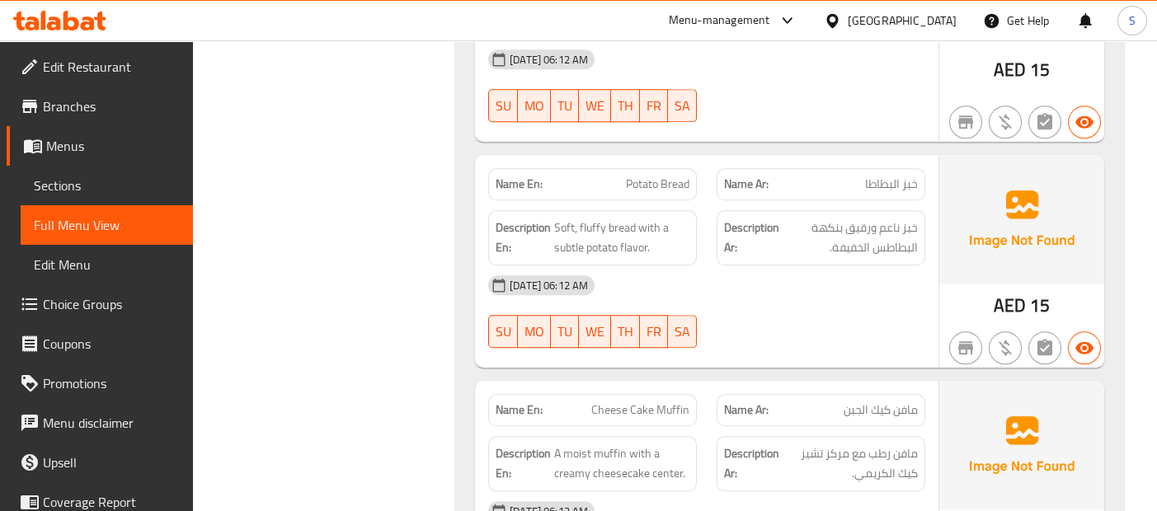
scroll to position [8327, 0]
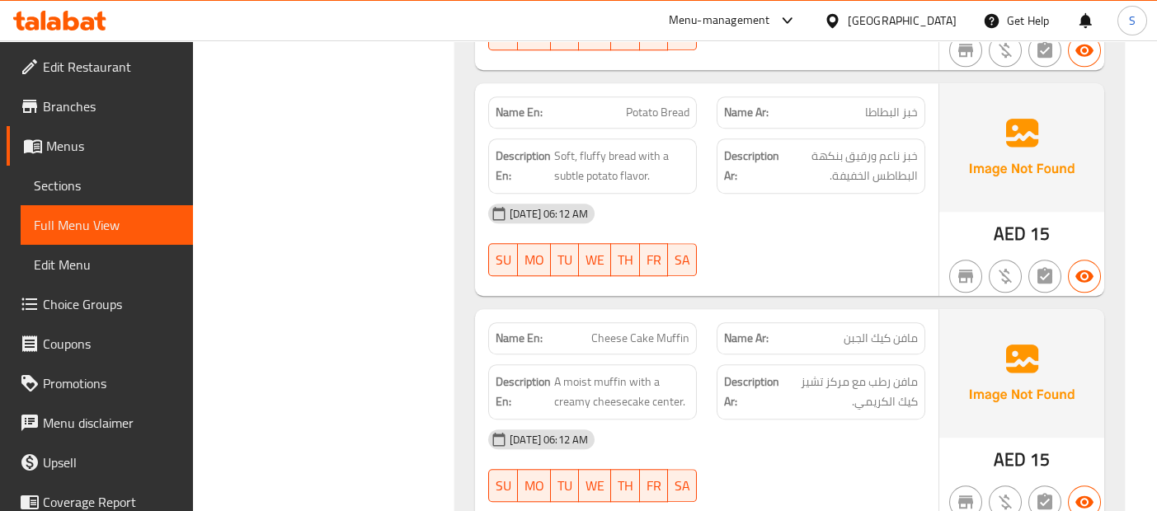
scroll to position [8364, 0]
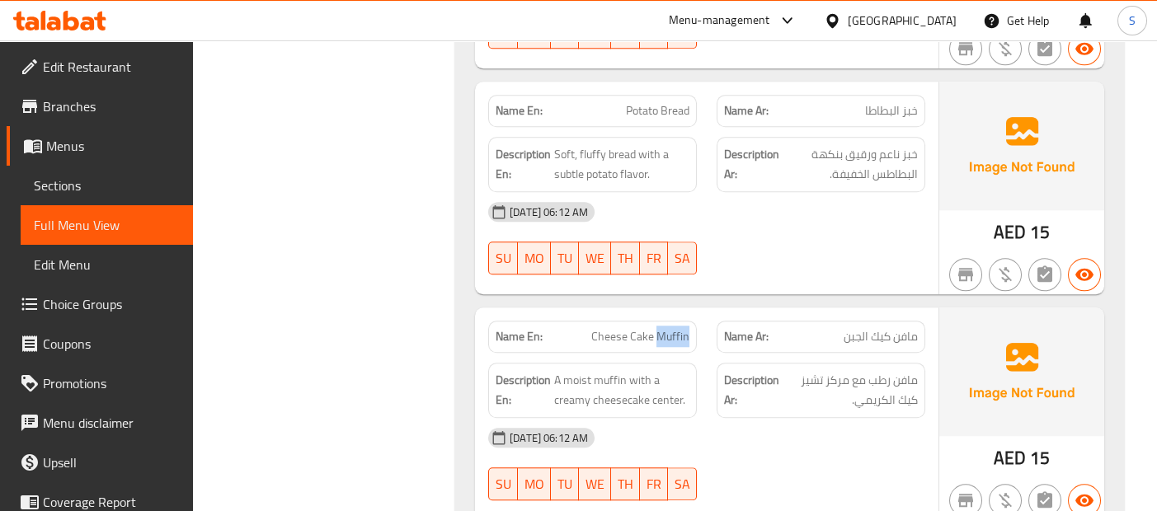
copy span "Cheese Cake Muffin"
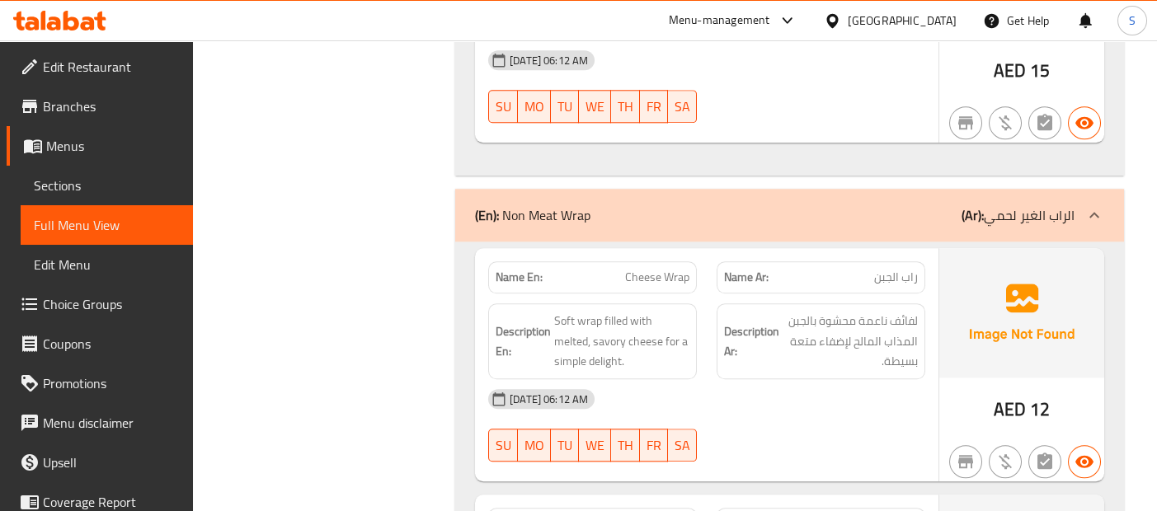
scroll to position [9023, 0]
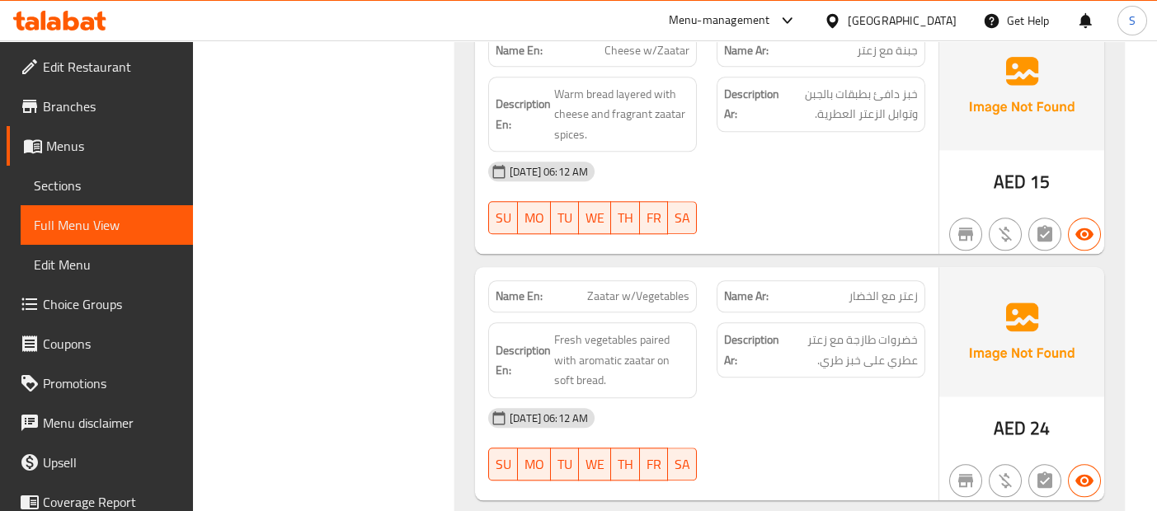
scroll to position [9463, 0]
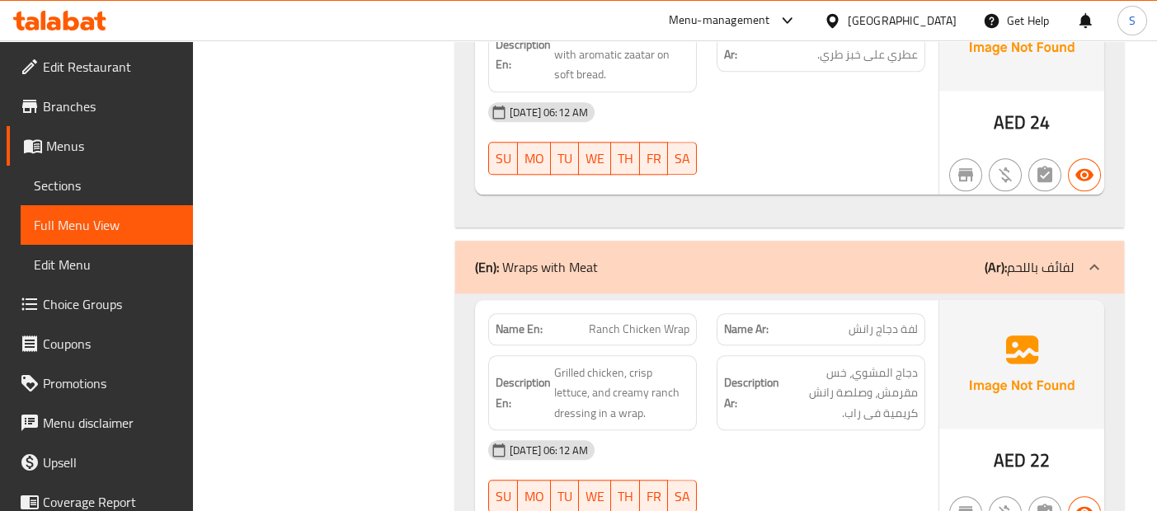
scroll to position [9769, 0]
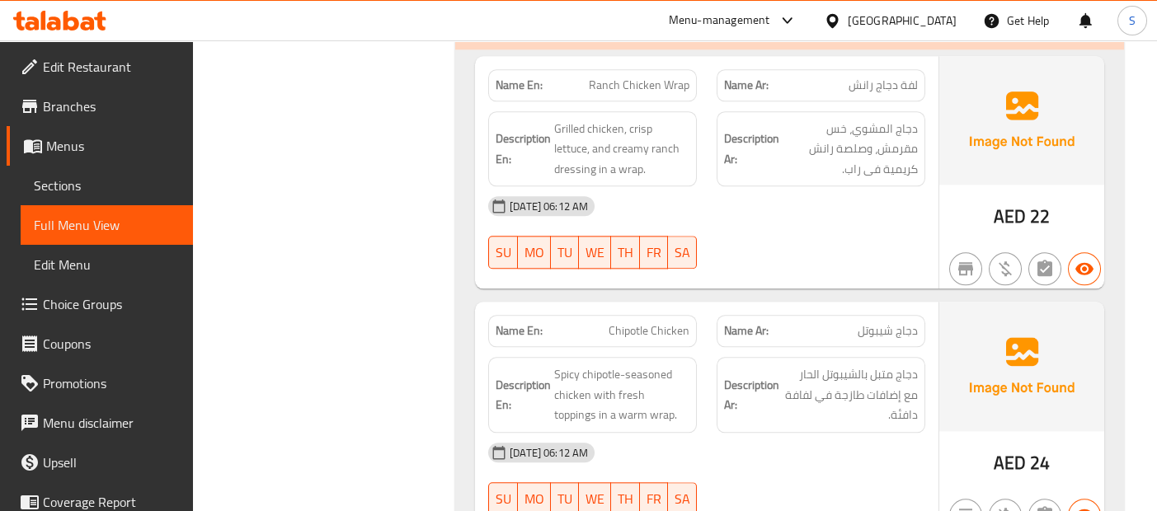
scroll to position [10013, 0]
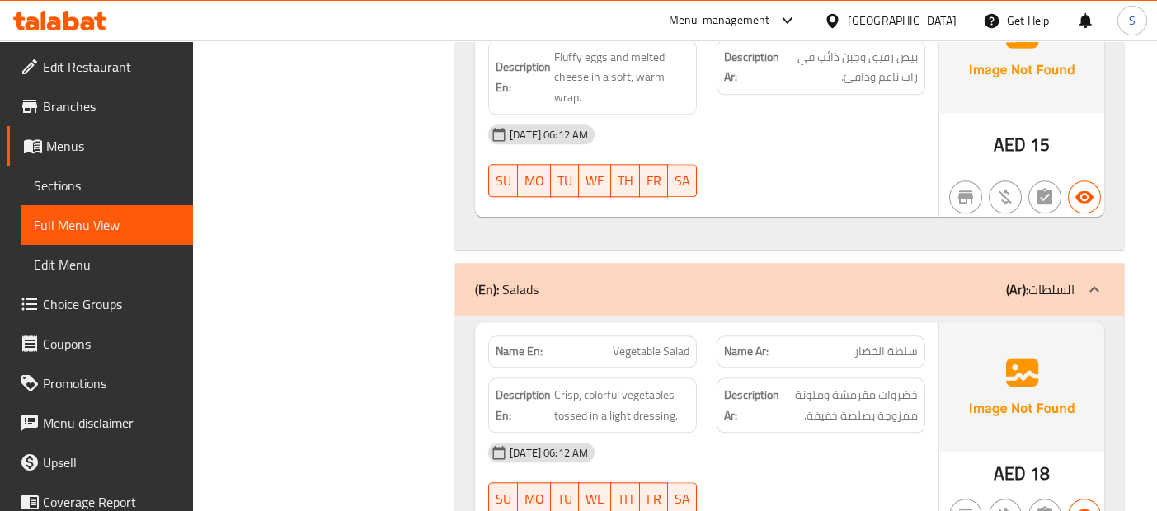
scroll to position [10599, 0]
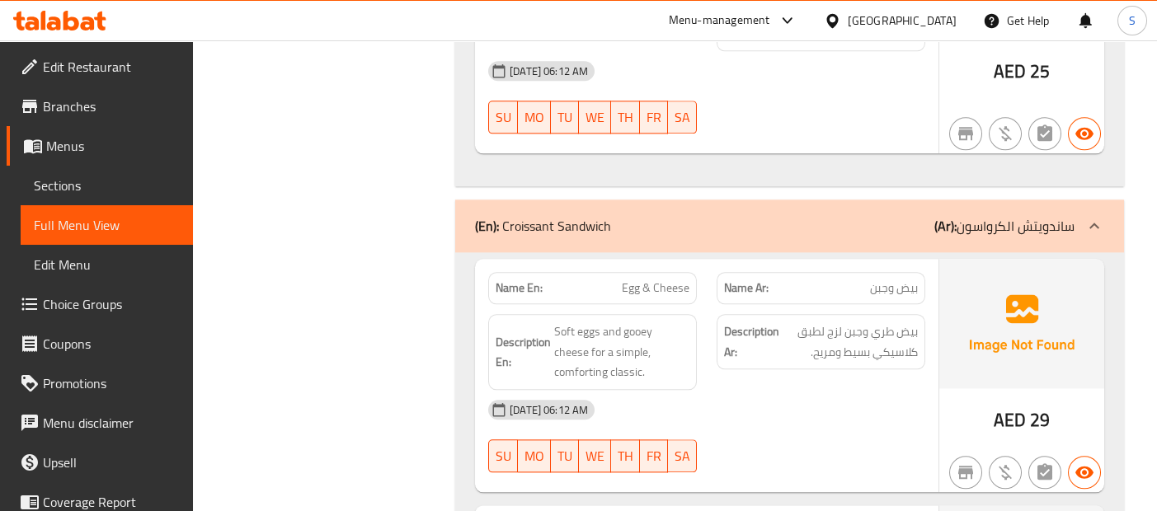
scroll to position [11258, 0]
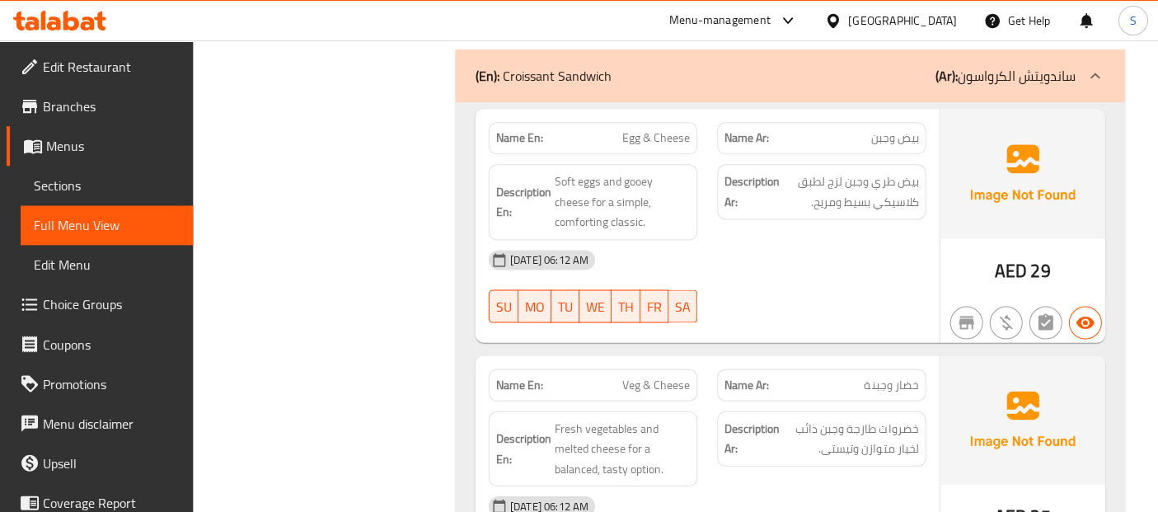
scroll to position [11371, 0]
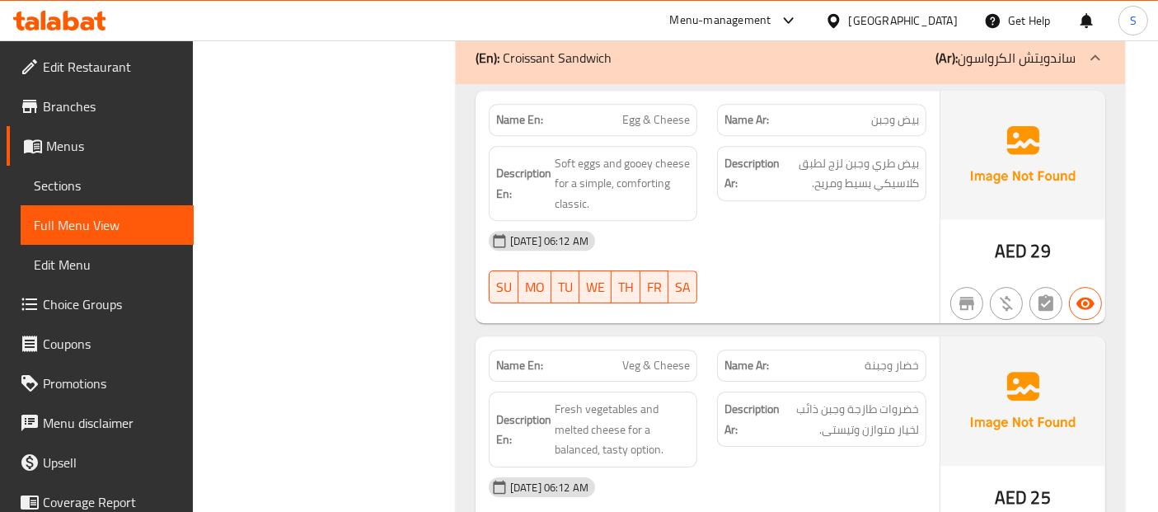
click at [120, 183] on span "Sections" at bounding box center [107, 186] width 147 height 20
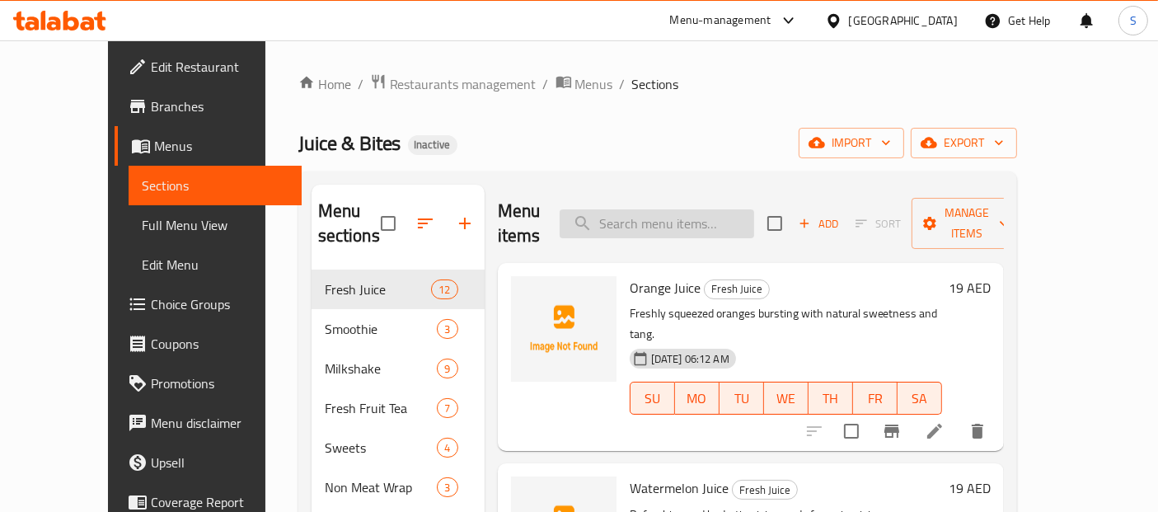
click at [675, 219] on input "search" at bounding box center [657, 223] width 195 height 29
paste input "Mojito"
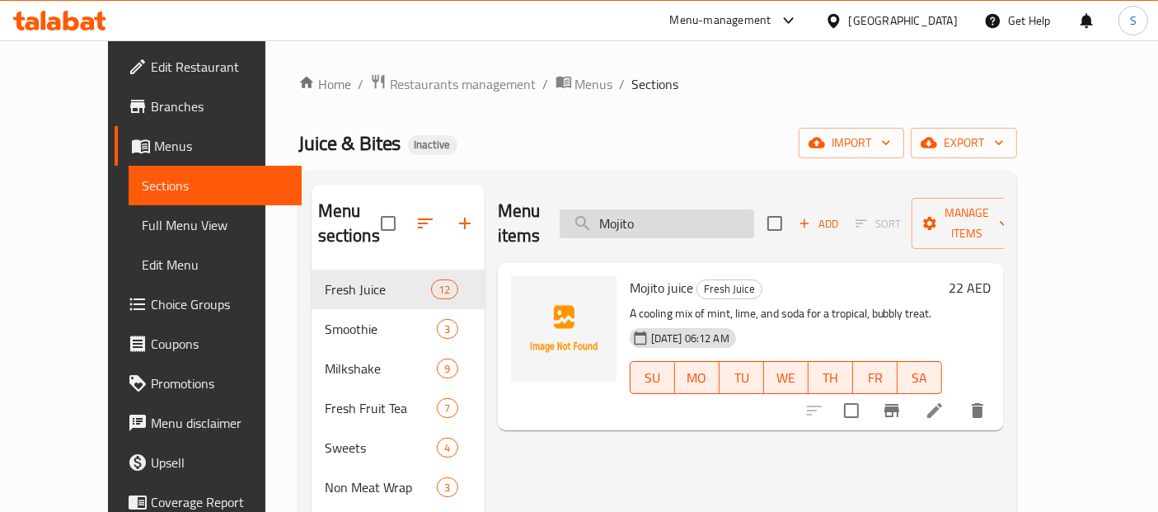
click at [744, 209] on input "Mojito" at bounding box center [657, 223] width 195 height 29
paste input "Chocolate Milkshake"
click at [744, 209] on input "MojitoChocolate Milkshake" at bounding box center [657, 223] width 195 height 29
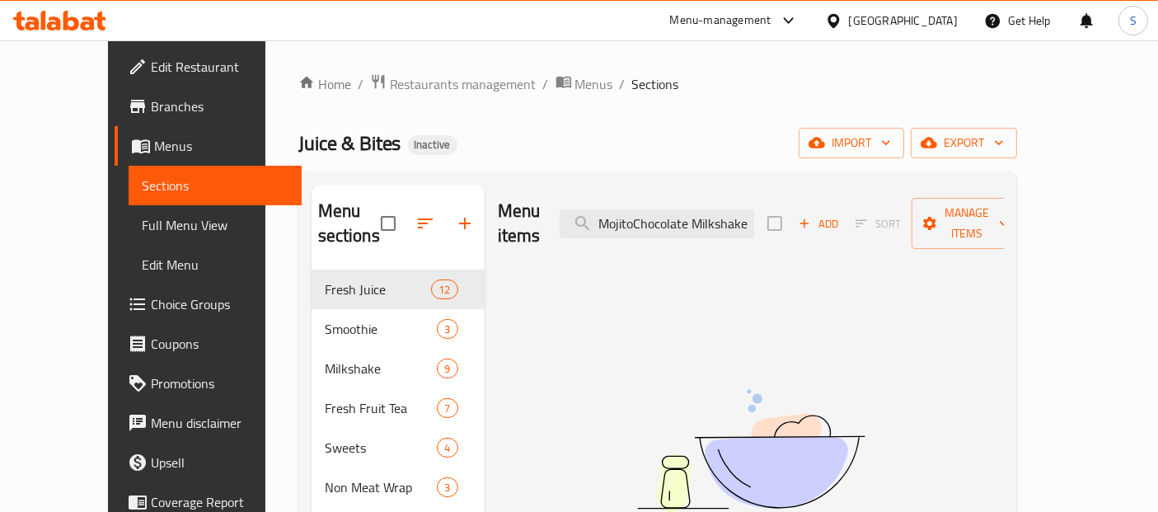
paste input "search"
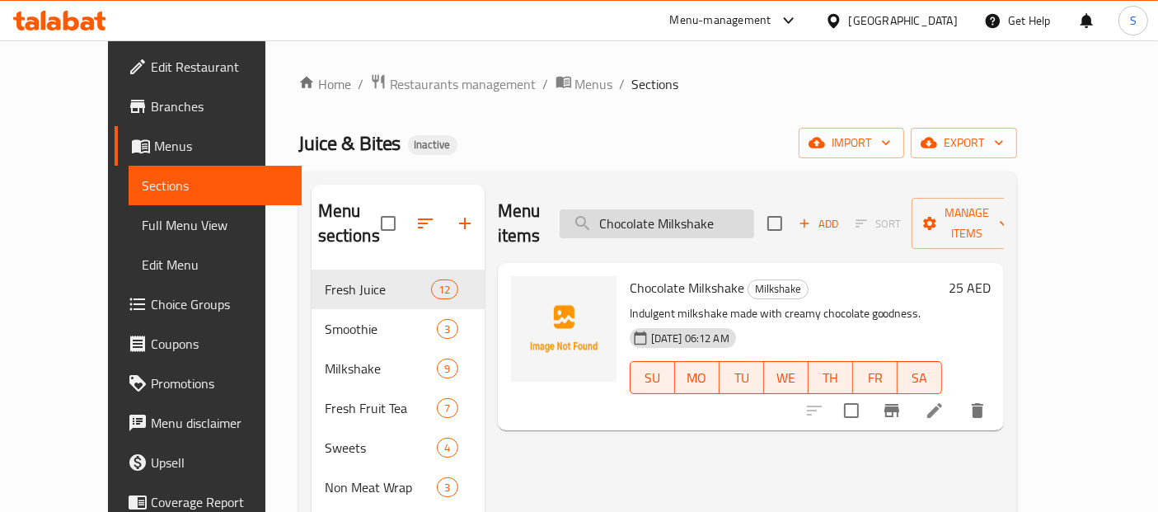
click at [635, 218] on input "Chocolate Milkshake" at bounding box center [657, 223] width 195 height 29
paste input "eese Cake Muffin"
click at [754, 209] on input "Cheese Cake Muffin" at bounding box center [657, 223] width 195 height 29
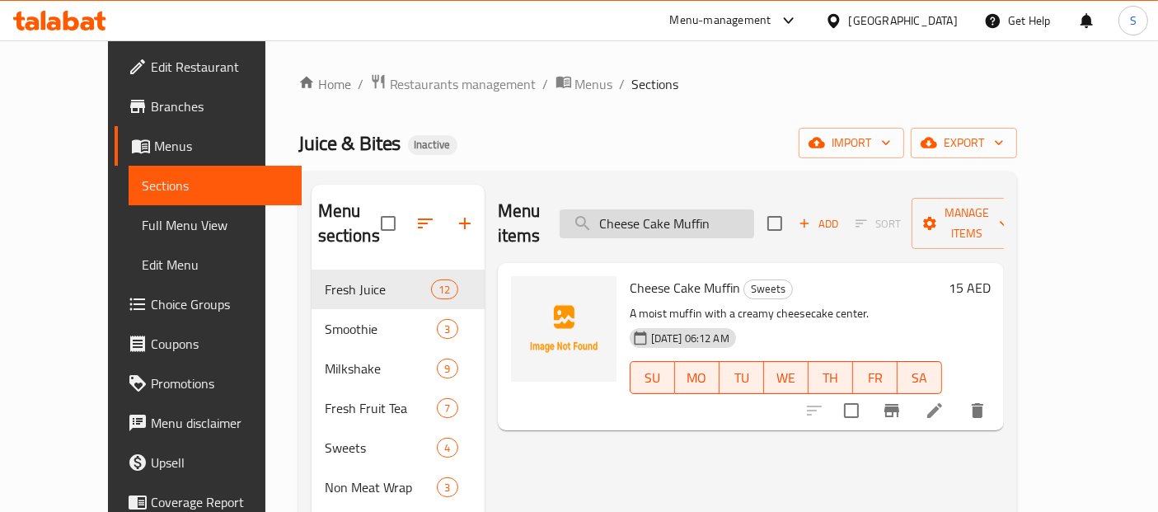
click at [754, 209] on input "Cheese Cake Muffin" at bounding box center [657, 223] width 195 height 29
paste input "escape"
type input "escape"
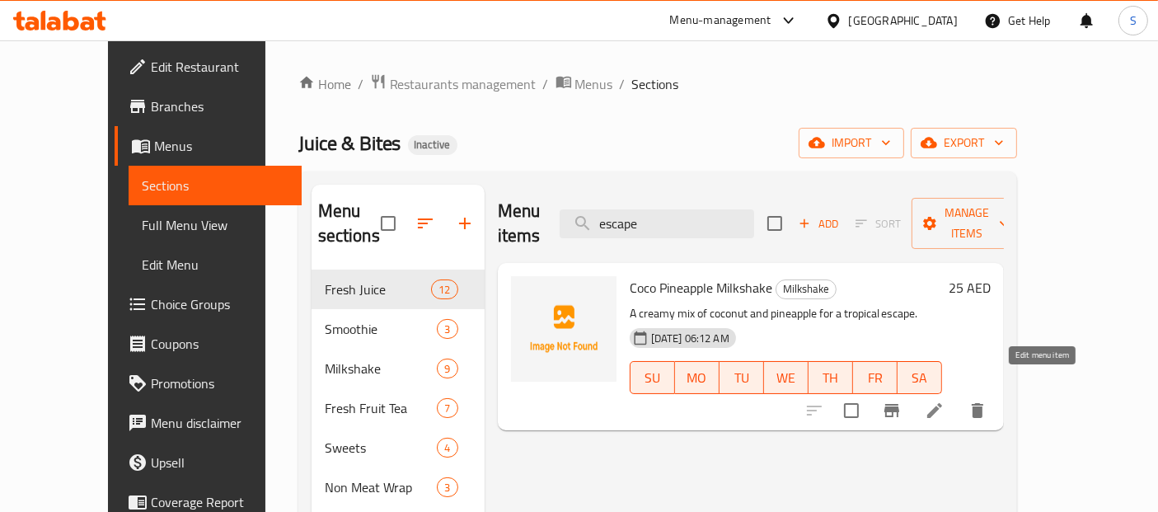
click at [945, 401] on icon at bounding box center [935, 411] width 20 height 20
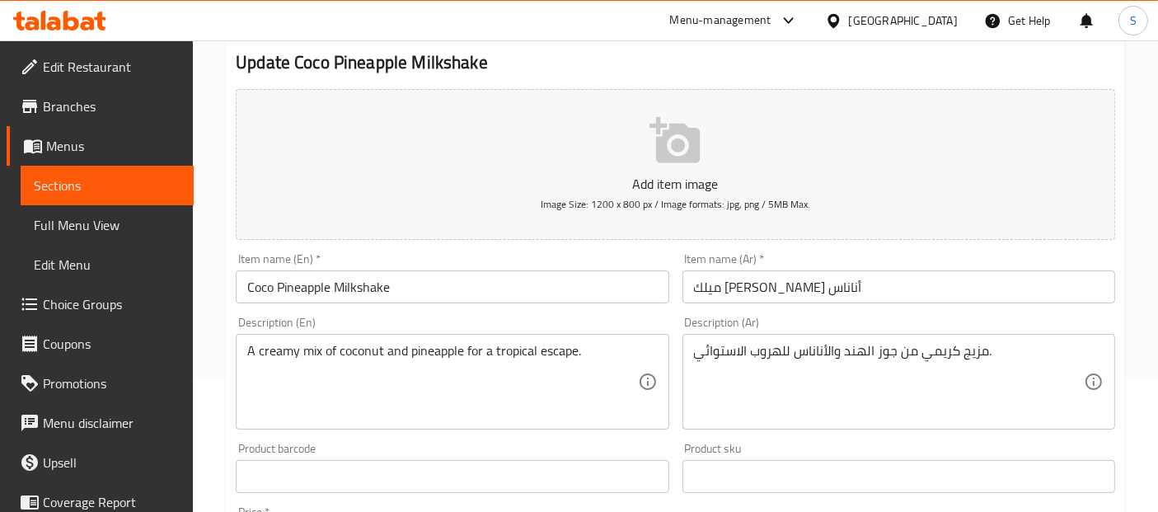
scroll to position [137, 0]
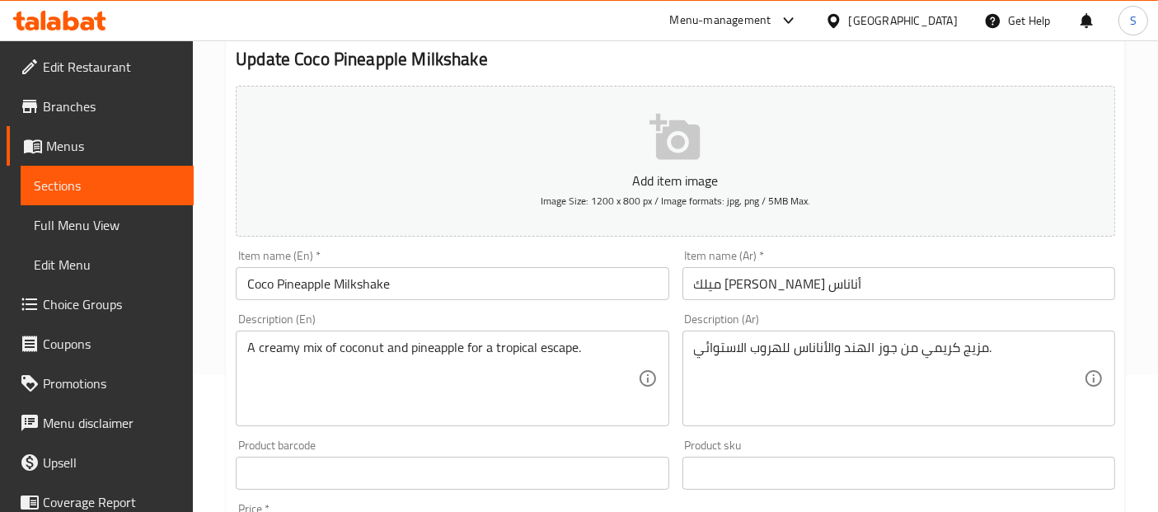
click at [454, 274] on input "Coco Pineapple Milkshake" at bounding box center [452, 283] width 433 height 33
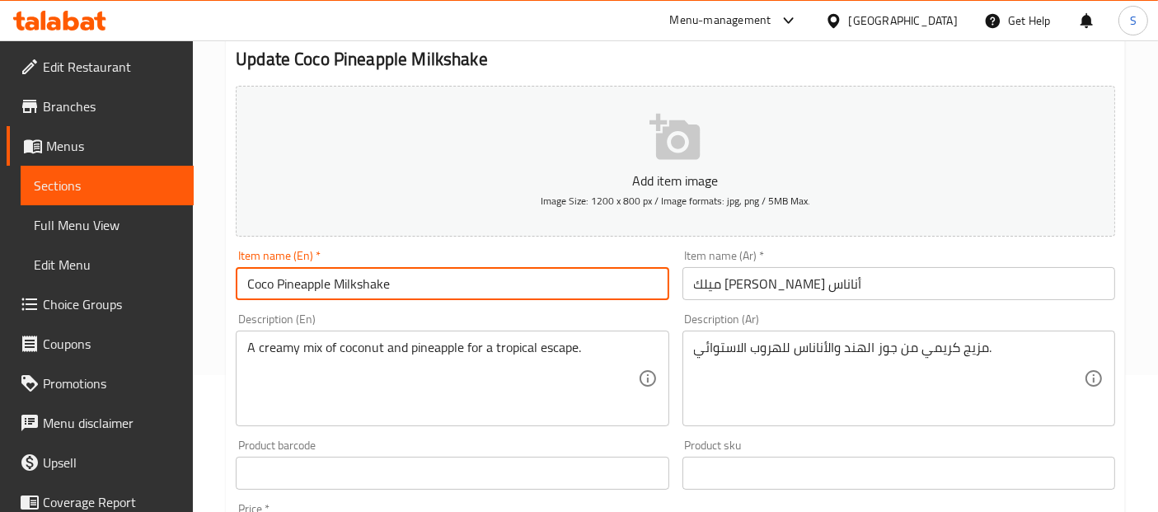
click at [774, 345] on textarea "مزيج كريمي من جوز الهند والأناناس للهروب الاستوائي." at bounding box center [889, 379] width 390 height 78
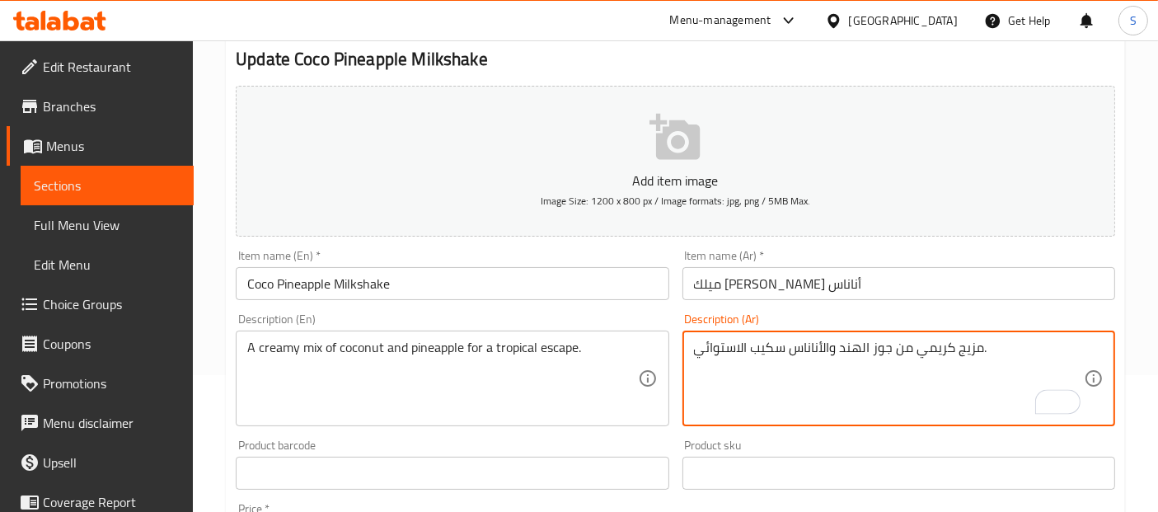
type textarea "مزيج كريمي من جوز الهند والأناناس سكيب الاستوائي."
click at [822, 270] on input "ميلك شيك كوكو أناناس" at bounding box center [899, 283] width 433 height 33
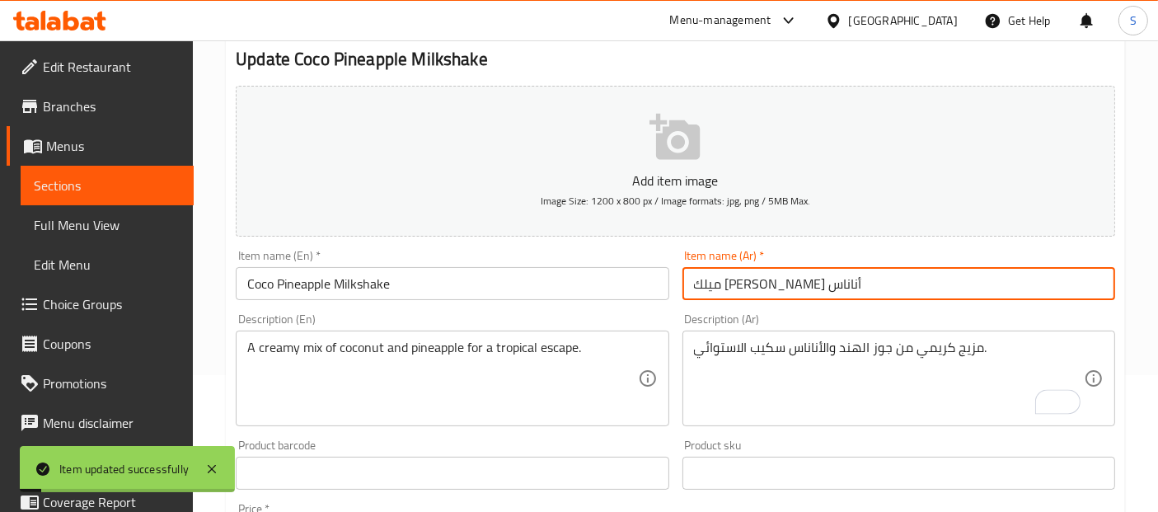
click at [134, 176] on span "Sections" at bounding box center [107, 186] width 147 height 20
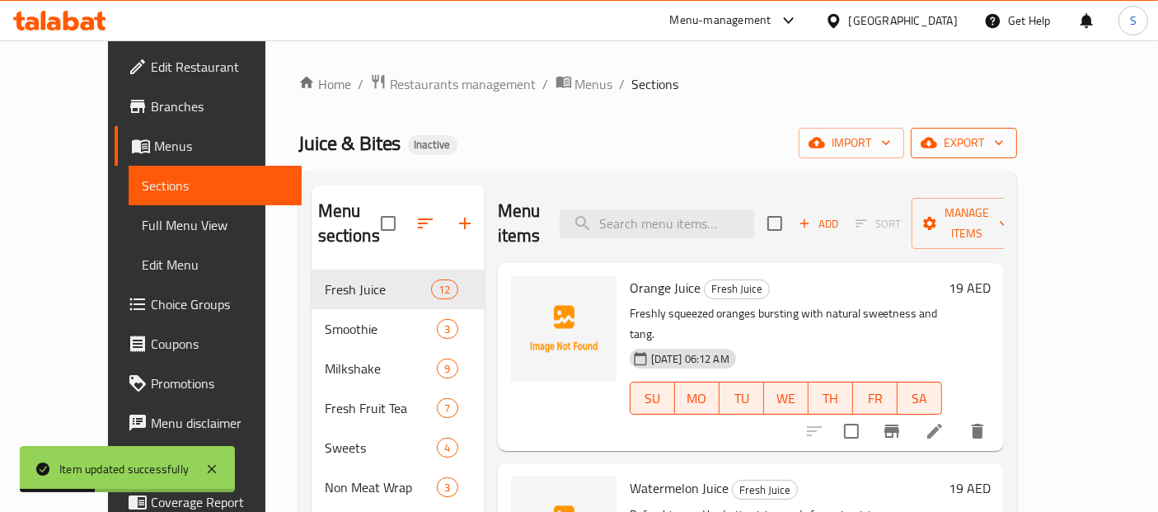
click at [1017, 154] on button "export" at bounding box center [964, 143] width 106 height 31
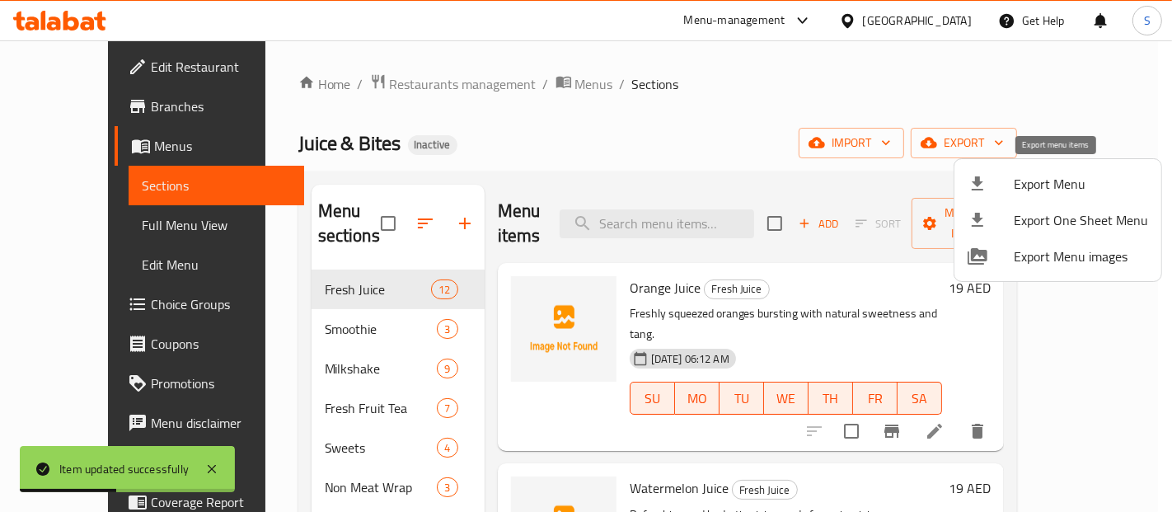
click at [1008, 174] on div at bounding box center [991, 184] width 46 height 20
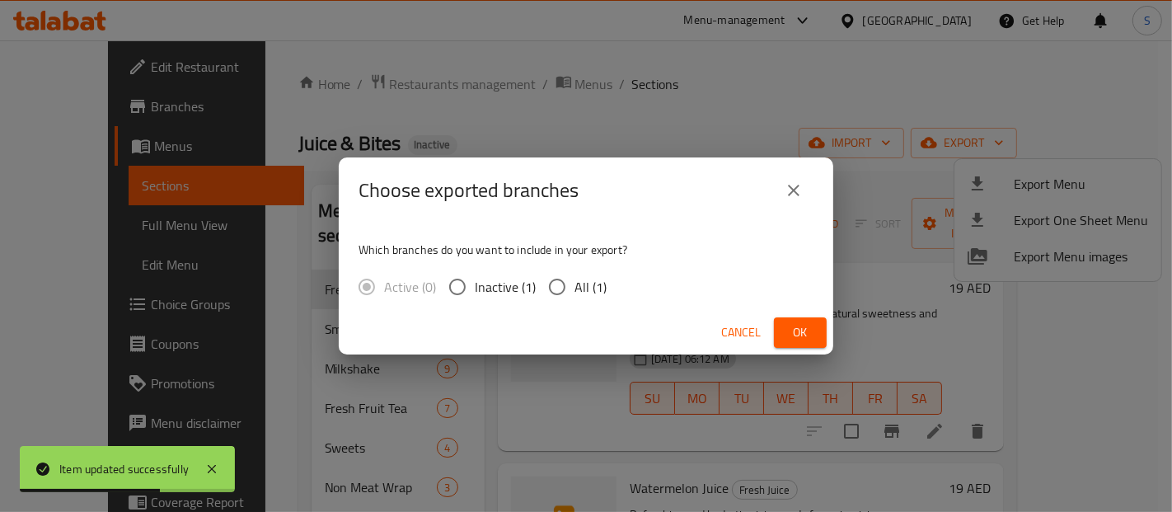
click at [796, 194] on icon "close" at bounding box center [794, 191] width 20 height 20
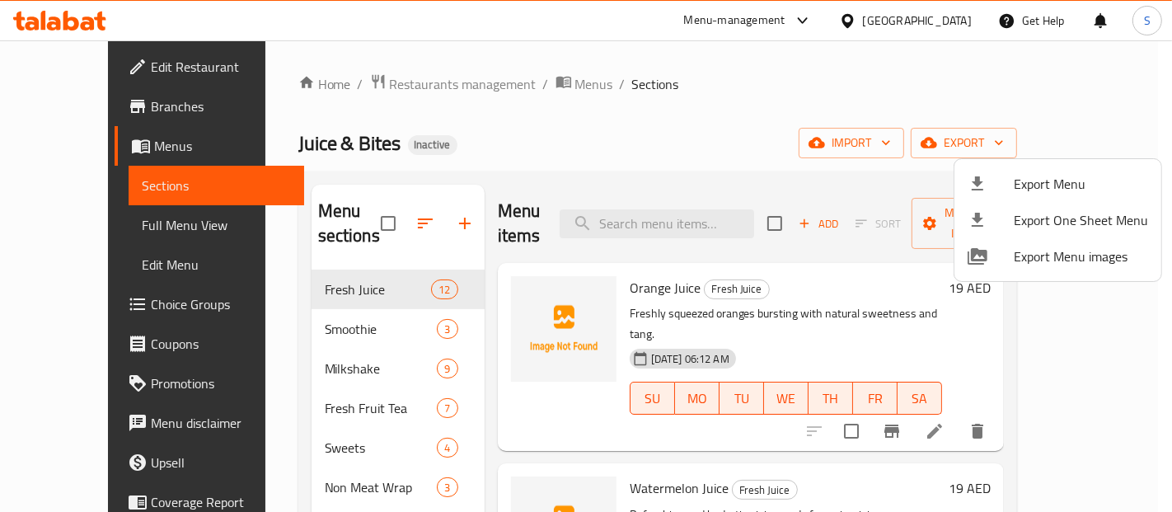
click at [466, 123] on div at bounding box center [586, 256] width 1172 height 512
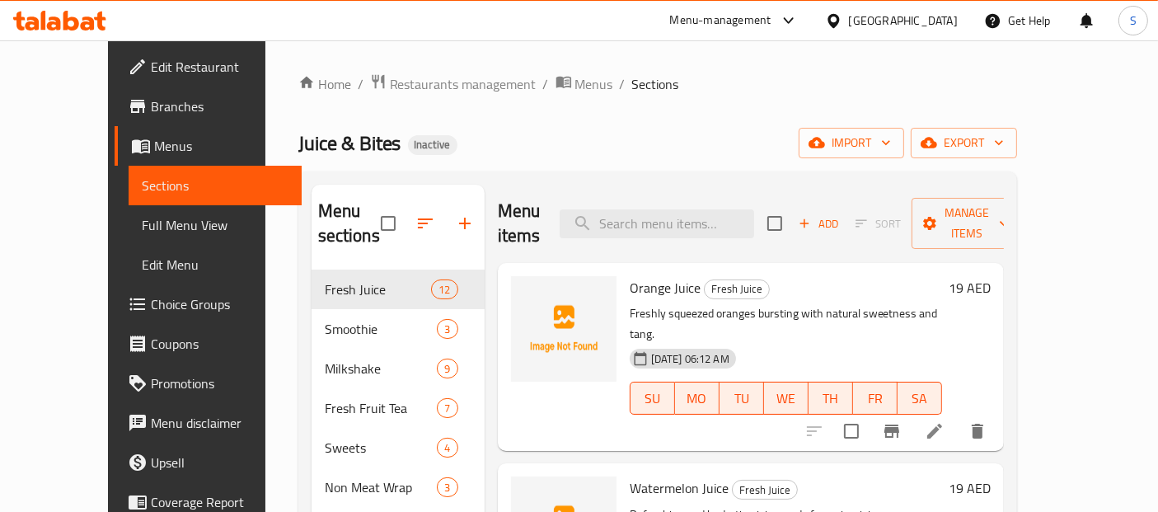
click at [1004, 189] on div "Menu items Add Sort Manage items" at bounding box center [751, 224] width 506 height 78
click at [1017, 158] on div "Home / Restaurants management / Menus / Sections Juice & Bites Inactive import …" at bounding box center [657, 391] width 719 height 637
click at [1004, 152] on span "export" at bounding box center [964, 143] width 80 height 21
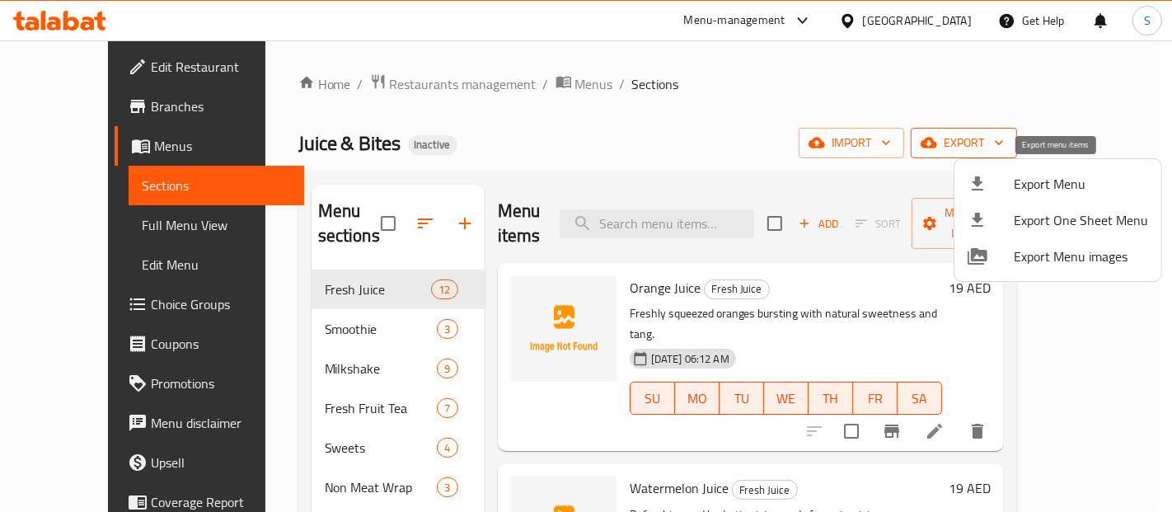
click at [1017, 190] on span "Export Menu" at bounding box center [1081, 184] width 134 height 20
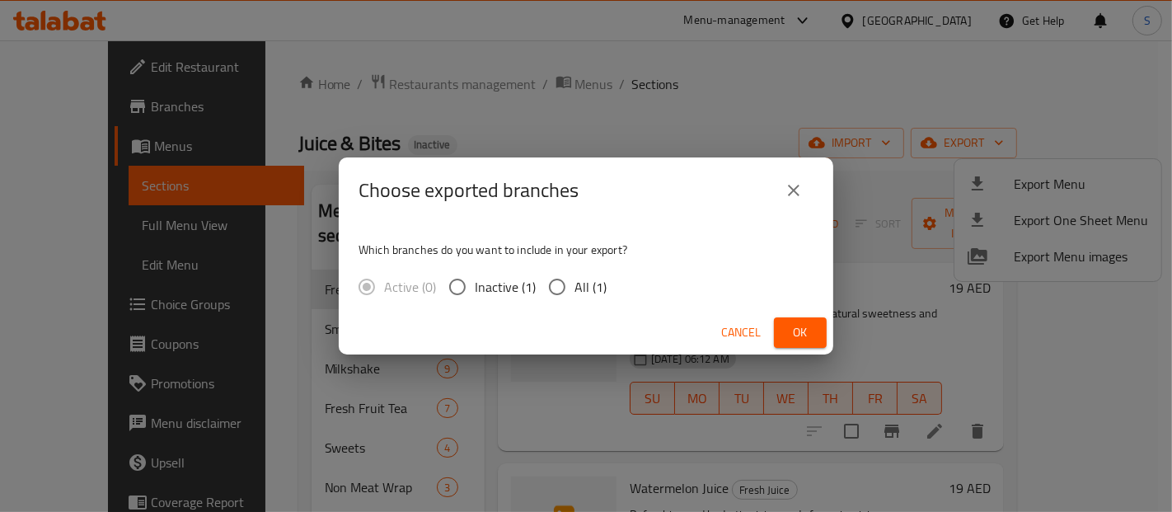
click at [579, 287] on span "All (1)" at bounding box center [591, 287] width 32 height 20
click at [575, 287] on input "All (1)" at bounding box center [557, 287] width 35 height 35
radio input "true"
click at [795, 333] on span "Ok" at bounding box center [800, 332] width 26 height 21
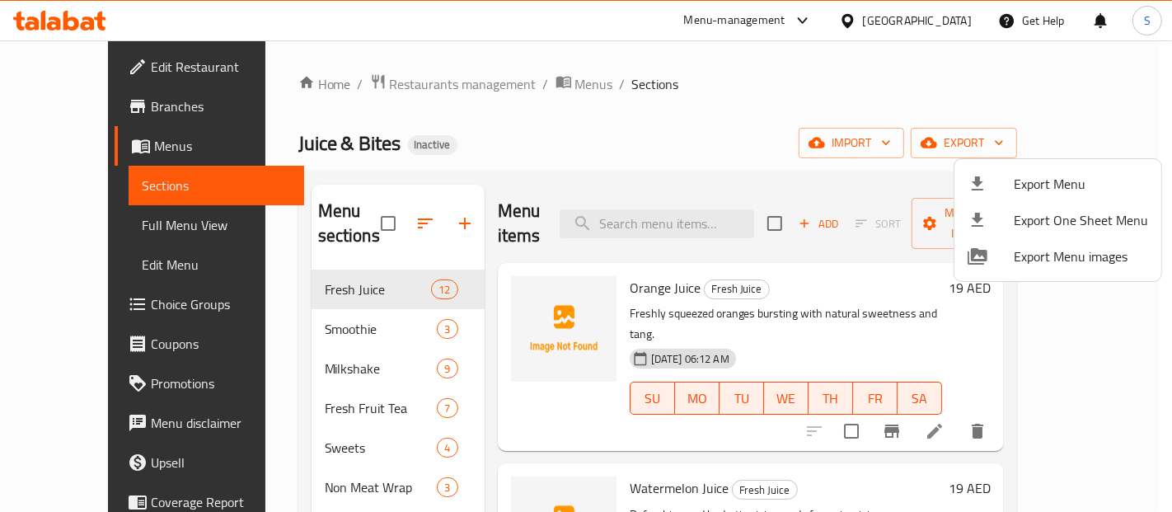
click at [63, 59] on div at bounding box center [586, 256] width 1172 height 512
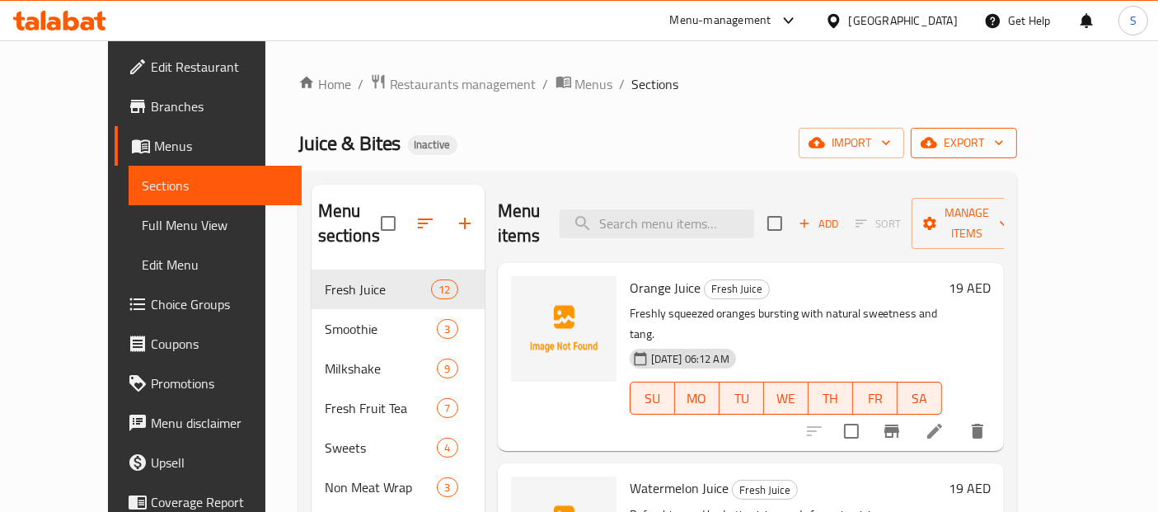
click at [1004, 149] on span "export" at bounding box center [964, 143] width 80 height 21
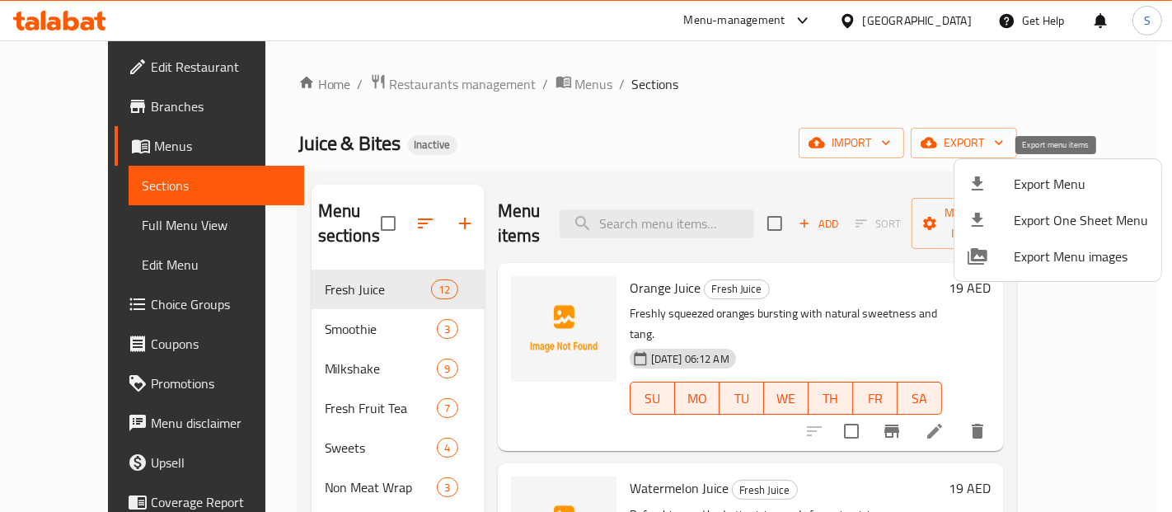
click at [1076, 174] on span "Export Menu" at bounding box center [1081, 184] width 134 height 20
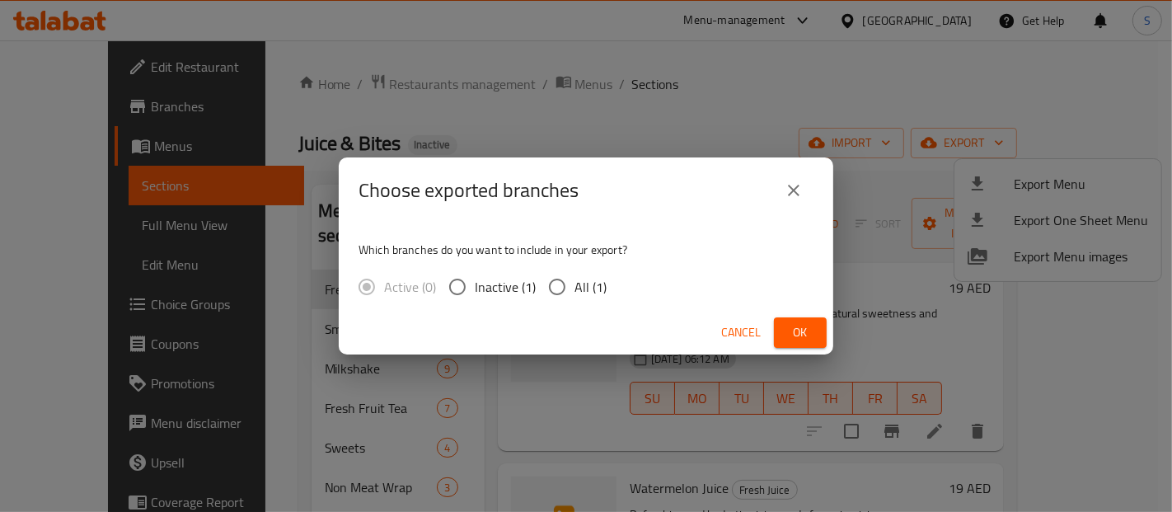
click at [587, 289] on span "All (1)" at bounding box center [591, 287] width 32 height 20
click at [575, 289] on input "All (1)" at bounding box center [557, 287] width 35 height 35
radio input "true"
click at [792, 341] on span "Ok" at bounding box center [800, 332] width 26 height 21
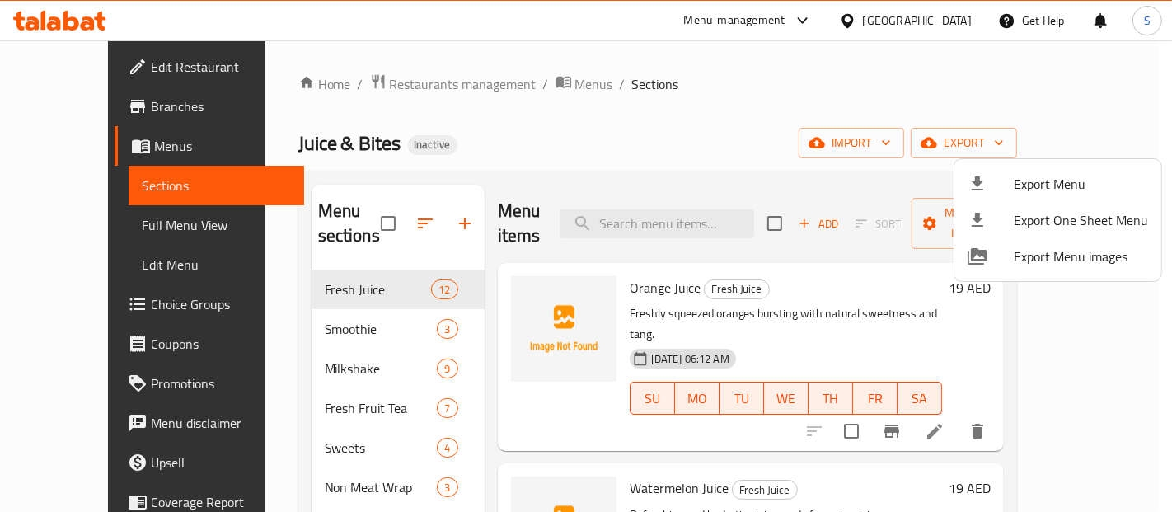
click at [87, 72] on div at bounding box center [586, 256] width 1172 height 512
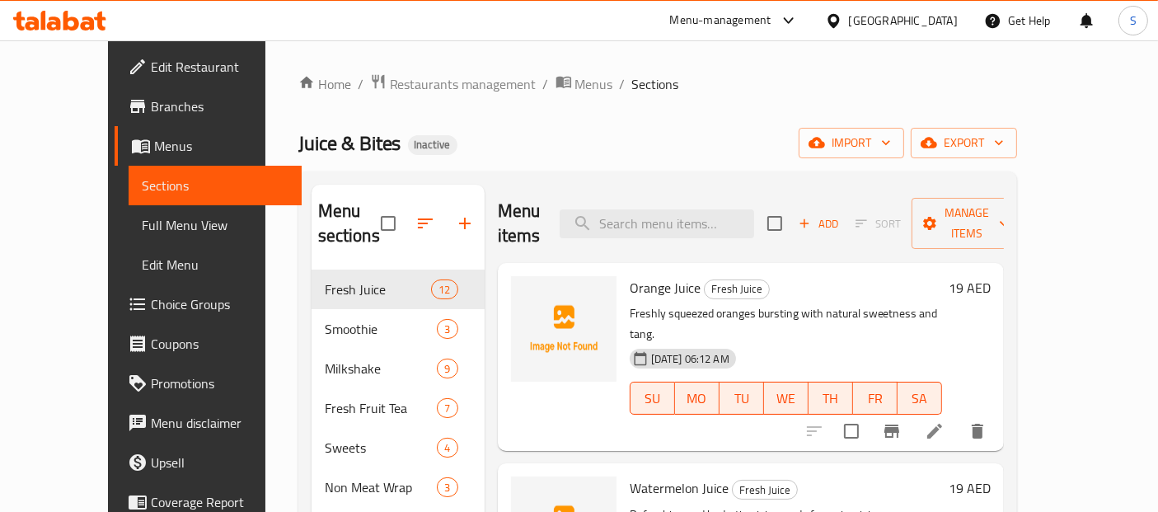
click at [151, 72] on span "Edit Restaurant" at bounding box center [220, 67] width 138 height 20
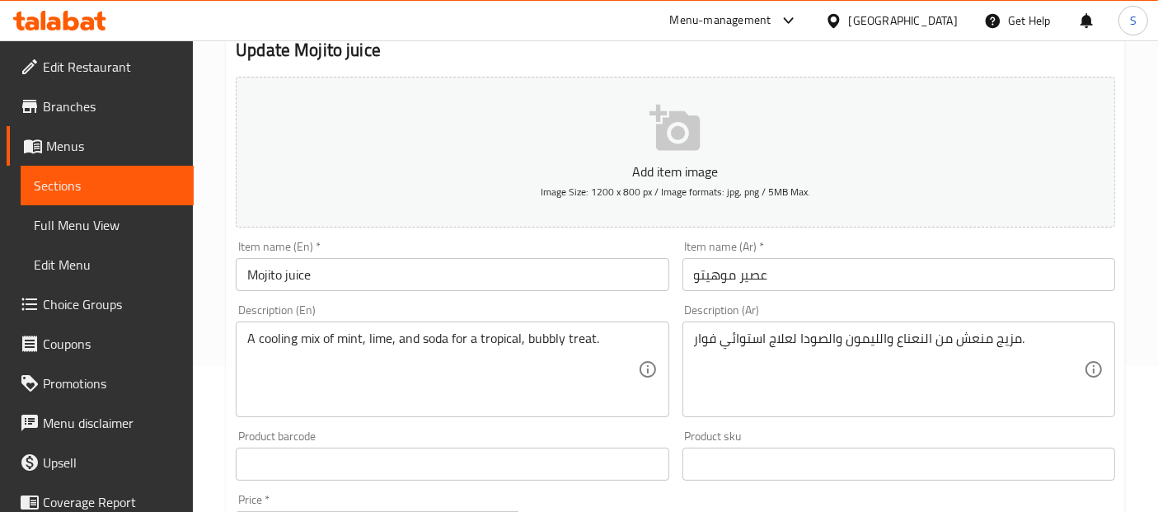
scroll to position [183, 0]
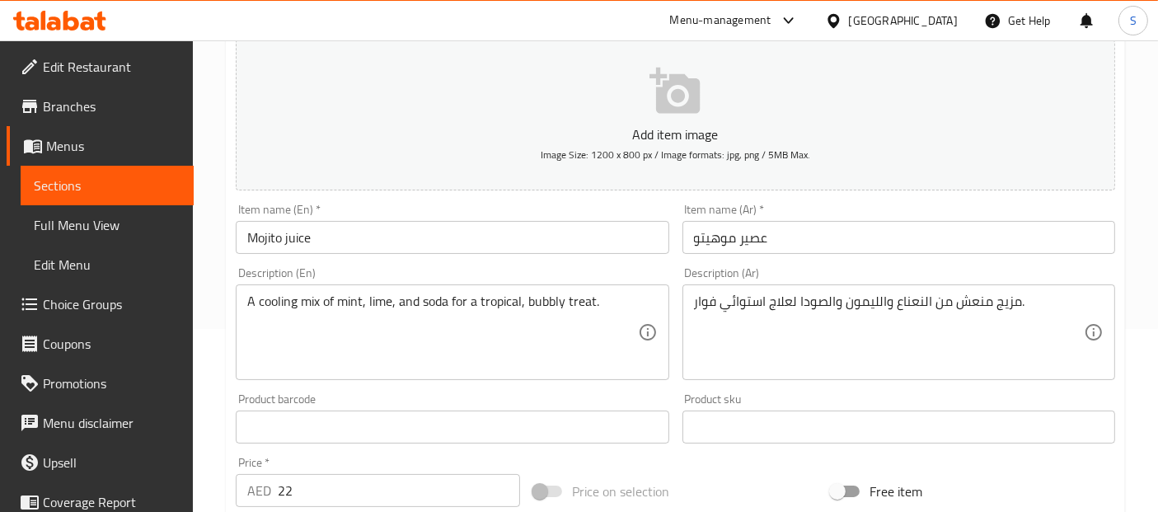
click at [575, 303] on textarea "A cooling mix of mint, lime, and soda for a tropical, bubbly treat." at bounding box center [442, 333] width 390 height 78
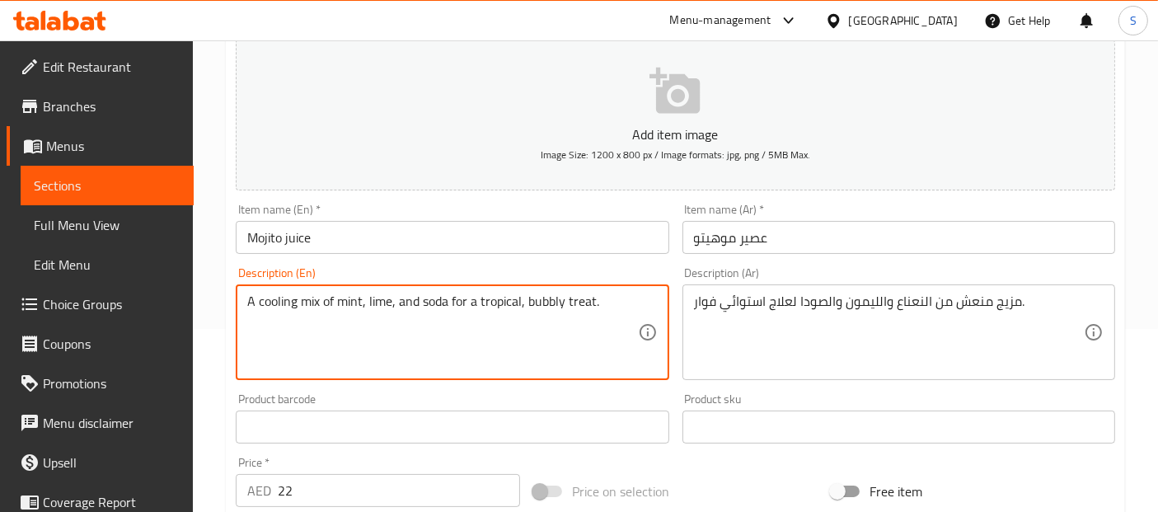
click at [575, 303] on textarea "A cooling mix of mint, lime, and soda for a tropical, bubbly treat." at bounding box center [442, 333] width 390 height 78
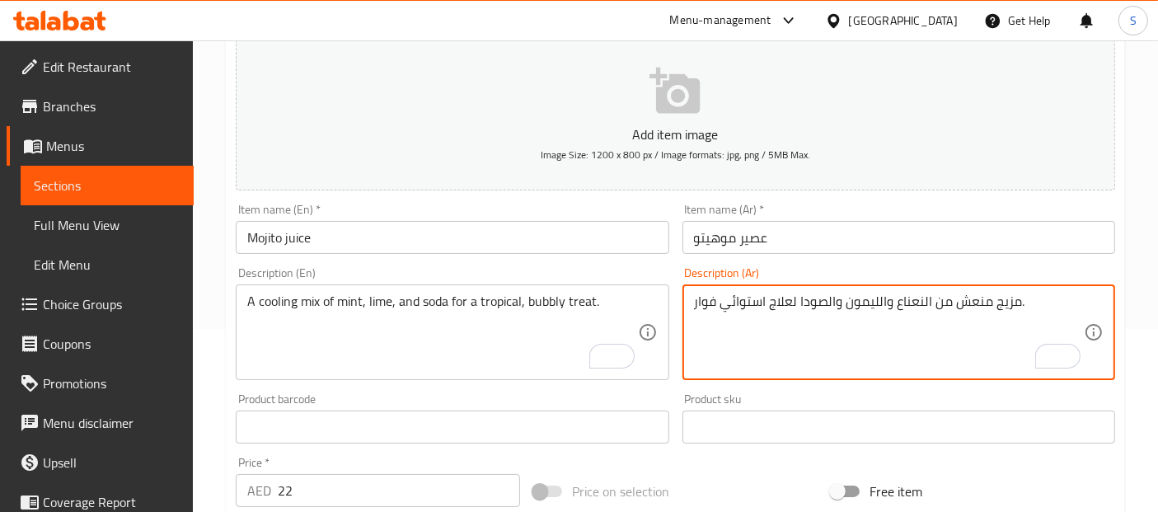
click at [280, 302] on textarea "A cooling mix of mint, lime, and soda for a tropical, bubbly treat." at bounding box center [442, 333] width 390 height 78
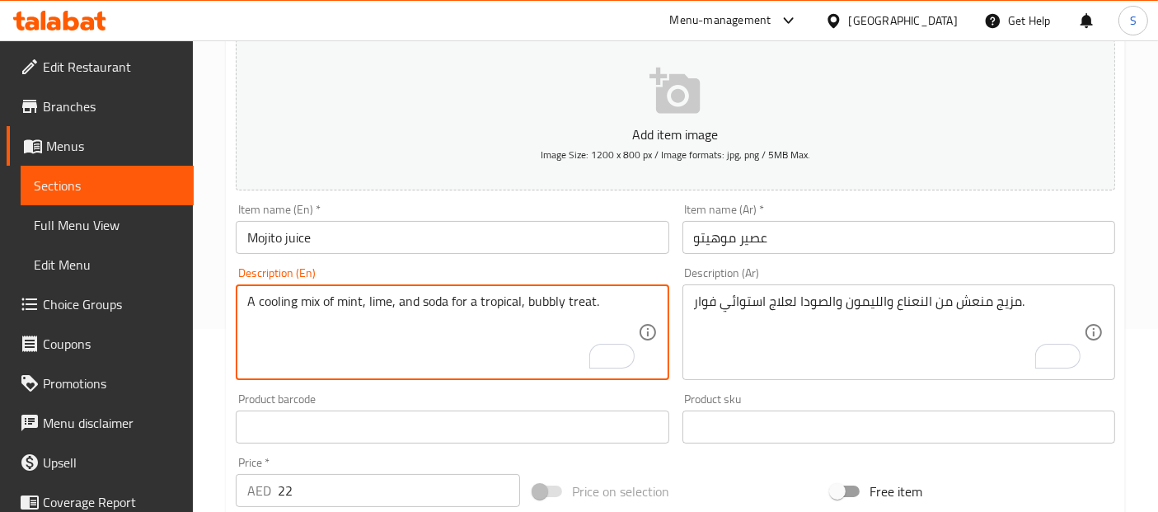
click at [973, 306] on textarea "مزيج منعش من النعناع والليمون والصودا لعلاج استوائي فوار." at bounding box center [889, 333] width 390 height 78
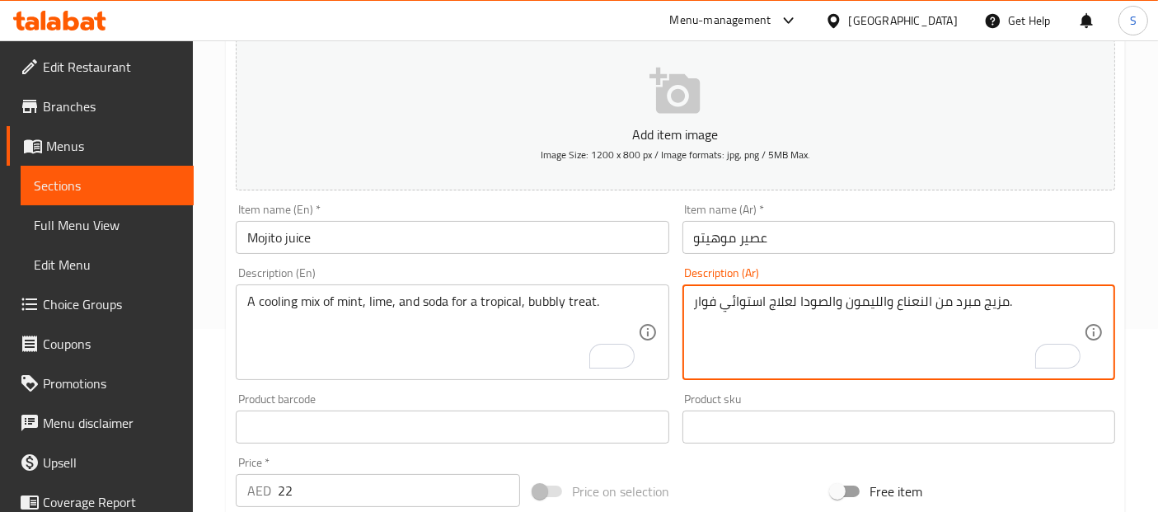
click at [781, 298] on textarea "مزيج مبرد من النعناع والليمون والصودا لعلاج استوائي فوار." at bounding box center [889, 333] width 390 height 78
click at [539, 307] on textarea "A cooling mix of mint, lime, and soda for a tropical, bubbly treat." at bounding box center [442, 333] width 390 height 78
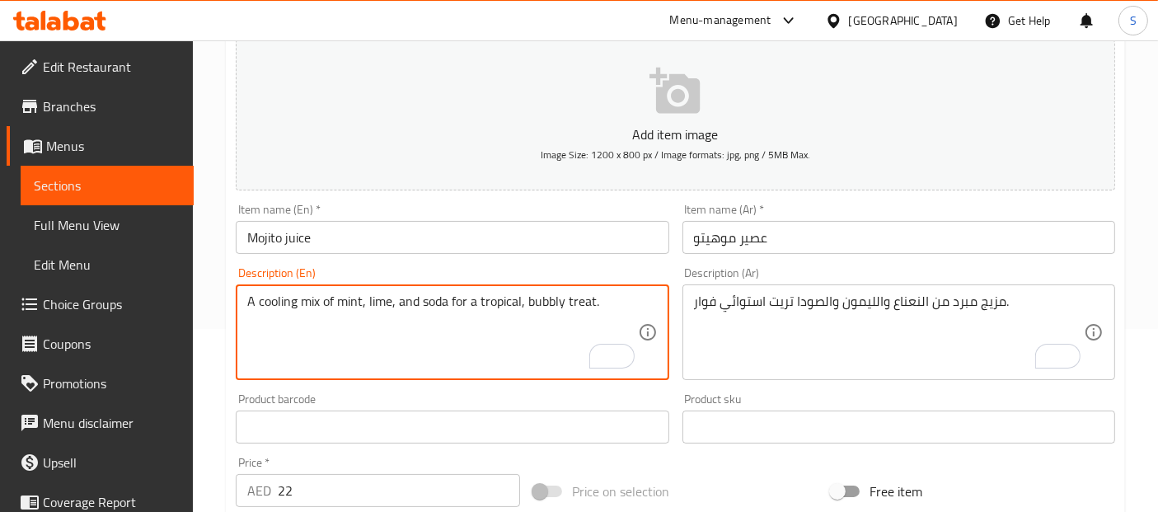
click at [538, 303] on textarea "A cooling mix of mint, lime, and soda for a tropical, bubbly treat." at bounding box center [442, 333] width 390 height 78
drag, startPoint x: 604, startPoint y: 301, endPoint x: 527, endPoint y: 295, distance: 76.9
click at [527, 295] on textarea "A cooling mix of mint, lime, and soda for a tropical, bubbly treat." at bounding box center [442, 333] width 390 height 78
click at [707, 301] on textarea "مزيج مبرد من النعناع والليمون والصودا تريت استوائي فوار." at bounding box center [889, 333] width 390 height 78
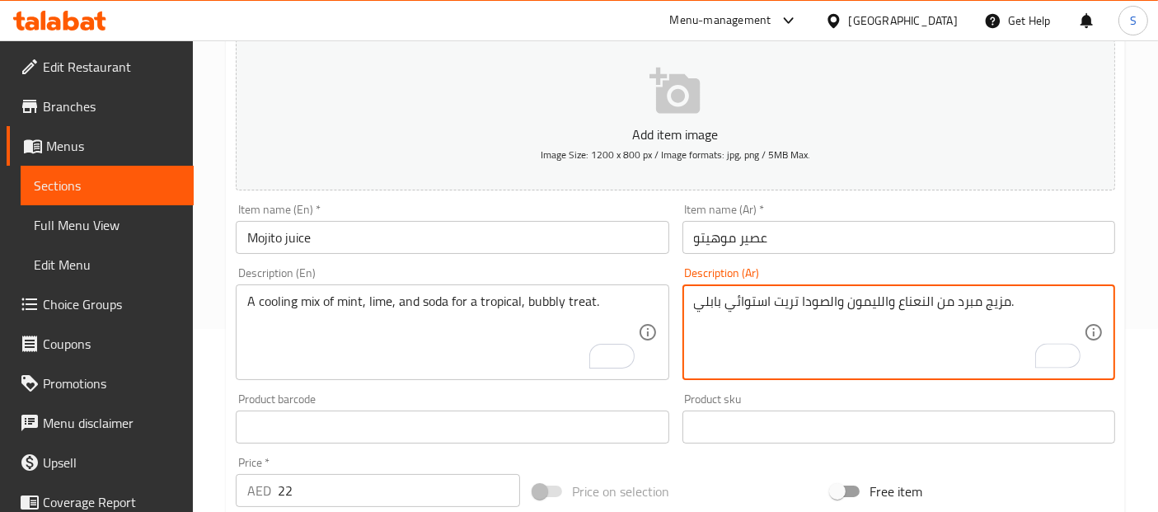
type textarea "مزيج مبرد من النعناع والليمون والصودا تريت استوائي بابلي."
click at [550, 297] on textarea "A cooling mix of mint, lime, and soda for a tropical, bubbly treat." at bounding box center [442, 333] width 390 height 78
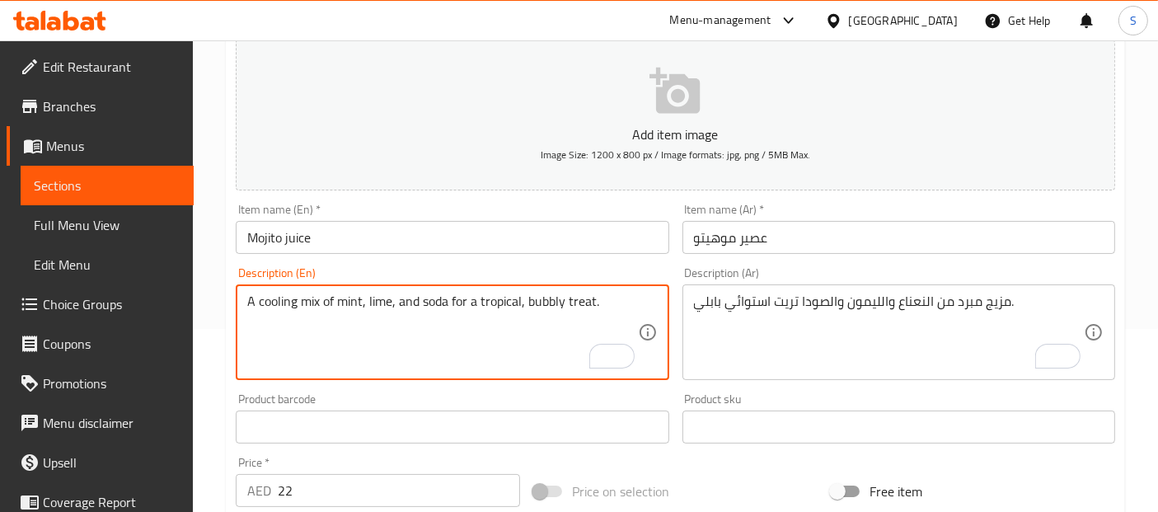
click at [624, 233] on input "Mojito juice" at bounding box center [452, 237] width 433 height 33
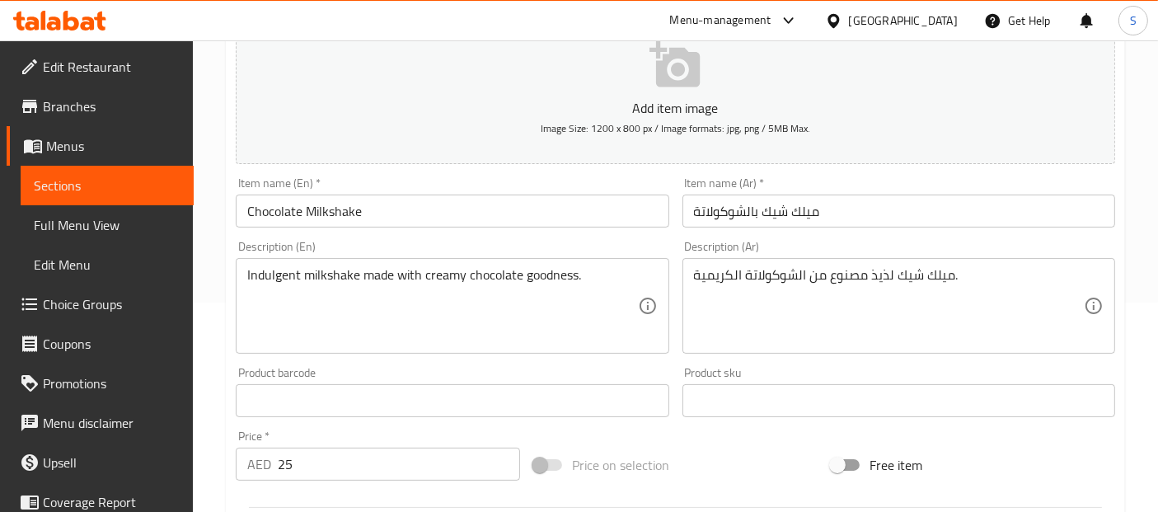
scroll to position [214, 0]
click at [281, 263] on textarea "Indulgent milkshake made with creamy chocolate goodness." at bounding box center [442, 302] width 390 height 78
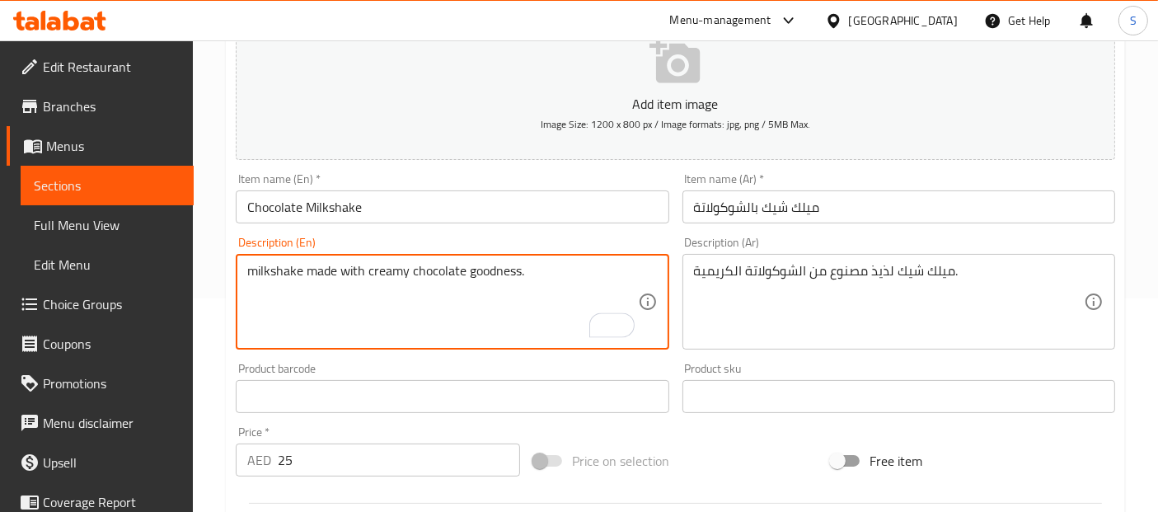
type textarea "milkshake made with creamy chocolate goodness."
click at [890, 257] on div "ميلك شيك لذيذ مصنوع من الشوكولاتة الكريمية. Description (Ar)" at bounding box center [899, 302] width 433 height 96
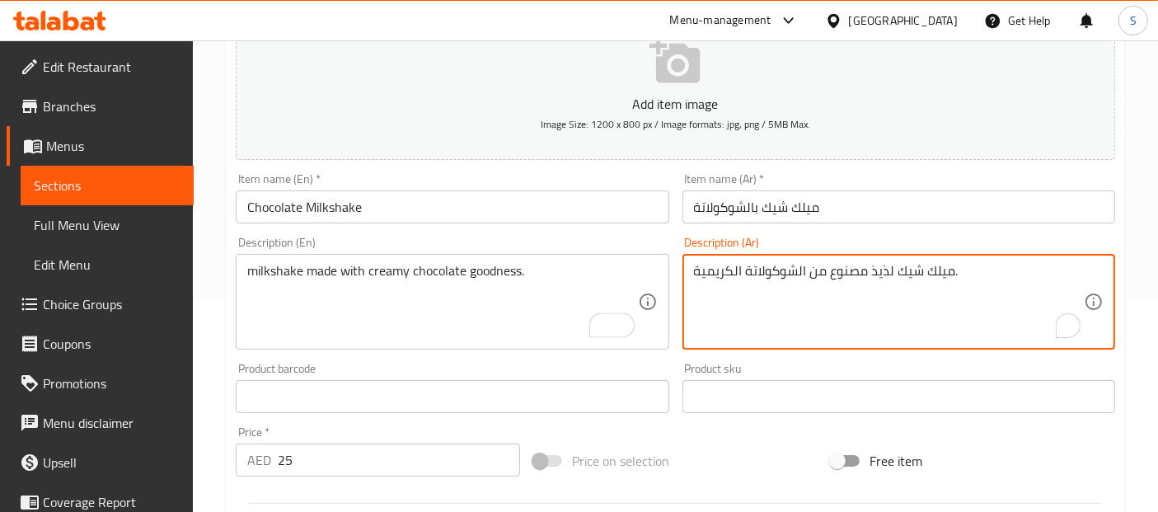
click at [886, 263] on textarea "ميلك شيك لذيذ مصنوع من الشوكولاتة الكريمية." at bounding box center [889, 302] width 390 height 78
click at [964, 257] on div "ميلك شيك مصنوع من الشوكولاتة الكريمية. Description (Ar)" at bounding box center [899, 302] width 433 height 96
click at [964, 279] on textarea "ميلك شيك مصنوع من الشوكولاتة الكريمية." at bounding box center [889, 302] width 390 height 78
type textarea "ميلك شيك مصنوع من الشوكولاتة الكريمية. جودنيس"
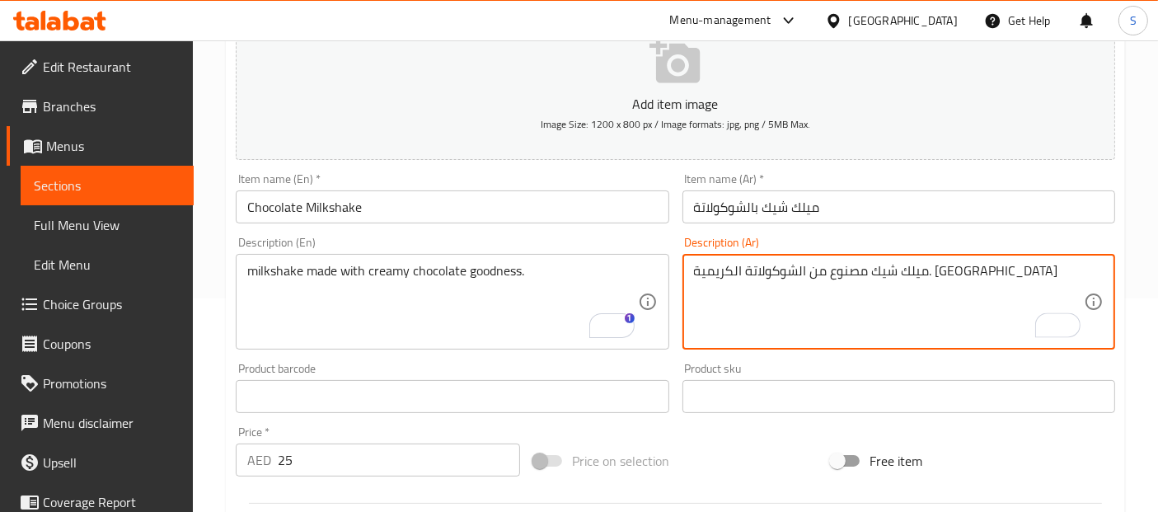
click at [949, 213] on input "ميلك شيك بالشوكولاتة" at bounding box center [899, 206] width 433 height 33
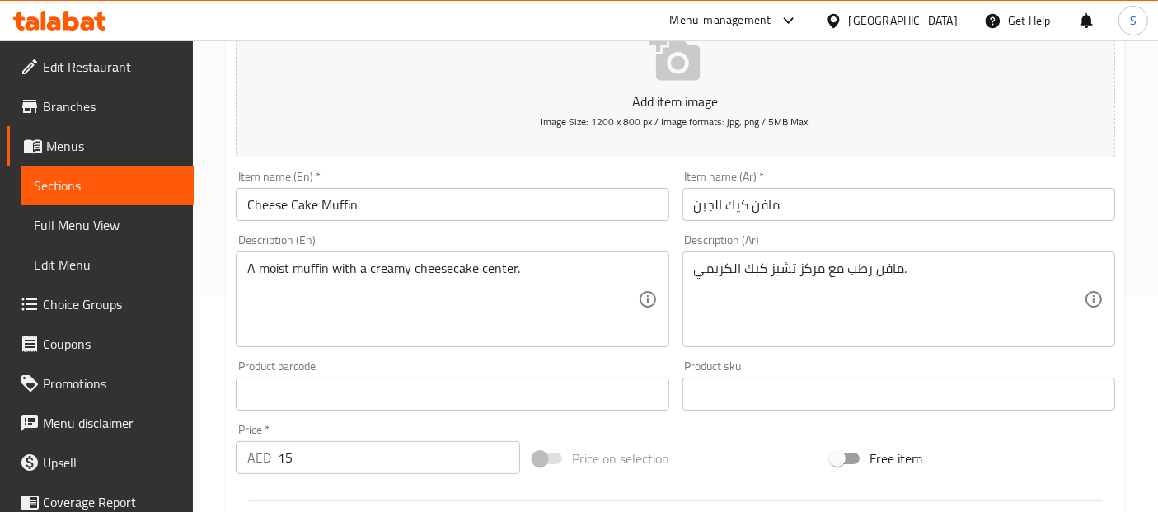
scroll to position [198, 0]
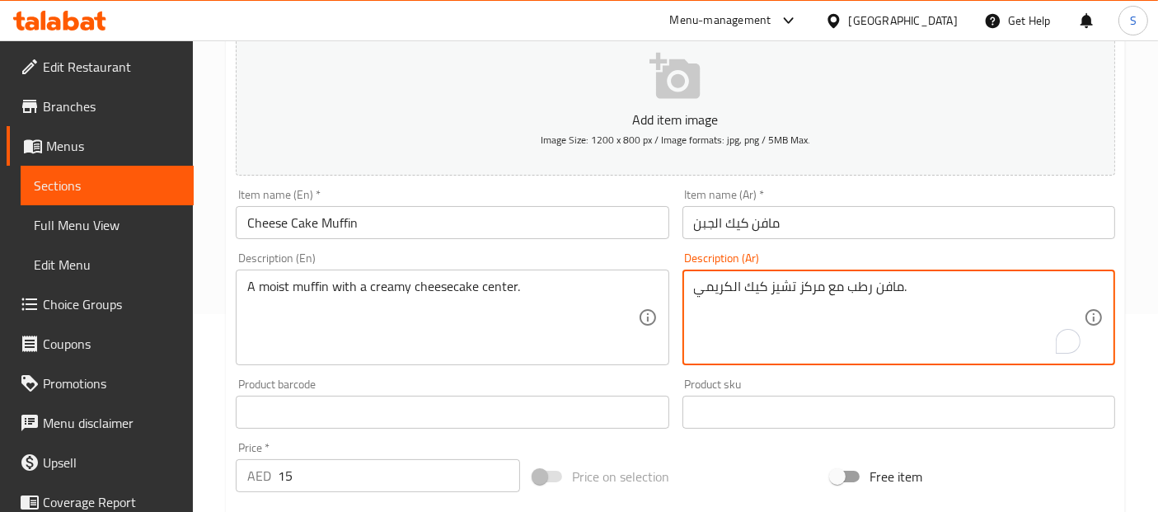
click at [811, 289] on textarea "مافن رطب مع مركز تشيز كيك الكريمي." at bounding box center [889, 318] width 390 height 78
type textarea "مافن رطب مع سنتر تشيز كيك الكريمي."
drag, startPoint x: 831, startPoint y: 238, endPoint x: 839, endPoint y: 227, distance: 13.7
click at [839, 227] on div "Item name (Ar)   * [PERSON_NAME] الجبن Item name (Ar) *" at bounding box center [899, 213] width 446 height 63
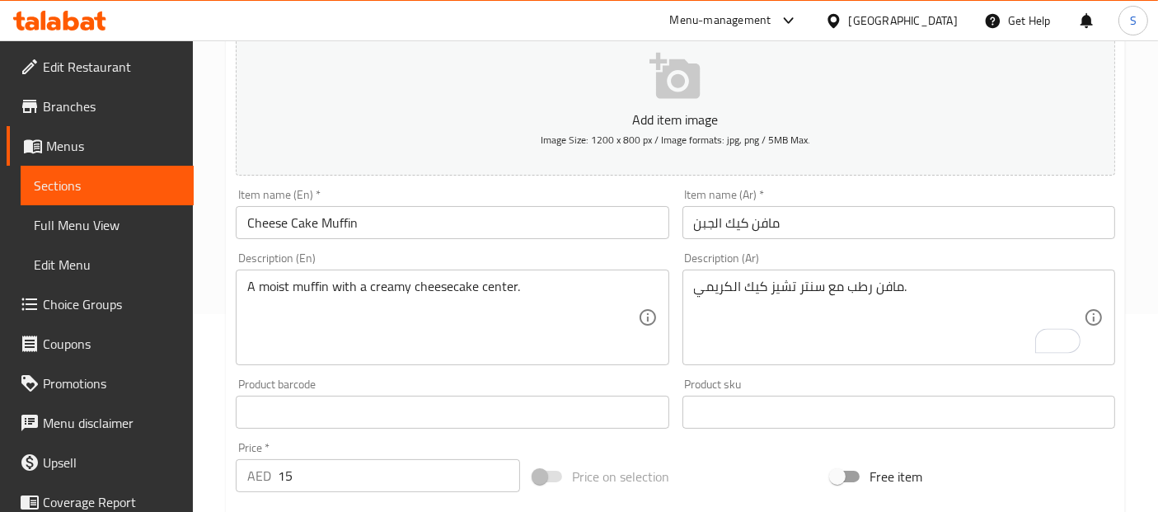
click at [839, 227] on input "مافن كيك الجبن" at bounding box center [899, 222] width 433 height 33
